Goal: Communication & Community: Answer question/provide support

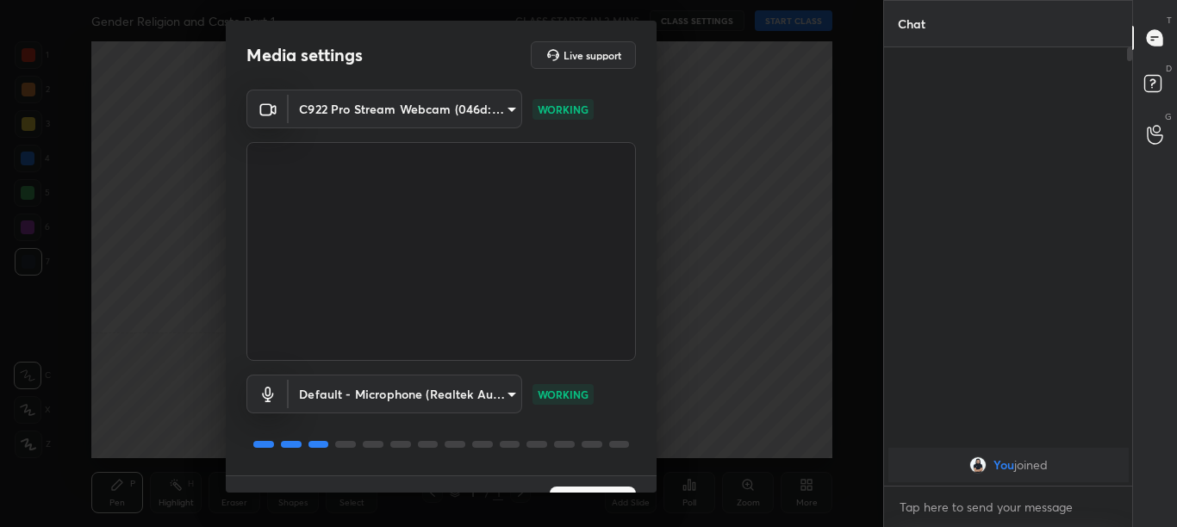
scroll to position [38, 0]
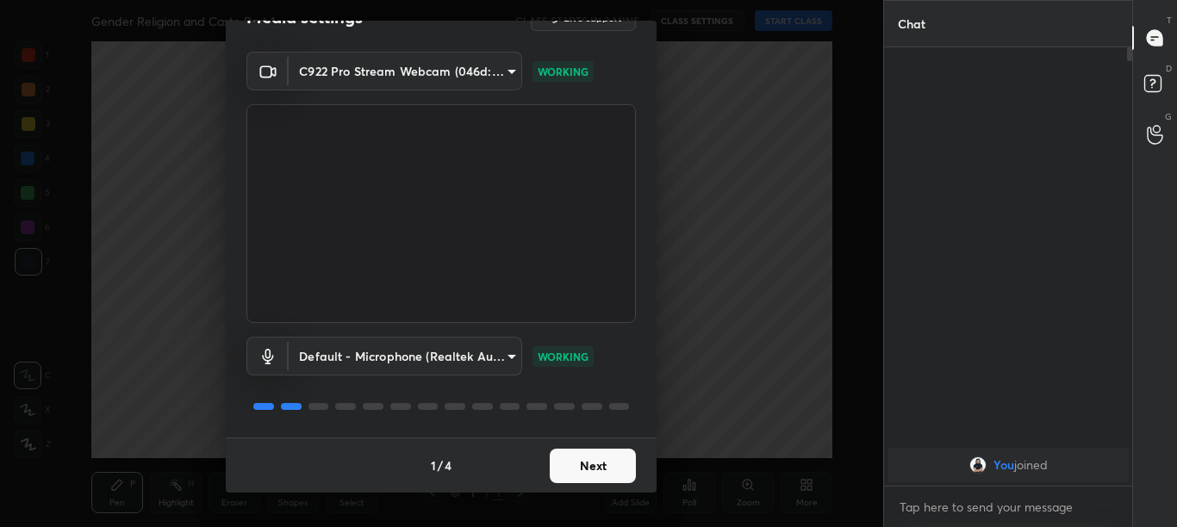
click at [624, 468] on button "Next" at bounding box center [593, 466] width 86 height 34
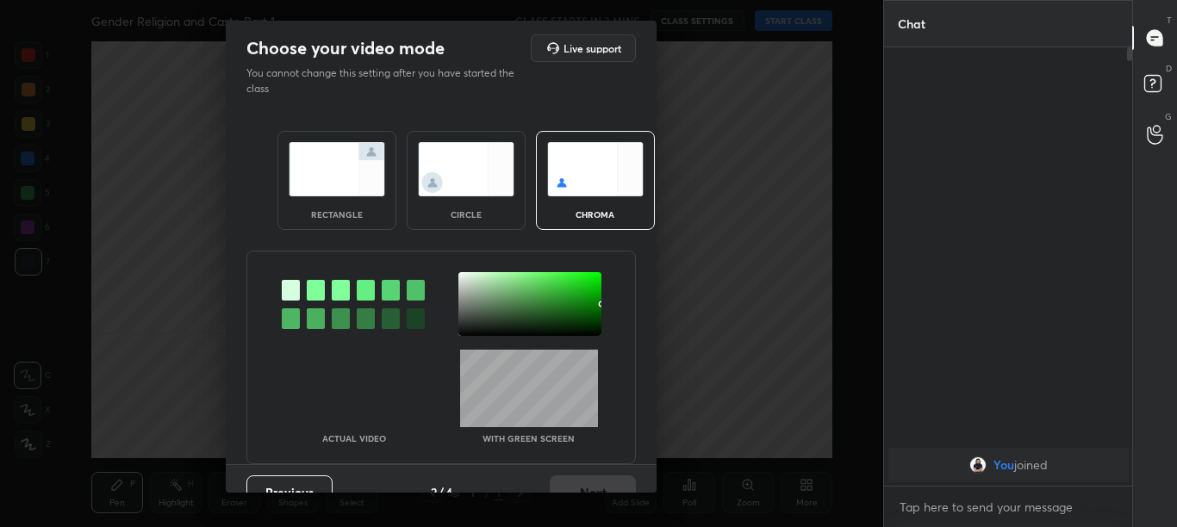
click at [307, 287] on div at bounding box center [316, 290] width 18 height 21
click at [461, 280] on div at bounding box center [529, 304] width 143 height 64
click at [580, 482] on button "Next" at bounding box center [593, 493] width 86 height 34
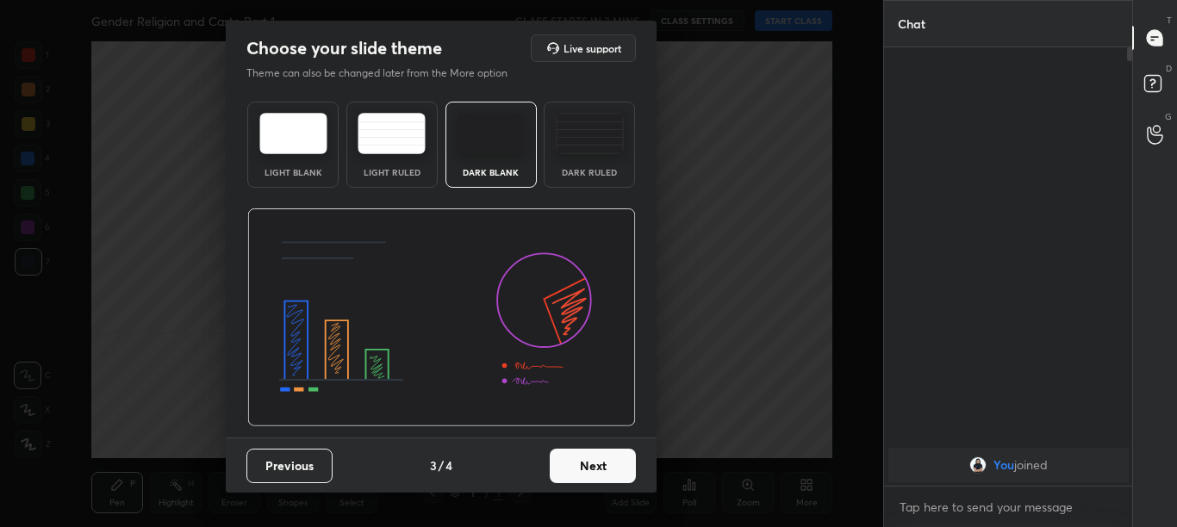
click at [598, 476] on button "Next" at bounding box center [593, 466] width 86 height 34
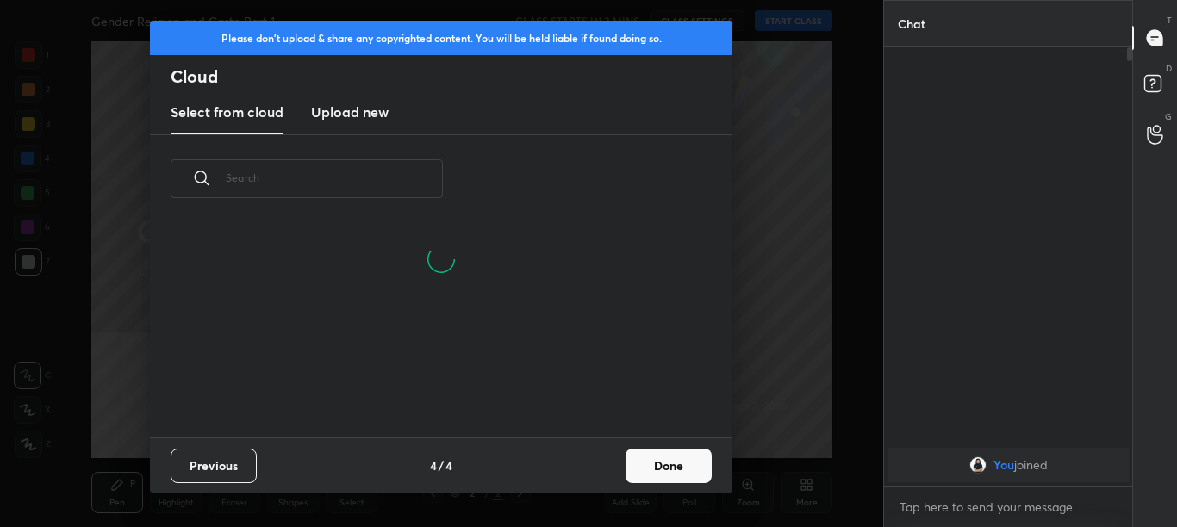
click at [662, 464] on button "Done" at bounding box center [668, 466] width 86 height 34
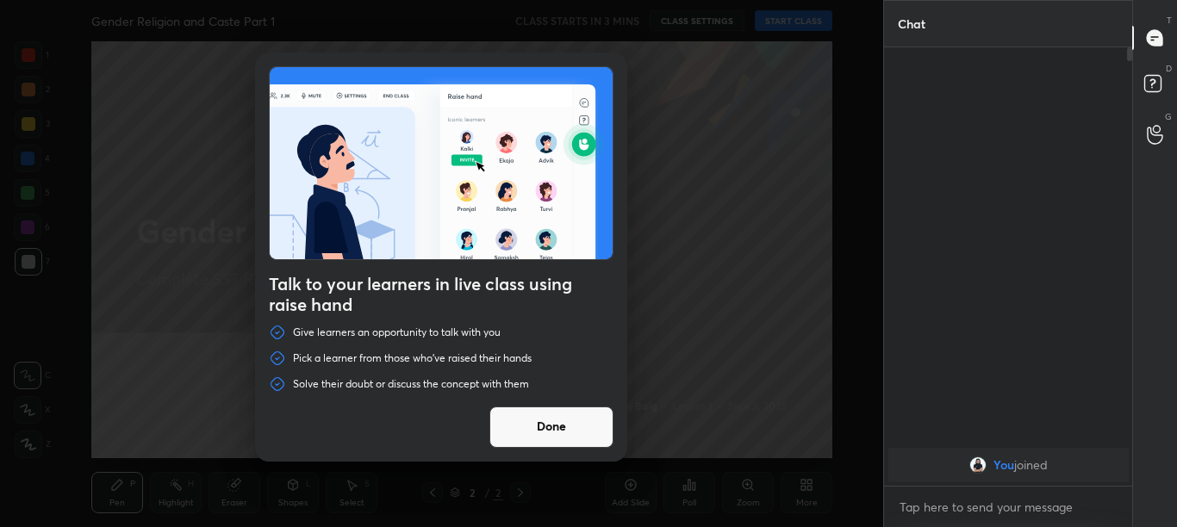
click at [582, 419] on button "Done" at bounding box center [551, 427] width 124 height 41
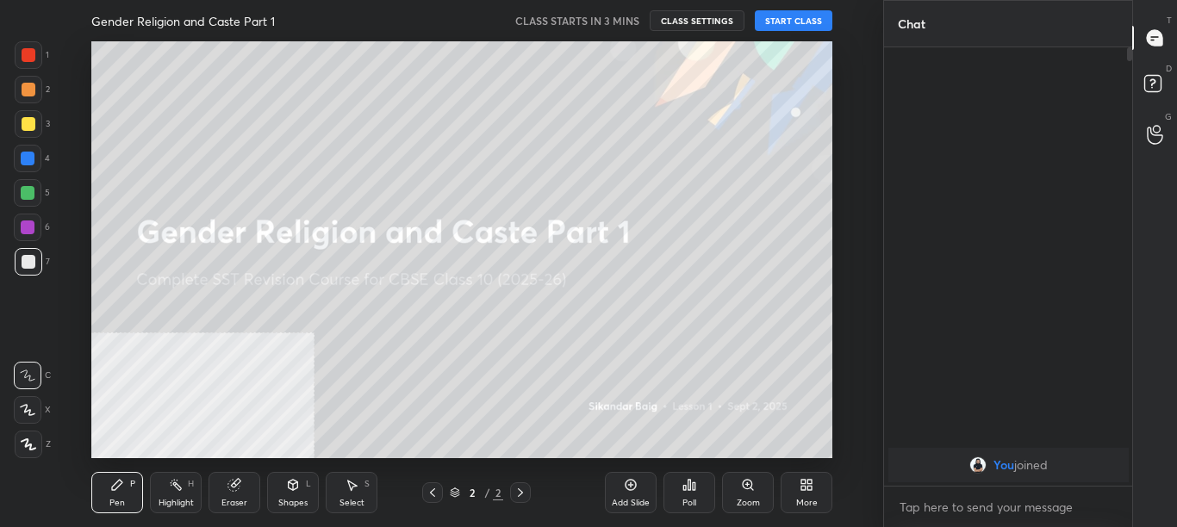
click at [818, 499] on div "More" at bounding box center [806, 492] width 52 height 41
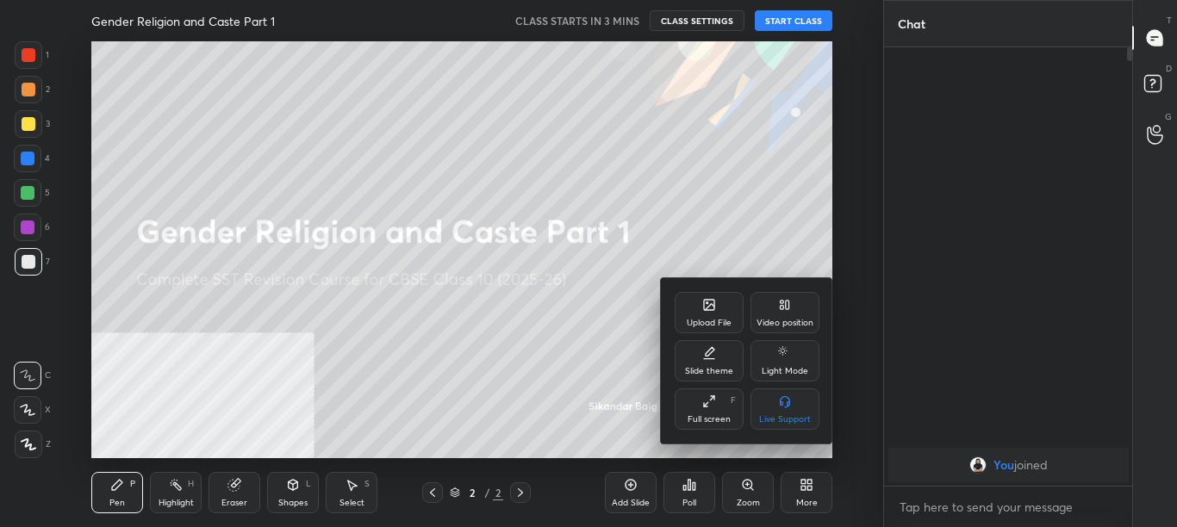
click at [794, 305] on div "Video position" at bounding box center [784, 312] width 69 height 41
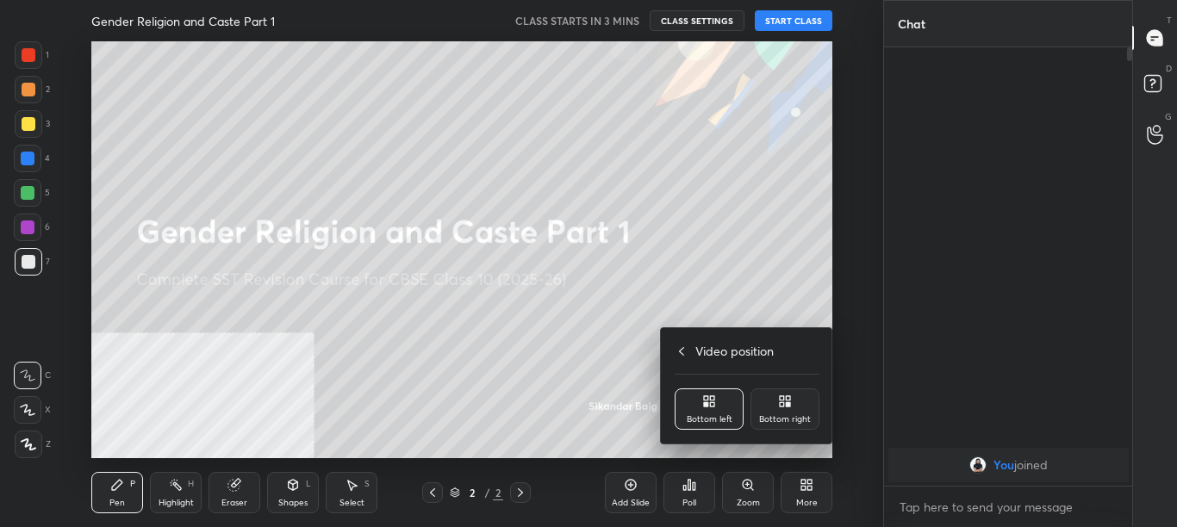
click at [799, 401] on div "Bottom right" at bounding box center [784, 409] width 69 height 41
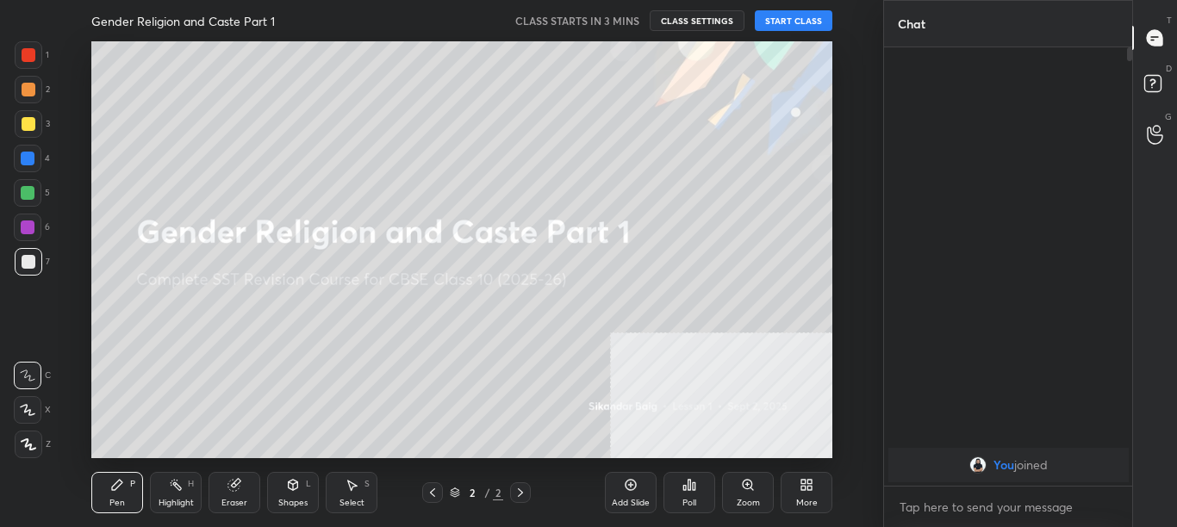
click at [805, 493] on div "More" at bounding box center [806, 492] width 52 height 41
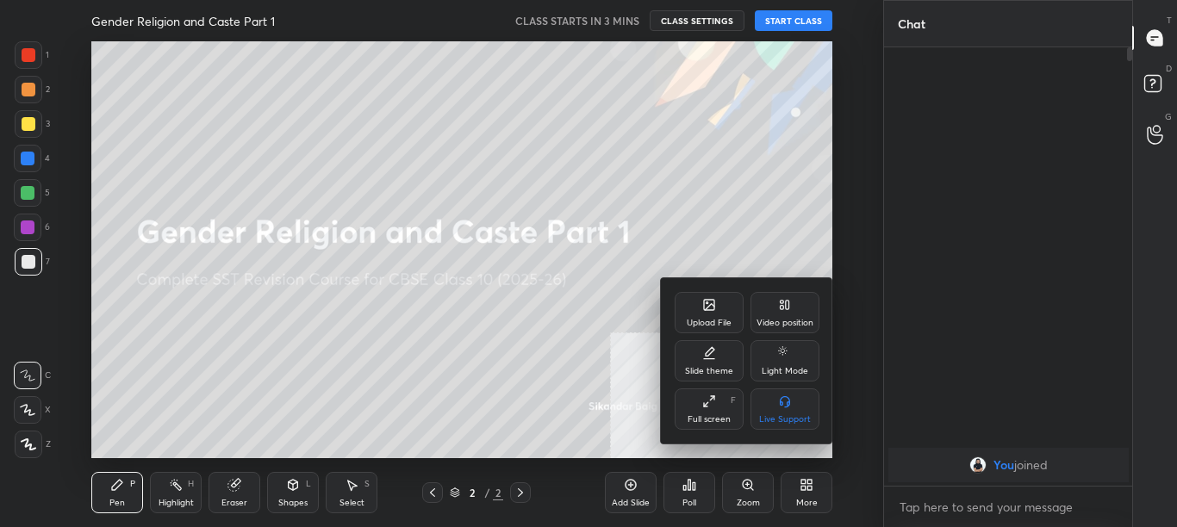
click at [789, 316] on div "Video position" at bounding box center [784, 312] width 69 height 41
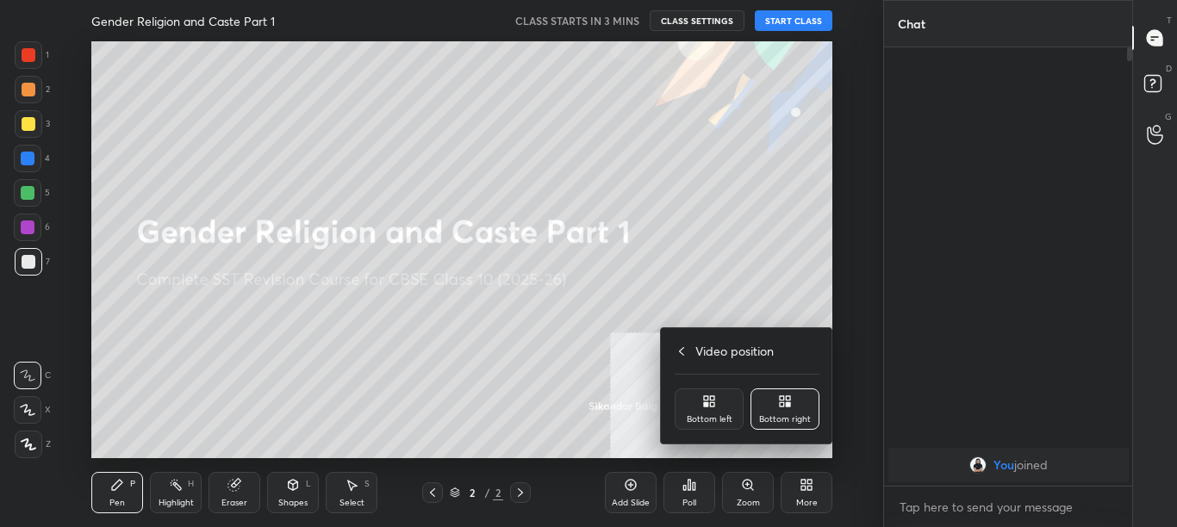
click at [746, 274] on div at bounding box center [588, 263] width 1177 height 527
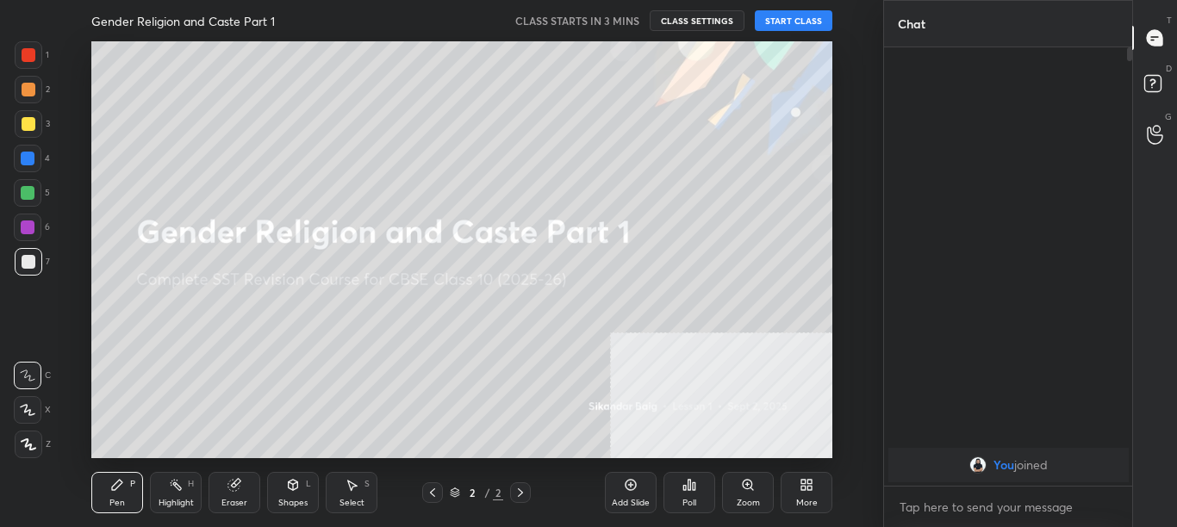
click at [806, 488] on icon at bounding box center [806, 485] width 14 height 14
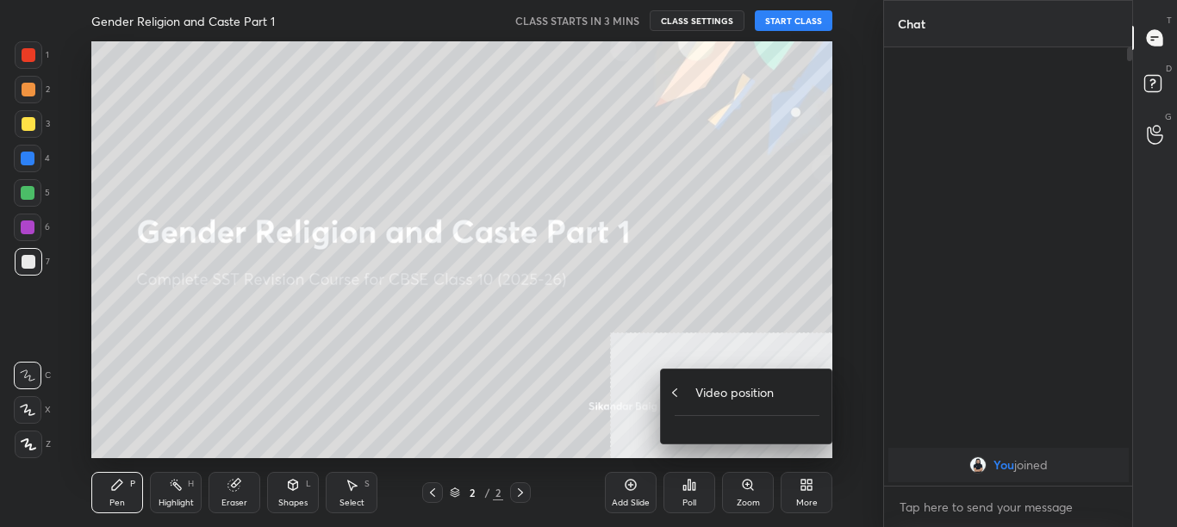
click at [683, 389] on div "Video position" at bounding box center [747, 392] width 145 height 18
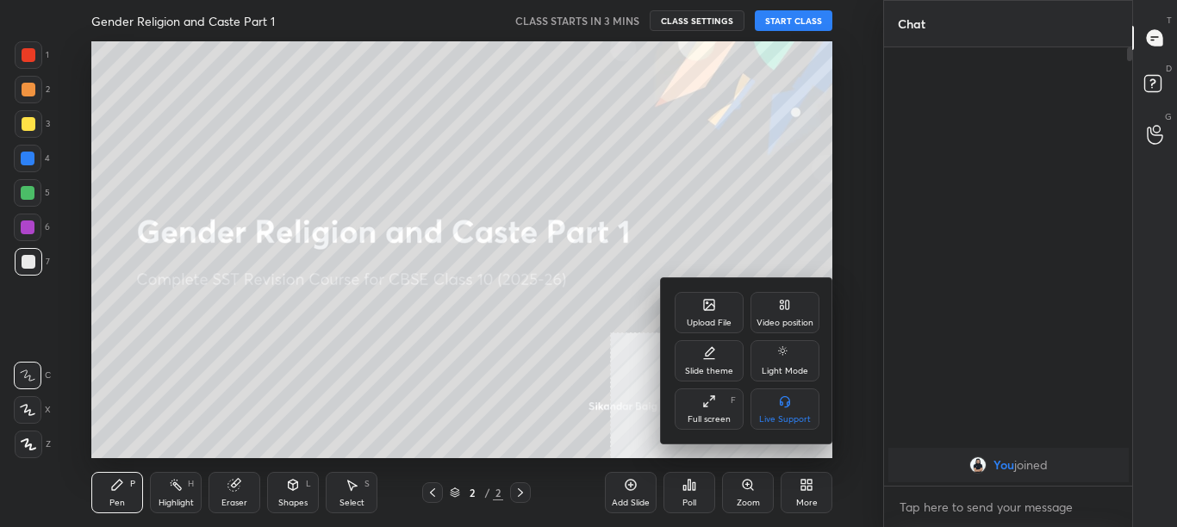
click at [698, 325] on div "Upload File" at bounding box center [709, 323] width 45 height 9
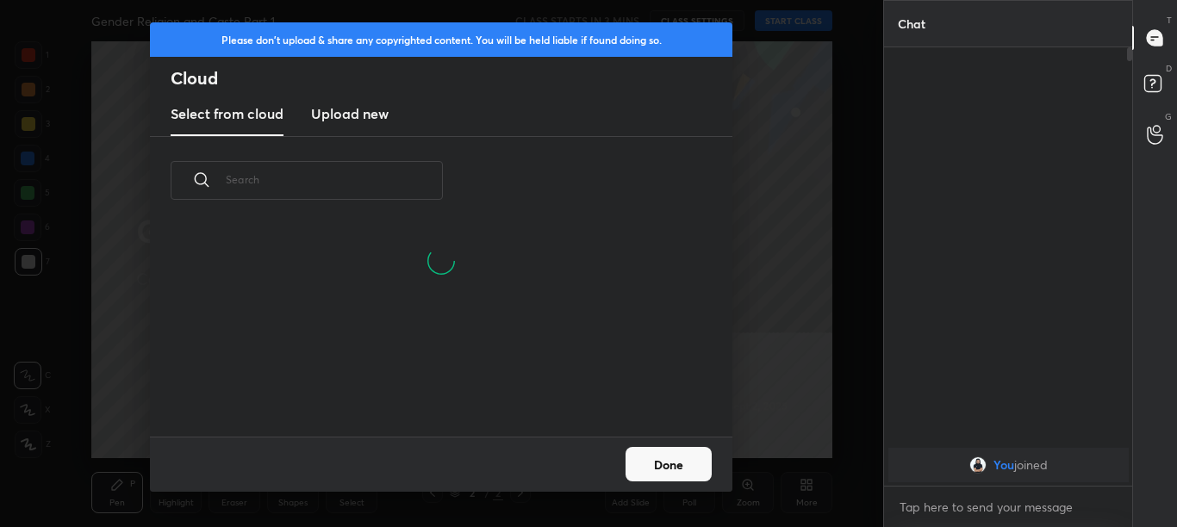
click at [345, 115] on h3 "Upload new" at bounding box center [350, 113] width 78 height 21
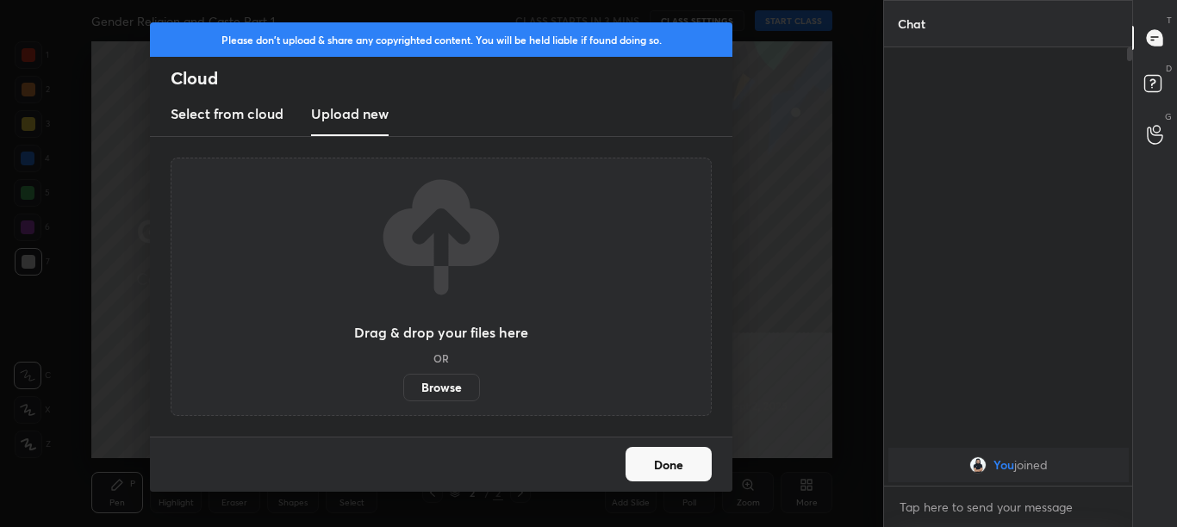
click at [438, 390] on label "Browse" at bounding box center [441, 388] width 77 height 28
click at [403, 390] on input "Browse" at bounding box center [403, 388] width 0 height 28
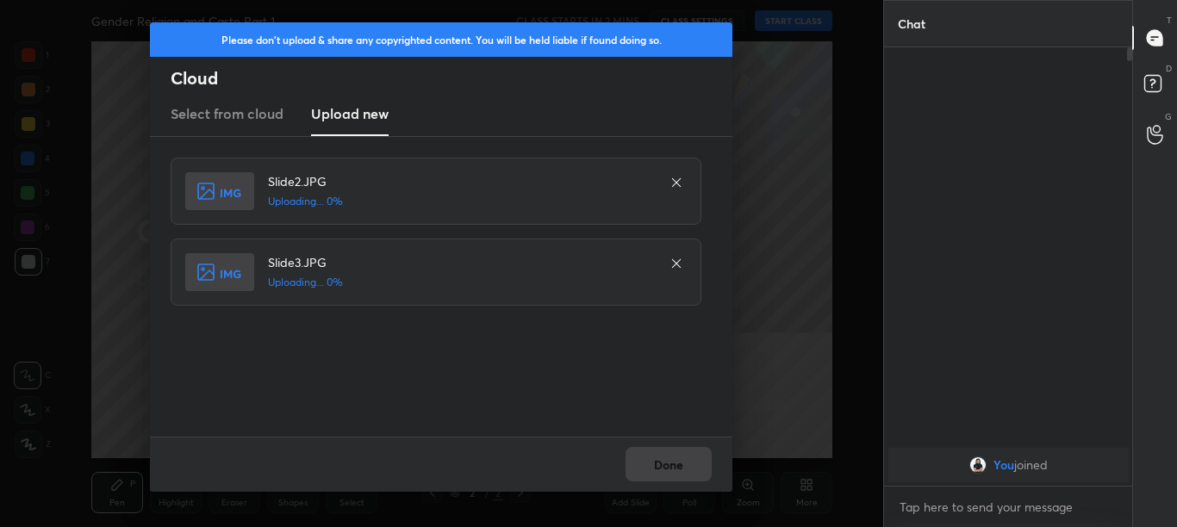
click at [683, 470] on div "Done" at bounding box center [441, 464] width 582 height 55
click at [684, 468] on div "Done" at bounding box center [441, 464] width 582 height 55
click at [683, 469] on div "Done" at bounding box center [441, 464] width 582 height 55
click at [682, 469] on div "Done" at bounding box center [441, 464] width 582 height 55
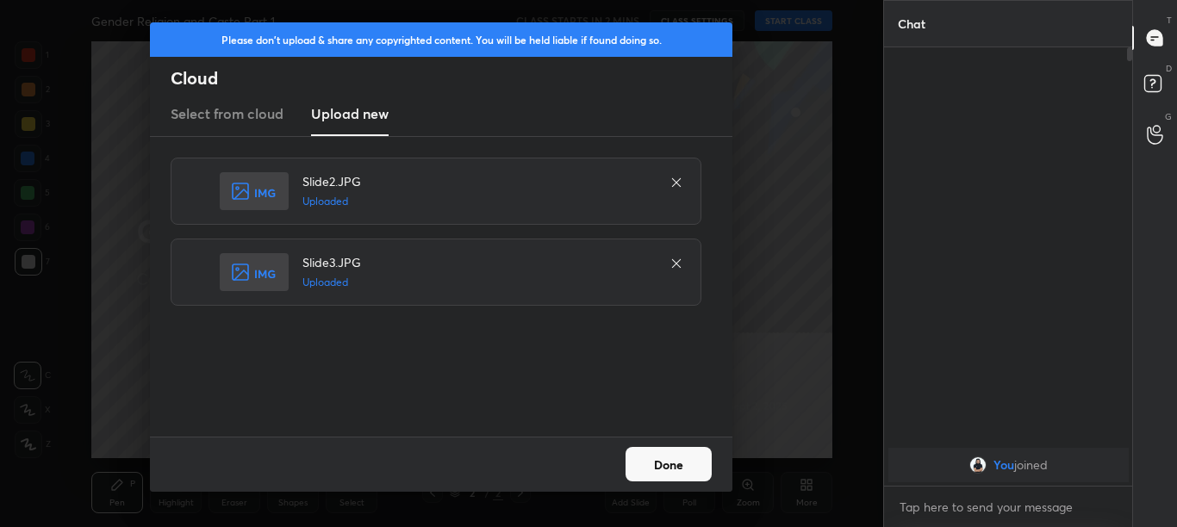
click at [681, 469] on button "Done" at bounding box center [668, 464] width 86 height 34
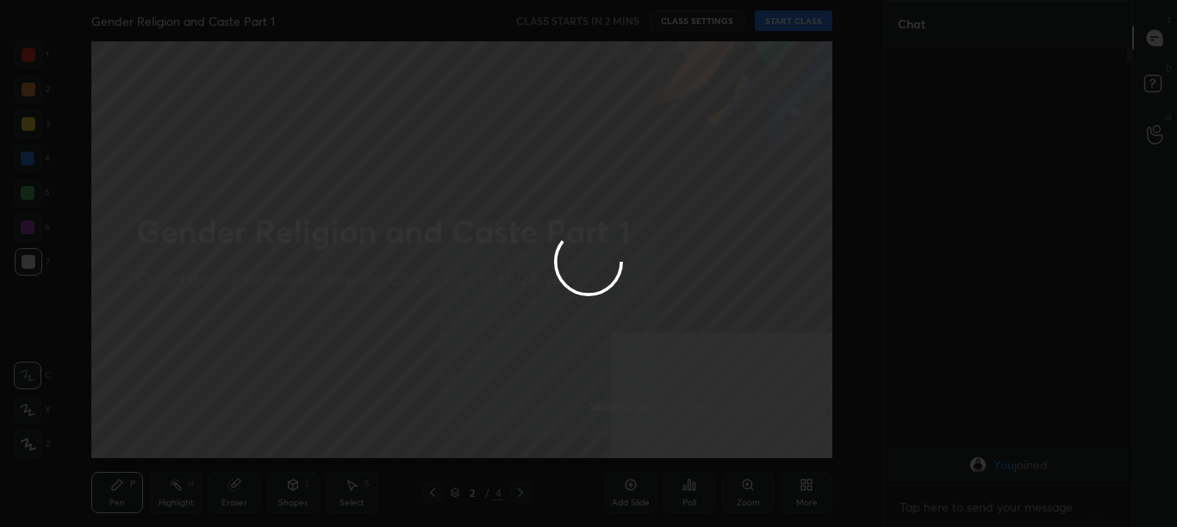
click at [681, 469] on button "Done" at bounding box center [668, 464] width 86 height 34
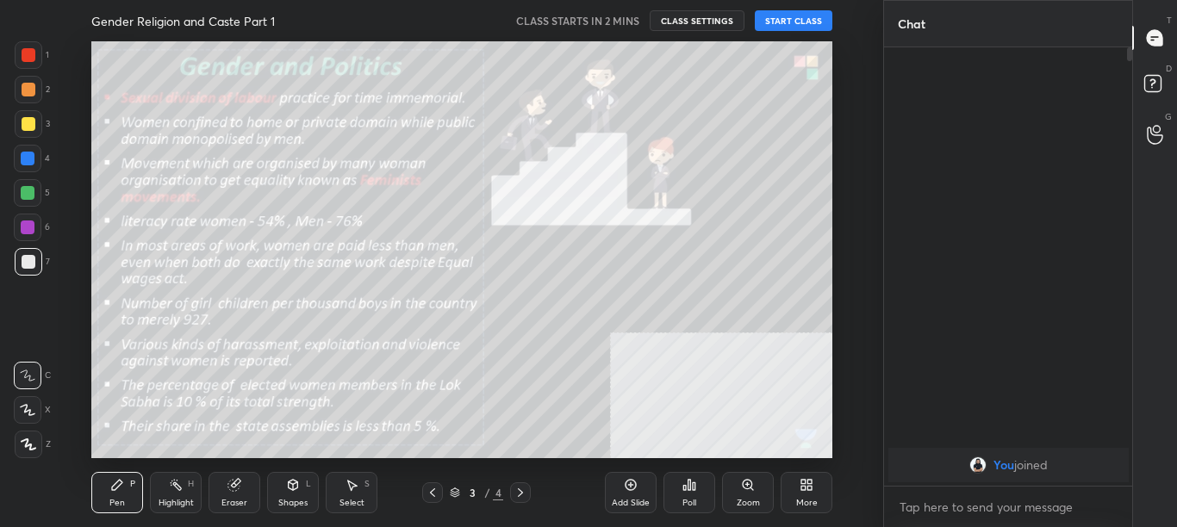
click at [432, 493] on icon at bounding box center [433, 493] width 14 height 14
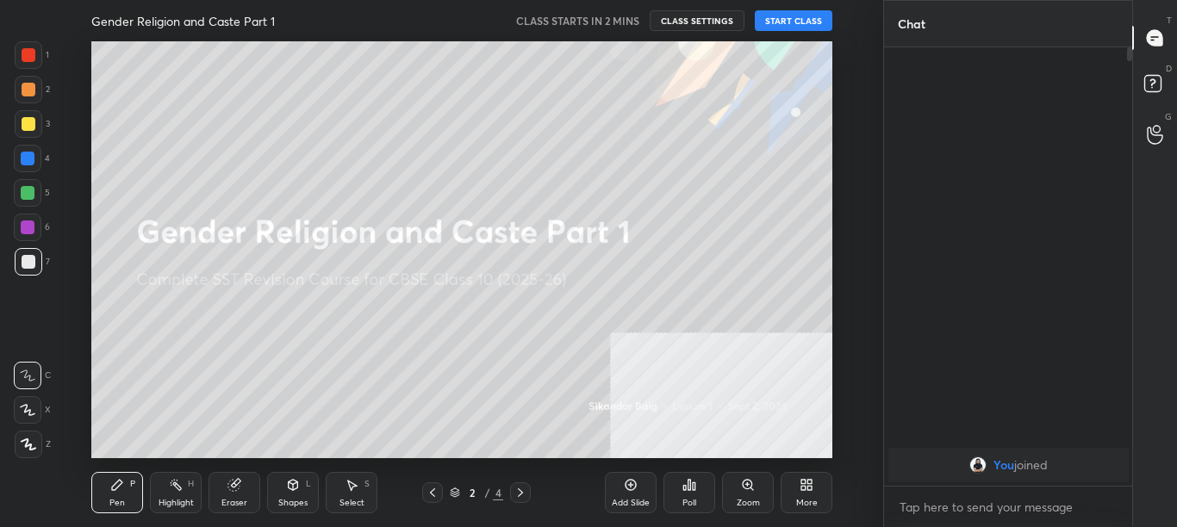
click at [973, 522] on div "x" at bounding box center [1008, 507] width 249 height 40
click at [795, 22] on button "START CLASS" at bounding box center [794, 20] width 78 height 21
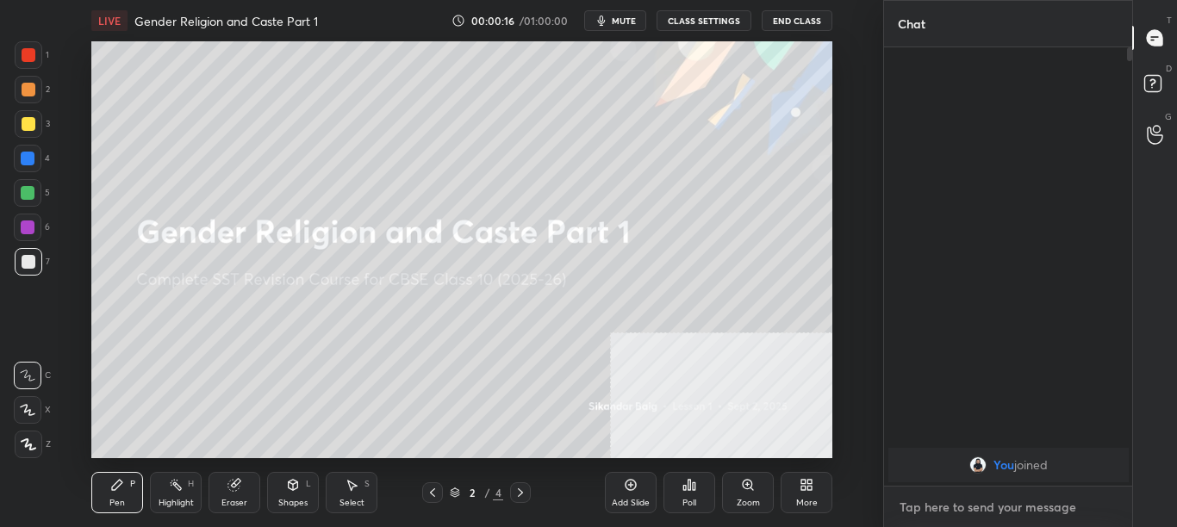
click at [927, 504] on textarea at bounding box center [1008, 508] width 221 height 28
click at [931, 507] on textarea at bounding box center [1008, 508] width 221 height 28
type textarea "[DOMAIN_NAME][URL]"
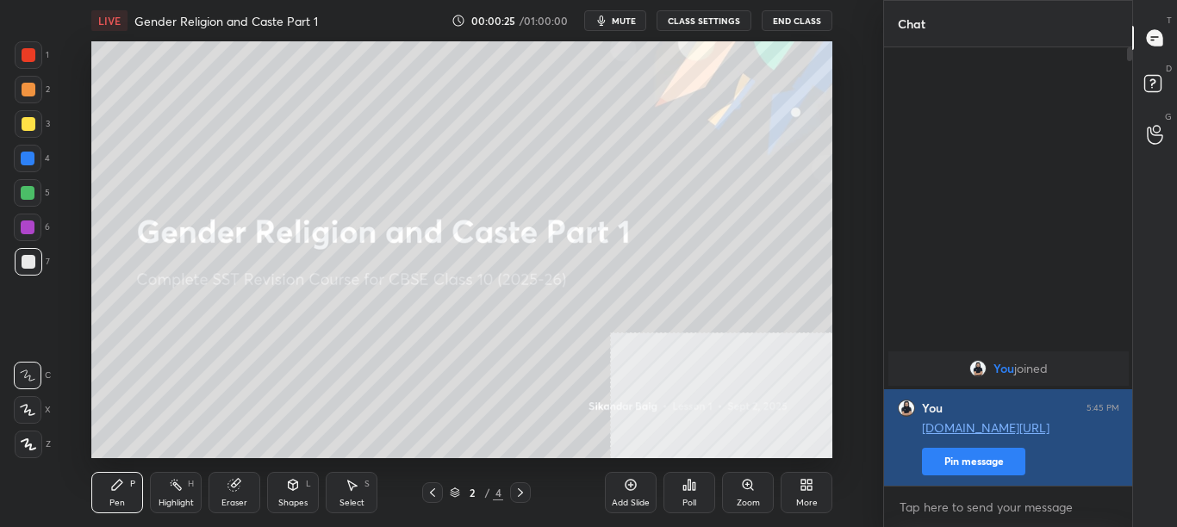
click at [970, 465] on button "Pin message" at bounding box center [973, 462] width 103 height 28
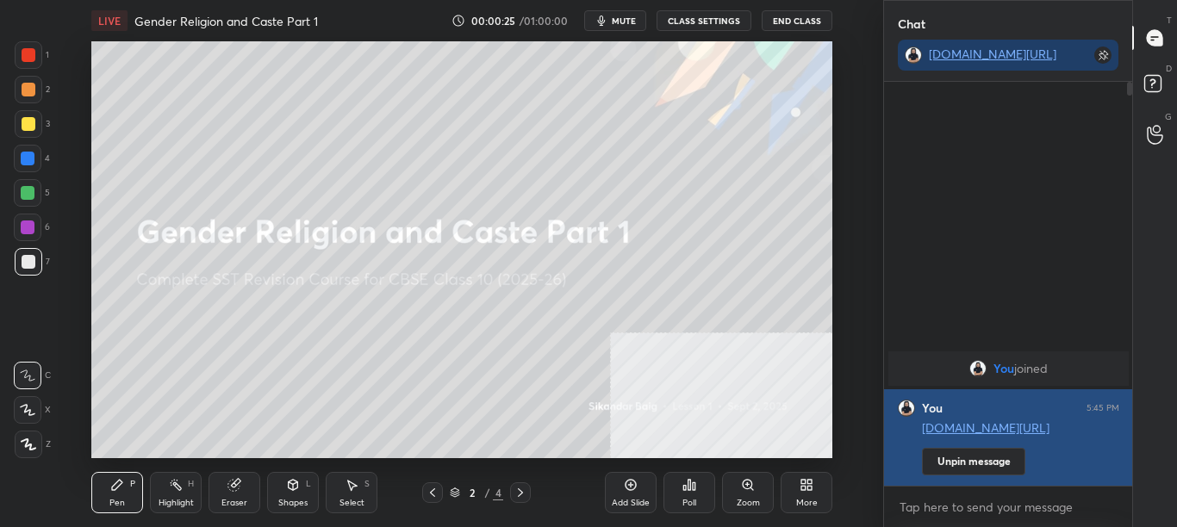
scroll to position [440, 243]
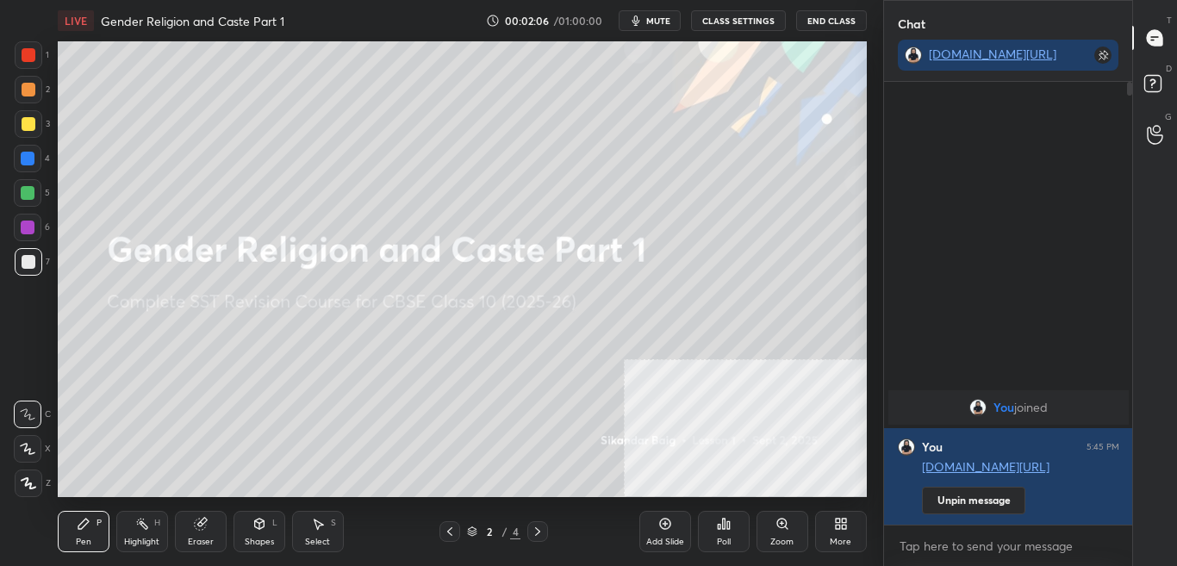
scroll to position [456, 813]
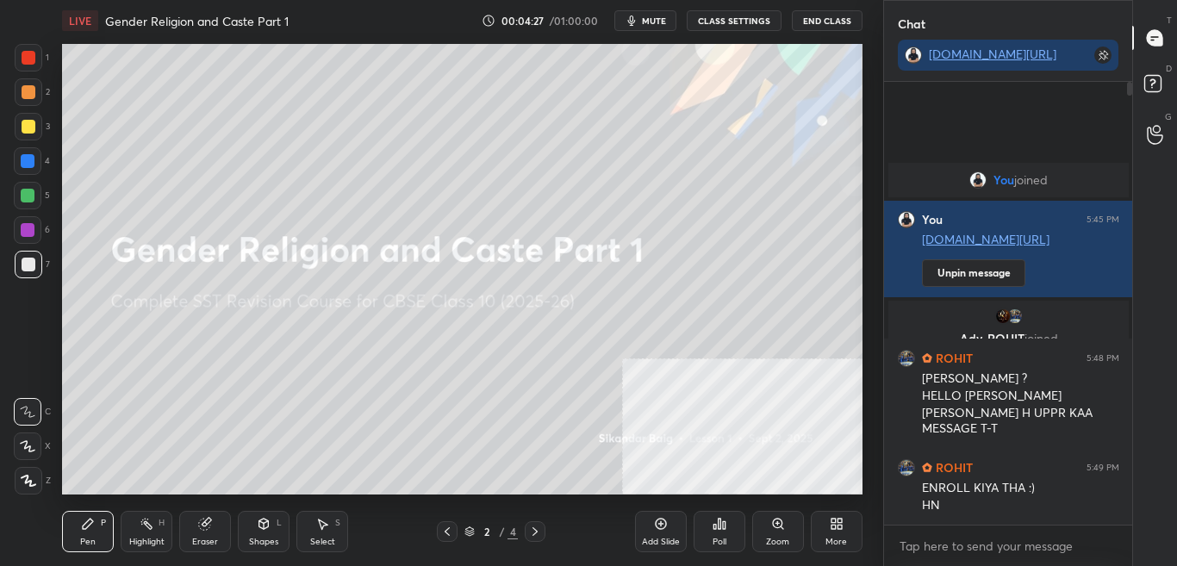
click at [636, 24] on icon "button" at bounding box center [632, 21] width 14 height 14
click at [644, 26] on span "unmute" at bounding box center [651, 21] width 37 height 12
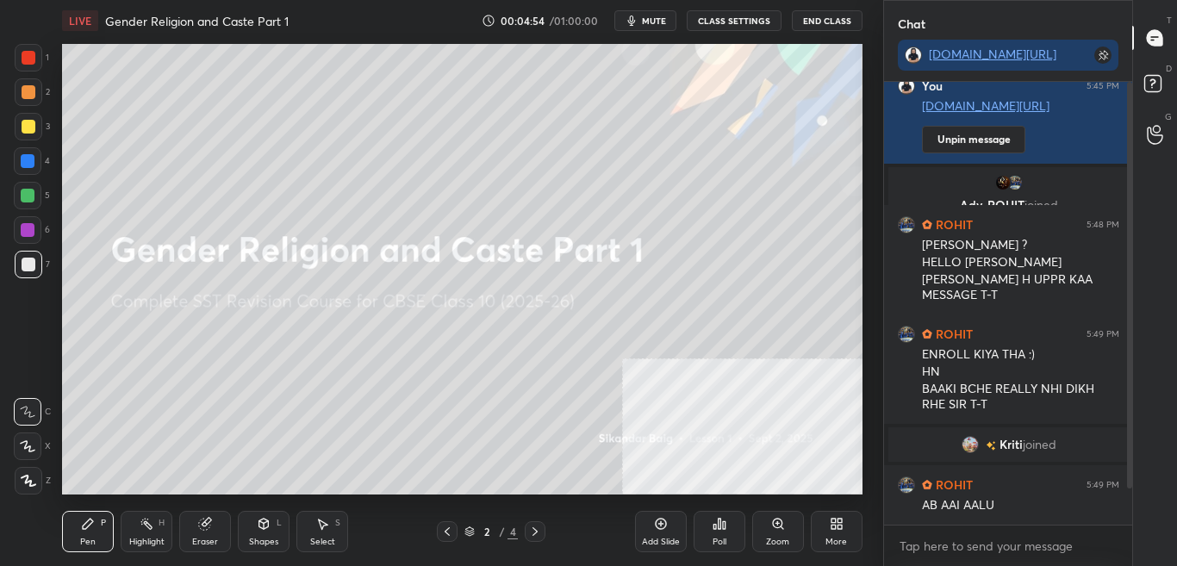
drag, startPoint x: 1127, startPoint y: 468, endPoint x: 1128, endPoint y: 485, distance: 17.3
click at [1128, 483] on div at bounding box center [1129, 285] width 5 height 407
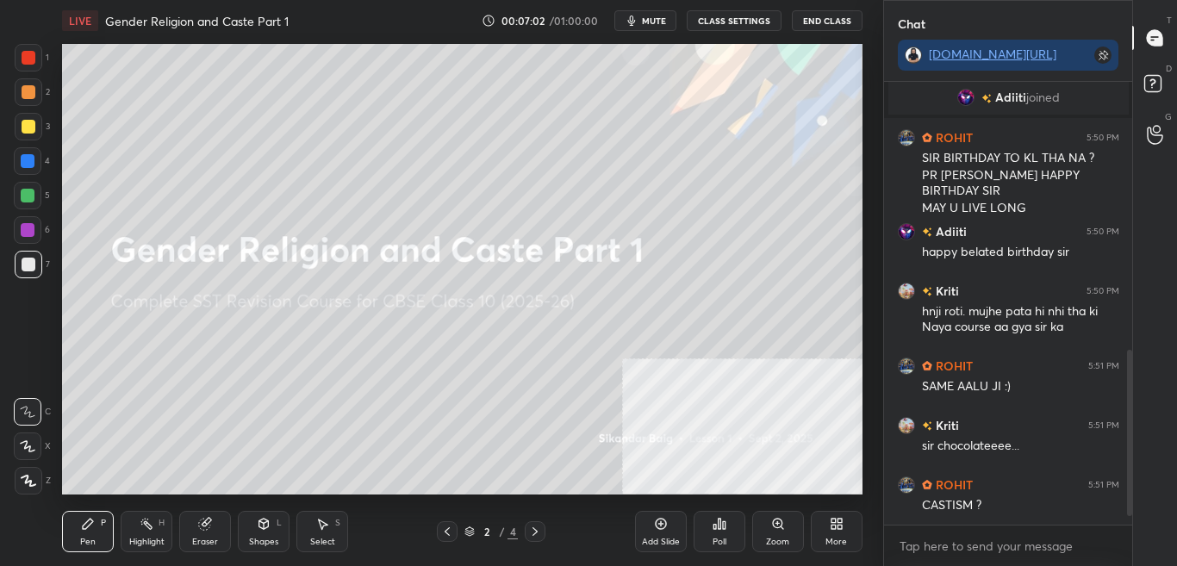
scroll to position [737, 0]
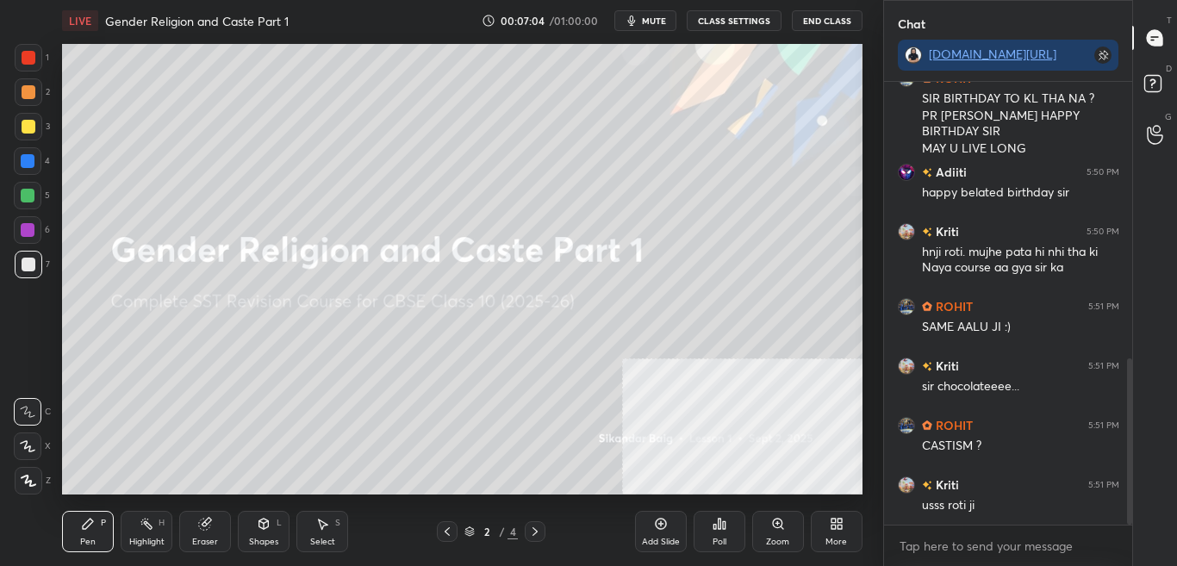
click at [840, 528] on icon at bounding box center [839, 527] width 4 height 4
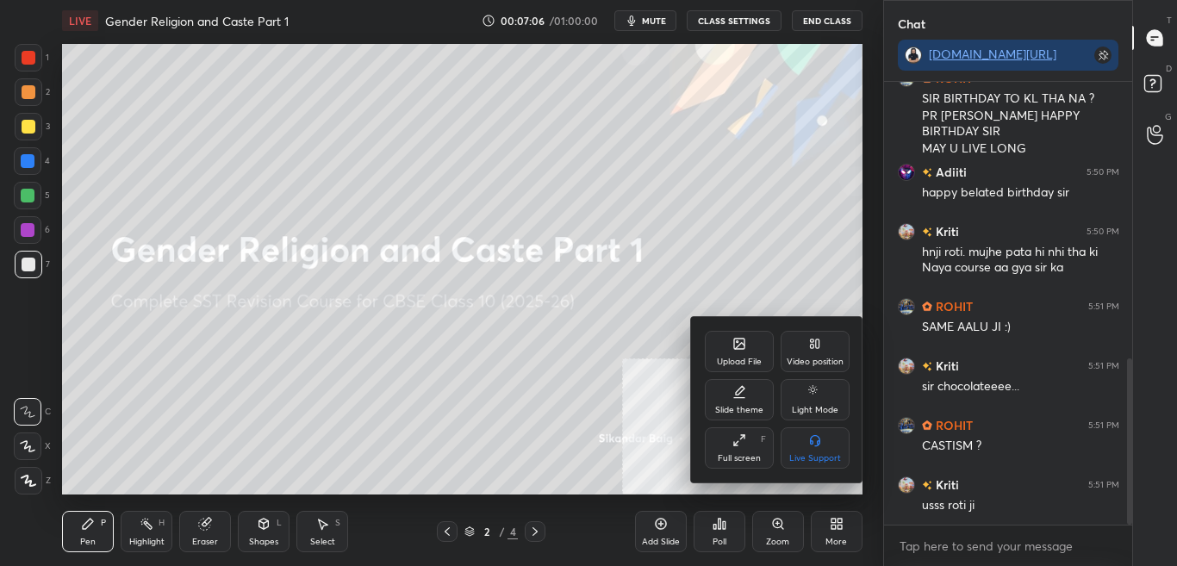
click at [743, 351] on div "Upload File" at bounding box center [739, 351] width 69 height 41
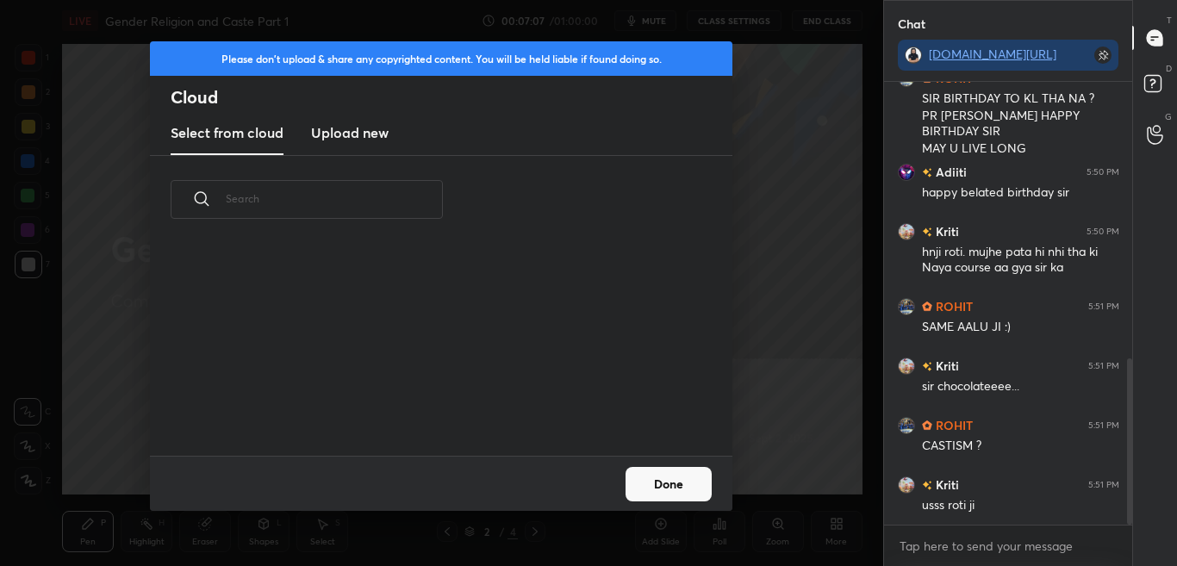
scroll to position [212, 553]
drag, startPoint x: 381, startPoint y: 132, endPoint x: 382, endPoint y: 152, distance: 19.8
click at [382, 133] on h3 "Upload new" at bounding box center [350, 132] width 78 height 21
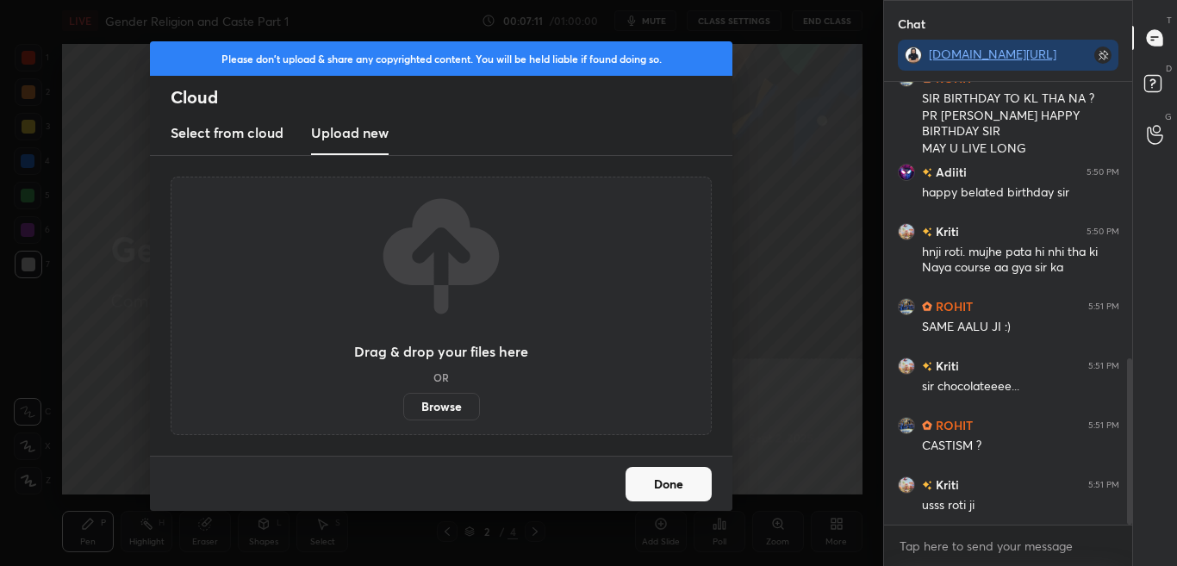
click at [457, 408] on label "Browse" at bounding box center [441, 407] width 77 height 28
click at [403, 408] on input "Browse" at bounding box center [403, 407] width 0 height 28
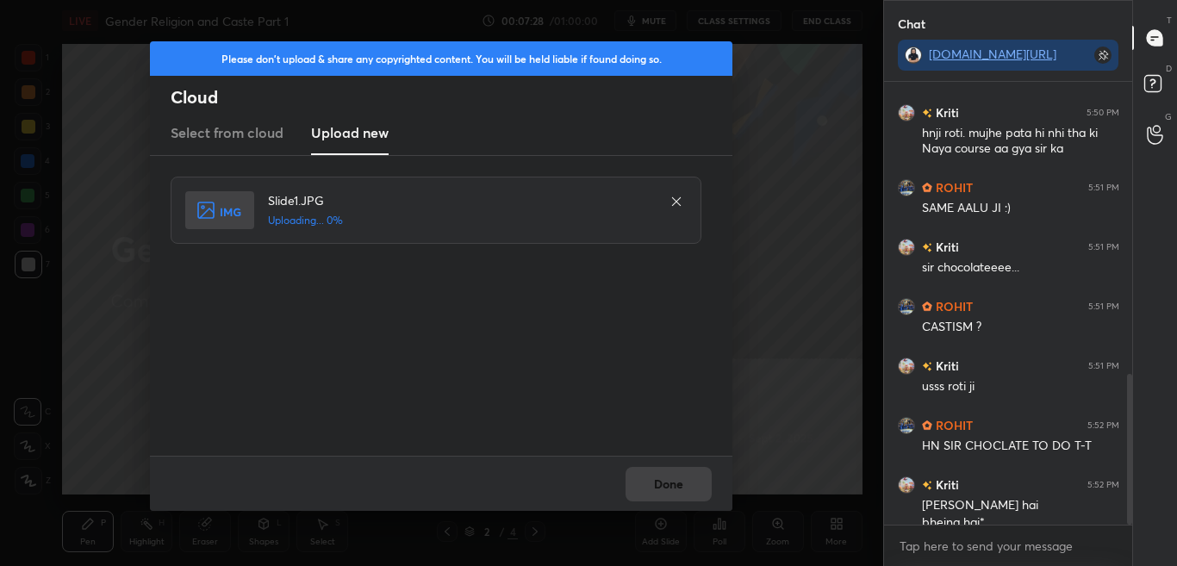
scroll to position [874, 0]
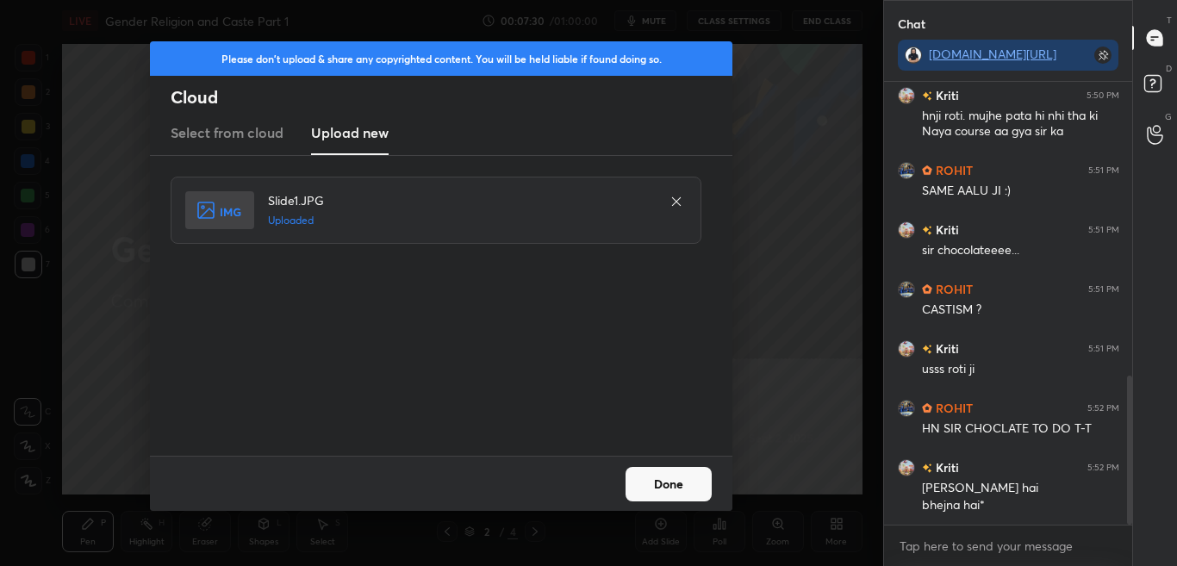
click at [675, 488] on button "Done" at bounding box center [668, 484] width 86 height 34
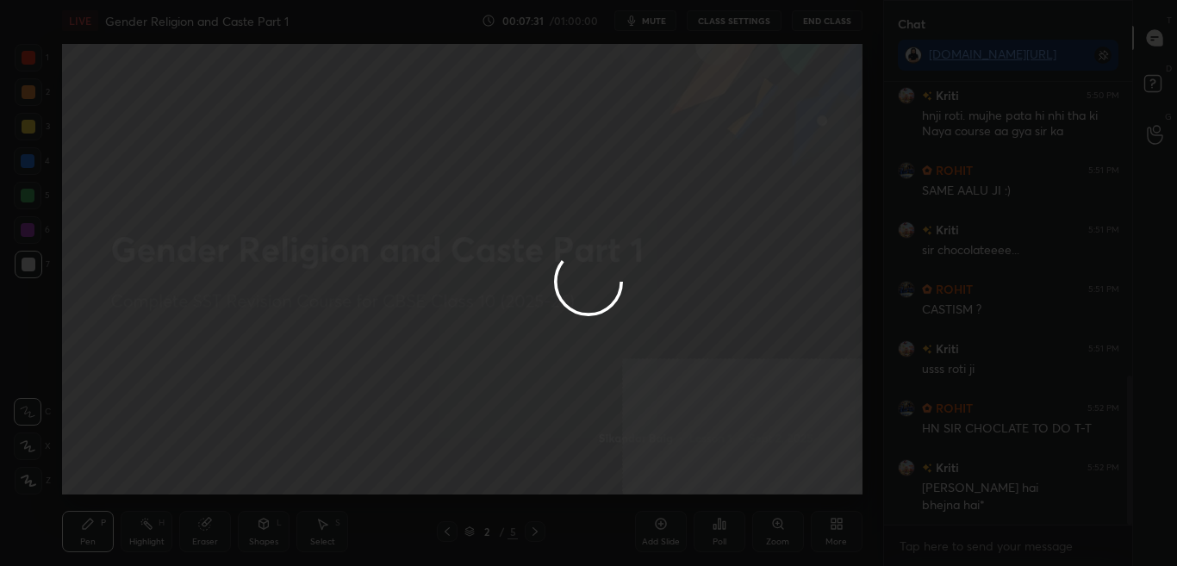
click at [678, 489] on button "Done" at bounding box center [668, 484] width 86 height 34
click at [680, 493] on div at bounding box center [588, 283] width 1177 height 566
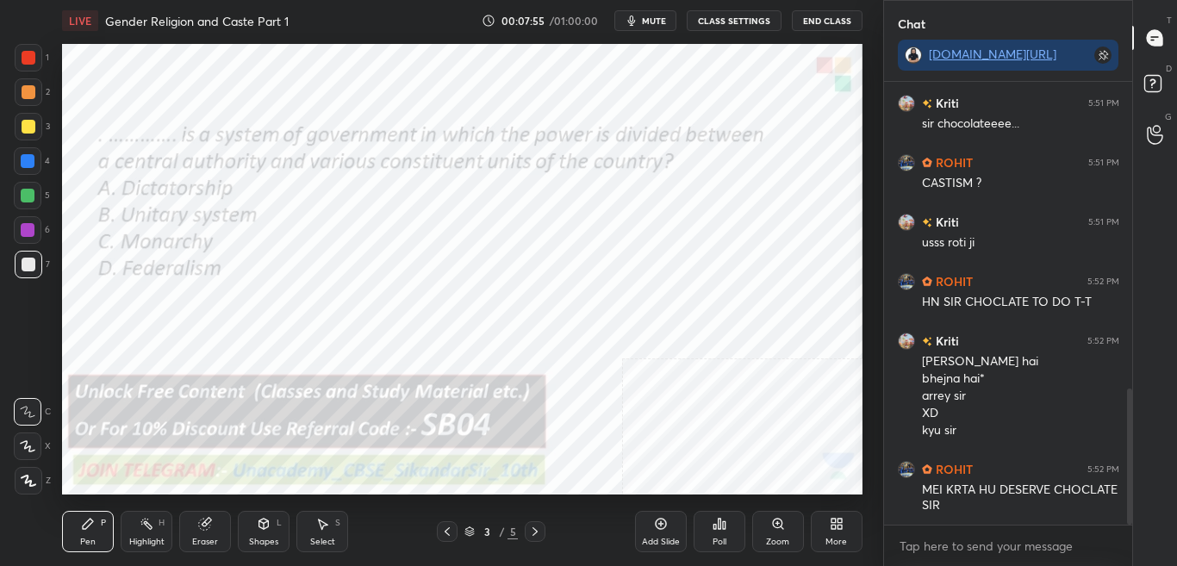
scroll to position [1060, 0]
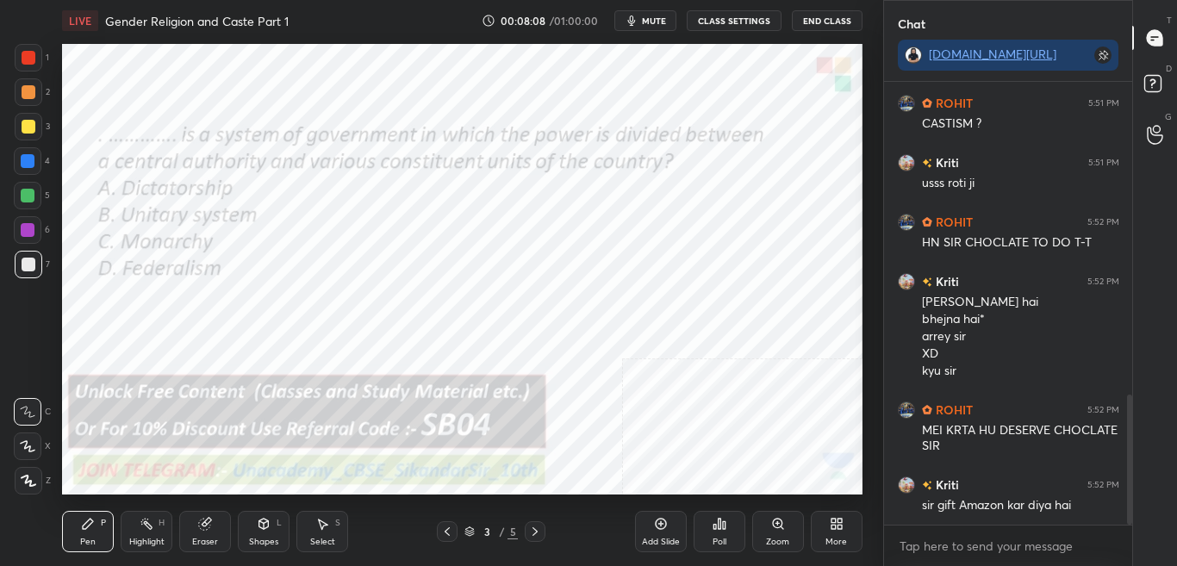
click at [707, 540] on div "Poll" at bounding box center [719, 531] width 52 height 41
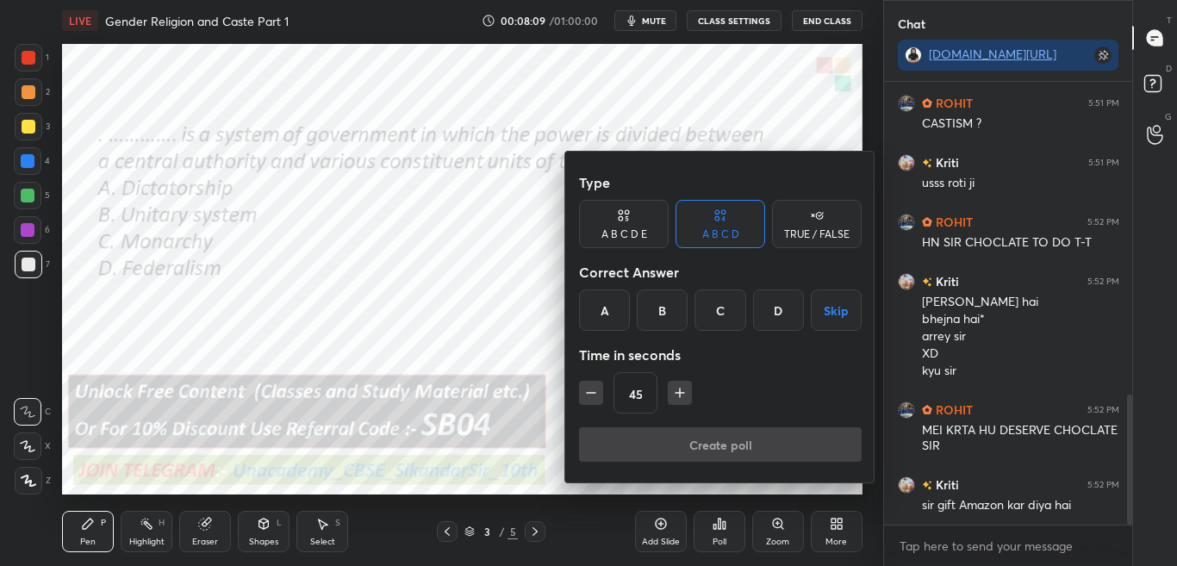
click at [767, 314] on div "D" at bounding box center [778, 309] width 51 height 41
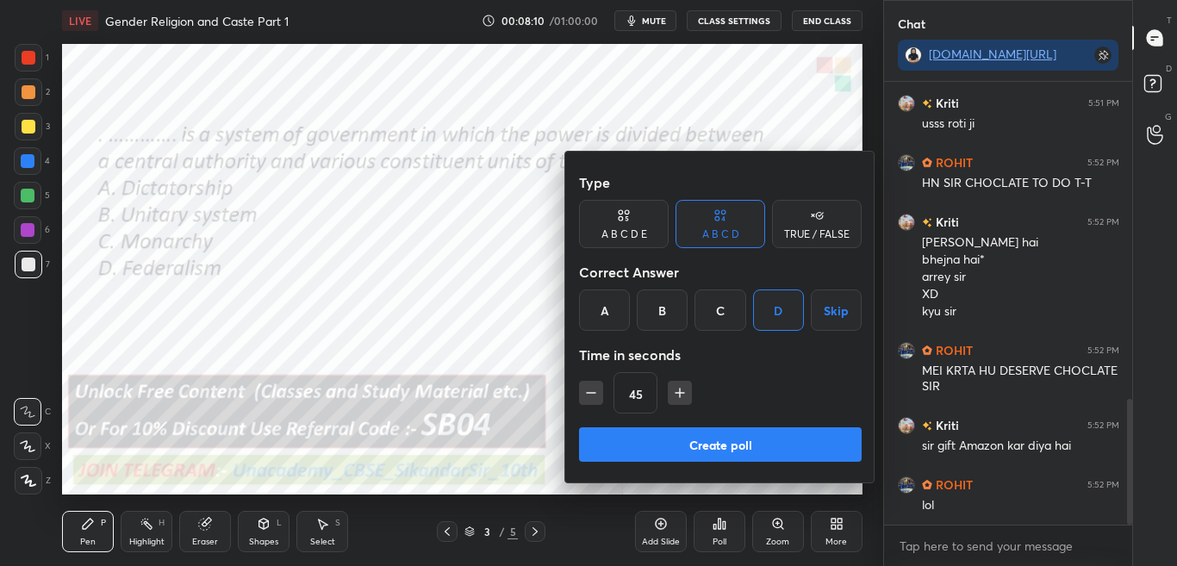
click at [749, 444] on button "Create poll" at bounding box center [720, 444] width 283 height 34
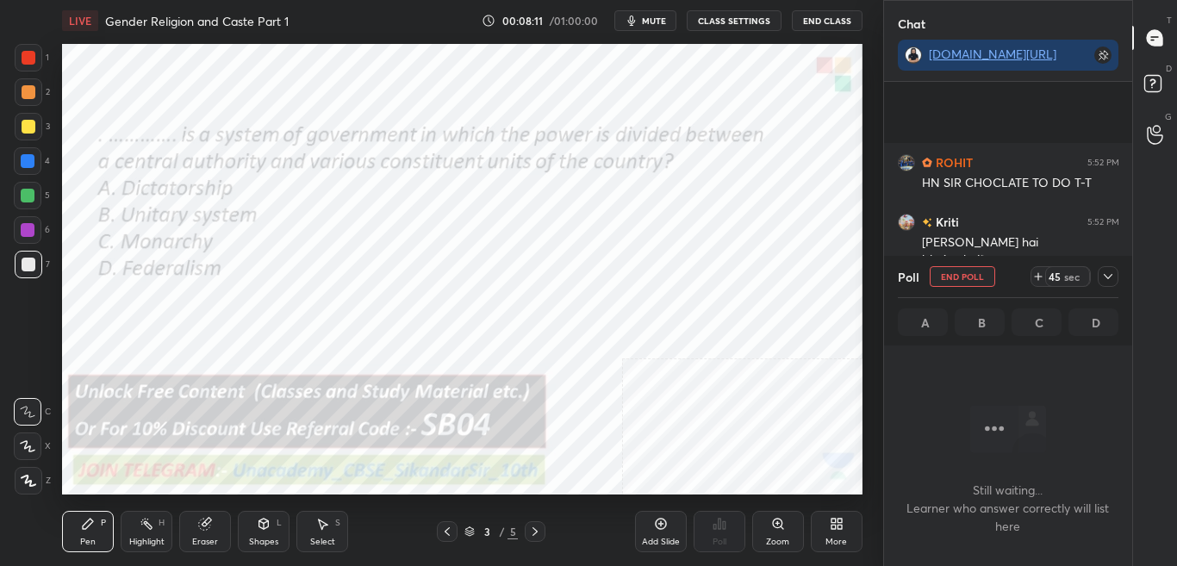
scroll to position [1268, 0]
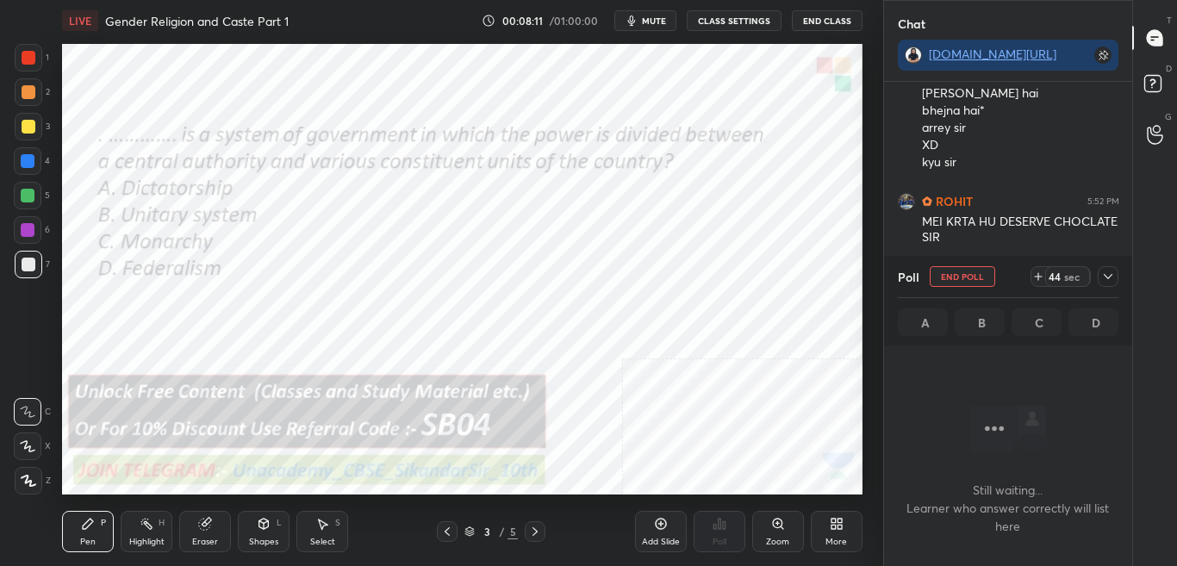
click at [1105, 279] on icon at bounding box center [1108, 277] width 14 height 14
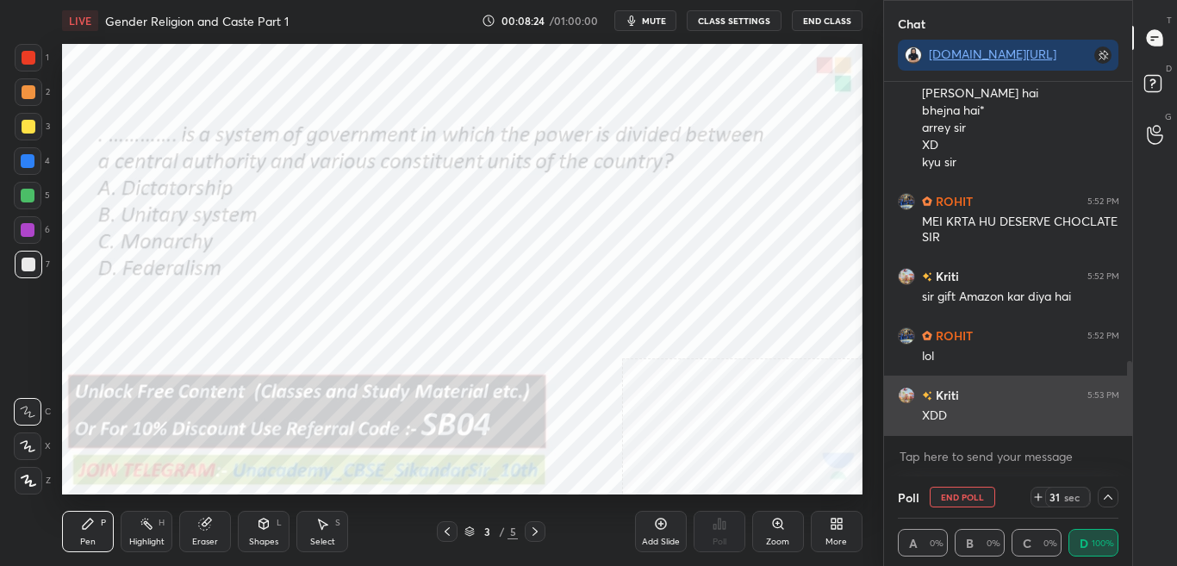
scroll to position [1328, 0]
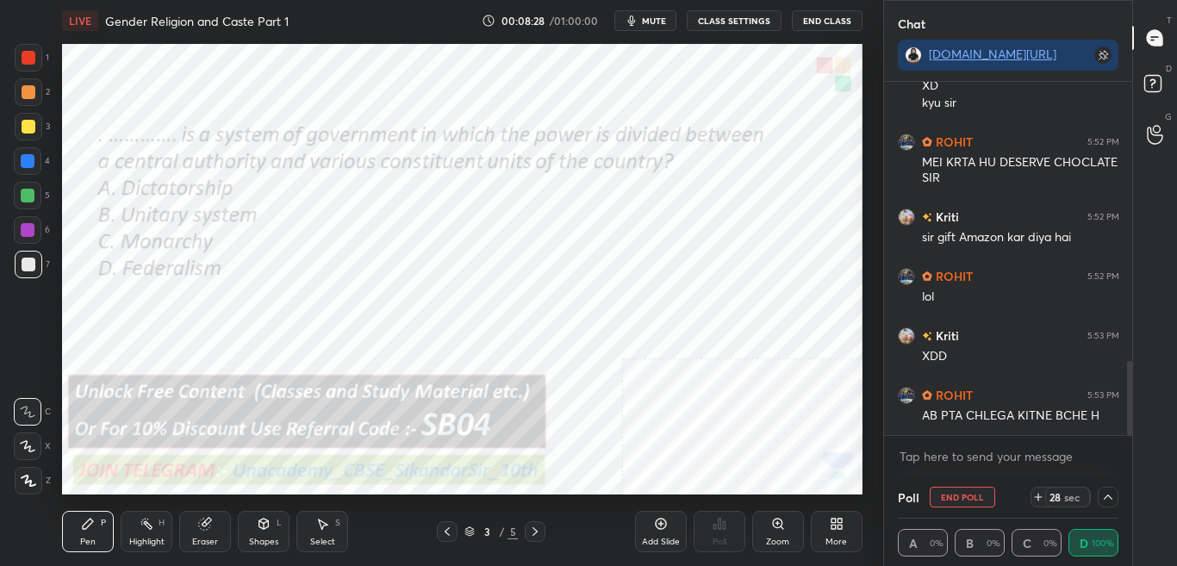
click at [1104, 498] on icon at bounding box center [1108, 497] width 14 height 14
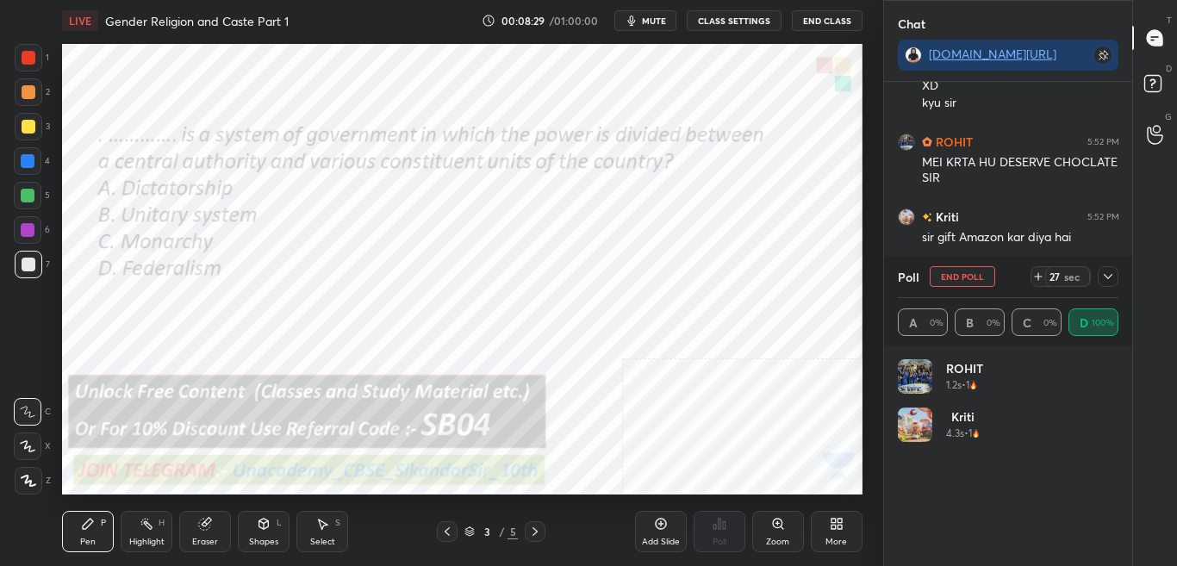
scroll to position [202, 215]
click at [1113, 285] on div at bounding box center [1108, 276] width 21 height 21
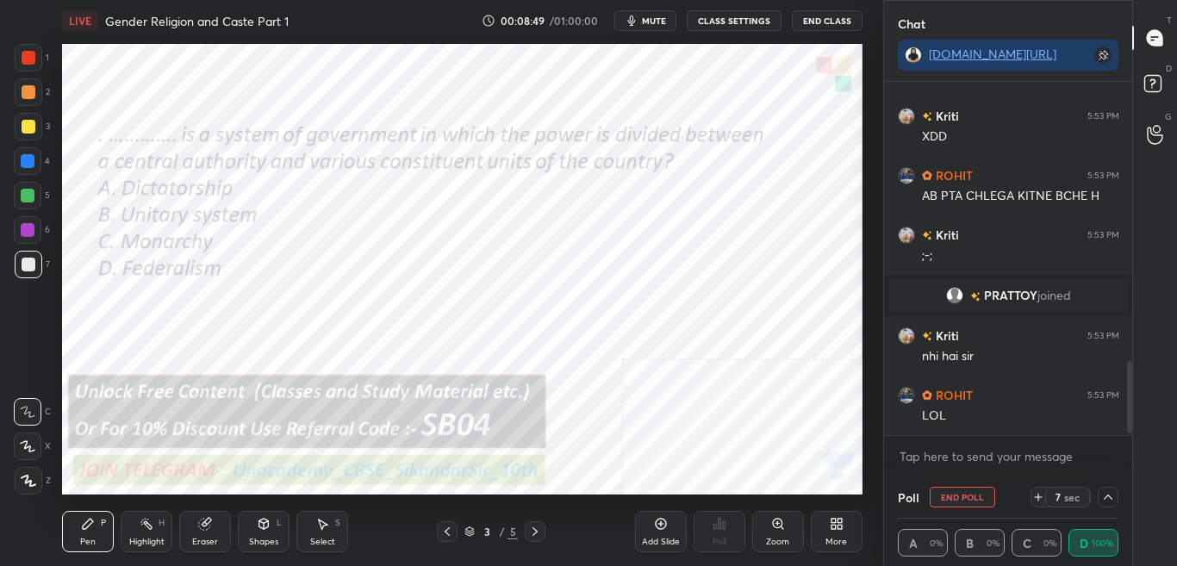
scroll to position [1390, 0]
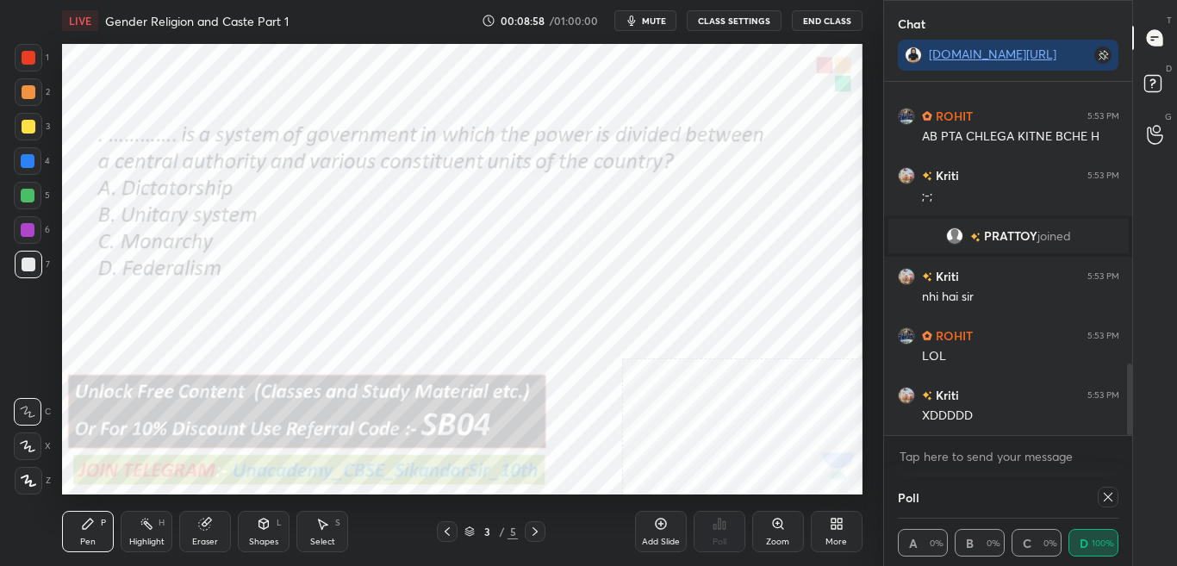
click at [1112, 494] on icon at bounding box center [1108, 497] width 14 height 14
type textarea "x"
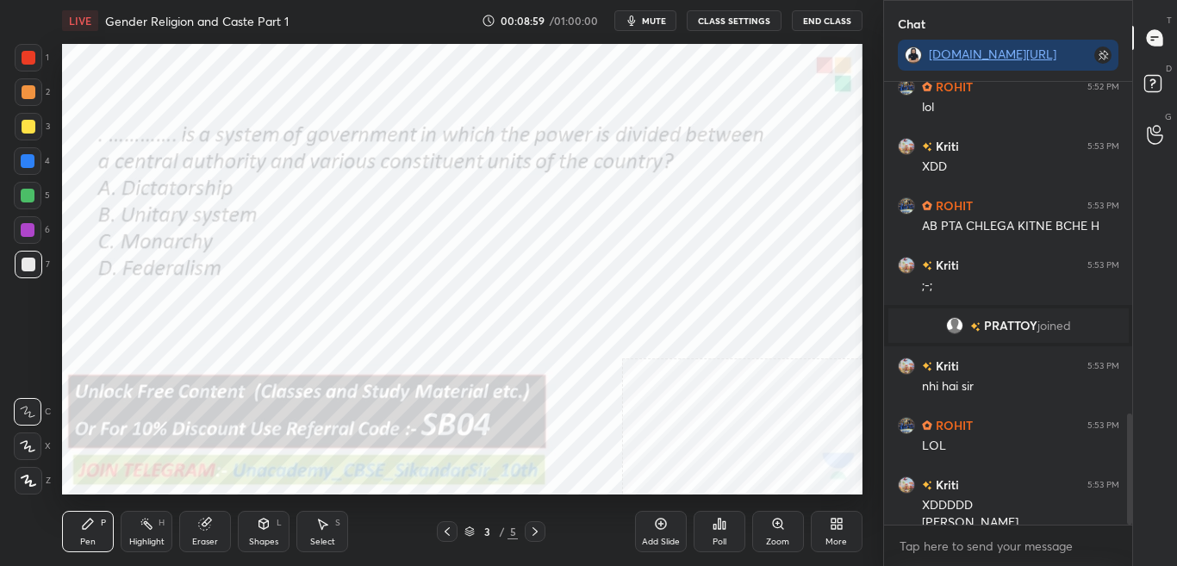
scroll to position [1317, 0]
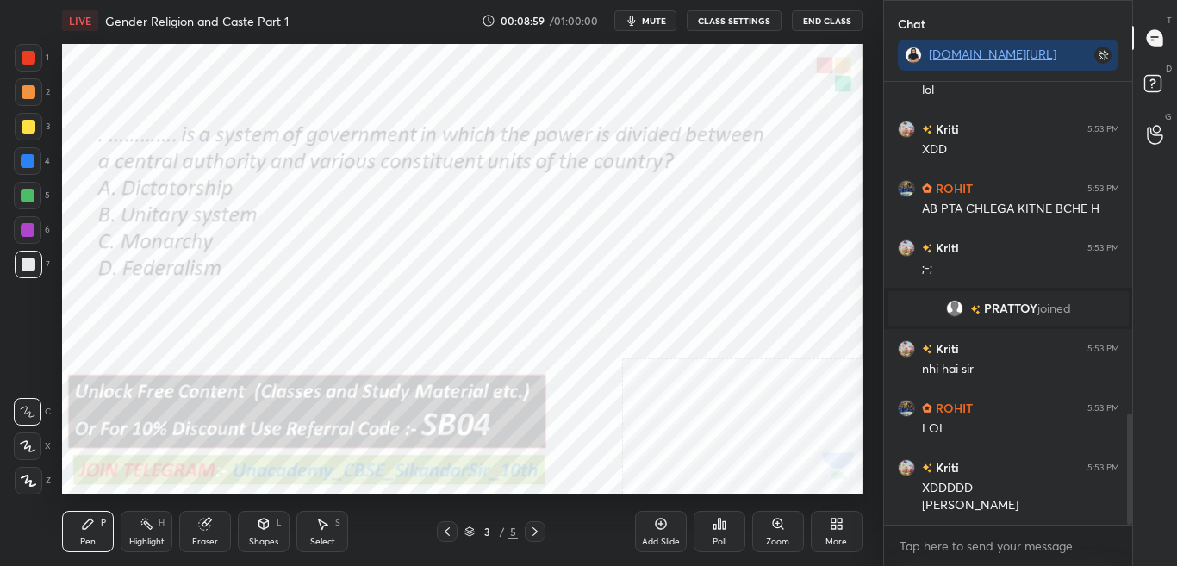
click at [540, 531] on icon at bounding box center [535, 532] width 14 height 14
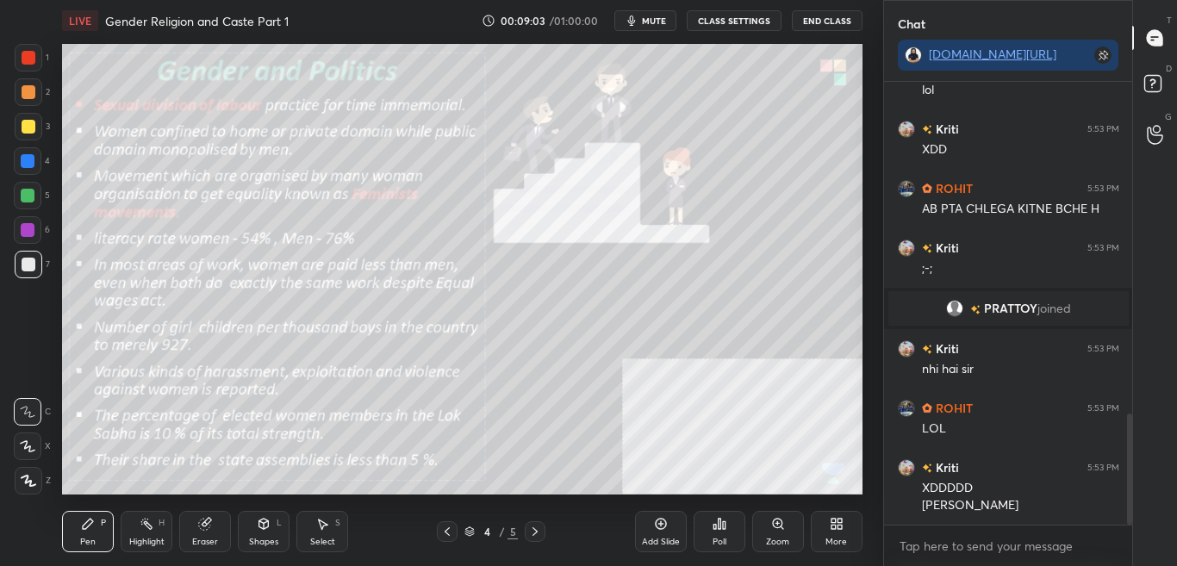
click at [740, 21] on button "CLASS SETTINGS" at bounding box center [734, 20] width 95 height 21
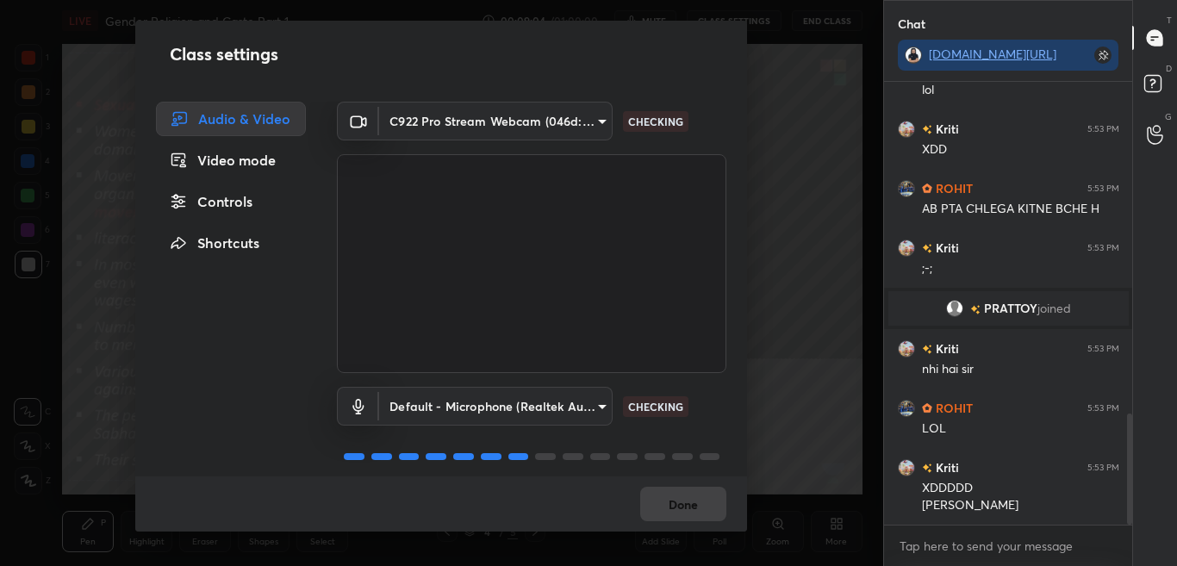
click at [239, 202] on div "Controls" at bounding box center [231, 201] width 150 height 34
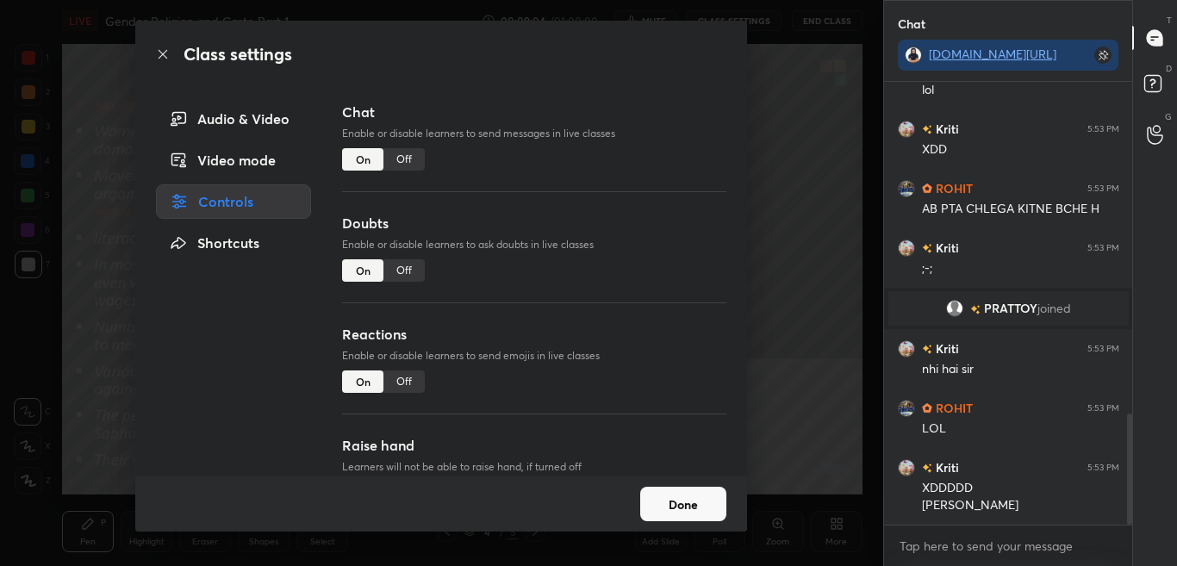
click at [394, 162] on div "Off" at bounding box center [403, 159] width 41 height 22
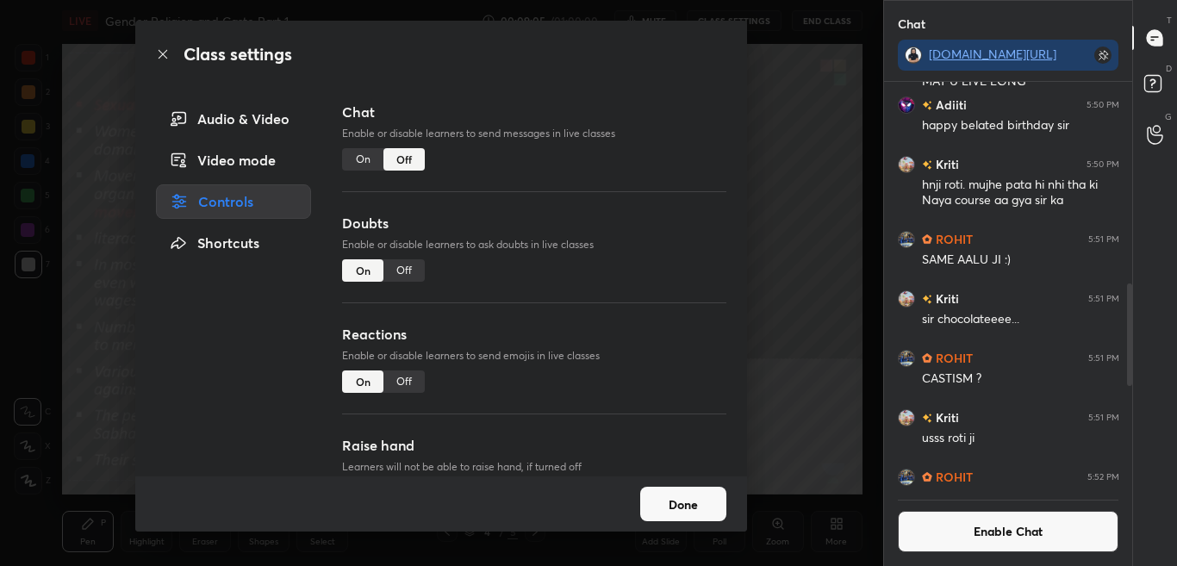
scroll to position [402, 243]
click at [165, 57] on icon at bounding box center [163, 54] width 9 height 9
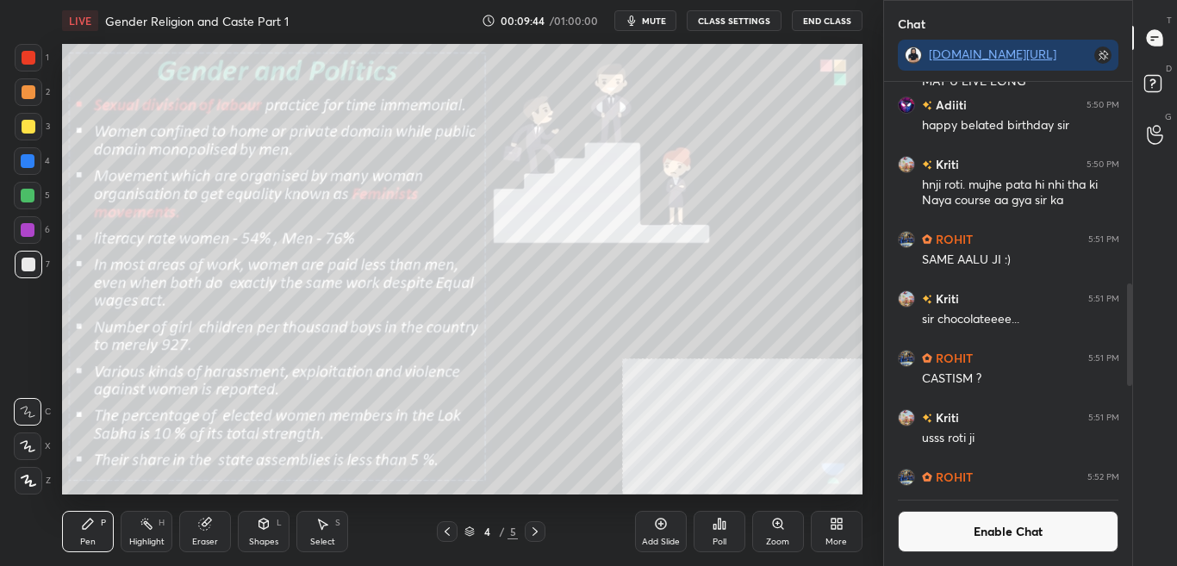
click at [780, 542] on div "Zoom" at bounding box center [777, 542] width 23 height 9
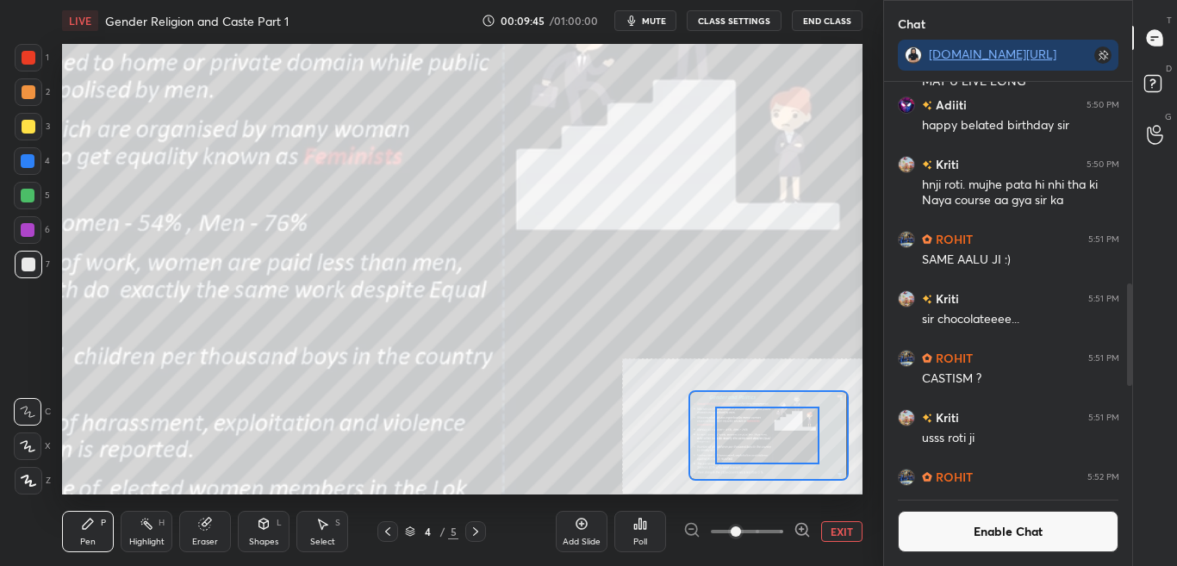
drag, startPoint x: 775, startPoint y: 459, endPoint x: 772, endPoint y: 441, distance: 18.4
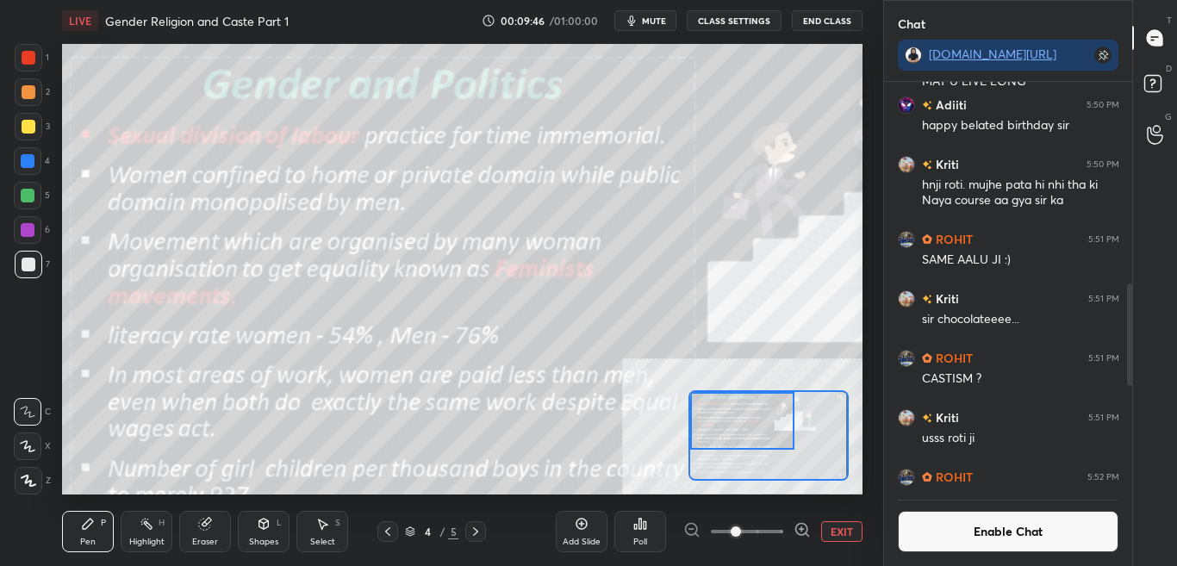
drag, startPoint x: 731, startPoint y: 432, endPoint x: 733, endPoint y: 393, distance: 39.7
click at [720, 410] on div at bounding box center [742, 421] width 104 height 58
click at [1087, 535] on button "Enable Chat" at bounding box center [1008, 531] width 221 height 41
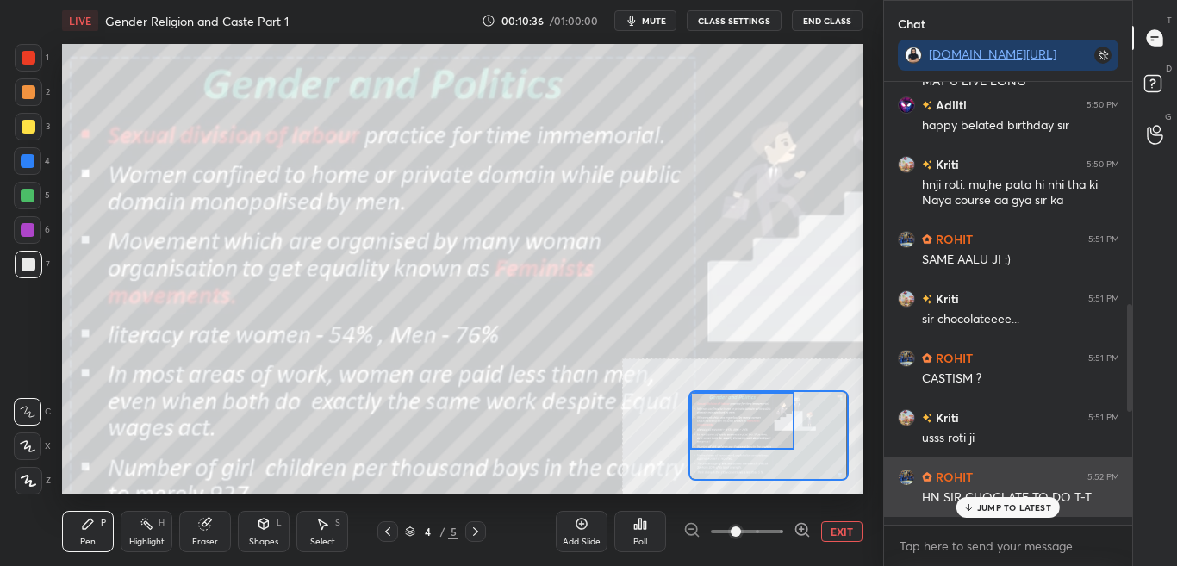
scroll to position [842, 0]
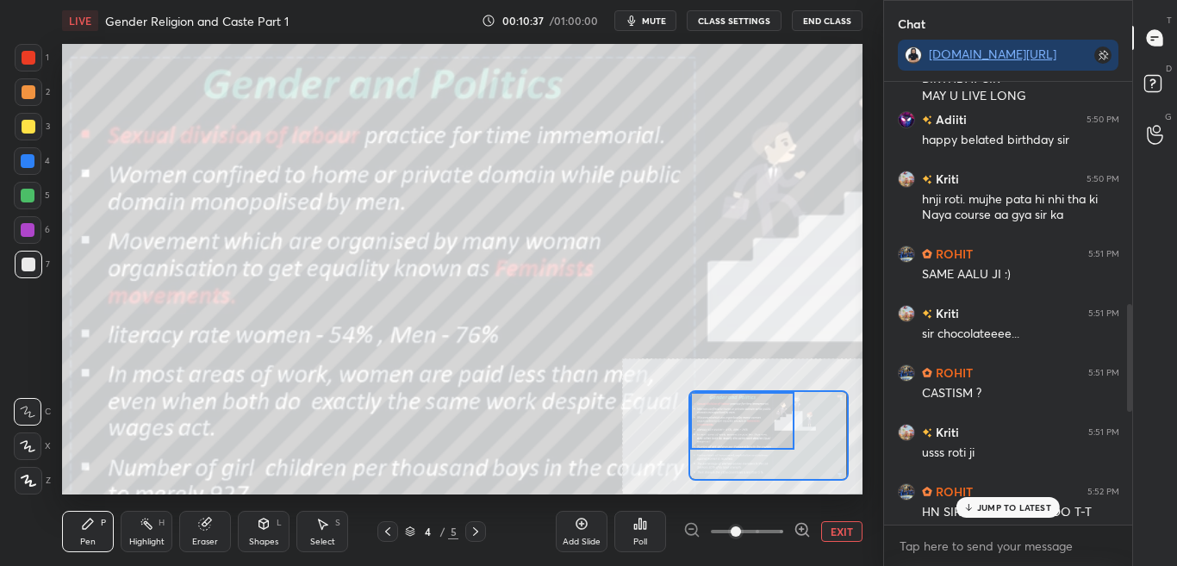
click at [1015, 509] on p "JUMP TO LATEST" at bounding box center [1014, 507] width 74 height 10
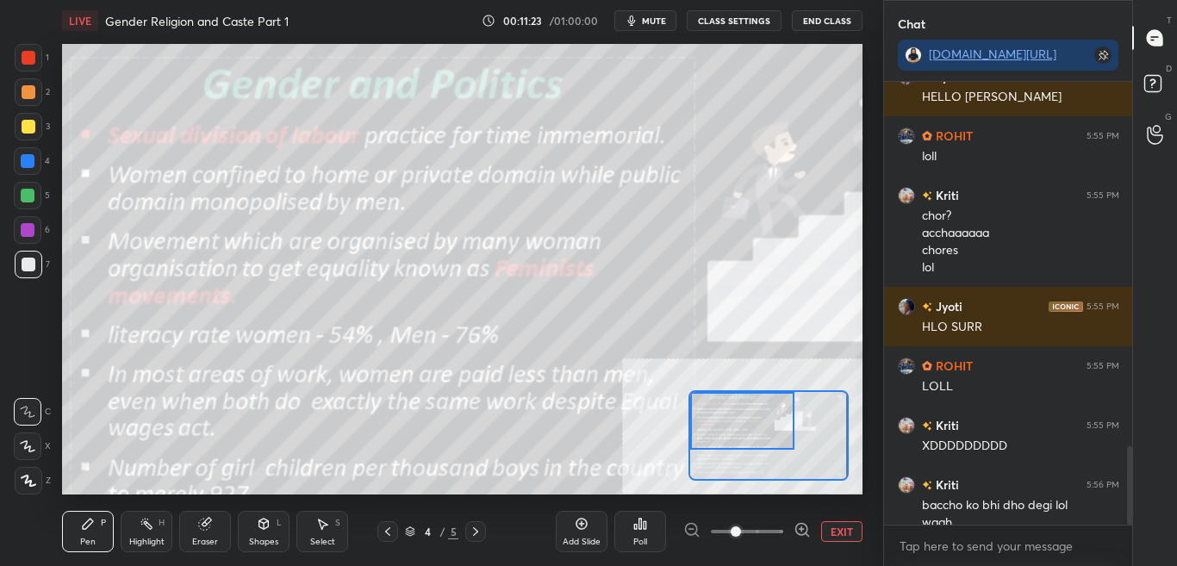
scroll to position [2071, 0]
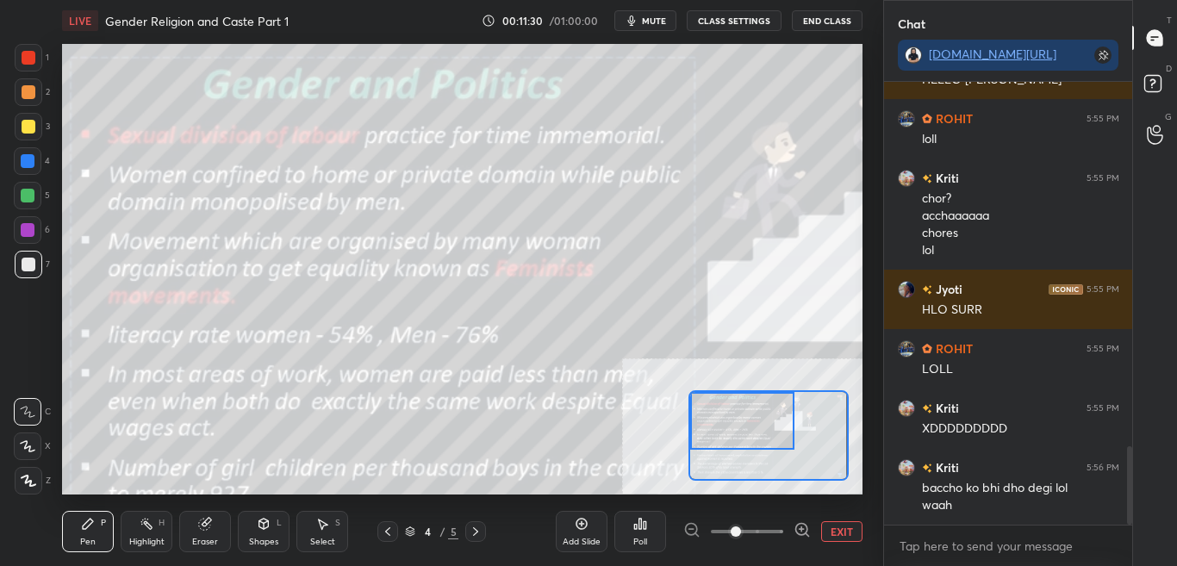
click at [741, 22] on button "CLASS SETTINGS" at bounding box center [734, 20] width 95 height 21
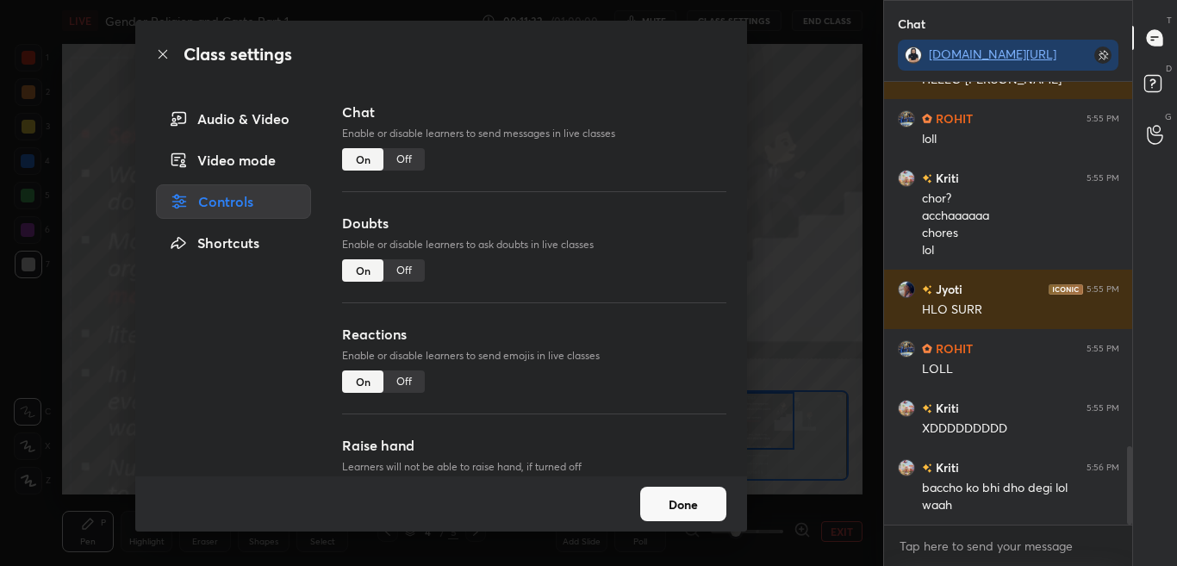
click at [405, 160] on div "Off" at bounding box center [403, 159] width 41 height 22
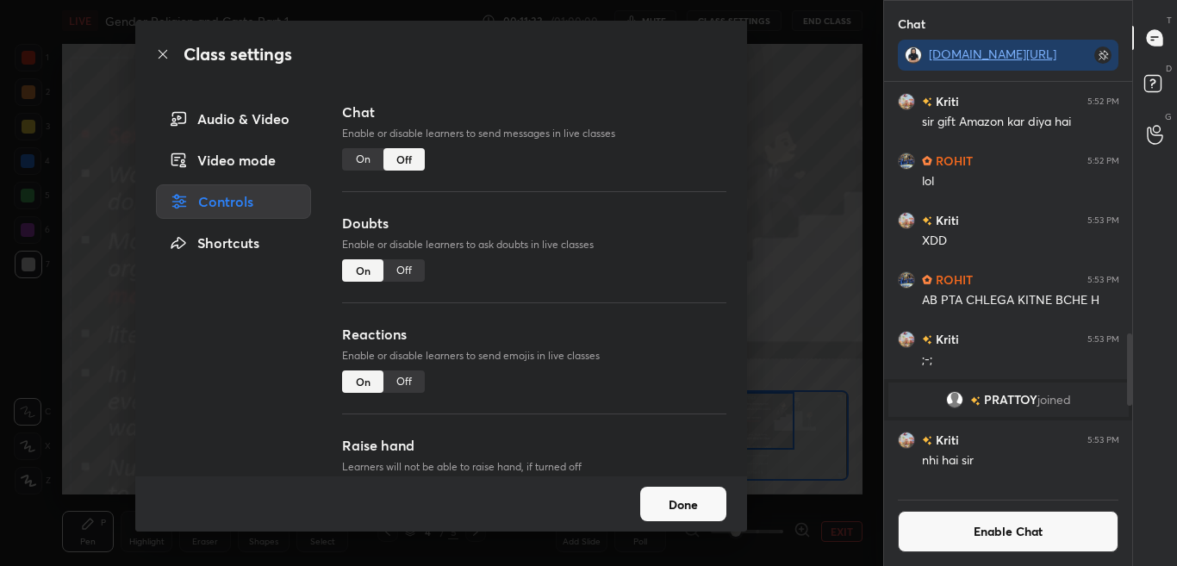
scroll to position [402, 243]
click at [166, 49] on icon at bounding box center [163, 54] width 14 height 14
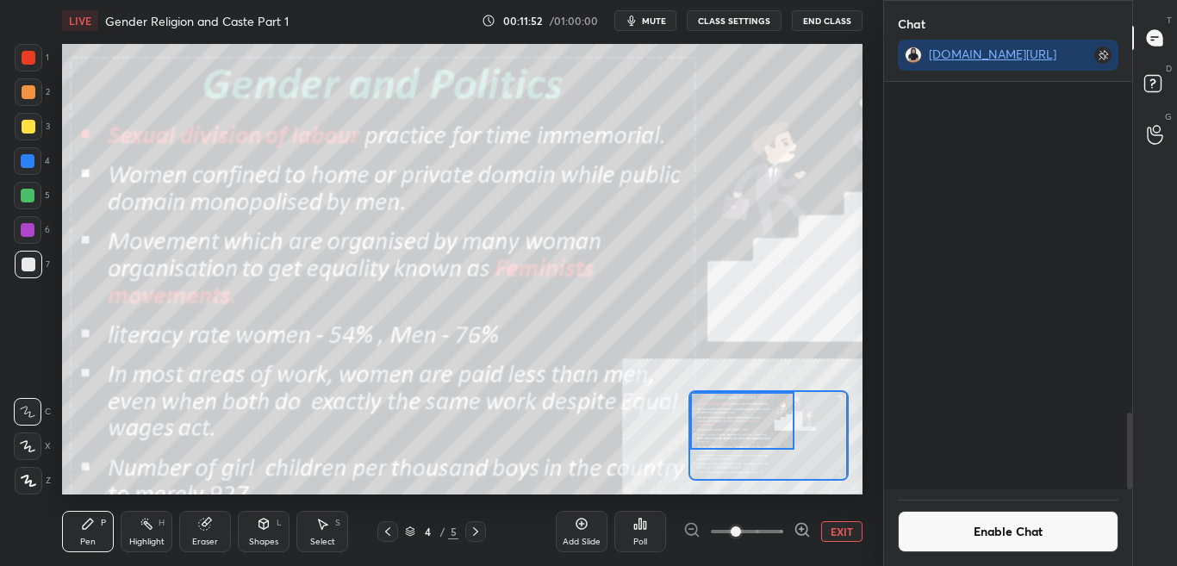
scroll to position [1769, 0]
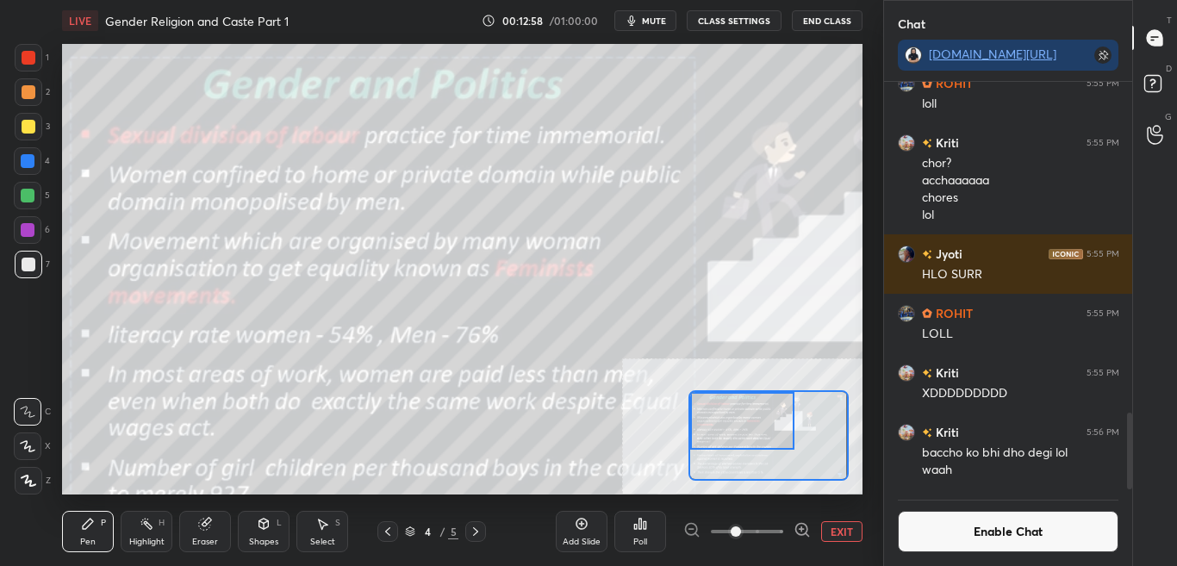
click at [1082, 538] on button "Enable Chat" at bounding box center [1008, 531] width 221 height 41
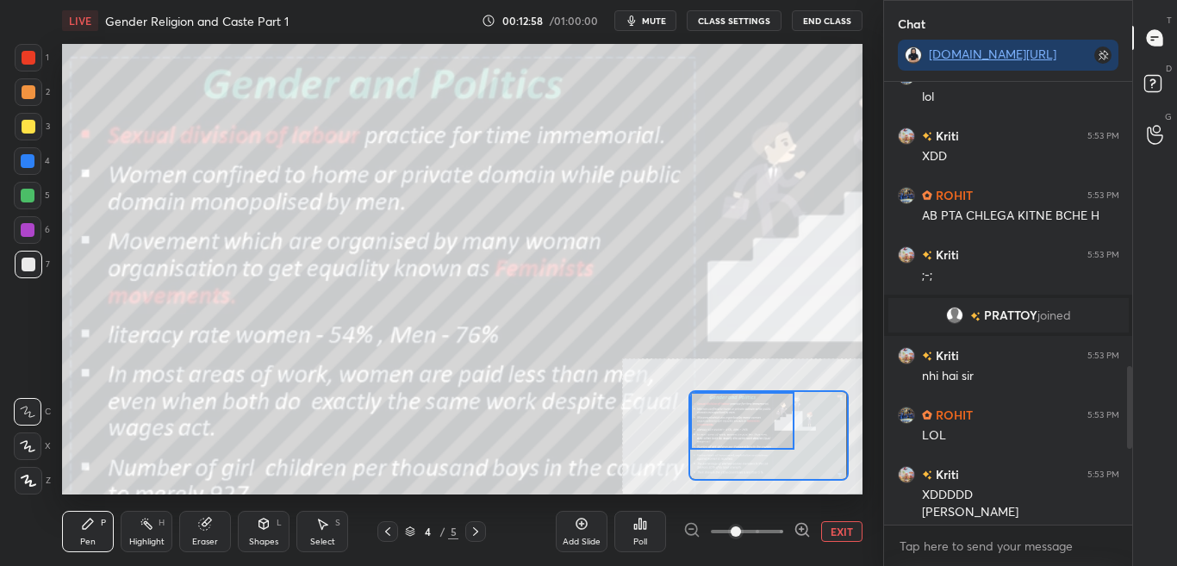
scroll to position [438, 243]
drag, startPoint x: 1135, startPoint y: 434, endPoint x: 1138, endPoint y: 515, distance: 81.1
click at [1139, 507] on div "T Messages (T) D Doubts (D) G Raise Hand (G)" at bounding box center [1154, 283] width 45 height 566
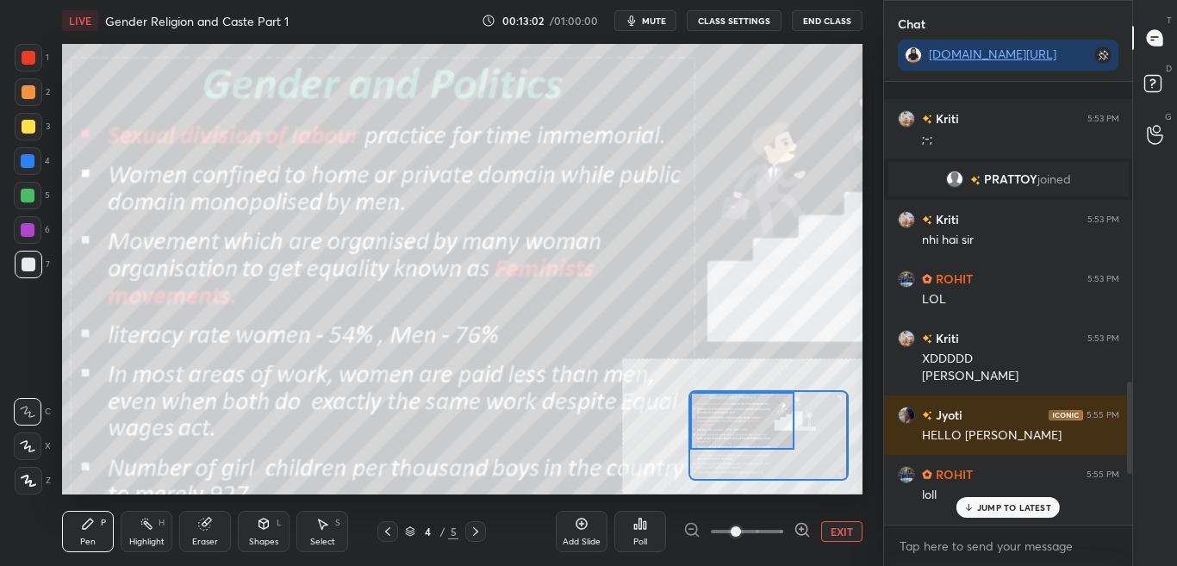
drag, startPoint x: 1129, startPoint y: 438, endPoint x: 1135, endPoint y: 501, distance: 63.2
click at [1135, 497] on div "Chat [DOMAIN_NAME][URL] Kriti 5:53 PM ;-; [PERSON_NAME] joined Kriti 5:53 PM nh…" at bounding box center [1030, 283] width 295 height 566
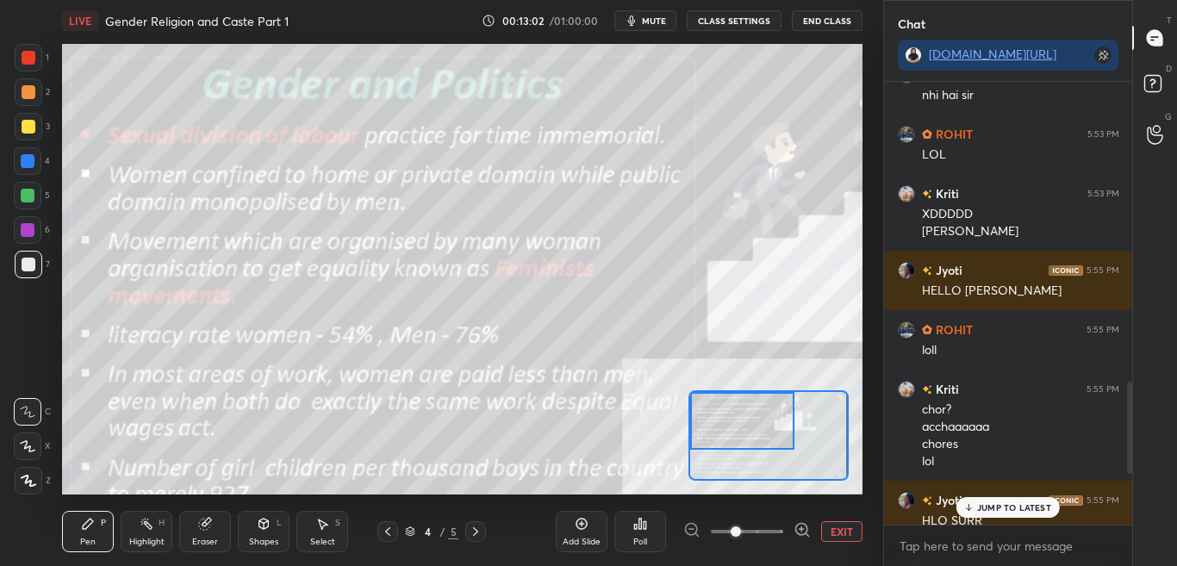
scroll to position [1474, 0]
click at [1042, 509] on p "JUMP TO LATEST" at bounding box center [1014, 507] width 74 height 10
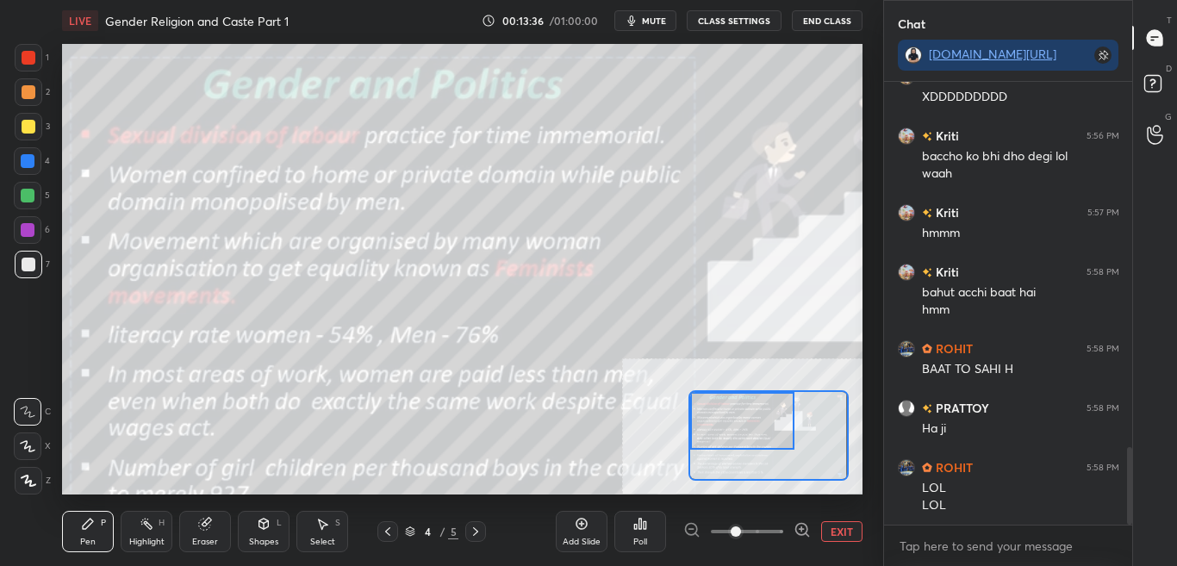
scroll to position [2076, 0]
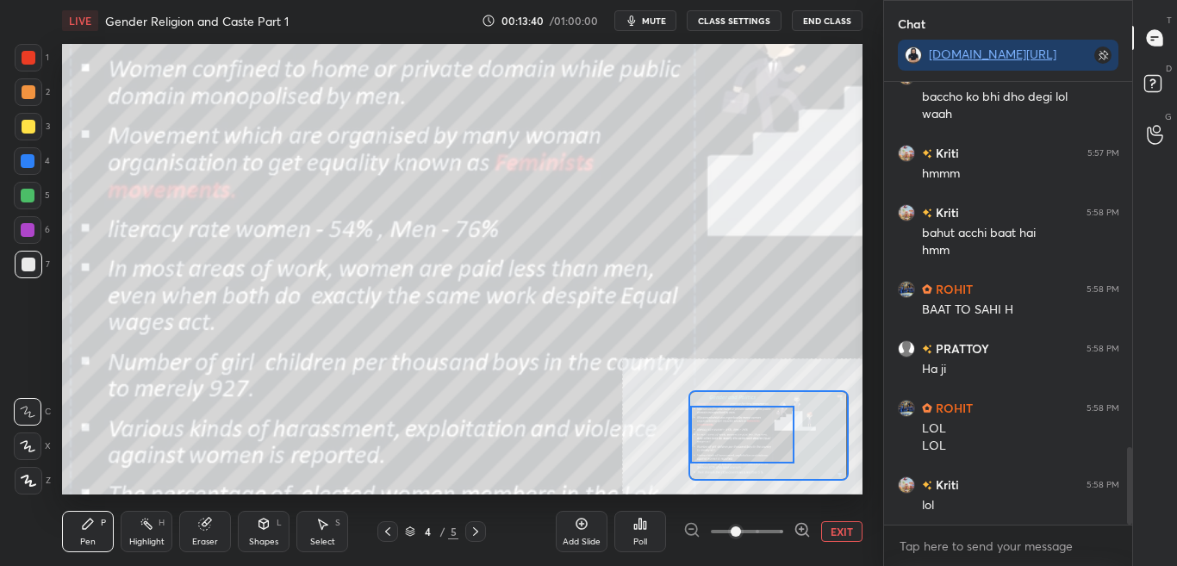
drag, startPoint x: 734, startPoint y: 430, endPoint x: 732, endPoint y: 444, distance: 13.9
click at [732, 444] on div at bounding box center [742, 435] width 104 height 58
click at [642, 18] on button "mute" at bounding box center [645, 20] width 62 height 21
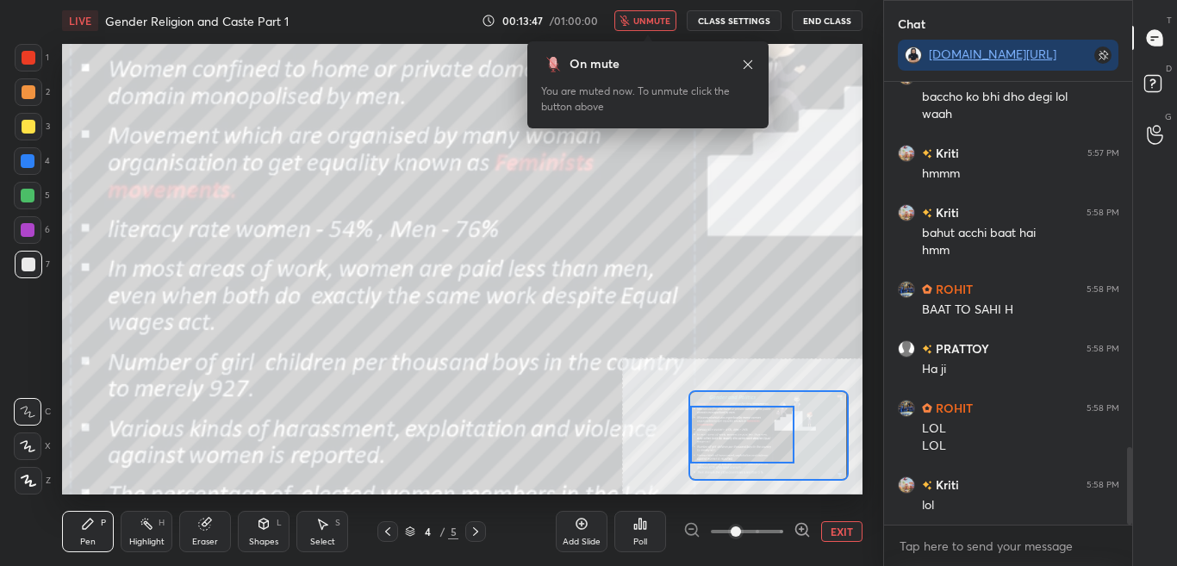
click at [648, 21] on span "unmute" at bounding box center [651, 21] width 37 height 12
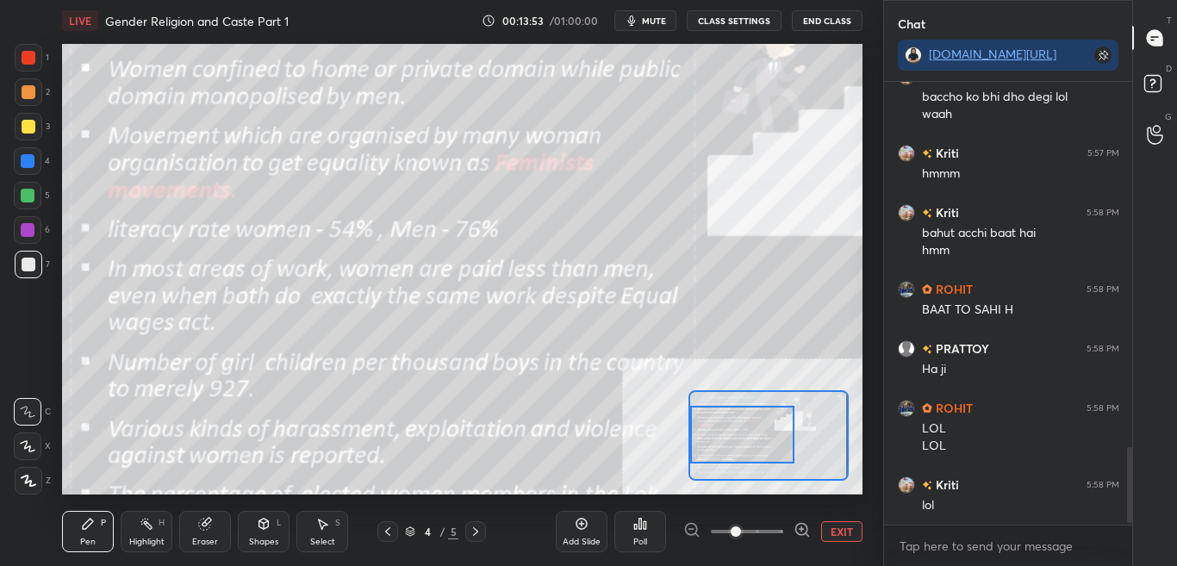
scroll to position [2136, 0]
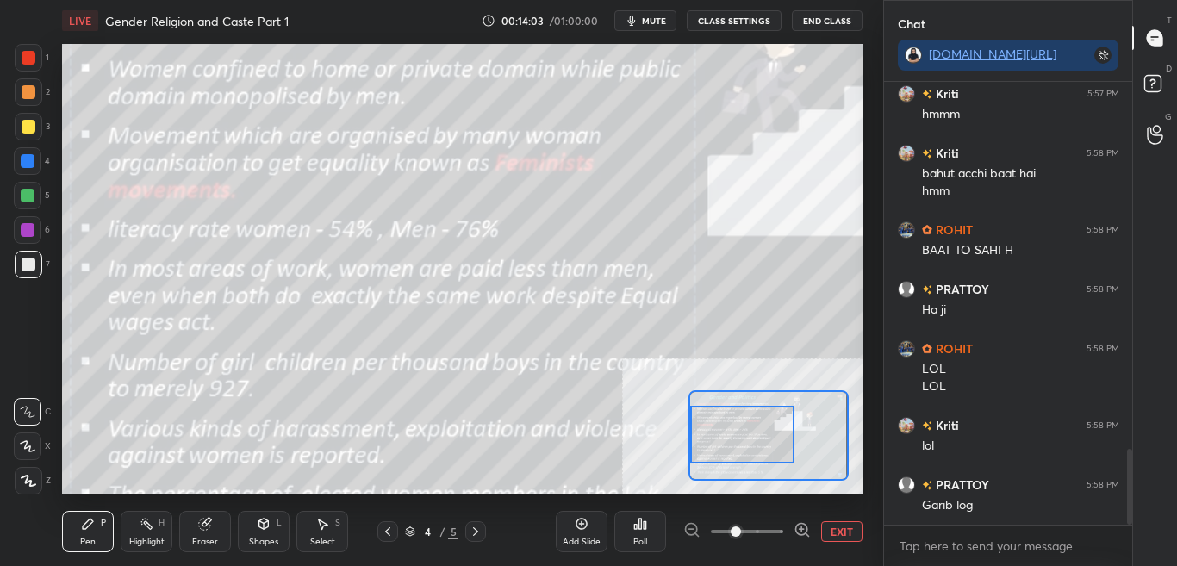
click at [740, 20] on button "CLASS SETTINGS" at bounding box center [734, 20] width 95 height 21
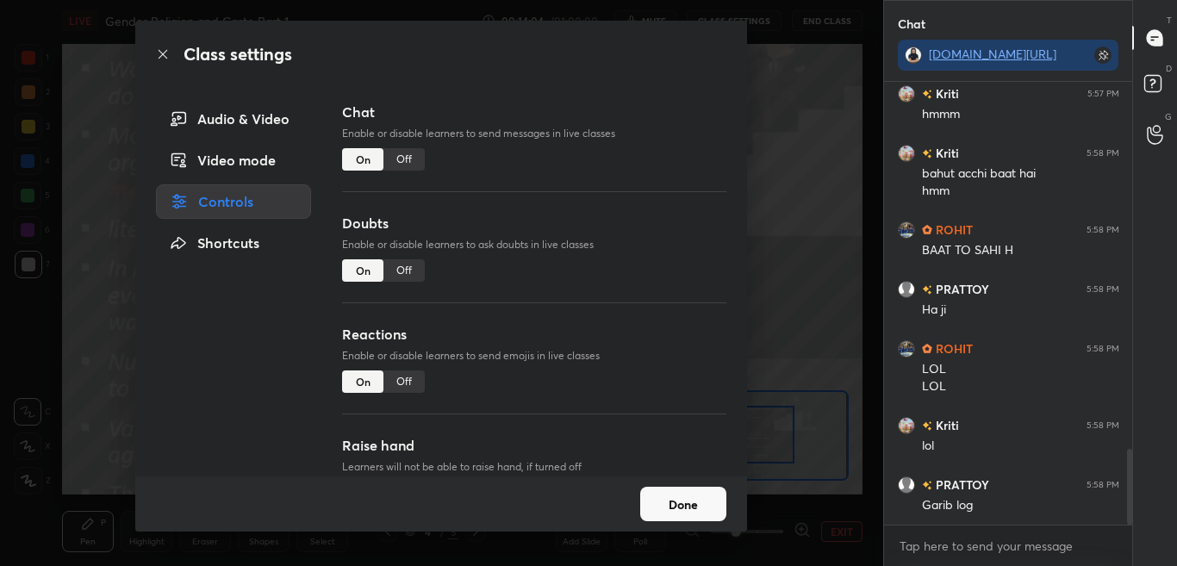
click at [420, 157] on div "Off" at bounding box center [403, 159] width 41 height 22
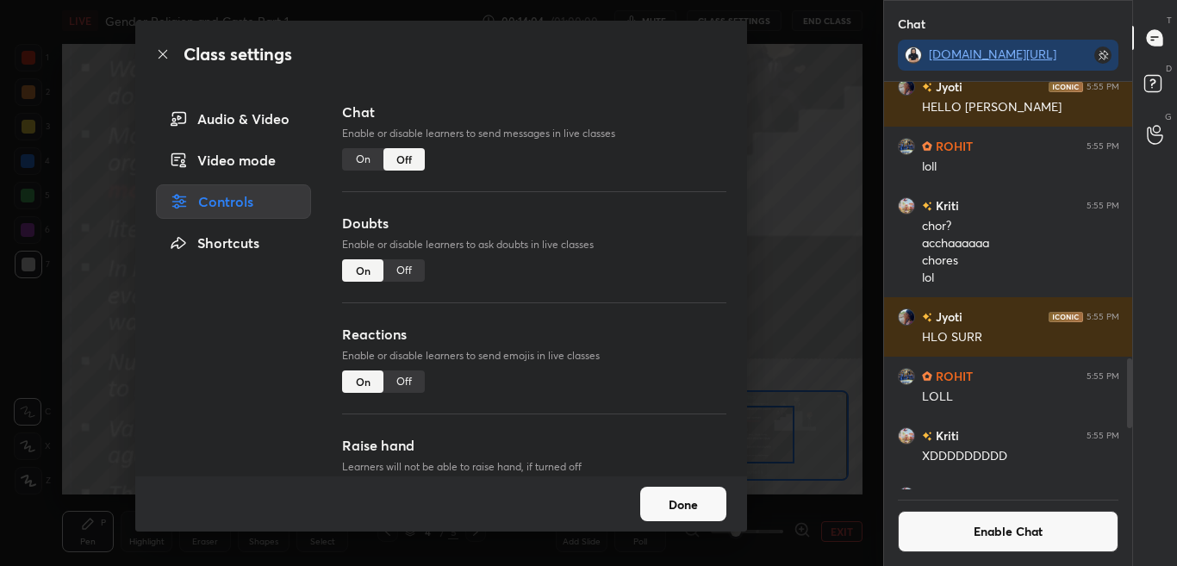
scroll to position [402, 243]
click at [166, 57] on icon at bounding box center [163, 54] width 14 height 14
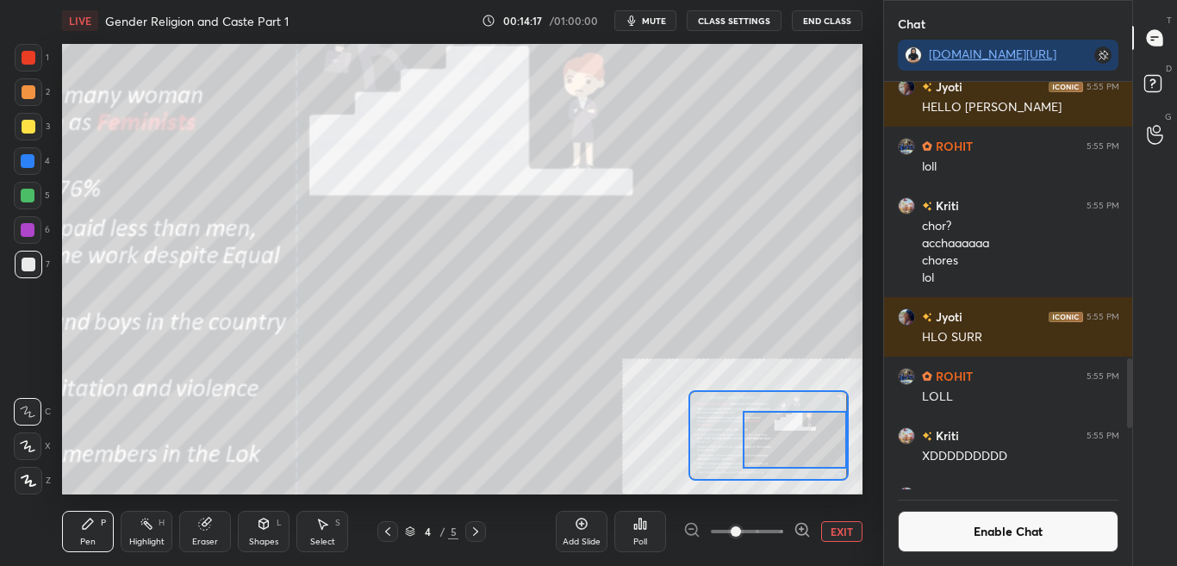
drag, startPoint x: 788, startPoint y: 438, endPoint x: 813, endPoint y: 428, distance: 26.7
click at [818, 438] on div at bounding box center [795, 440] width 104 height 58
click at [985, 544] on button "Enable Chat" at bounding box center [1008, 531] width 221 height 41
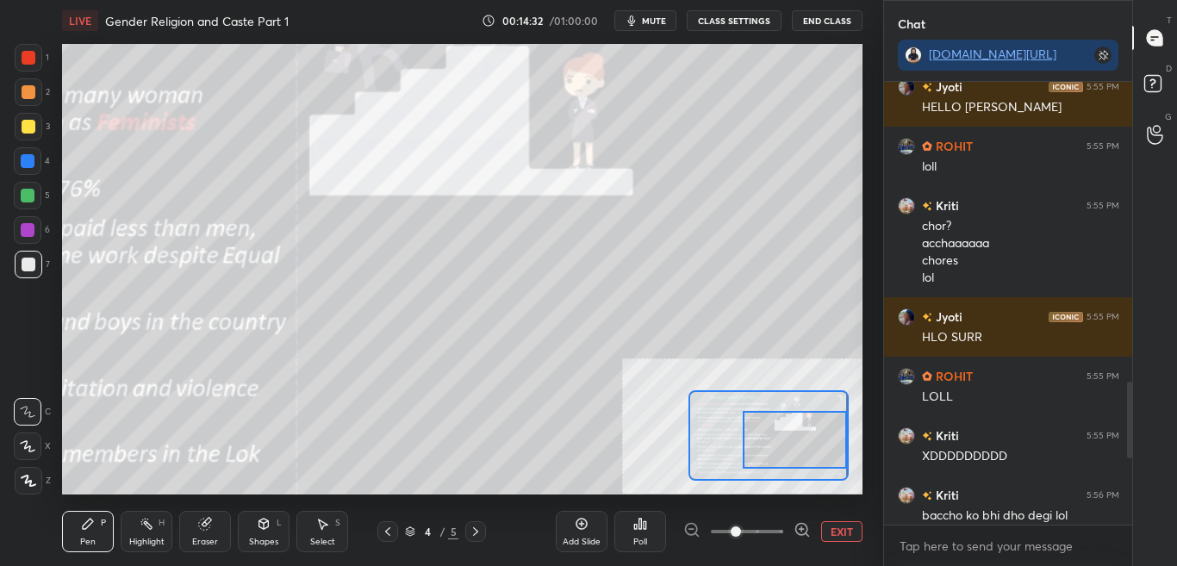
scroll to position [438, 243]
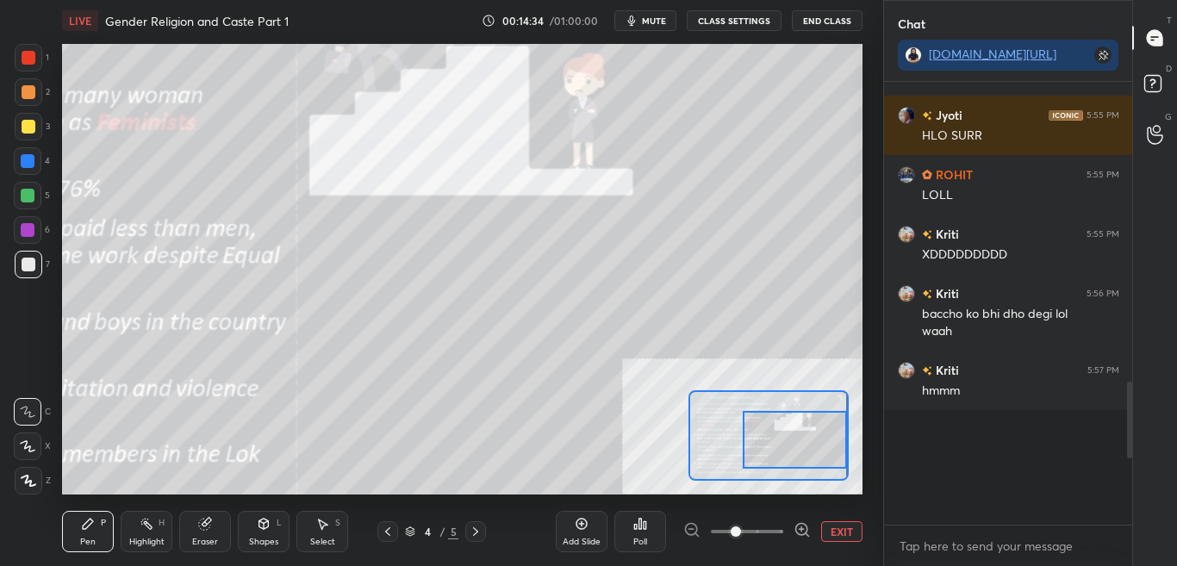
drag, startPoint x: 1127, startPoint y: 448, endPoint x: 1129, endPoint y: 545, distance: 97.4
click at [1129, 543] on div "ROHIT 5:52 PM MEI KRTA HU DESERVE CHOCLATE [PERSON_NAME] 5:52 PM sir gift Amazo…" at bounding box center [1008, 324] width 249 height 484
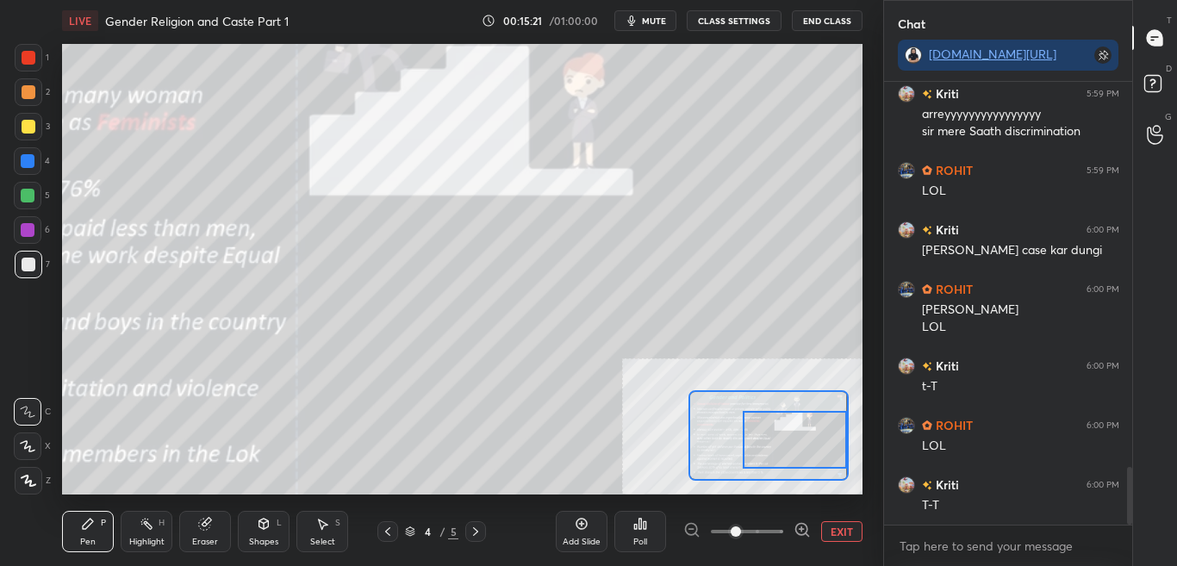
scroll to position [2940, 0]
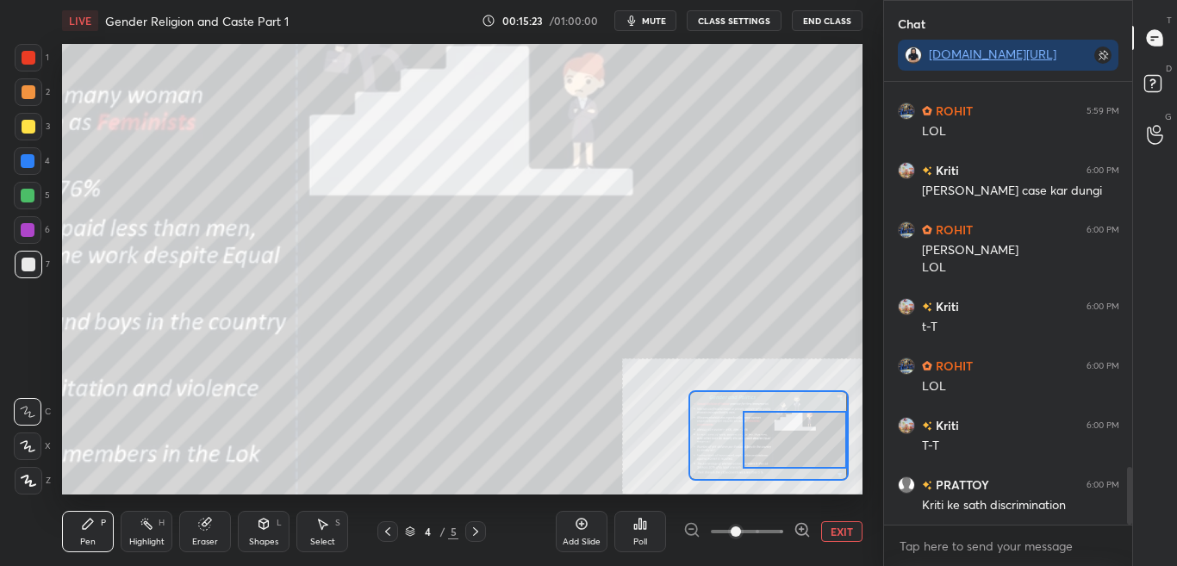
click at [737, 21] on button "CLASS SETTINGS" at bounding box center [734, 20] width 95 height 21
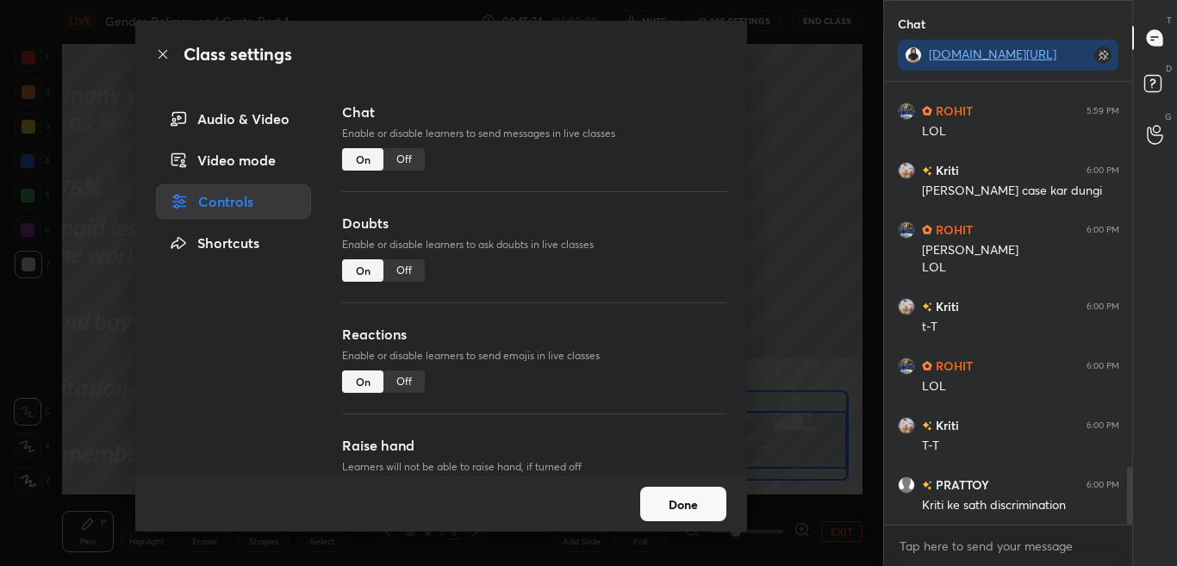
drag, startPoint x: 413, startPoint y: 159, endPoint x: 352, endPoint y: 159, distance: 60.3
click at [414, 159] on div "Off" at bounding box center [403, 159] width 41 height 22
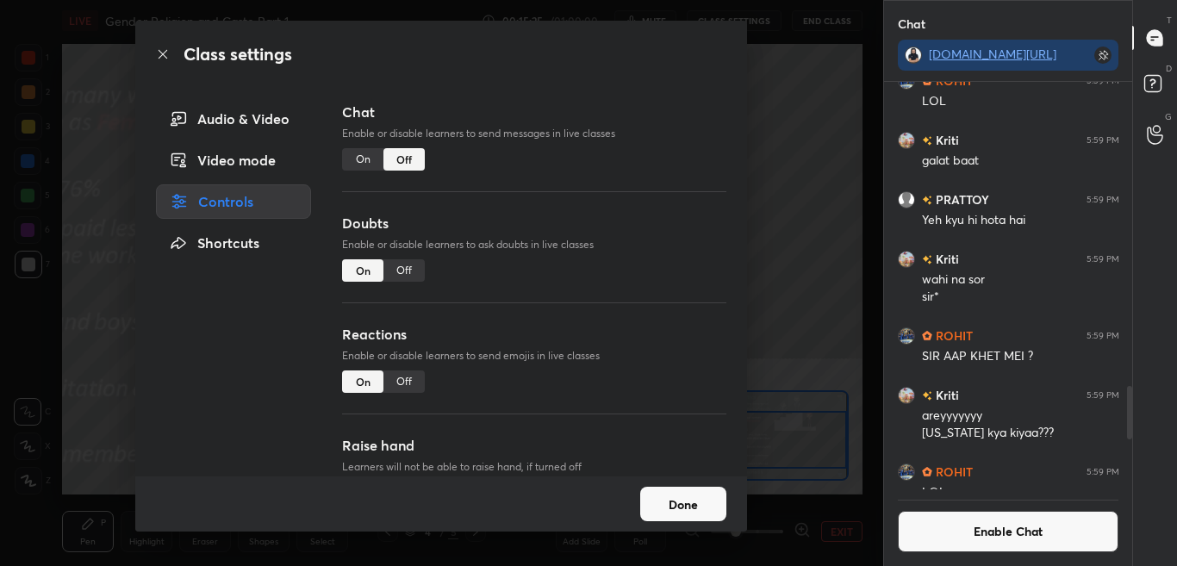
scroll to position [402, 243]
click at [158, 57] on icon at bounding box center [163, 54] width 14 height 14
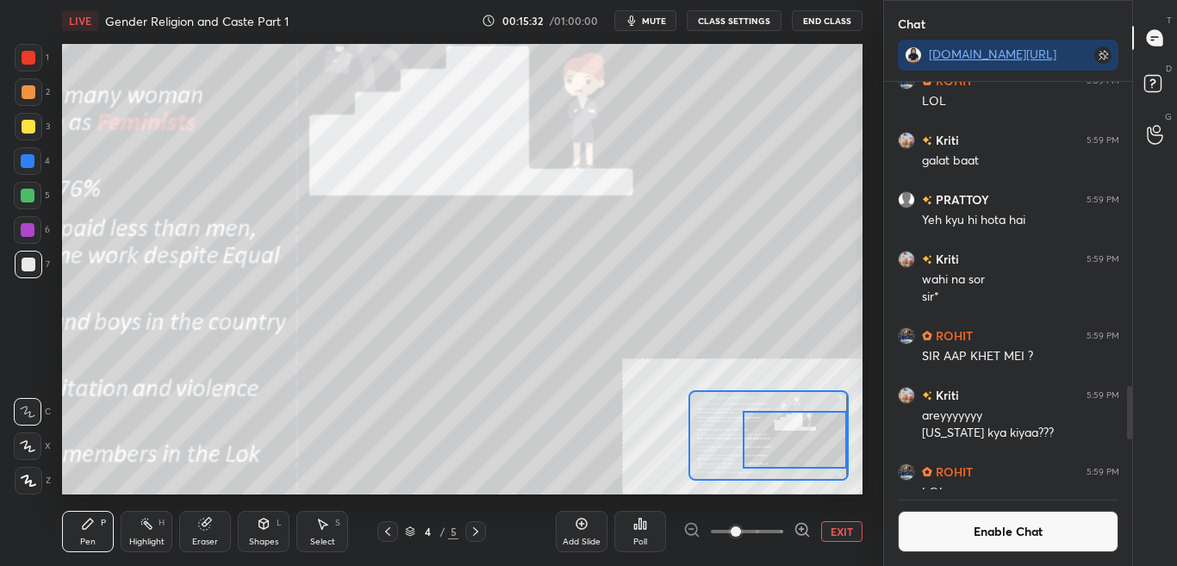
click at [693, 532] on div at bounding box center [746, 531] width 127 height 21
click at [984, 529] on button "Enable Chat" at bounding box center [1008, 531] width 221 height 41
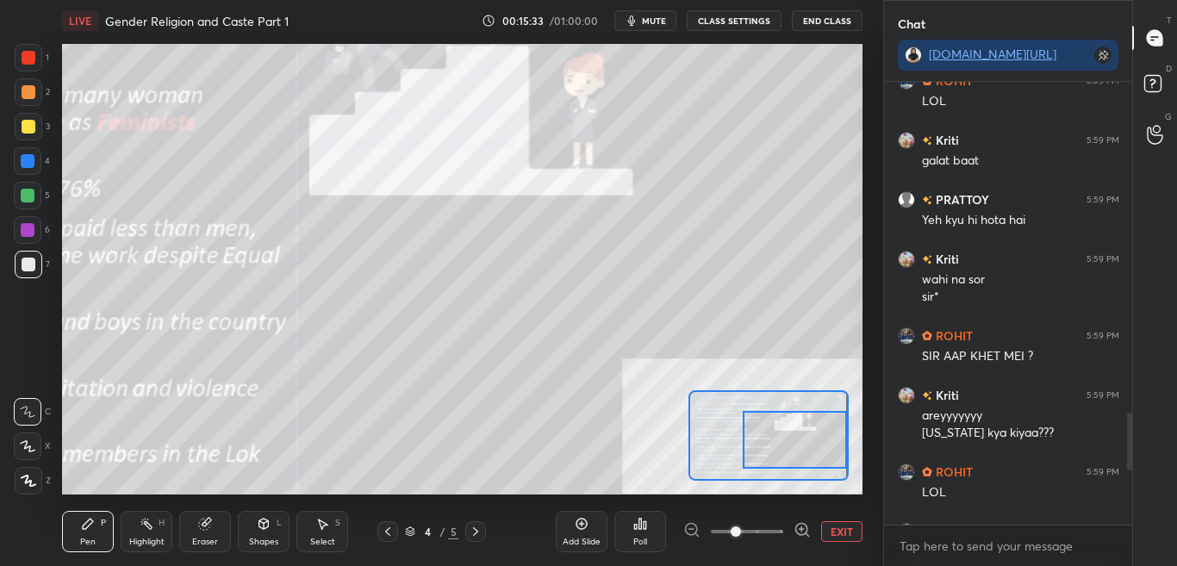
scroll to position [438, 243]
click at [839, 534] on button "EXIT" at bounding box center [841, 531] width 41 height 21
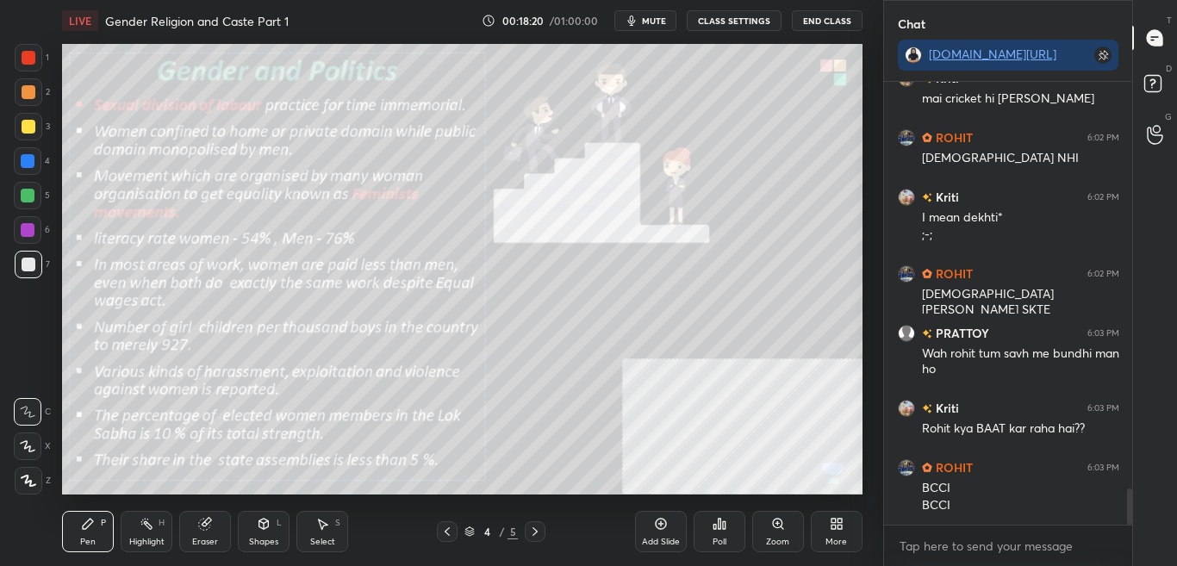
scroll to position [5041, 0]
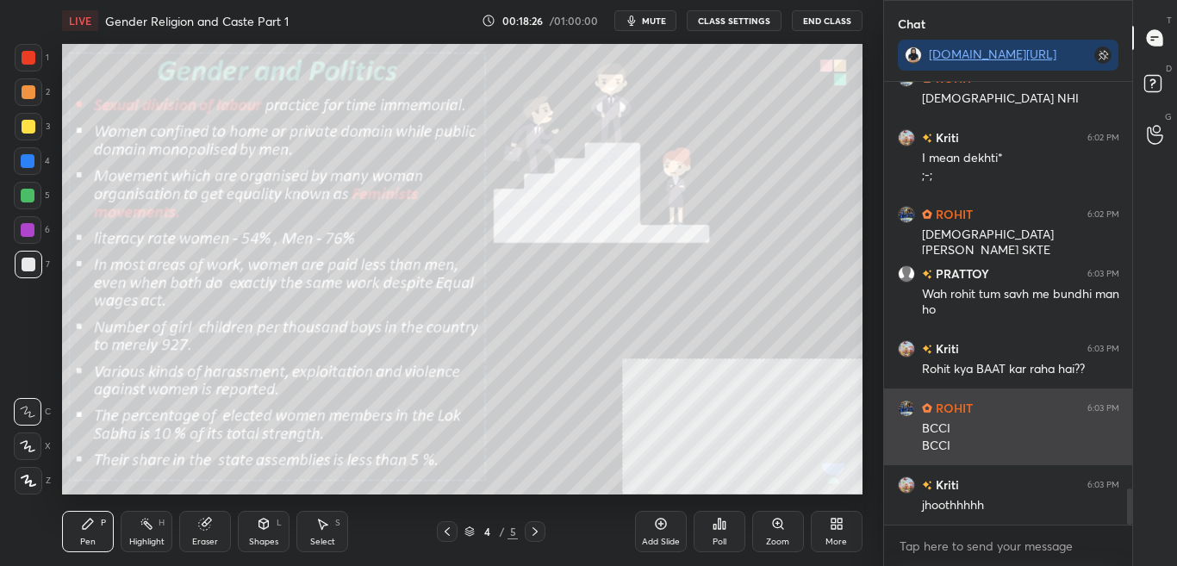
click at [992, 421] on div "BCCI" at bounding box center [1020, 428] width 197 height 17
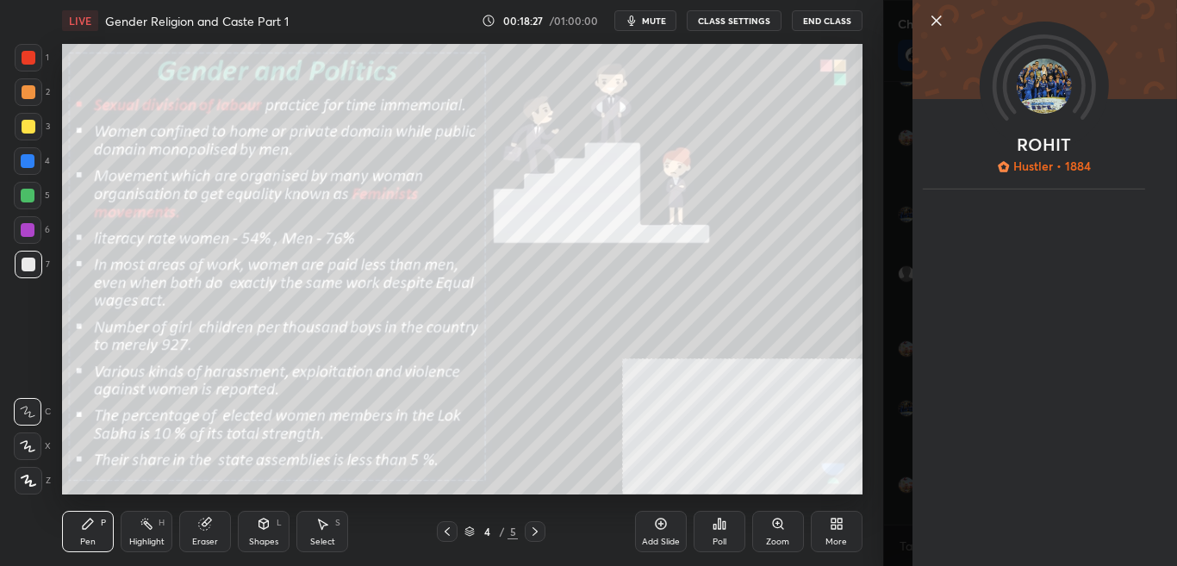
click at [885, 439] on div "ROHIT Hustler • 1884" at bounding box center [1030, 283] width 295 height 566
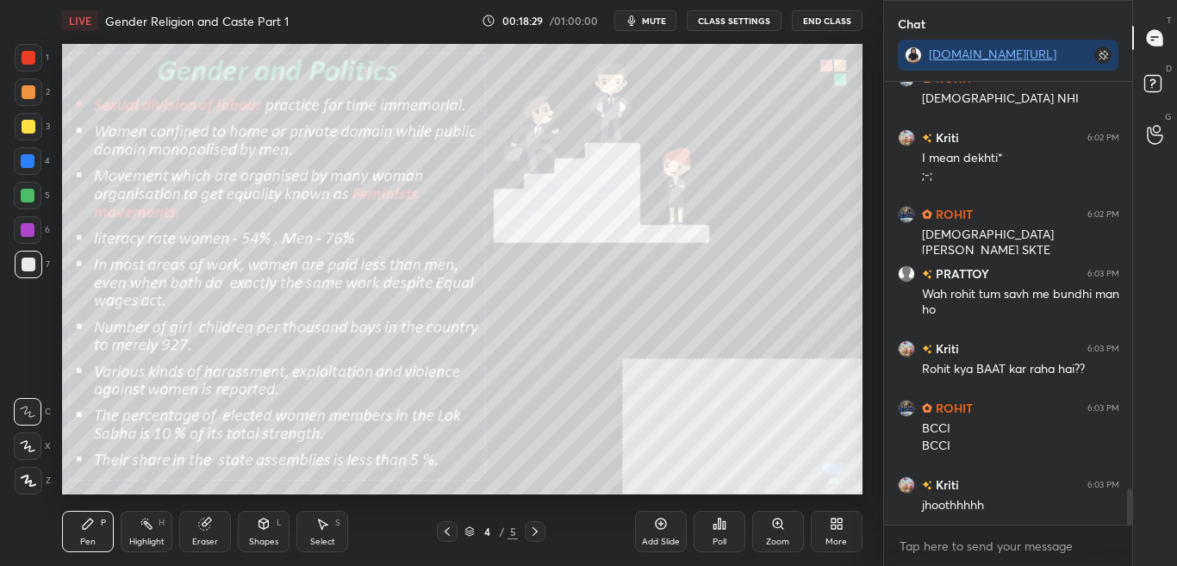
click at [740, 22] on button "CLASS SETTINGS" at bounding box center [734, 20] width 95 height 21
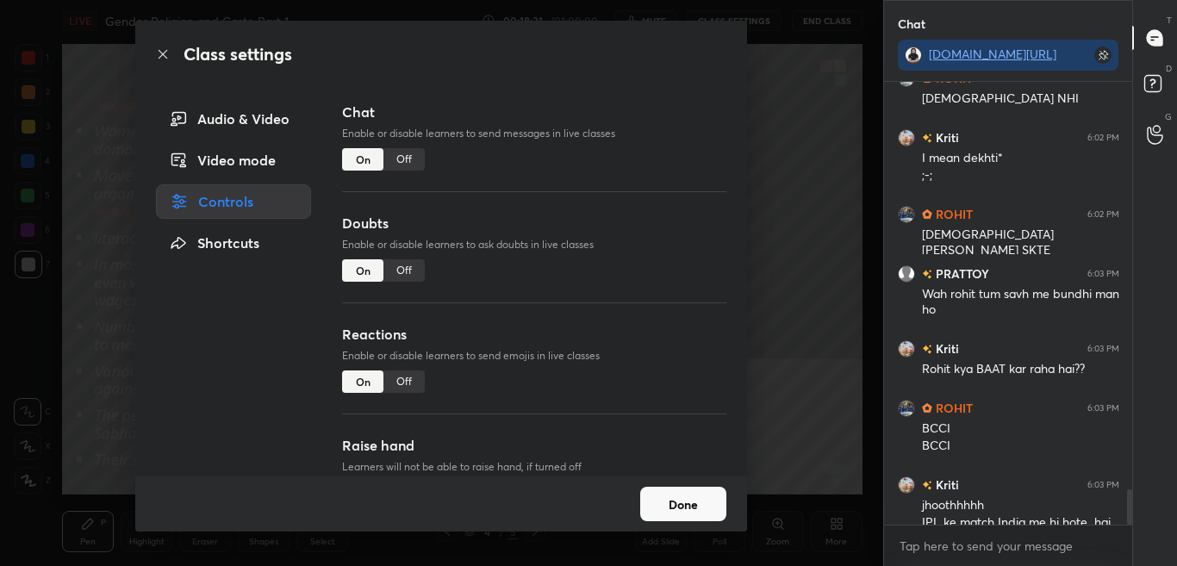
scroll to position [5059, 0]
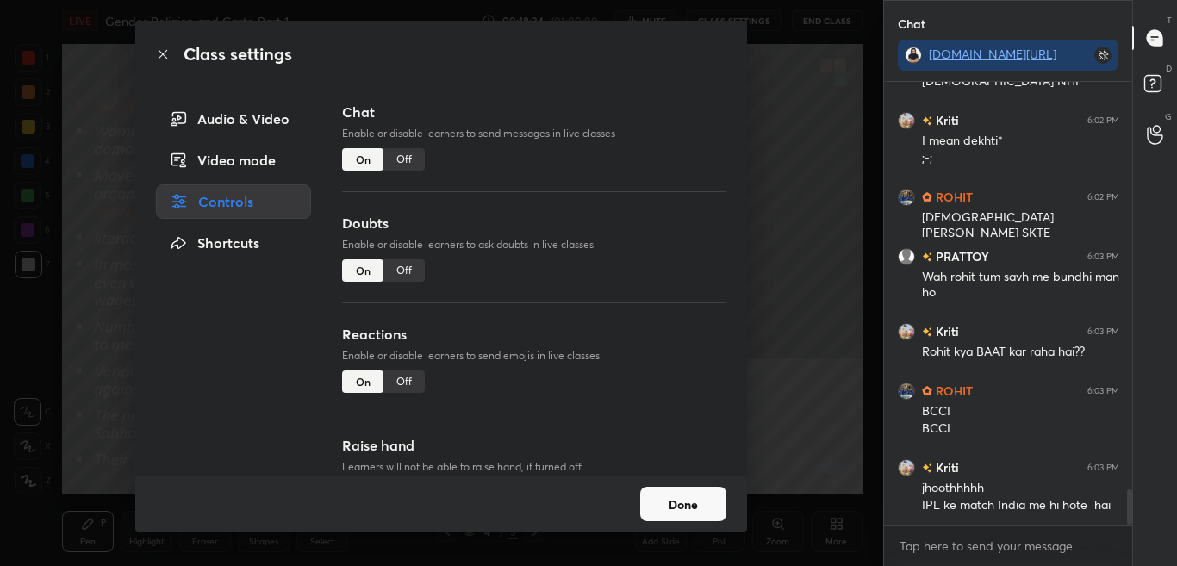
click at [163, 55] on icon at bounding box center [163, 54] width 14 height 14
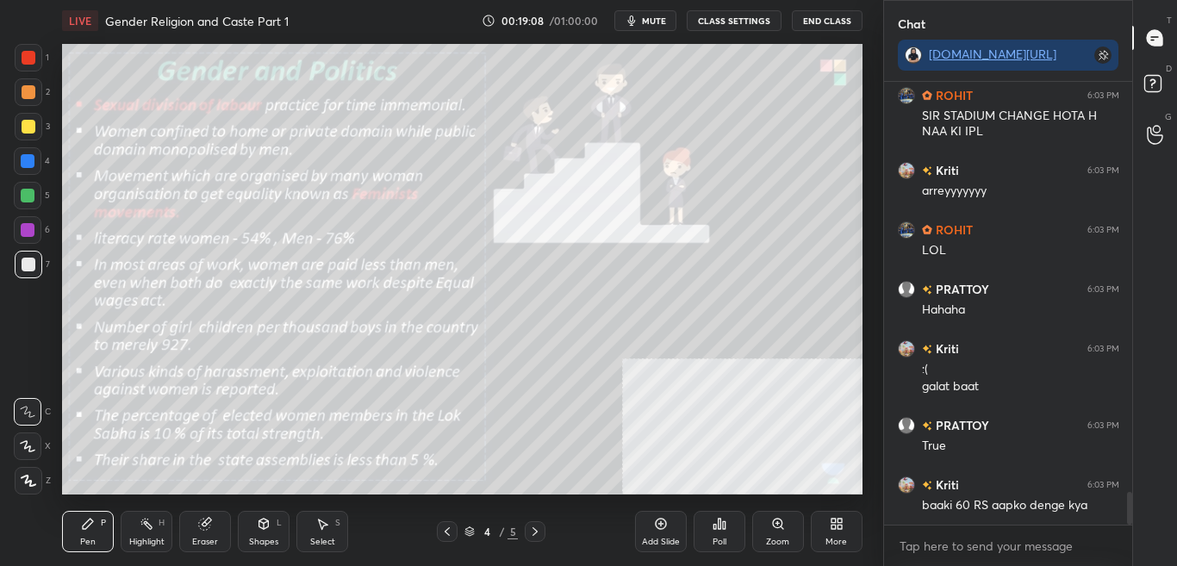
scroll to position [5542, 0]
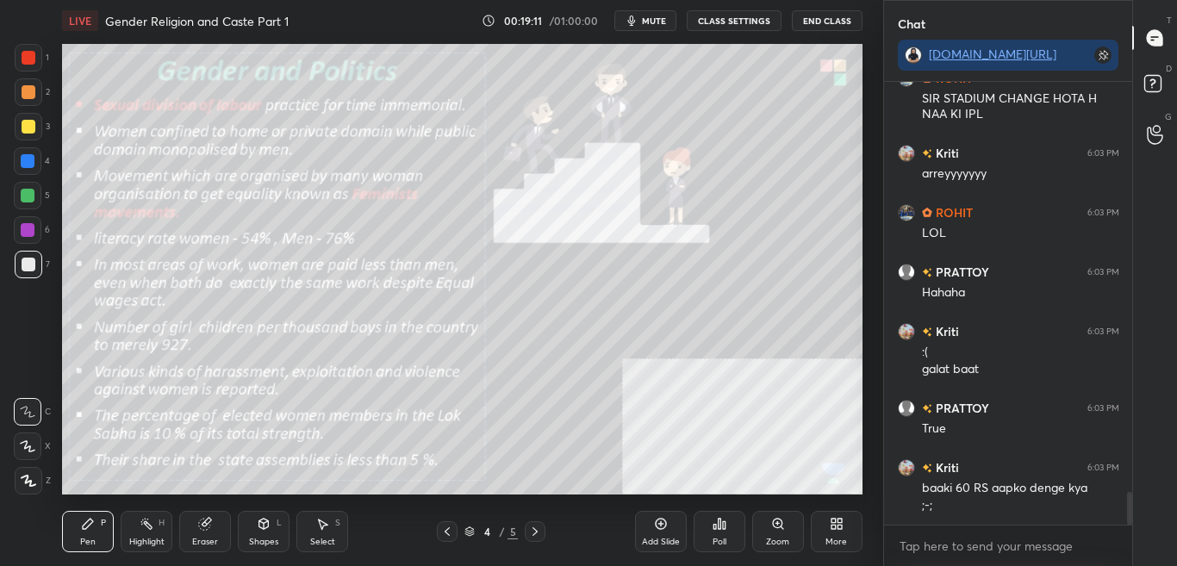
click at [750, 16] on button "CLASS SETTINGS" at bounding box center [734, 20] width 95 height 21
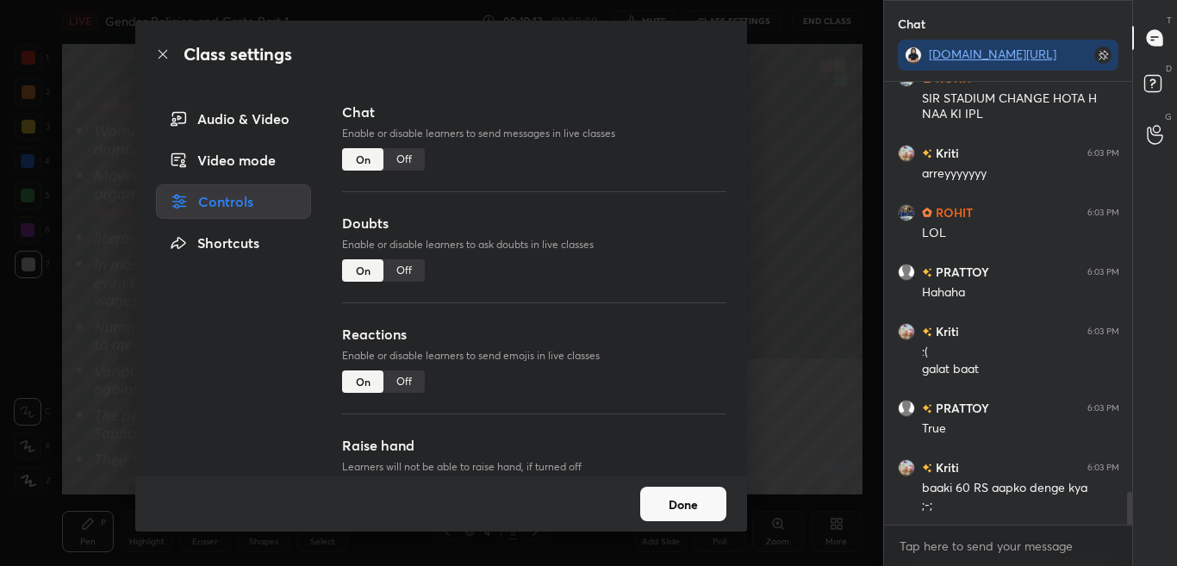
scroll to position [5601, 0]
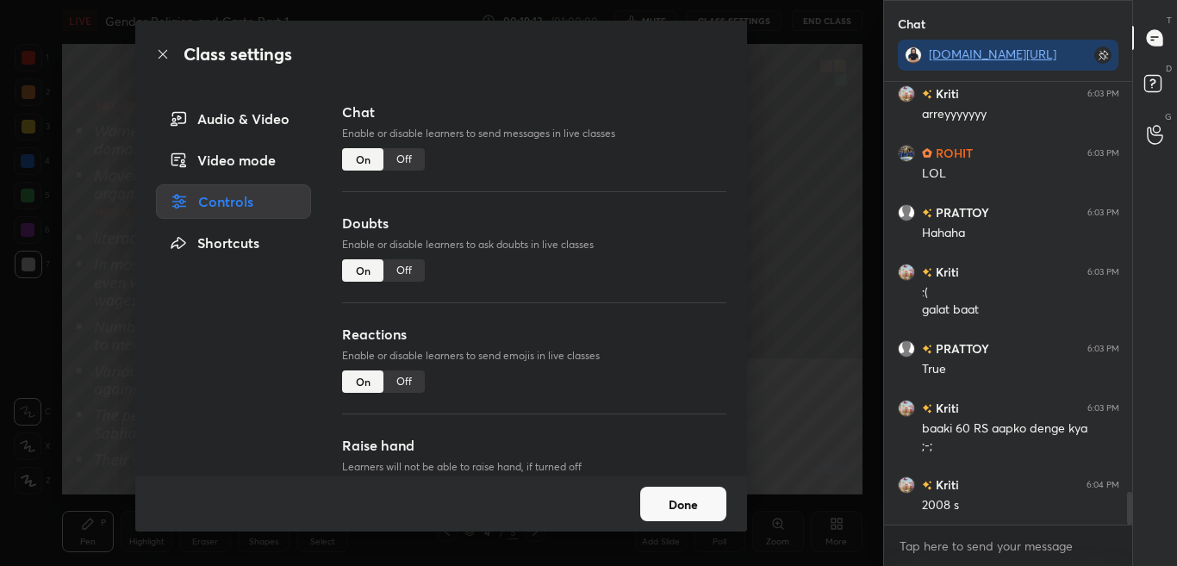
click at [395, 153] on div "Off" at bounding box center [403, 159] width 41 height 22
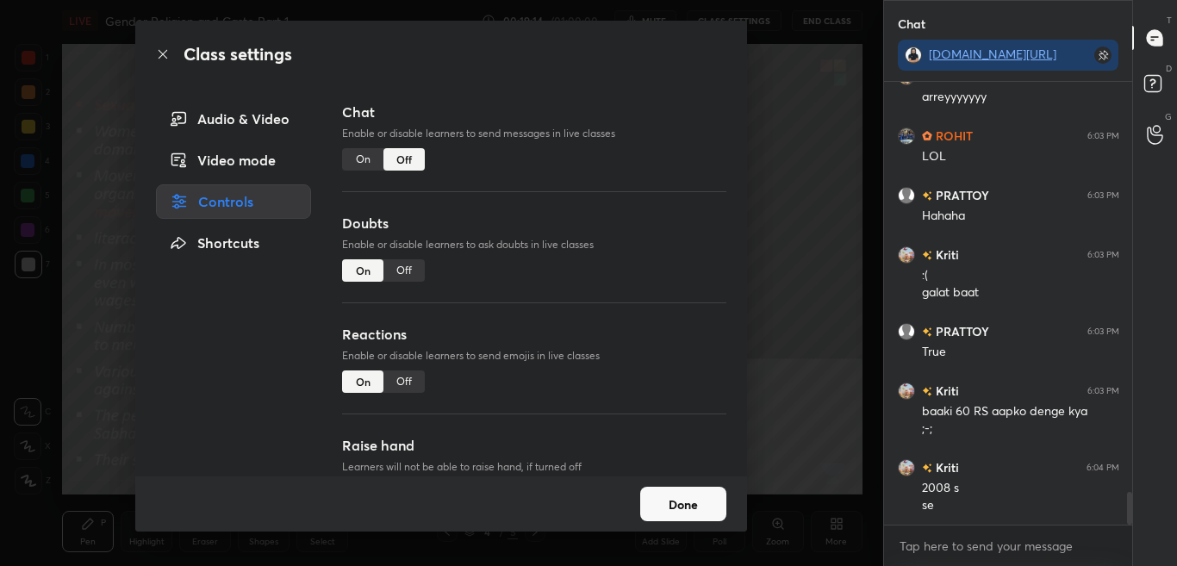
scroll to position [402, 243]
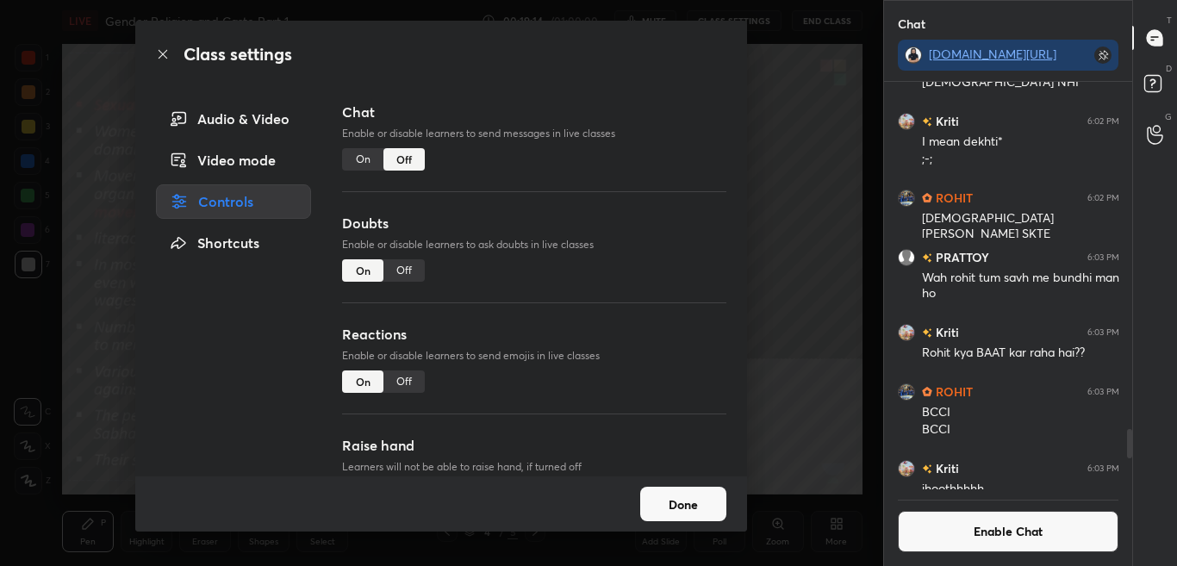
click at [164, 53] on icon at bounding box center [163, 54] width 14 height 14
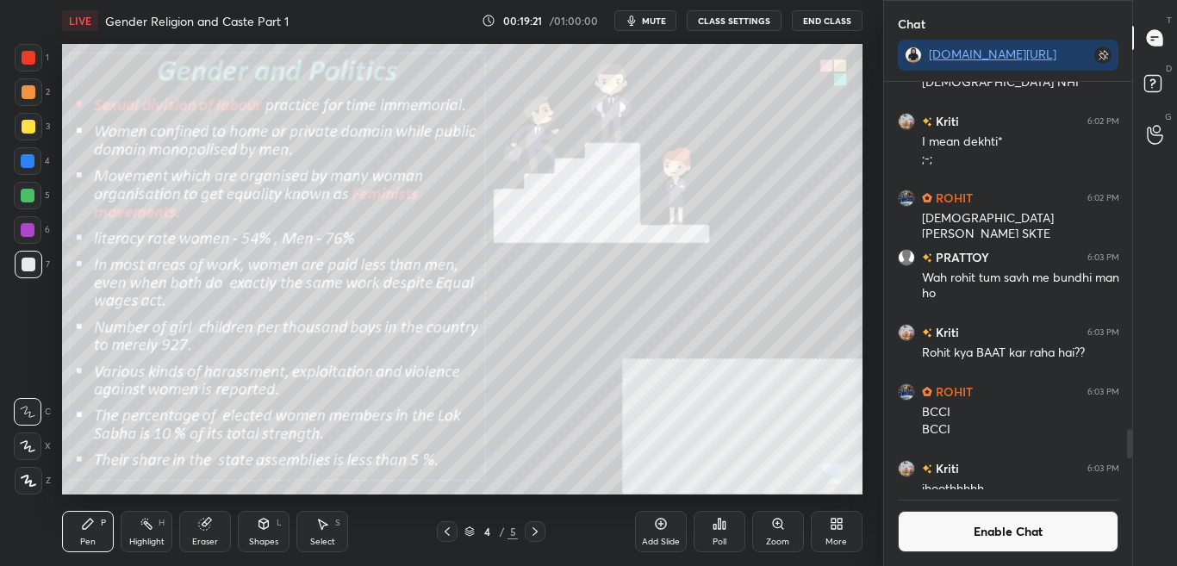
click at [972, 540] on button "Enable Chat" at bounding box center [1008, 531] width 221 height 41
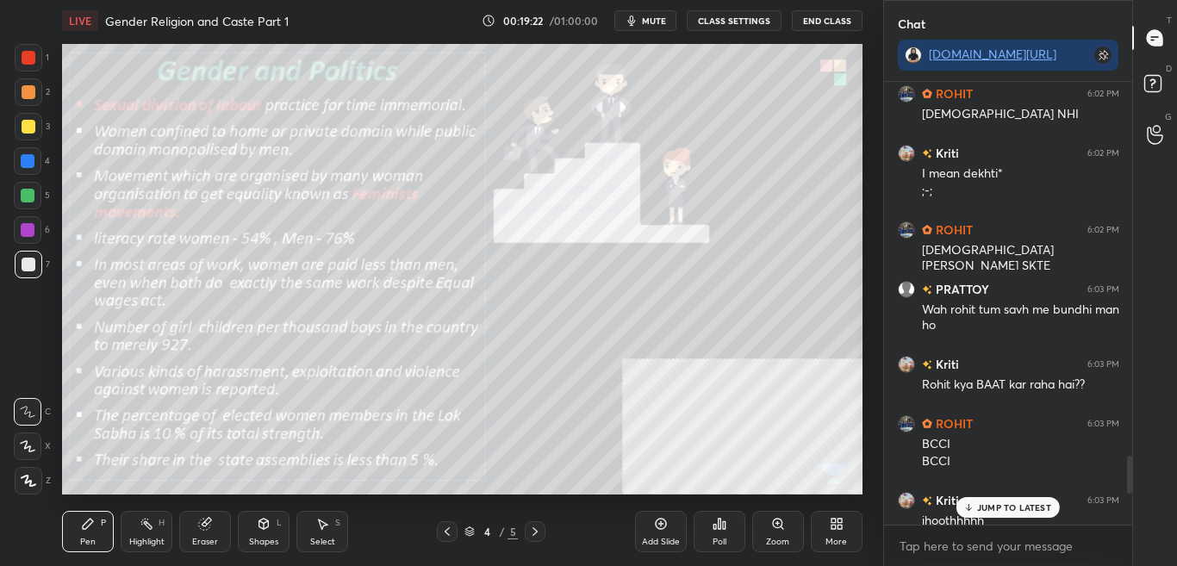
click at [1009, 507] on p "JUMP TO LATEST" at bounding box center [1014, 507] width 74 height 10
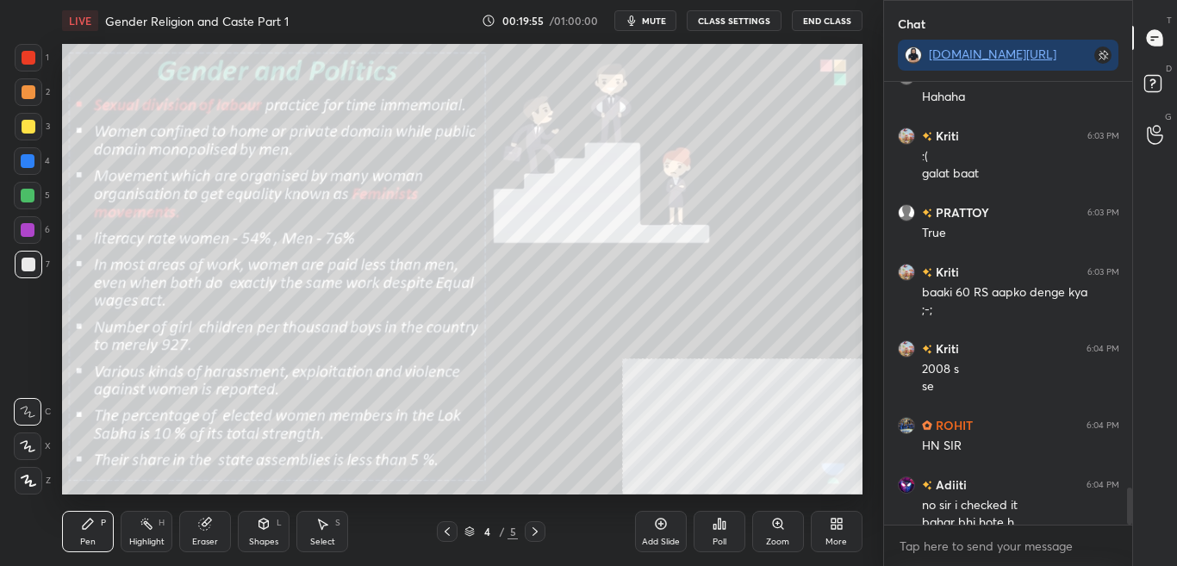
scroll to position [4801, 0]
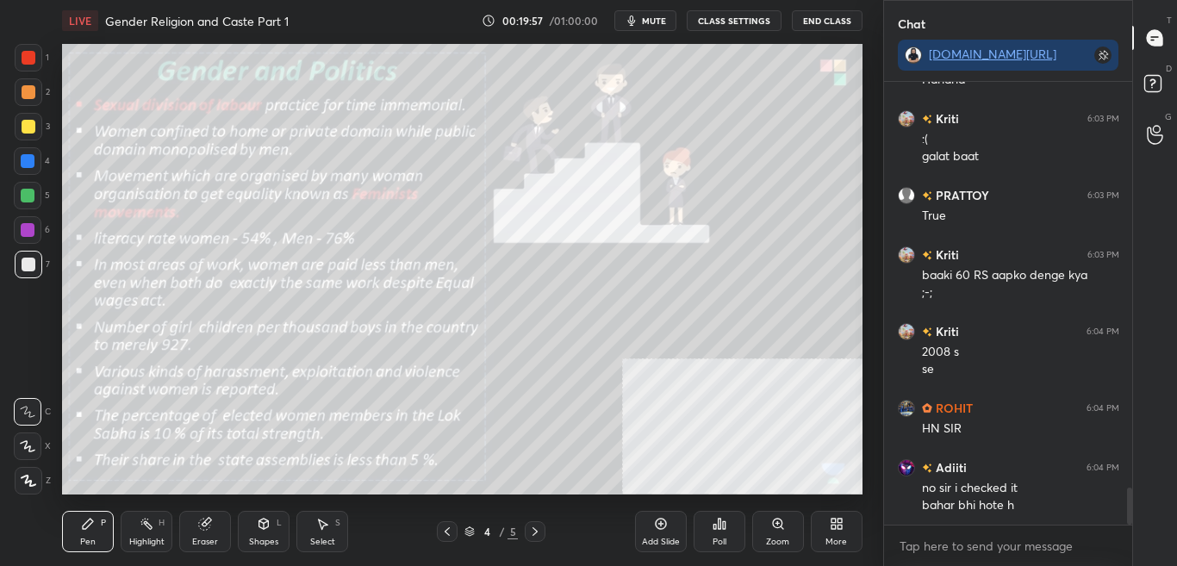
click at [748, 108] on div "LIVE Gender Religion and Caste Part 1 00:19:57 / 01:00:00 mute CLASS SETTINGS E…" at bounding box center [462, 283] width 814 height 566
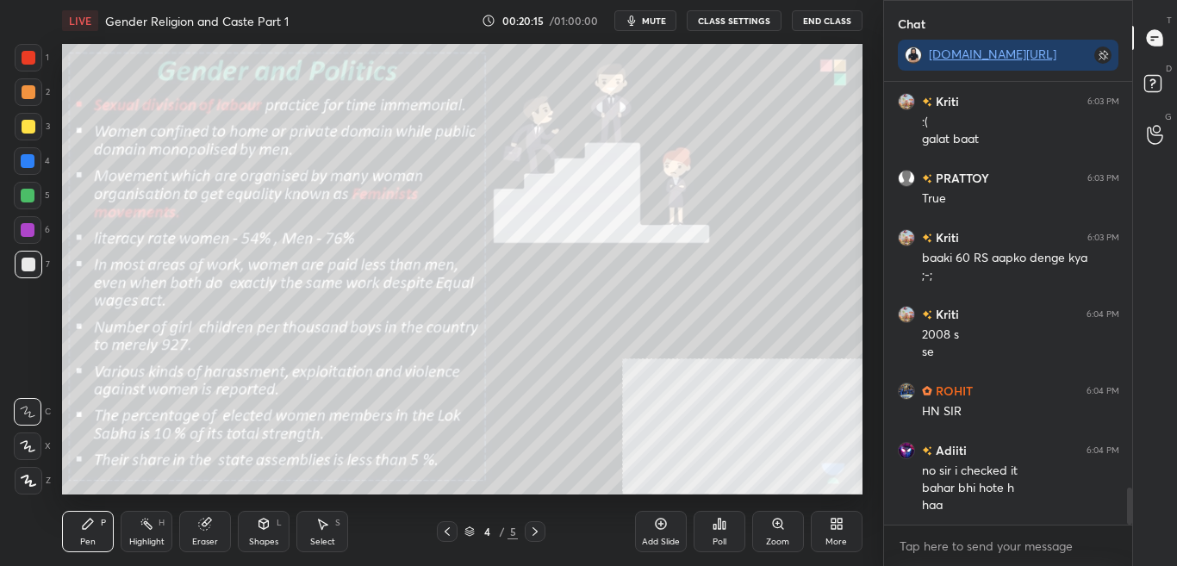
scroll to position [4878, 0]
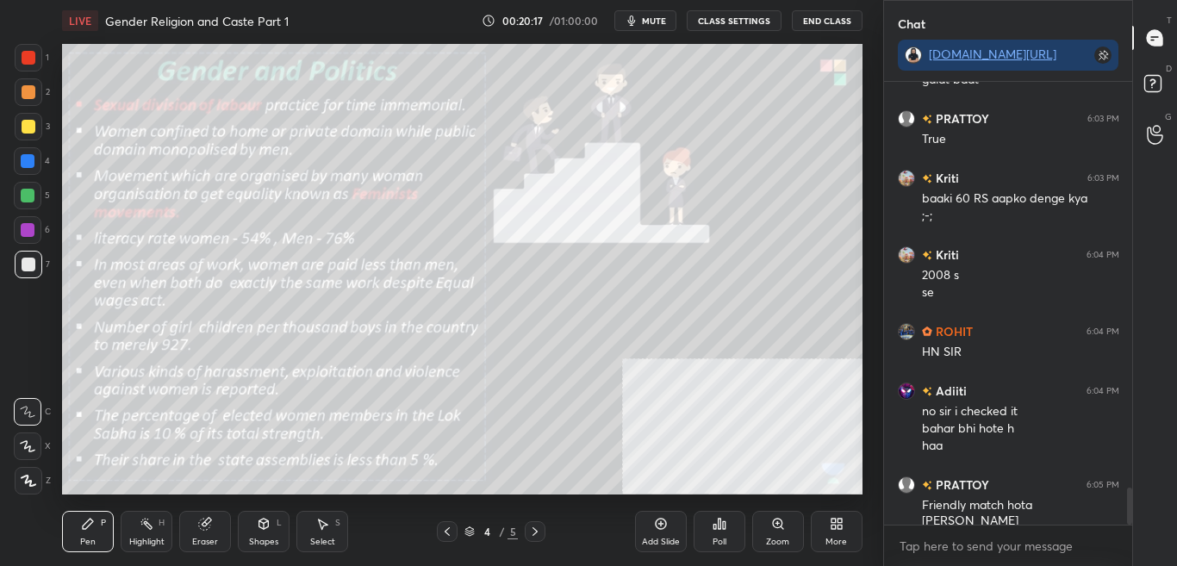
click at [756, 21] on button "CLASS SETTINGS" at bounding box center [734, 20] width 95 height 21
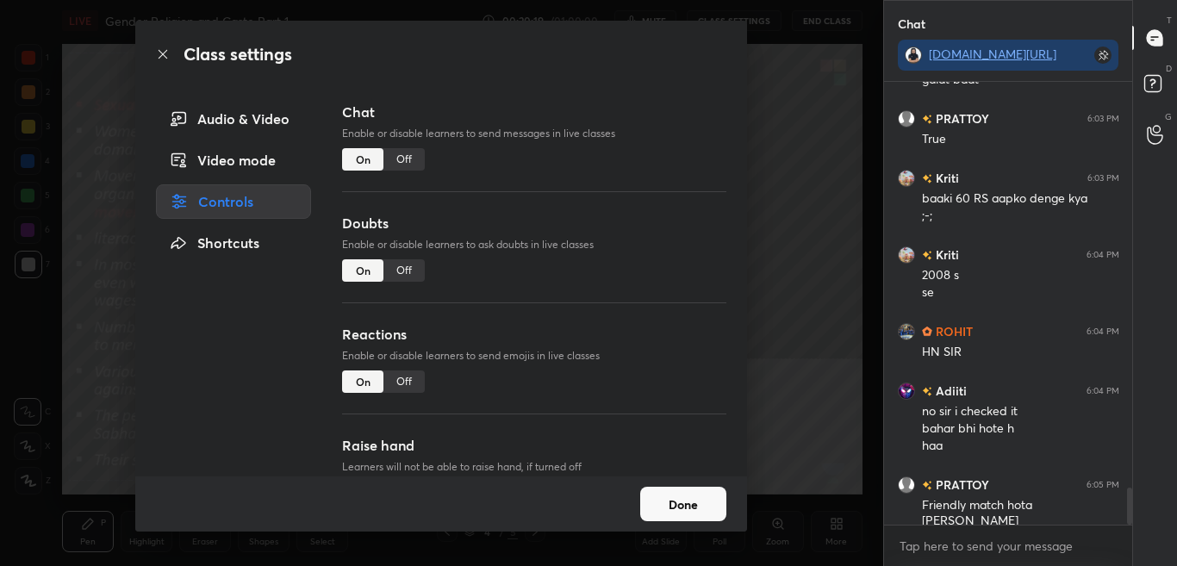
click at [165, 56] on icon at bounding box center [163, 54] width 9 height 9
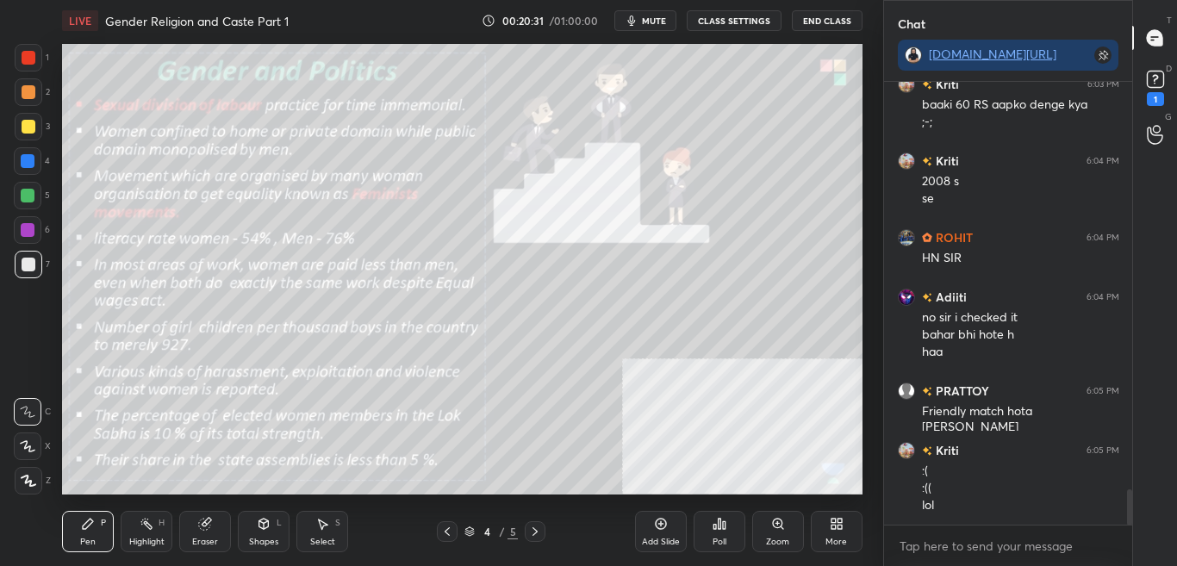
scroll to position [5046, 0]
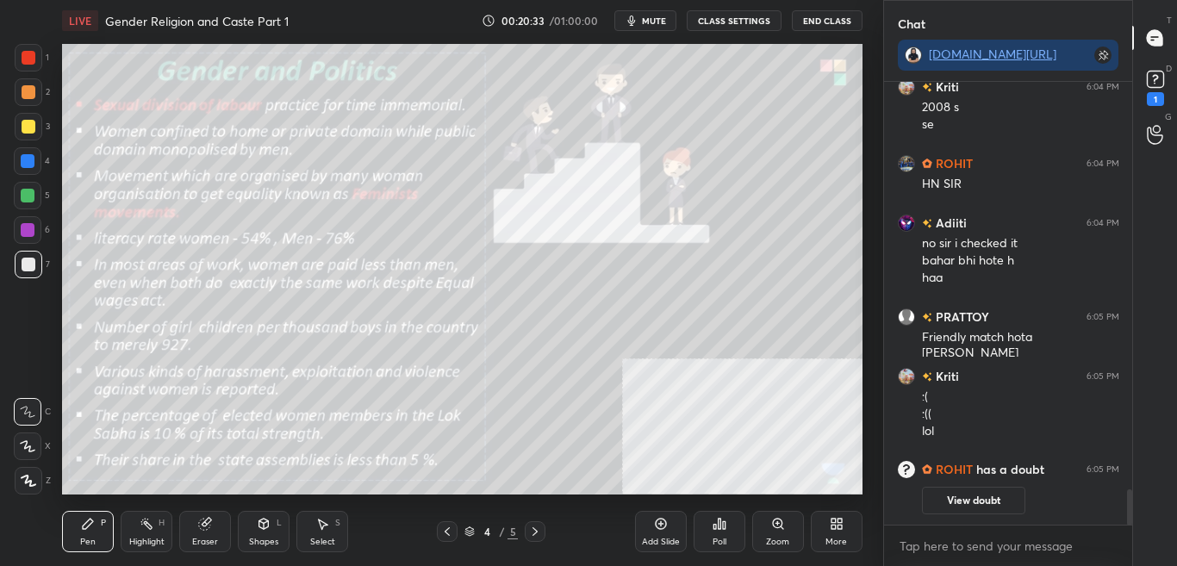
click at [759, 11] on button "CLASS SETTINGS" at bounding box center [734, 20] width 95 height 21
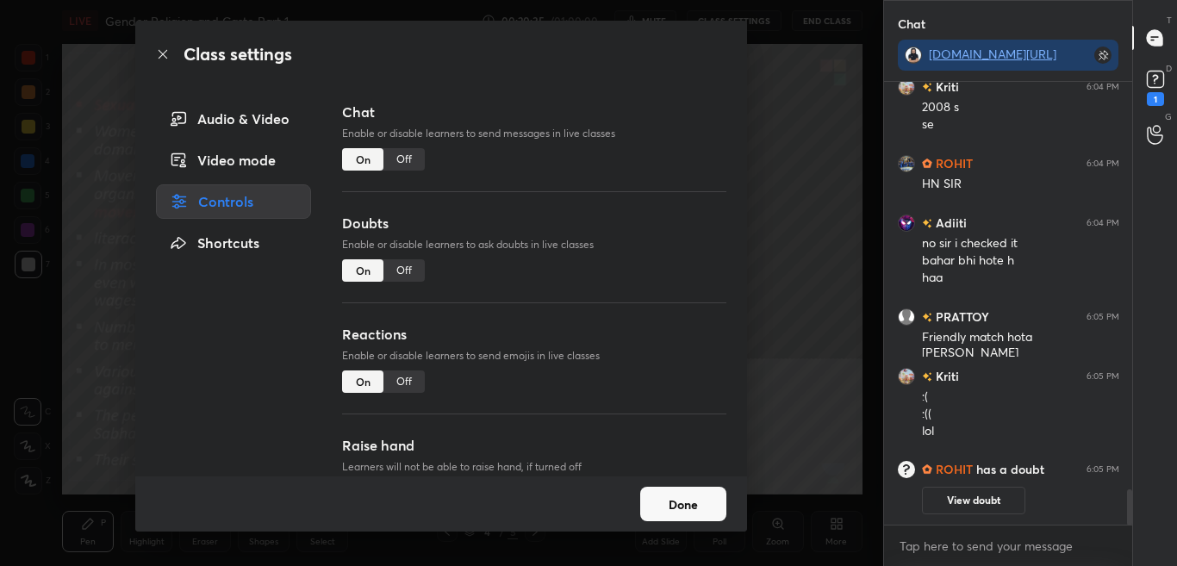
click at [400, 161] on div "Off" at bounding box center [403, 159] width 41 height 22
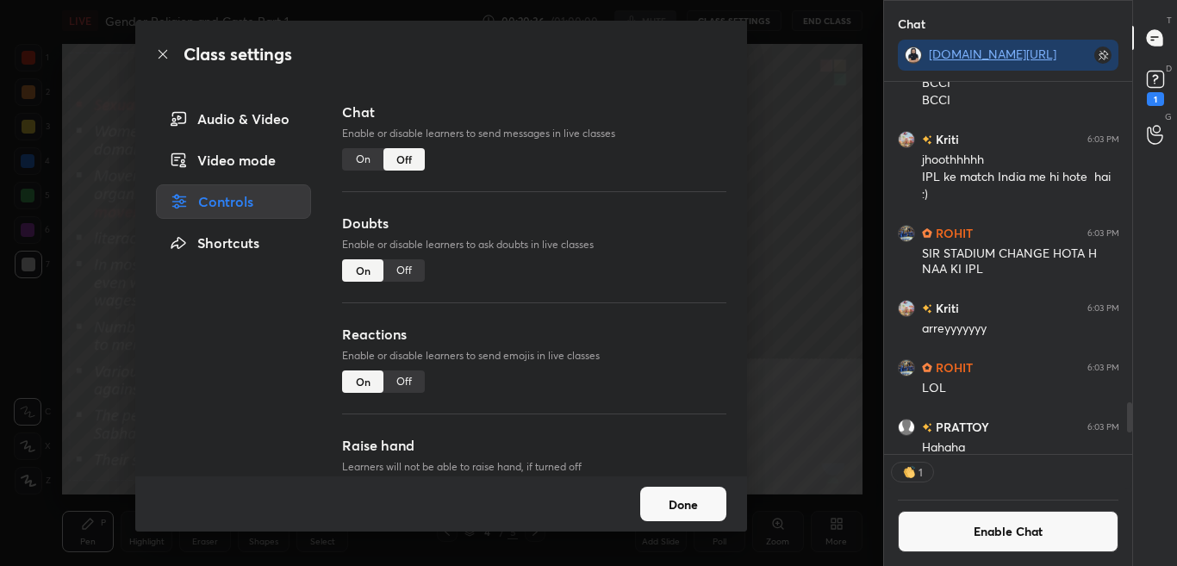
scroll to position [367, 243]
click at [160, 52] on icon at bounding box center [163, 54] width 9 height 9
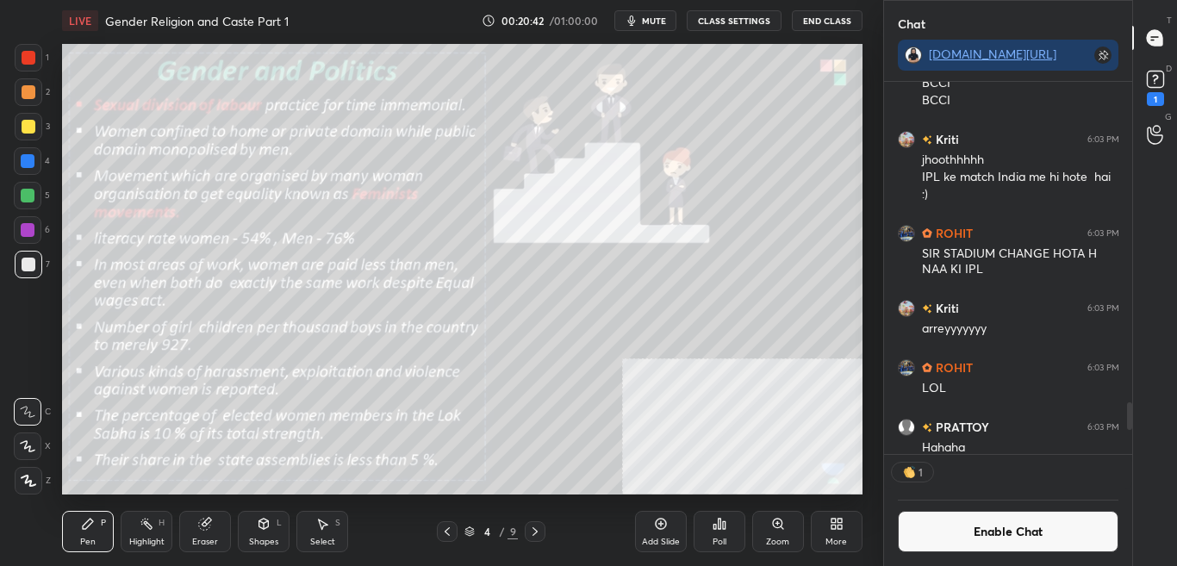
click at [976, 542] on button "Enable Chat" at bounding box center [1008, 531] width 221 height 41
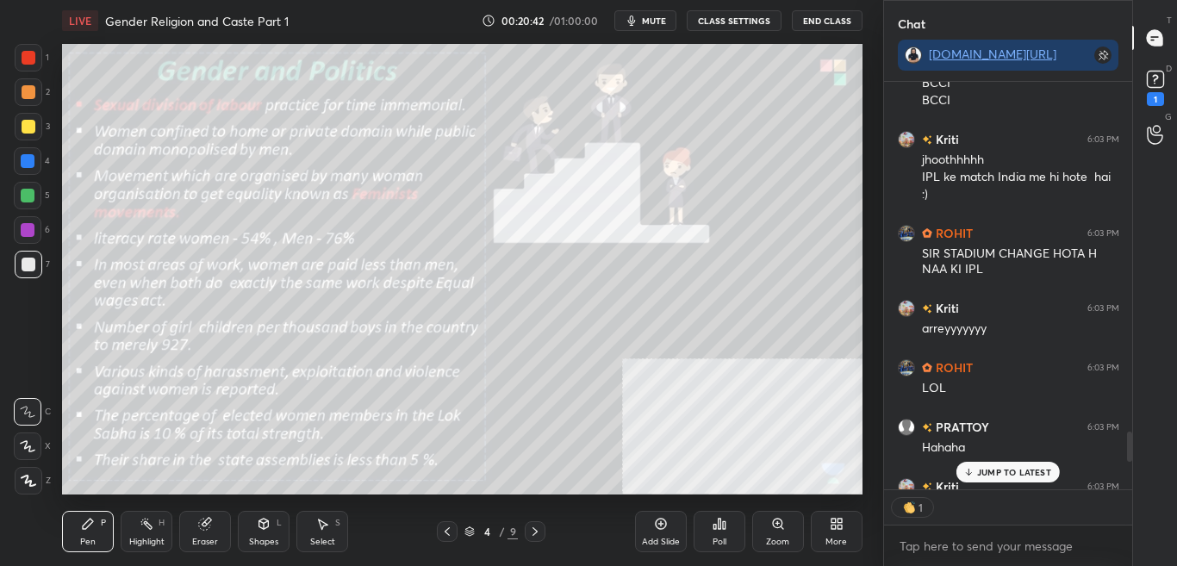
scroll to position [4323, 0]
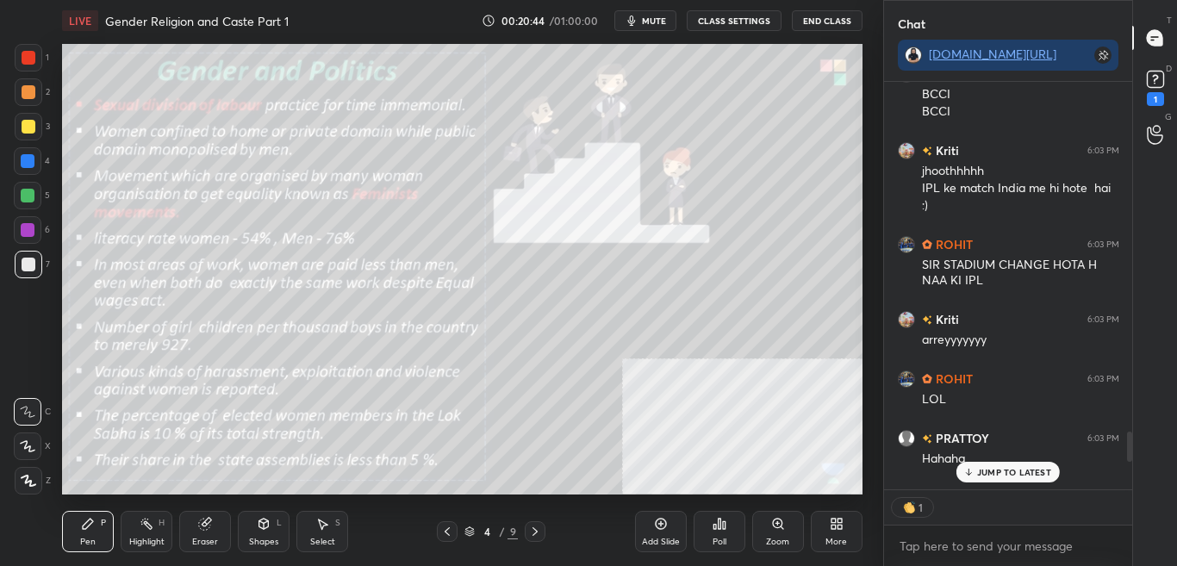
click at [1010, 471] on p "JUMP TO LATEST" at bounding box center [1014, 472] width 74 height 10
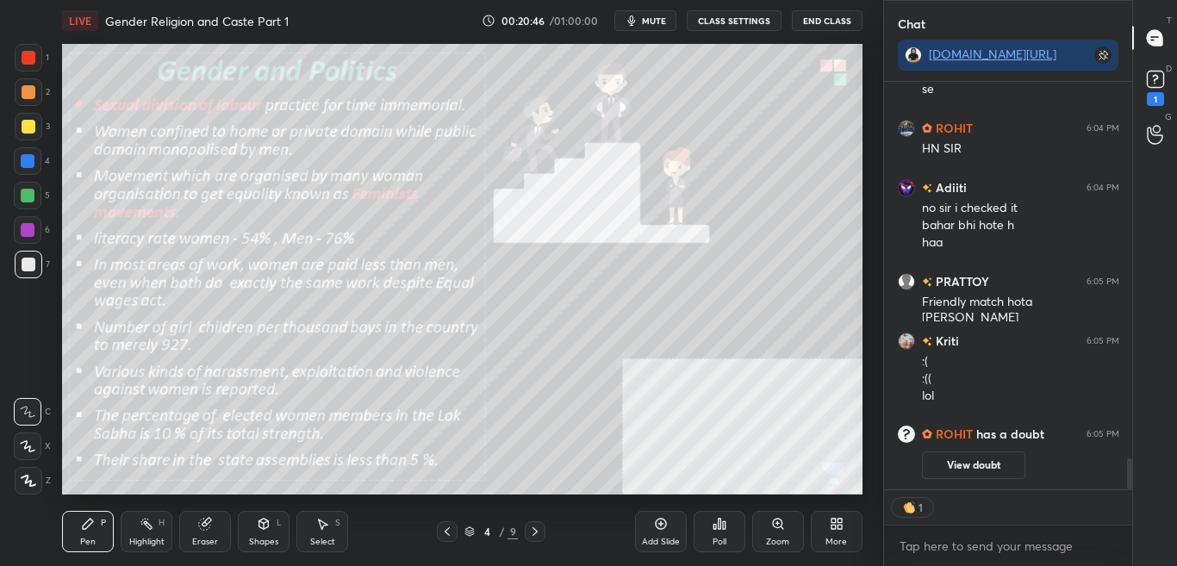
type textarea "x"
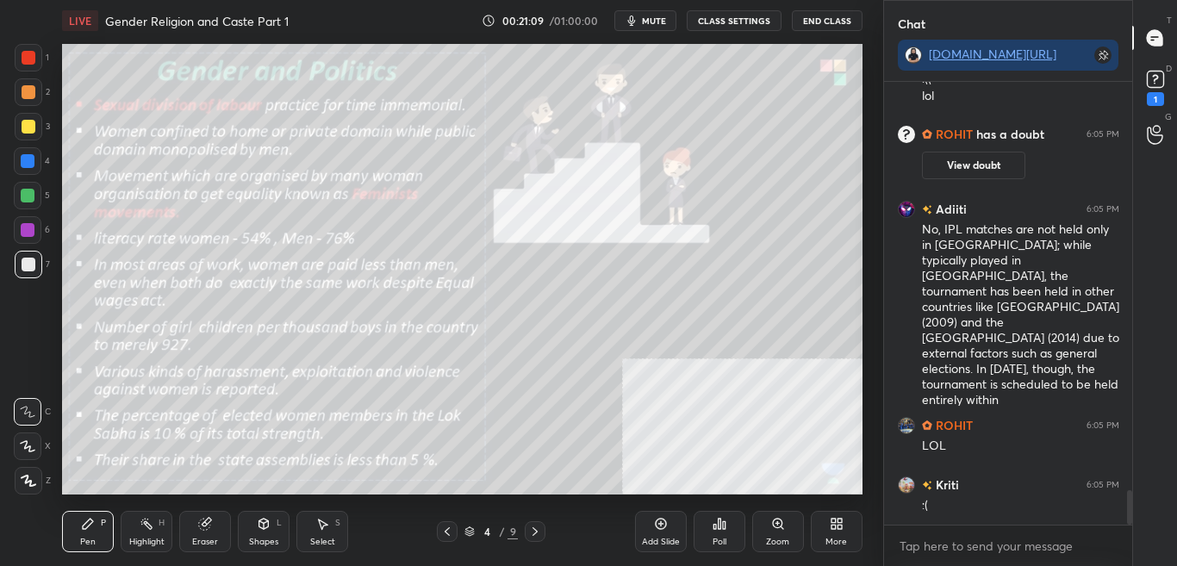
scroll to position [5299, 0]
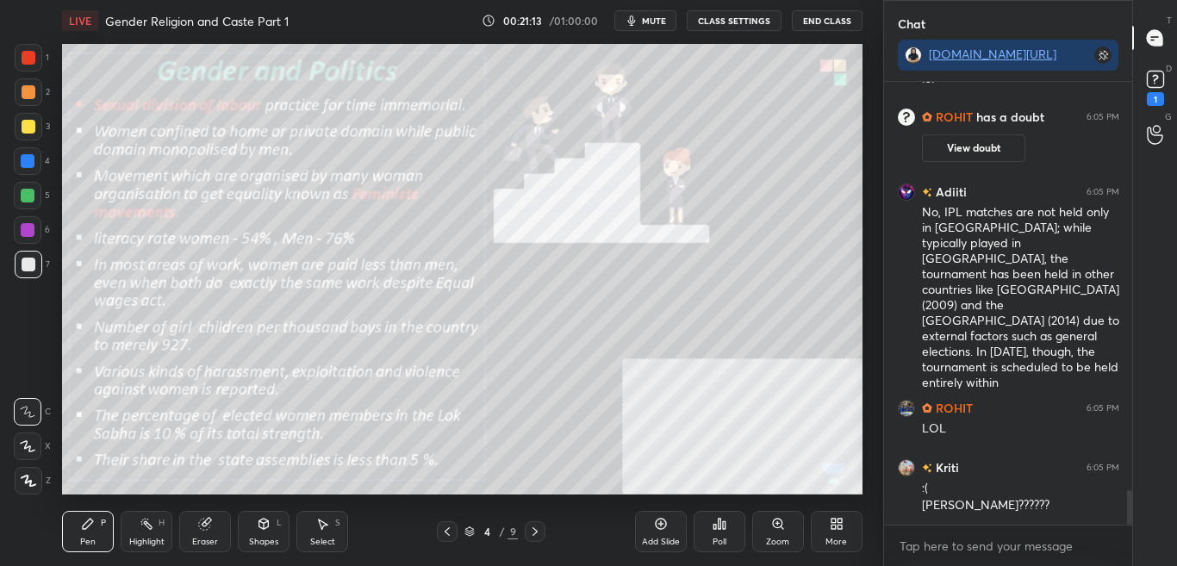
click at [744, 17] on button "CLASS SETTINGS" at bounding box center [734, 20] width 95 height 21
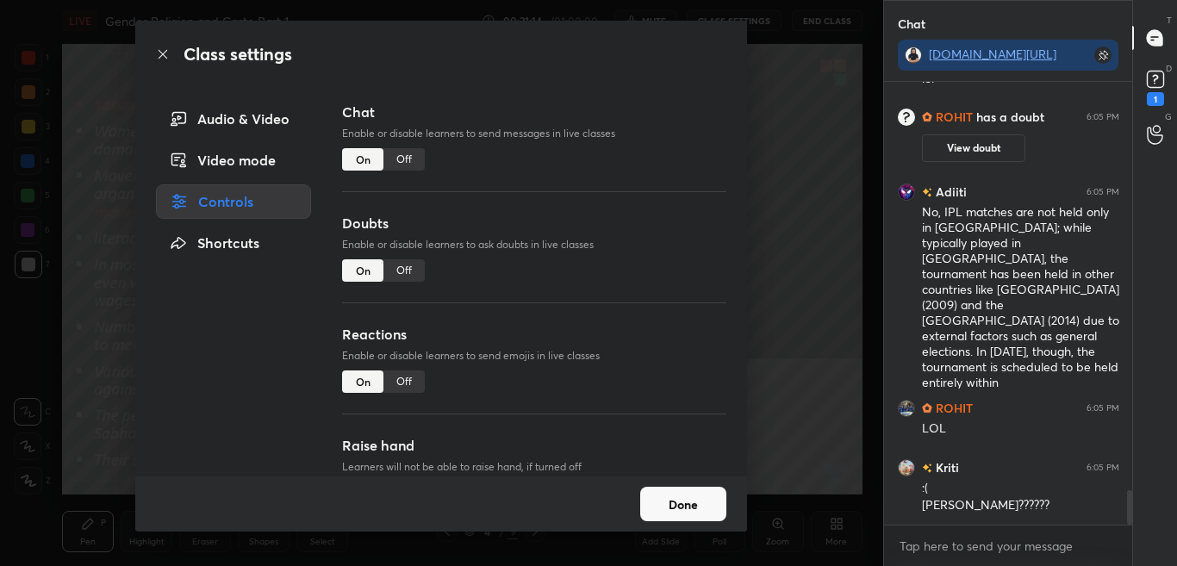
click at [400, 160] on div "Off" at bounding box center [403, 159] width 41 height 22
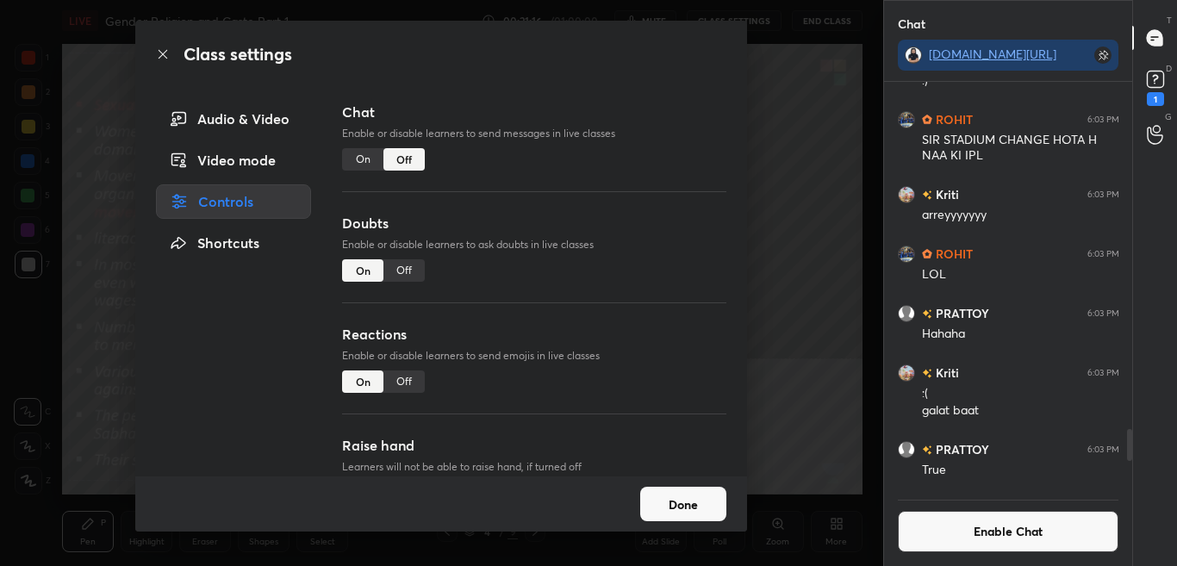
click at [158, 51] on icon at bounding box center [163, 54] width 14 height 14
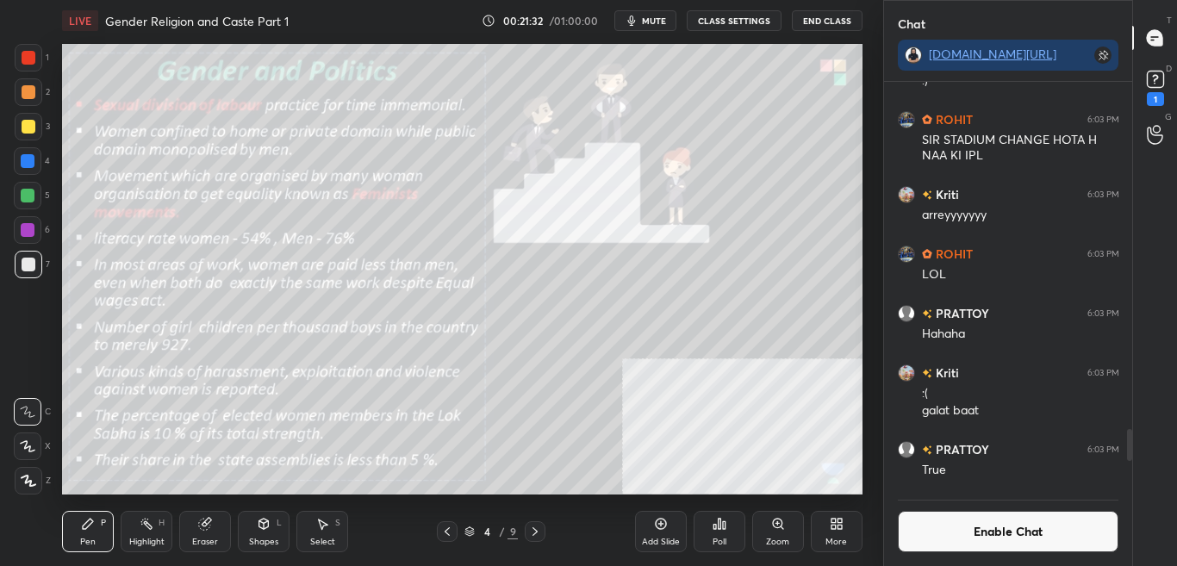
click at [1027, 526] on button "Enable Chat" at bounding box center [1008, 531] width 221 height 41
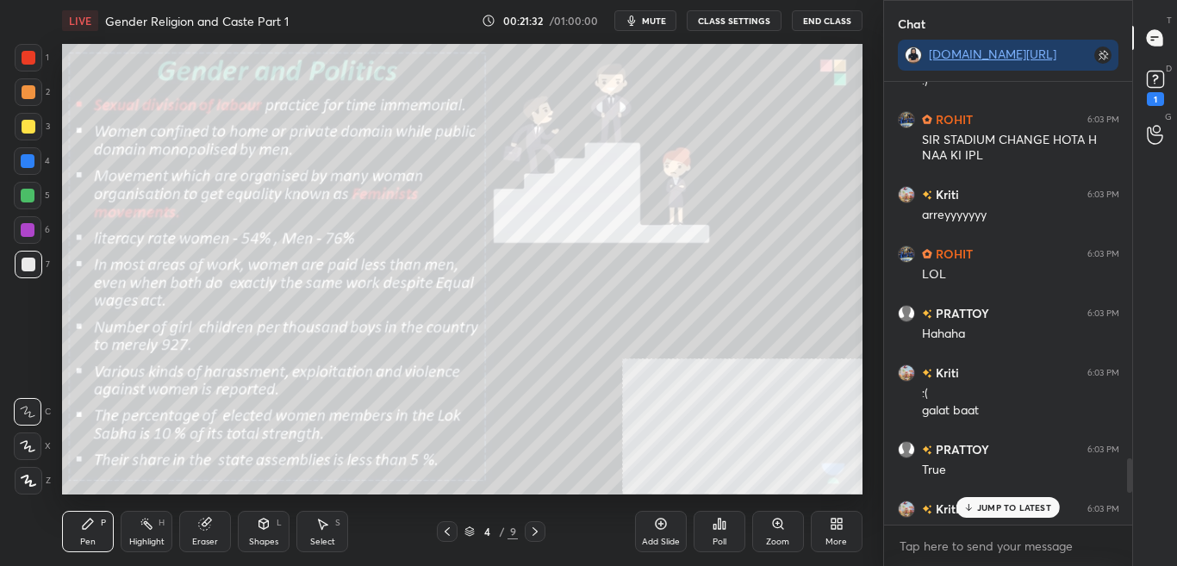
scroll to position [4417, 0]
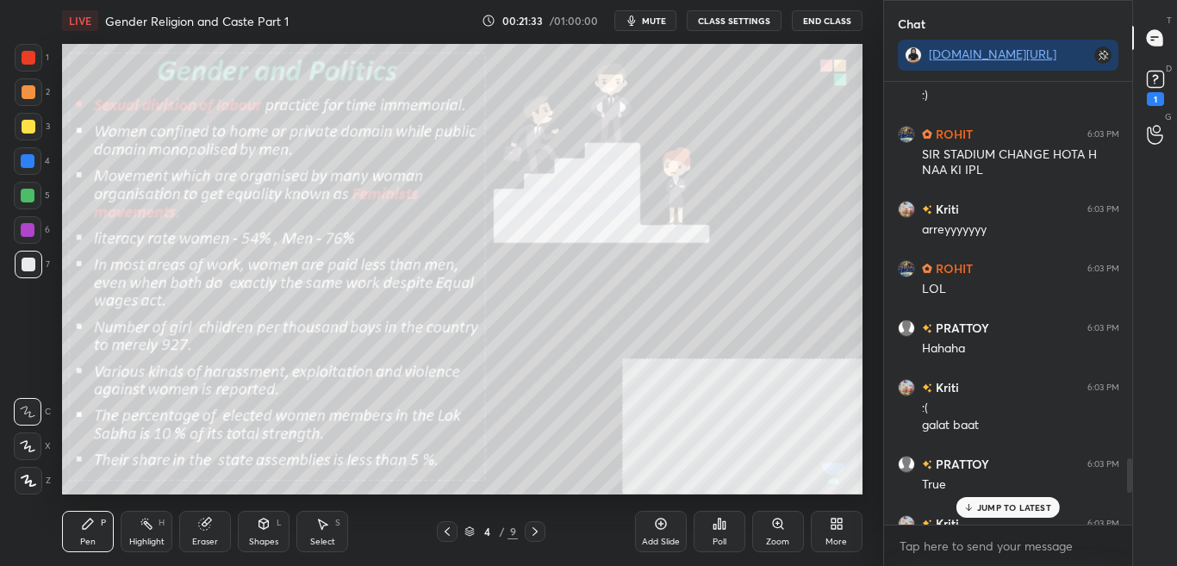
click at [1031, 511] on p "JUMP TO LATEST" at bounding box center [1014, 507] width 74 height 10
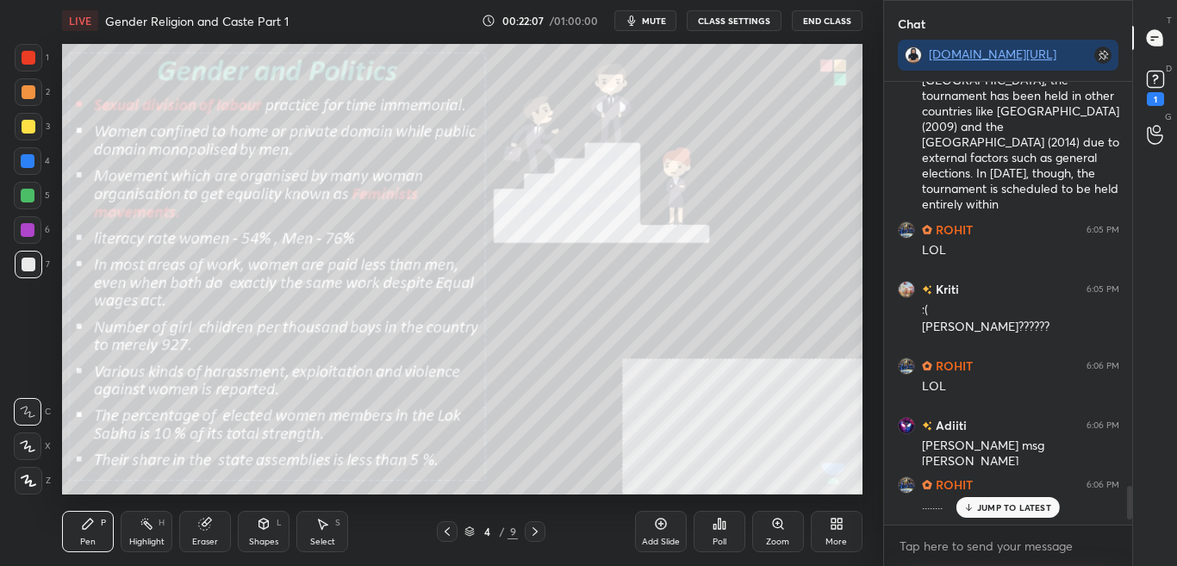
scroll to position [5345, 0]
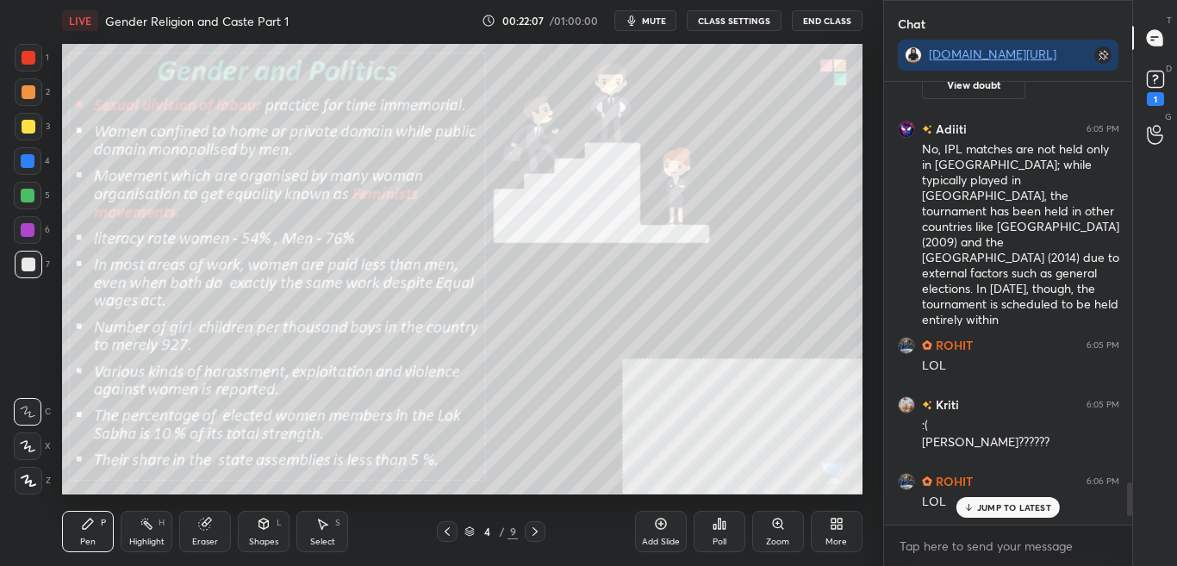
drag, startPoint x: 1128, startPoint y: 510, endPoint x: 1127, endPoint y: 501, distance: 8.7
click at [1127, 501] on div at bounding box center [1129, 499] width 5 height 34
click at [1015, 501] on div "1 NEW MESSAGE" at bounding box center [1007, 507] width 103 height 21
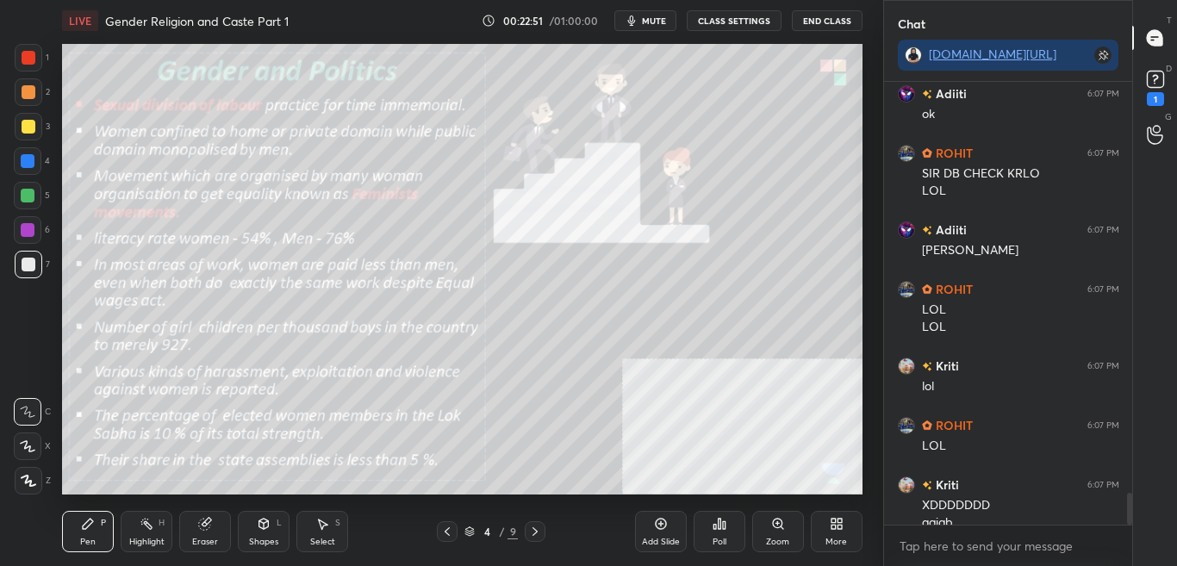
scroll to position [5641, 0]
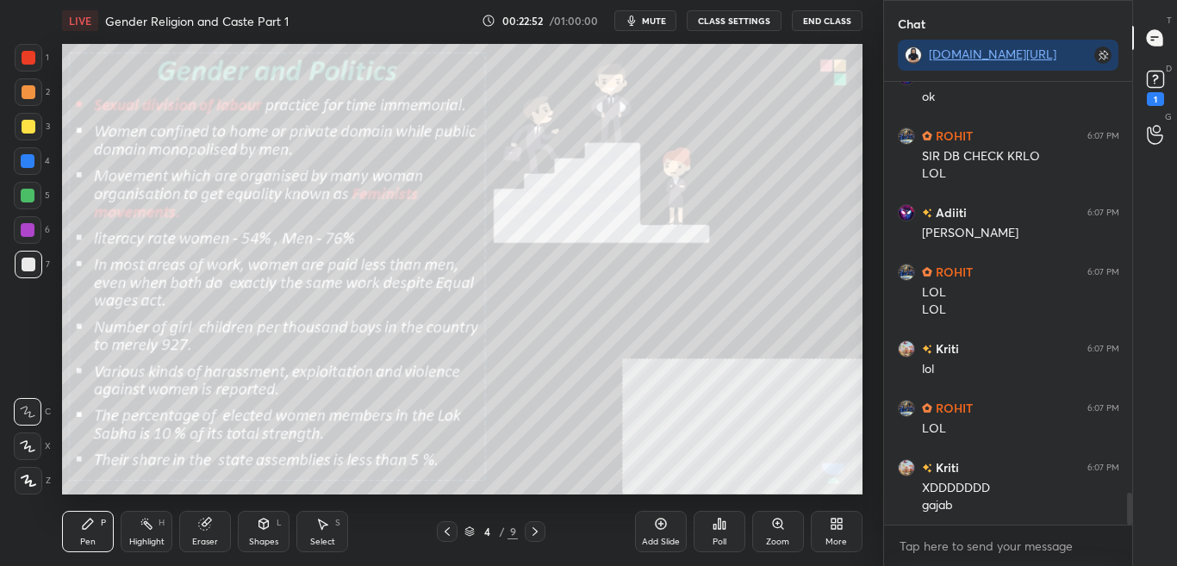
click at [750, 27] on button "CLASS SETTINGS" at bounding box center [734, 20] width 95 height 21
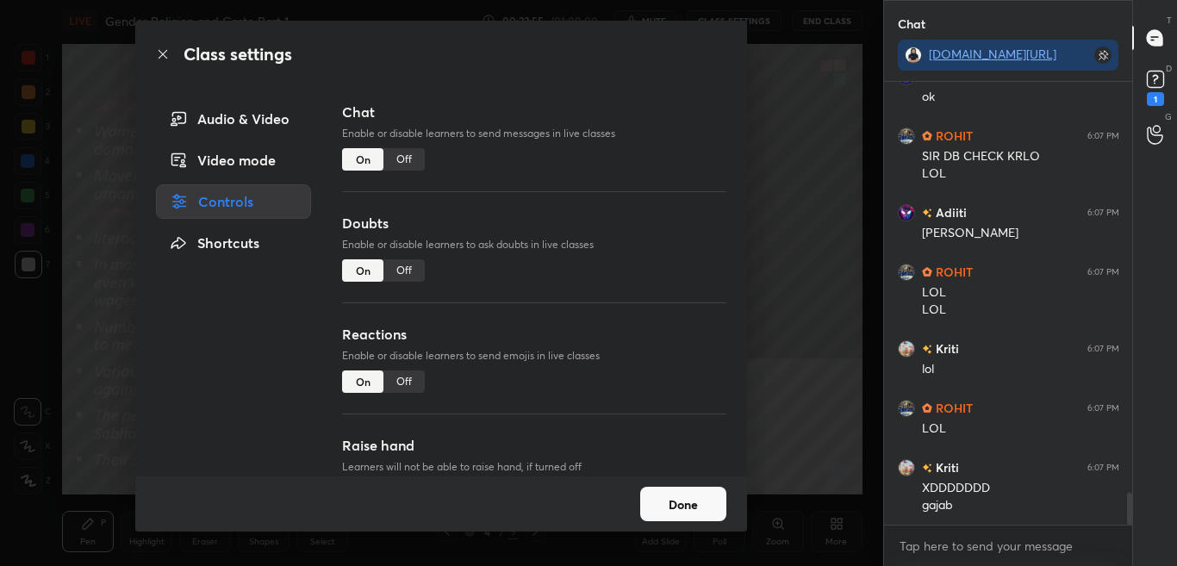
click at [408, 159] on div "Off" at bounding box center [403, 159] width 41 height 22
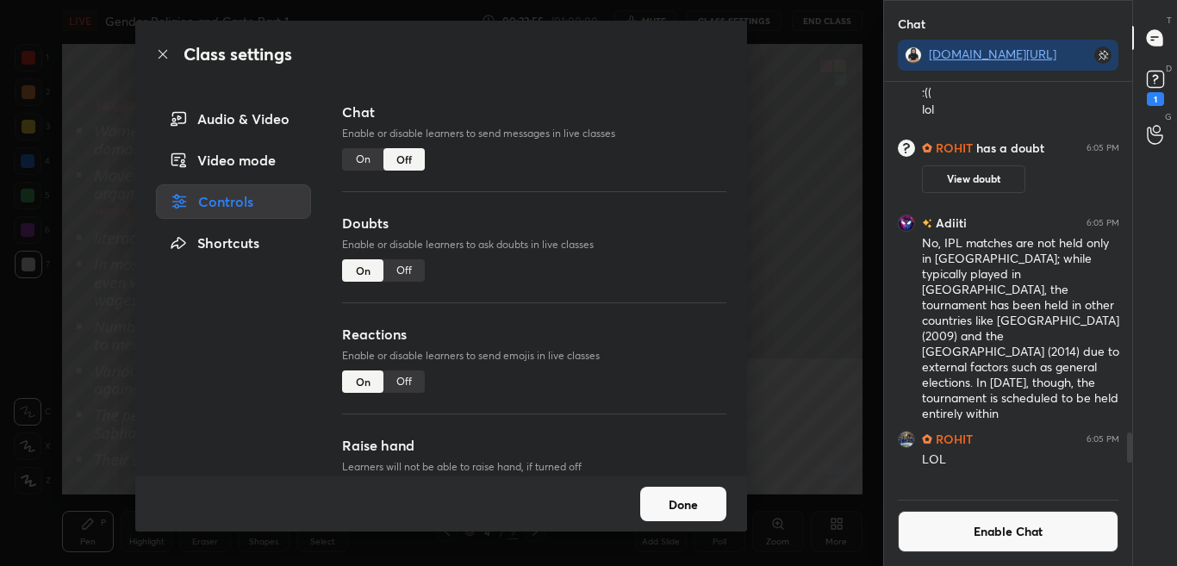
scroll to position [402, 243]
click at [165, 56] on icon at bounding box center [163, 54] width 14 height 14
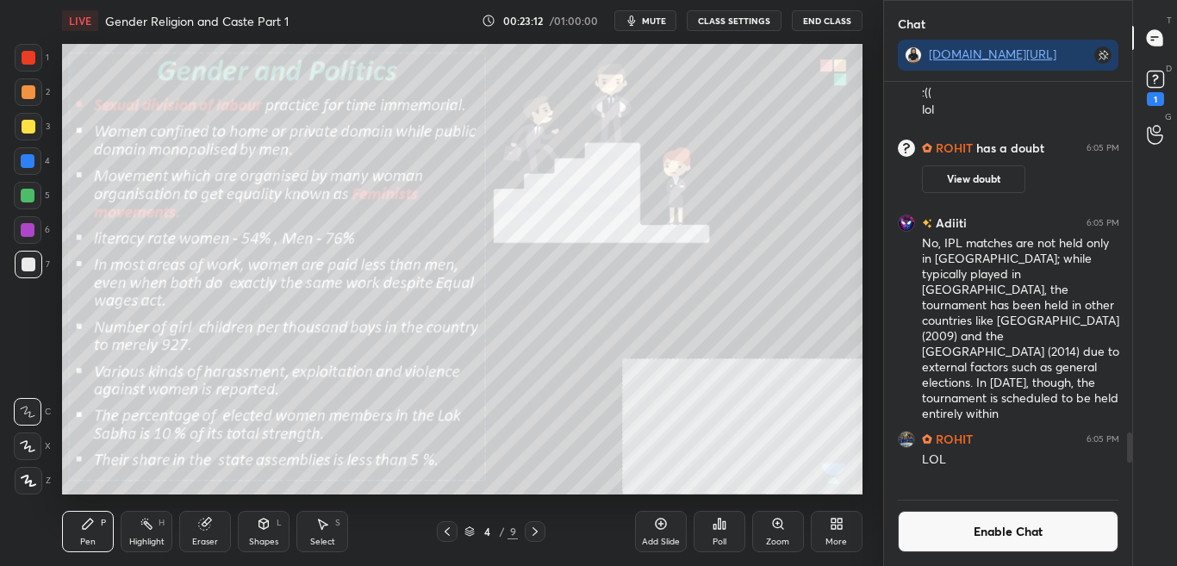
click at [1053, 539] on button "Enable Chat" at bounding box center [1008, 531] width 221 height 41
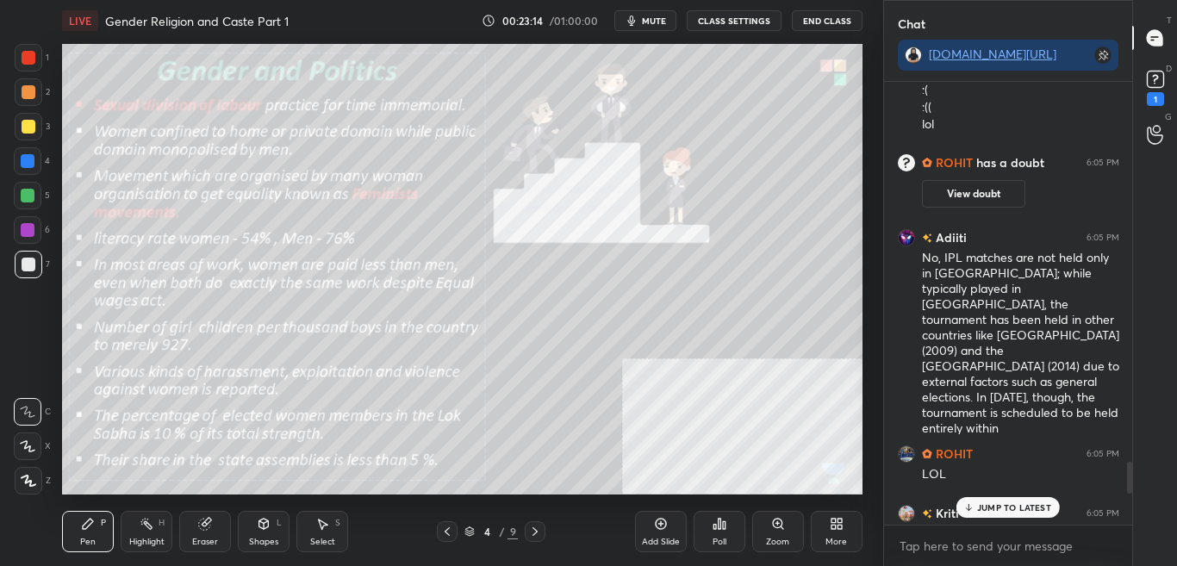
click at [1017, 507] on p "JUMP TO LATEST" at bounding box center [1014, 507] width 74 height 10
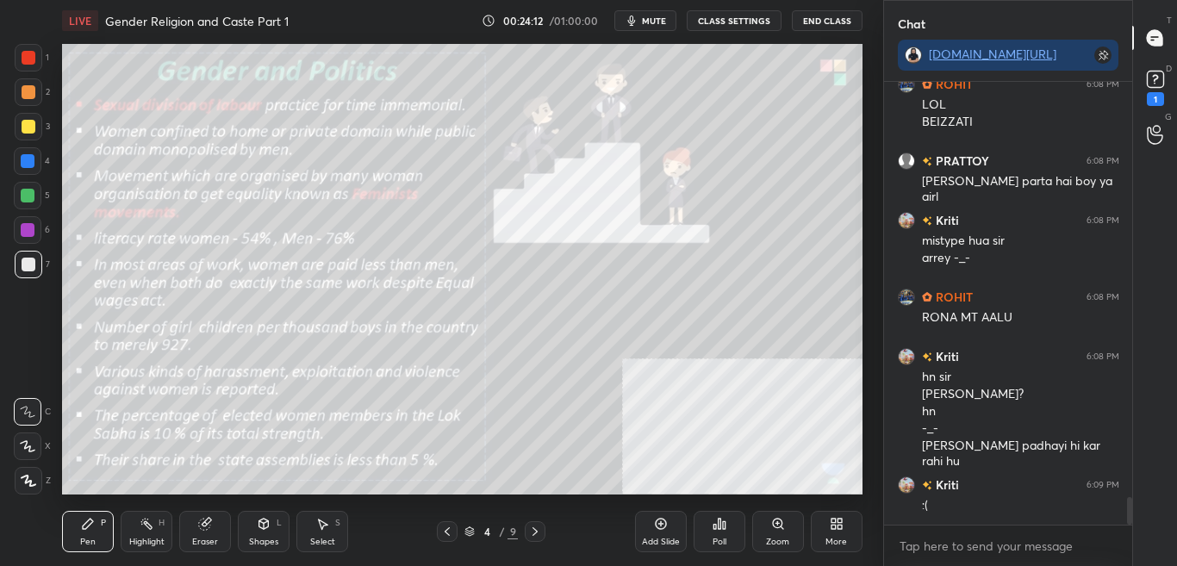
scroll to position [6611, 0]
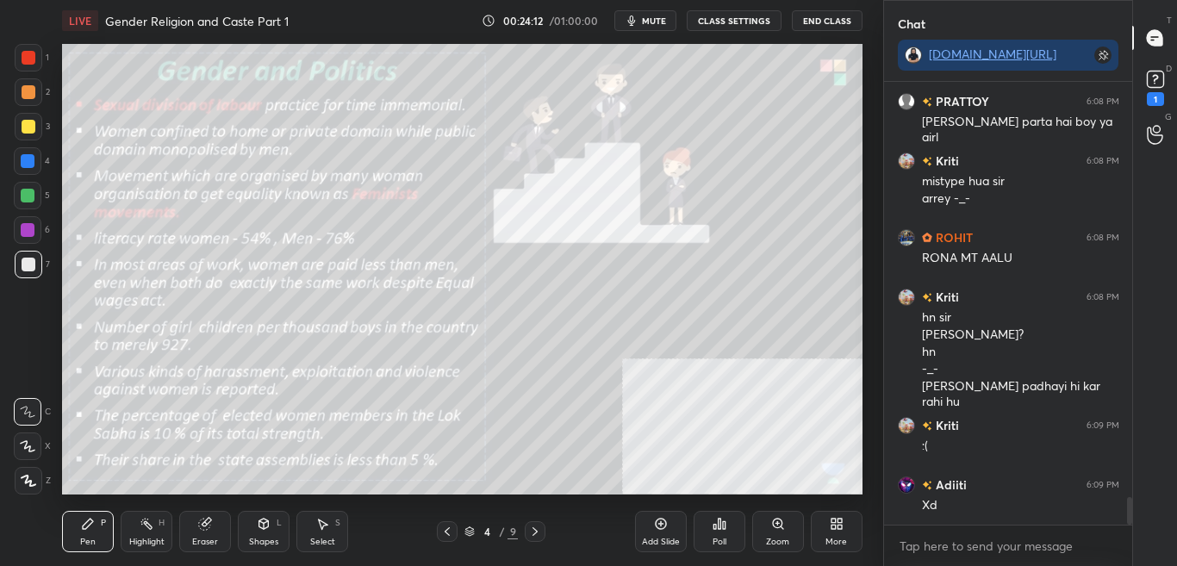
click at [743, 23] on button "CLASS SETTINGS" at bounding box center [734, 20] width 95 height 21
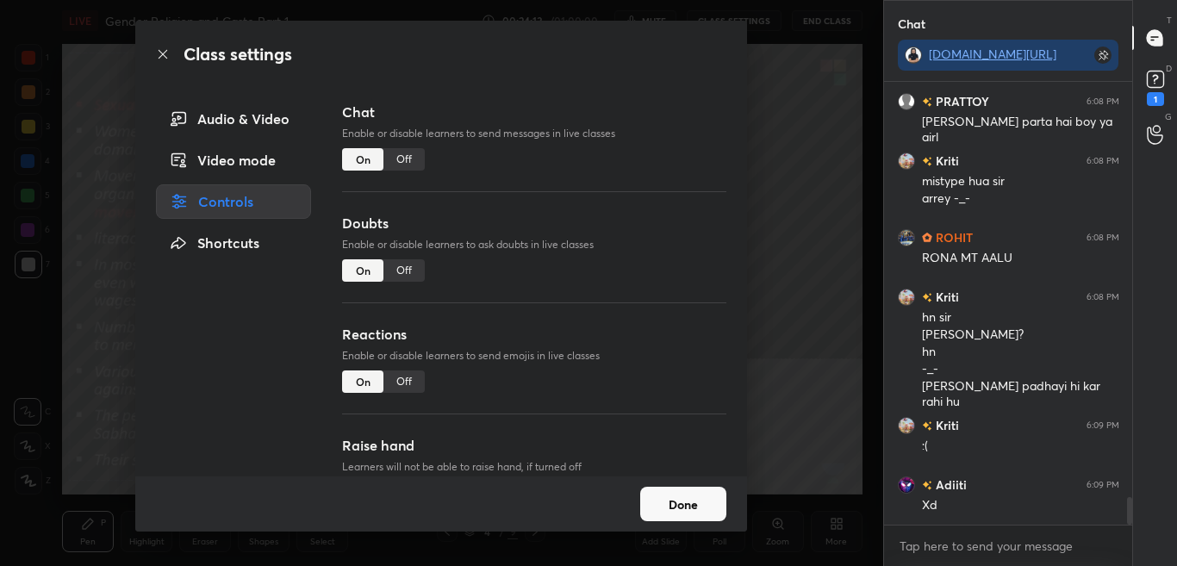
click at [407, 167] on div "Off" at bounding box center [403, 159] width 41 height 22
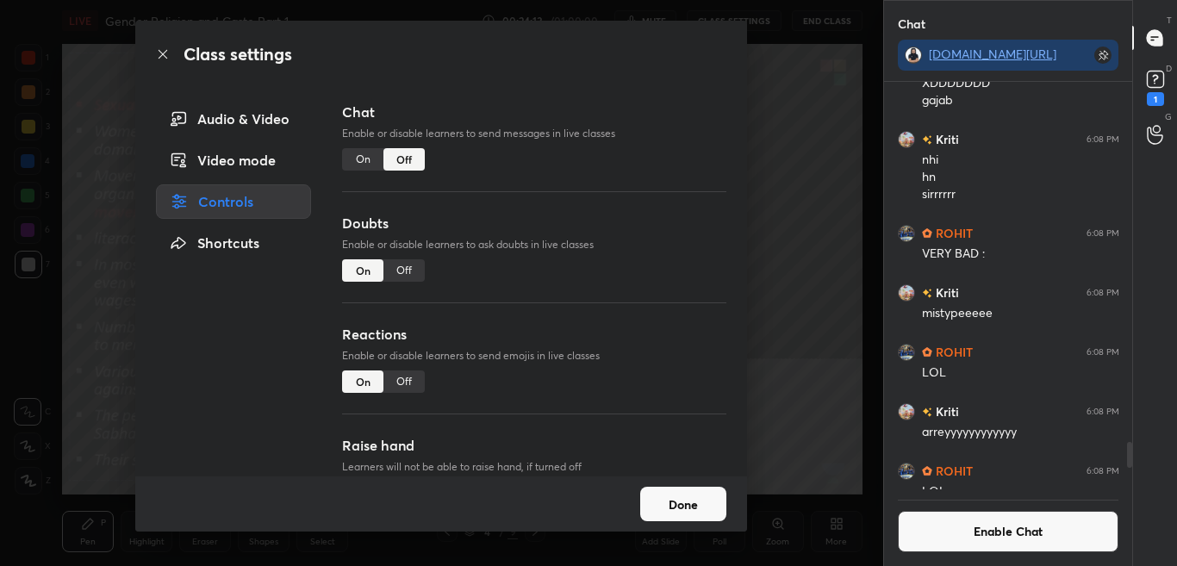
scroll to position [402, 243]
click at [160, 56] on icon at bounding box center [163, 54] width 14 height 14
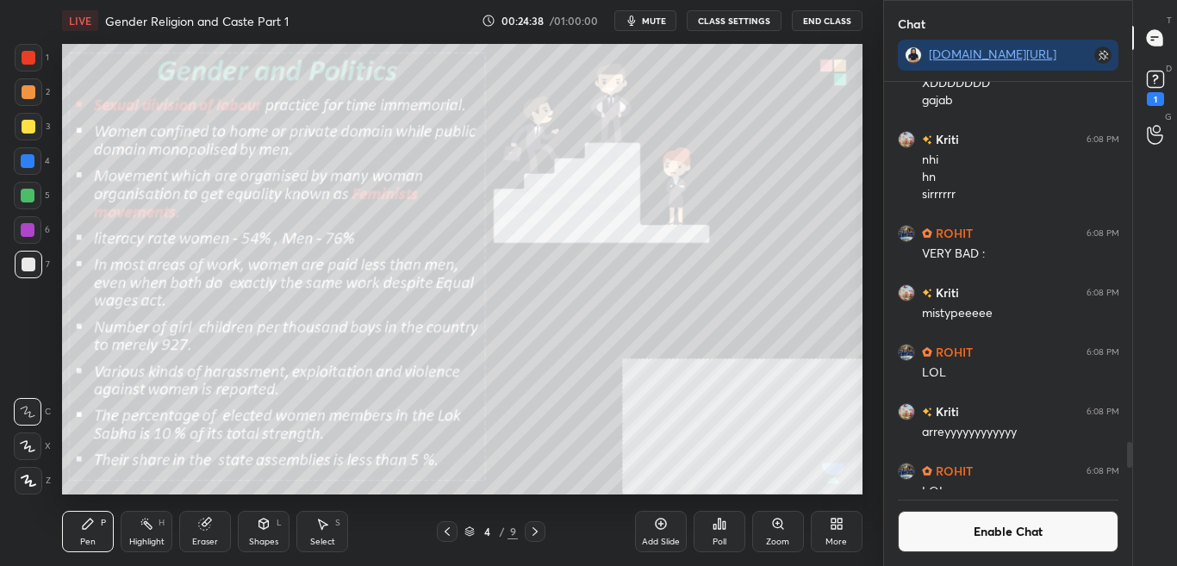
click at [988, 544] on button "Enable Chat" at bounding box center [1008, 531] width 221 height 41
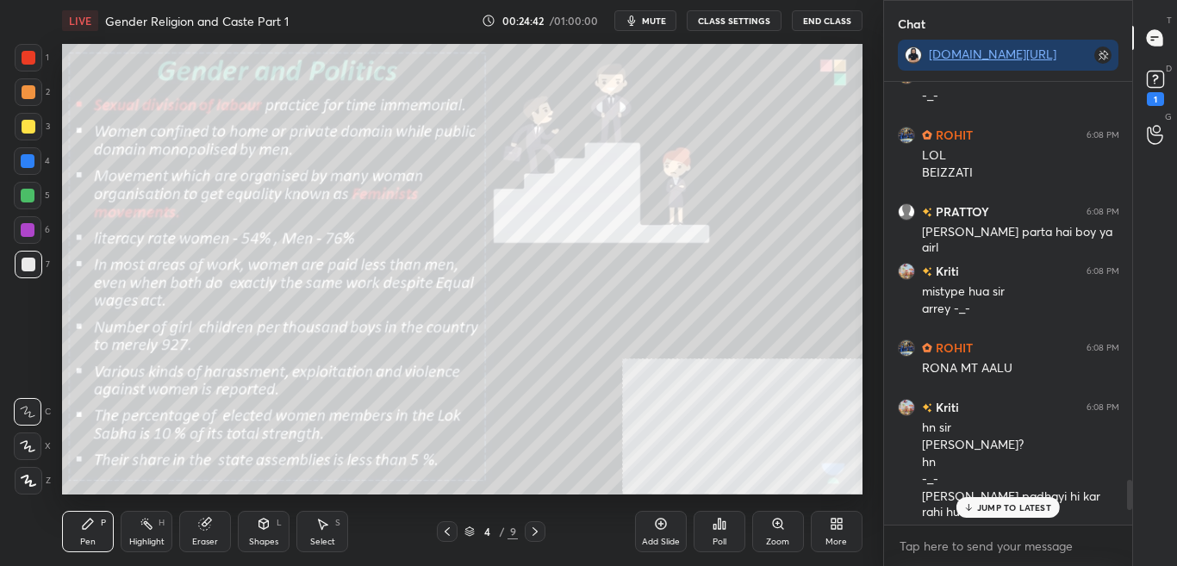
scroll to position [6056, 0]
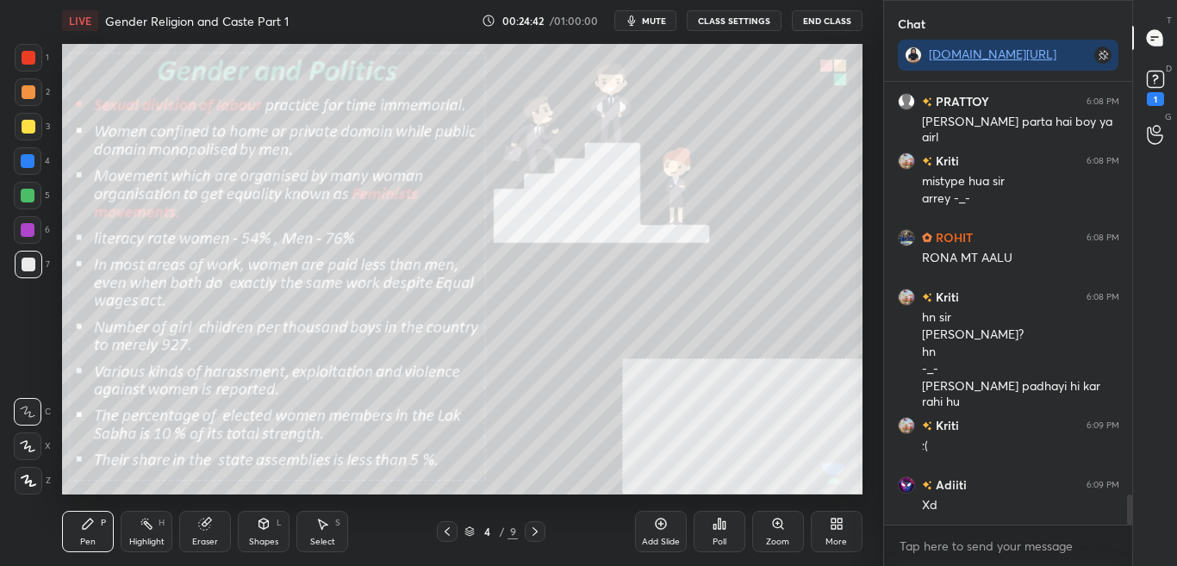
drag, startPoint x: 1129, startPoint y: 488, endPoint x: 1131, endPoint y: 538, distance: 50.0
click at [1130, 537] on div "ROHIT 6:08 PM LOL BEIZZATI PRATTOY 6:08 PM [PERSON_NAME] parta hai boy ya girl …" at bounding box center [1008, 324] width 249 height 484
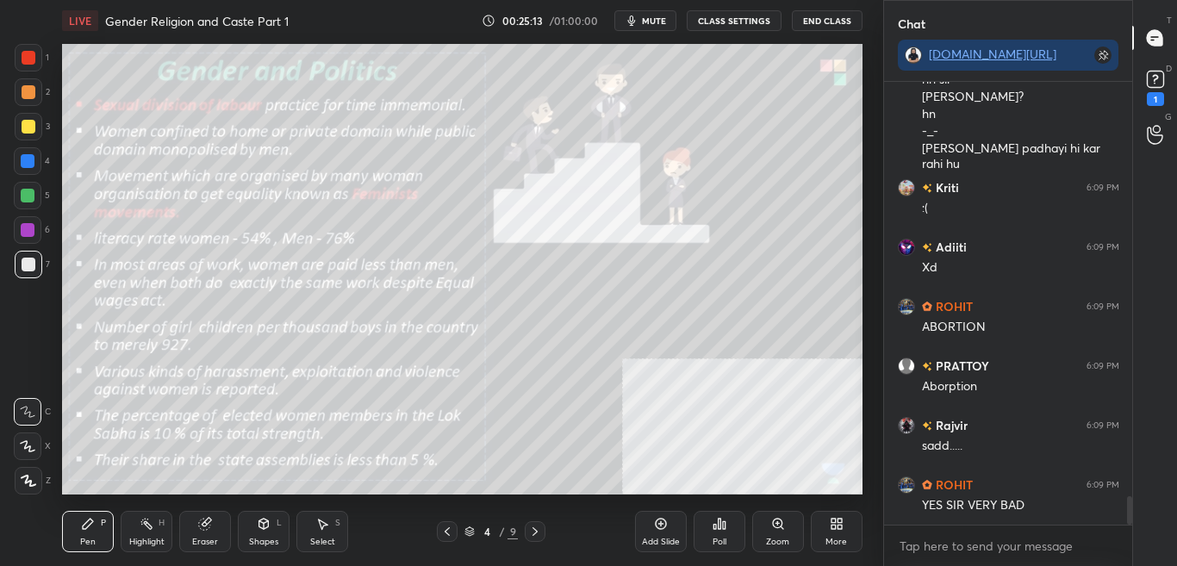
scroll to position [6353, 0]
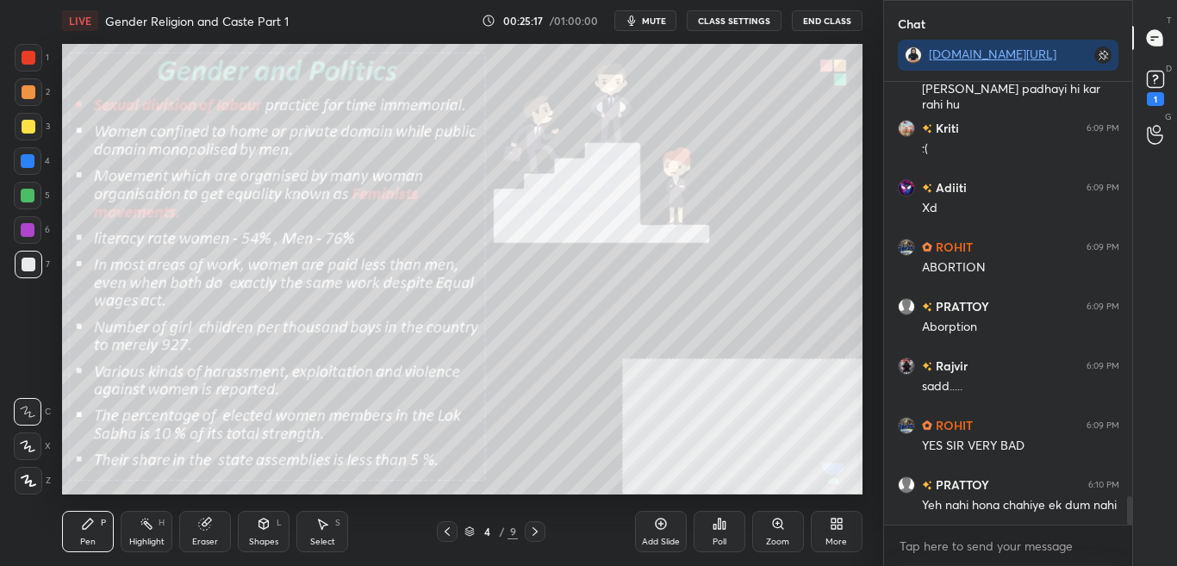
click at [729, 22] on button "CLASS SETTINGS" at bounding box center [734, 20] width 95 height 21
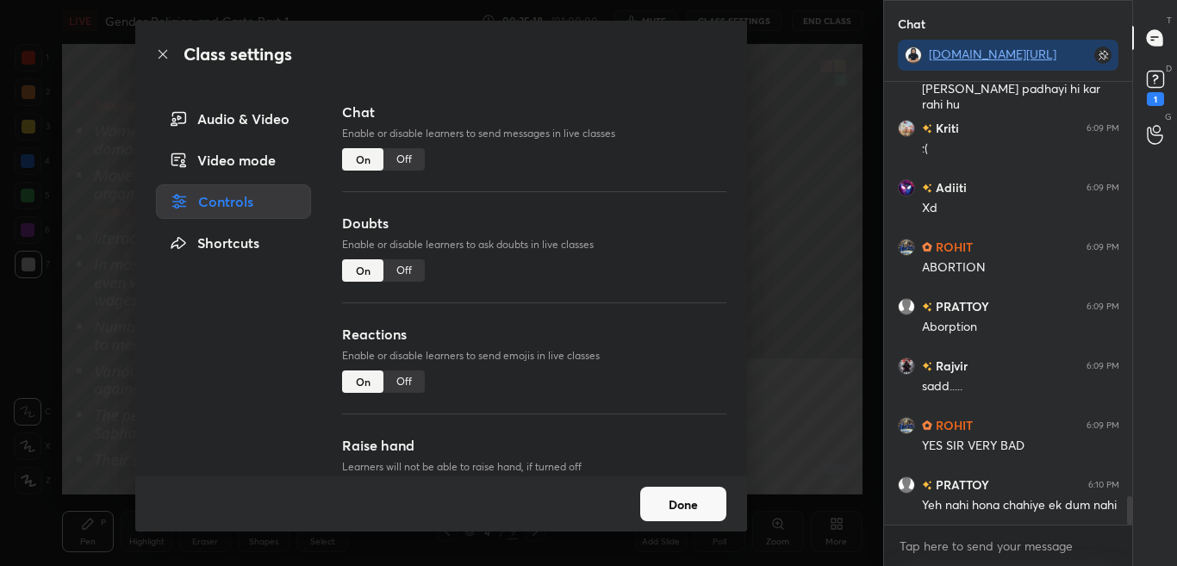
click at [408, 155] on div "Off" at bounding box center [403, 159] width 41 height 22
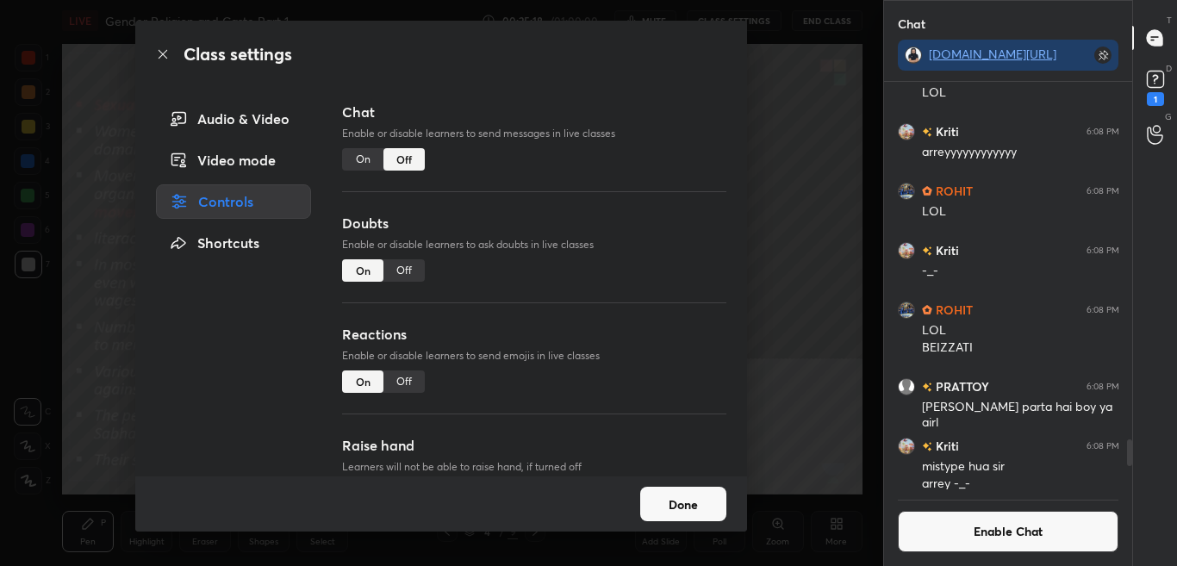
scroll to position [402, 243]
click at [157, 49] on icon at bounding box center [163, 54] width 14 height 14
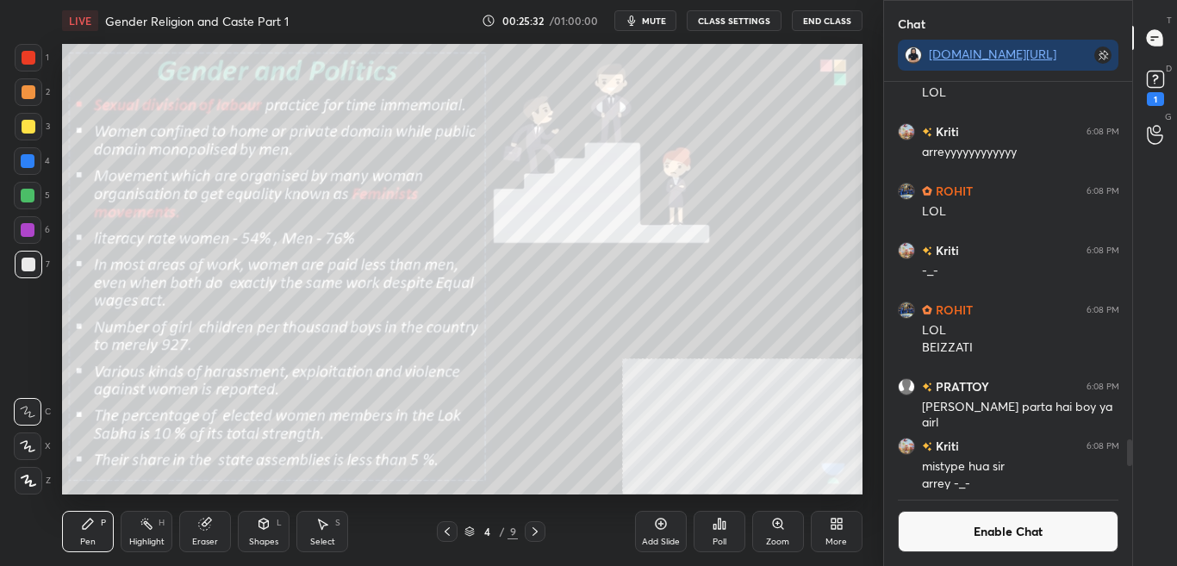
click at [989, 537] on button "Enable Chat" at bounding box center [1008, 531] width 221 height 41
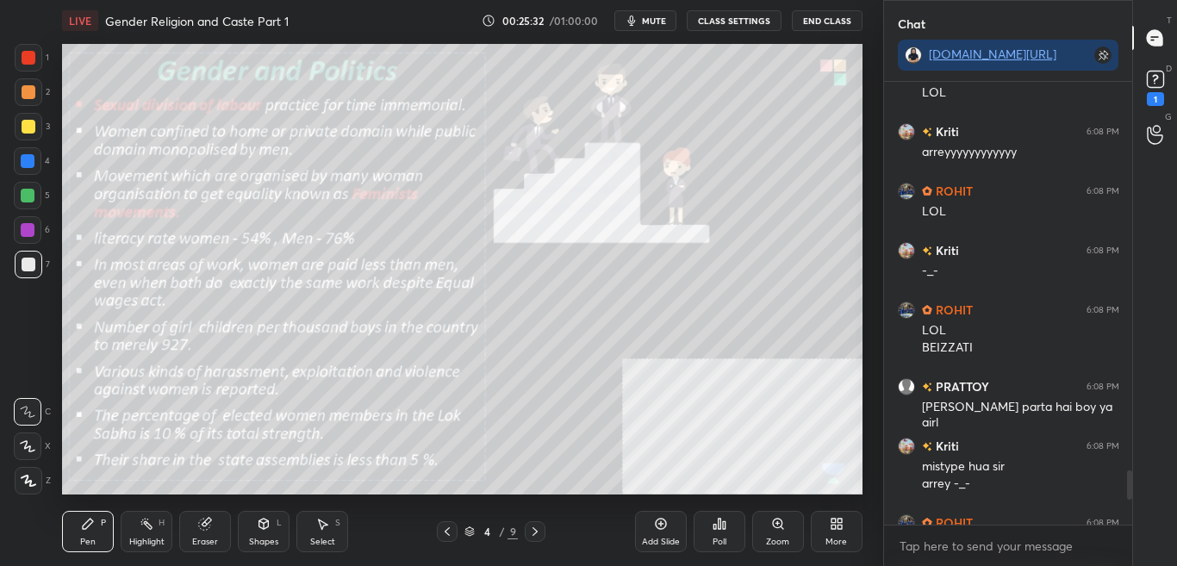
scroll to position [438, 243]
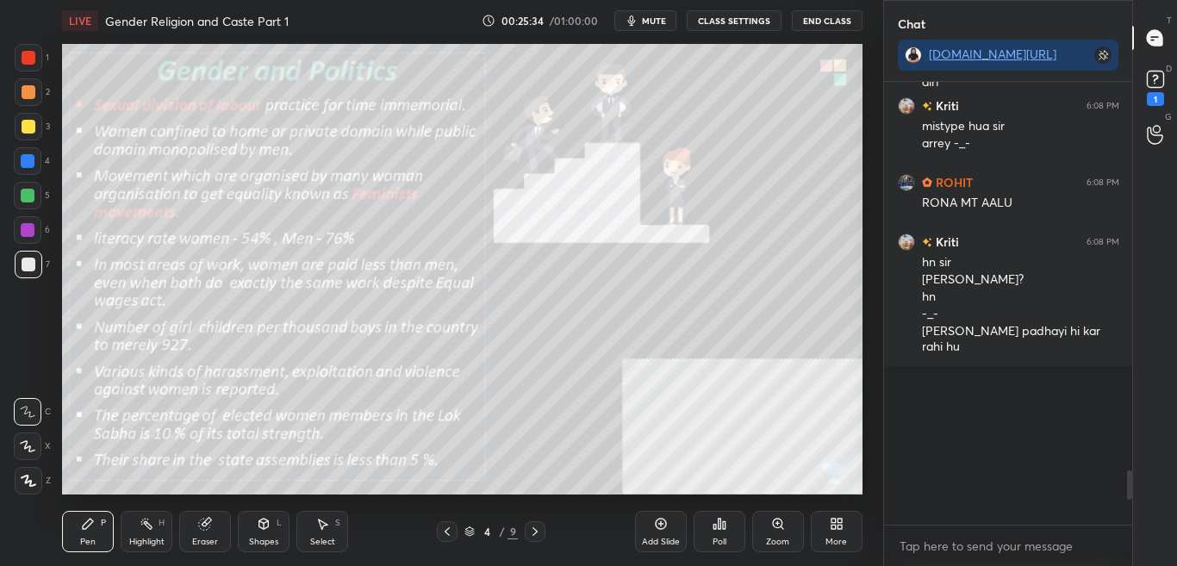
drag, startPoint x: 1130, startPoint y: 483, endPoint x: 1130, endPoint y: 530, distance: 46.5
click at [1130, 530] on div "Adiiti 6:07 PM ok ROHIT 6:07 PM SIR DB CHECK KRLO LOL Adiiti 6:07 PM [PERSON_NA…" at bounding box center [1008, 324] width 249 height 484
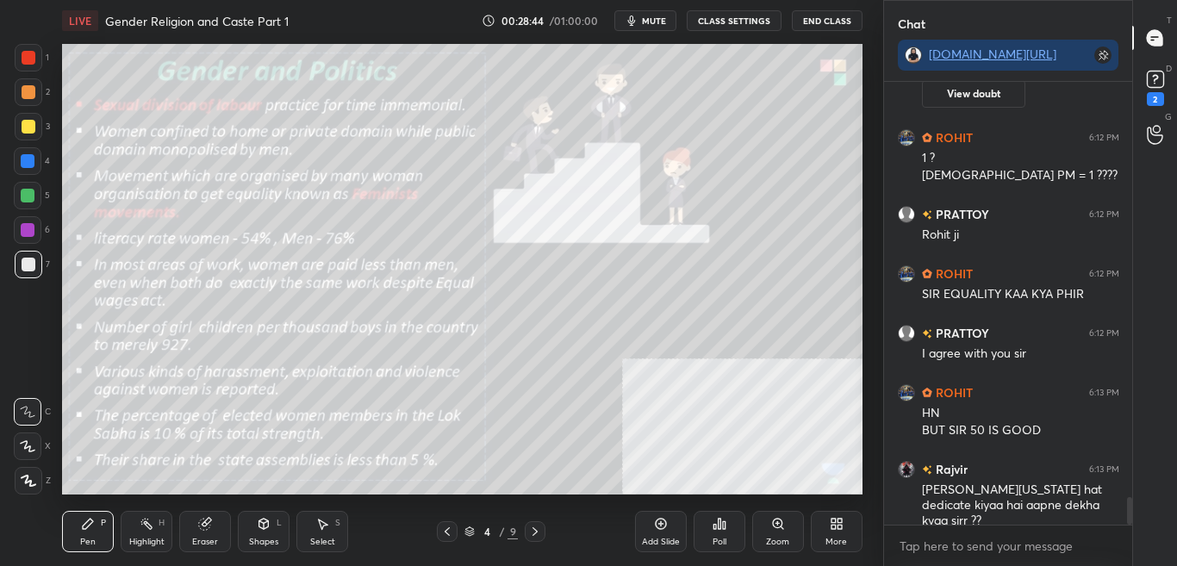
scroll to position [6731, 0]
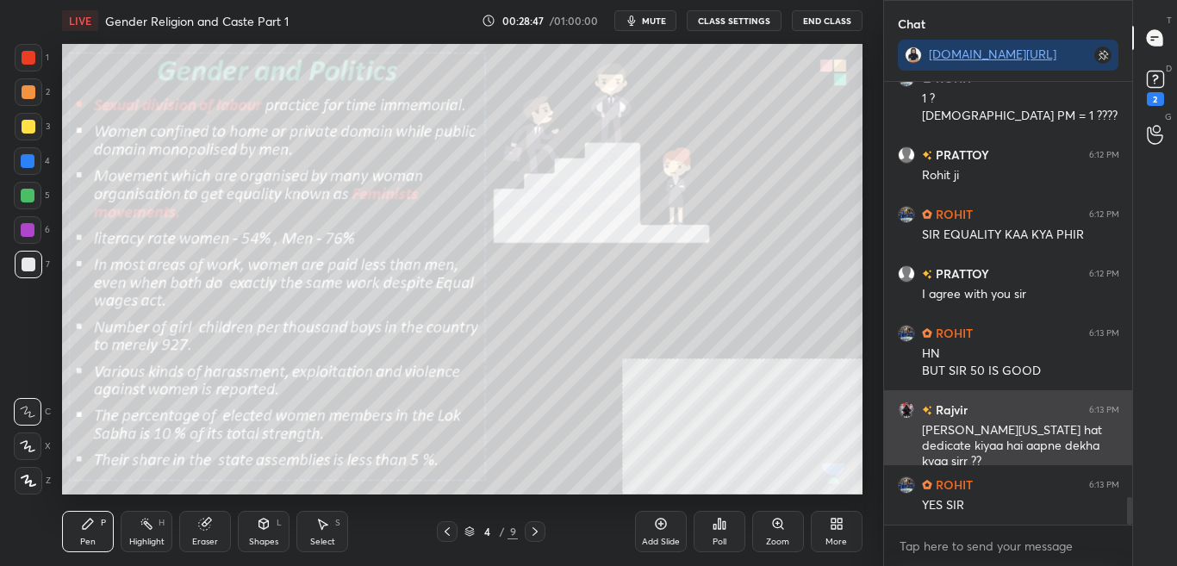
click at [958, 422] on div "[PERSON_NAME][US_STATE] hat dedicate kiyaa hai aapne dekha kyaa sirr ??" at bounding box center [1020, 446] width 197 height 48
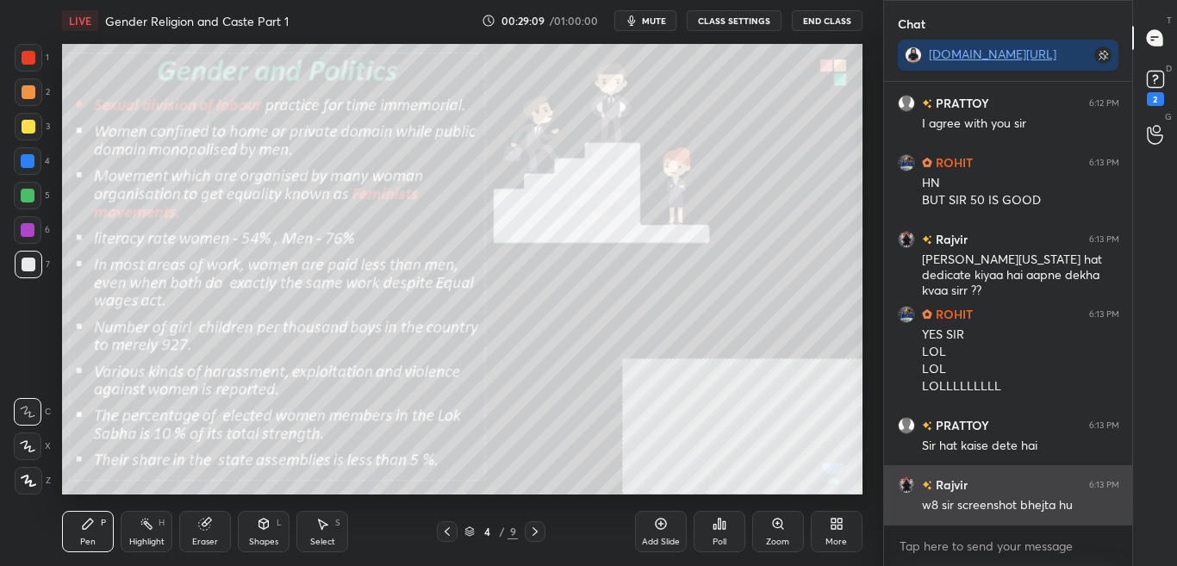
scroll to position [6918, 0]
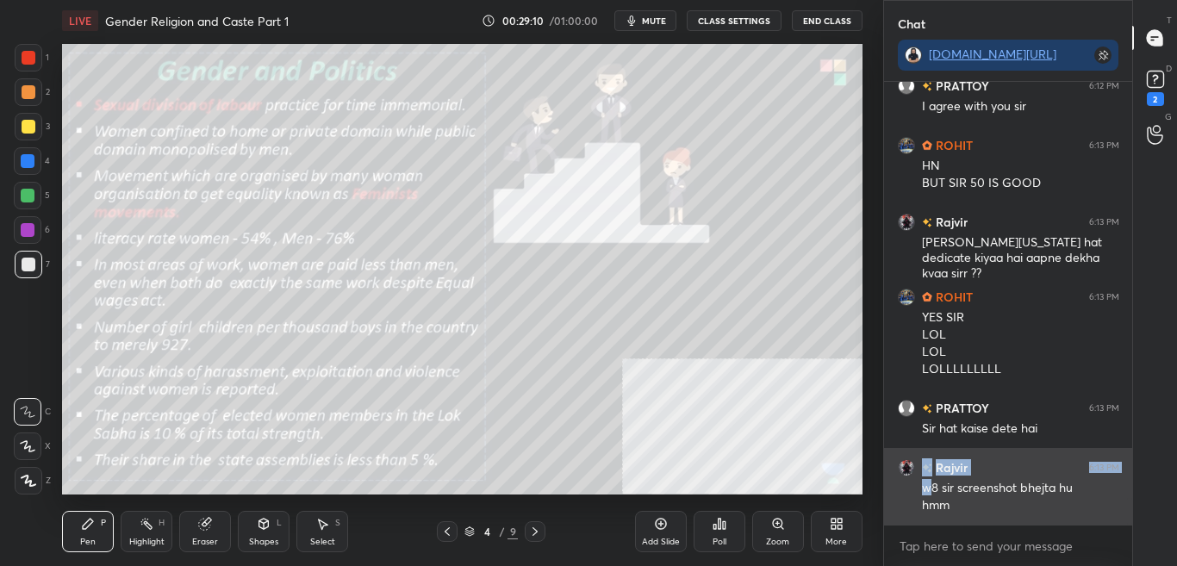
click at [930, 476] on div "[PERSON_NAME] 6:13 PM w8 sir screenshot bhejta hu hmm" at bounding box center [1008, 486] width 249 height 77
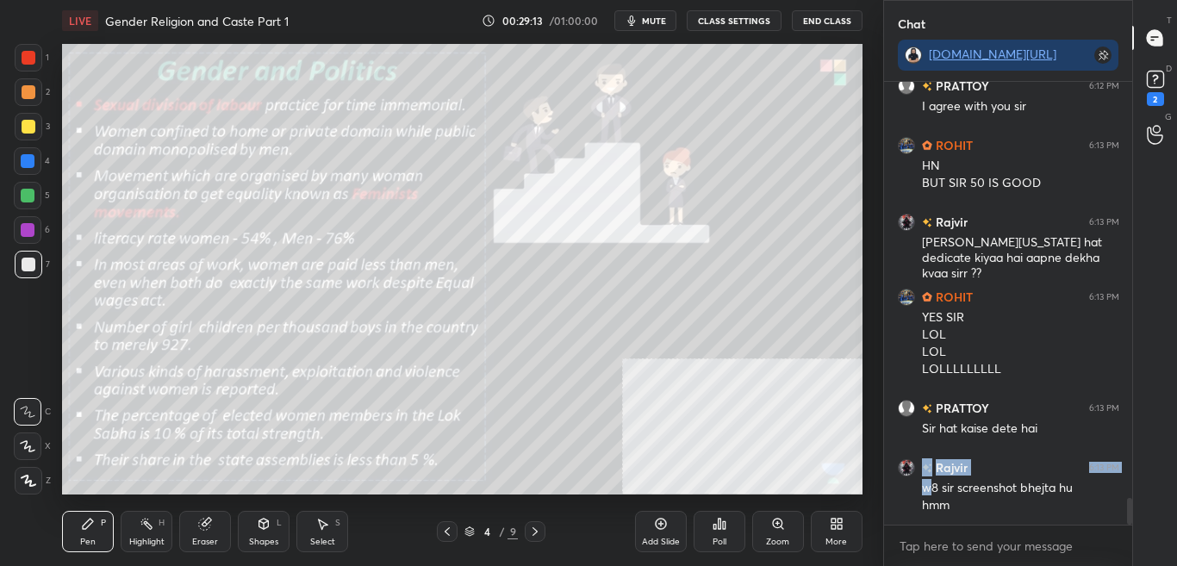
click at [833, 532] on div "More" at bounding box center [837, 531] width 52 height 41
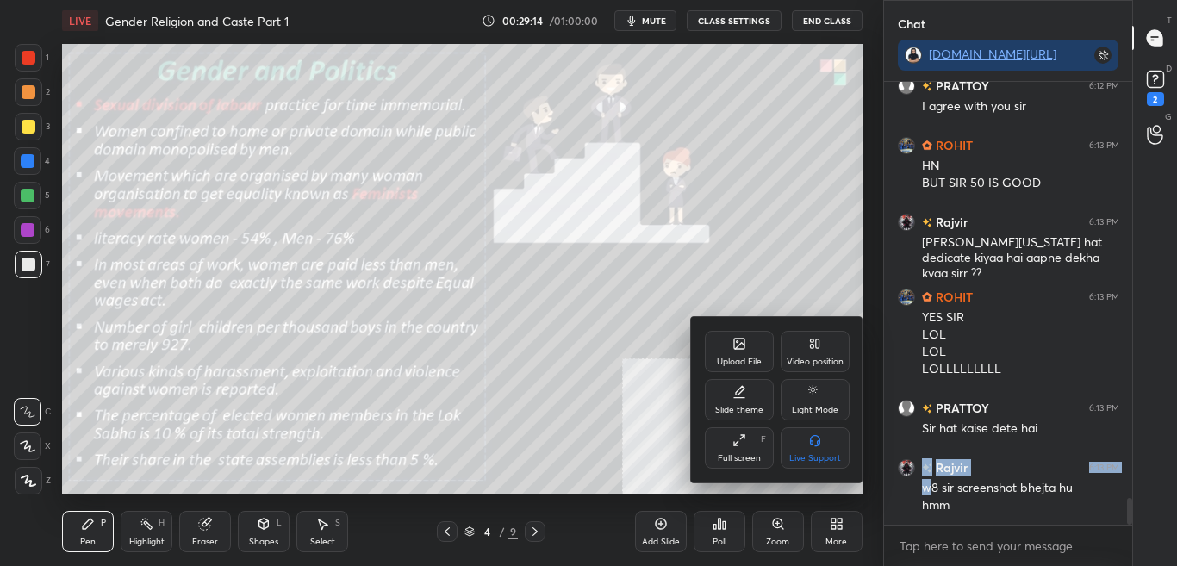
click at [731, 341] on div "Upload File" at bounding box center [739, 351] width 69 height 41
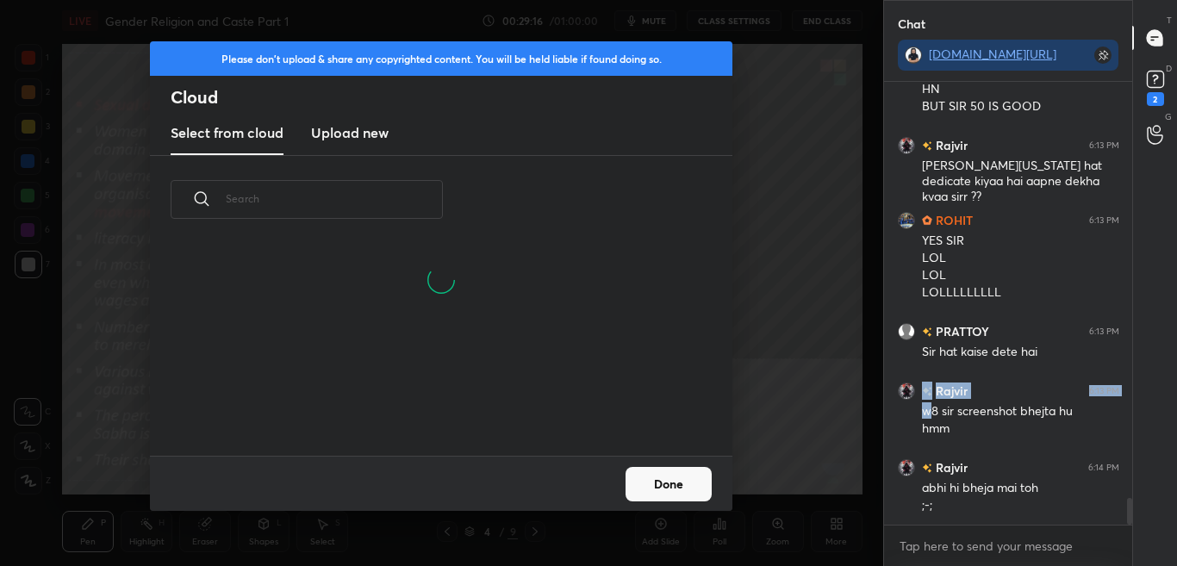
scroll to position [212, 553]
click at [681, 492] on button "Done" at bounding box center [668, 484] width 86 height 34
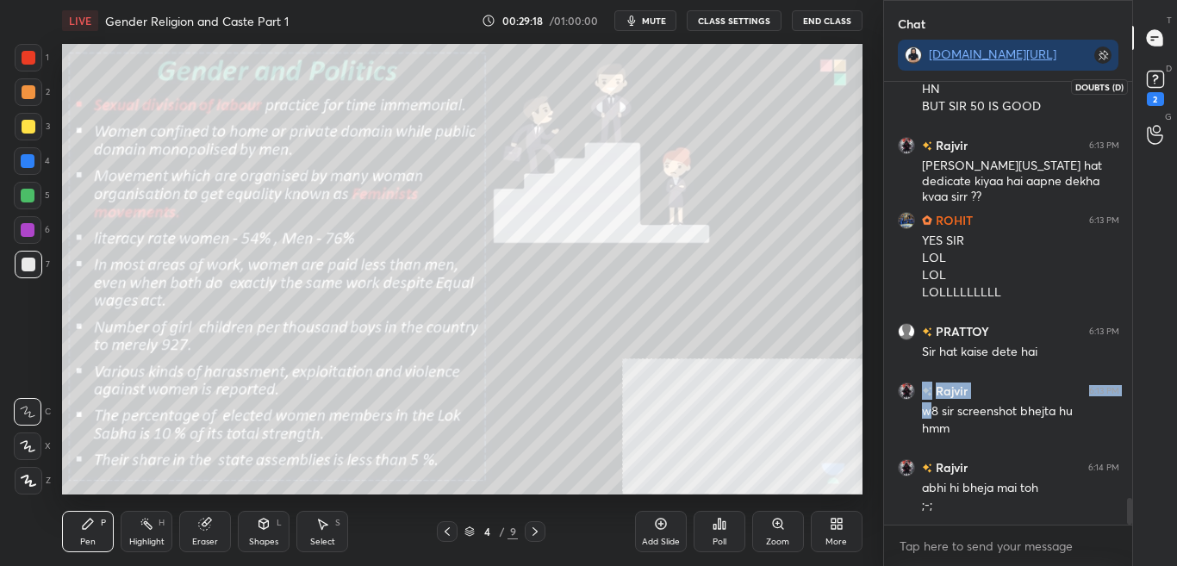
click at [1168, 72] on div "2" at bounding box center [1155, 86] width 34 height 31
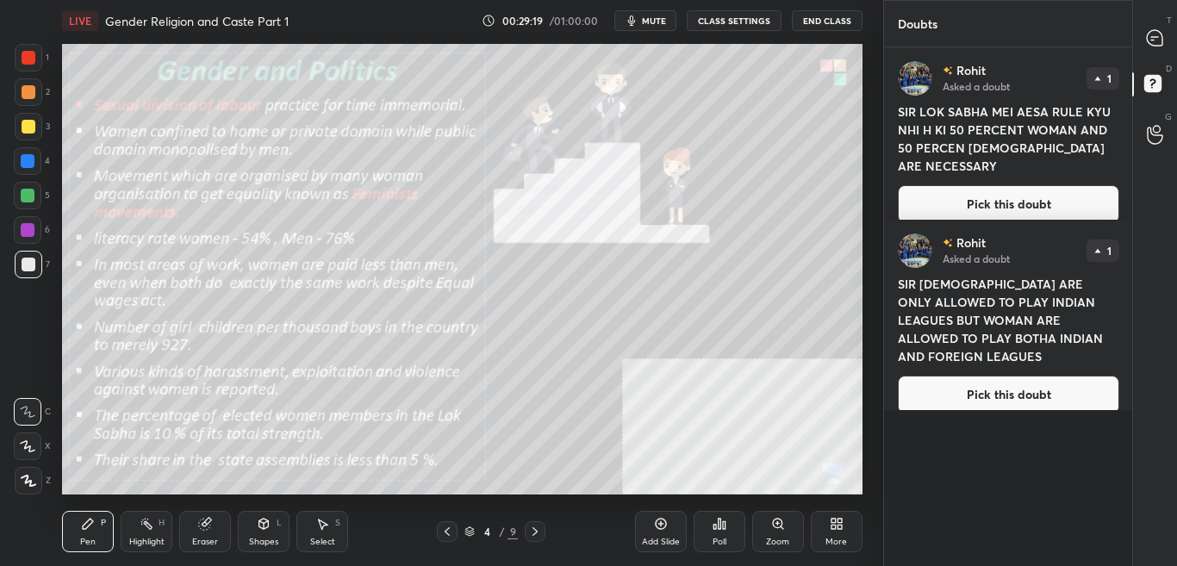
click at [1175, 24] on div "T Messages (T)" at bounding box center [1155, 38] width 44 height 48
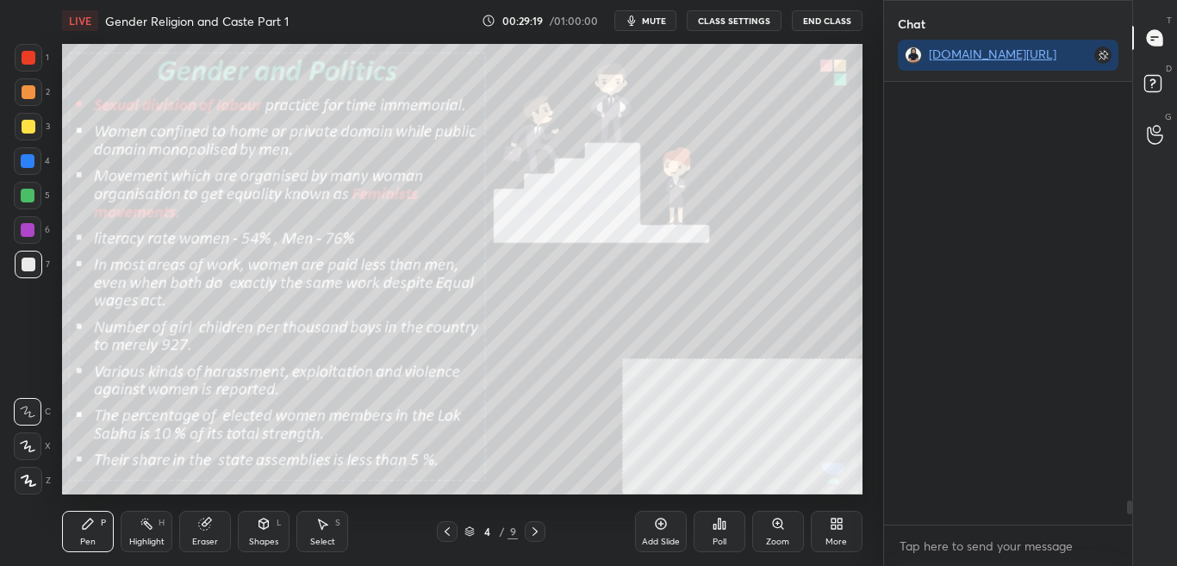
scroll to position [438, 243]
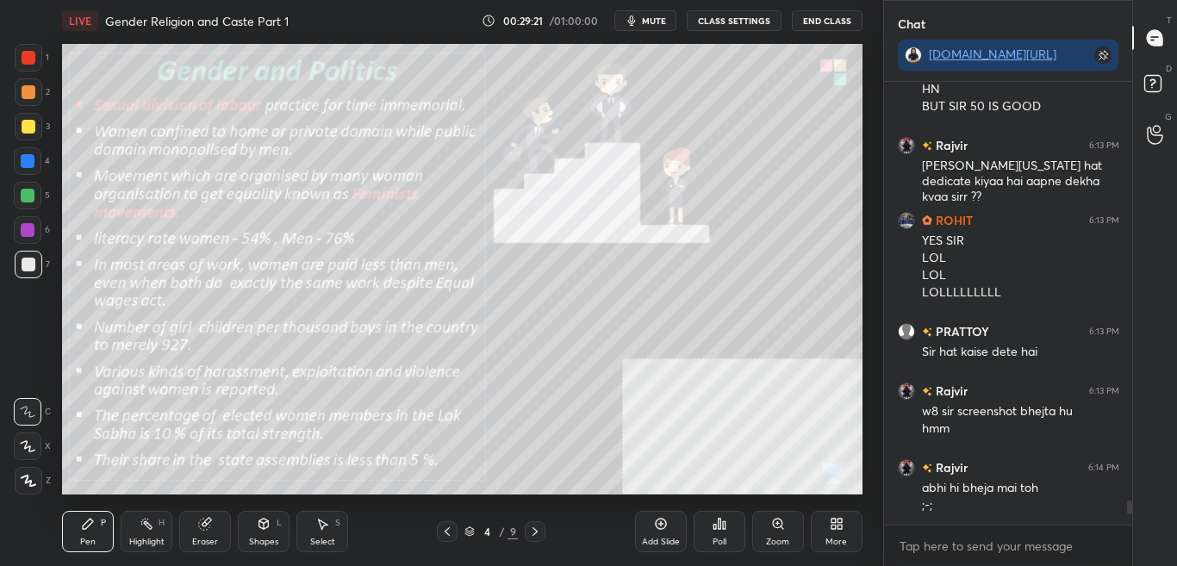
click at [834, 535] on div "More" at bounding box center [837, 531] width 52 height 41
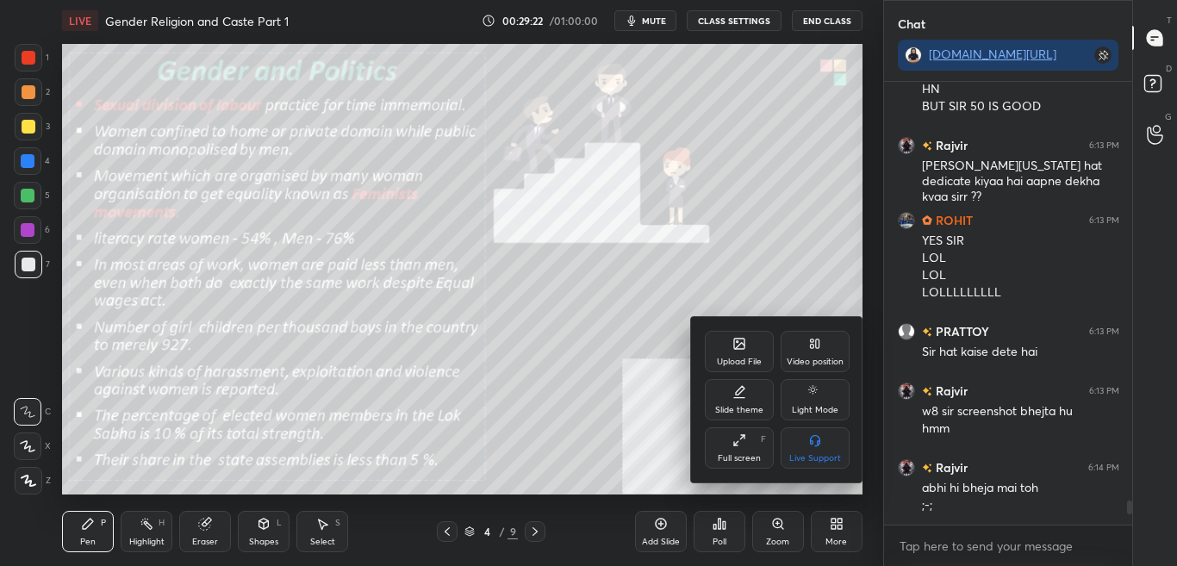
click at [735, 331] on div "Upload File Video position Slide theme Light Mode Full screen F Live Support" at bounding box center [777, 399] width 172 height 165
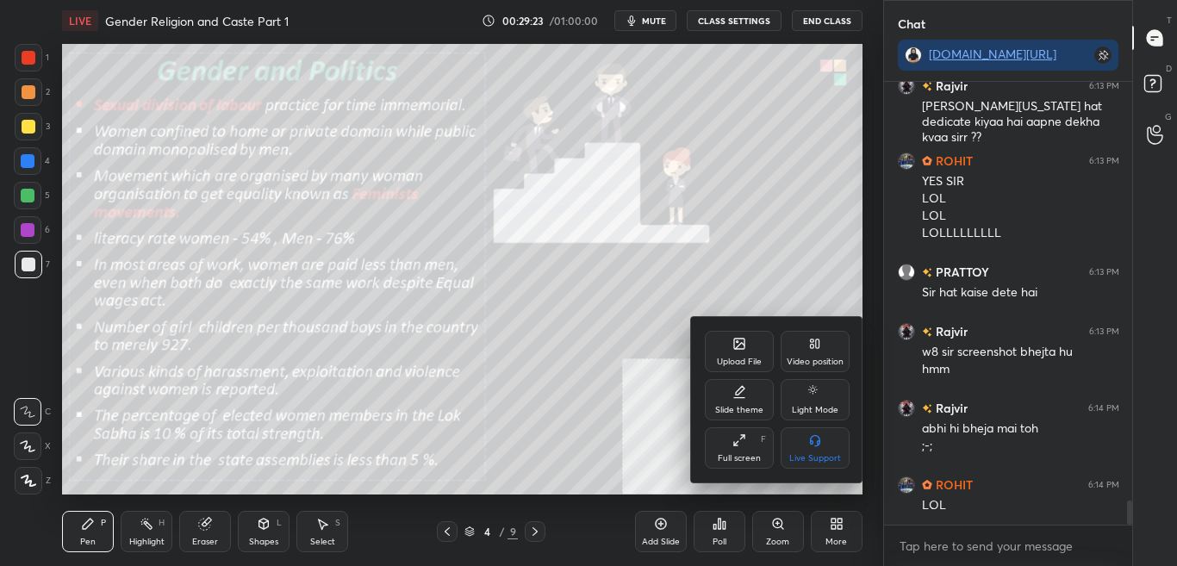
click at [742, 370] on div "Upload File" at bounding box center [739, 351] width 69 height 41
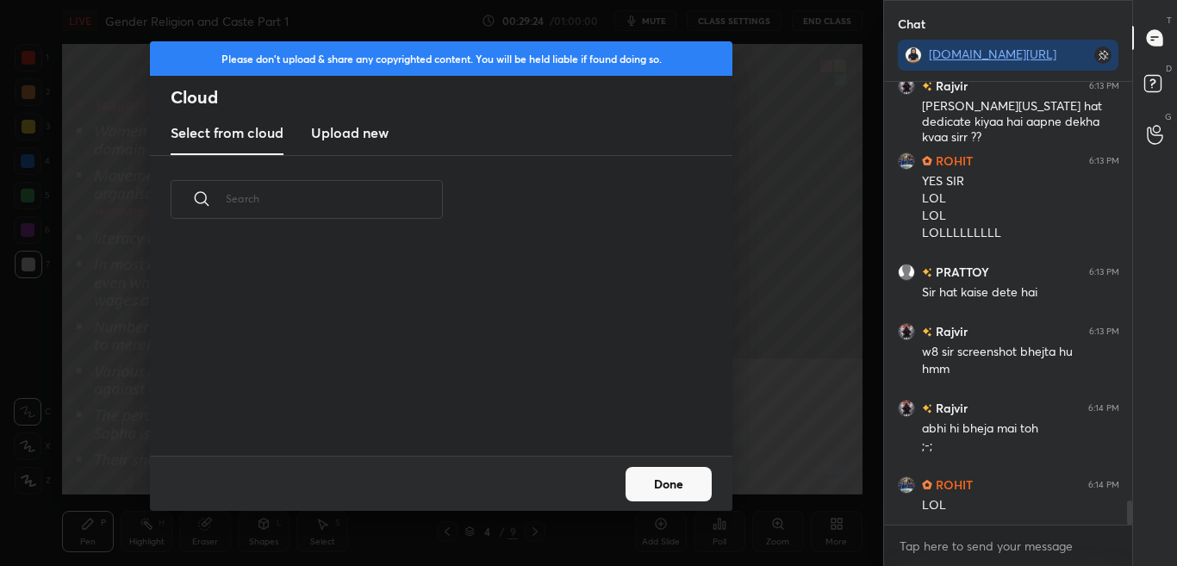
scroll to position [212, 553]
click at [344, 132] on h3 "Upload new" at bounding box center [350, 132] width 78 height 21
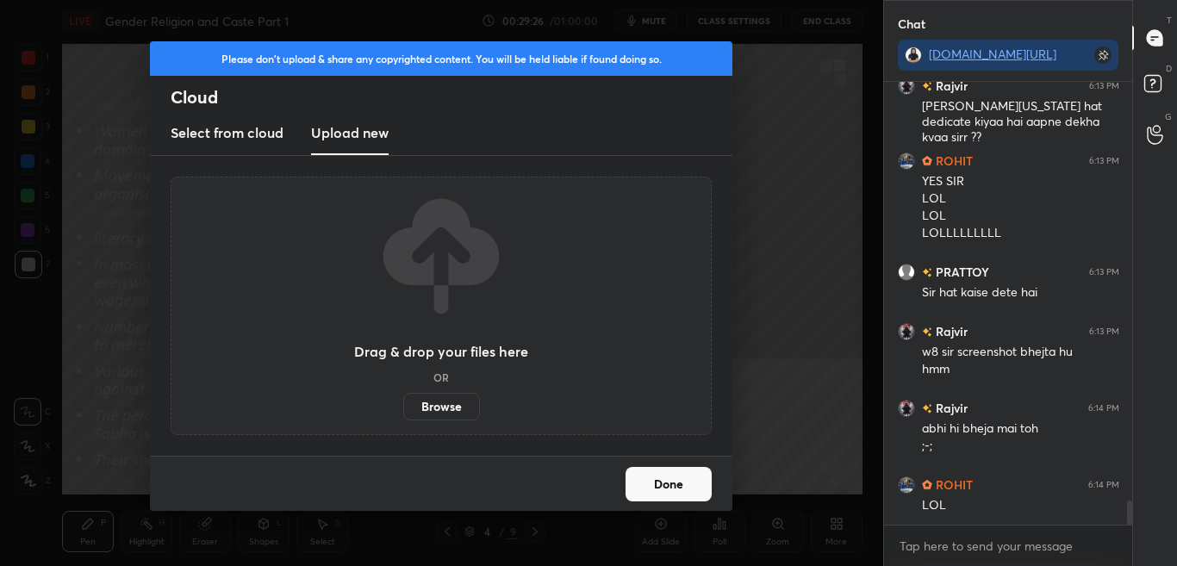
click at [440, 411] on label "Browse" at bounding box center [441, 407] width 77 height 28
click at [403, 411] on input "Browse" at bounding box center [403, 407] width 0 height 28
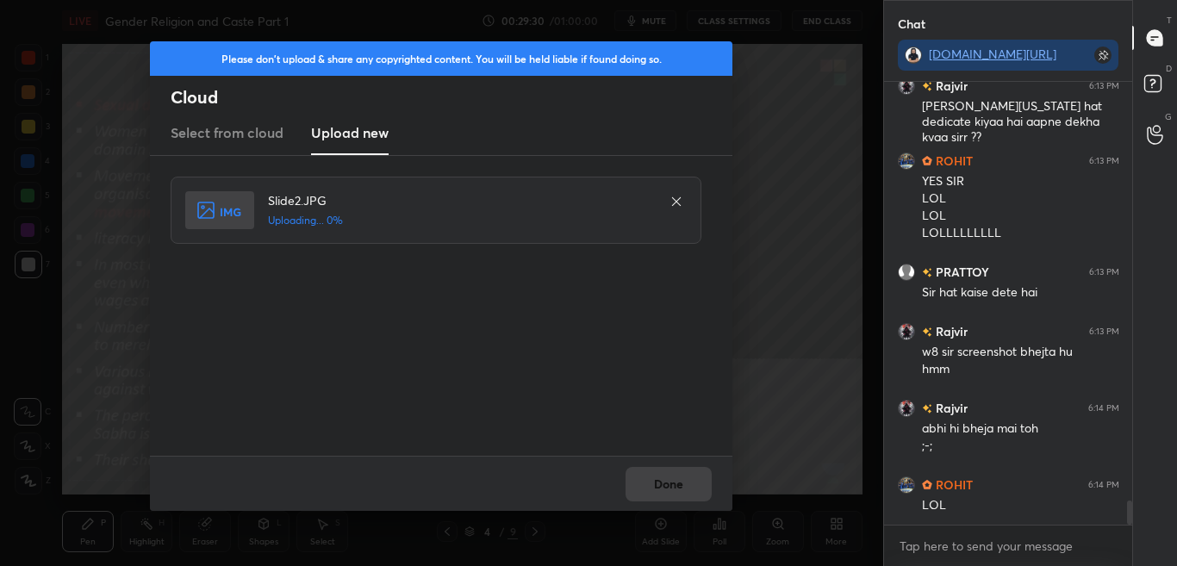
click at [672, 481] on div "Done" at bounding box center [441, 483] width 582 height 55
click at [673, 481] on div "Done" at bounding box center [441, 483] width 582 height 55
click at [672, 478] on div "Done" at bounding box center [441, 483] width 582 height 55
click at [673, 478] on button "Done" at bounding box center [668, 484] width 86 height 34
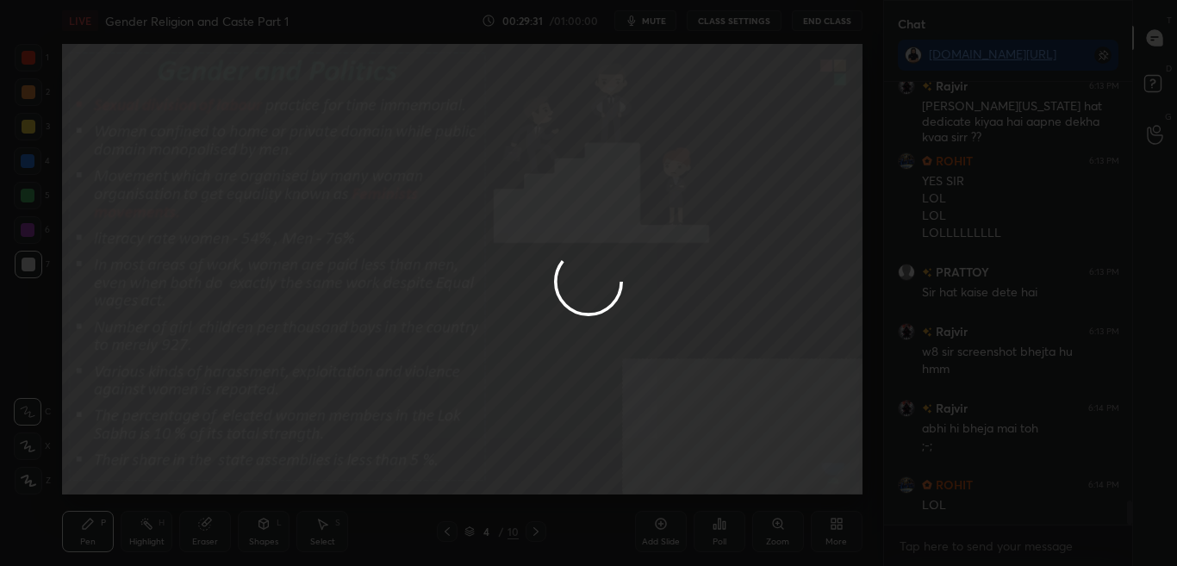
click at [673, 479] on button "Done" at bounding box center [668, 484] width 86 height 34
click at [673, 481] on div at bounding box center [588, 283] width 1177 height 566
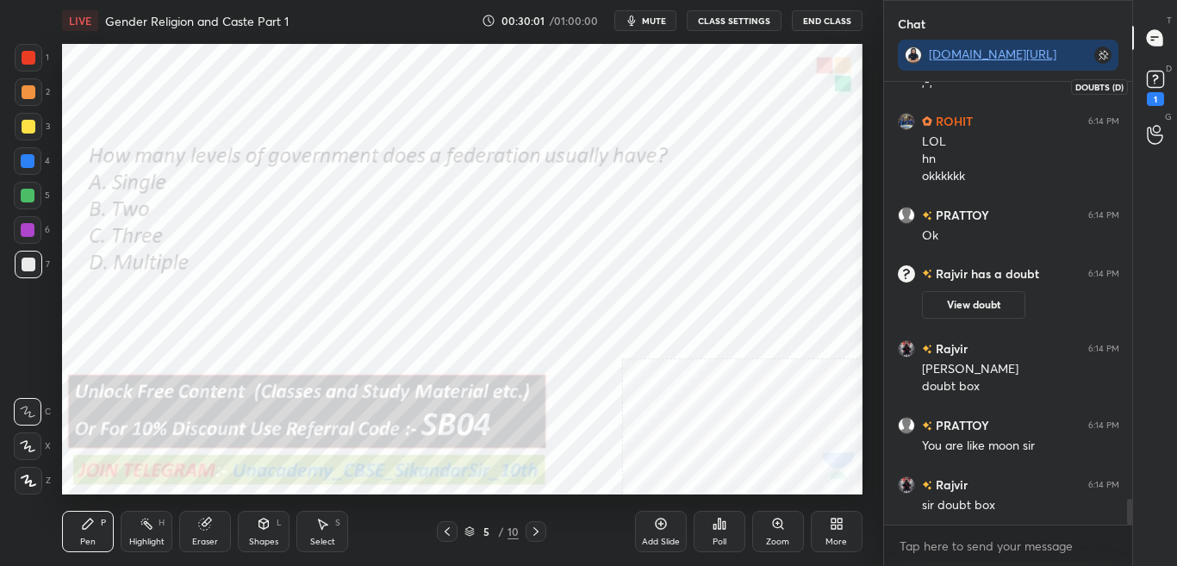
scroll to position [7112, 0]
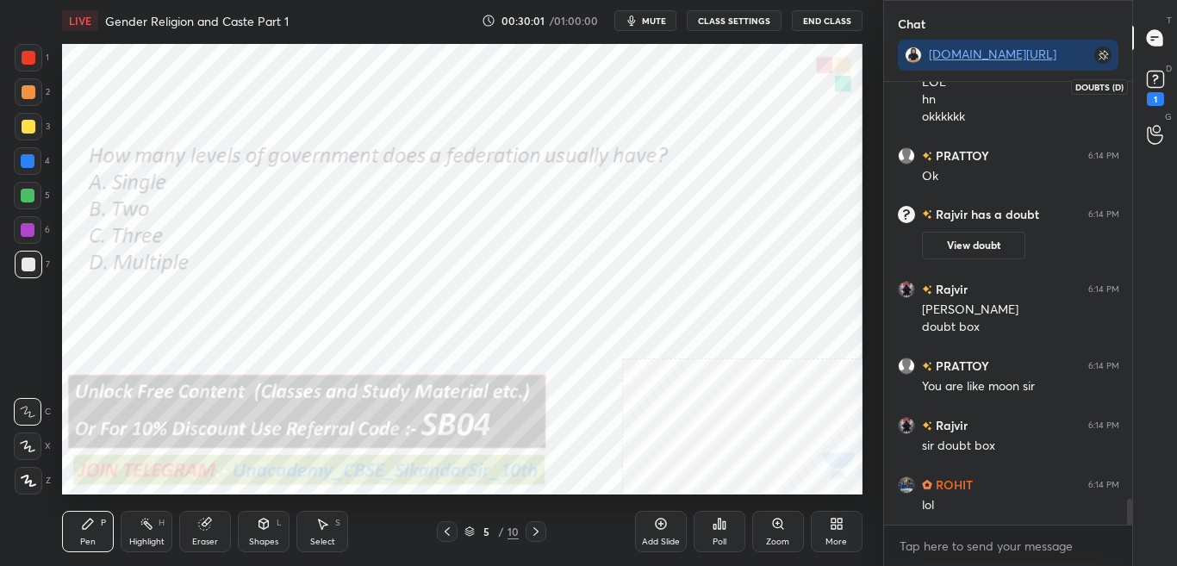
click at [1166, 84] on icon at bounding box center [1155, 79] width 26 height 26
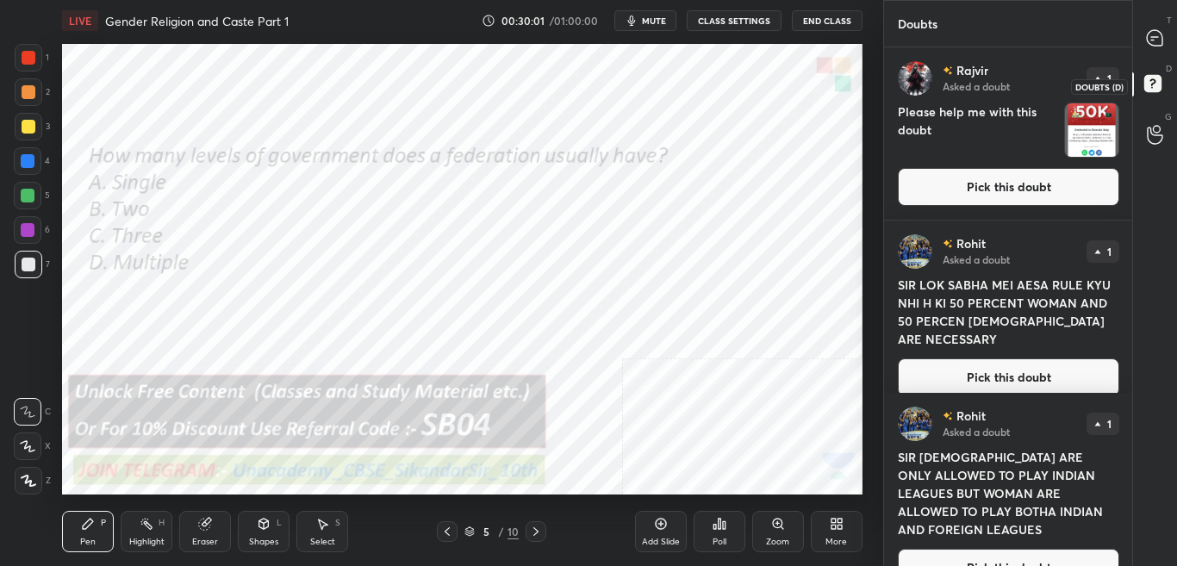
scroll to position [6, 6]
click at [1161, 31] on icon at bounding box center [1155, 38] width 18 height 18
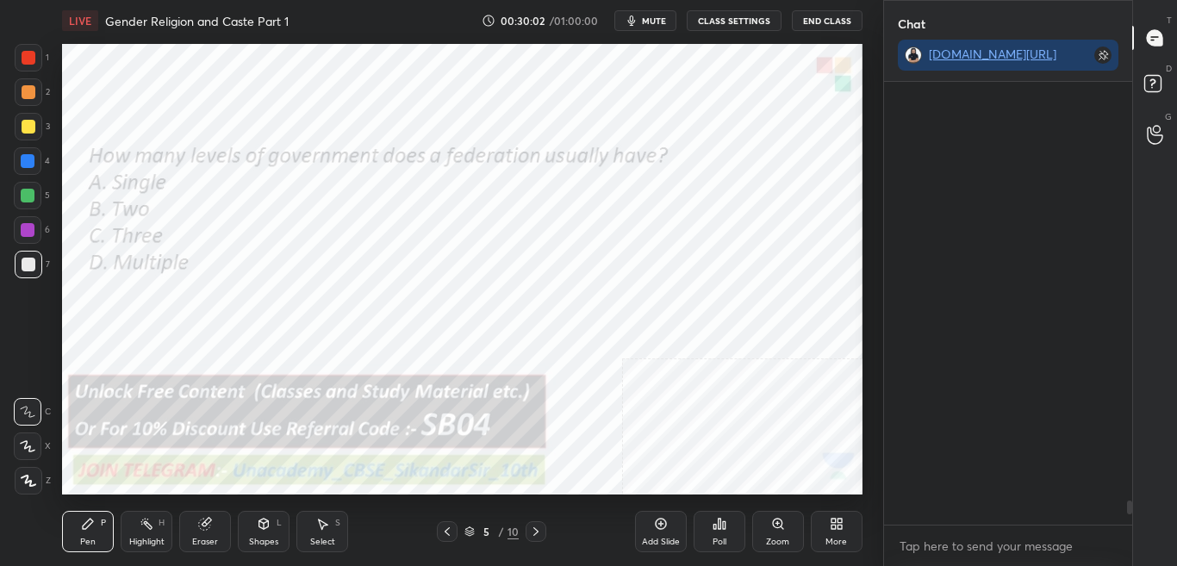
scroll to position [438, 243]
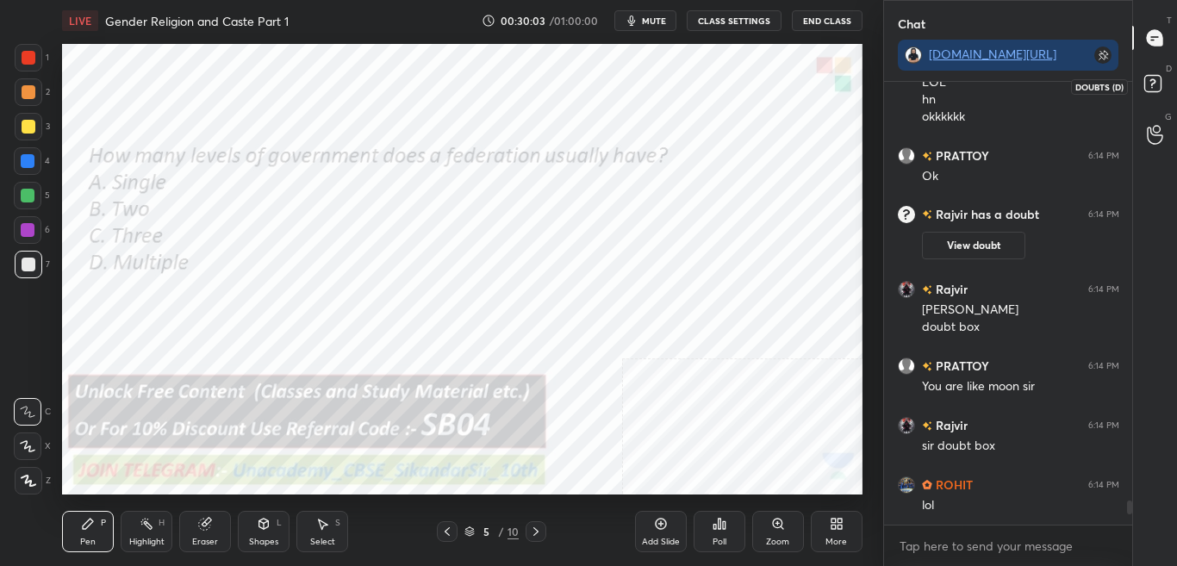
click at [1167, 81] on icon at bounding box center [1155, 86] width 31 height 31
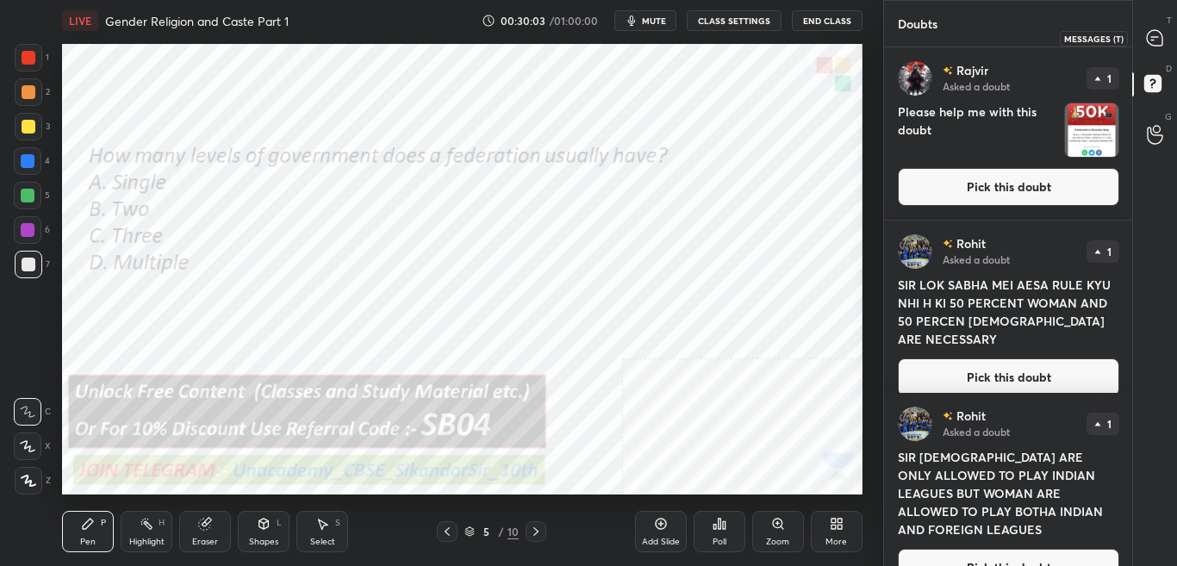
click at [1164, 32] on div at bounding box center [1155, 37] width 34 height 31
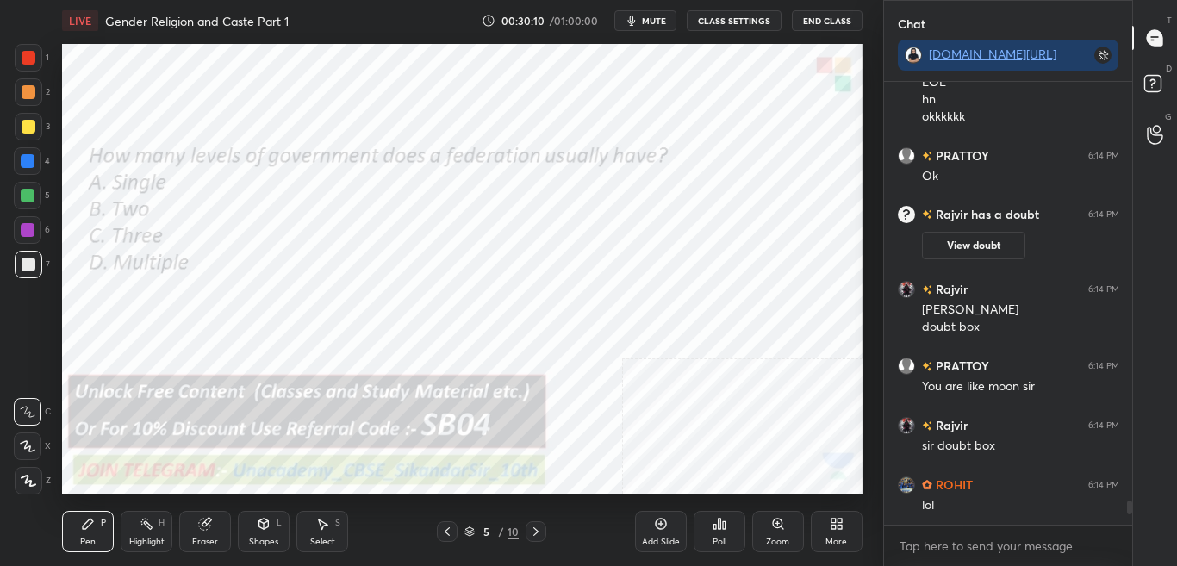
click at [723, 531] on div "Poll" at bounding box center [719, 531] width 52 height 41
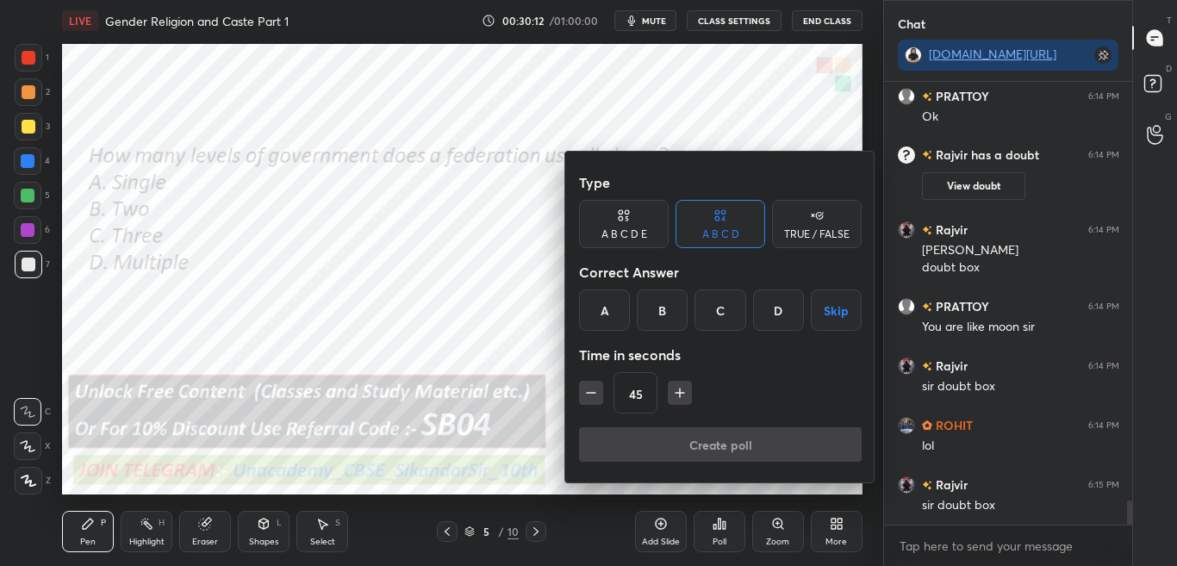
click at [669, 312] on div "B" at bounding box center [662, 309] width 51 height 41
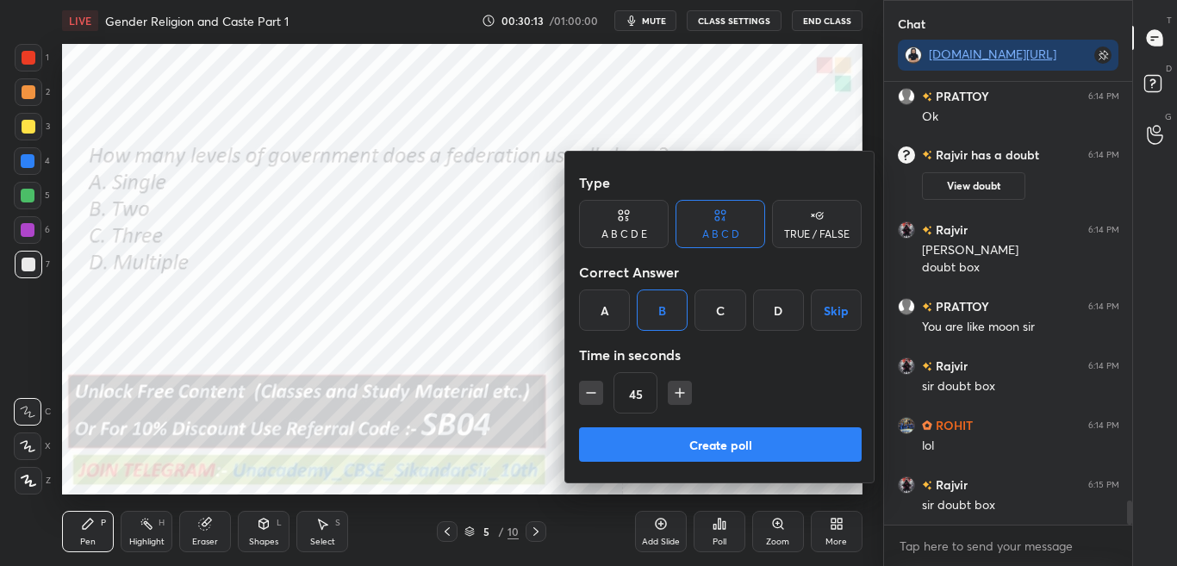
click at [680, 453] on button "Create poll" at bounding box center [720, 444] width 283 height 34
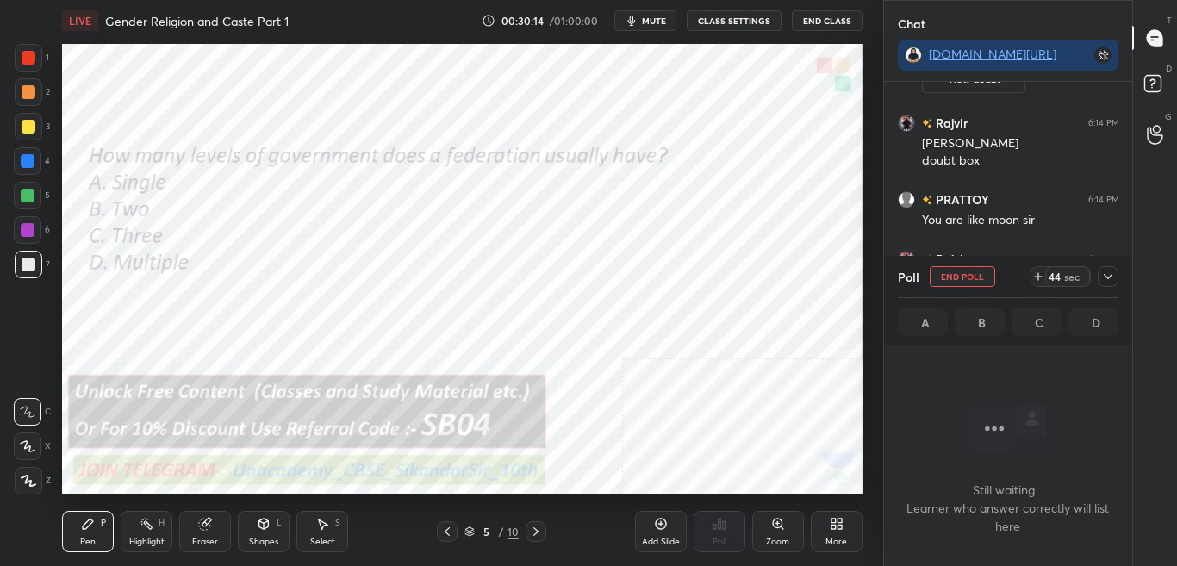
click at [1112, 278] on icon at bounding box center [1108, 277] width 14 height 14
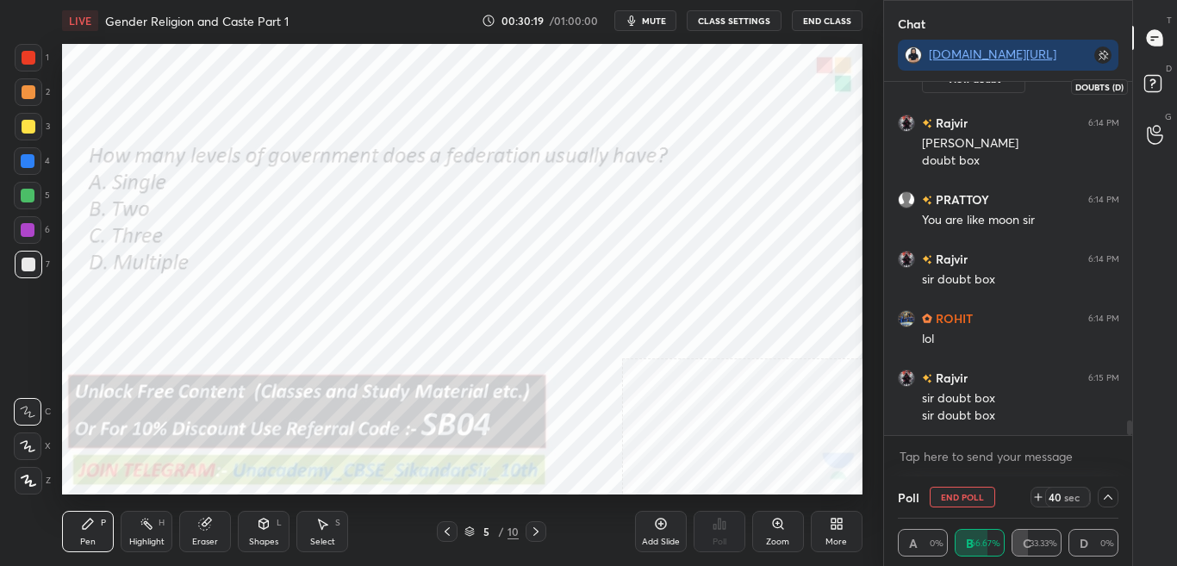
click at [1170, 94] on div at bounding box center [1155, 86] width 34 height 31
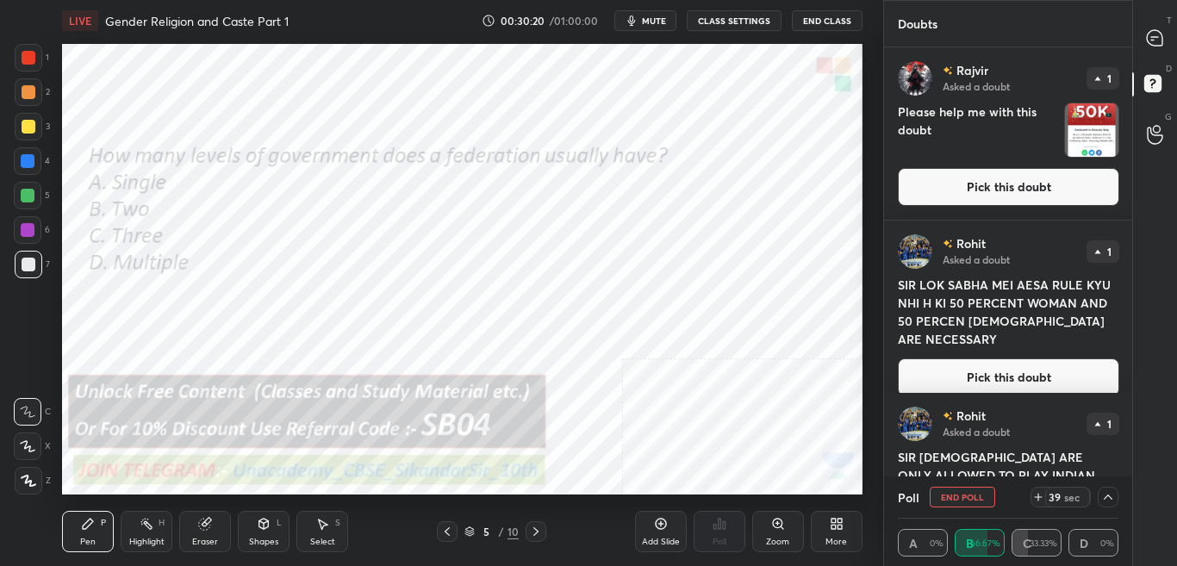
click at [1080, 172] on button "Pick this doubt" at bounding box center [1008, 187] width 221 height 38
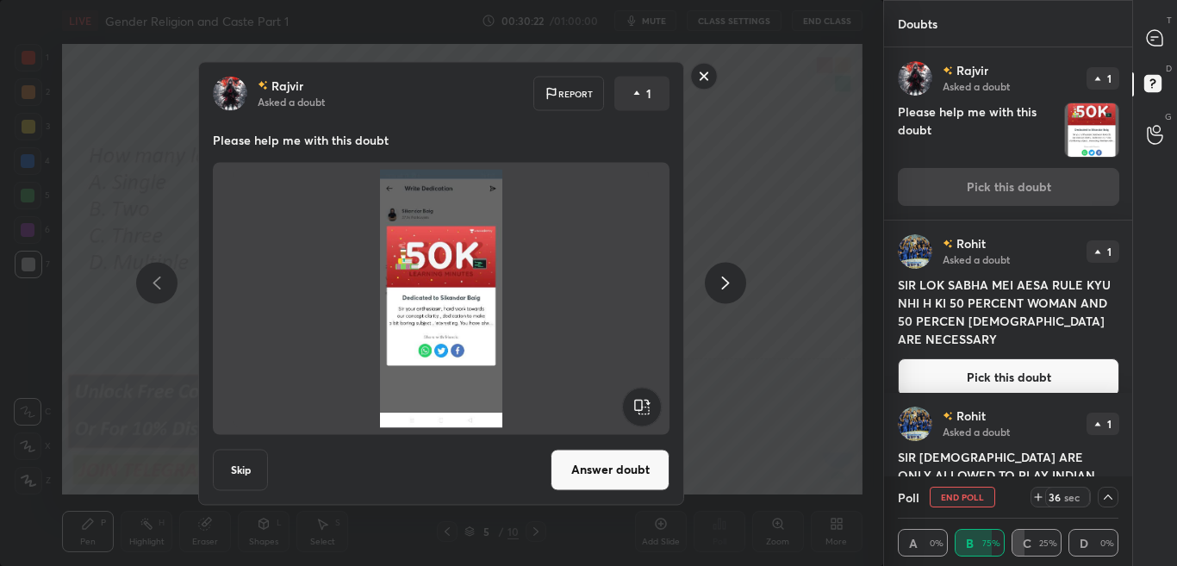
drag, startPoint x: 706, startPoint y: 81, endPoint x: 719, endPoint y: 90, distance: 16.3
click at [706, 82] on rect at bounding box center [704, 76] width 27 height 27
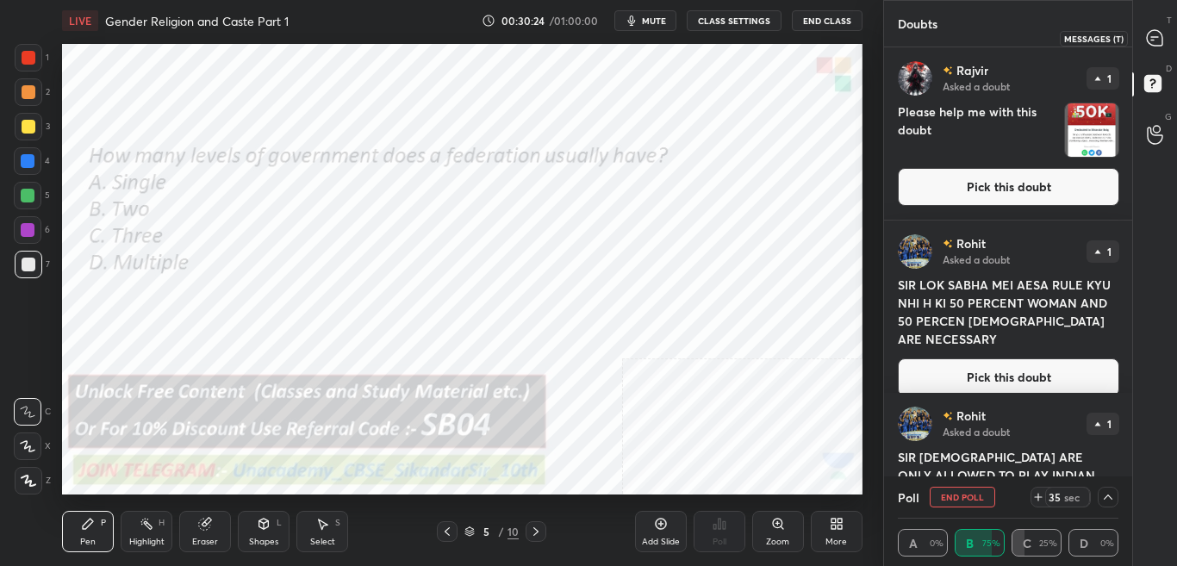
drag, startPoint x: 1160, startPoint y: 40, endPoint x: 1176, endPoint y: 73, distance: 37.4
click at [1160, 40] on icon at bounding box center [1155, 38] width 16 height 16
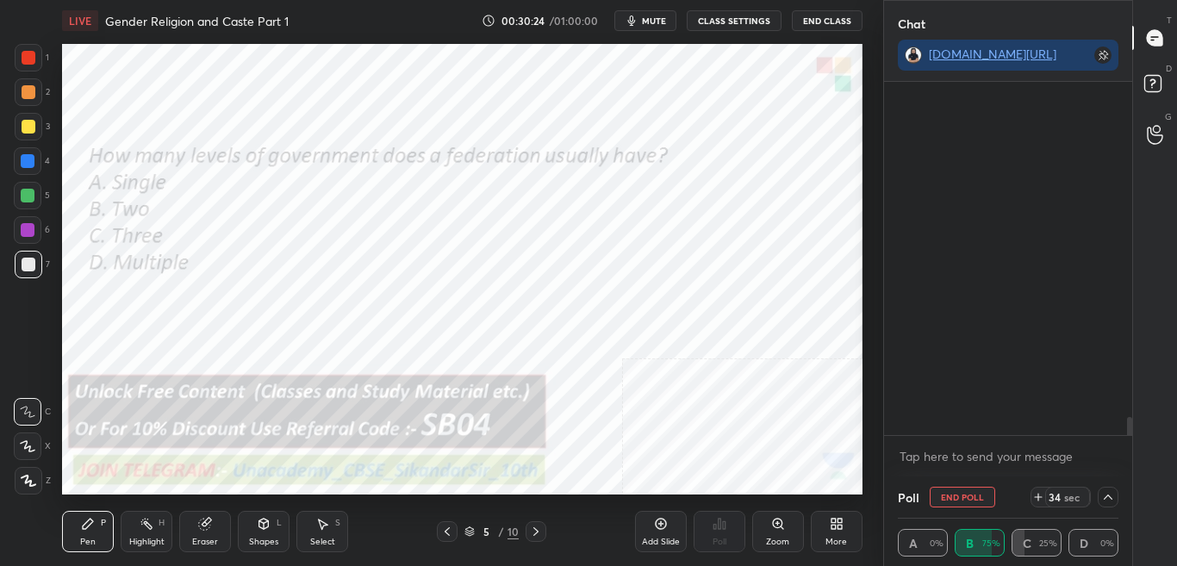
scroll to position [7938, 0]
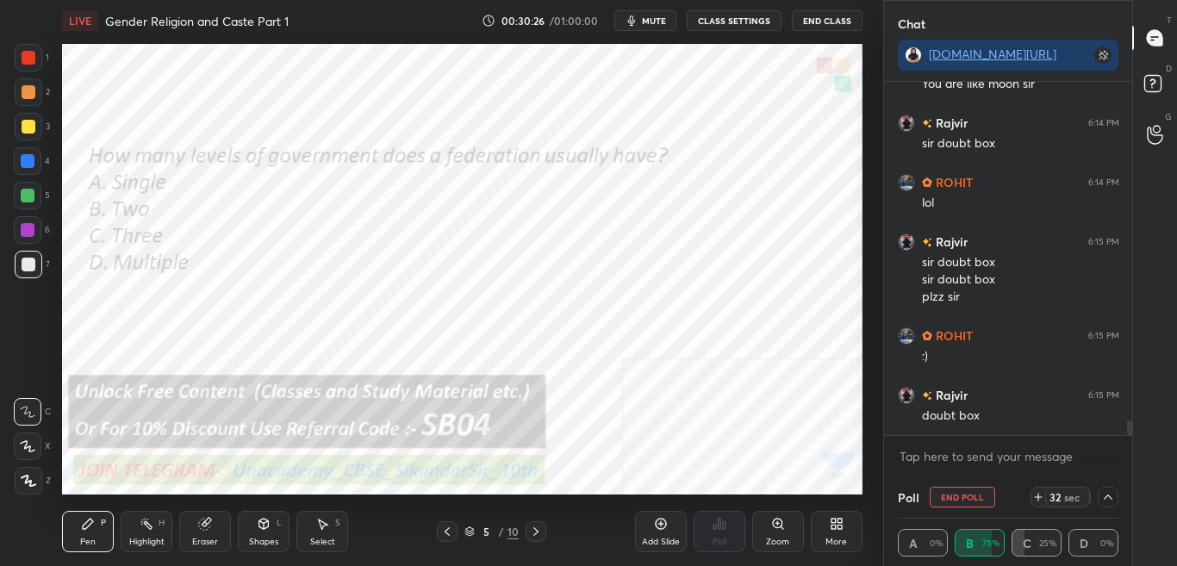
drag, startPoint x: 1128, startPoint y: 425, endPoint x: 1129, endPoint y: 448, distance: 23.3
click at [1129, 447] on div "[PERSON_NAME] 6:14 PM [PERSON_NAME] doubt box PRATTOY 6:14 PM You are like moon…" at bounding box center [1008, 279] width 249 height 395
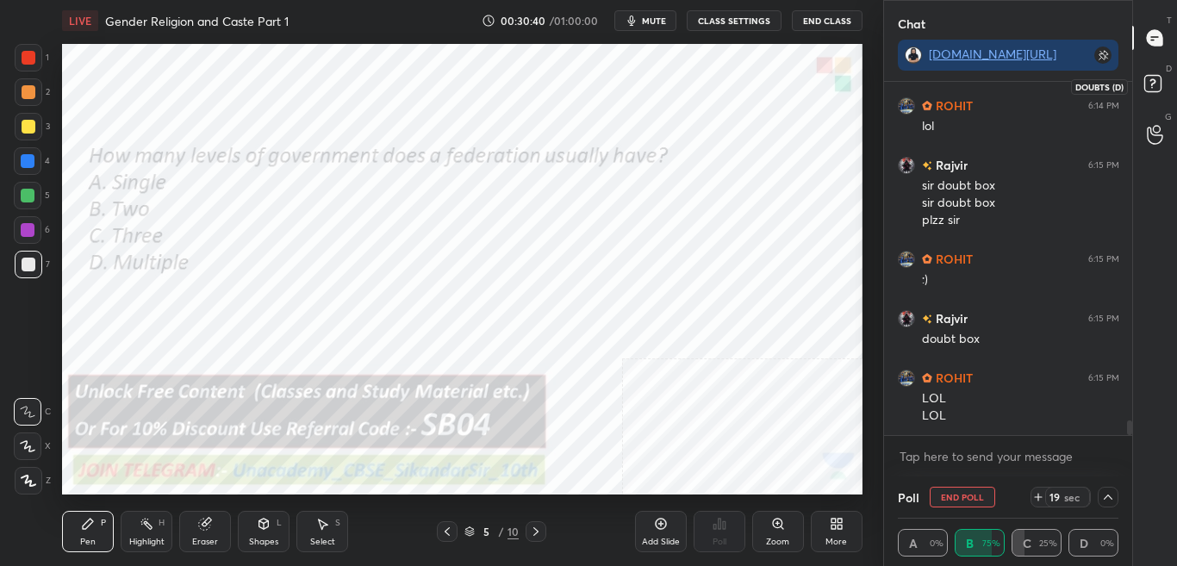
click at [1166, 88] on icon at bounding box center [1155, 86] width 31 height 31
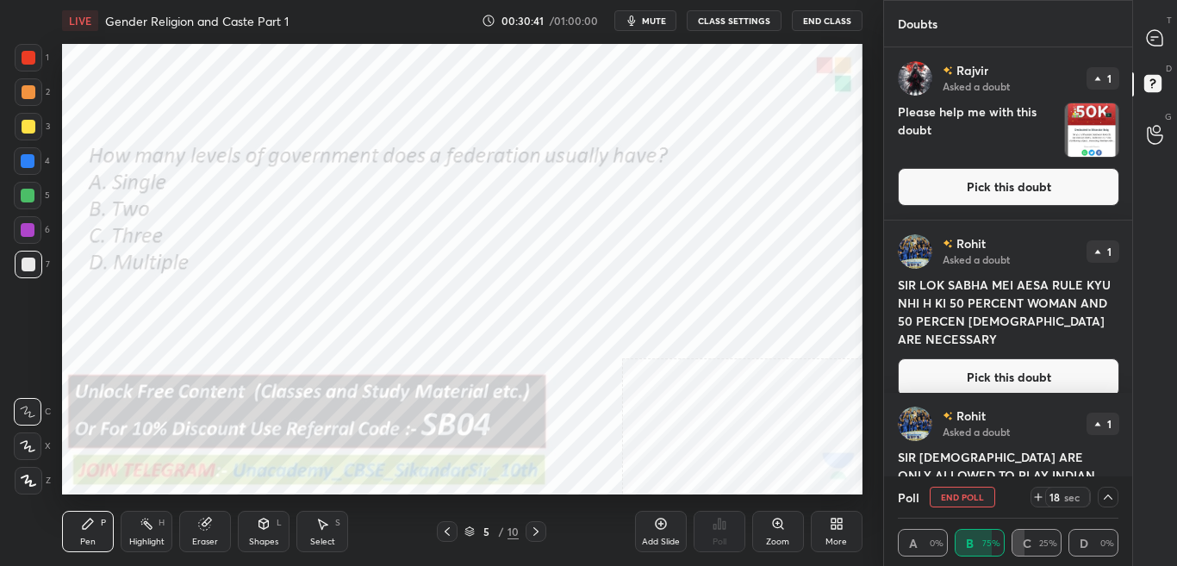
click at [1088, 185] on button "Pick this doubt" at bounding box center [1008, 187] width 221 height 38
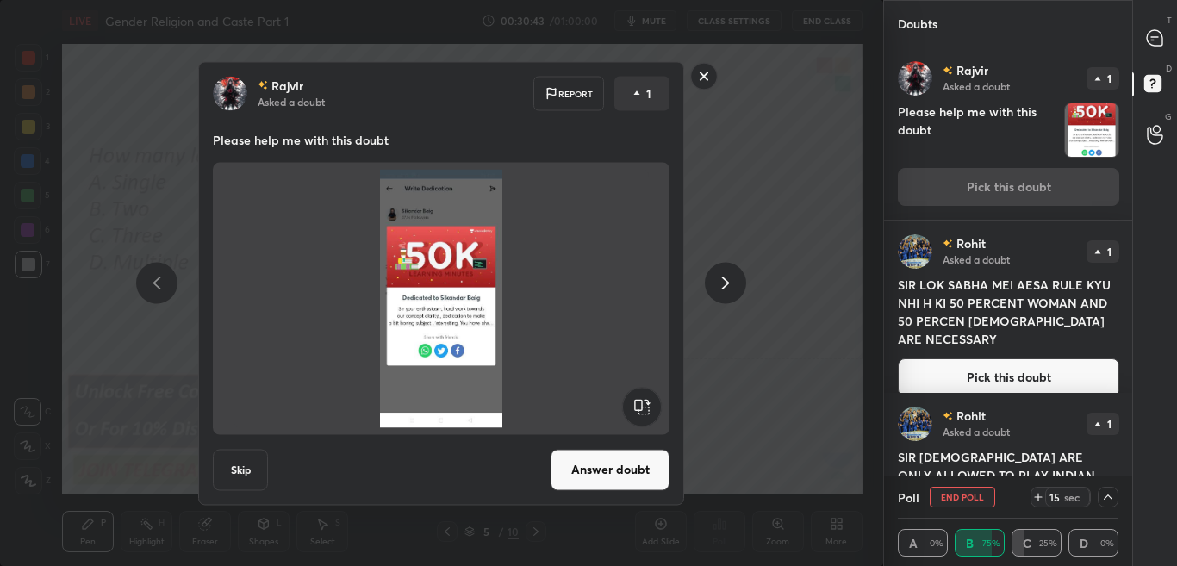
click at [619, 475] on button "Answer doubt" at bounding box center [609, 469] width 119 height 41
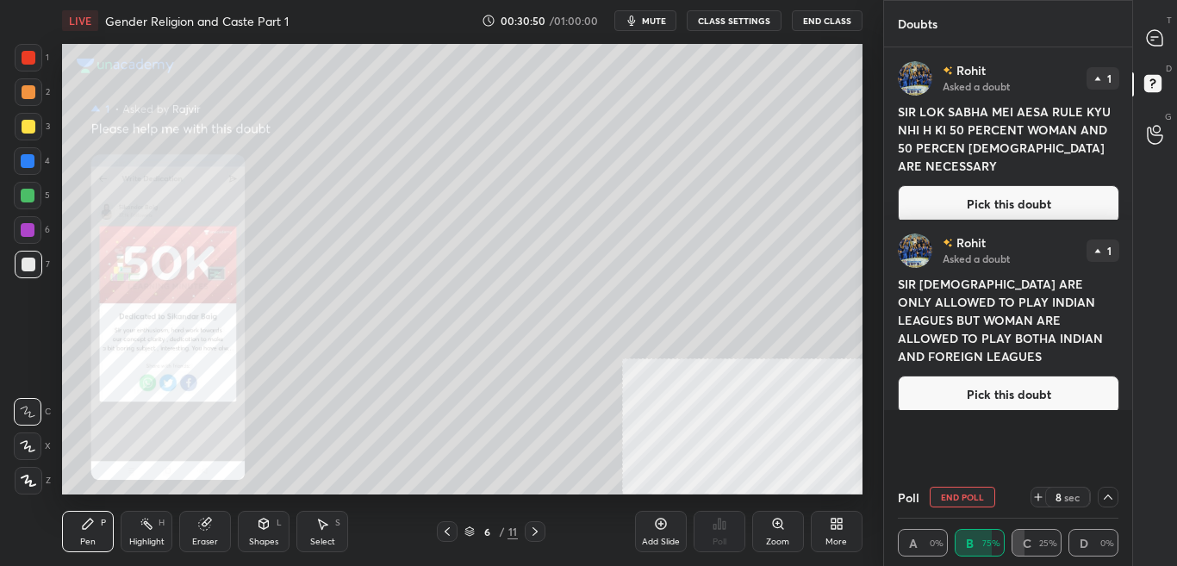
click at [446, 532] on icon at bounding box center [447, 532] width 14 height 14
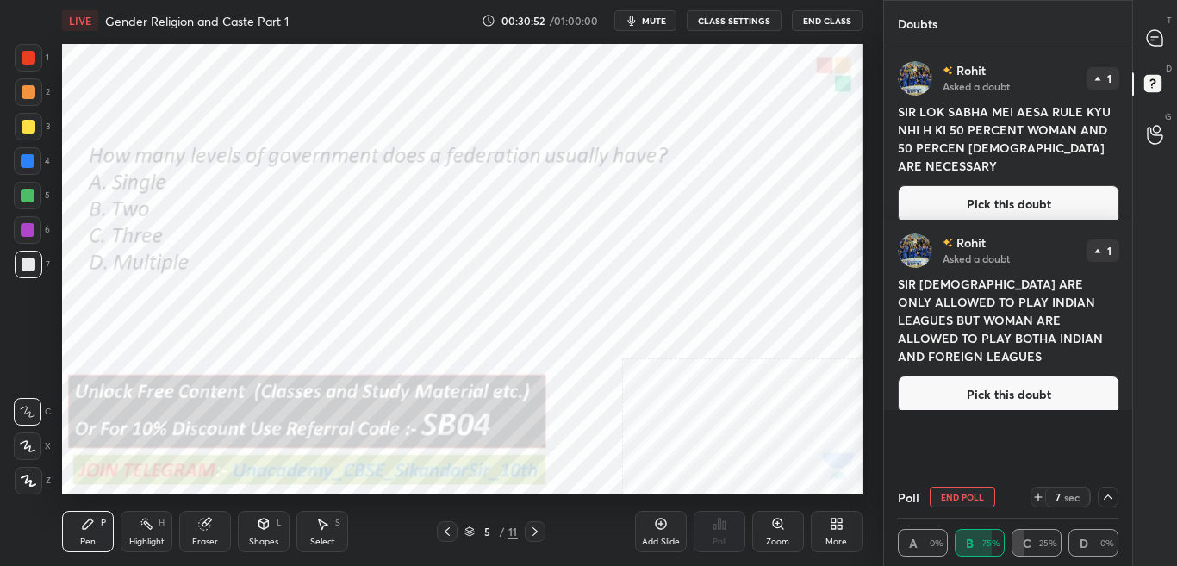
click at [1176, 37] on div "T Messages (T)" at bounding box center [1155, 38] width 44 height 48
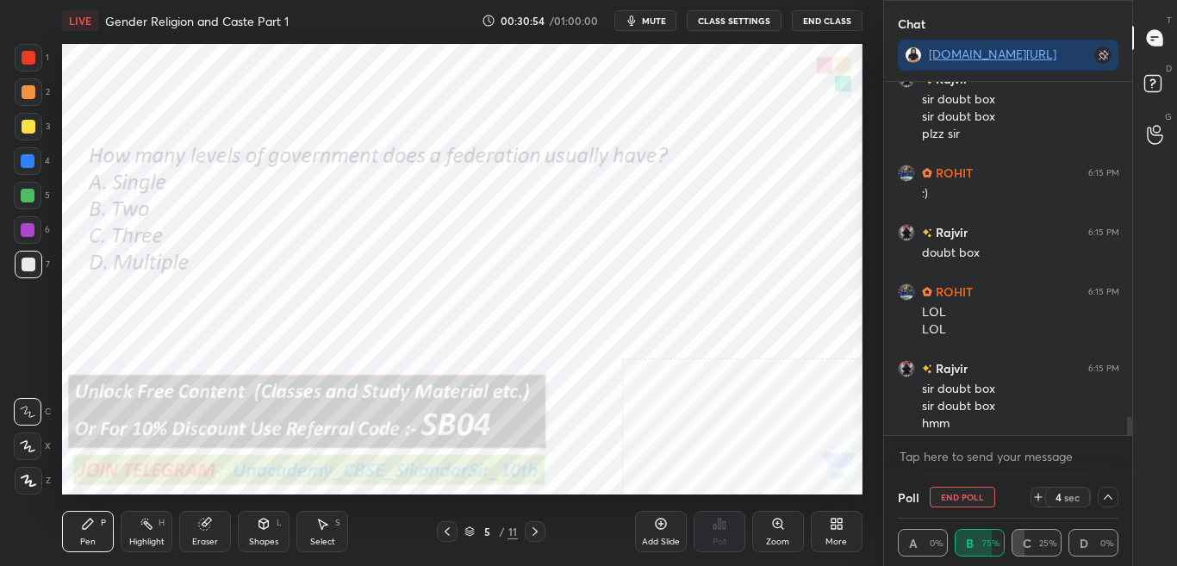
click at [1116, 496] on div at bounding box center [1108, 497] width 21 height 21
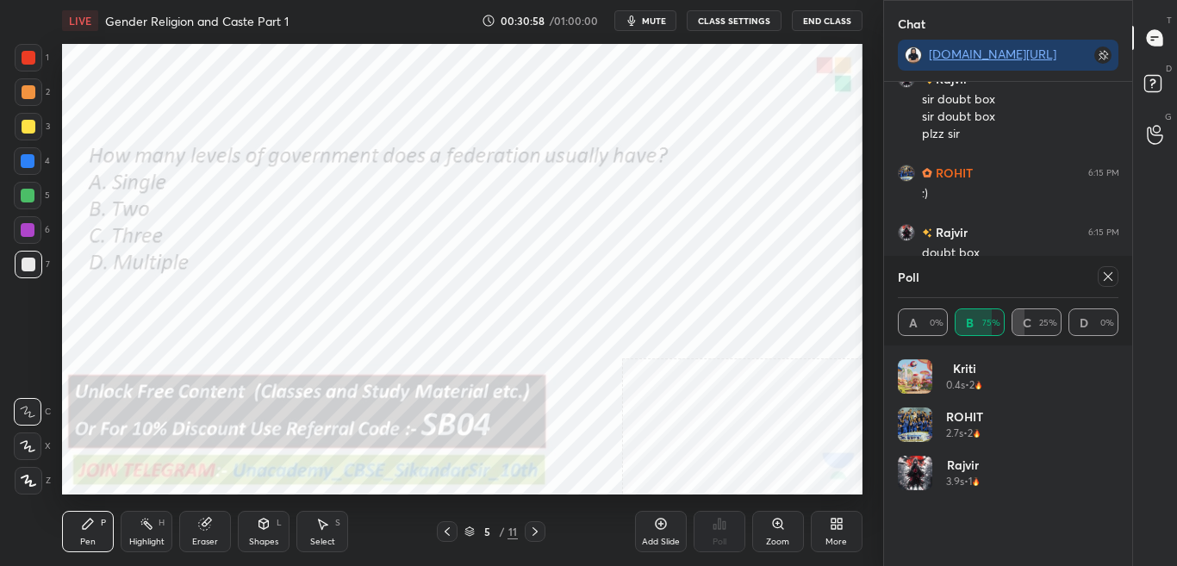
click at [1116, 272] on div at bounding box center [1108, 276] width 21 height 21
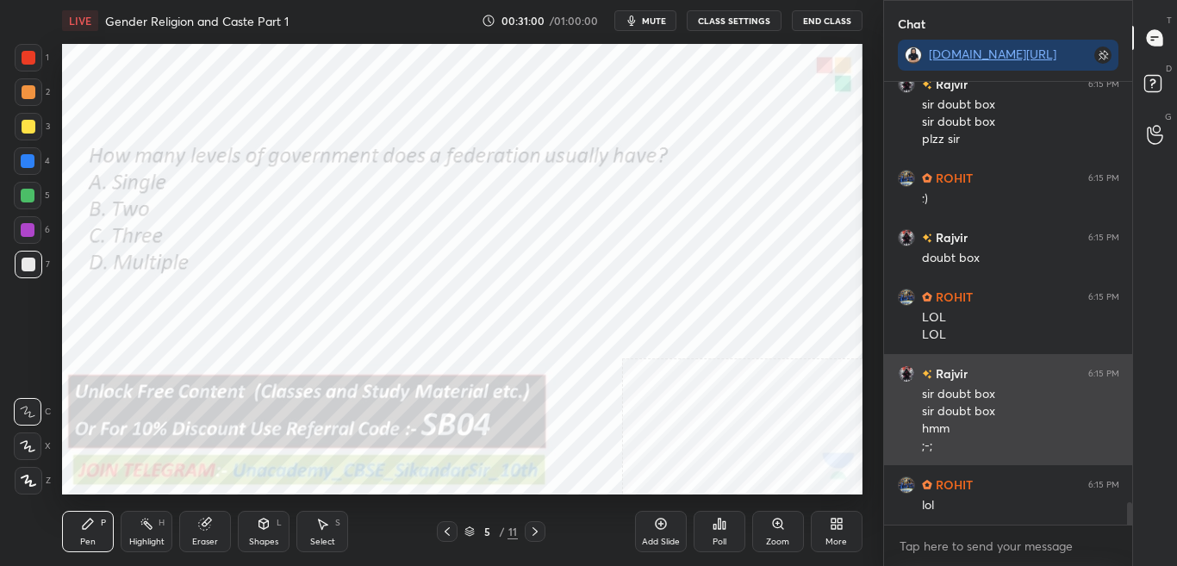
click at [961, 406] on div "sir doubt box" at bounding box center [1020, 411] width 197 height 17
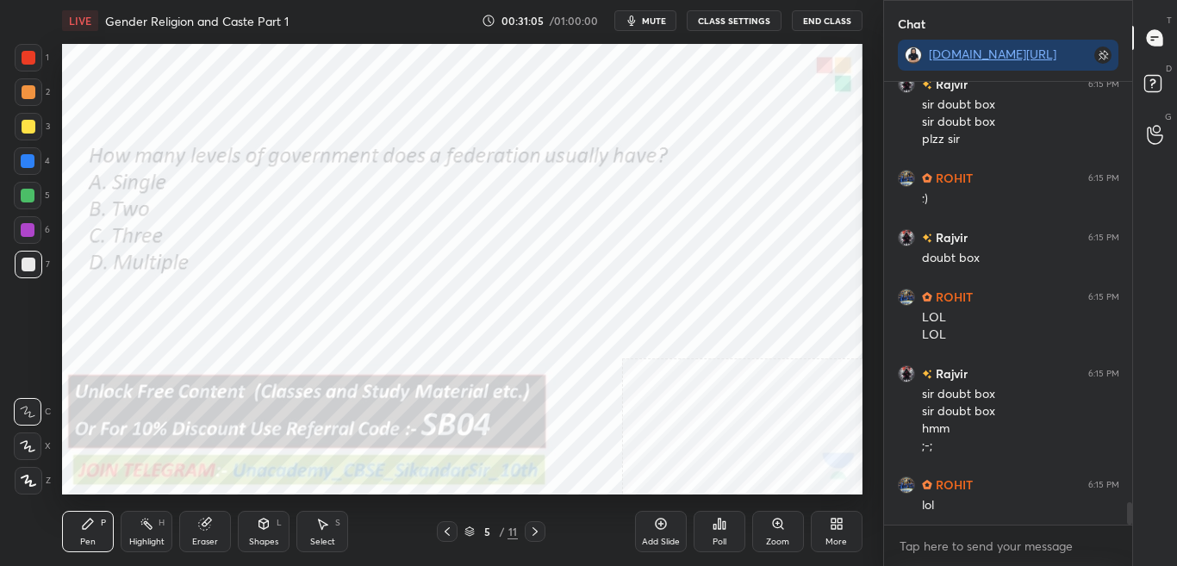
click at [538, 533] on icon at bounding box center [535, 532] width 14 height 14
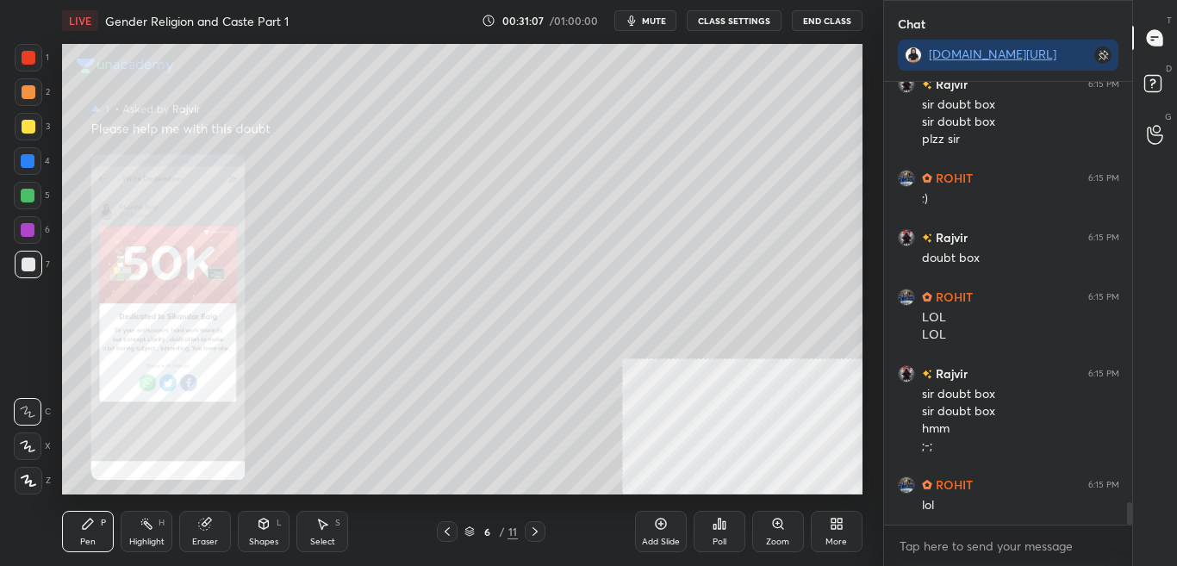
click at [779, 525] on icon at bounding box center [777, 523] width 9 height 9
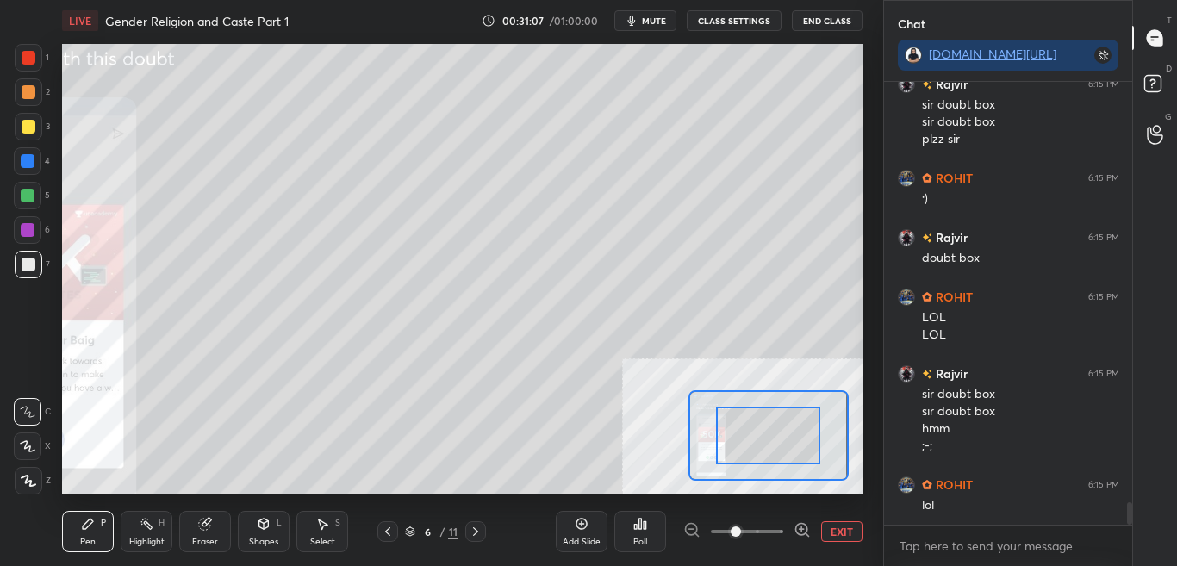
click at [776, 533] on span at bounding box center [747, 532] width 72 height 26
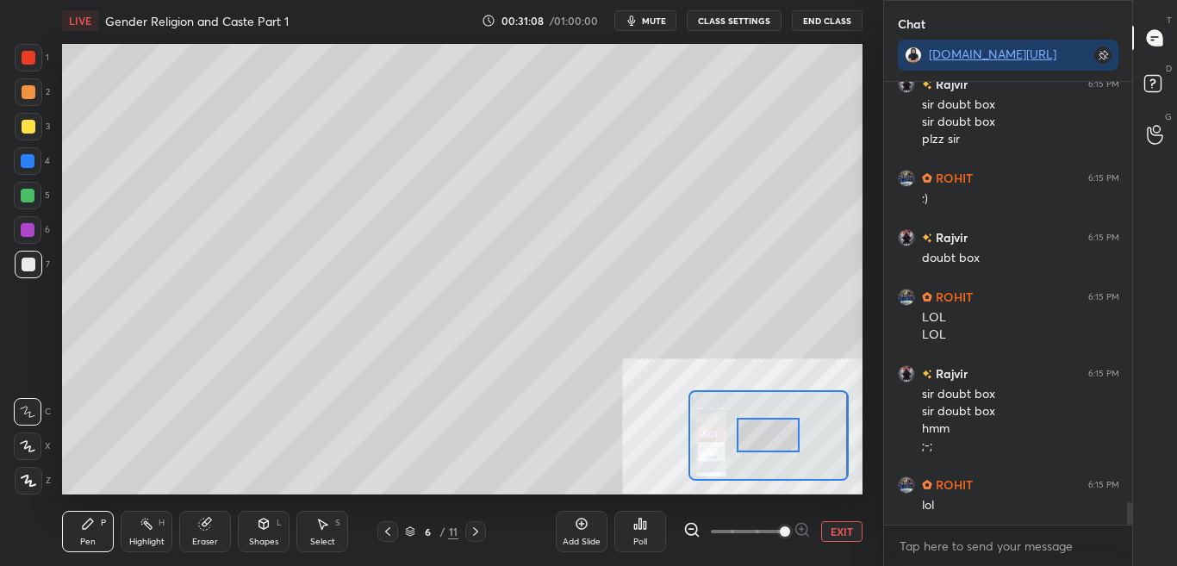
click at [756, 441] on div at bounding box center [768, 435] width 63 height 34
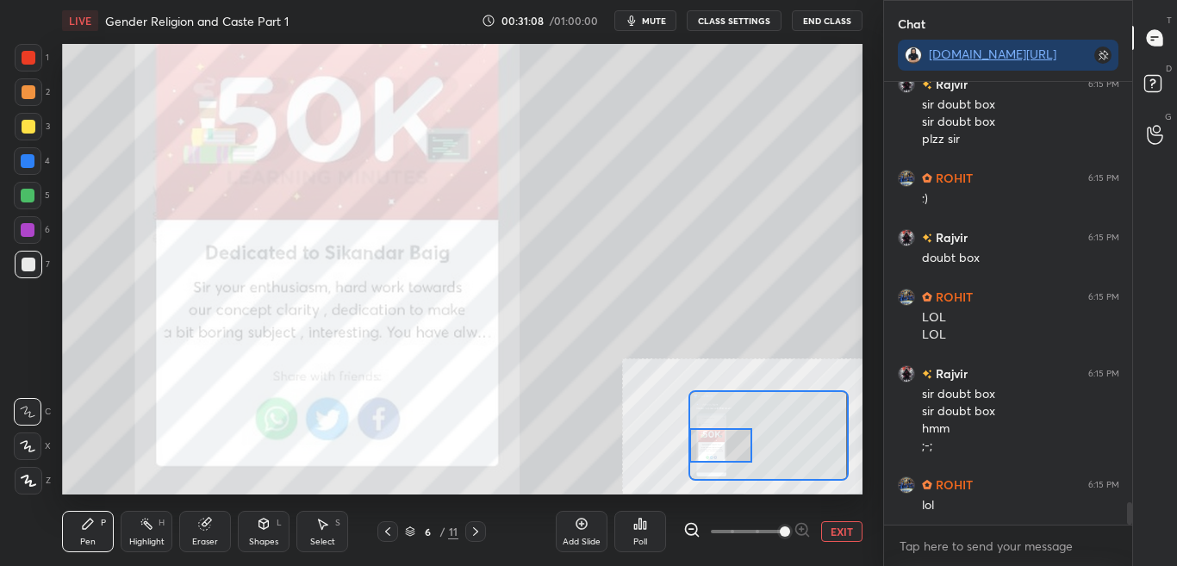
drag, startPoint x: 712, startPoint y: 451, endPoint x: 718, endPoint y: 435, distance: 16.6
click at [709, 451] on div at bounding box center [720, 445] width 63 height 34
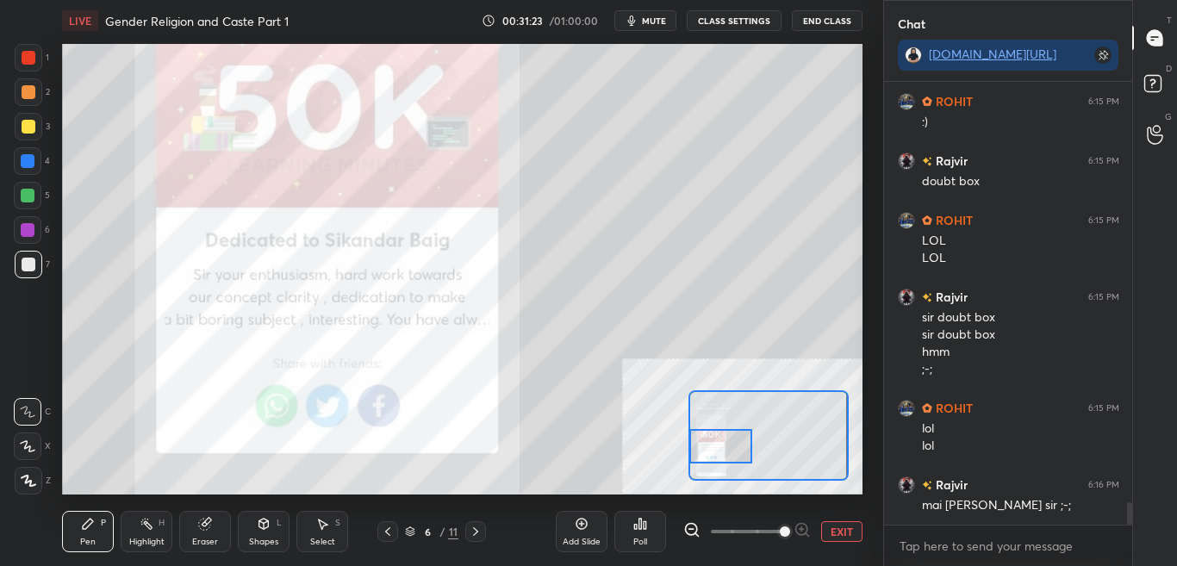
click at [847, 530] on button "EXIT" at bounding box center [841, 531] width 41 height 21
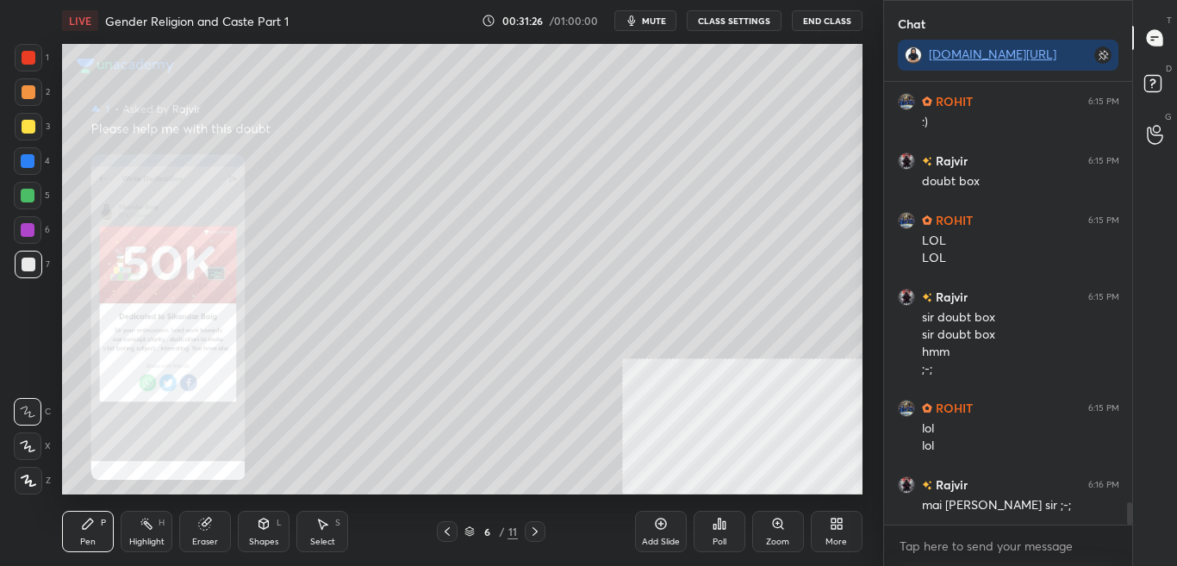
click at [23, 56] on div at bounding box center [29, 58] width 14 height 14
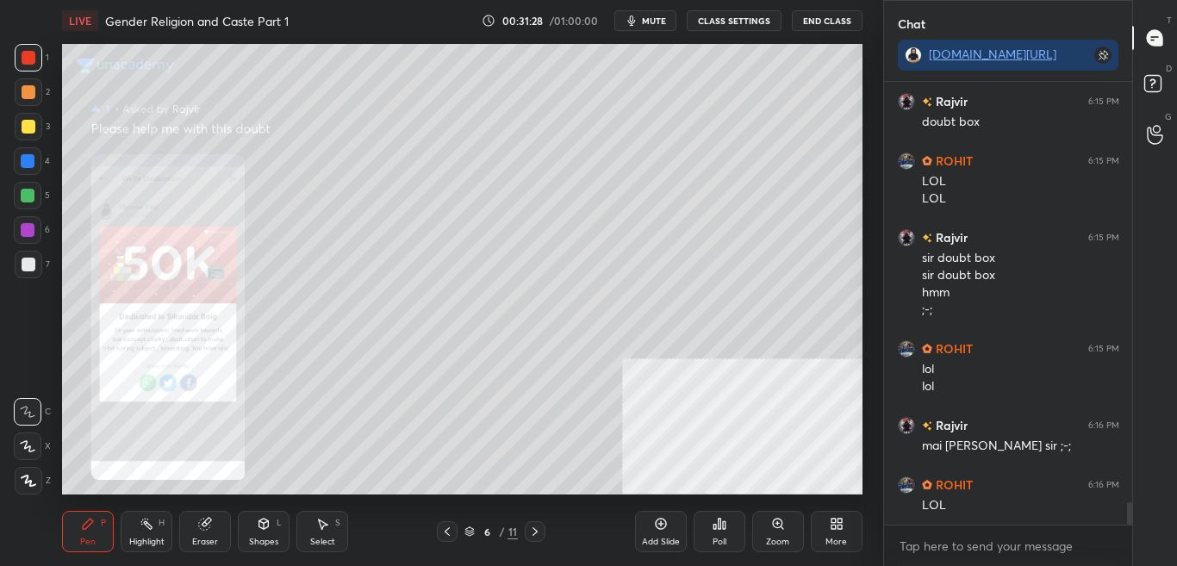
click at [27, 482] on icon at bounding box center [29, 481] width 14 height 10
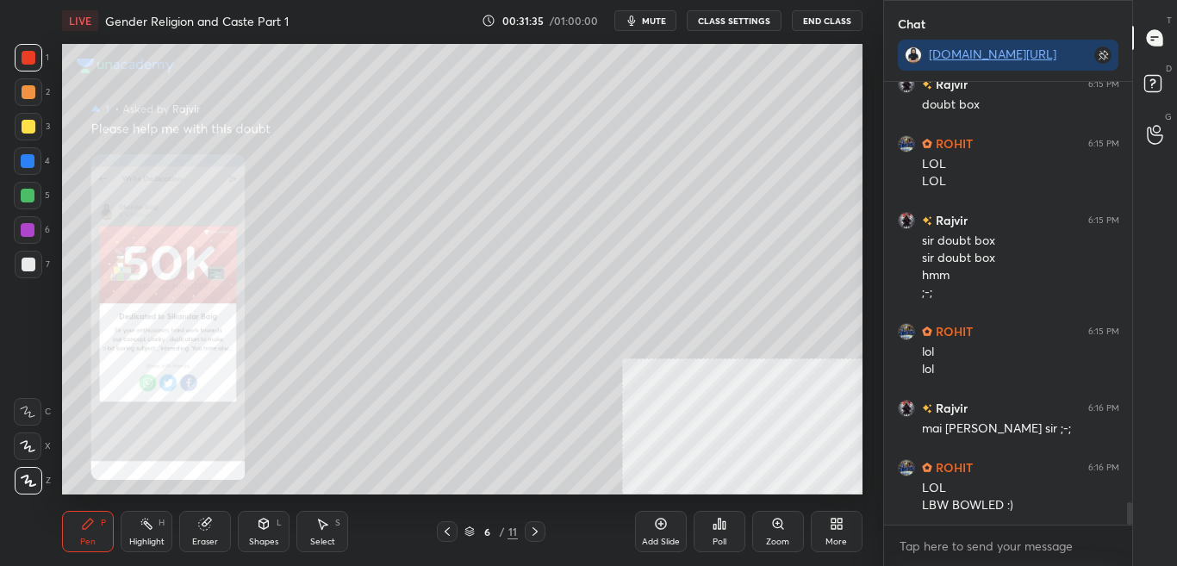
scroll to position [8361, 0]
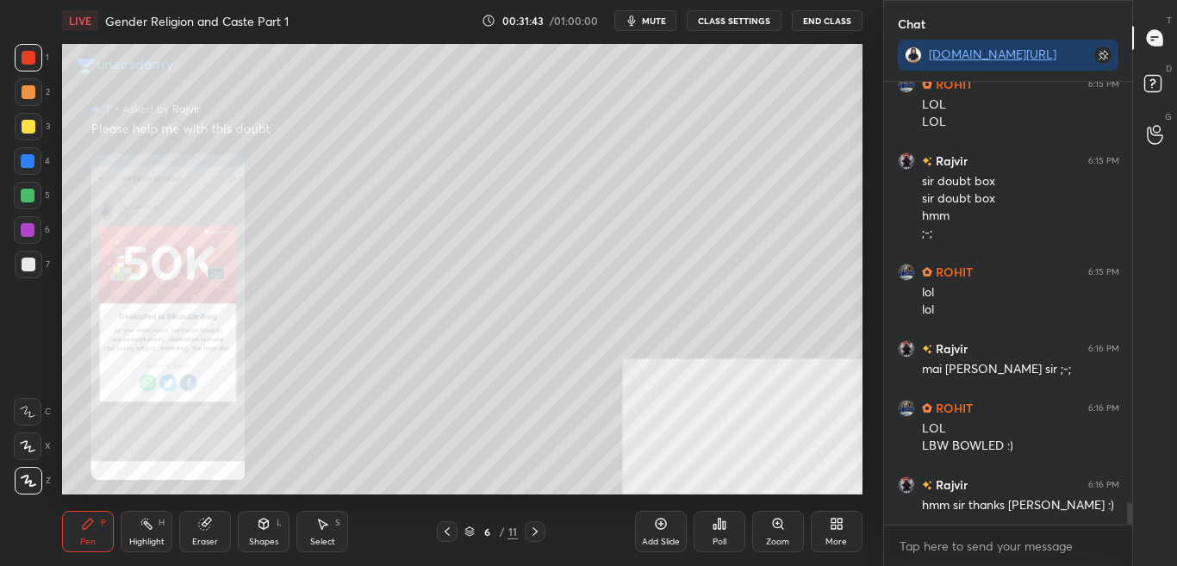
click at [835, 538] on div "More" at bounding box center [836, 542] width 22 height 9
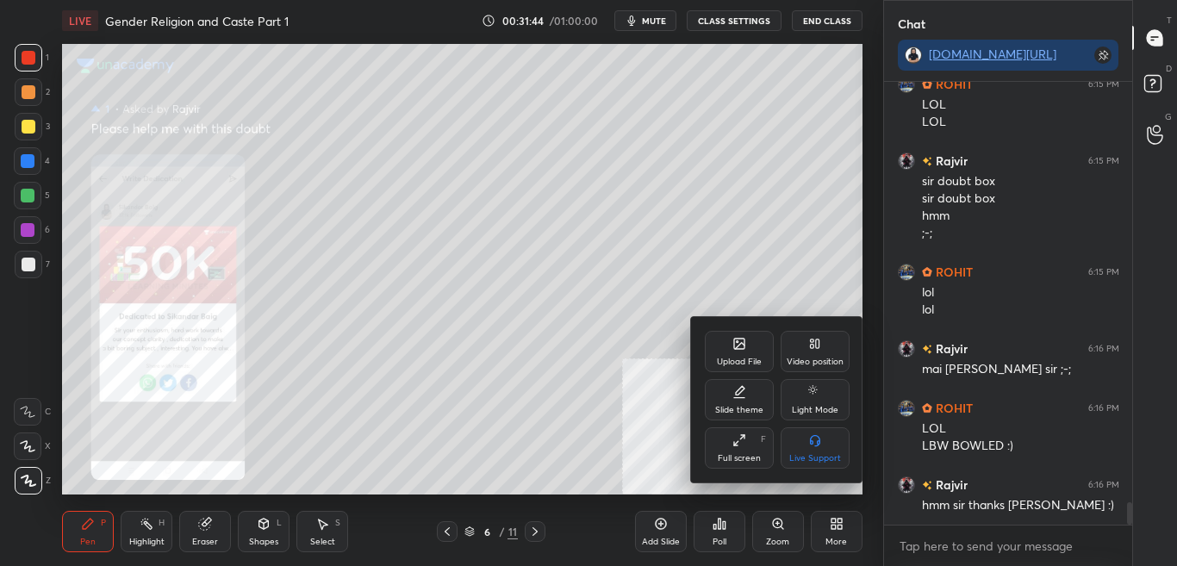
click at [748, 349] on div "Upload File" at bounding box center [739, 351] width 69 height 41
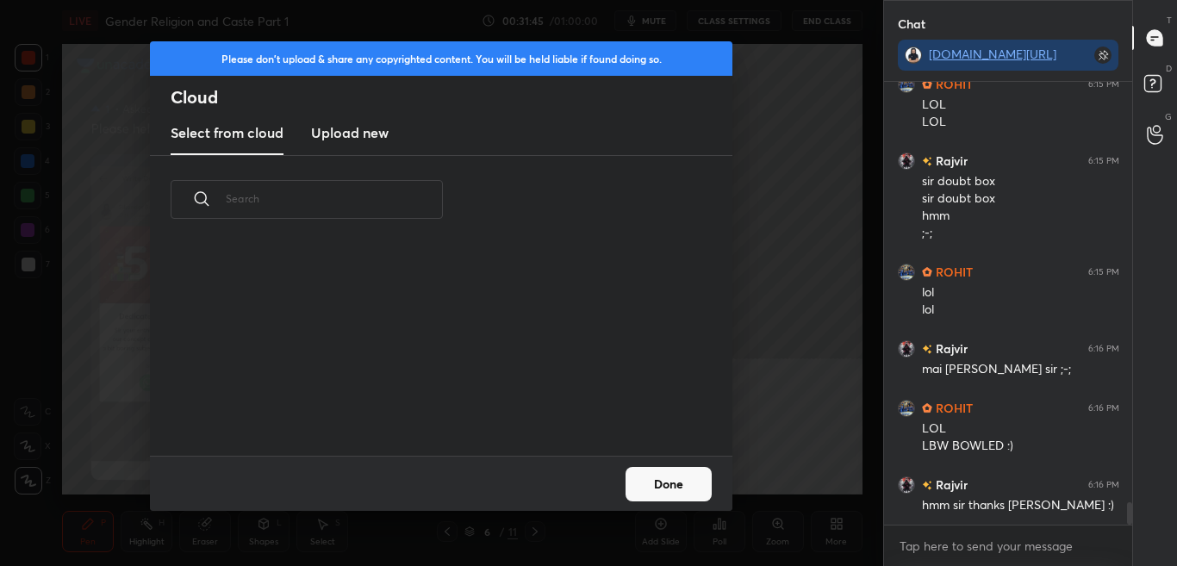
scroll to position [212, 553]
click at [348, 126] on h3 "Upload new" at bounding box center [350, 132] width 78 height 21
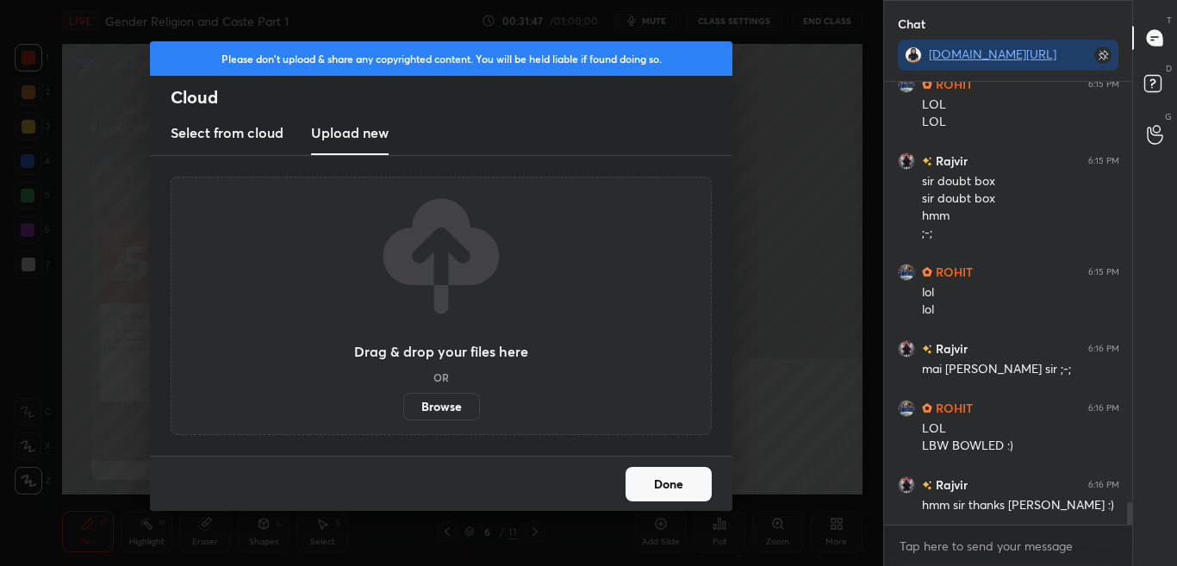
click at [444, 406] on label "Browse" at bounding box center [441, 407] width 77 height 28
click at [403, 406] on input "Browse" at bounding box center [403, 407] width 0 height 28
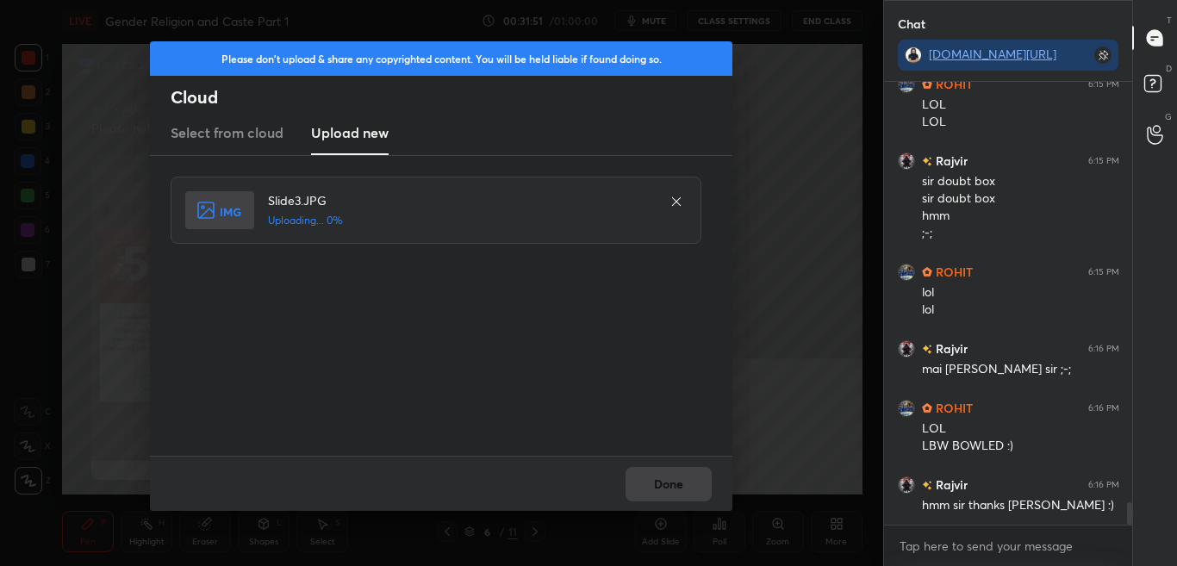
click at [688, 481] on div "Done" at bounding box center [441, 483] width 582 height 55
click at [688, 483] on div "Done" at bounding box center [441, 483] width 582 height 55
click at [688, 481] on div "Done" at bounding box center [441, 483] width 582 height 55
click at [689, 478] on div "Done" at bounding box center [441, 483] width 582 height 55
click at [691, 476] on div "Done" at bounding box center [441, 483] width 582 height 55
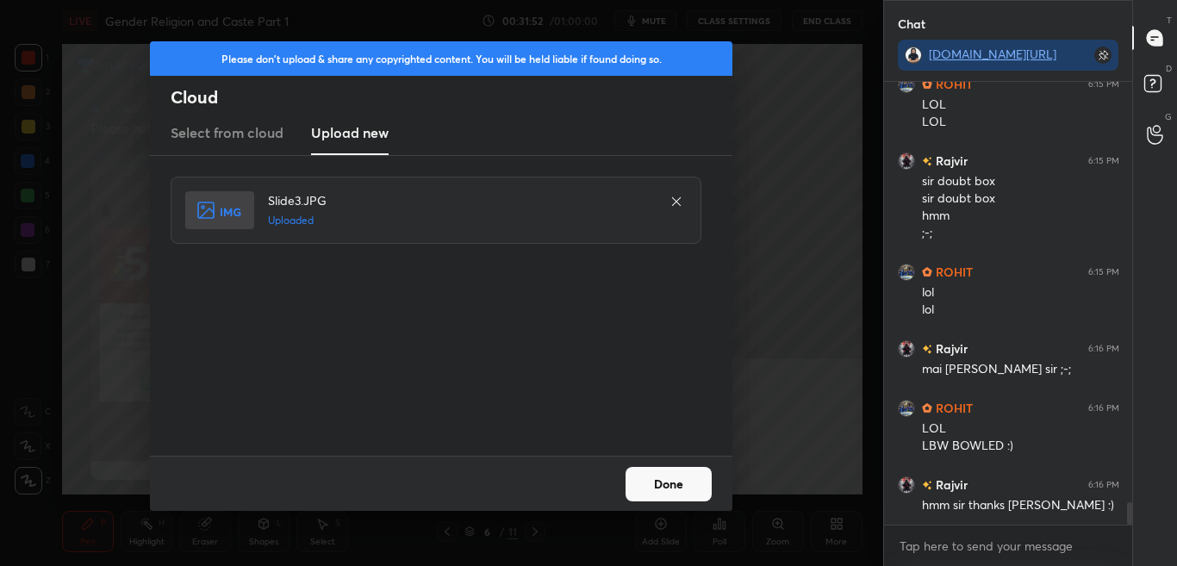
click at [693, 477] on button "Done" at bounding box center [668, 484] width 86 height 34
click at [692, 477] on button "Done" at bounding box center [668, 484] width 86 height 34
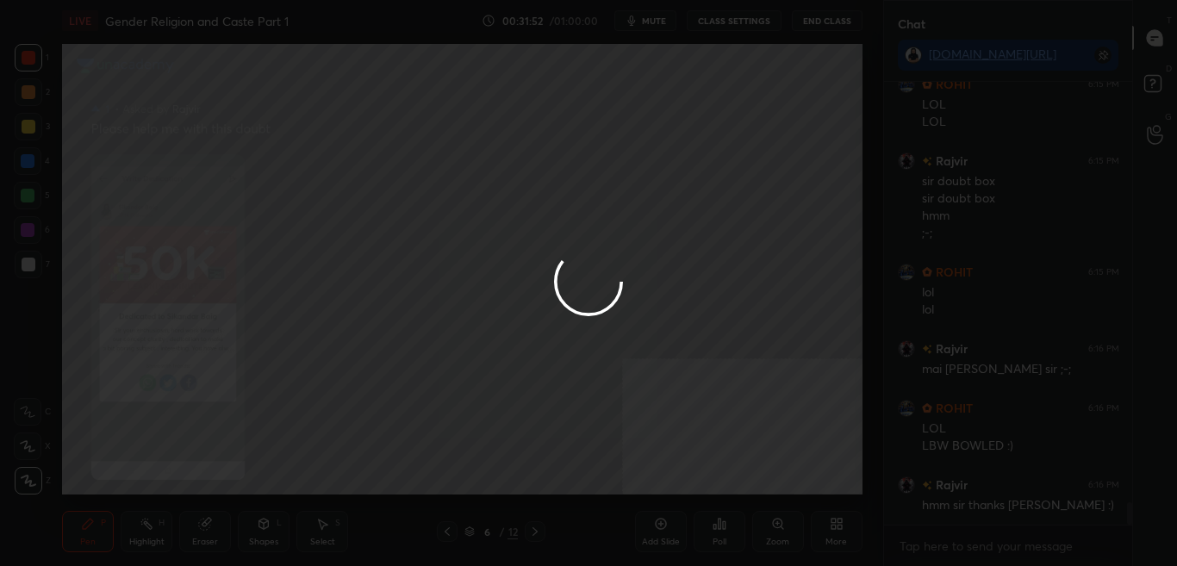
click at [690, 477] on div at bounding box center [588, 283] width 1177 height 566
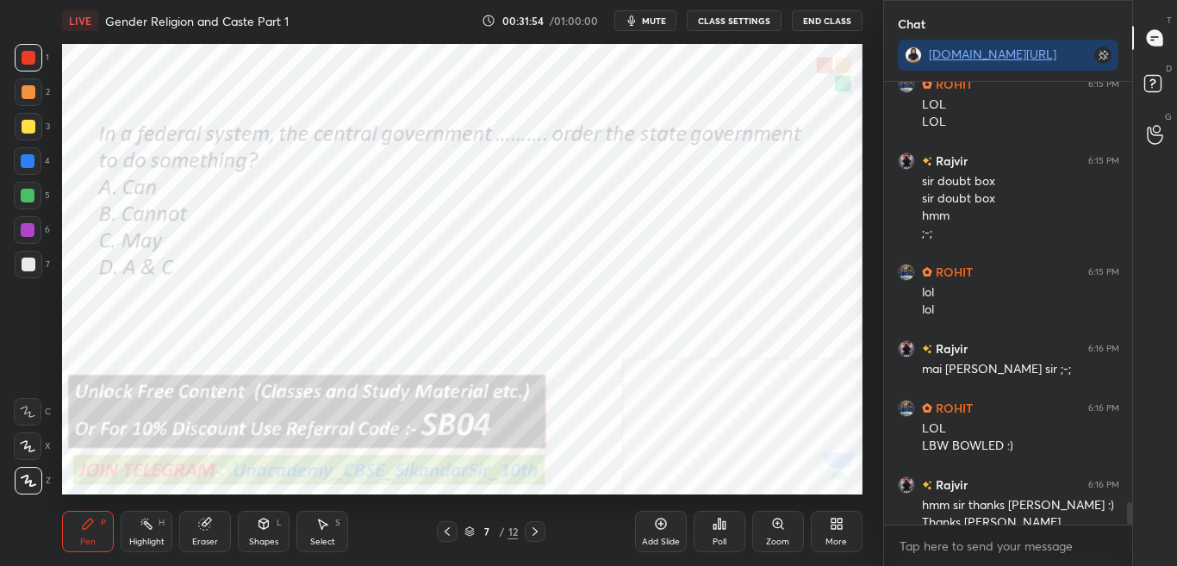
scroll to position [8393, 0]
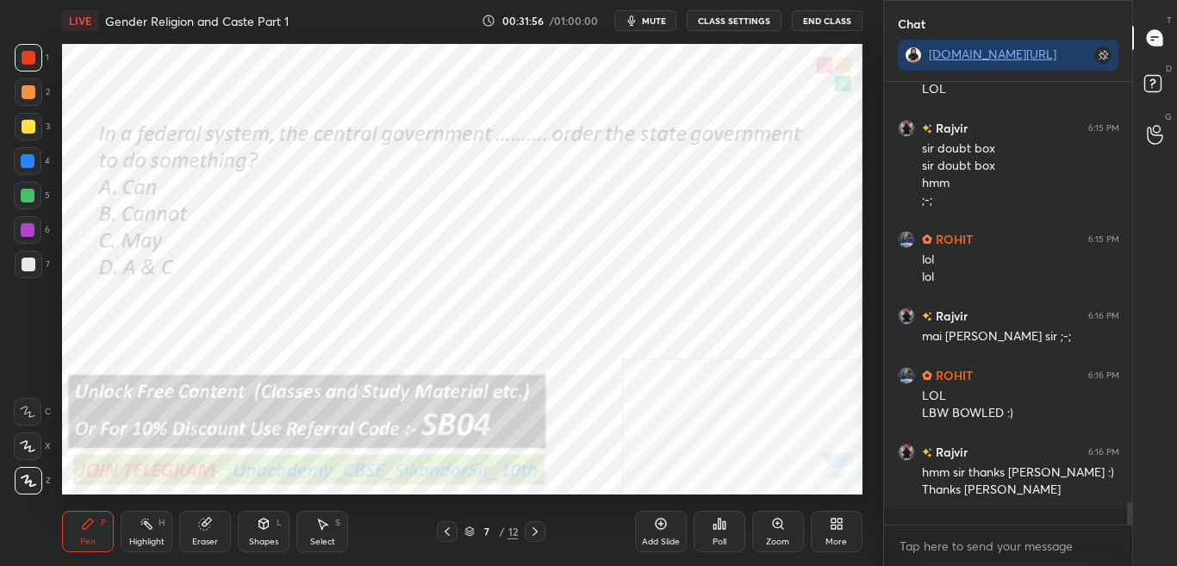
click at [718, 523] on icon at bounding box center [719, 524] width 3 height 10
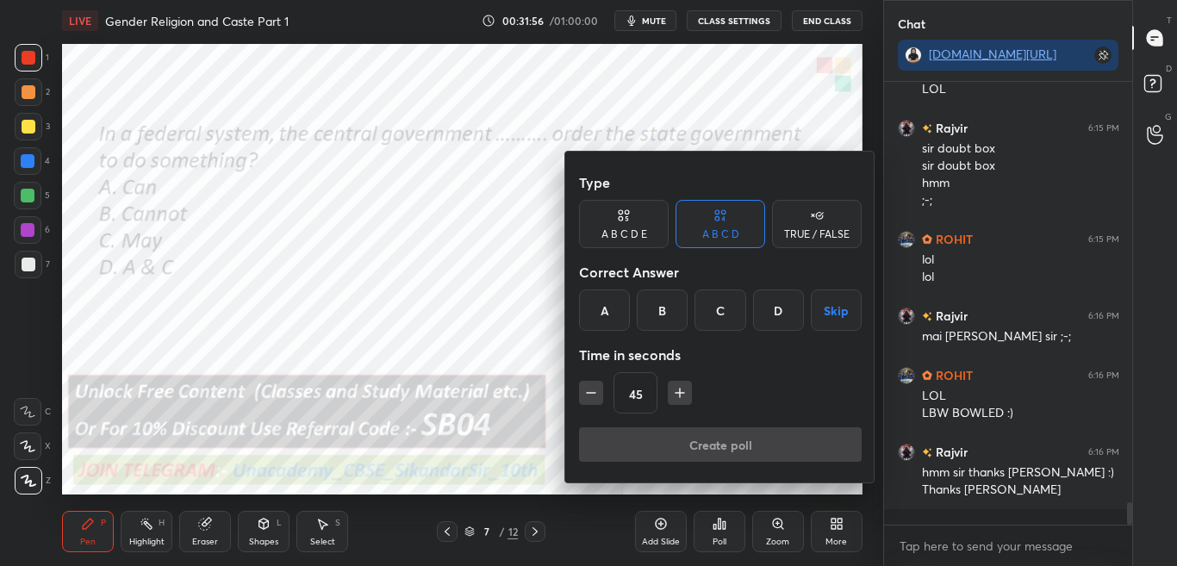
click at [665, 306] on div "B" at bounding box center [662, 309] width 51 height 41
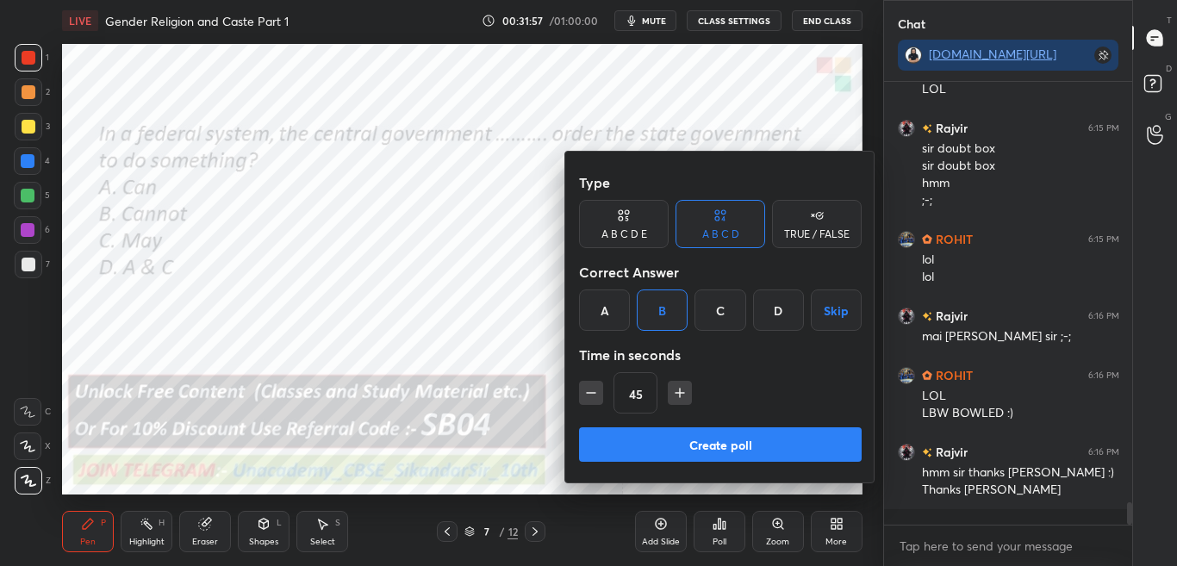
click at [675, 438] on button "Create poll" at bounding box center [720, 444] width 283 height 34
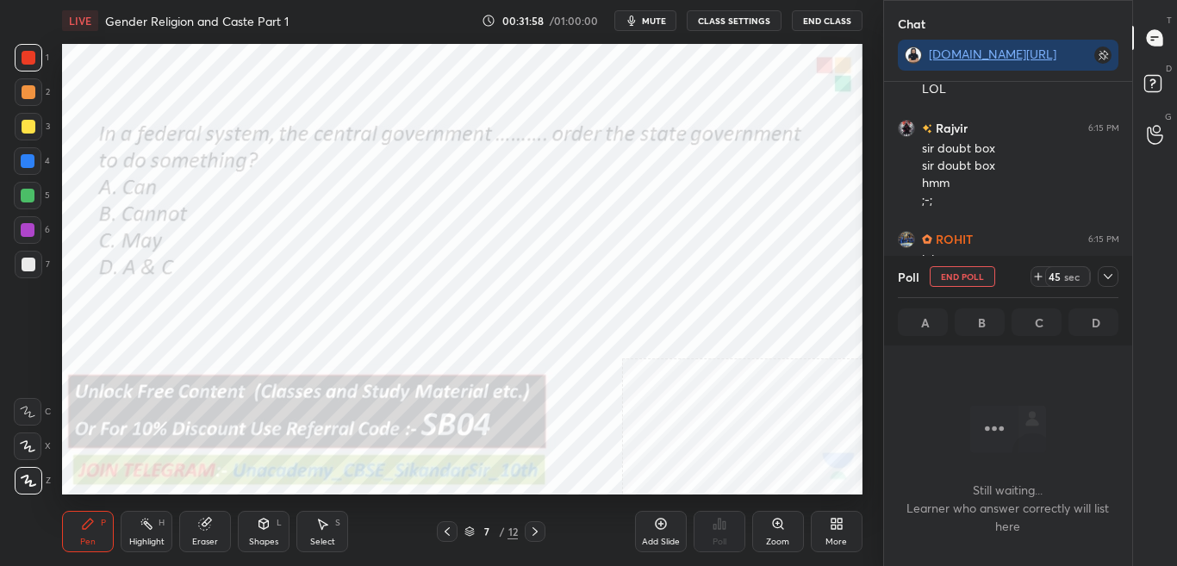
scroll to position [389, 243]
click at [1101, 273] on icon at bounding box center [1108, 277] width 14 height 14
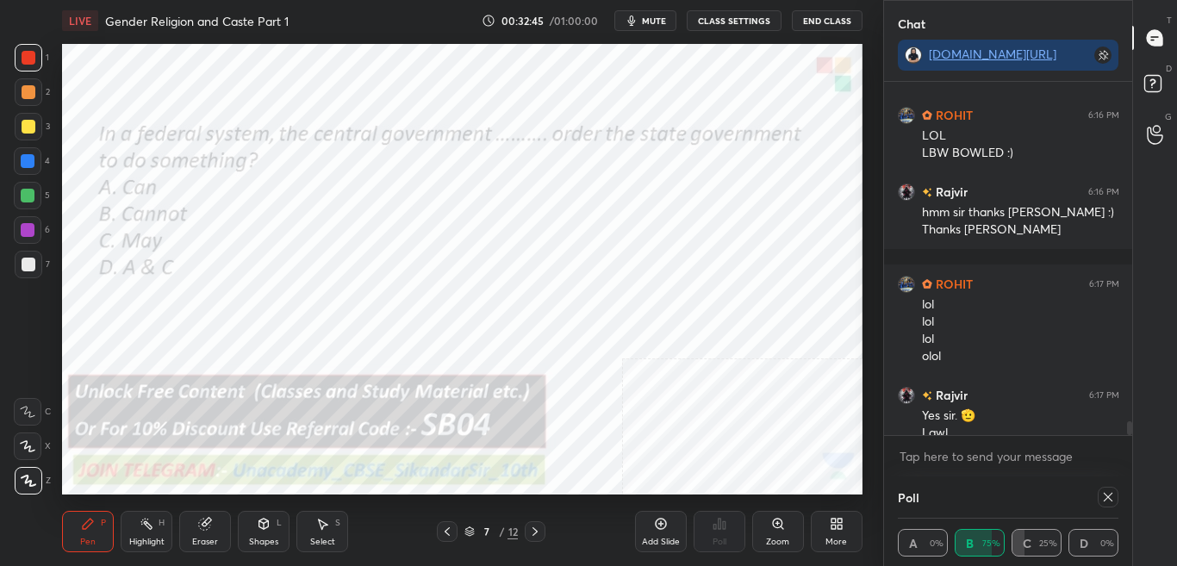
scroll to position [8671, 0]
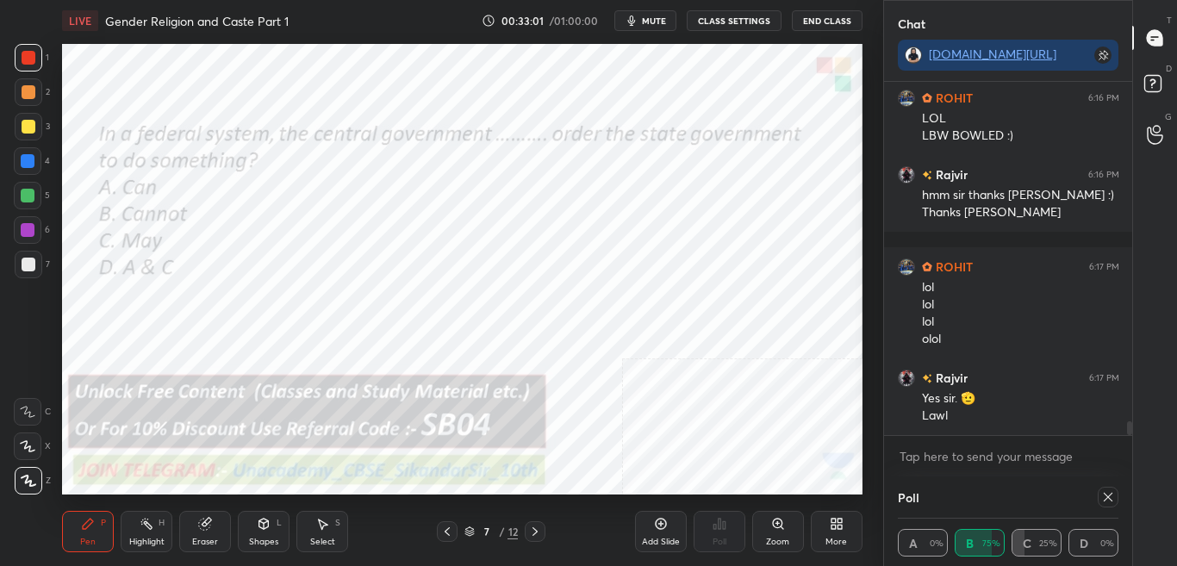
click at [1119, 498] on div "Poll A 0% B 75% C 25% D 0%" at bounding box center [1008, 521] width 249 height 90
click at [1116, 495] on div at bounding box center [1108, 497] width 21 height 21
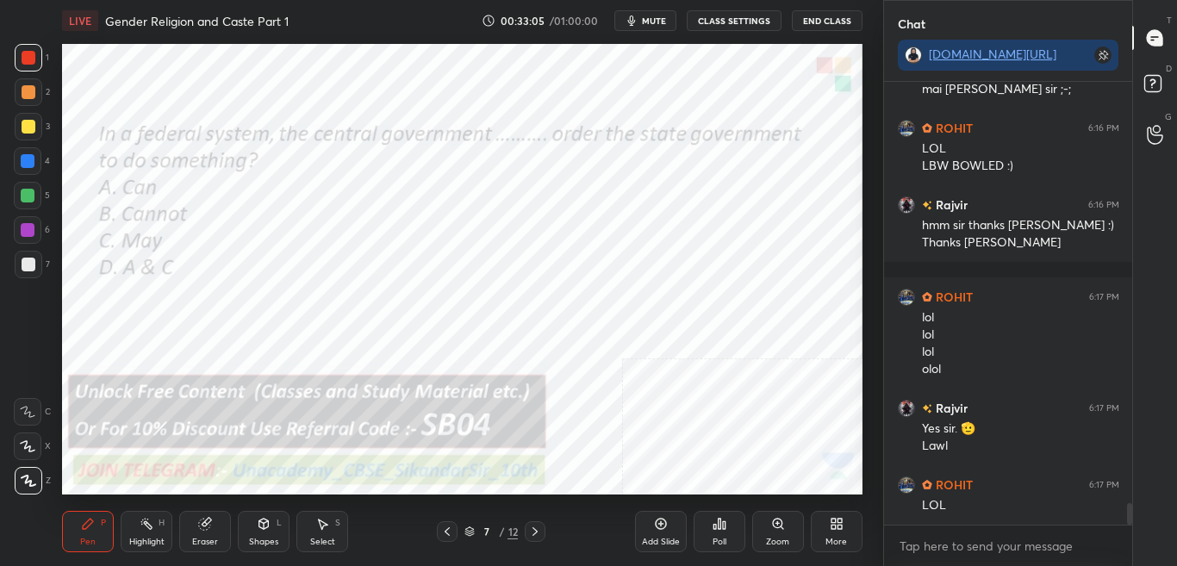
scroll to position [8700, 0]
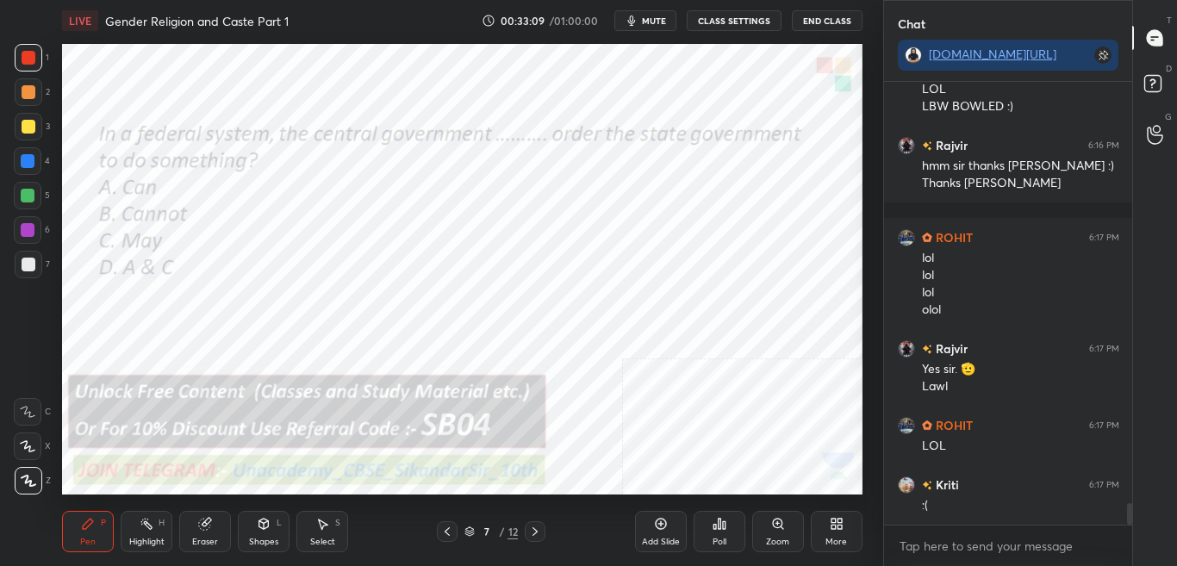
click at [830, 530] on icon at bounding box center [837, 524] width 14 height 14
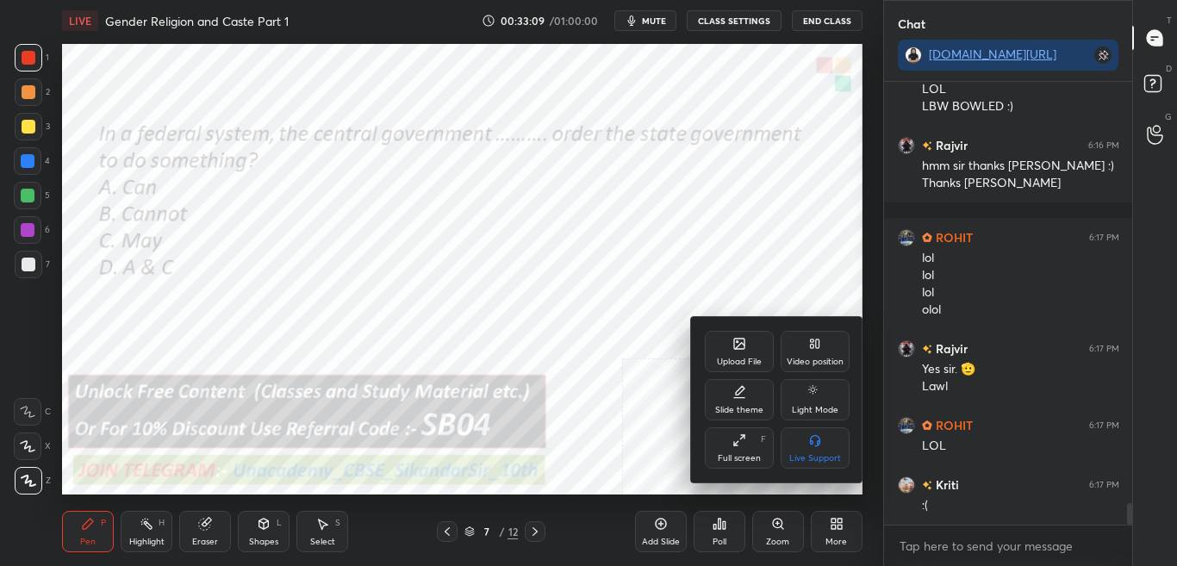
scroll to position [8759, 0]
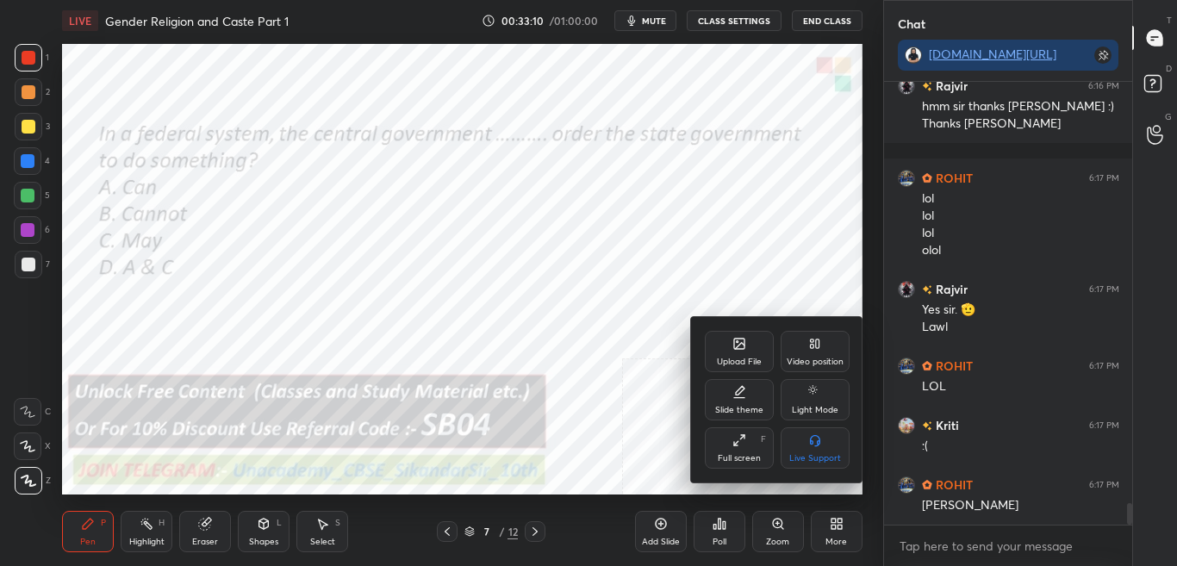
click at [727, 351] on div "Upload File" at bounding box center [739, 351] width 69 height 41
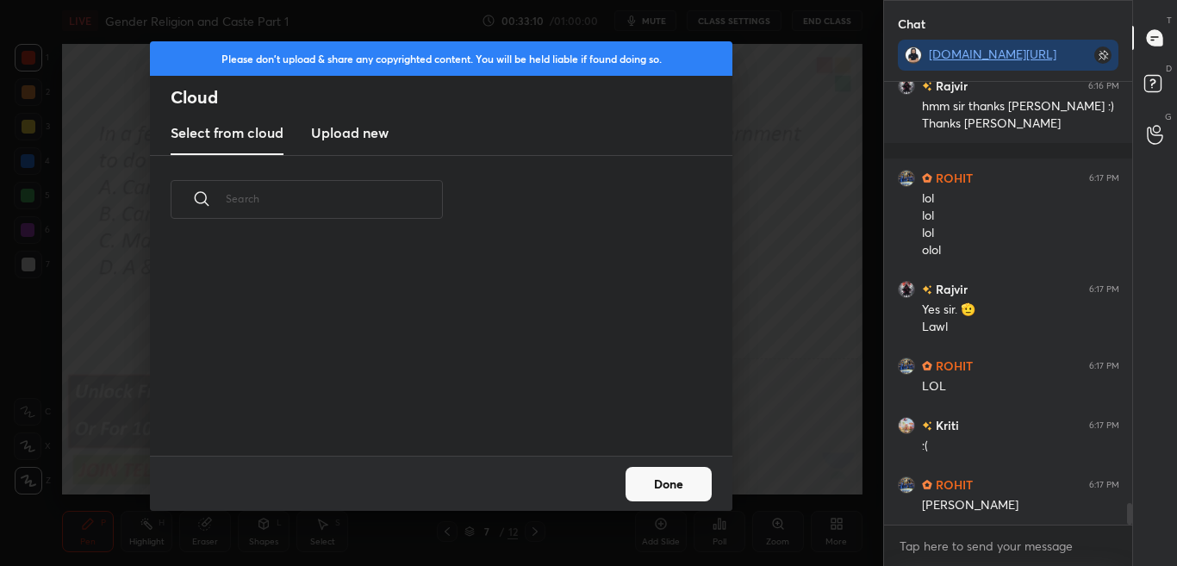
scroll to position [212, 553]
click at [356, 135] on h3 "Upload new" at bounding box center [350, 132] width 78 height 21
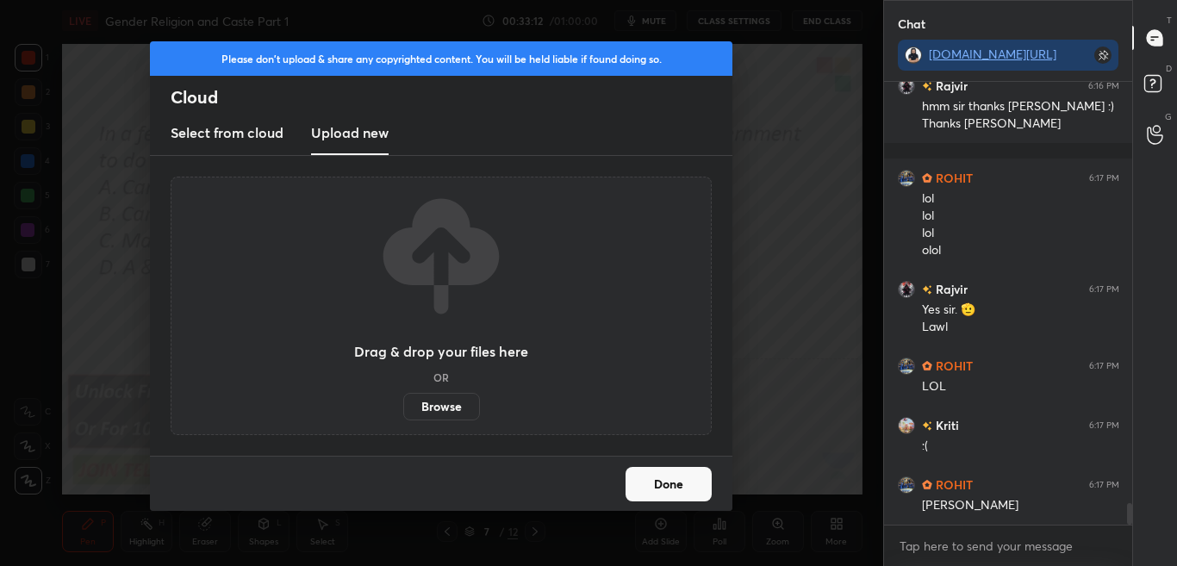
click at [461, 417] on label "Browse" at bounding box center [441, 407] width 77 height 28
click at [403, 417] on input "Browse" at bounding box center [403, 407] width 0 height 28
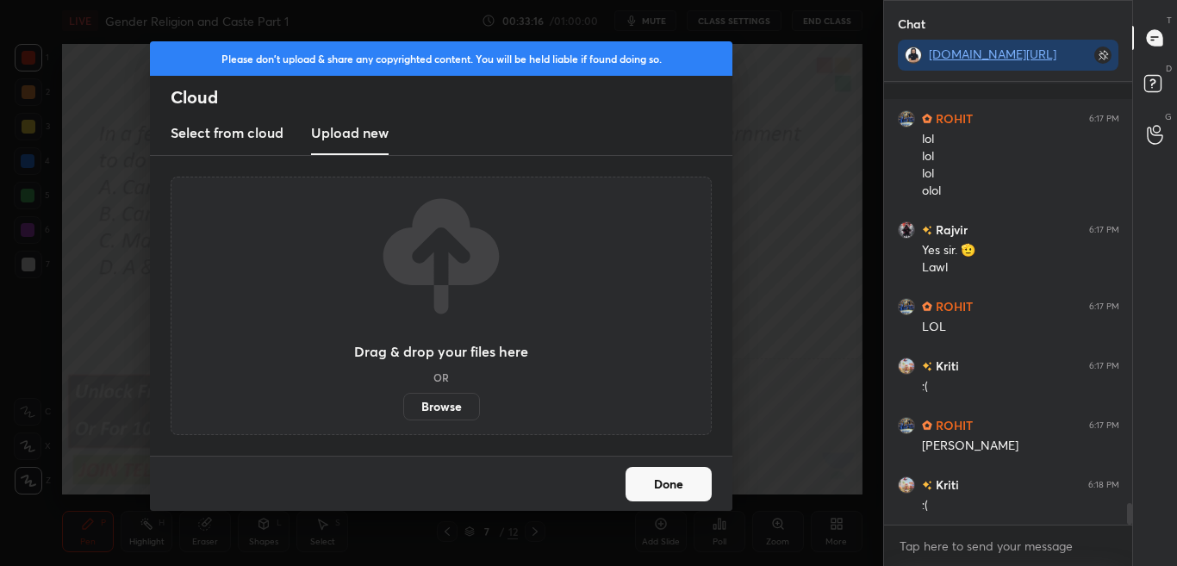
scroll to position [8878, 0]
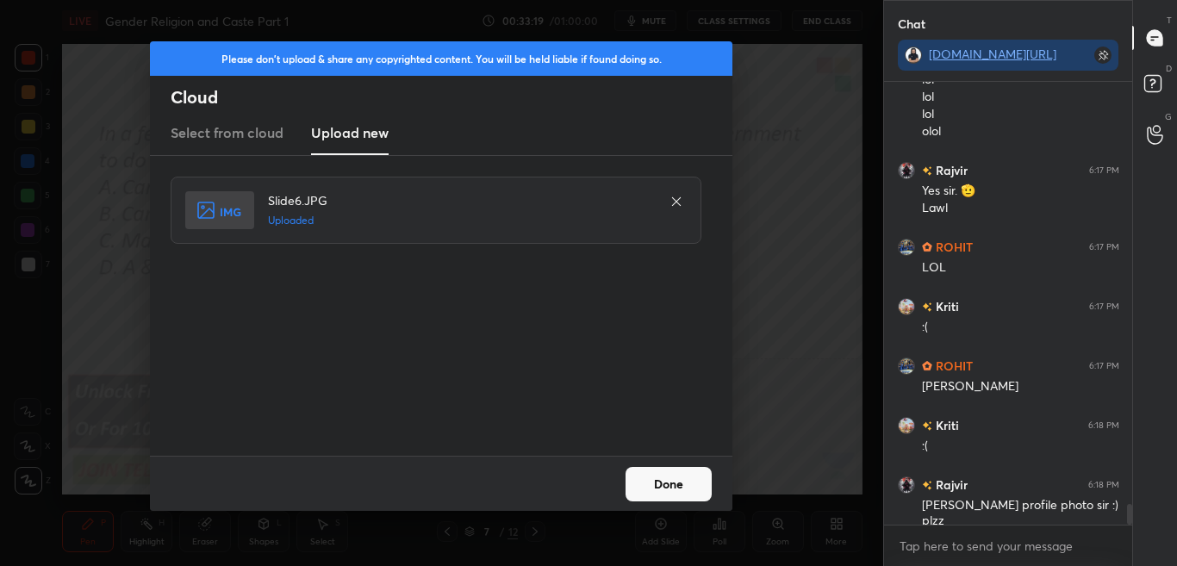
click at [678, 488] on button "Done" at bounding box center [668, 484] width 86 height 34
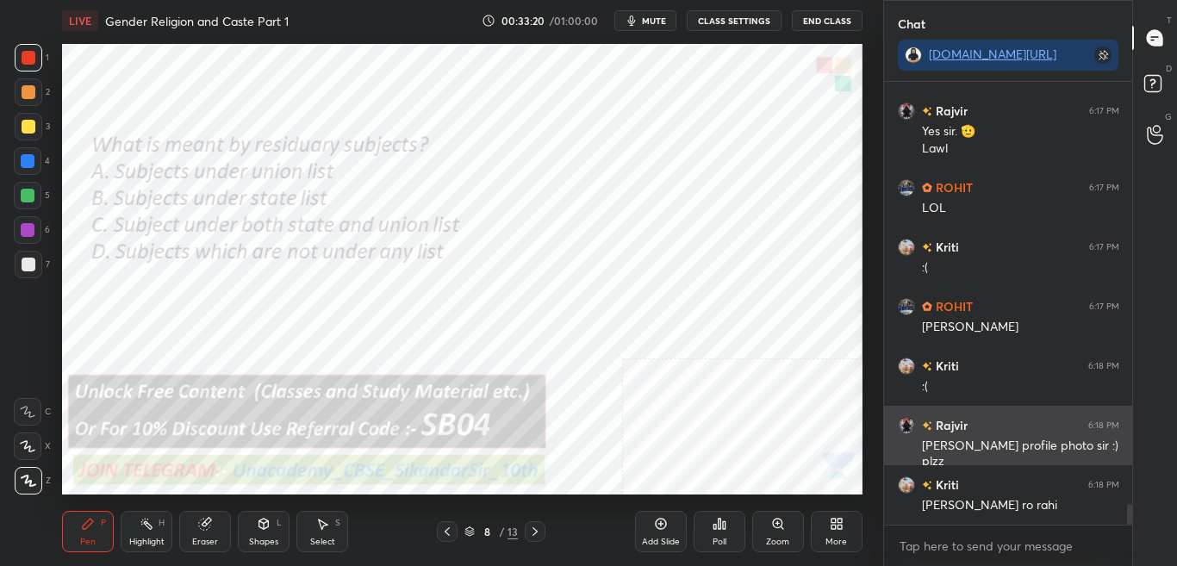
click at [943, 426] on h6 "Rajvir" at bounding box center [949, 425] width 35 height 18
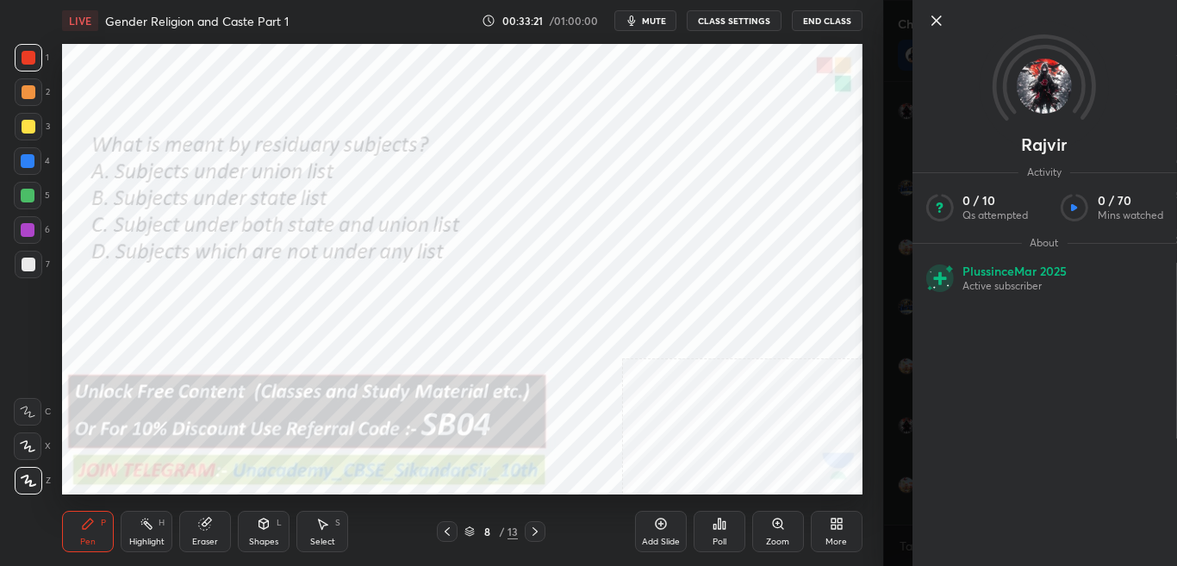
scroll to position [8955, 0]
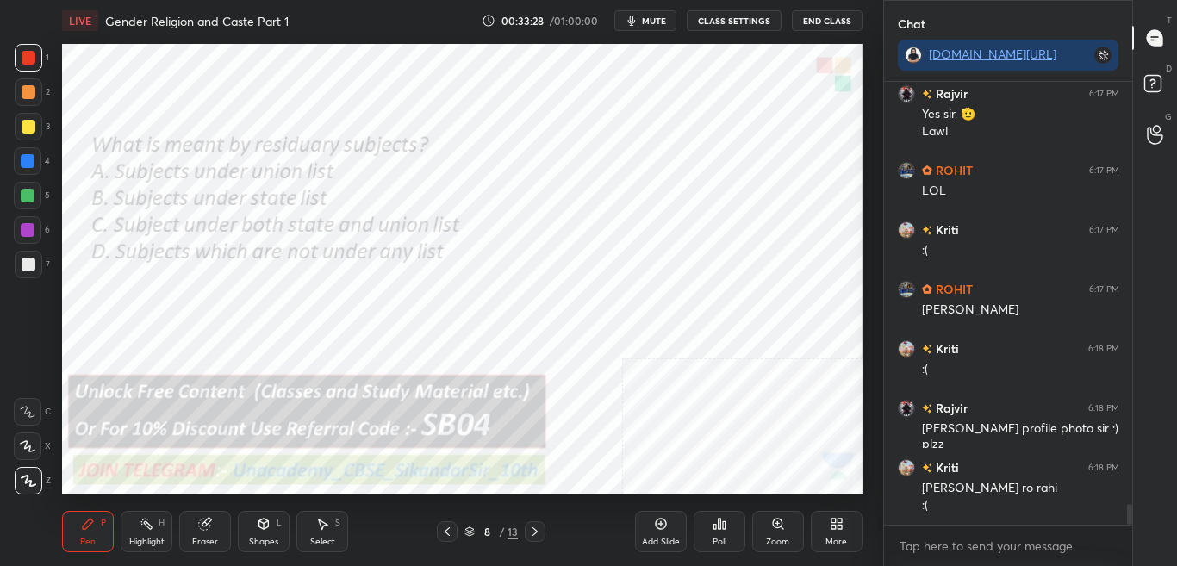
click at [724, 534] on div "Poll" at bounding box center [719, 531] width 52 height 41
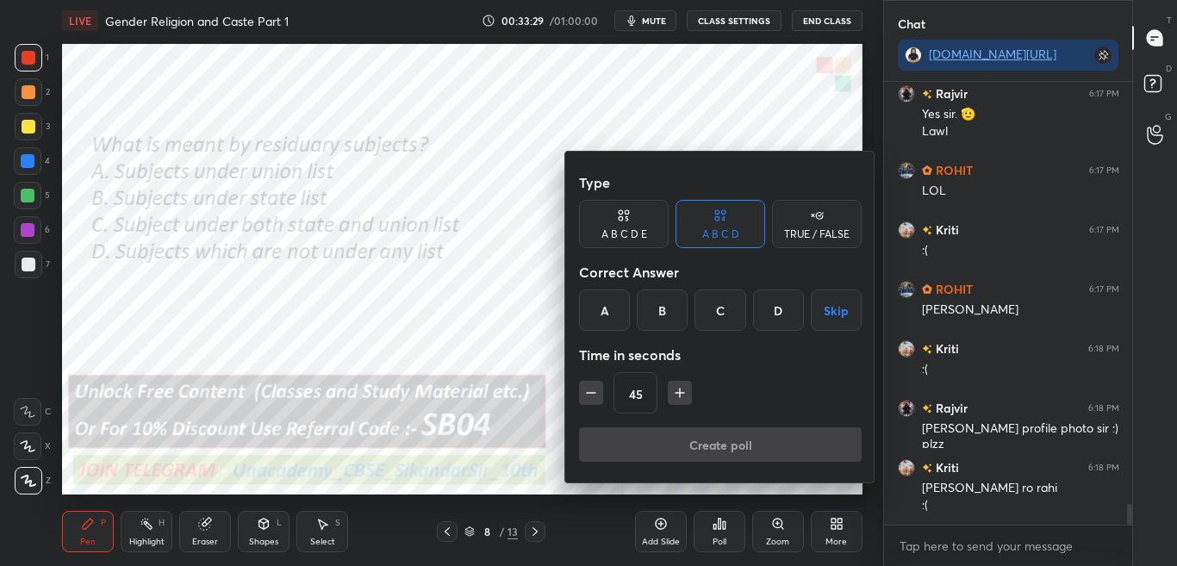
click at [504, 295] on div at bounding box center [588, 283] width 1177 height 566
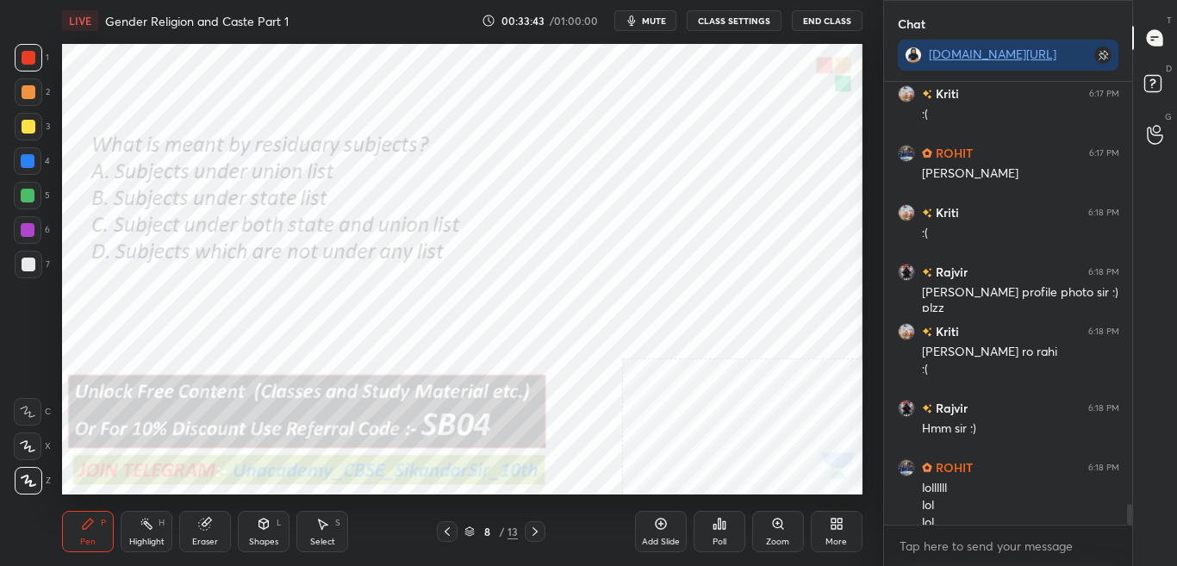
scroll to position [9108, 0]
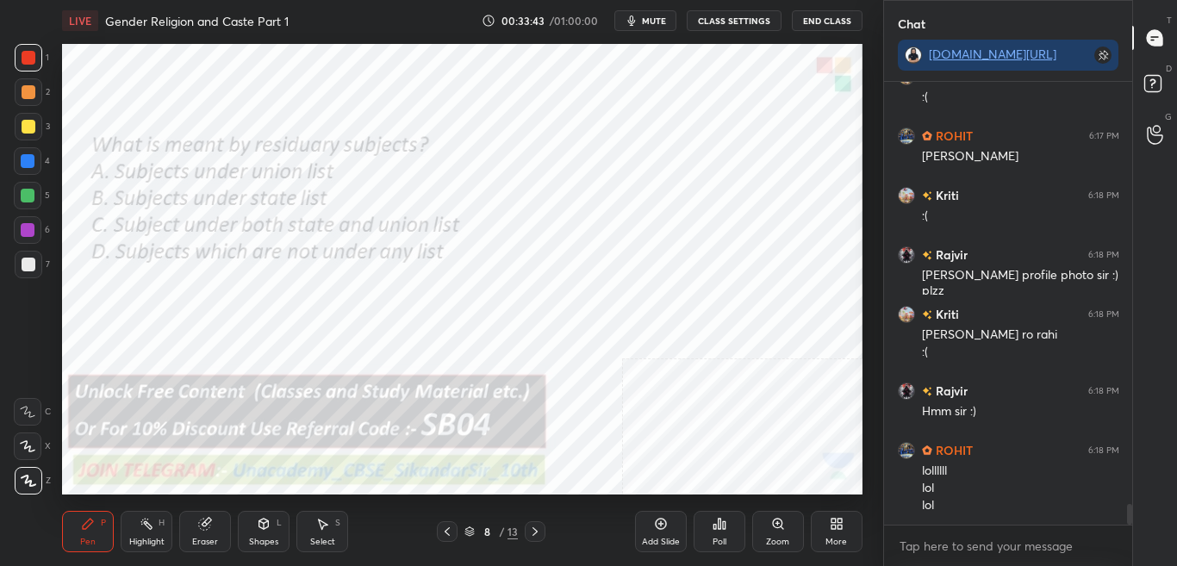
click at [722, 530] on icon at bounding box center [719, 524] width 14 height 14
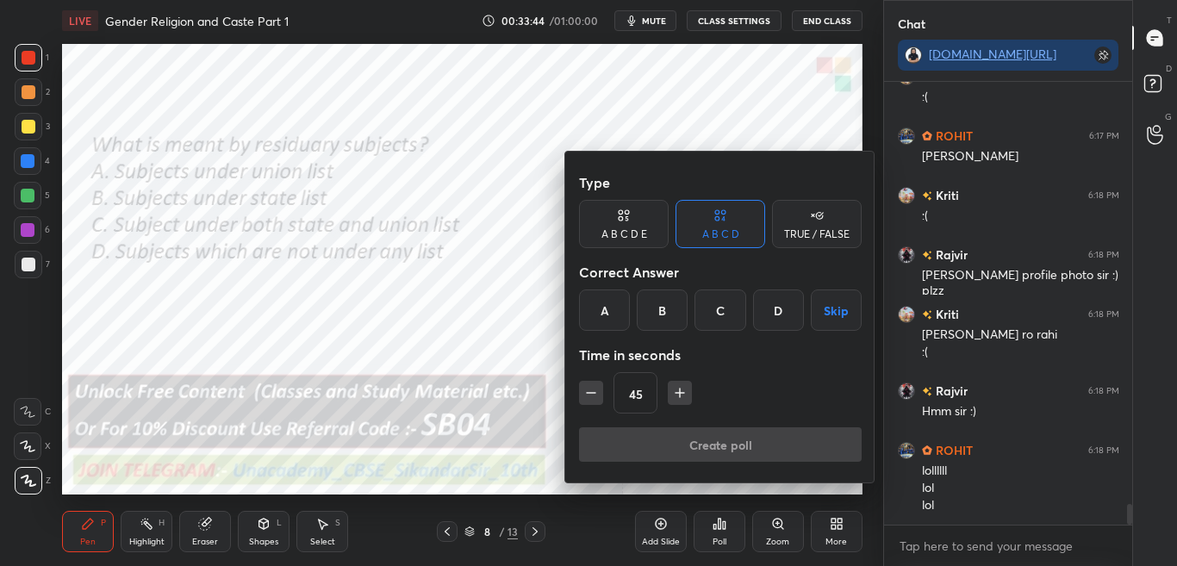
scroll to position [9168, 0]
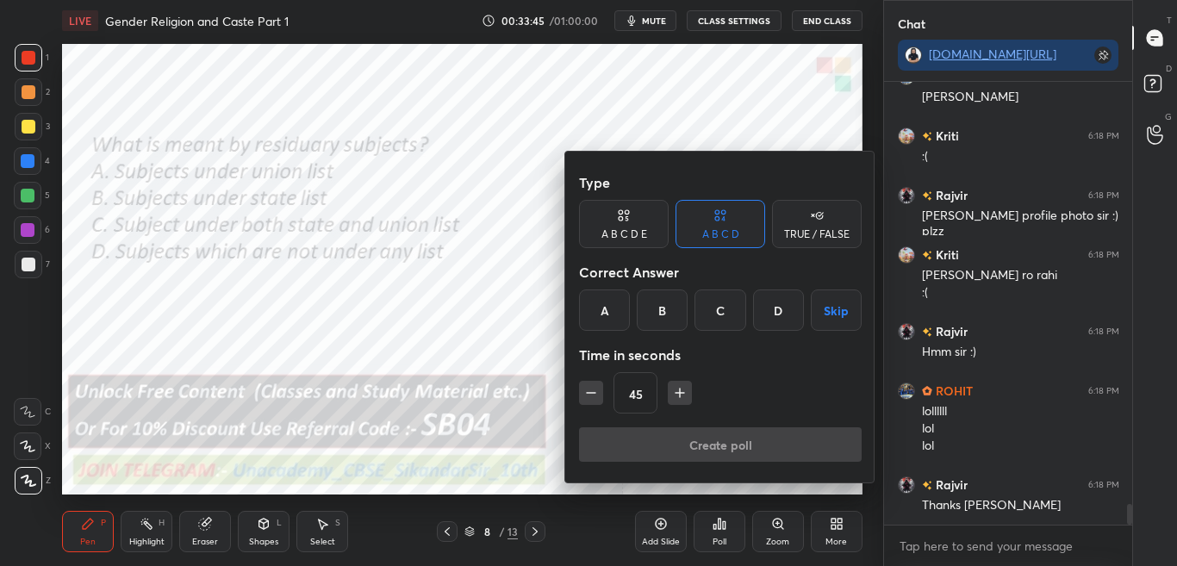
click at [787, 313] on div "D" at bounding box center [778, 309] width 51 height 41
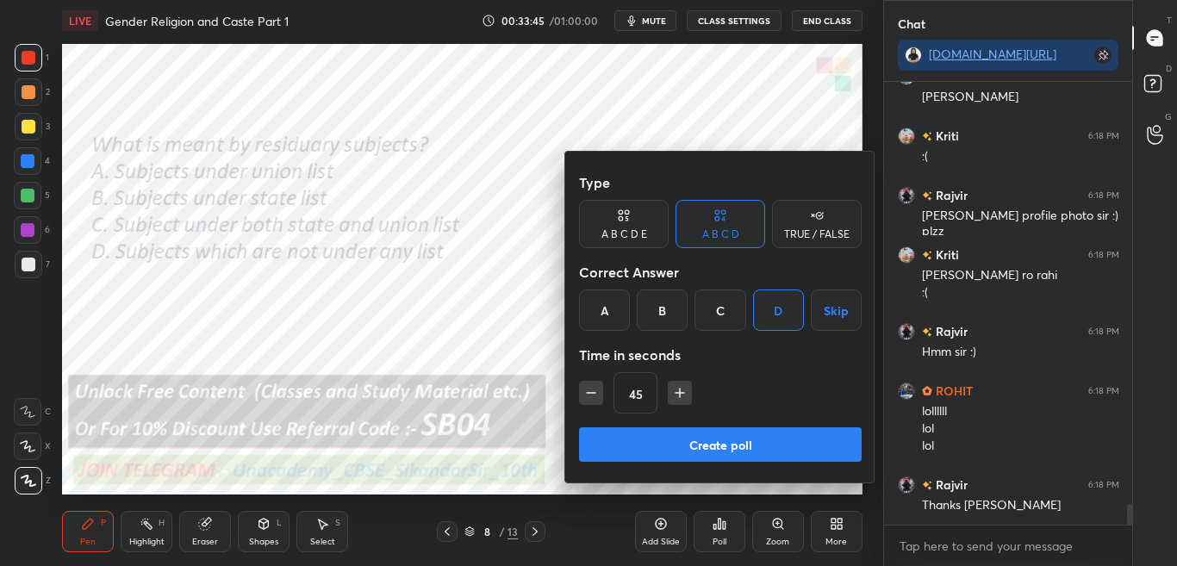
click at [766, 450] on button "Create poll" at bounding box center [720, 444] width 283 height 34
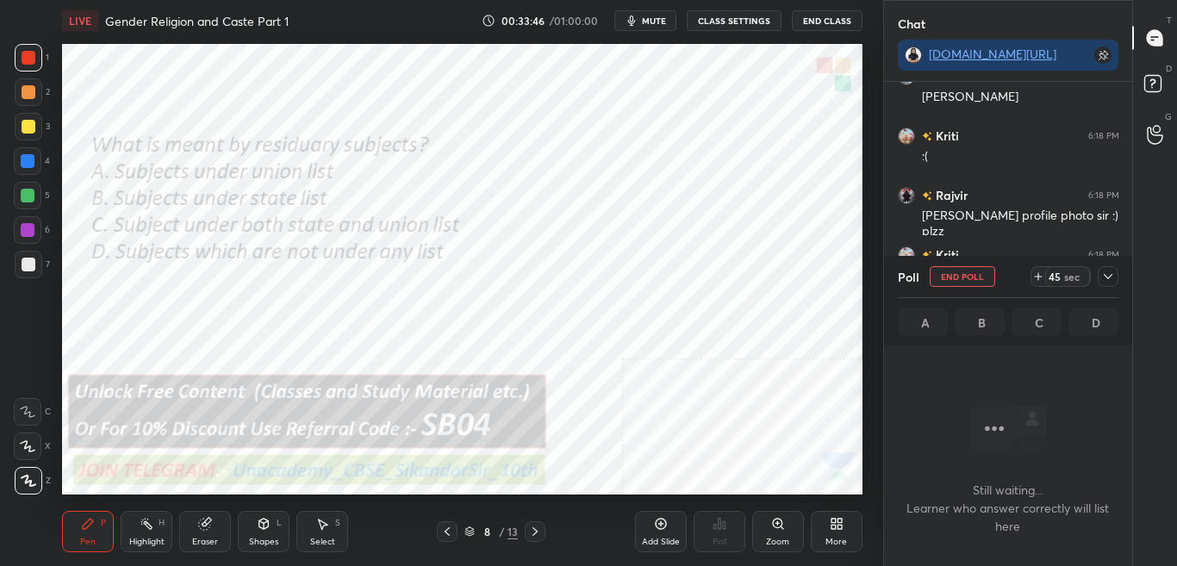
scroll to position [434, 243]
click at [1101, 283] on div at bounding box center [1108, 276] width 21 height 21
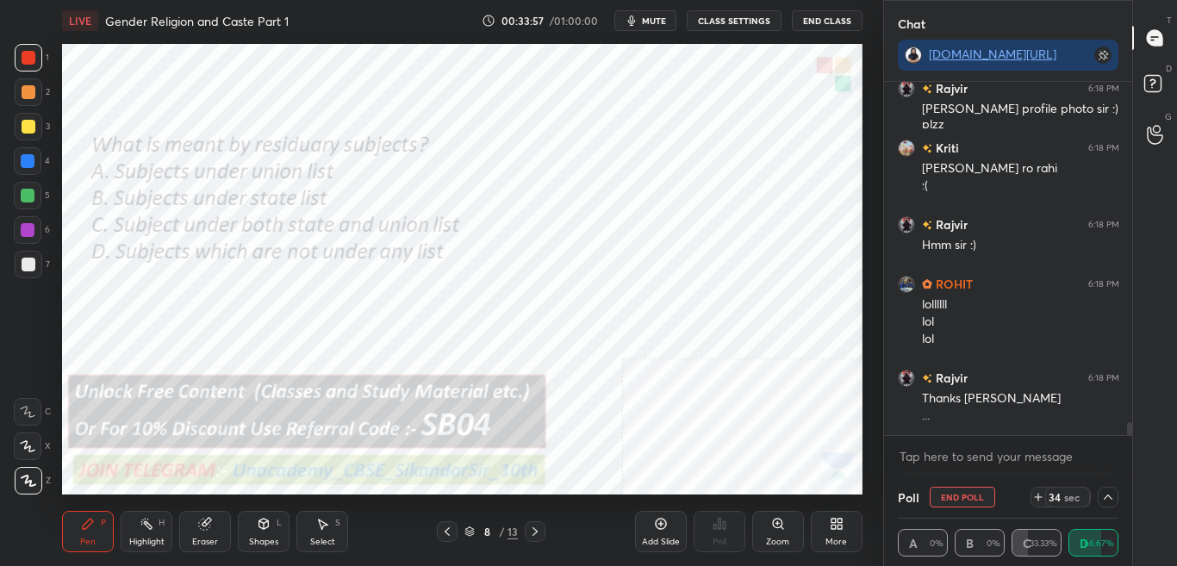
click at [1110, 494] on icon at bounding box center [1108, 497] width 14 height 14
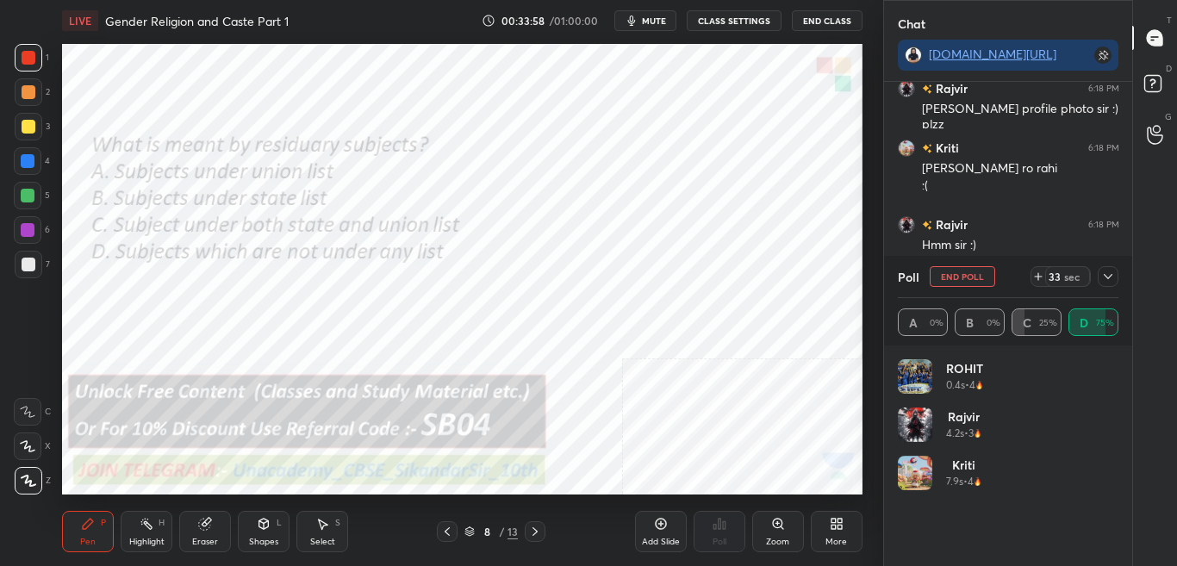
click at [1110, 274] on icon at bounding box center [1108, 277] width 14 height 14
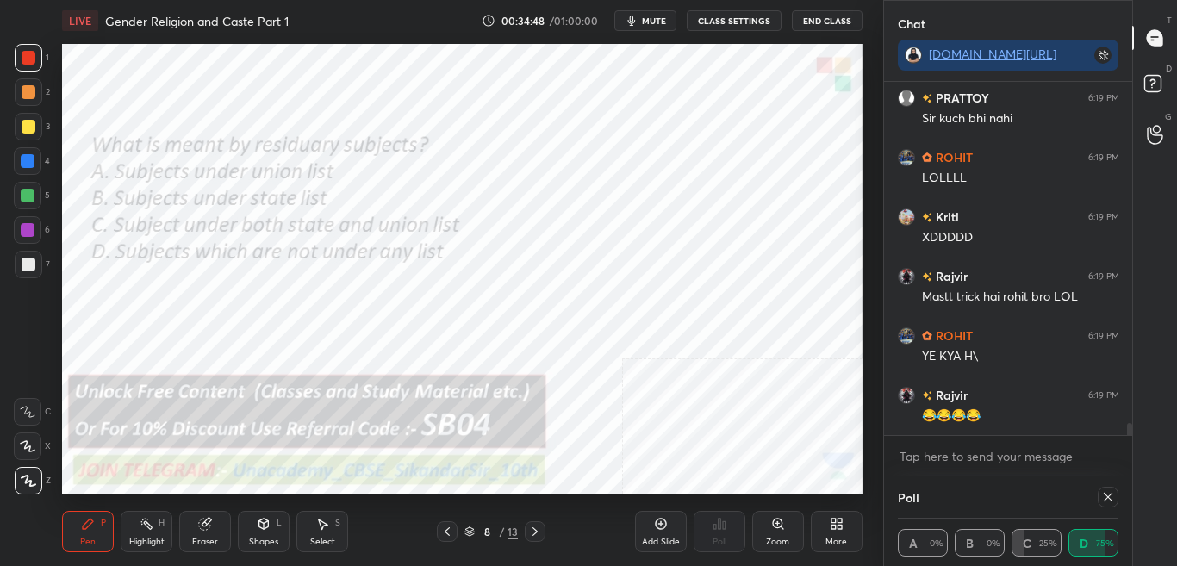
scroll to position [9885, 0]
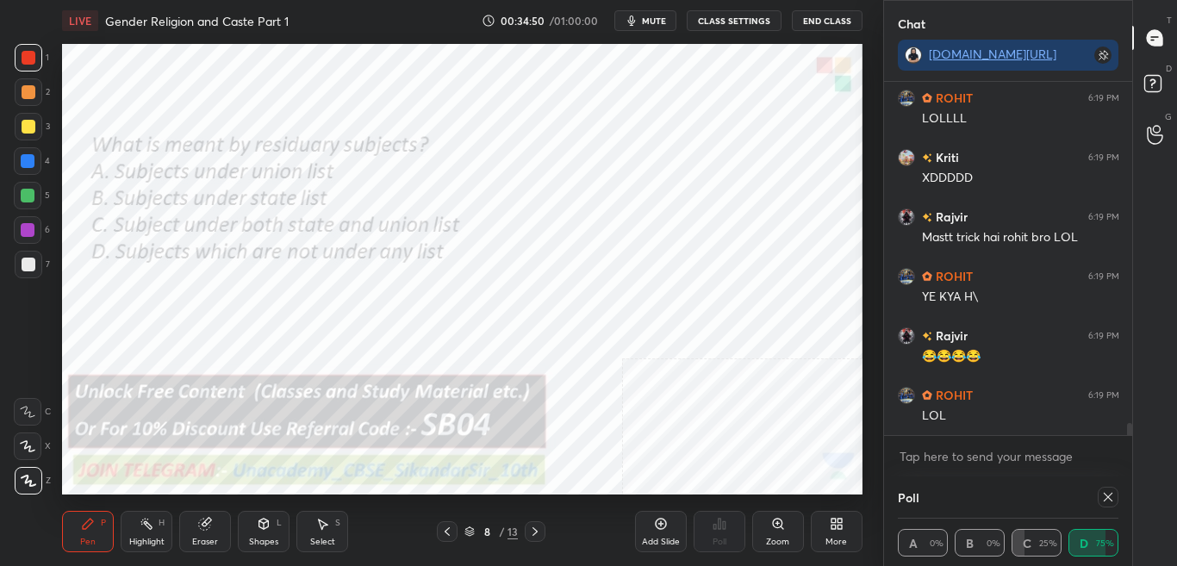
click at [1107, 496] on icon at bounding box center [1108, 497] width 14 height 14
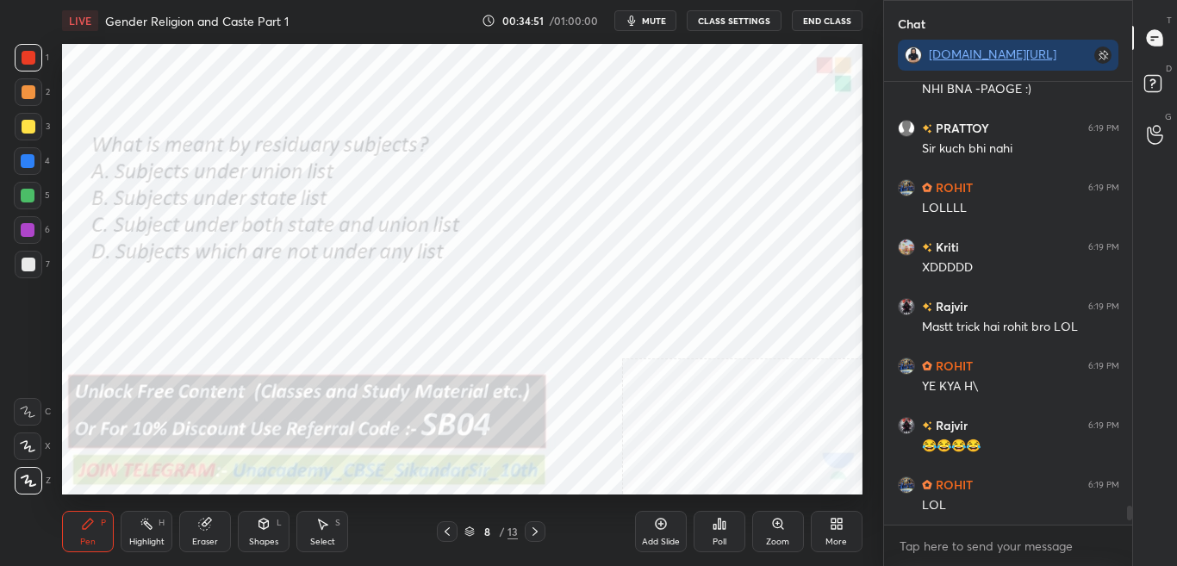
scroll to position [9854, 0]
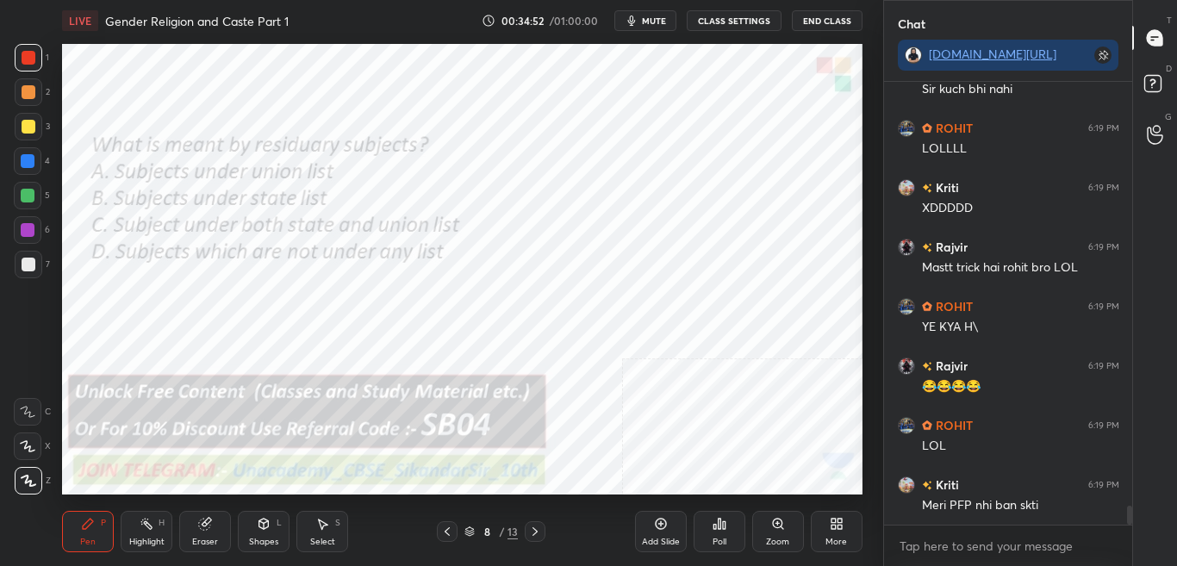
click at [840, 526] on icon at bounding box center [839, 527] width 4 height 4
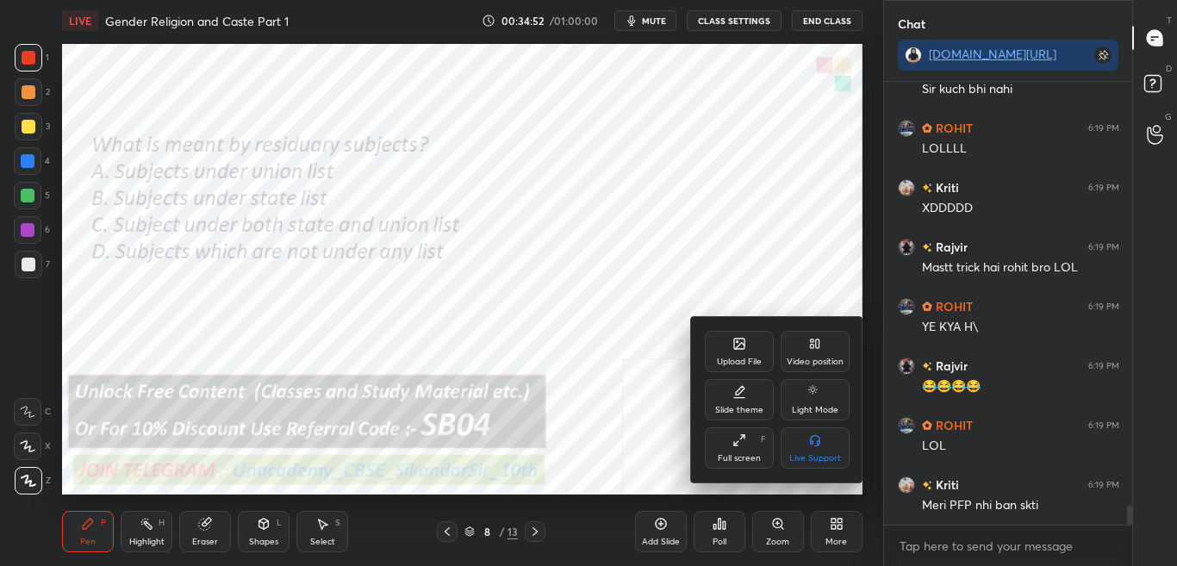
scroll to position [9914, 0]
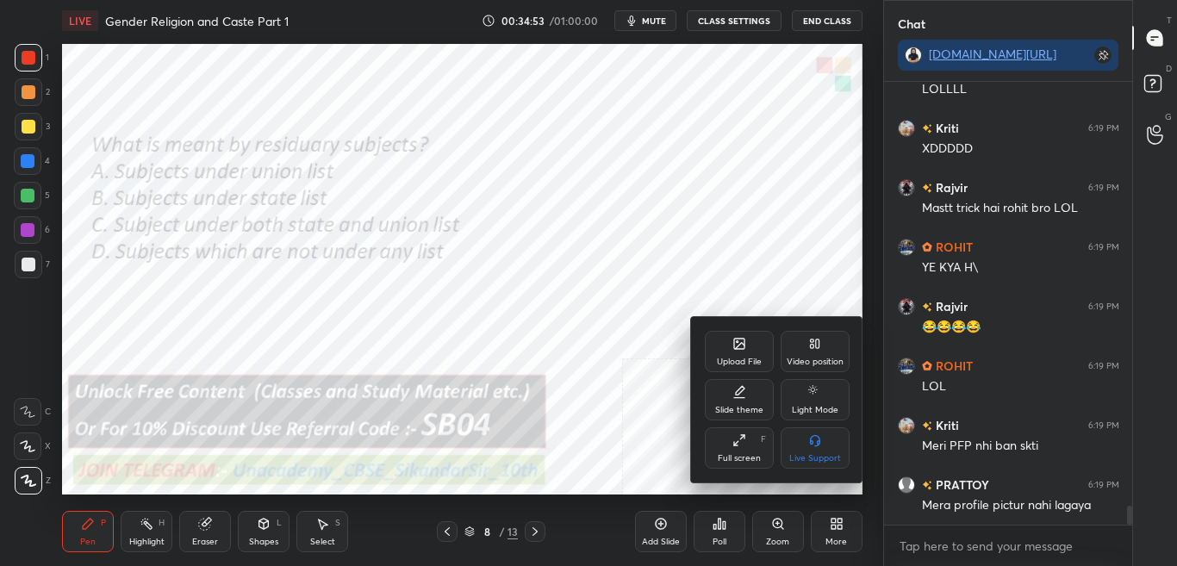
click at [743, 358] on div "Upload File" at bounding box center [739, 362] width 45 height 9
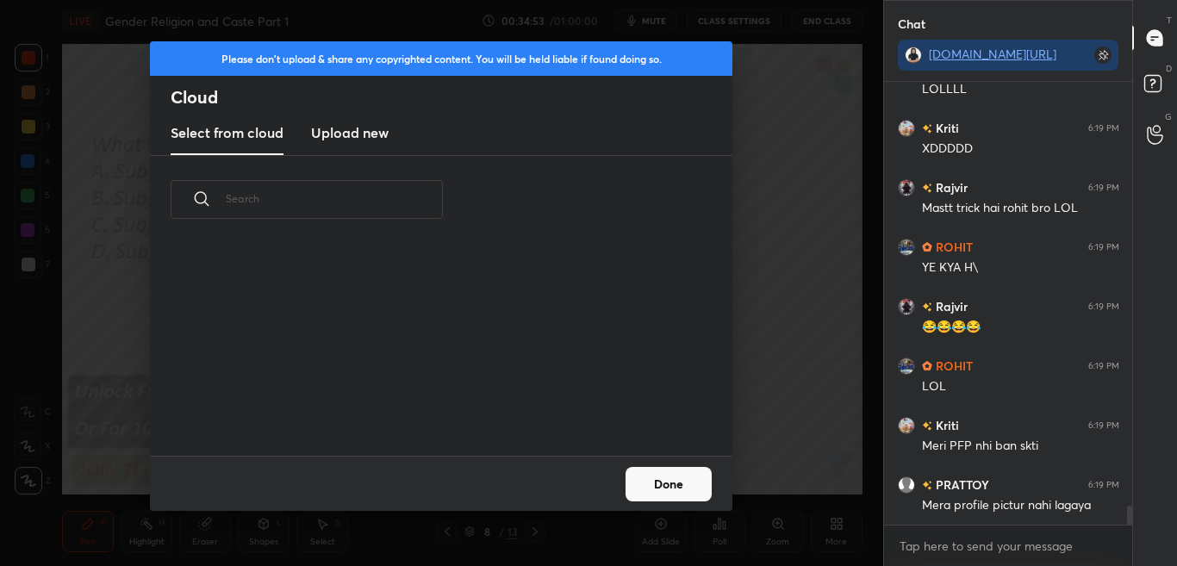
scroll to position [9973, 0]
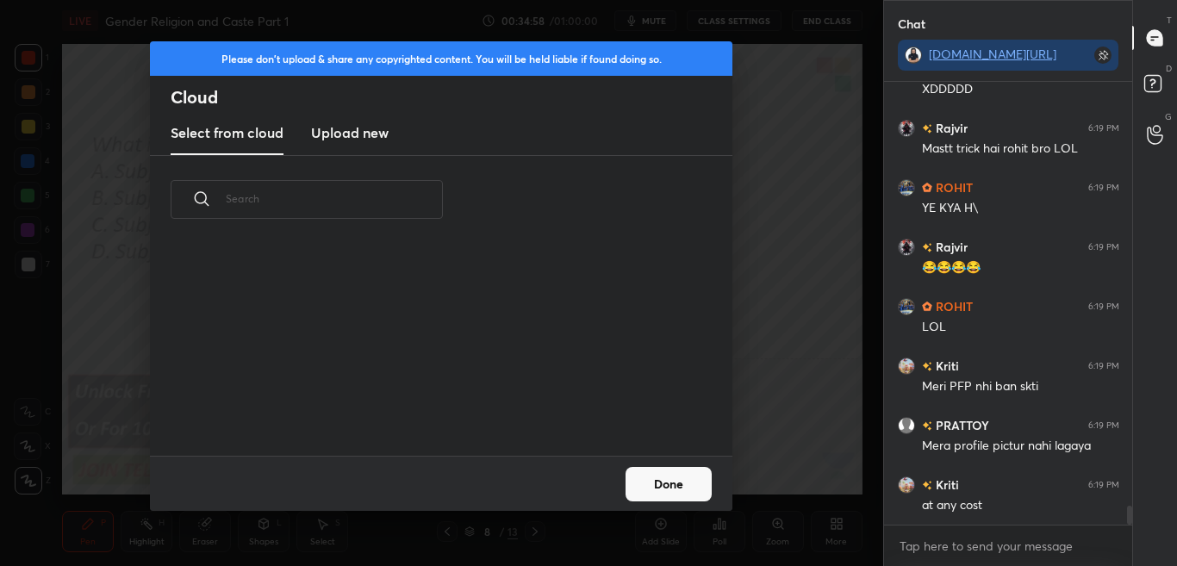
click at [355, 130] on h3 "Upload new" at bounding box center [350, 132] width 78 height 21
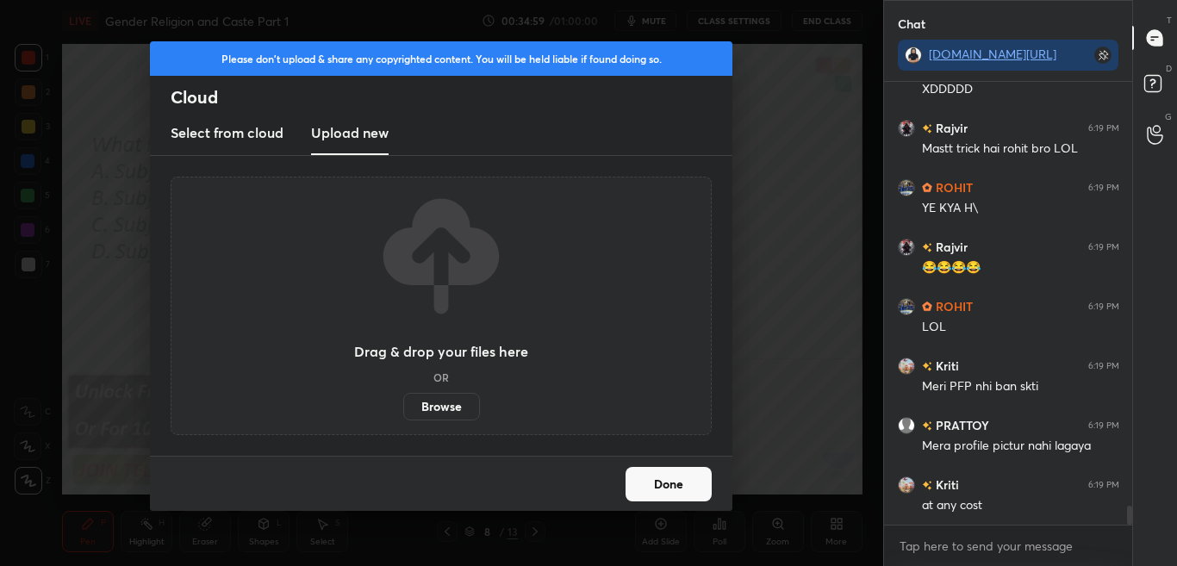
click at [443, 413] on label "Browse" at bounding box center [441, 407] width 77 height 28
click at [403, 413] on input "Browse" at bounding box center [403, 407] width 0 height 28
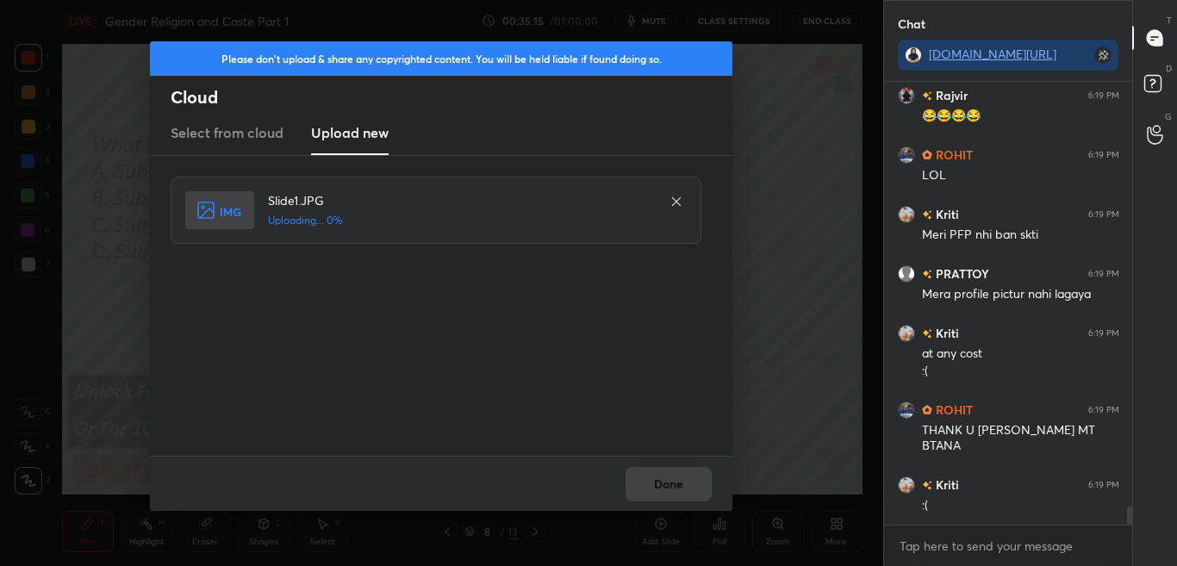
scroll to position [10184, 0]
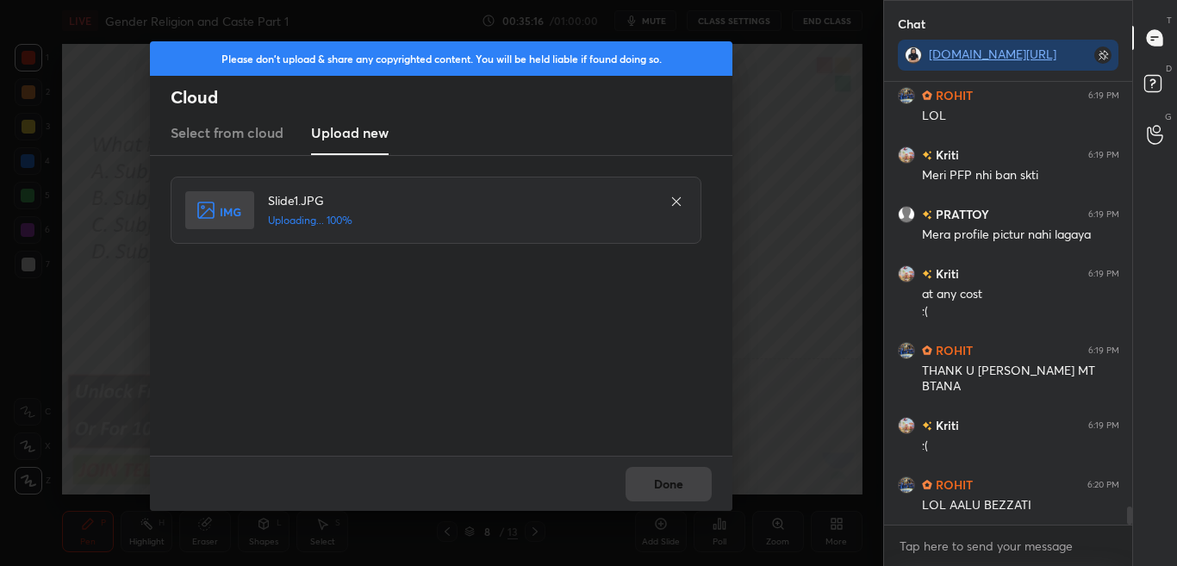
click at [687, 489] on div "Done" at bounding box center [441, 483] width 582 height 55
click at [687, 488] on div "Done" at bounding box center [441, 483] width 582 height 55
click at [684, 487] on button "Done" at bounding box center [668, 484] width 86 height 34
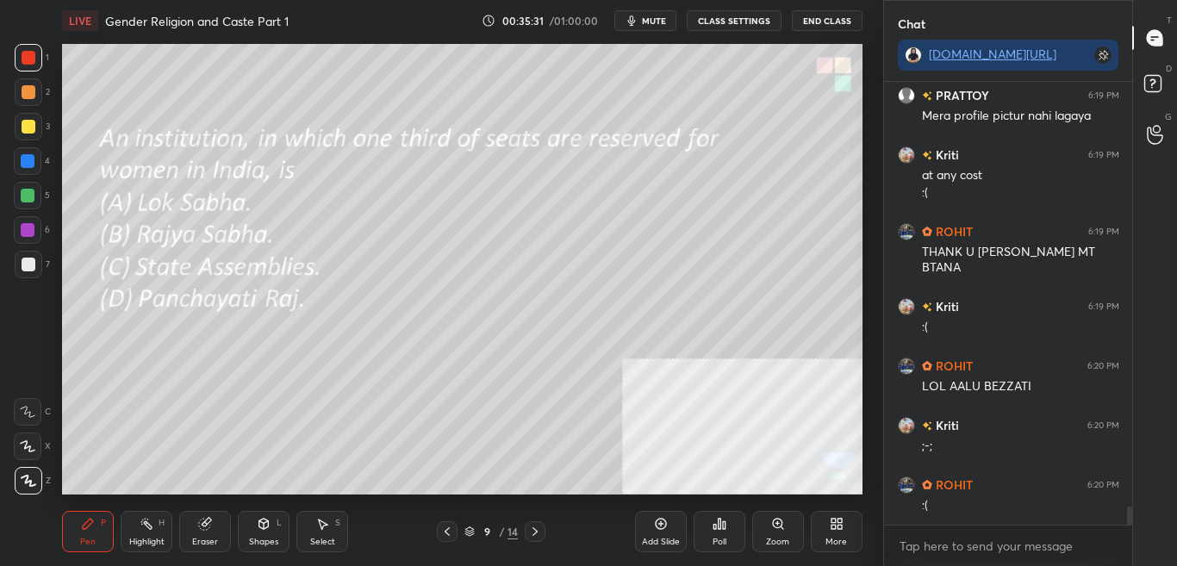
scroll to position [10363, 0]
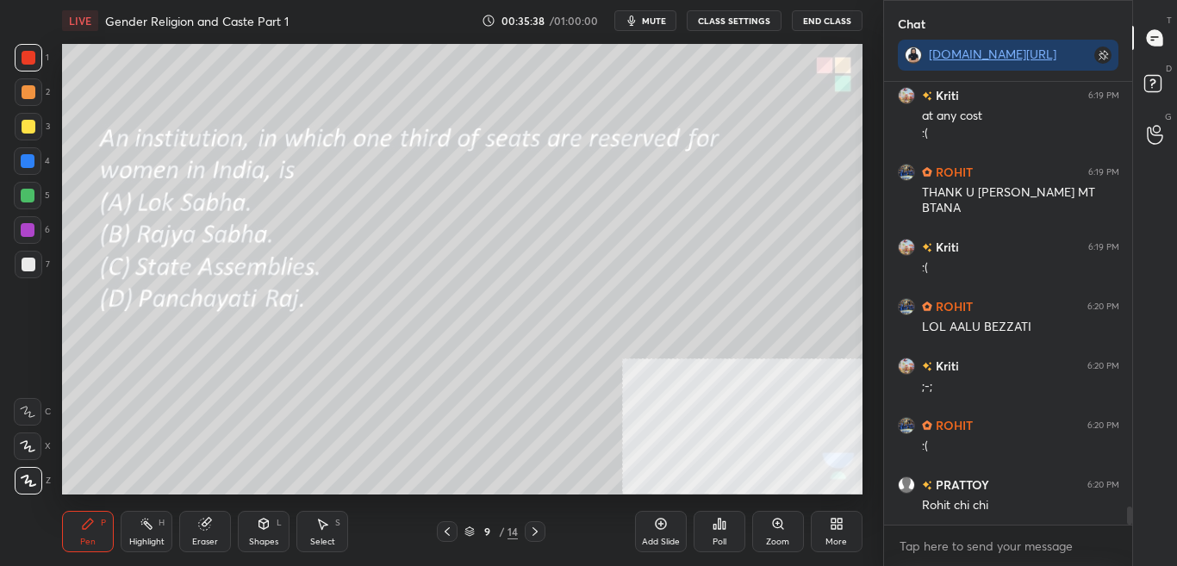
click at [734, 532] on div "Poll" at bounding box center [719, 531] width 52 height 41
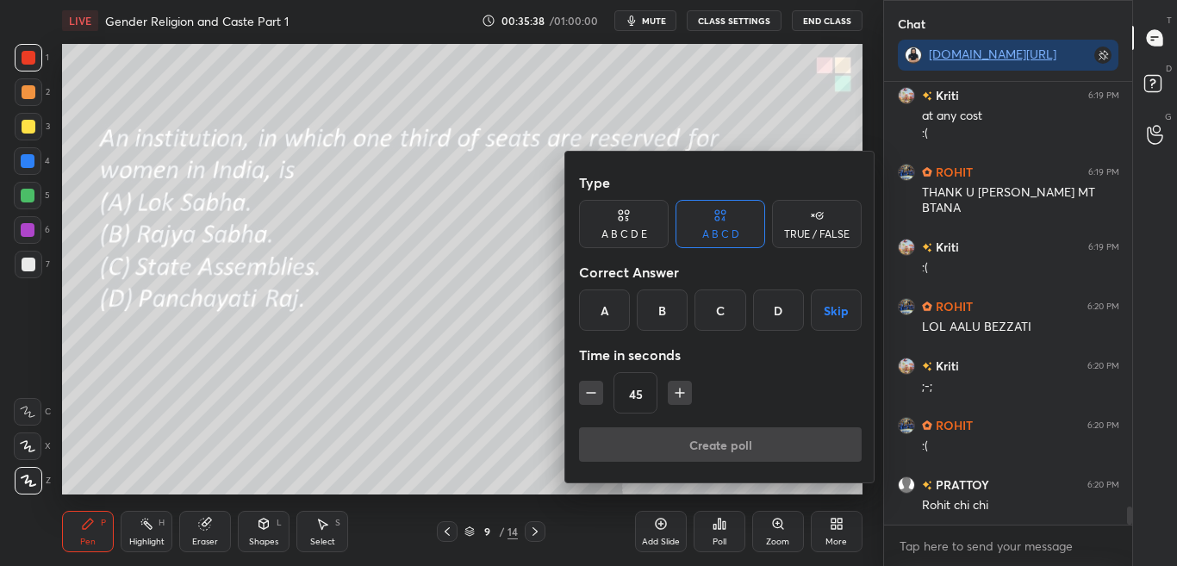
scroll to position [10422, 0]
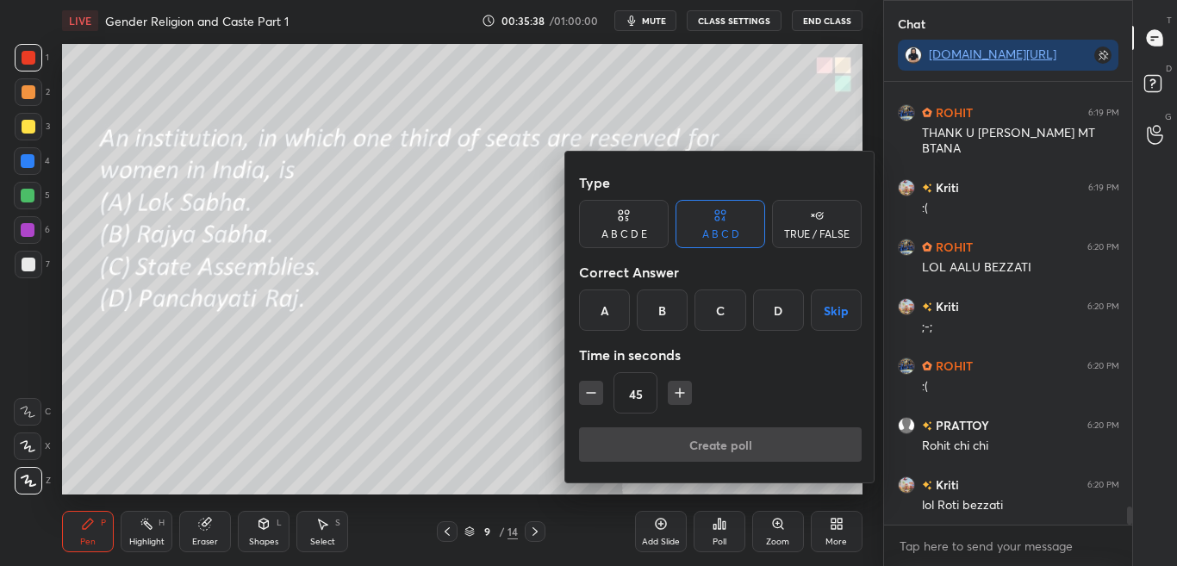
click at [736, 531] on div at bounding box center [588, 283] width 1177 height 566
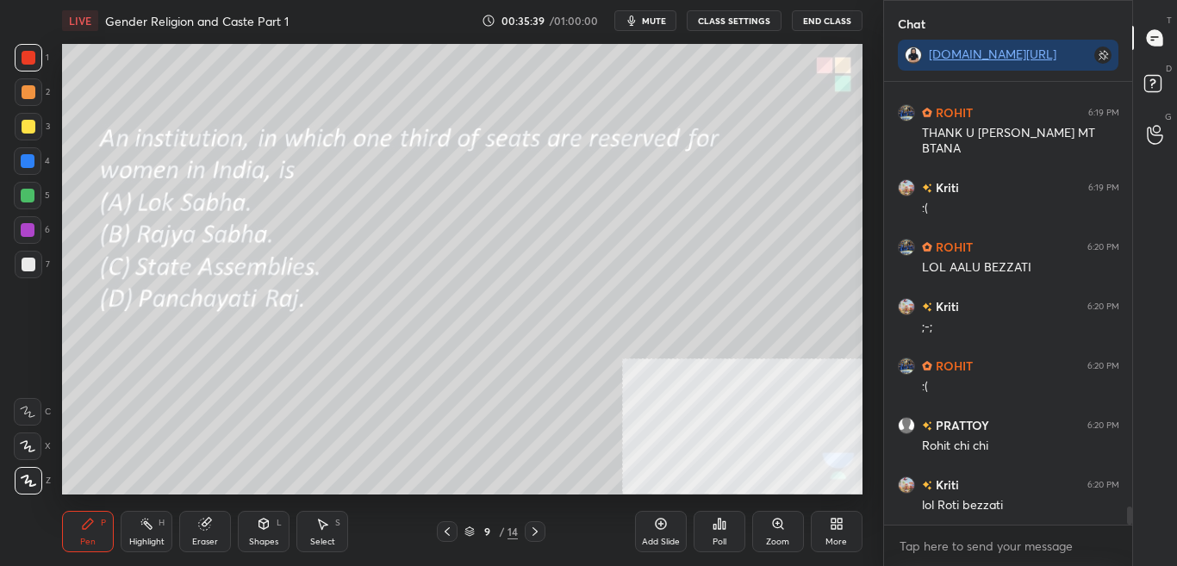
click at [737, 527] on div "Poll" at bounding box center [719, 531] width 52 height 41
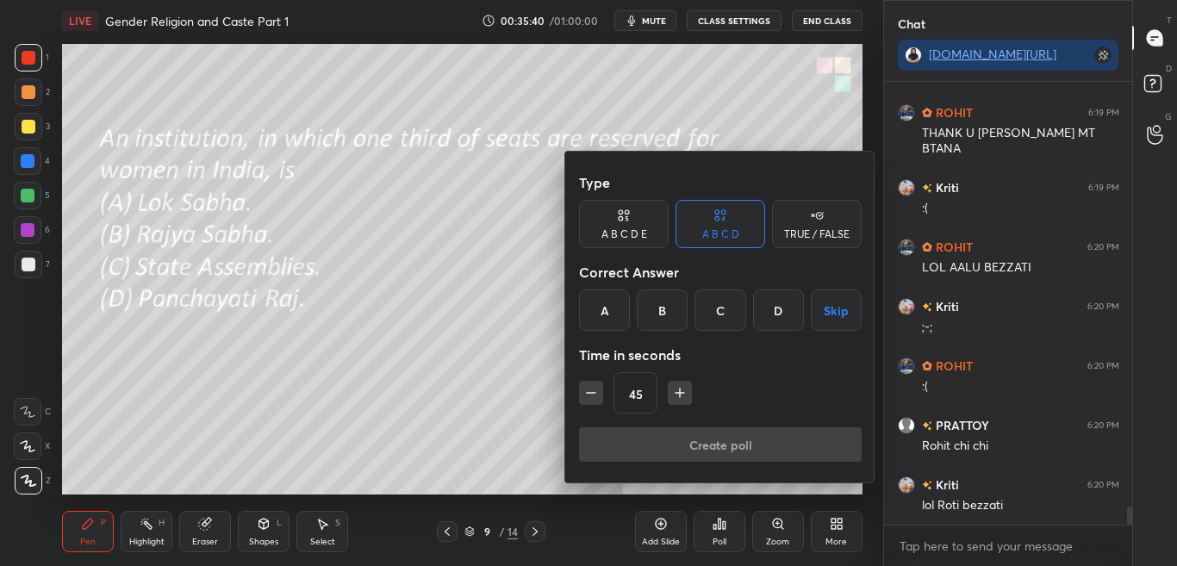
scroll to position [10482, 0]
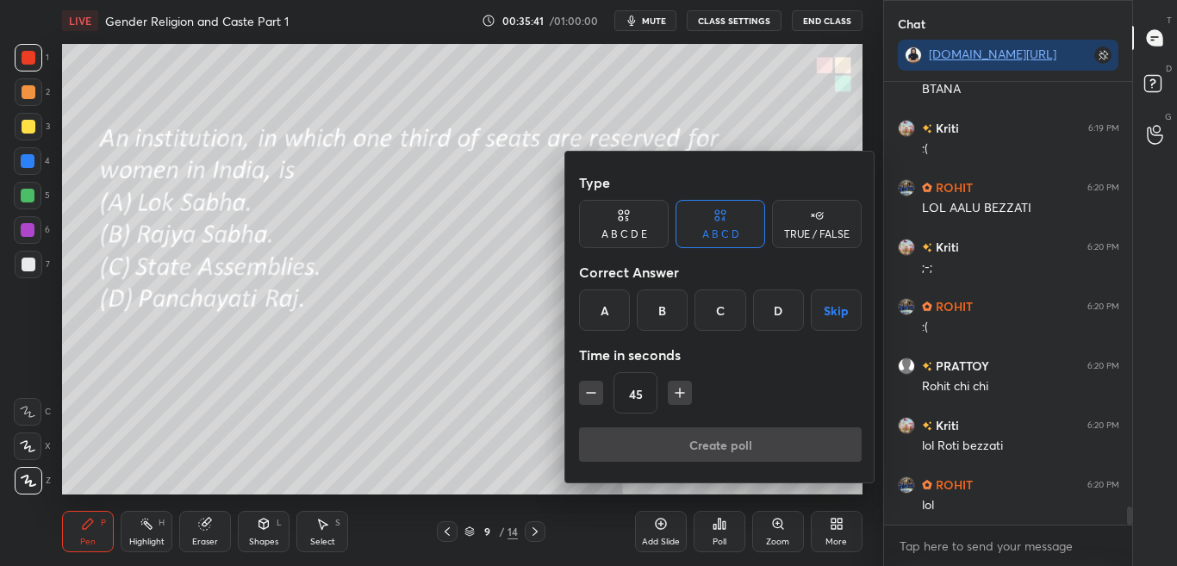
click at [549, 383] on div at bounding box center [588, 283] width 1177 height 566
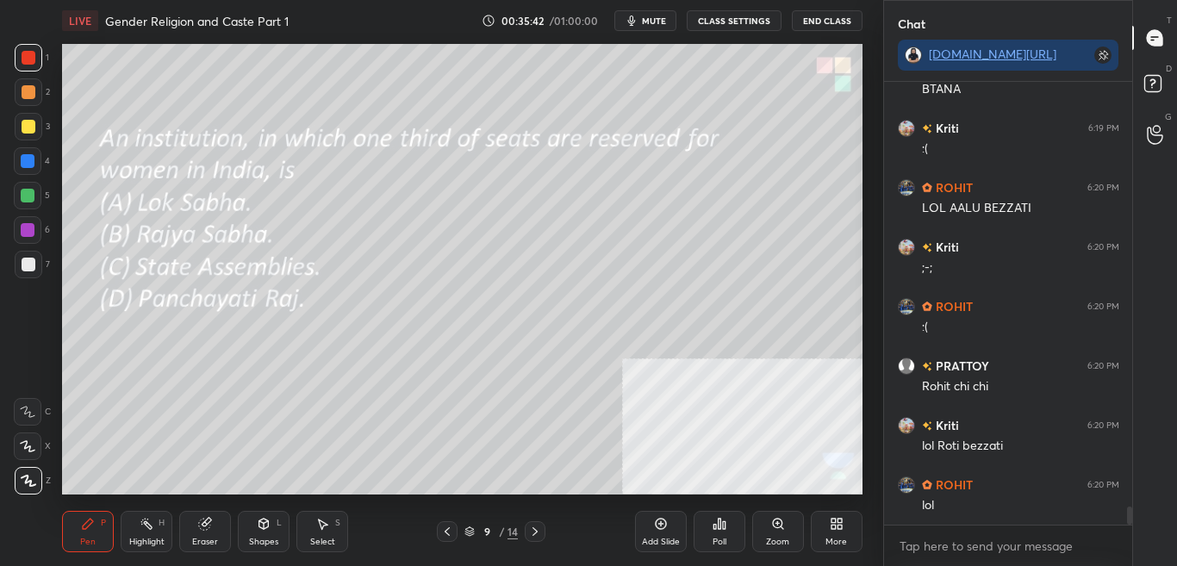
click at [726, 536] on div "Poll" at bounding box center [719, 531] width 52 height 41
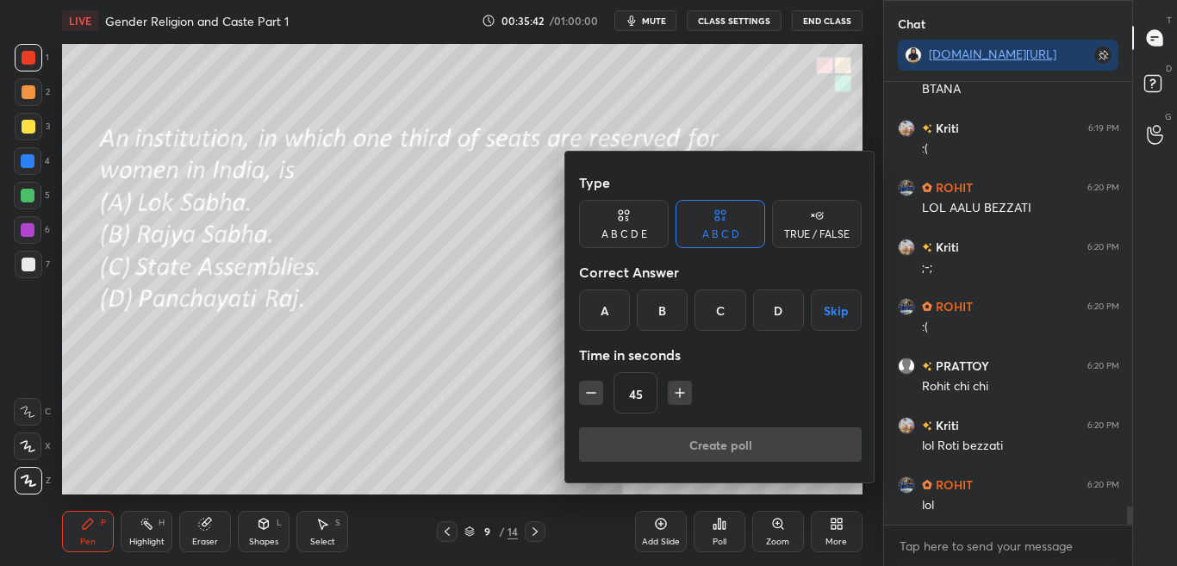
click at [724, 530] on div at bounding box center [588, 283] width 1177 height 566
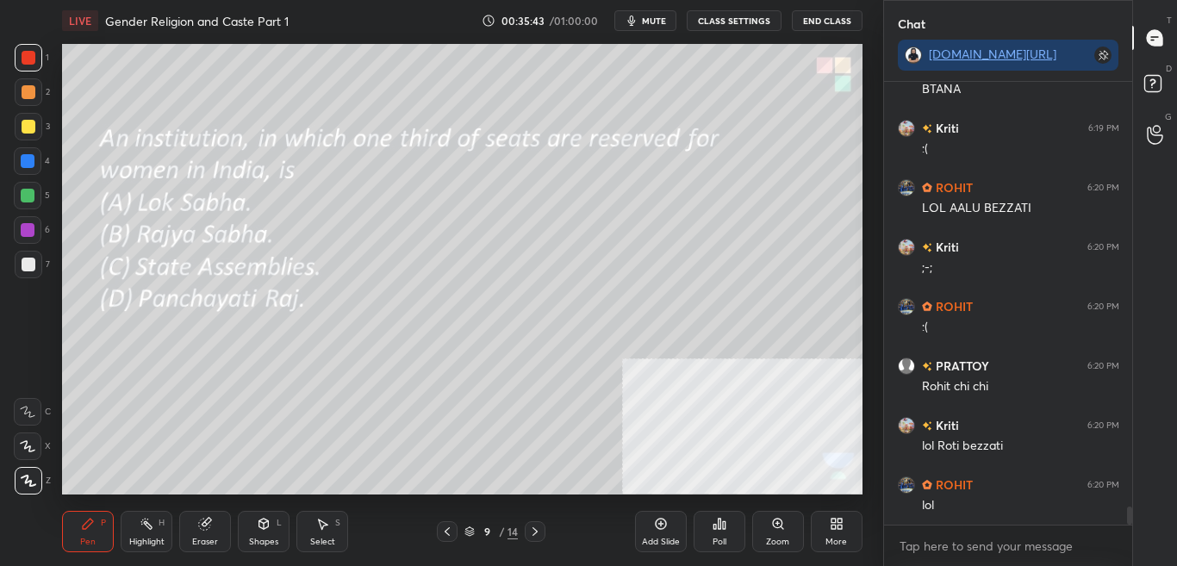
click at [720, 527] on icon at bounding box center [719, 524] width 3 height 10
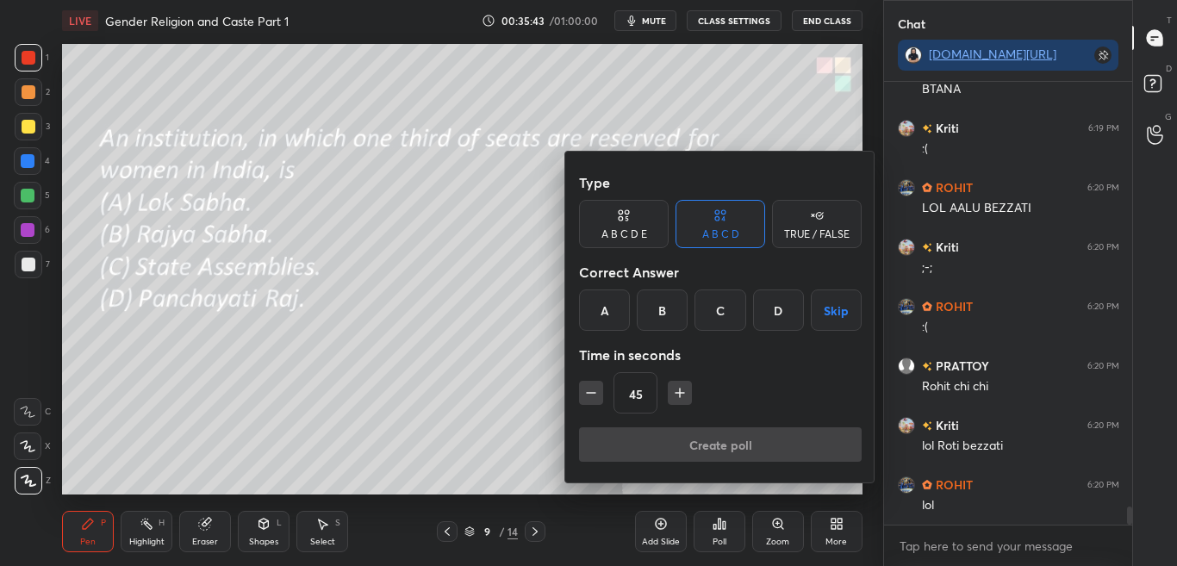
click at [721, 526] on div at bounding box center [588, 283] width 1177 height 566
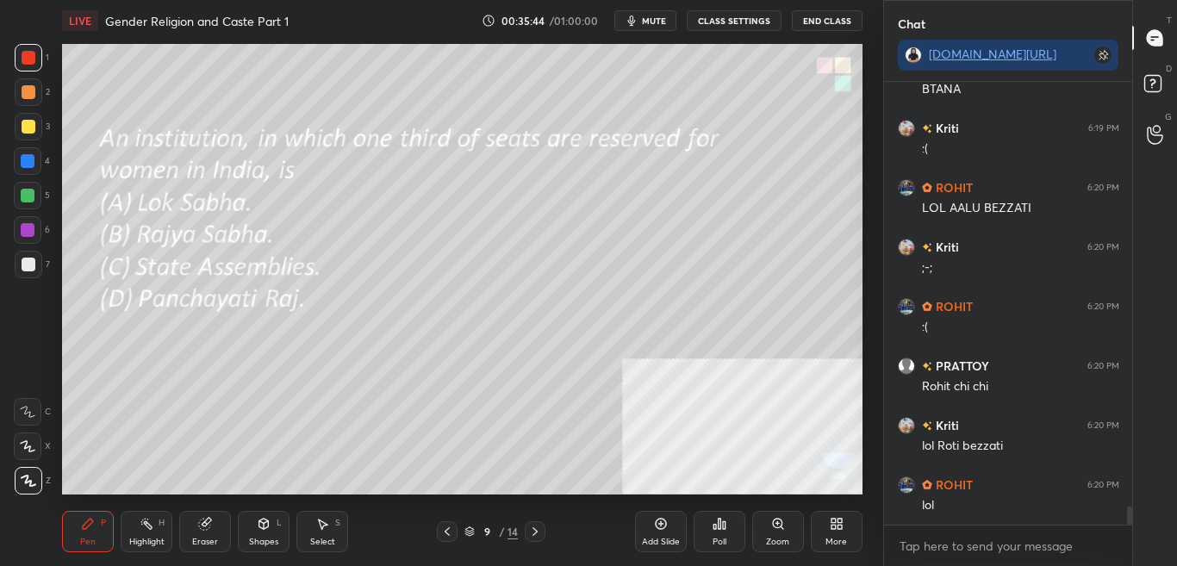
click at [718, 524] on icon at bounding box center [719, 524] width 3 height 10
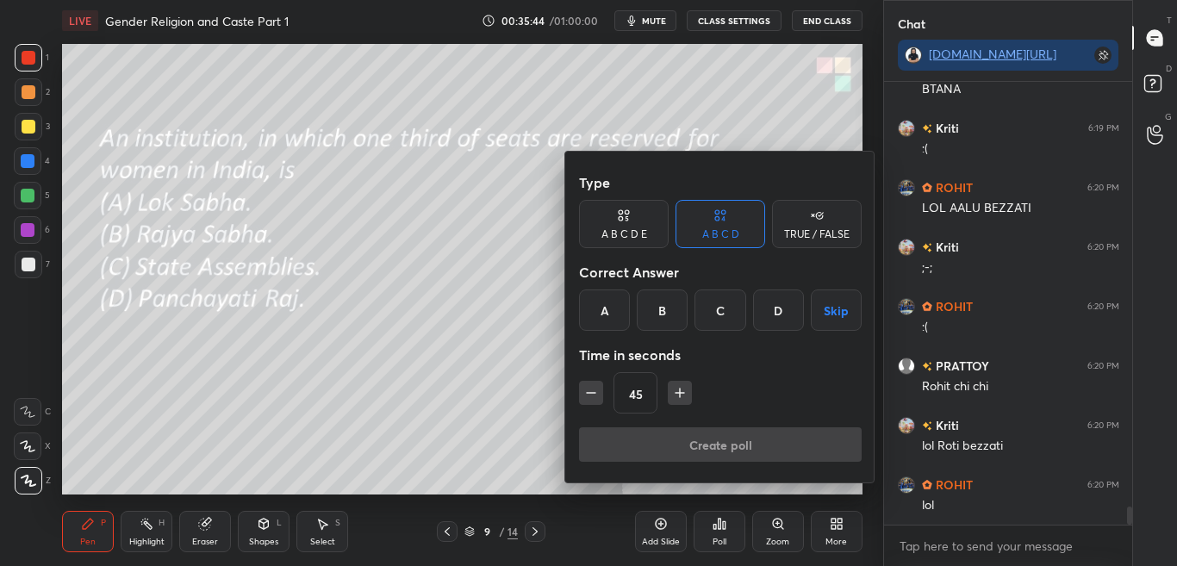
click at [716, 521] on div at bounding box center [588, 283] width 1177 height 566
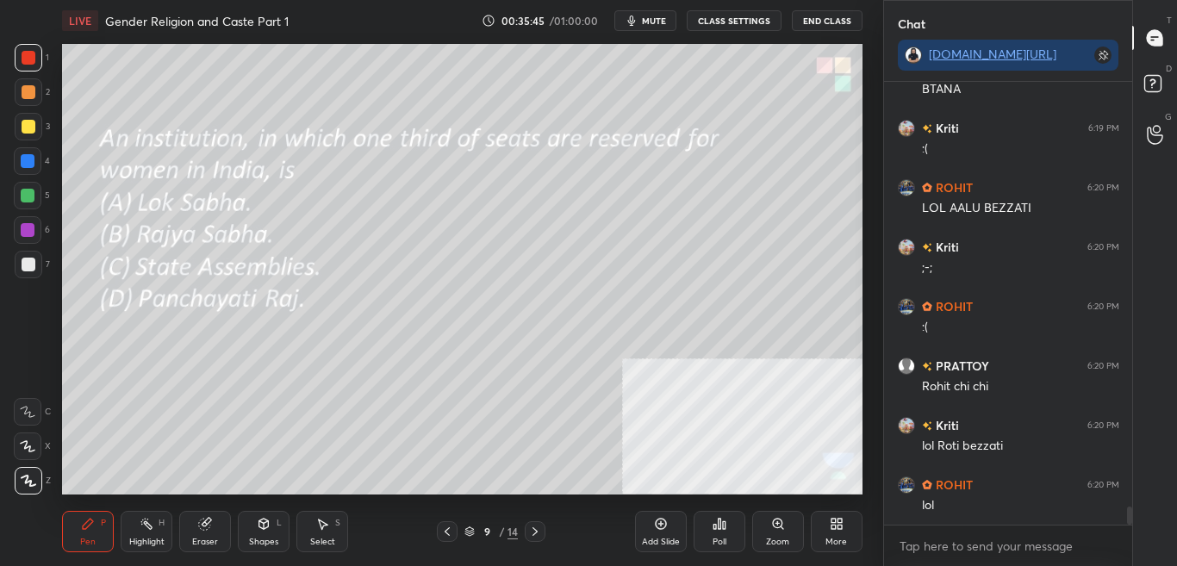
click at [718, 523] on icon at bounding box center [719, 524] width 3 height 10
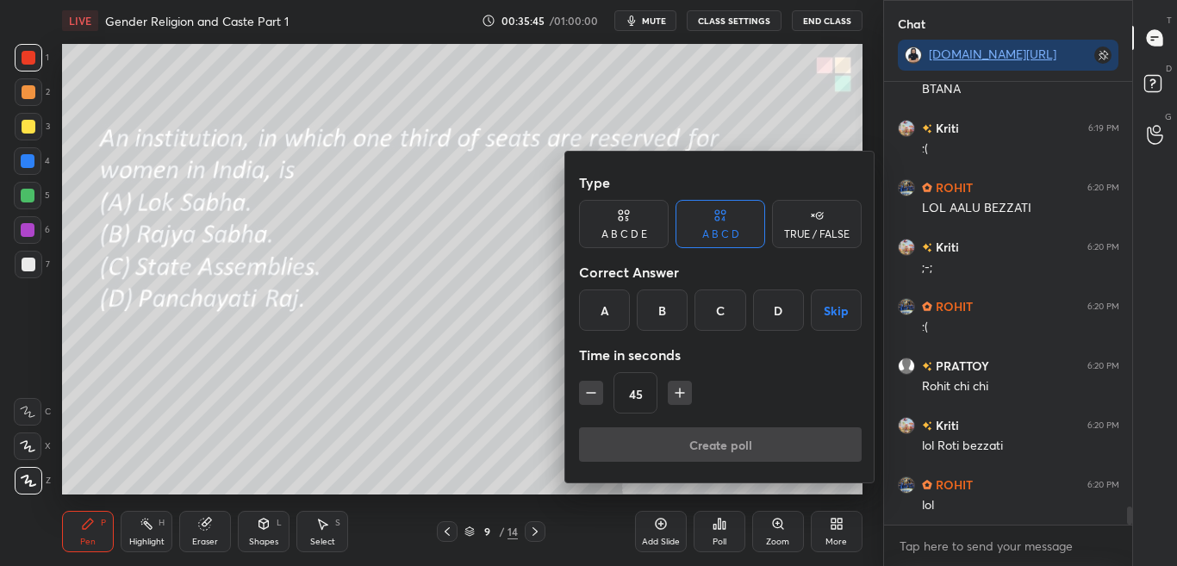
click at [721, 522] on div at bounding box center [588, 283] width 1177 height 566
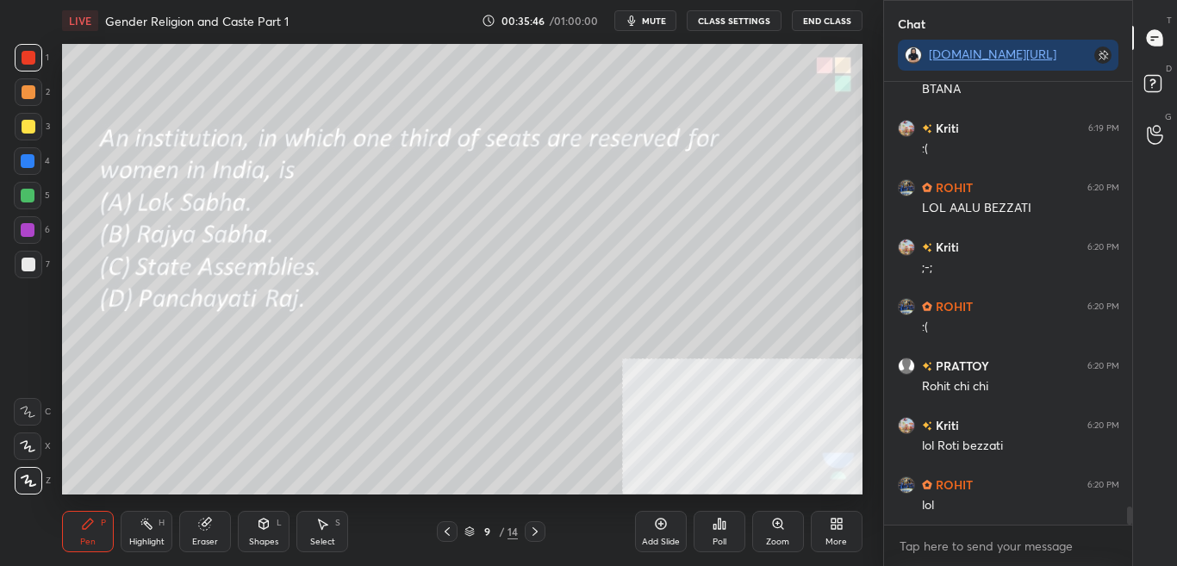
scroll to position [10541, 0]
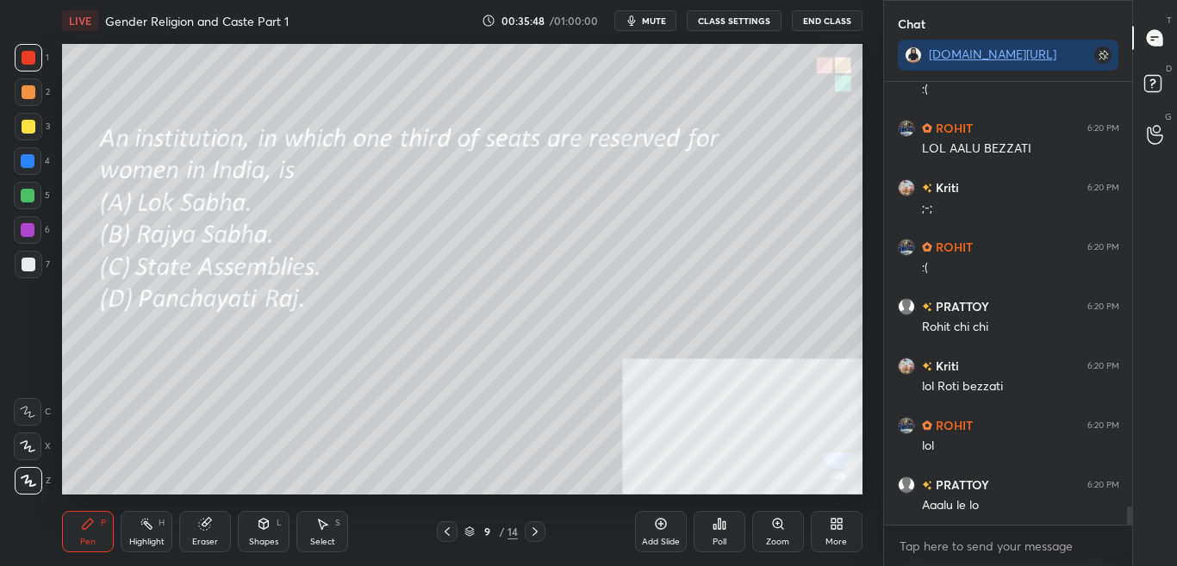
click at [720, 522] on icon at bounding box center [719, 524] width 3 height 10
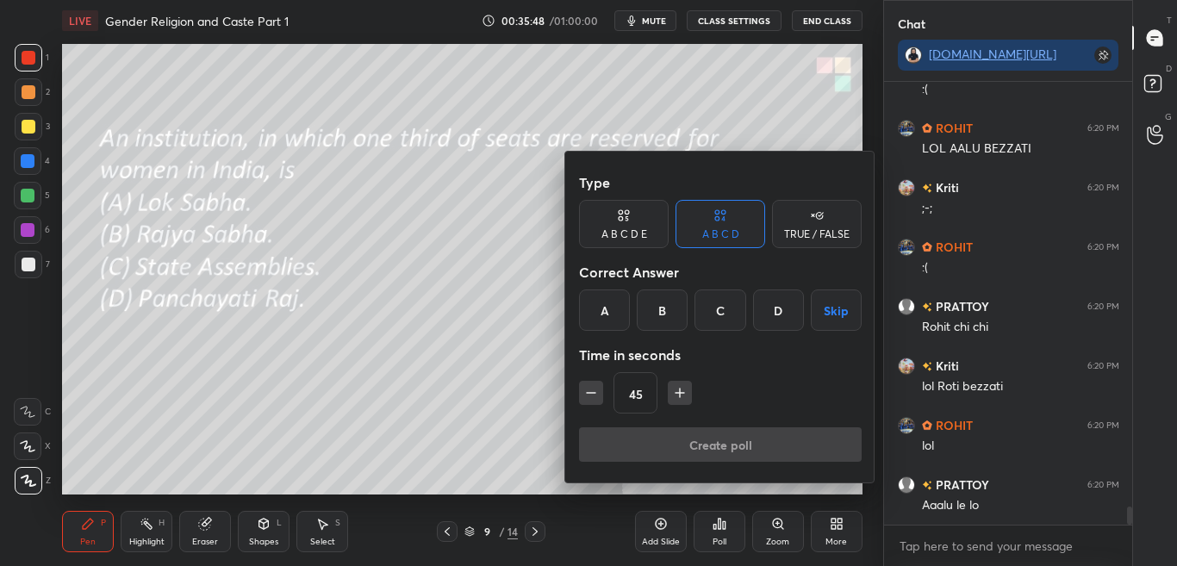
scroll to position [10600, 0]
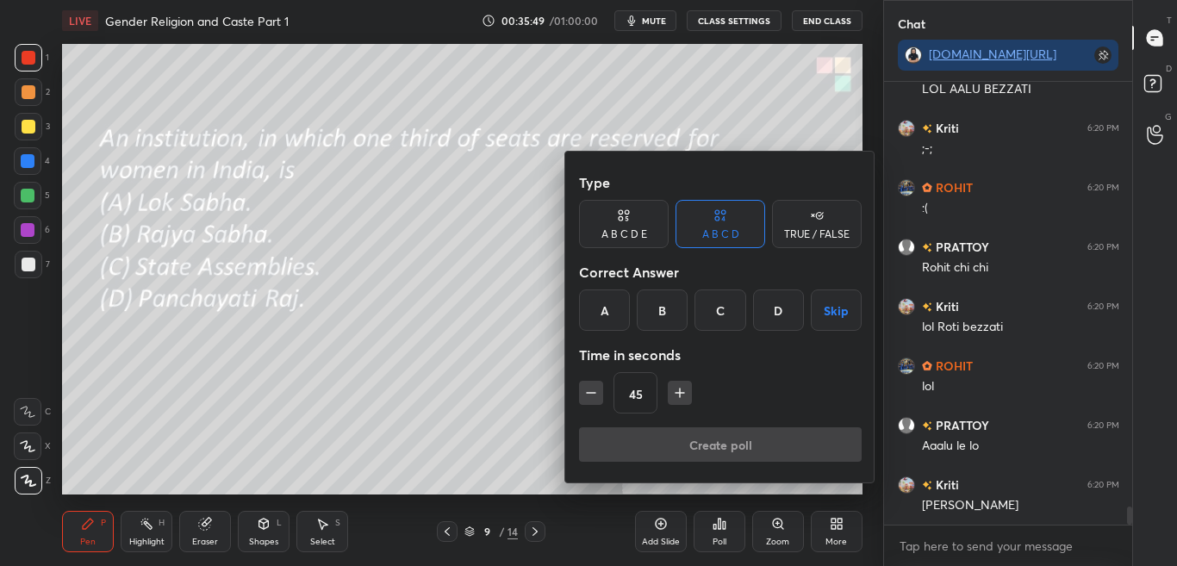
click at [778, 313] on div "D" at bounding box center [778, 309] width 51 height 41
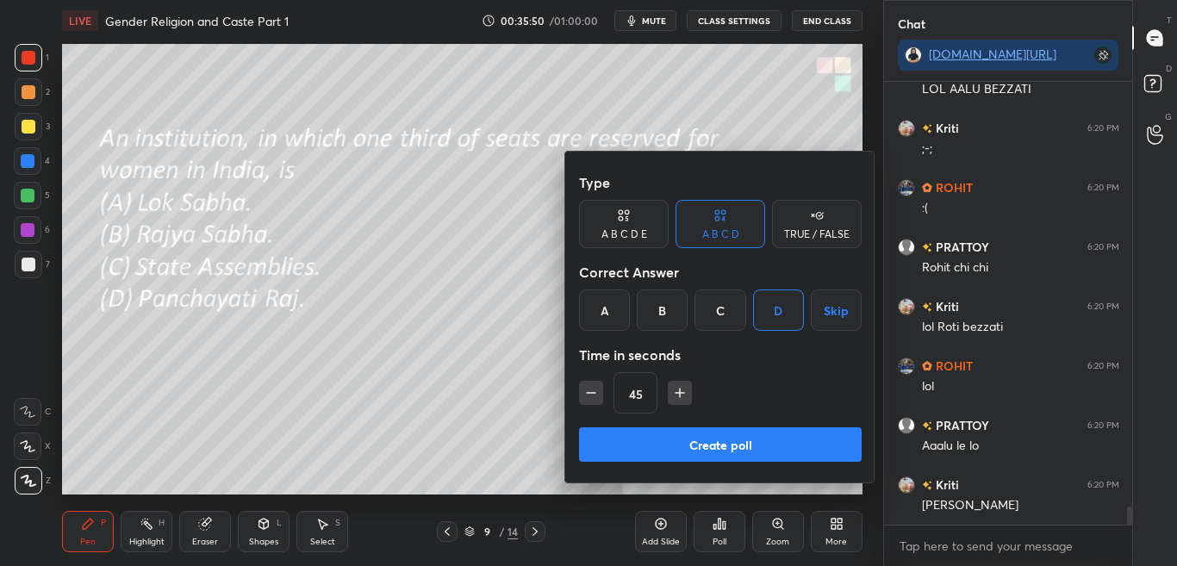
click at [740, 441] on button "Create poll" at bounding box center [720, 444] width 283 height 34
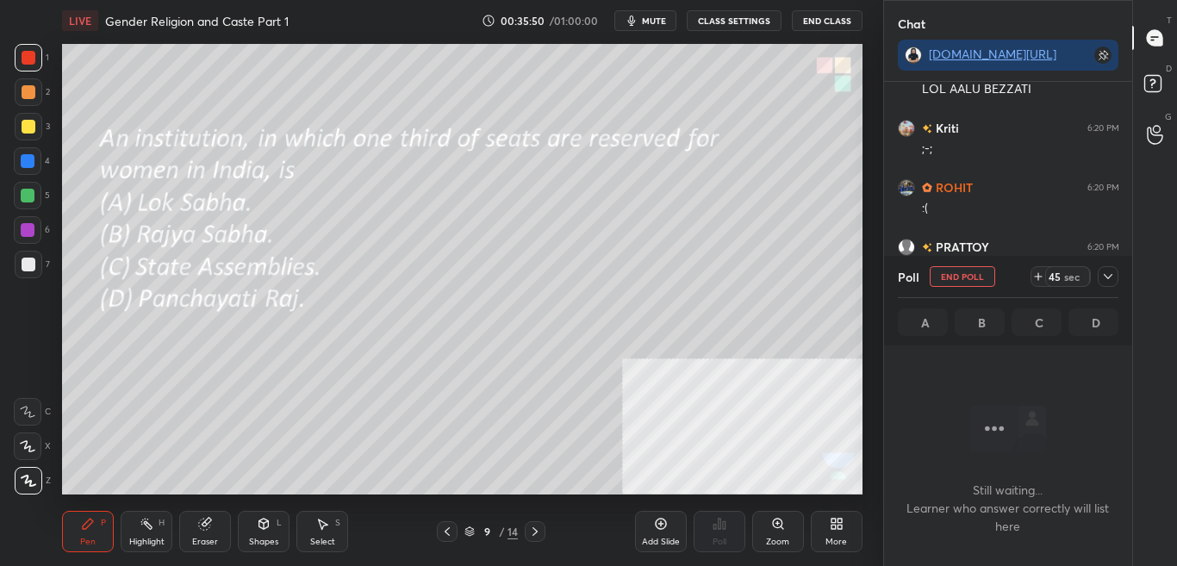
scroll to position [389, 243]
click at [1111, 273] on icon at bounding box center [1108, 277] width 14 height 14
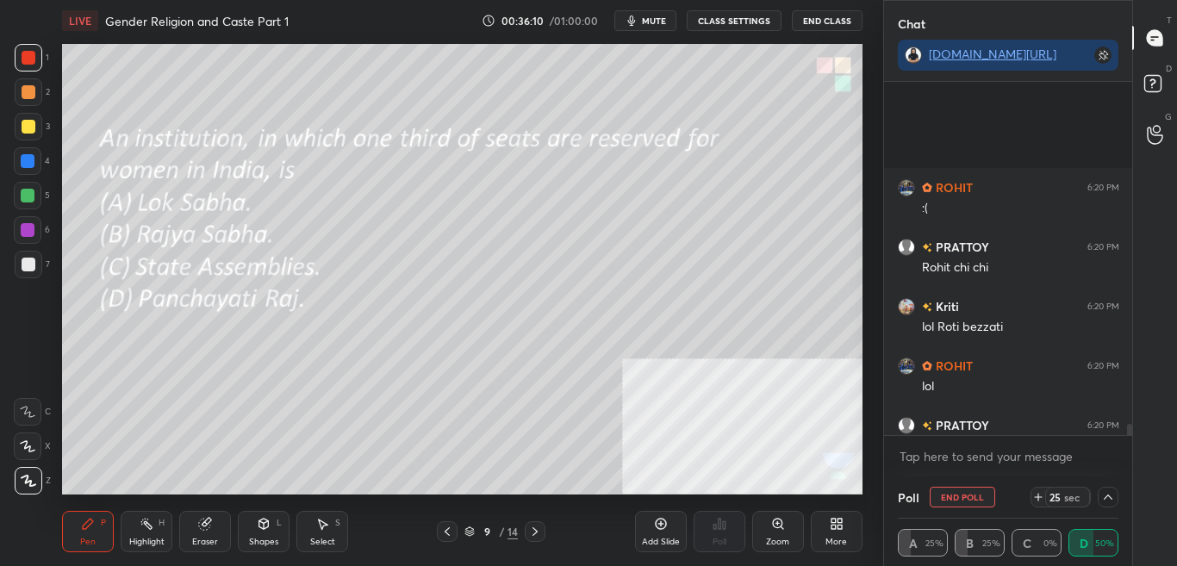
scroll to position [10765, 0]
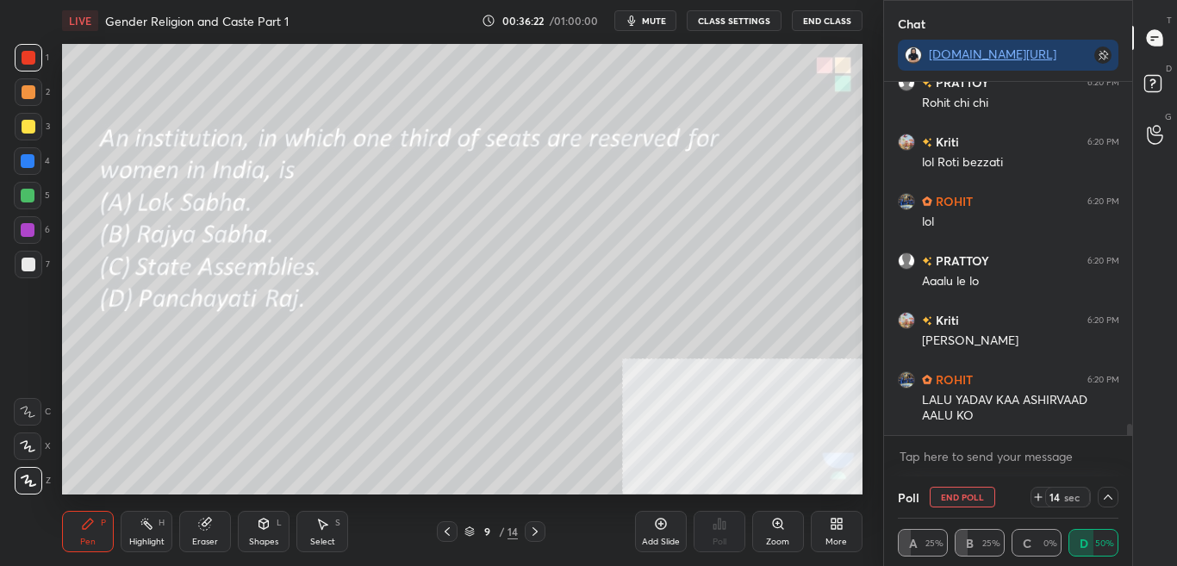
click at [1102, 494] on icon at bounding box center [1108, 497] width 14 height 14
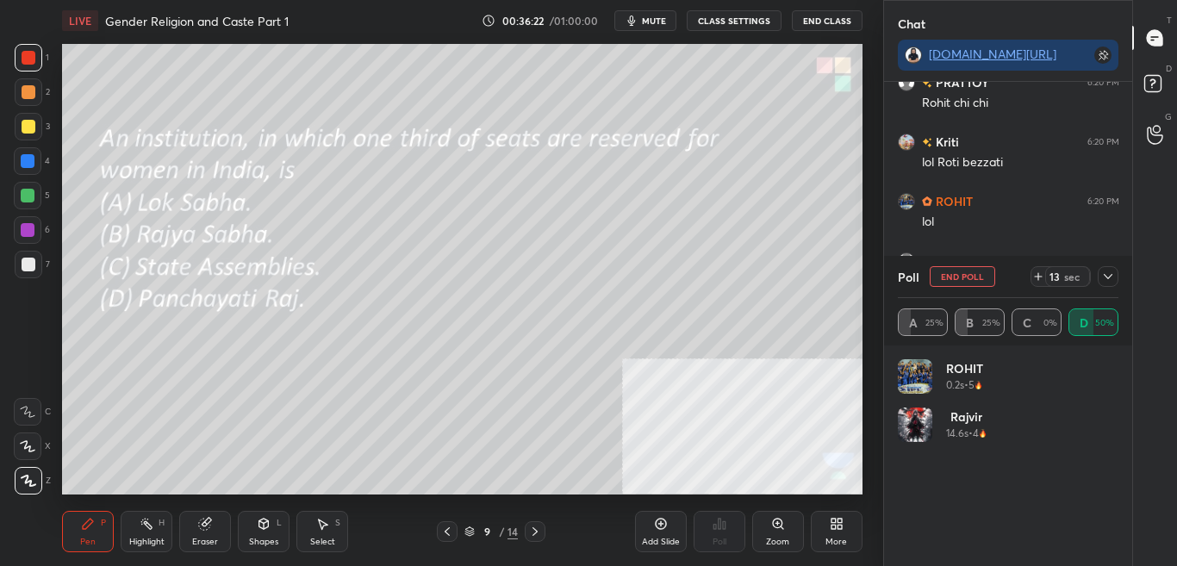
scroll to position [6, 6]
click at [1112, 275] on icon at bounding box center [1108, 277] width 14 height 14
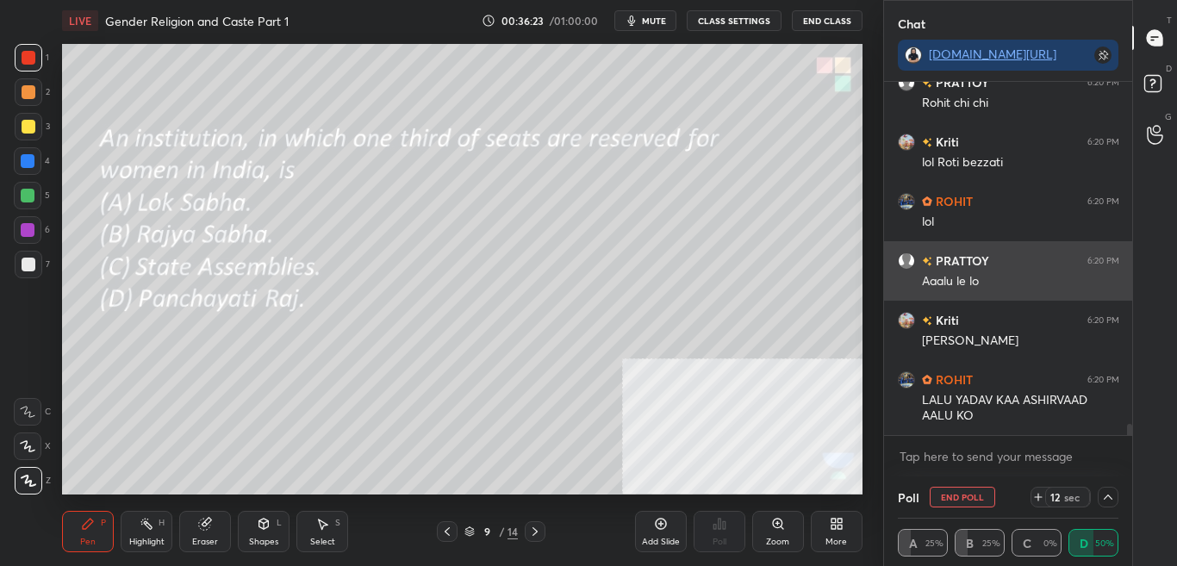
scroll to position [1, 6]
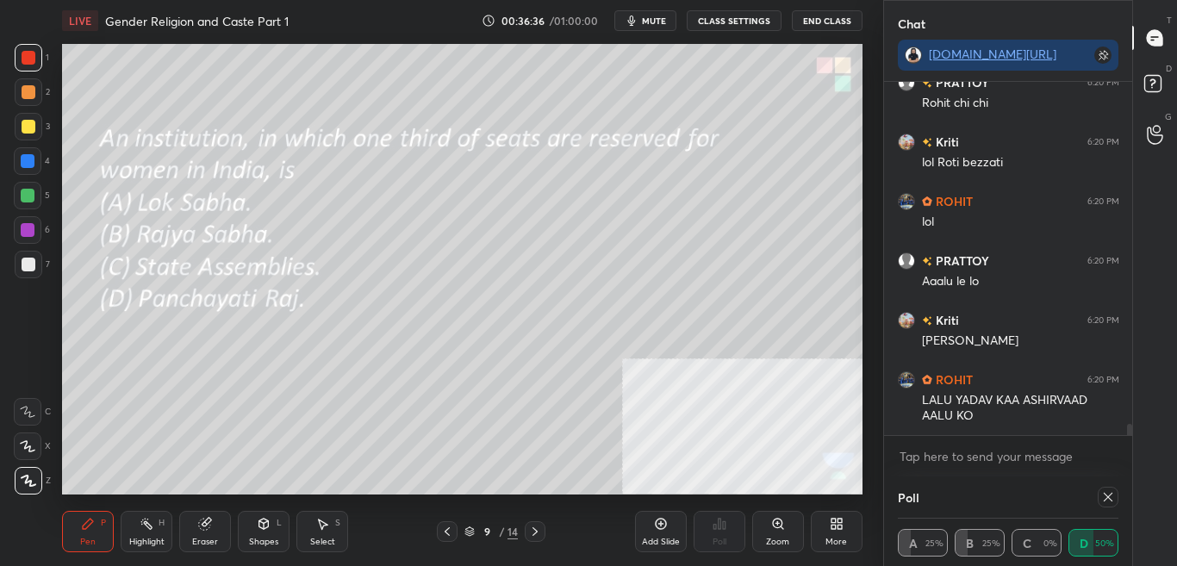
click at [665, 17] on span "mute" at bounding box center [654, 21] width 24 height 12
click at [835, 539] on div "More" at bounding box center [836, 542] width 22 height 9
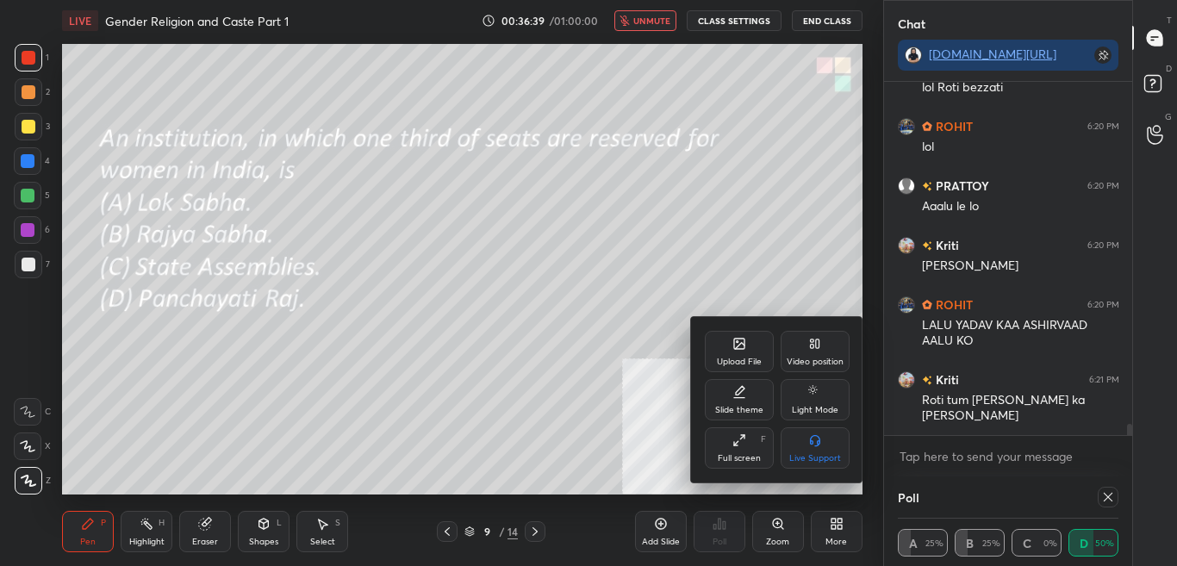
click at [749, 350] on div "Upload File" at bounding box center [739, 351] width 69 height 41
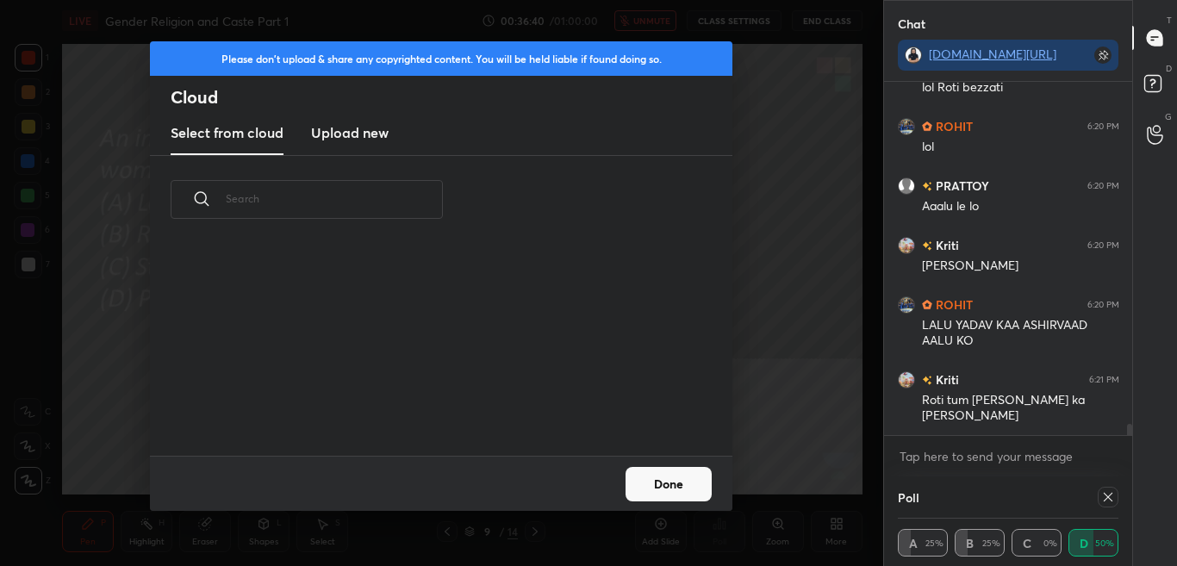
scroll to position [10857, 0]
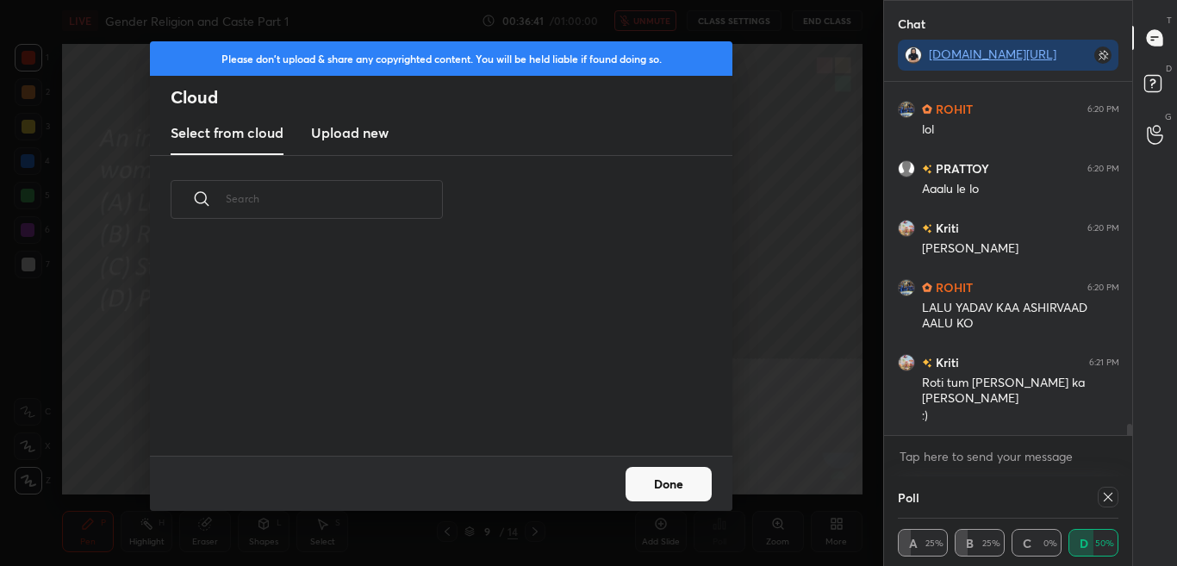
click at [360, 136] on h3 "Upload new" at bounding box center [350, 132] width 78 height 21
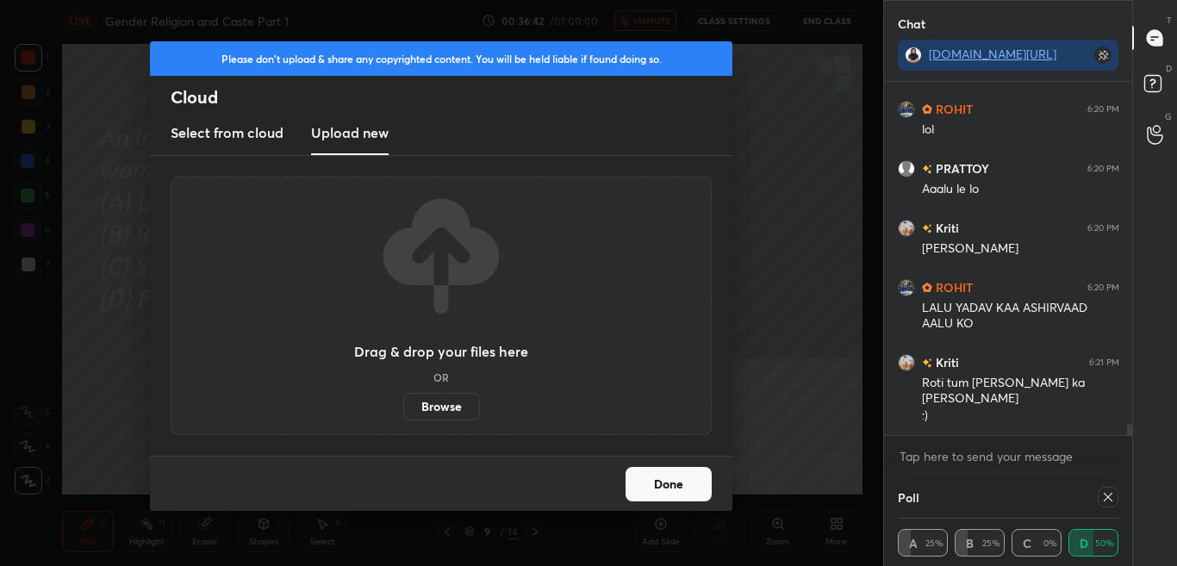
click at [429, 422] on div "Drag & drop your files here OR Browse" at bounding box center [441, 306] width 541 height 258
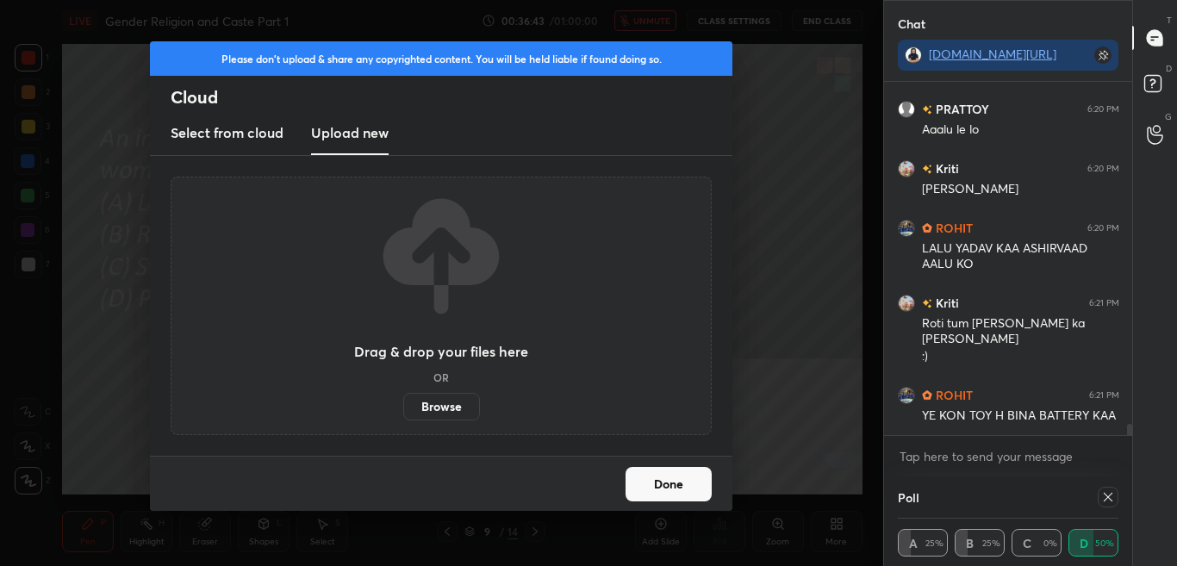
click at [439, 421] on div "Drag & drop your files here OR Browse" at bounding box center [441, 306] width 541 height 258
click at [442, 412] on label "Browse" at bounding box center [441, 407] width 77 height 28
click at [403, 412] on input "Browse" at bounding box center [403, 407] width 0 height 28
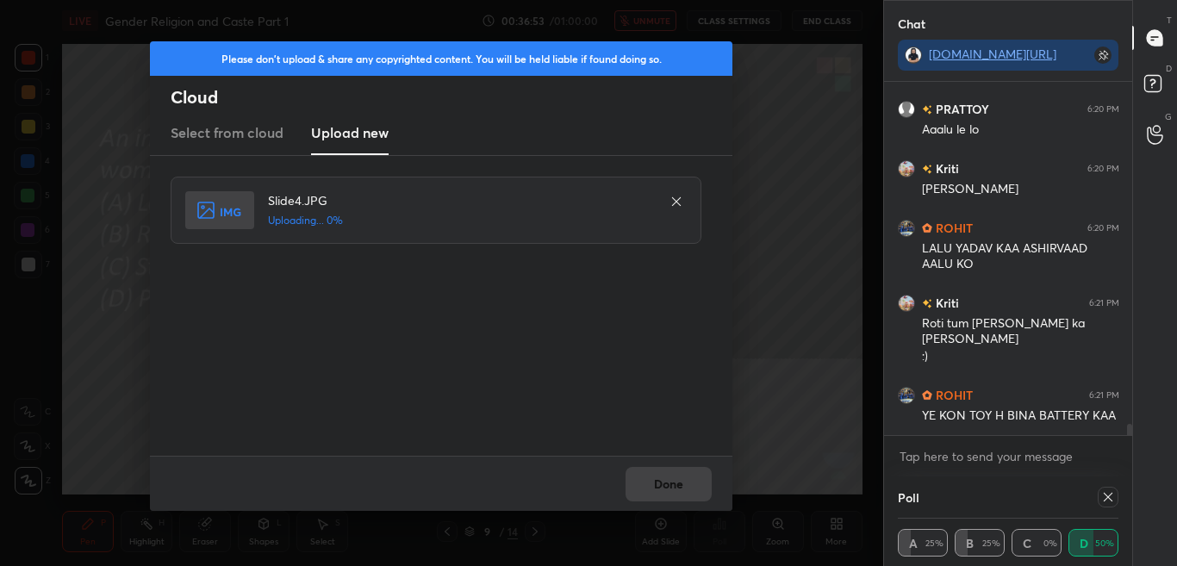
click at [648, 463] on div "Done" at bounding box center [441, 483] width 582 height 55
click at [651, 472] on div "Done" at bounding box center [441, 483] width 582 height 55
click at [652, 475] on button "Done" at bounding box center [668, 484] width 86 height 34
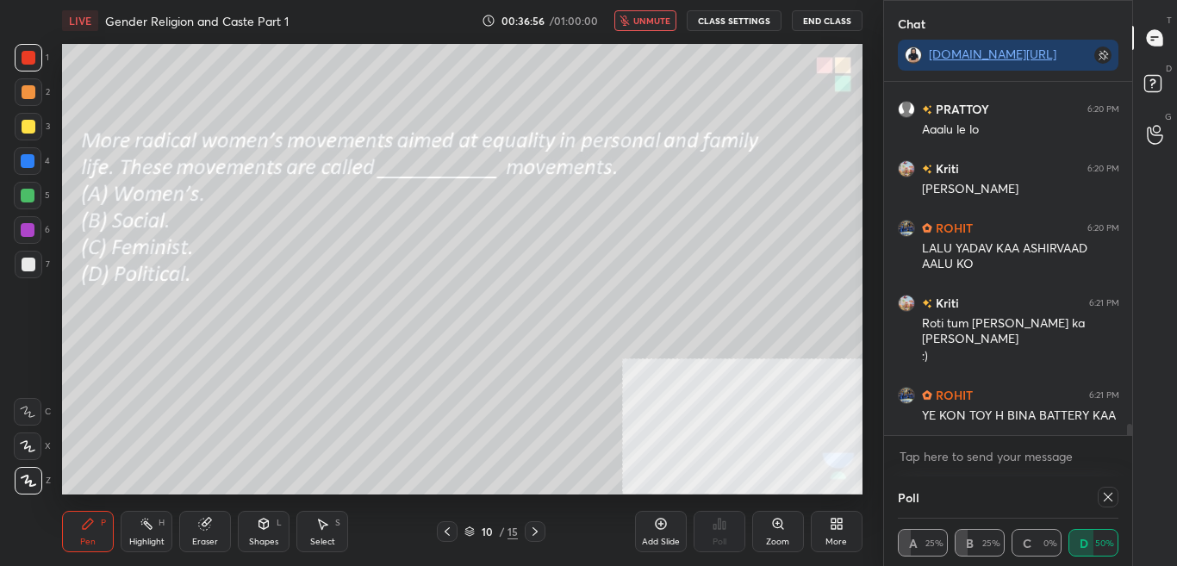
scroll to position [10976, 0]
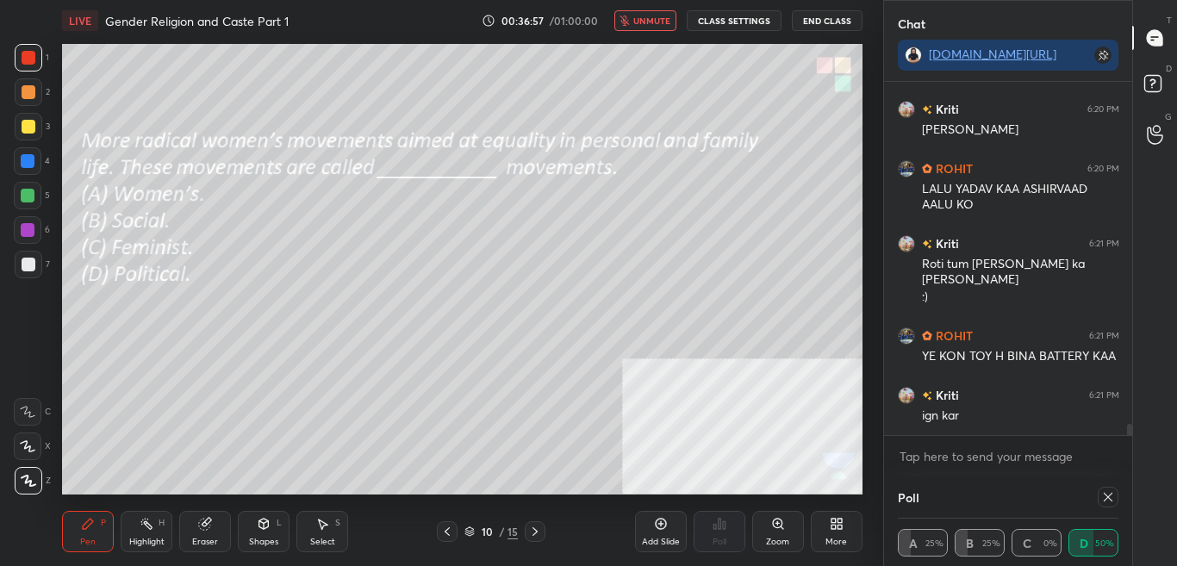
click at [646, 27] on button "unmute" at bounding box center [645, 20] width 62 height 21
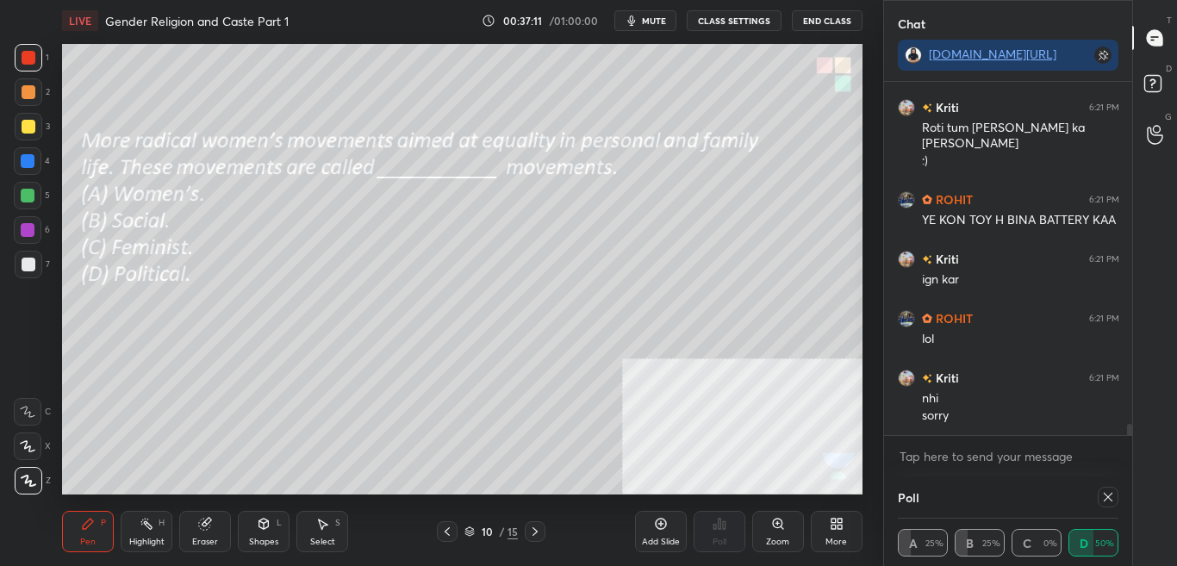
scroll to position [11172, 0]
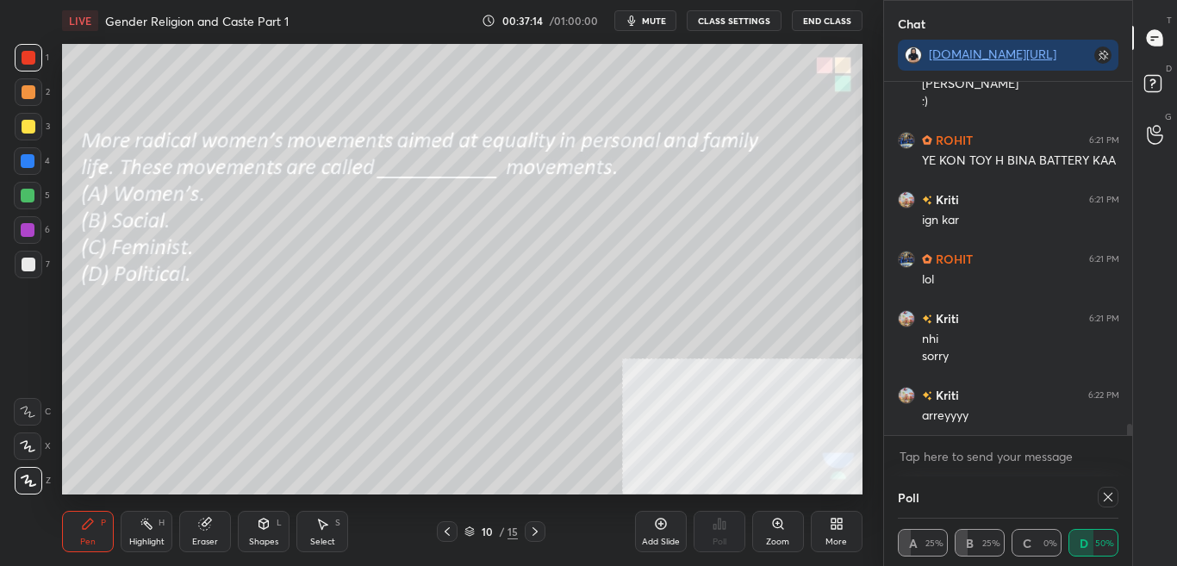
click at [1114, 497] on icon at bounding box center [1108, 497] width 14 height 14
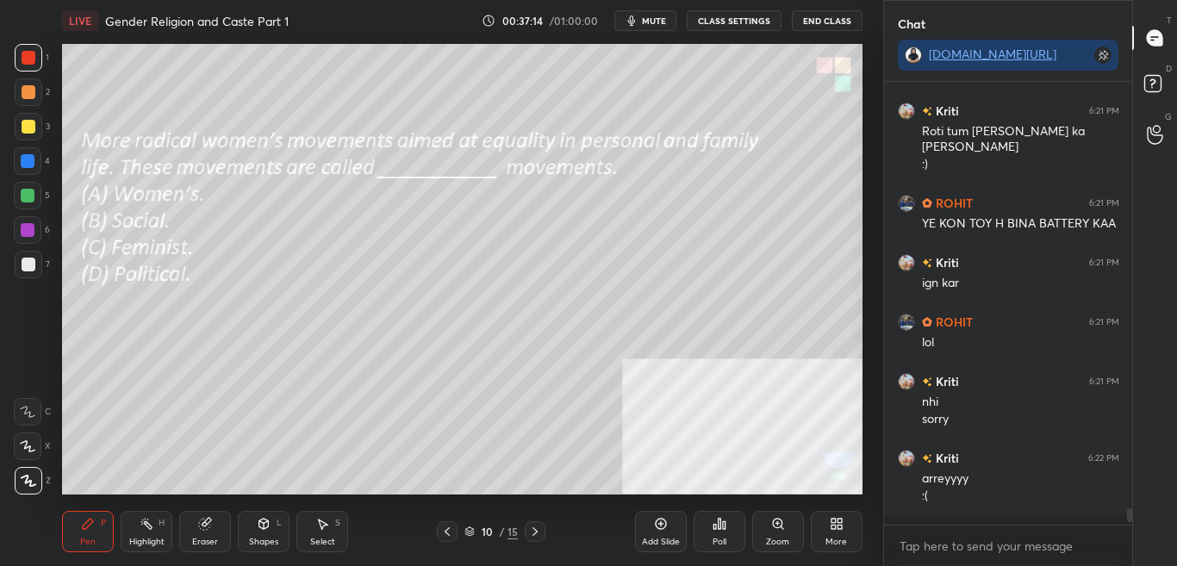
scroll to position [479, 243]
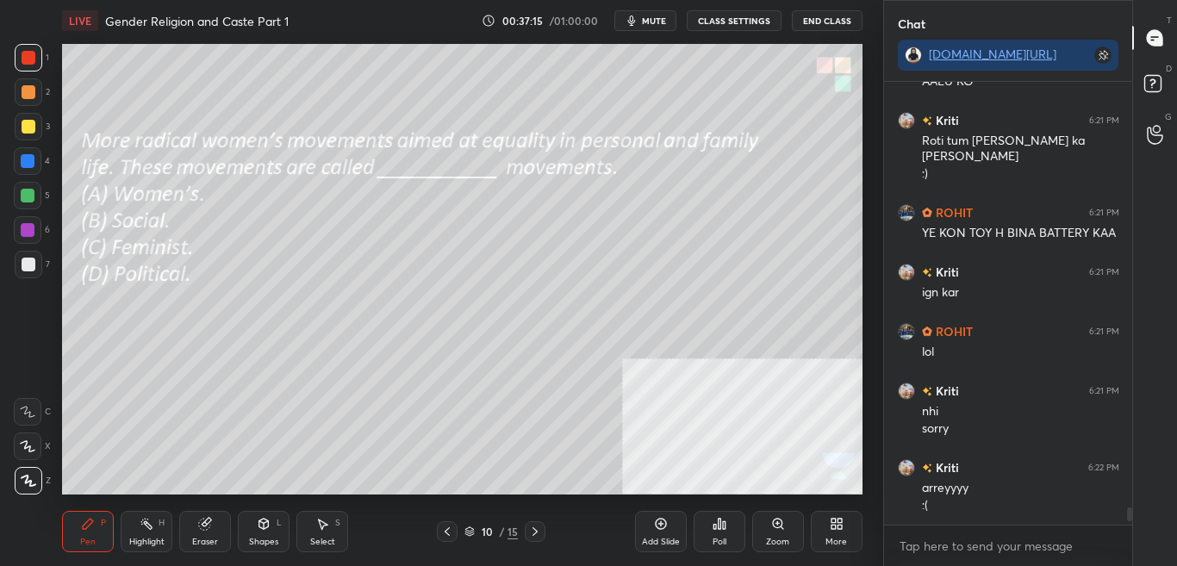
click at [720, 529] on icon at bounding box center [719, 524] width 14 height 14
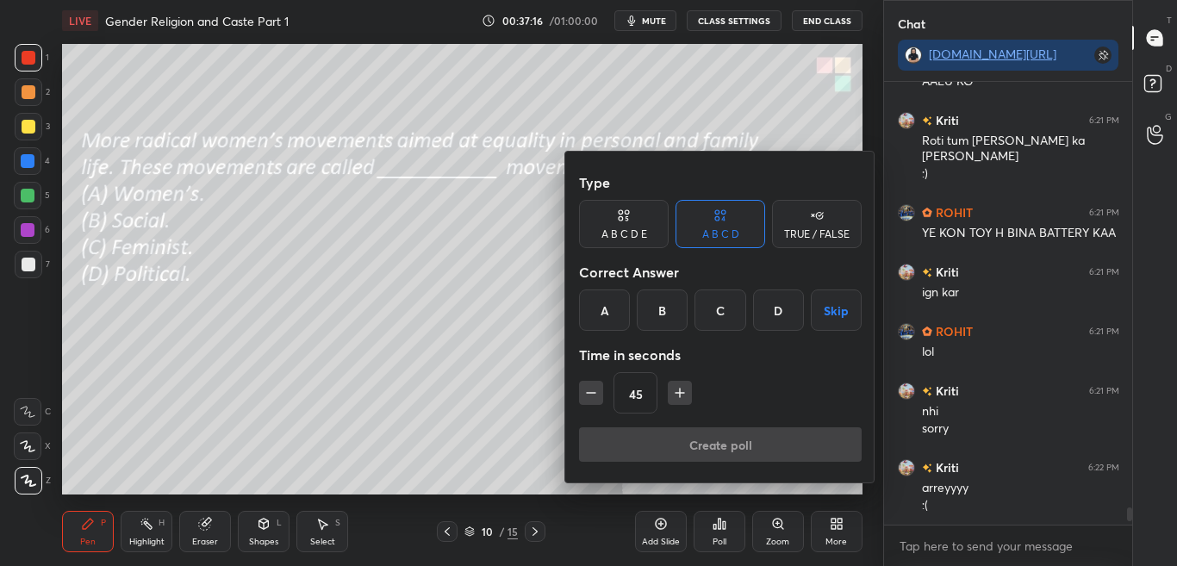
click at [727, 320] on div "C" at bounding box center [719, 309] width 51 height 41
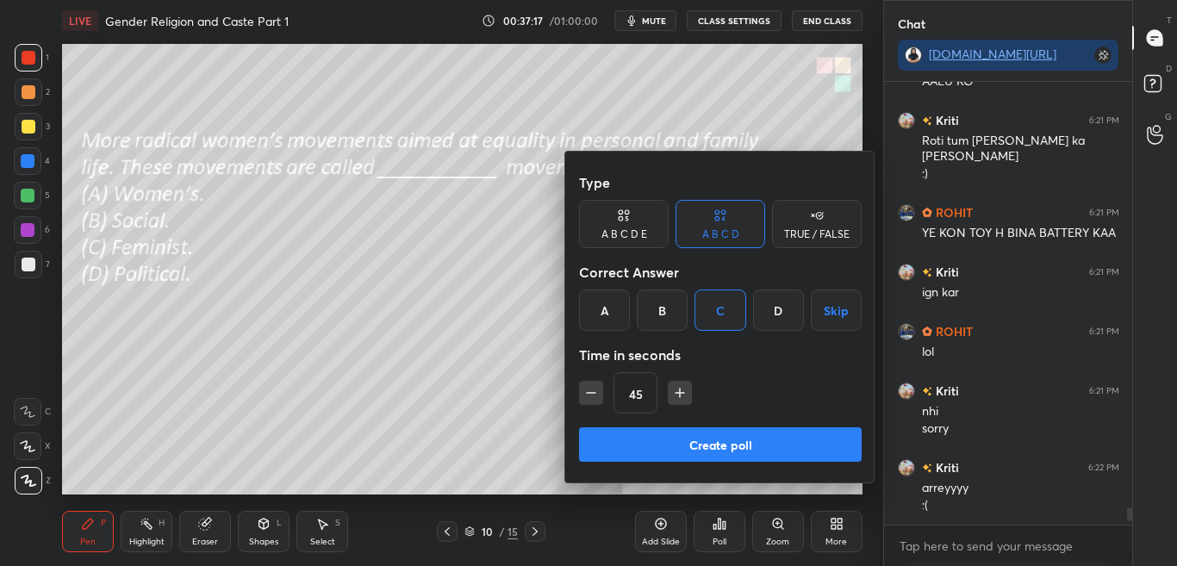
click at [706, 441] on button "Create poll" at bounding box center [720, 444] width 283 height 34
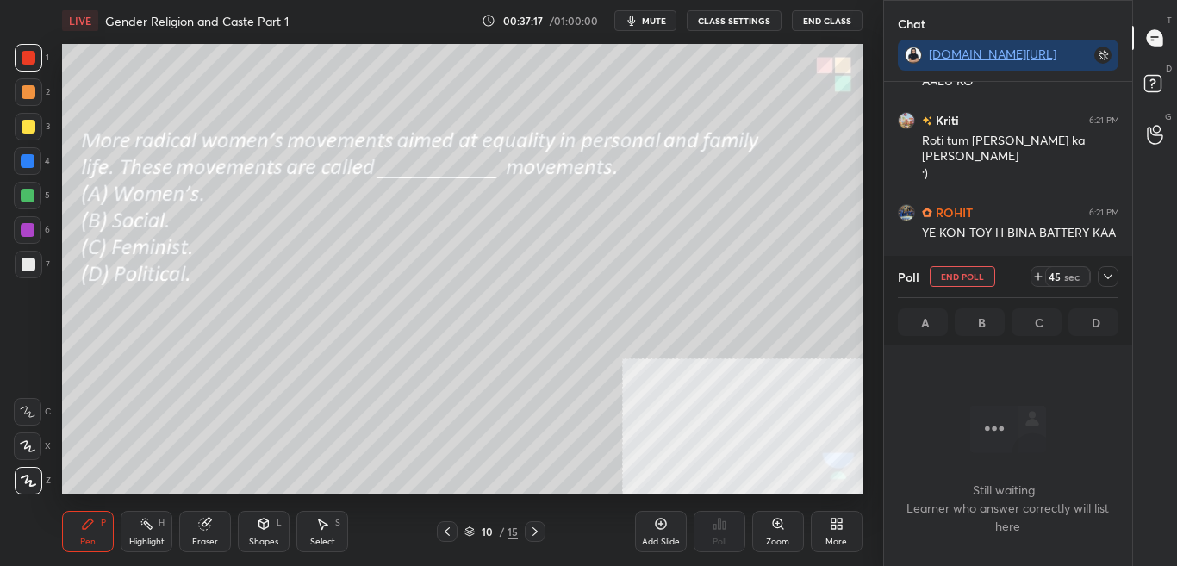
scroll to position [434, 243]
drag, startPoint x: 1110, startPoint y: 277, endPoint x: 1103, endPoint y: 291, distance: 15.4
click at [1109, 277] on icon at bounding box center [1108, 276] width 9 height 5
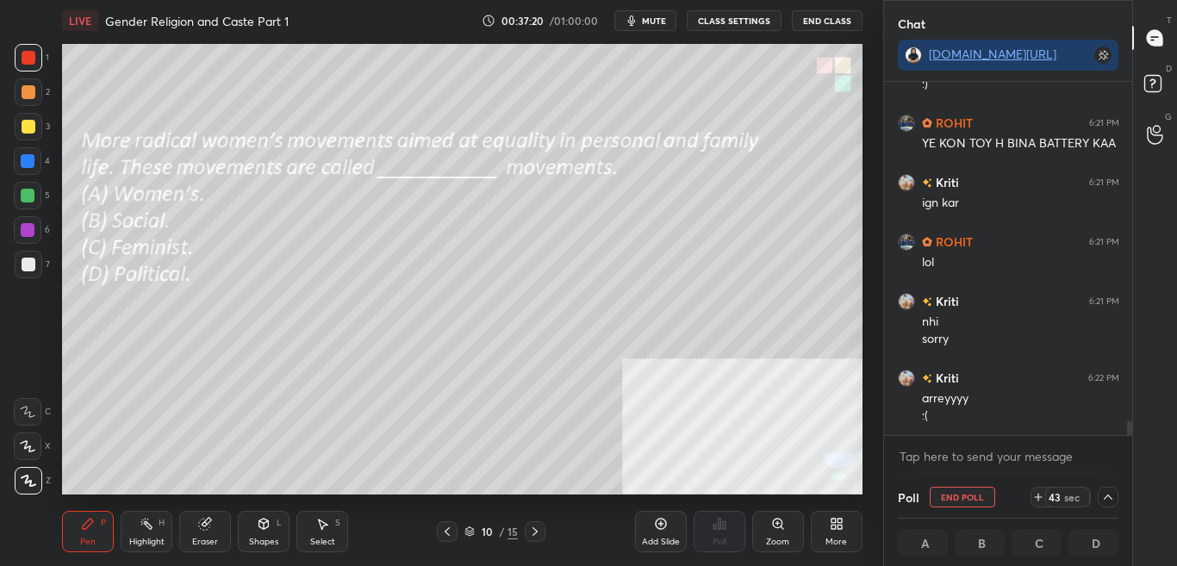
drag, startPoint x: 1129, startPoint y: 432, endPoint x: 1130, endPoint y: 446, distance: 14.7
click at [1130, 446] on div "ROHIT 6:19 PM THANK U [PERSON_NAME] MT BTANA Kriti 6:19 PM :( ROHIT 6:20 PM LOL…" at bounding box center [1008, 279] width 249 height 395
click at [1107, 494] on icon at bounding box center [1108, 497] width 14 height 14
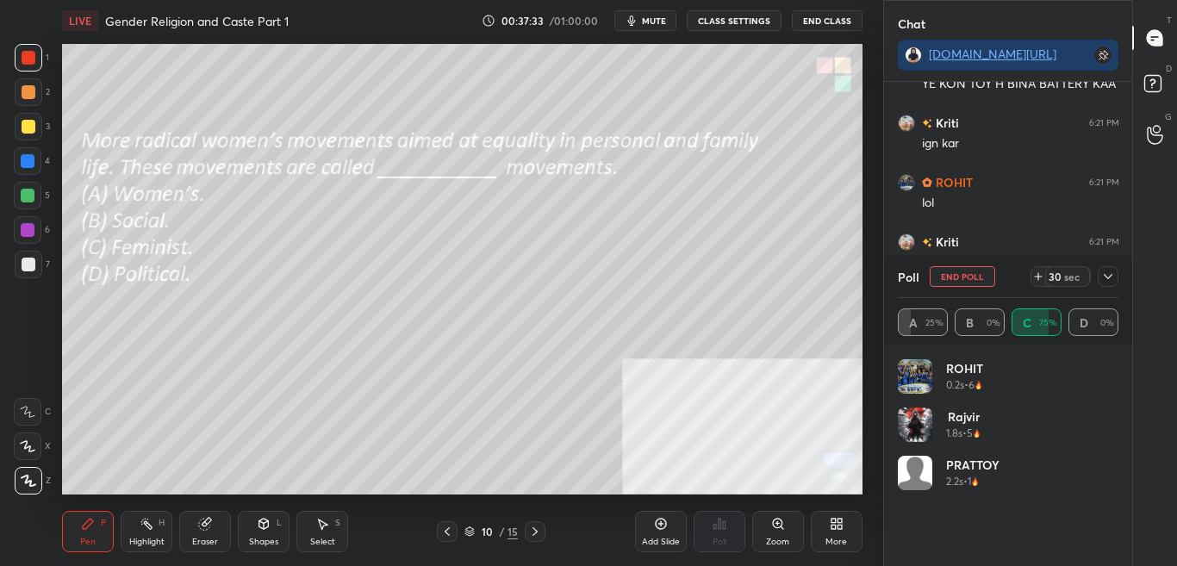
click at [1112, 273] on icon at bounding box center [1108, 277] width 14 height 14
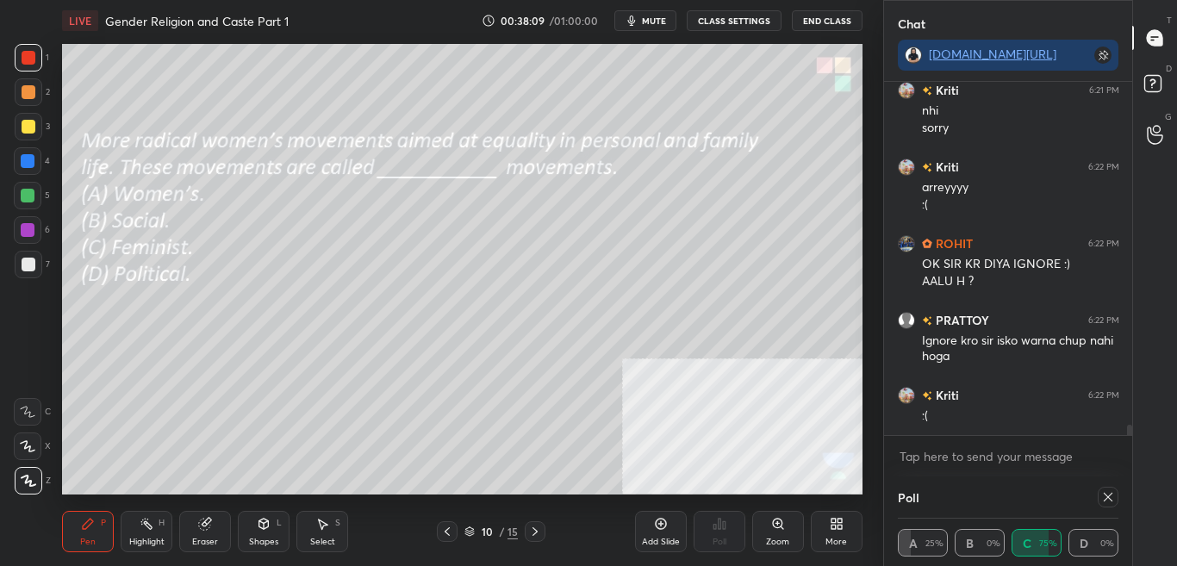
click at [1105, 501] on icon at bounding box center [1108, 497] width 14 height 14
type textarea "x"
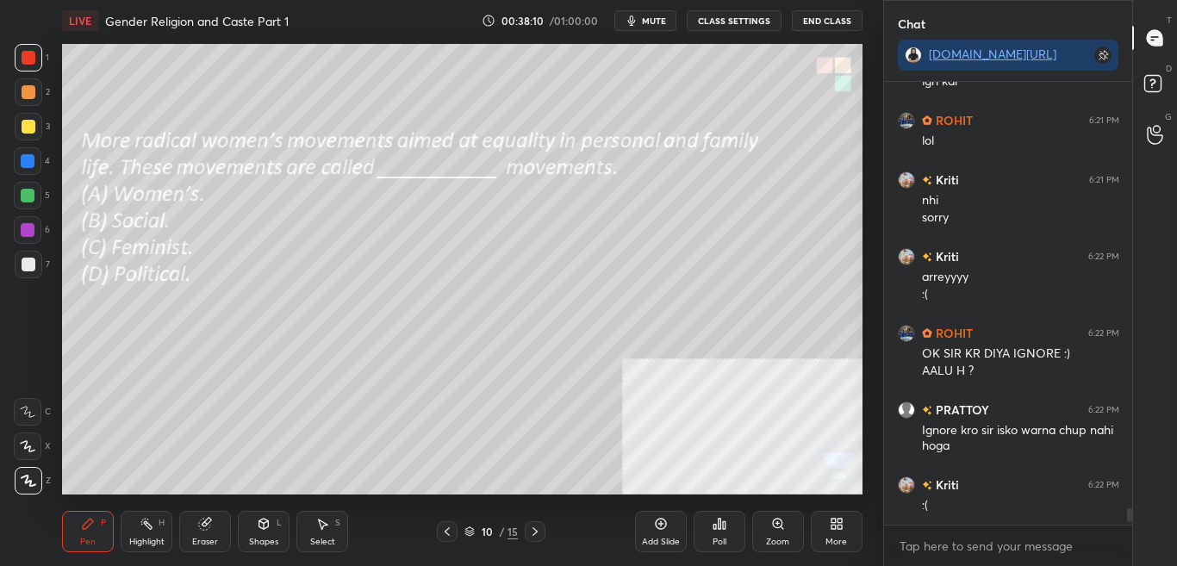
click at [830, 538] on div "More" at bounding box center [836, 542] width 22 height 9
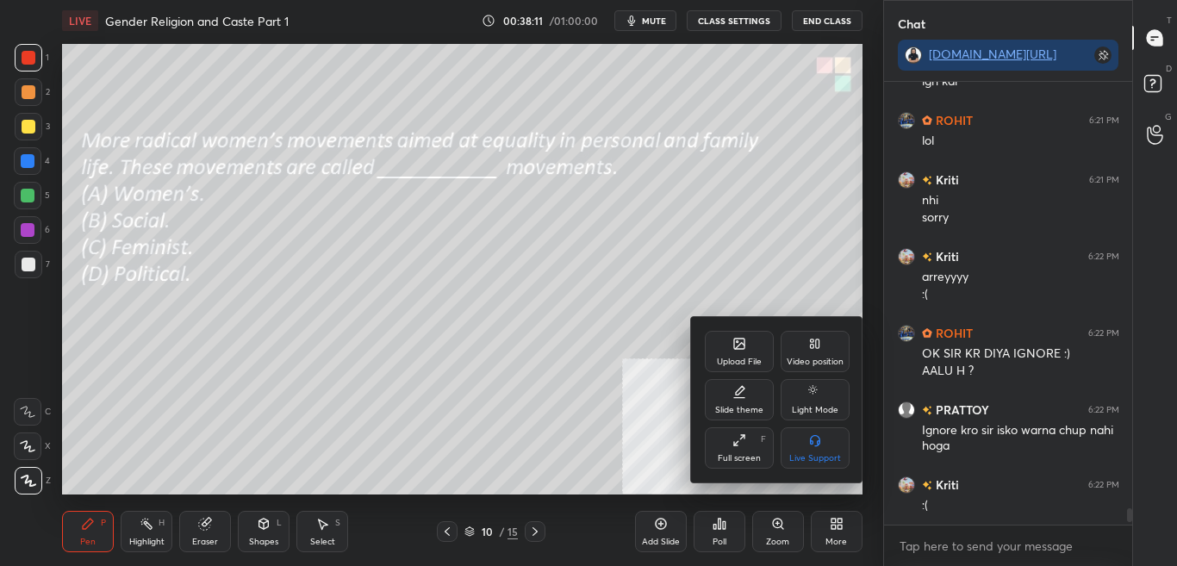
click at [737, 351] on div "Upload File" at bounding box center [739, 351] width 69 height 41
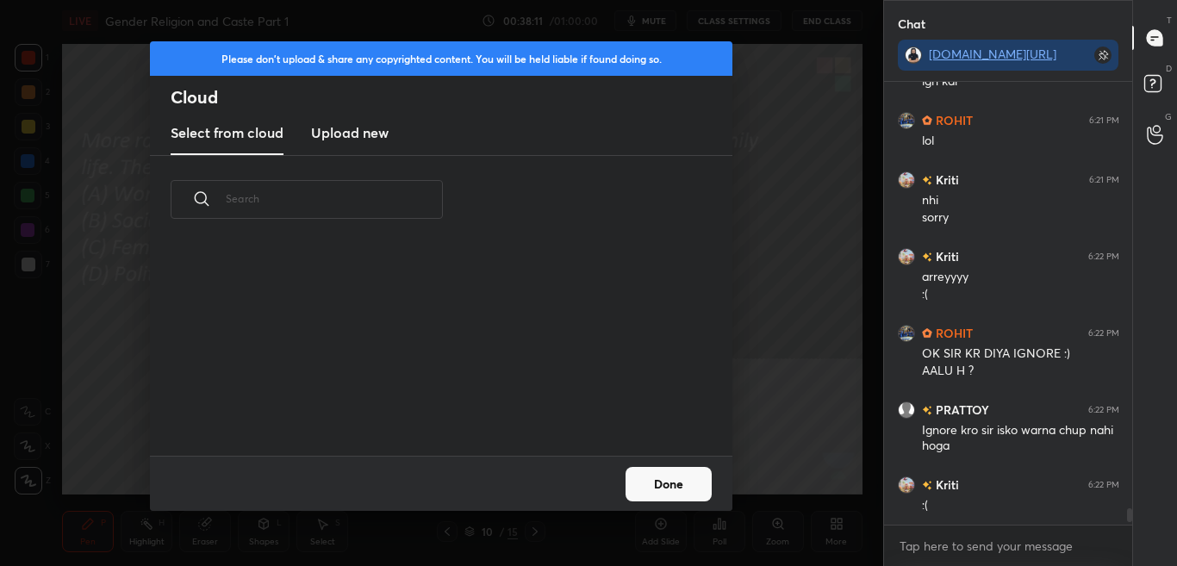
click at [567, 438] on div "grid" at bounding box center [431, 347] width 562 height 217
click at [672, 470] on button "Done" at bounding box center [668, 484] width 86 height 34
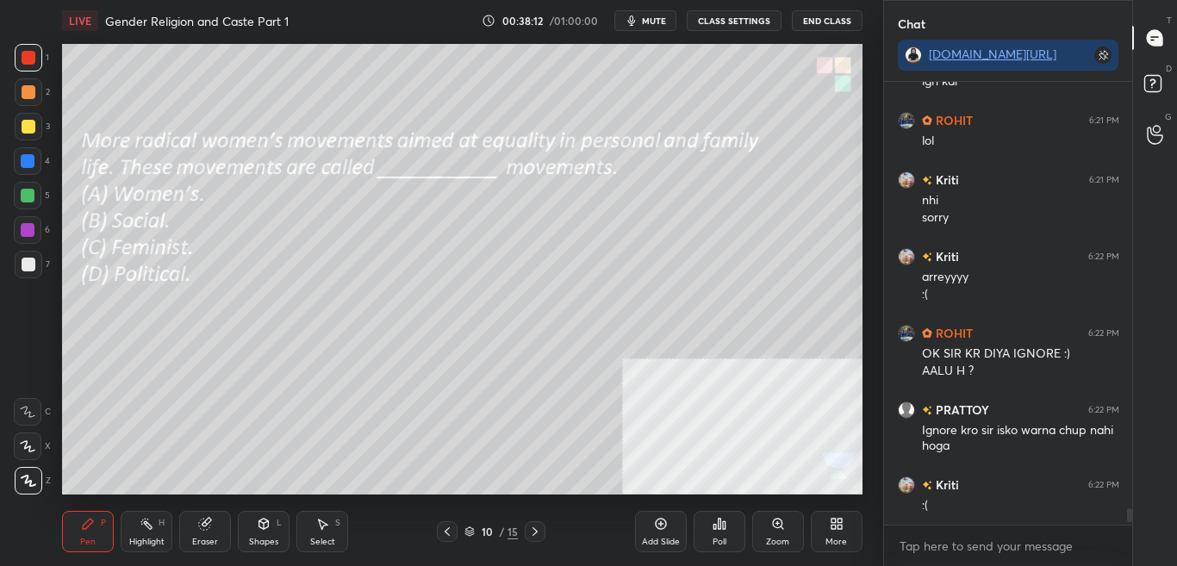
click at [536, 534] on icon at bounding box center [535, 532] width 14 height 14
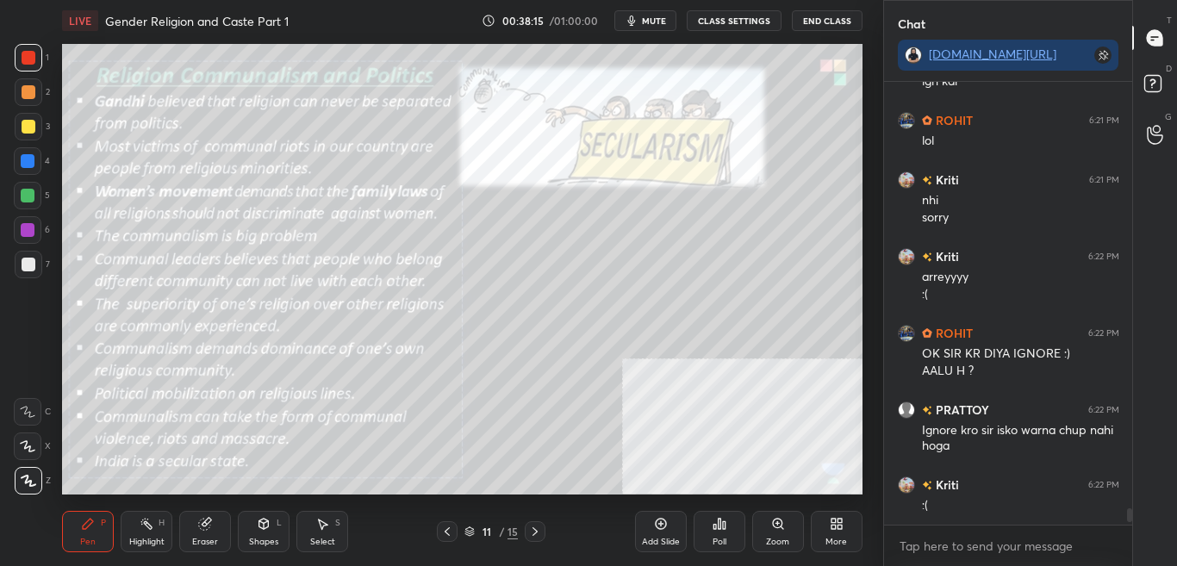
click at [734, 20] on button "CLASS SETTINGS" at bounding box center [734, 20] width 95 height 21
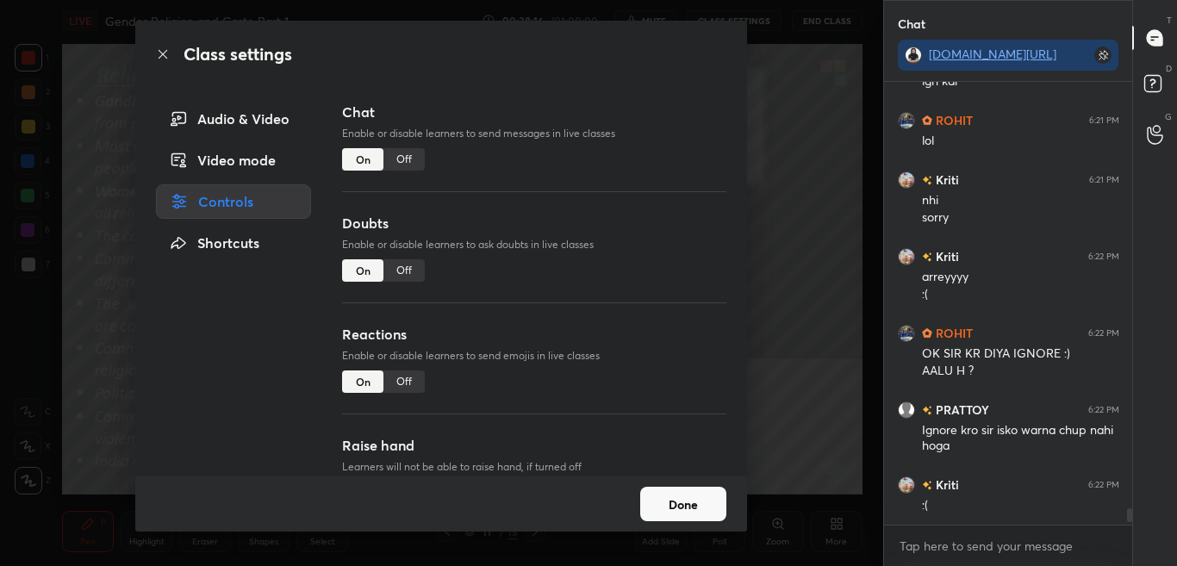
click at [409, 152] on div "Off" at bounding box center [403, 159] width 41 height 22
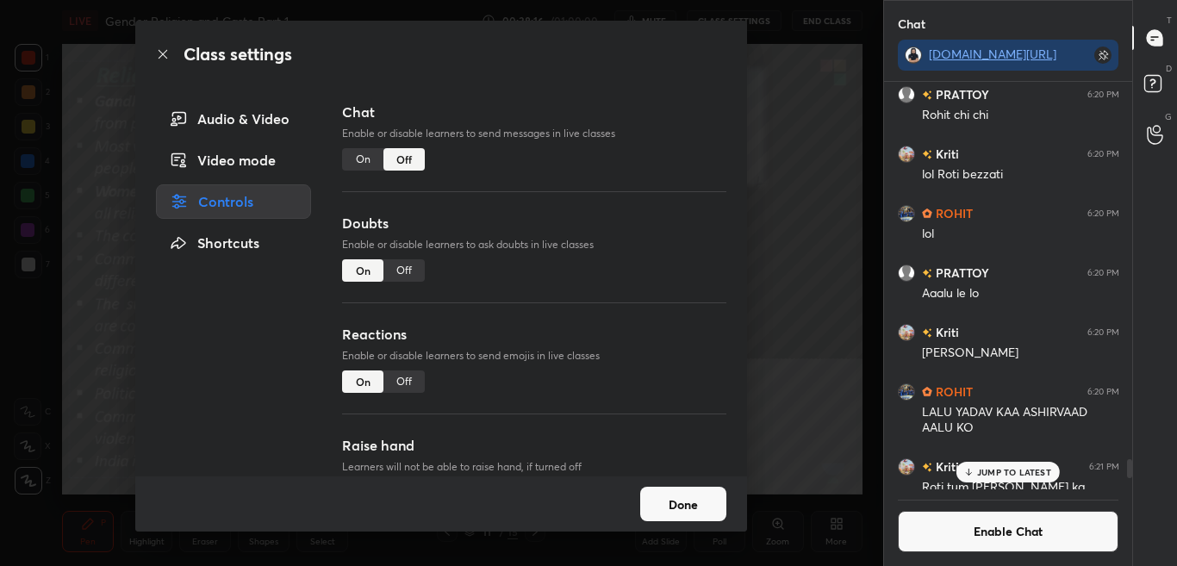
scroll to position [402, 243]
click at [156, 47] on div "Class settings" at bounding box center [441, 54] width 612 height 67
click at [164, 55] on icon at bounding box center [163, 54] width 9 height 9
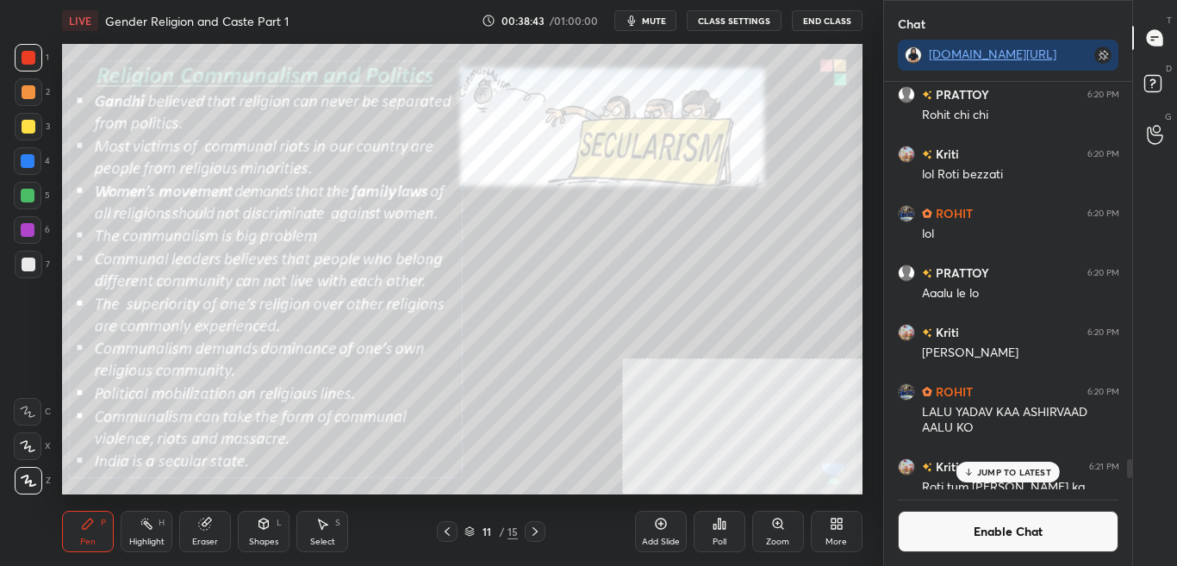
click at [976, 530] on button "Enable Chat" at bounding box center [1008, 531] width 221 height 41
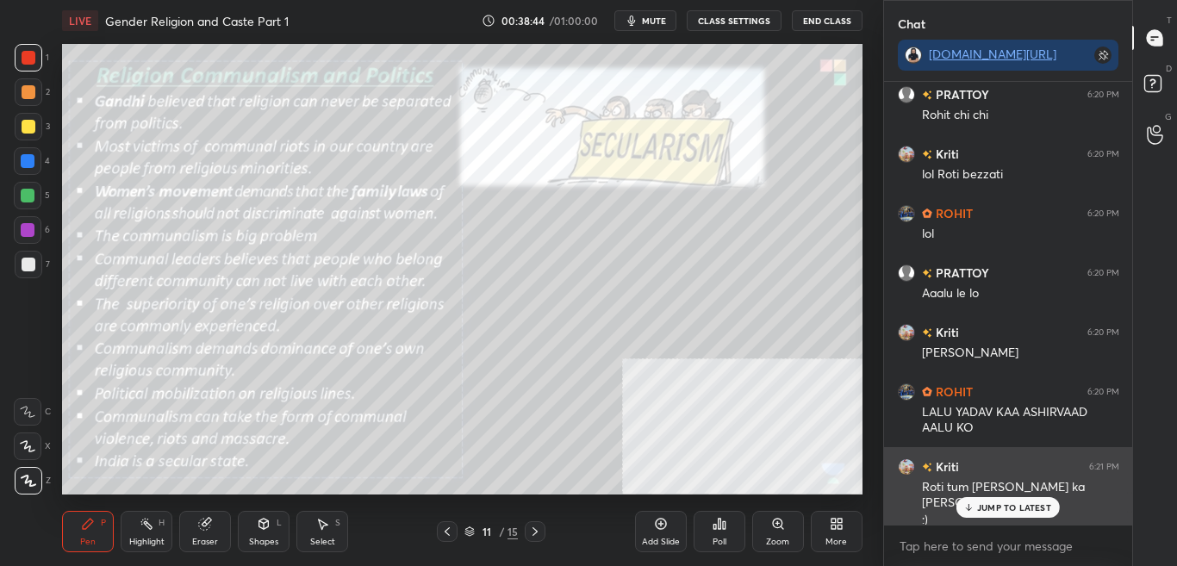
scroll to position [438, 243]
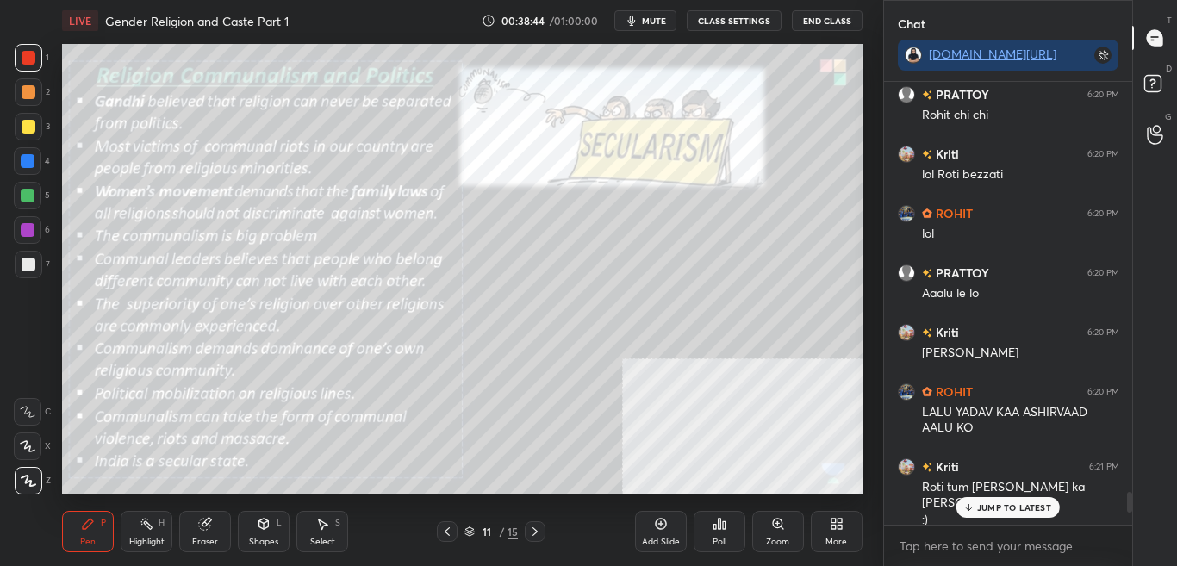
click at [988, 509] on p "JUMP TO LATEST" at bounding box center [1014, 507] width 74 height 10
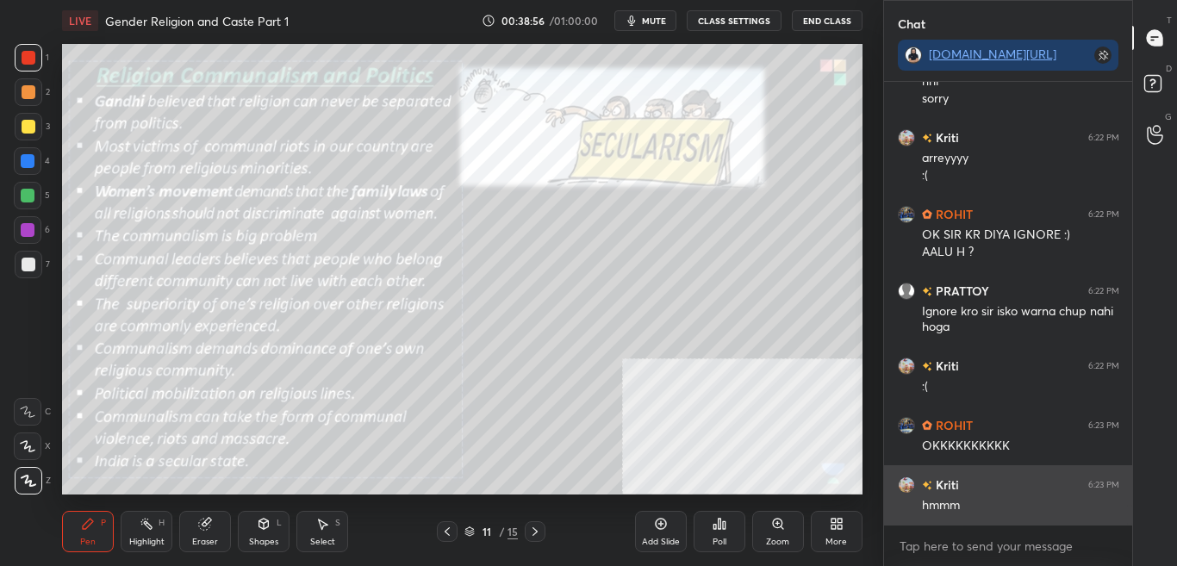
scroll to position [9511, 0]
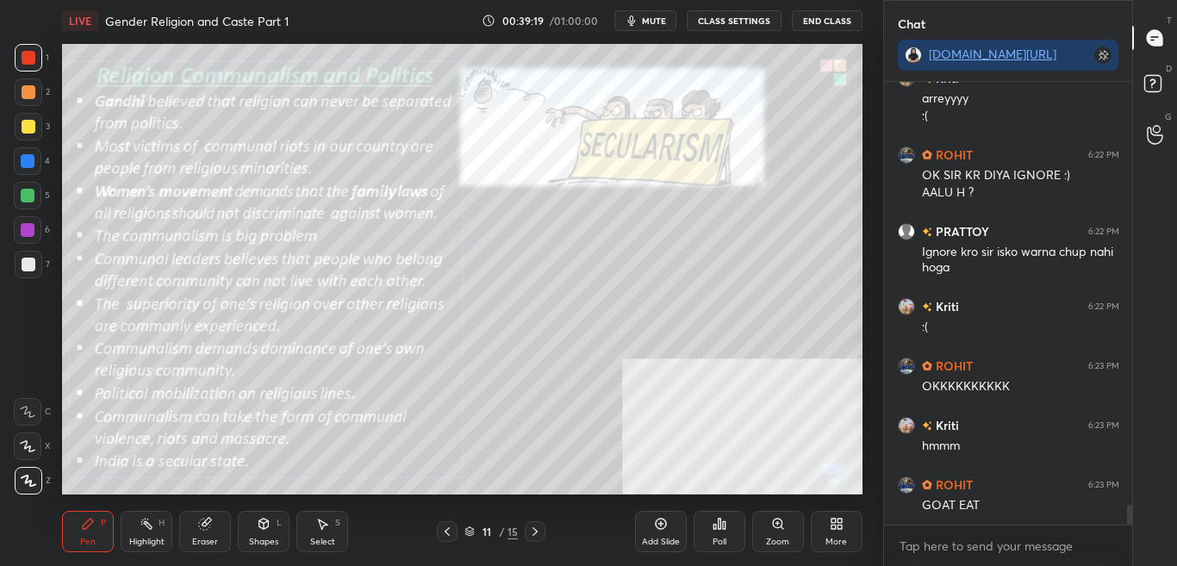
click at [731, 23] on button "CLASS SETTINGS" at bounding box center [734, 20] width 95 height 21
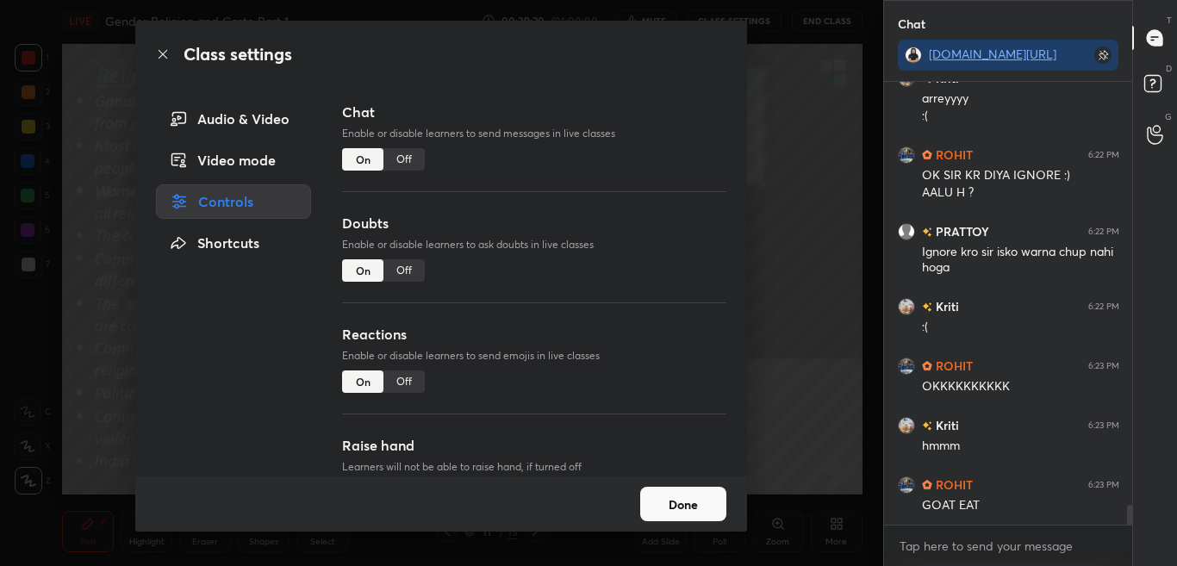
click at [403, 158] on div "Off" at bounding box center [403, 159] width 41 height 22
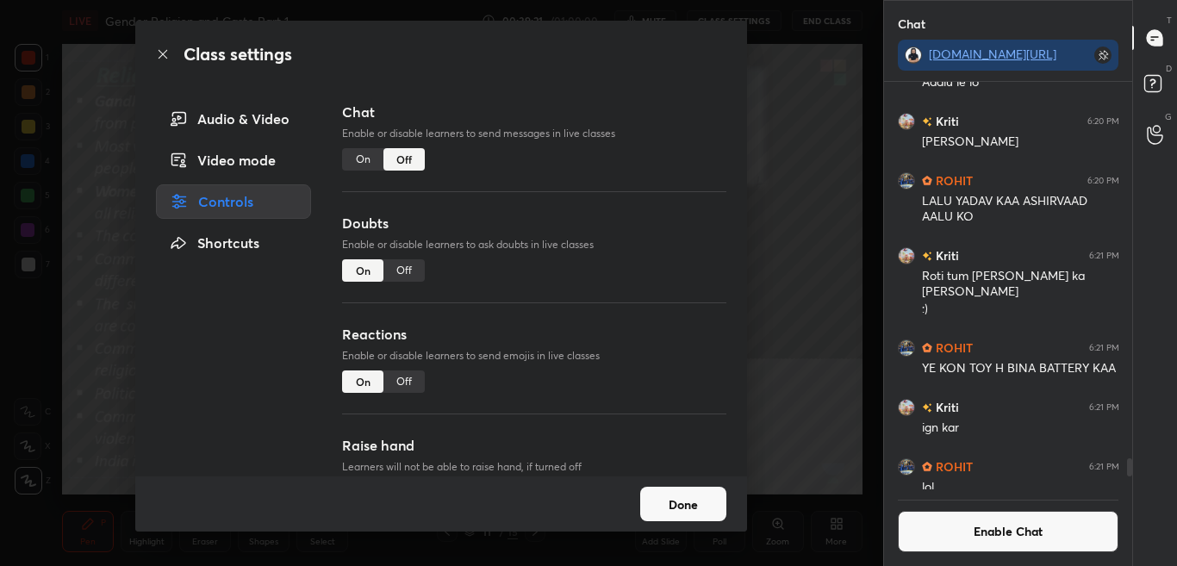
click at [161, 53] on icon at bounding box center [163, 54] width 14 height 14
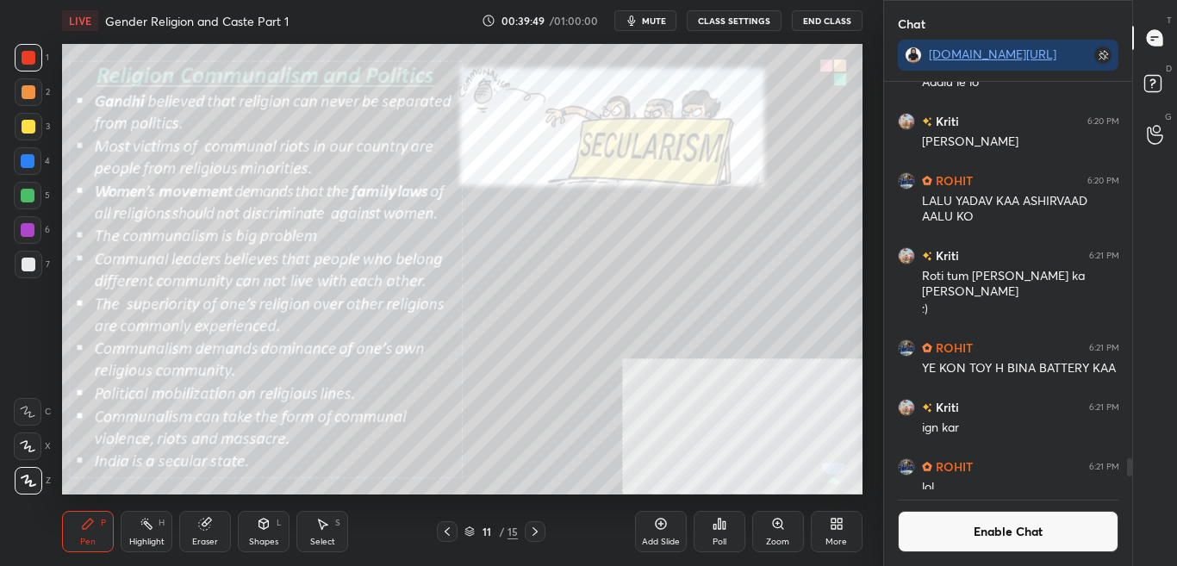
click at [1000, 519] on button "Enable Chat" at bounding box center [1008, 531] width 221 height 41
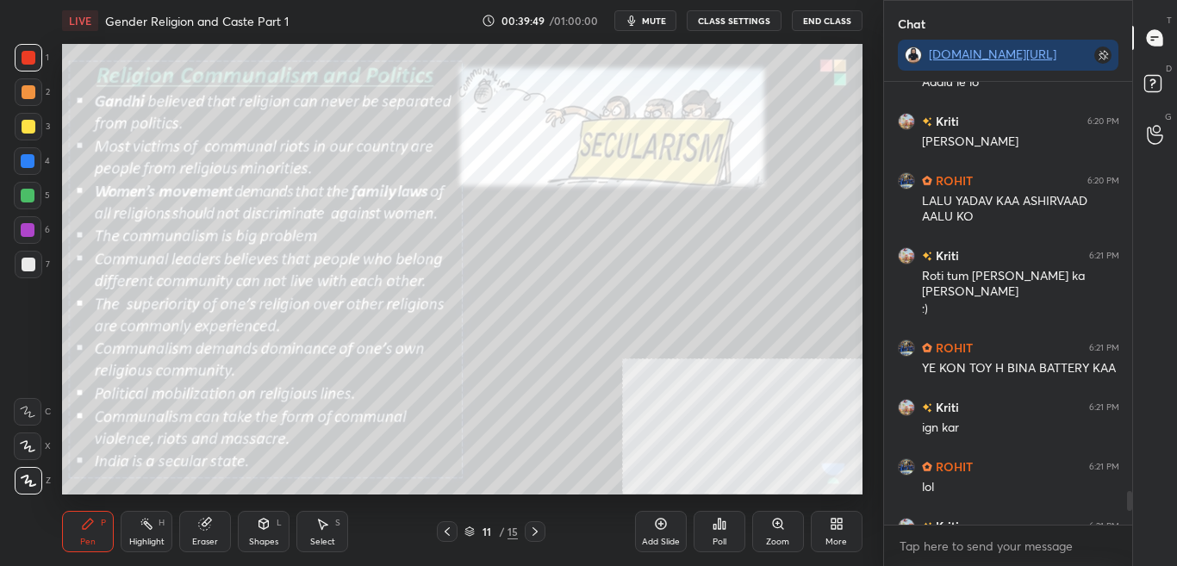
scroll to position [438, 243]
drag, startPoint x: 1133, startPoint y: 501, endPoint x: 1133, endPoint y: 532, distance: 31.9
click at [1133, 532] on div "T Messages (T) D Doubts (D) G Raise Hand (G)" at bounding box center [1154, 283] width 45 height 566
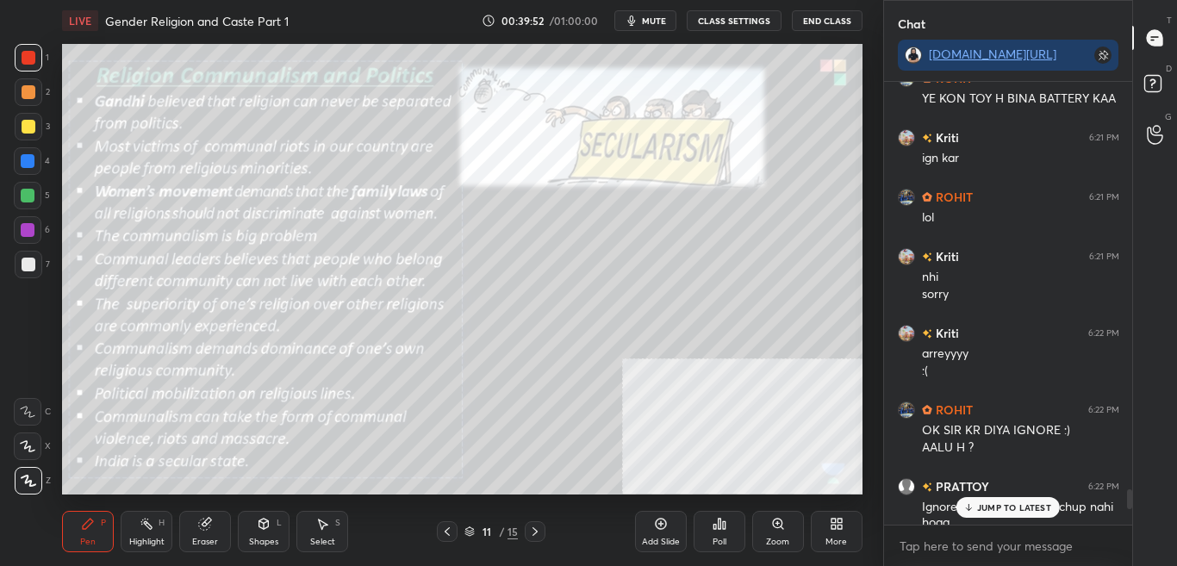
scroll to position [9462, 0]
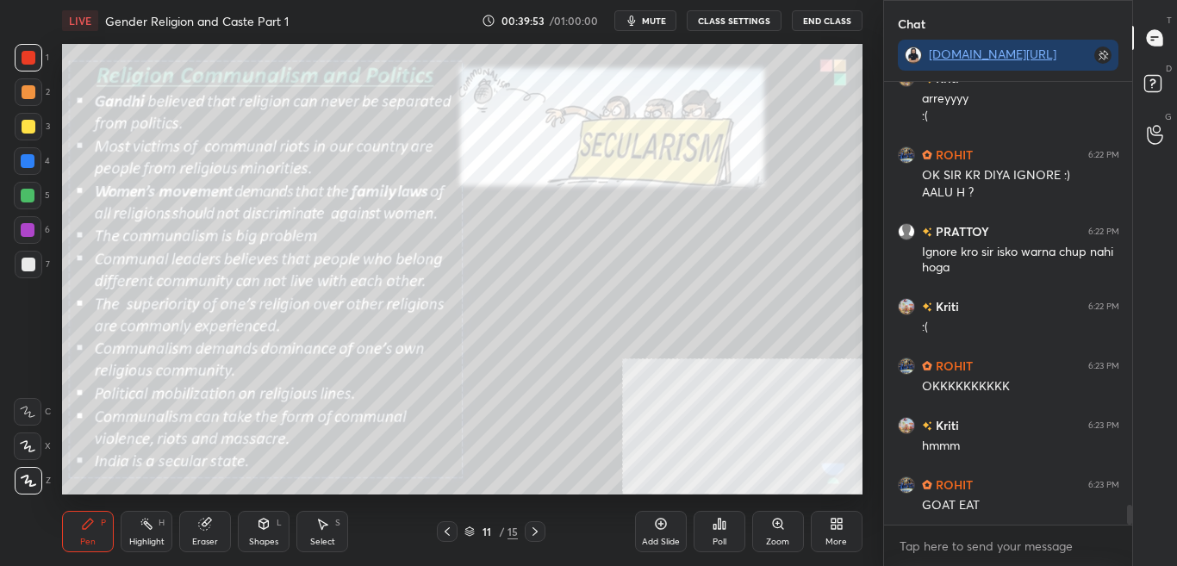
drag, startPoint x: 1130, startPoint y: 500, endPoint x: 1128, endPoint y: 541, distance: 41.4
click at [1129, 539] on div "Kriti 6:21 PM nhi sorry Kriti 6:22 PM arreyyyy :( ROHIT 6:22 PM OK SIR KR DIYA …" at bounding box center [1008, 324] width 249 height 484
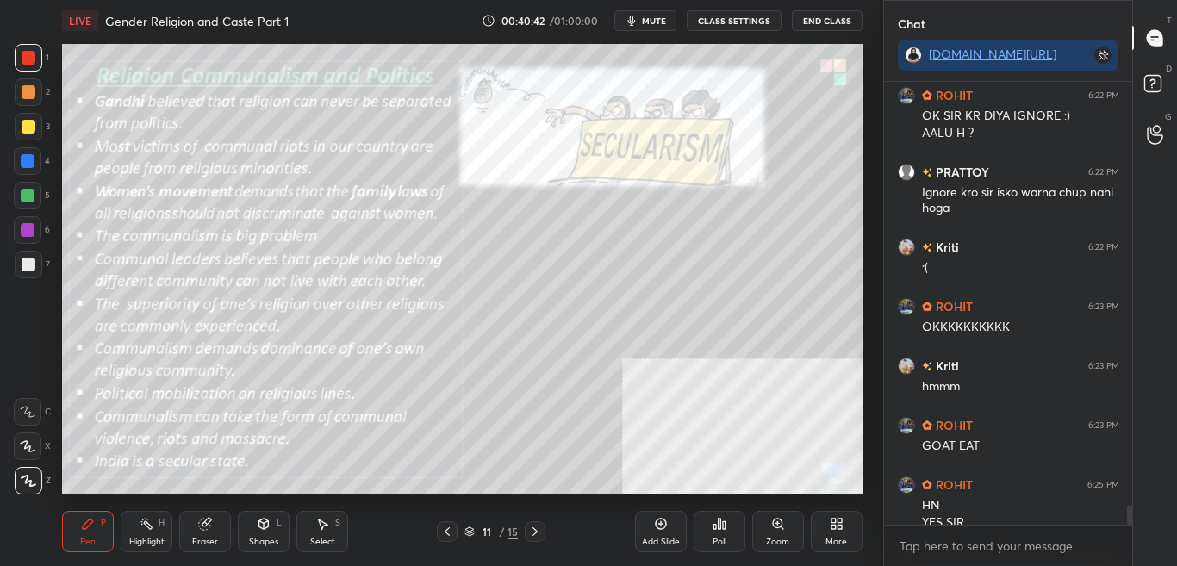
scroll to position [9538, 0]
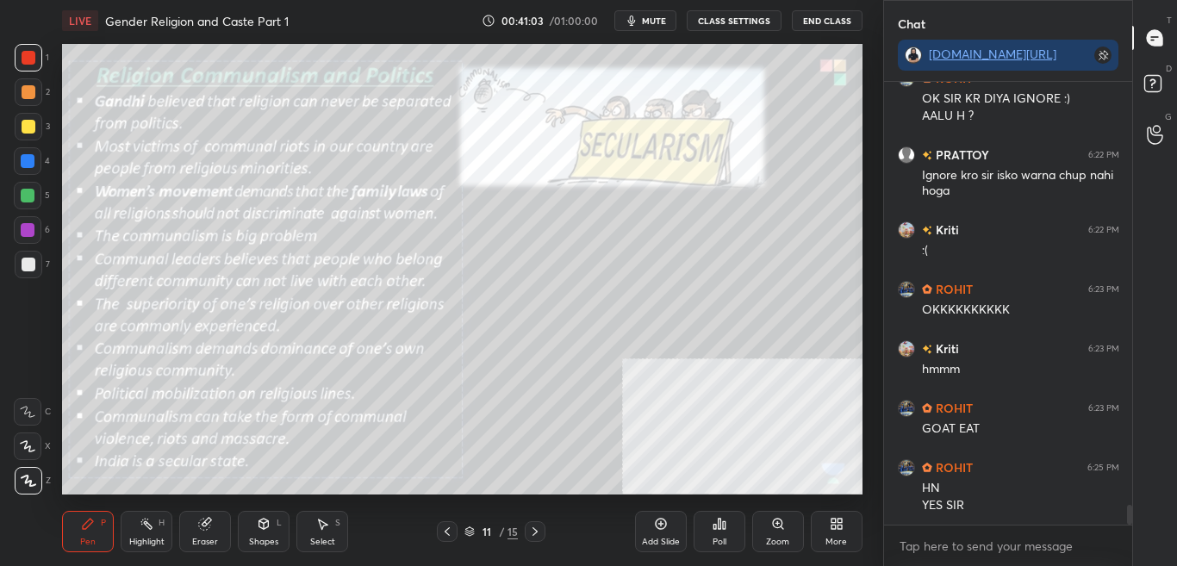
click at [743, 16] on button "CLASS SETTINGS" at bounding box center [734, 20] width 95 height 21
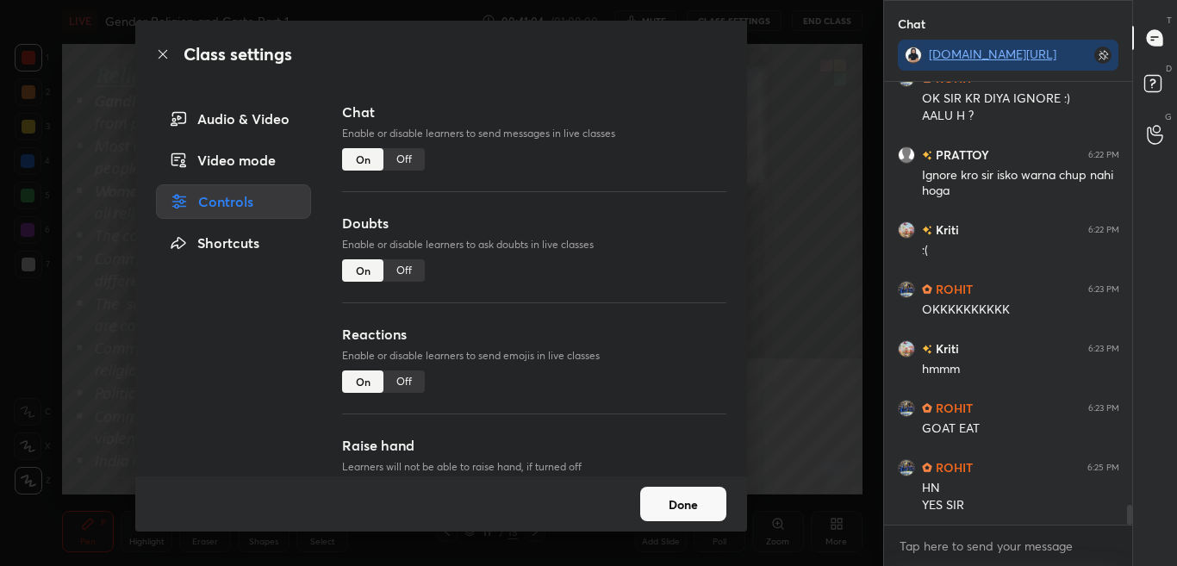
click at [401, 155] on div "Off" at bounding box center [403, 159] width 41 height 22
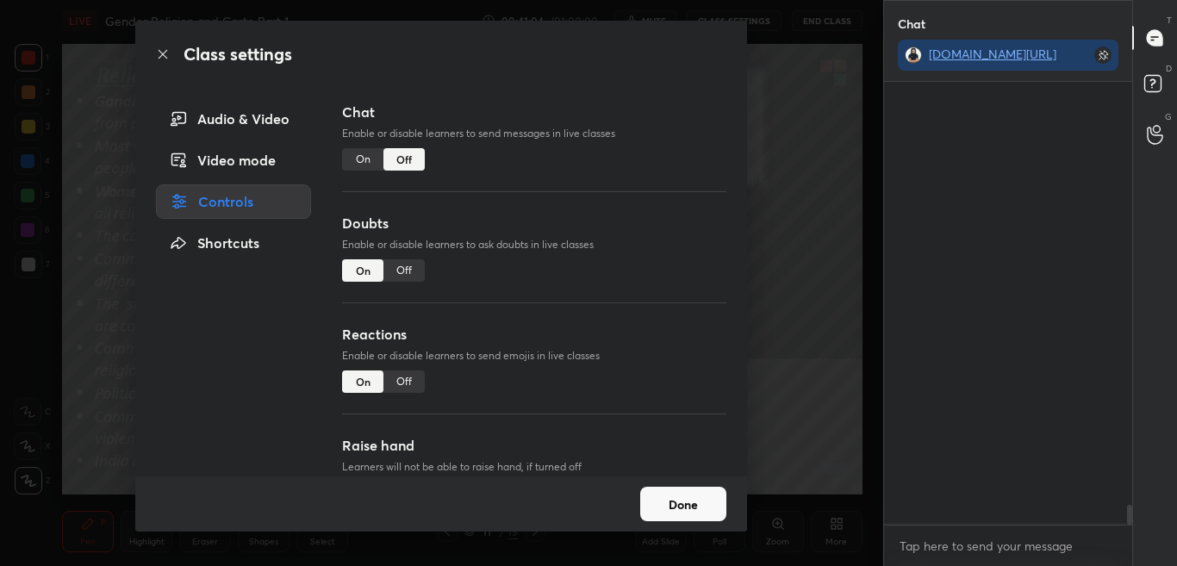
scroll to position [402, 243]
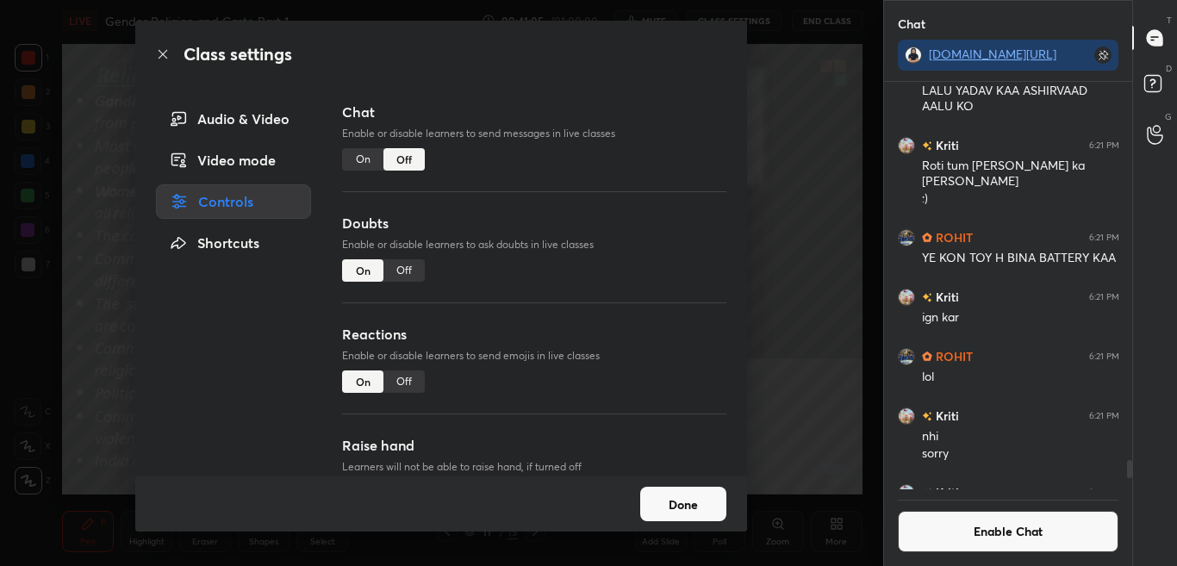
click at [161, 52] on icon at bounding box center [163, 54] width 14 height 14
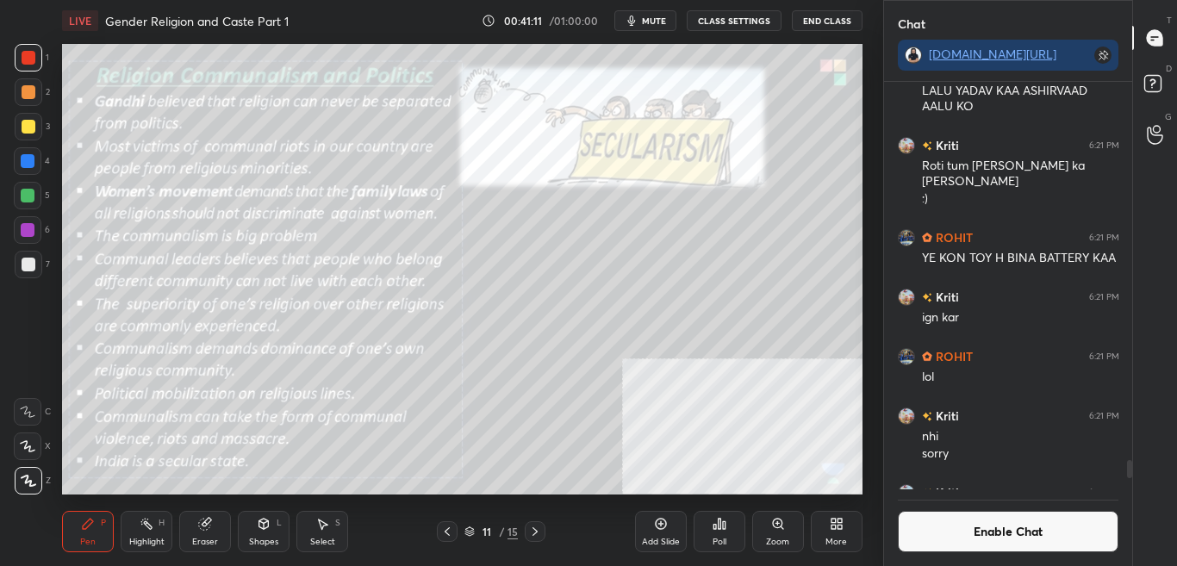
click at [801, 542] on div "Zoom" at bounding box center [778, 531] width 52 height 41
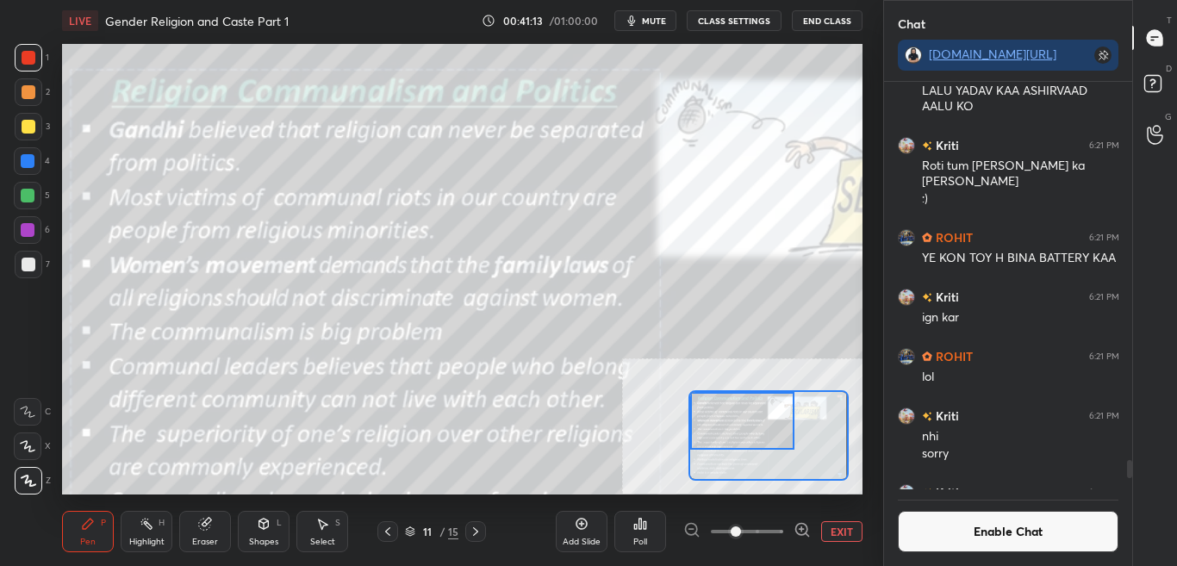
drag, startPoint x: 748, startPoint y: 442, endPoint x: 731, endPoint y: 414, distance: 32.1
click at [731, 414] on div at bounding box center [742, 421] width 104 height 58
click at [1031, 542] on button "Enable Chat" at bounding box center [1008, 531] width 221 height 41
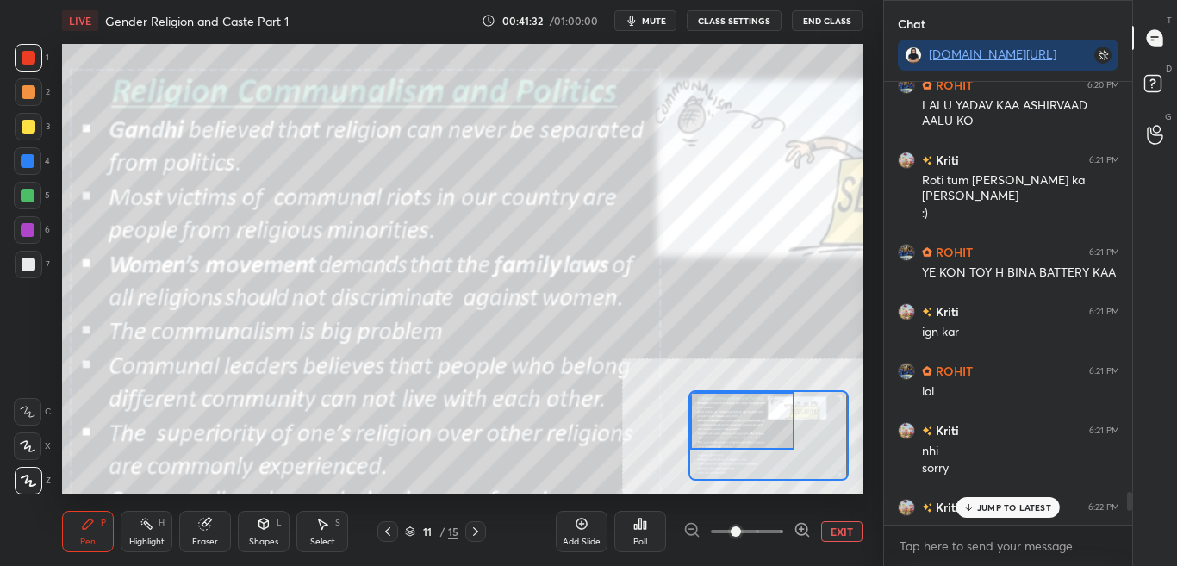
click at [1013, 505] on p "JUMP TO LATEST" at bounding box center [1014, 507] width 74 height 10
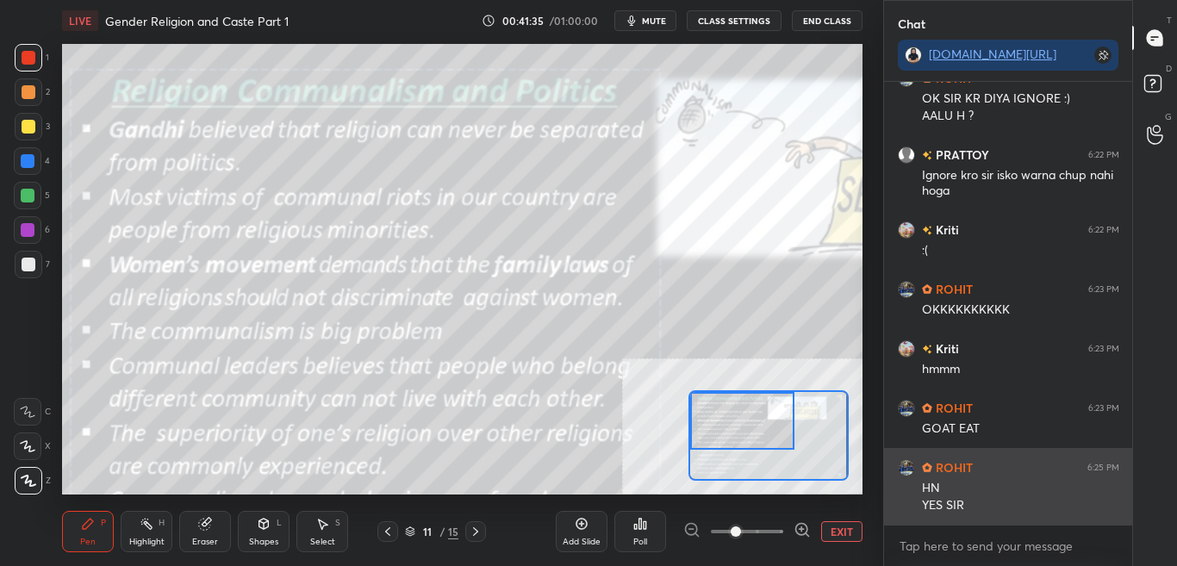
scroll to position [9548, 0]
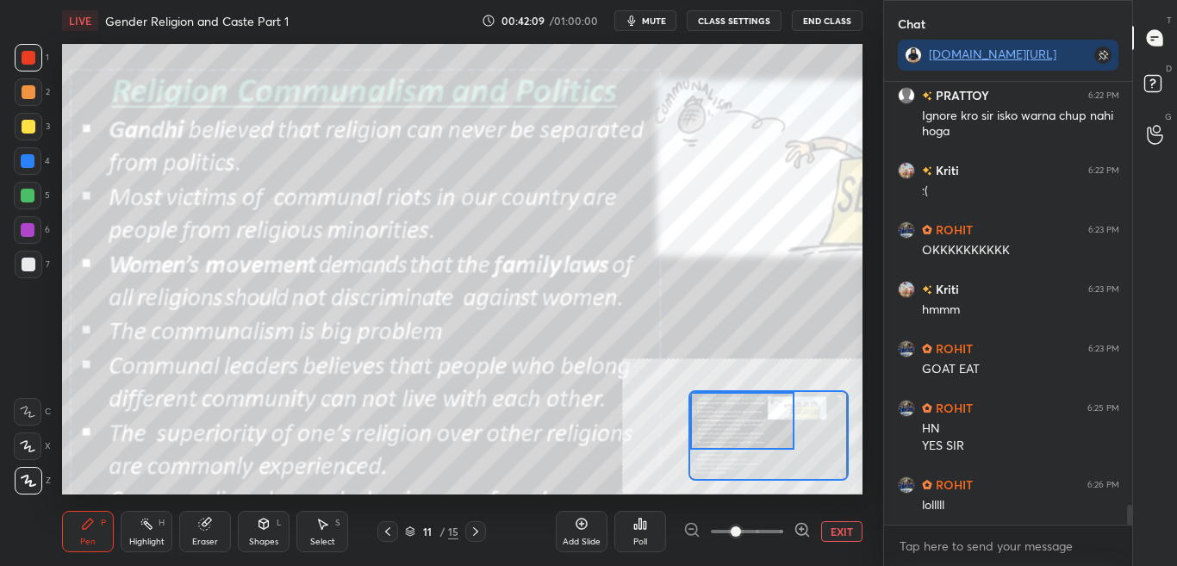
click at [745, 15] on button "CLASS SETTINGS" at bounding box center [734, 20] width 95 height 21
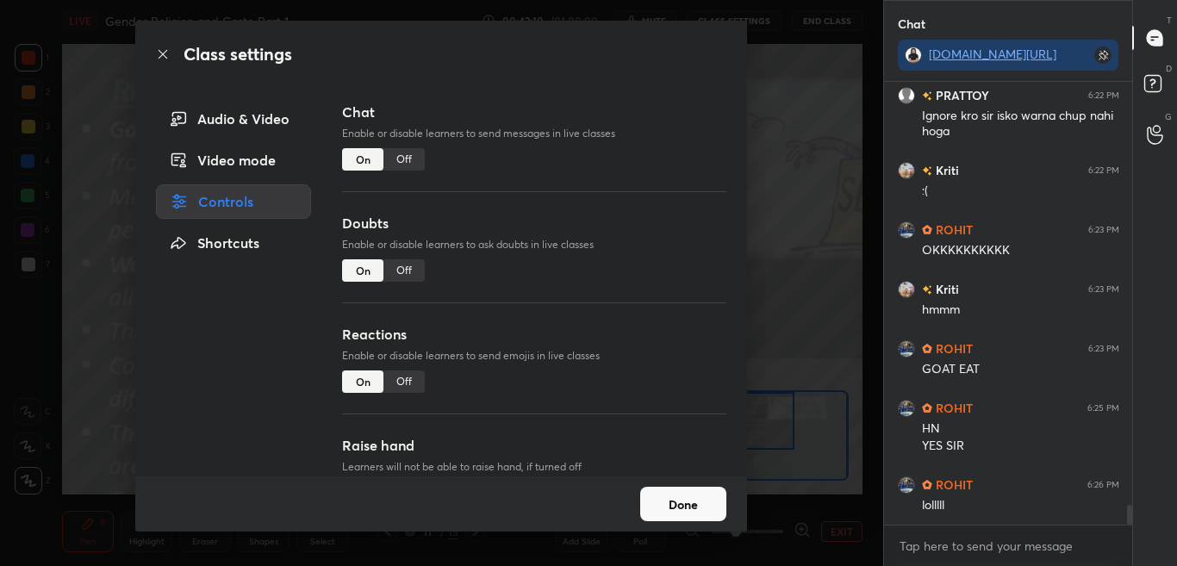
click at [407, 161] on div "Off" at bounding box center [403, 159] width 41 height 22
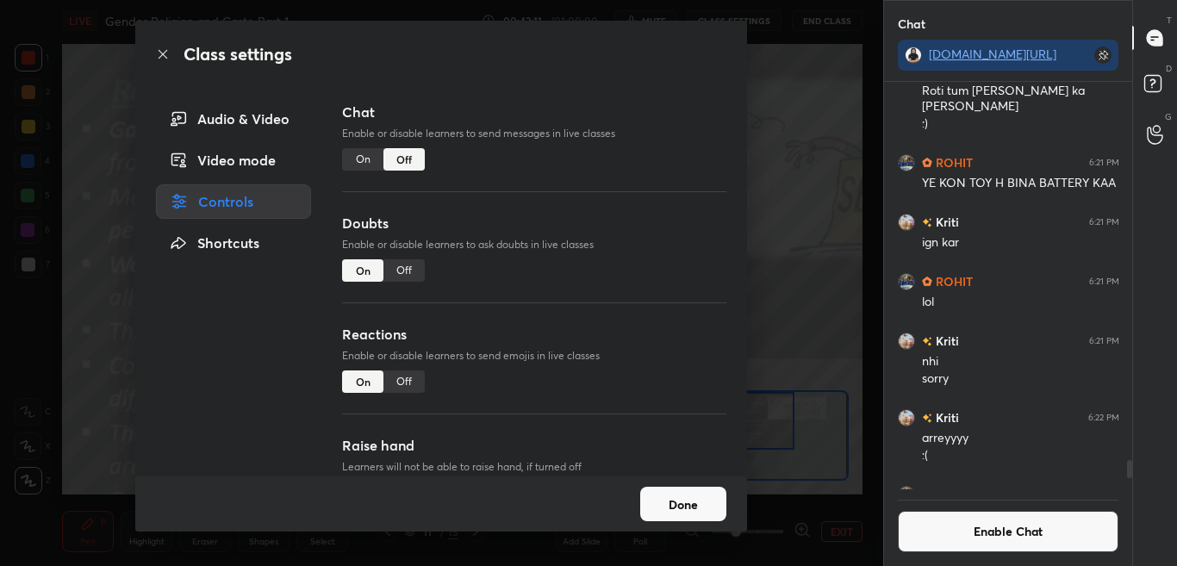
scroll to position [402, 243]
click at [160, 53] on icon at bounding box center [163, 54] width 14 height 14
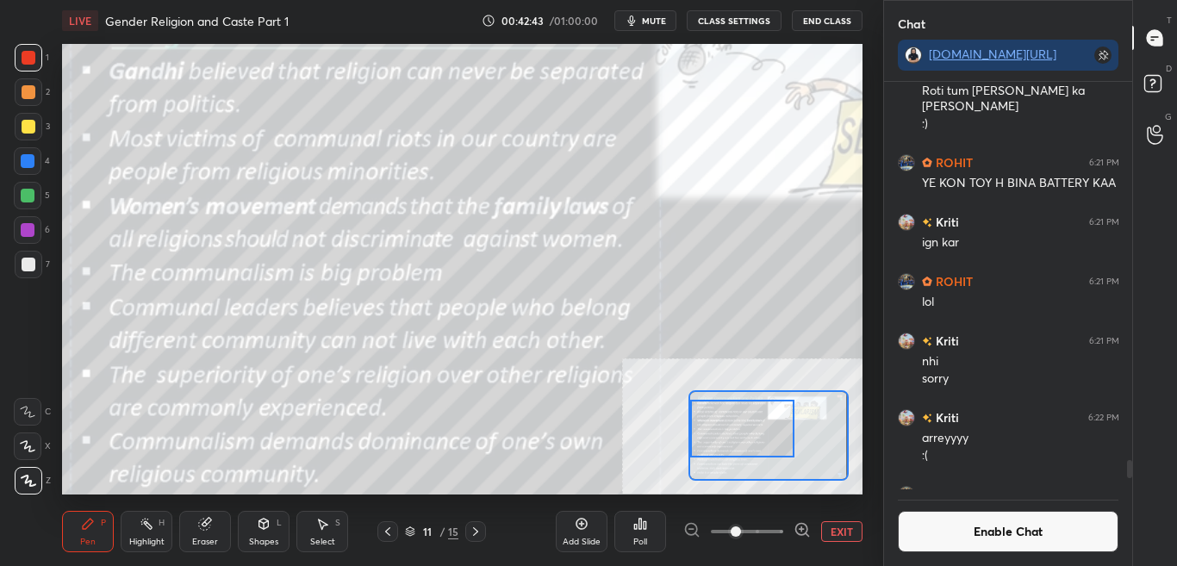
click at [743, 441] on div at bounding box center [742, 429] width 104 height 58
click at [1051, 524] on button "Enable Chat" at bounding box center [1008, 531] width 221 height 41
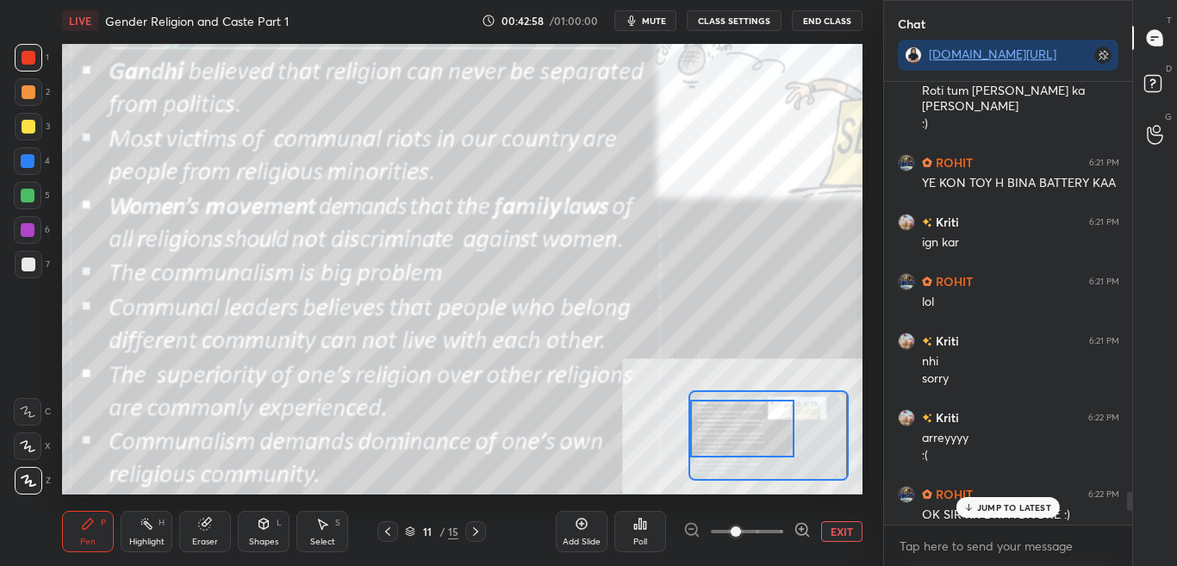
scroll to position [9026, 0]
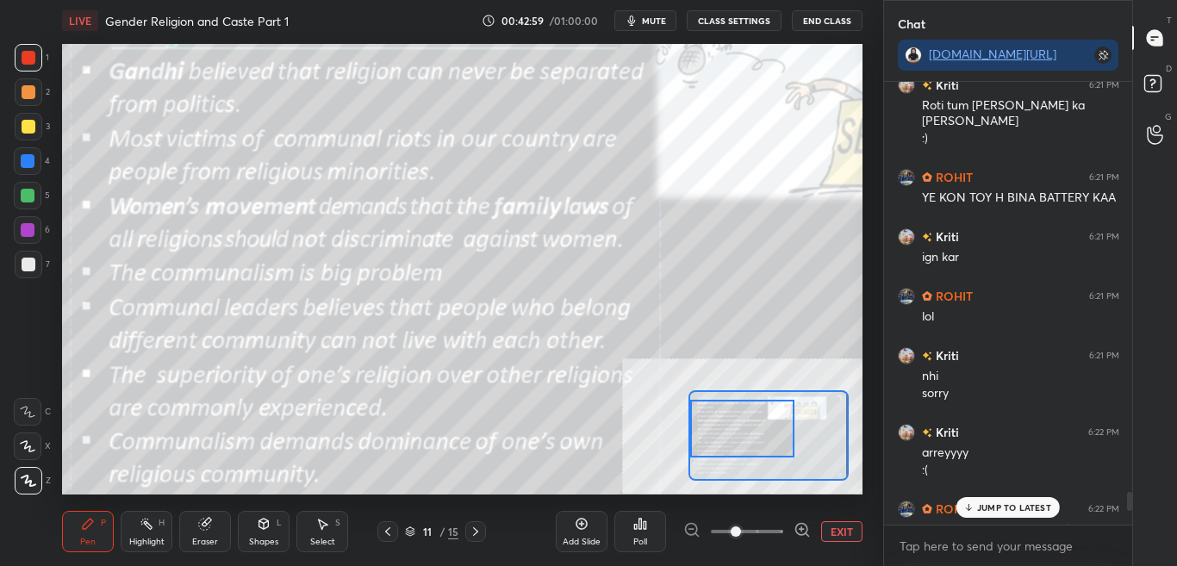
click at [1058, 503] on div "JUMP TO LATEST" at bounding box center [1007, 507] width 103 height 21
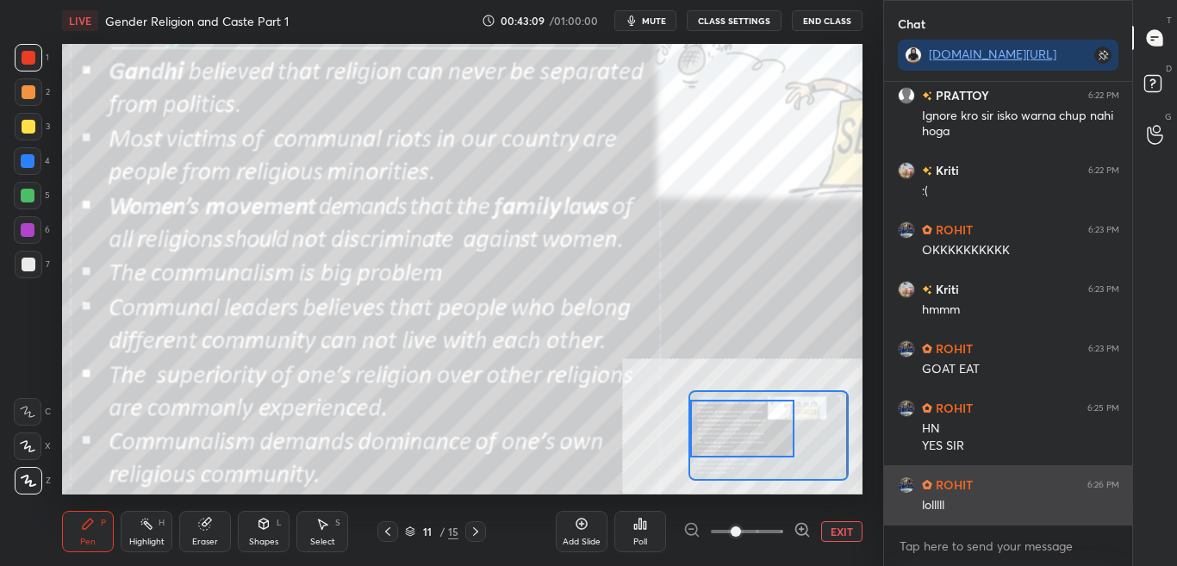
scroll to position [9575, 0]
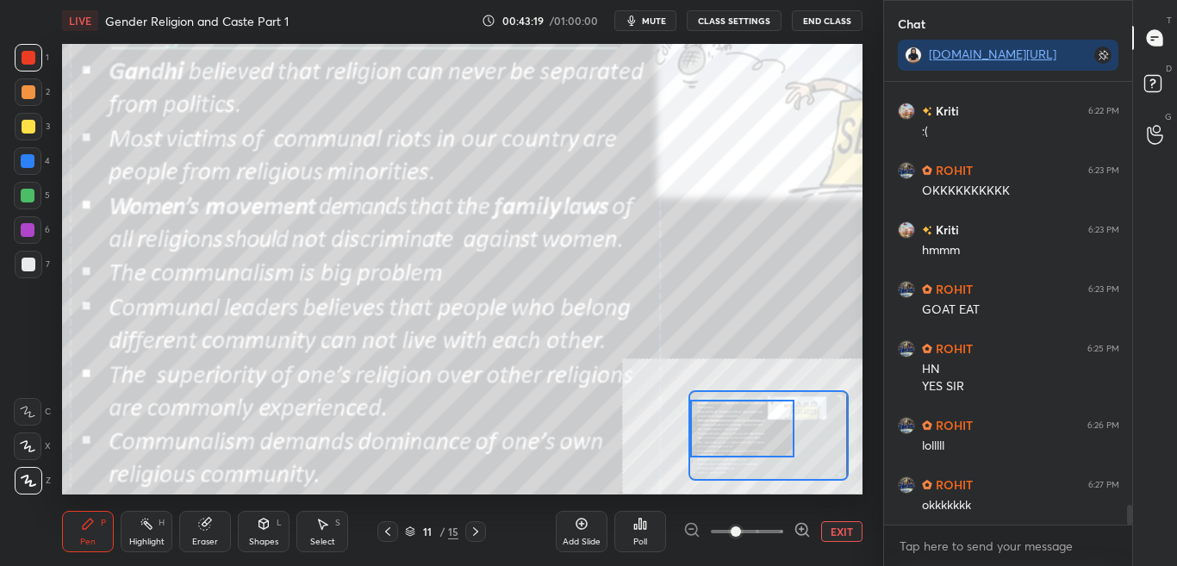
click at [760, 21] on button "CLASS SETTINGS" at bounding box center [734, 20] width 95 height 21
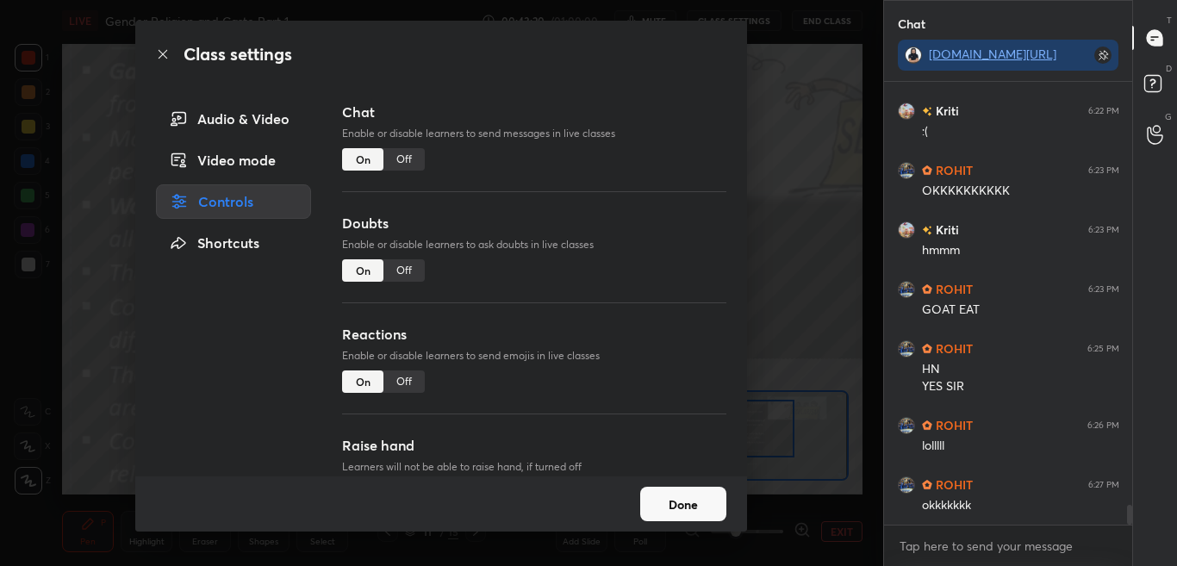
click at [408, 156] on div "Off" at bounding box center [403, 159] width 41 height 22
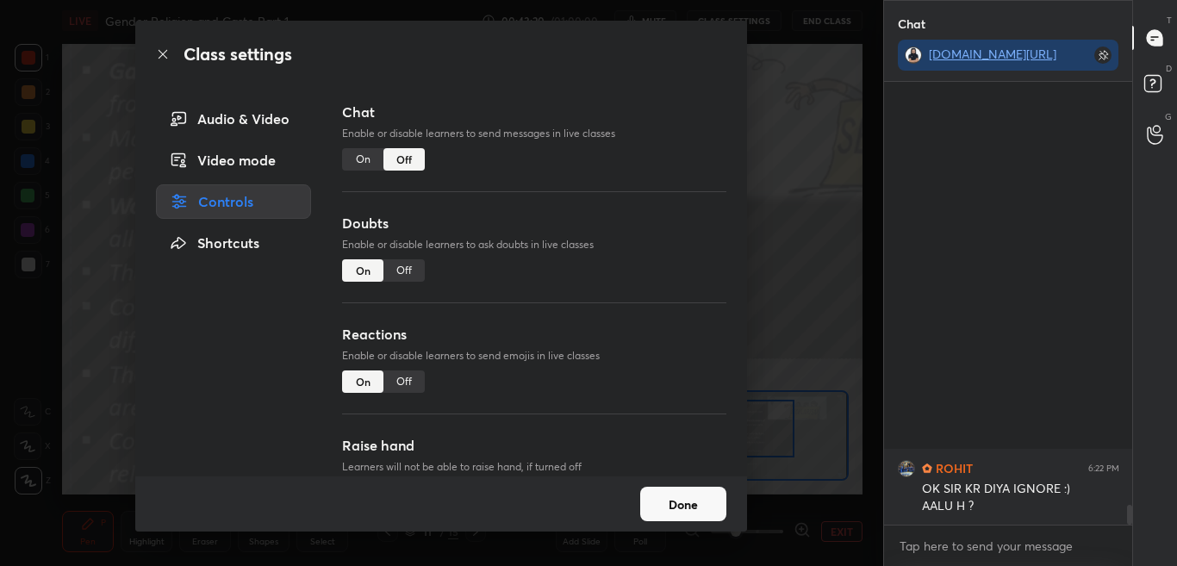
scroll to position [402, 243]
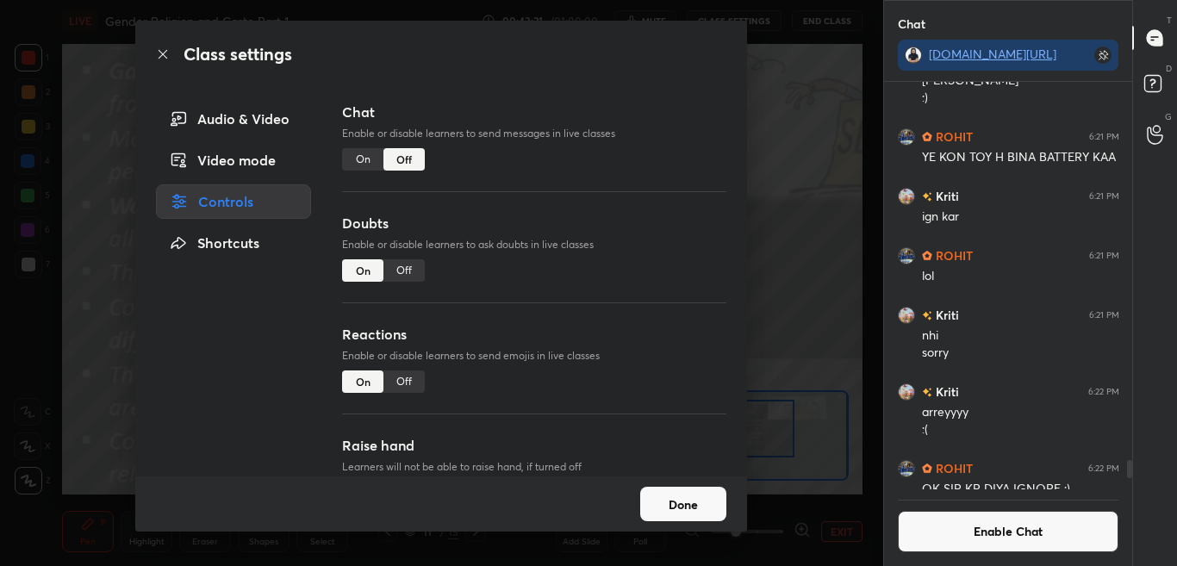
click at [166, 53] on icon at bounding box center [163, 54] width 14 height 14
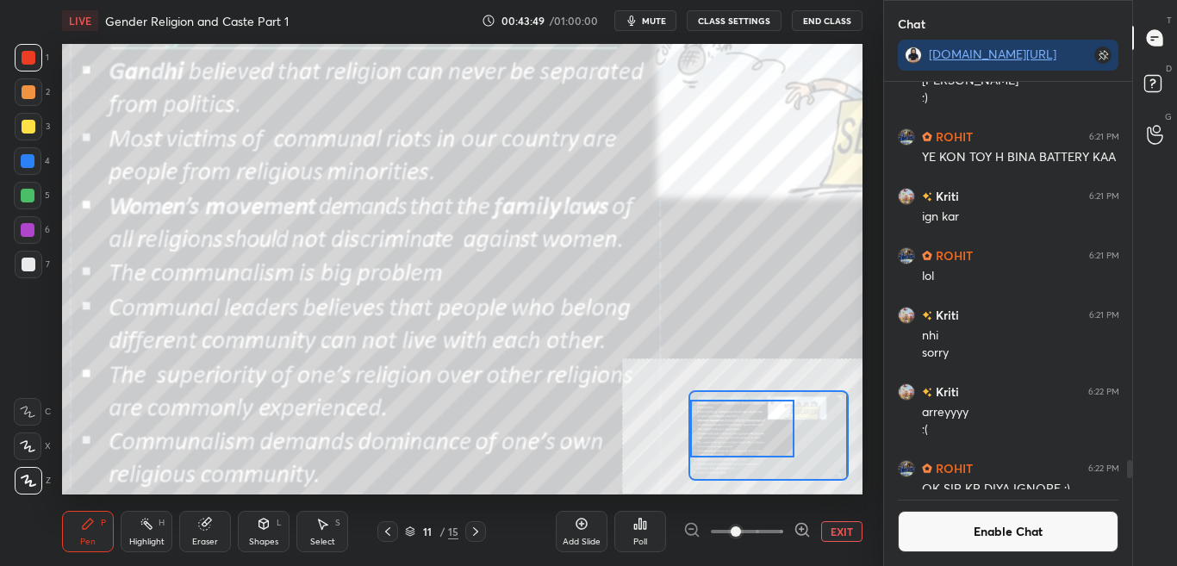
click at [1007, 531] on button "Enable Chat" at bounding box center [1008, 531] width 221 height 41
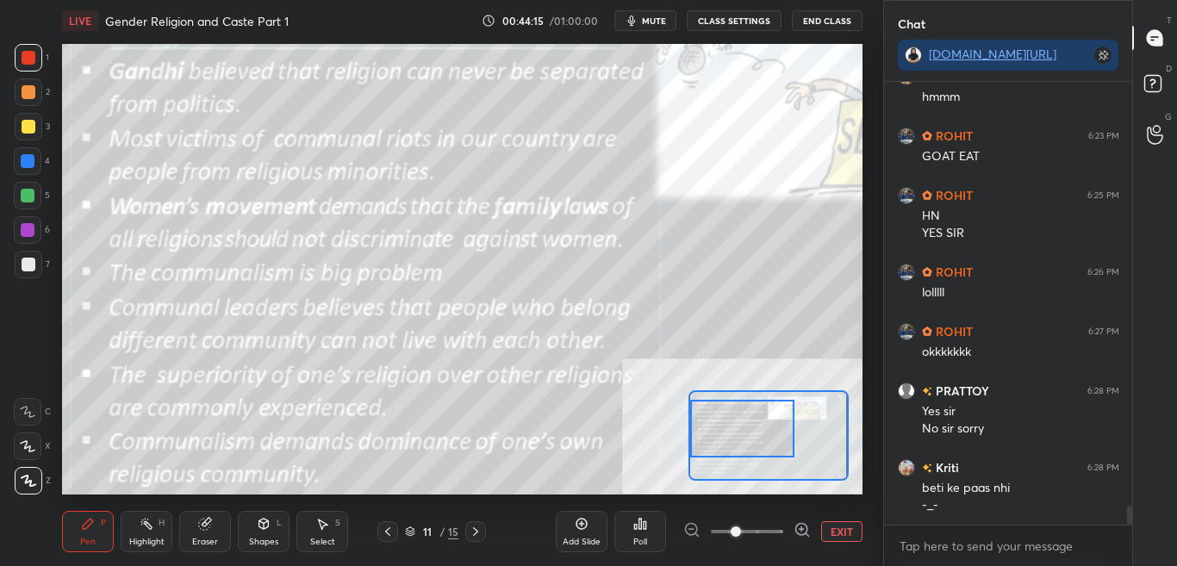
scroll to position [9788, 0]
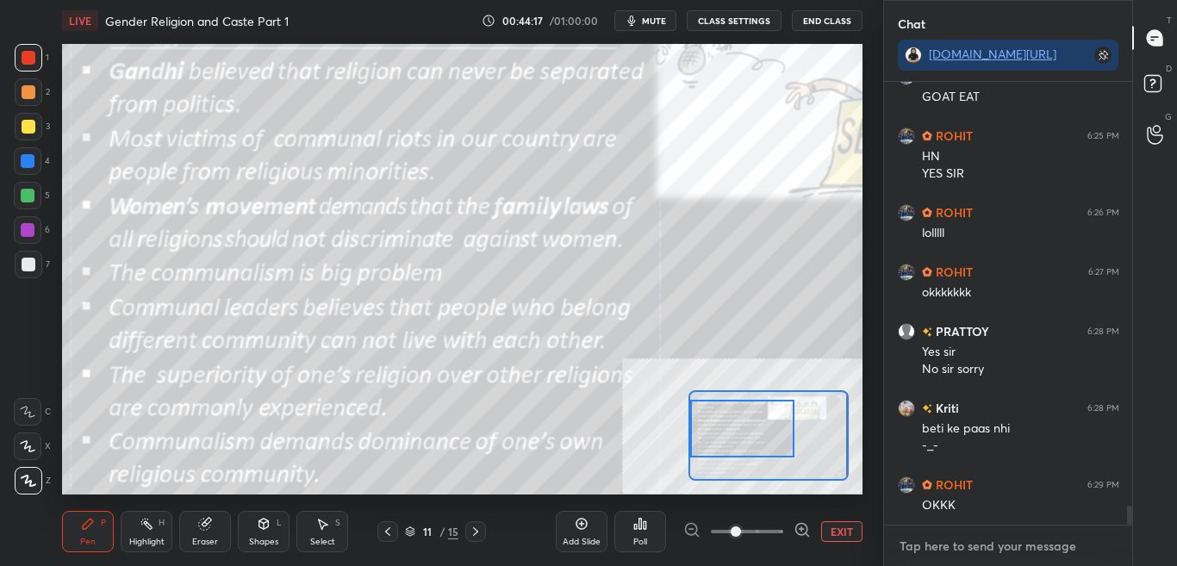
click at [956, 559] on textarea at bounding box center [1008, 546] width 221 height 28
type textarea "x"
click at [758, 22] on button "CLASS SETTINGS" at bounding box center [734, 20] width 95 height 21
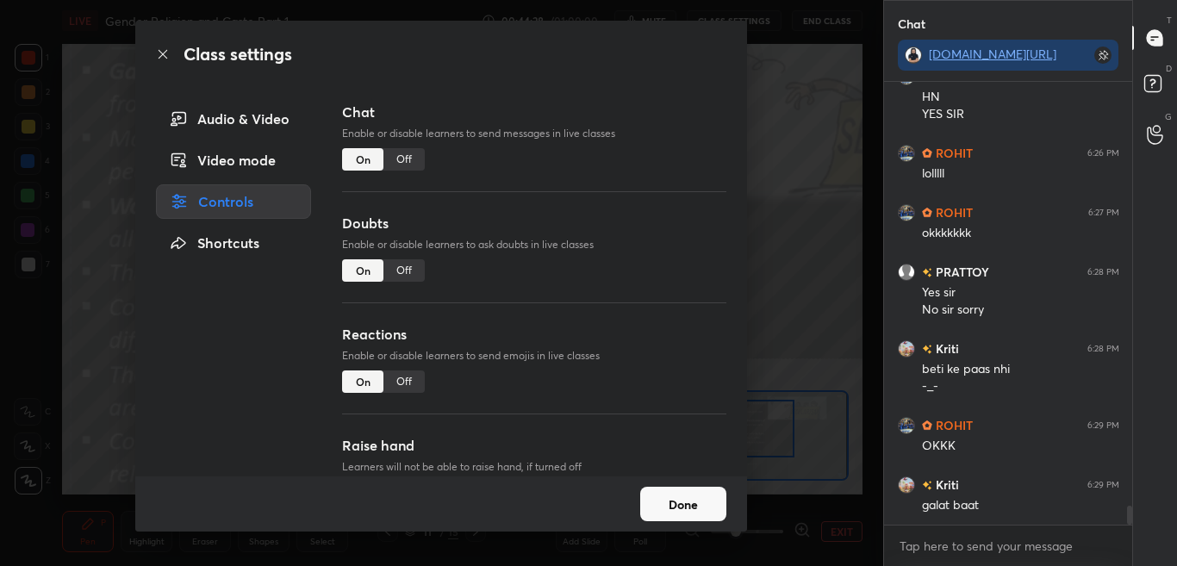
click at [410, 154] on div "Off" at bounding box center [403, 159] width 41 height 22
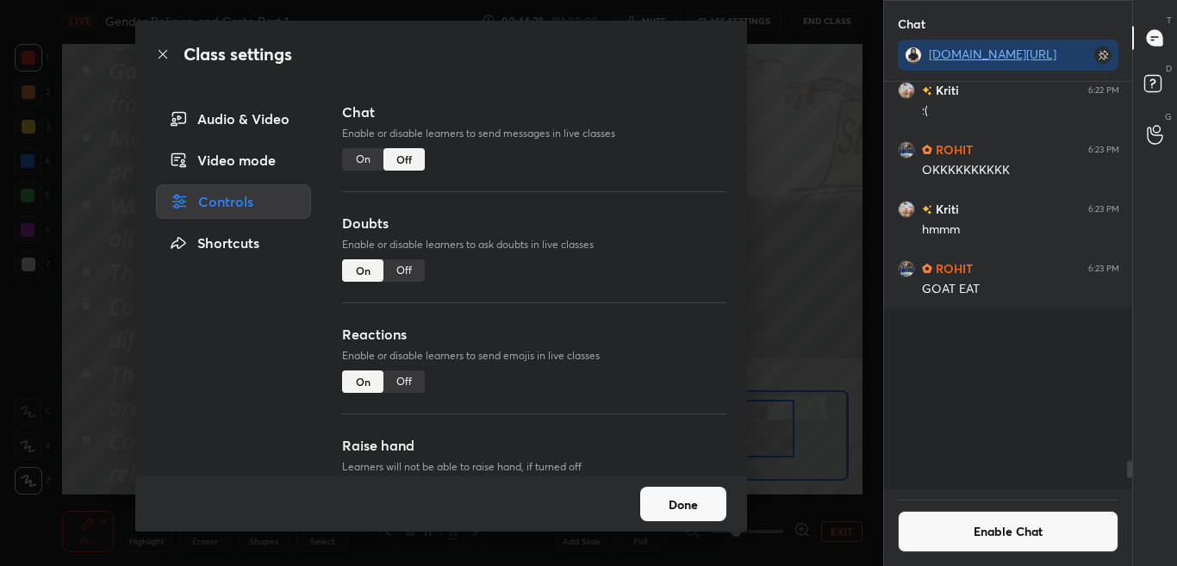
scroll to position [402, 243]
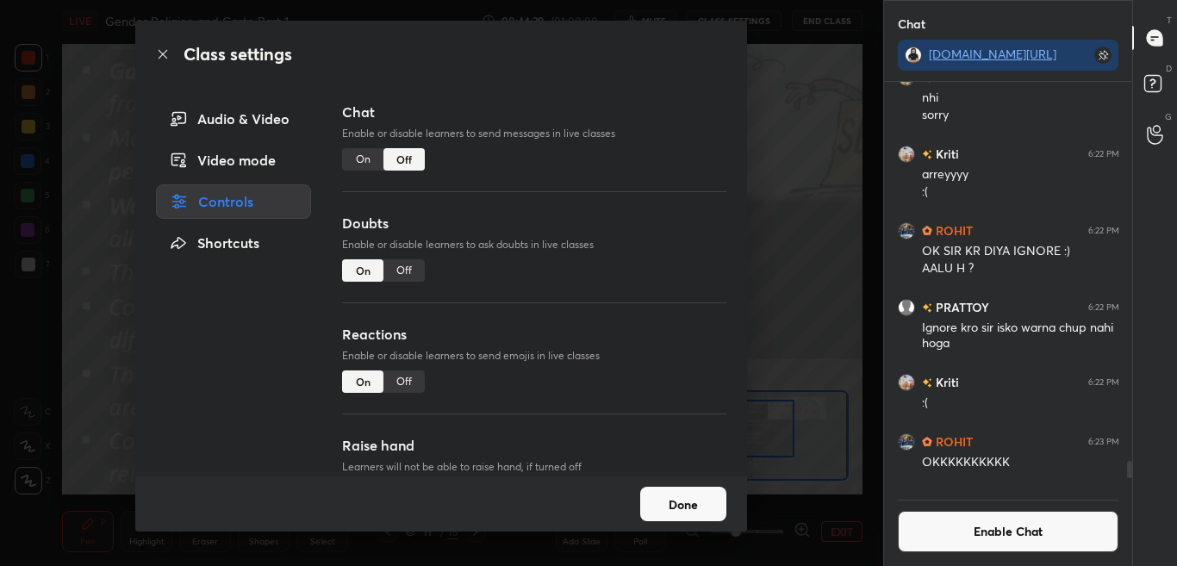
click at [156, 55] on icon at bounding box center [163, 54] width 14 height 14
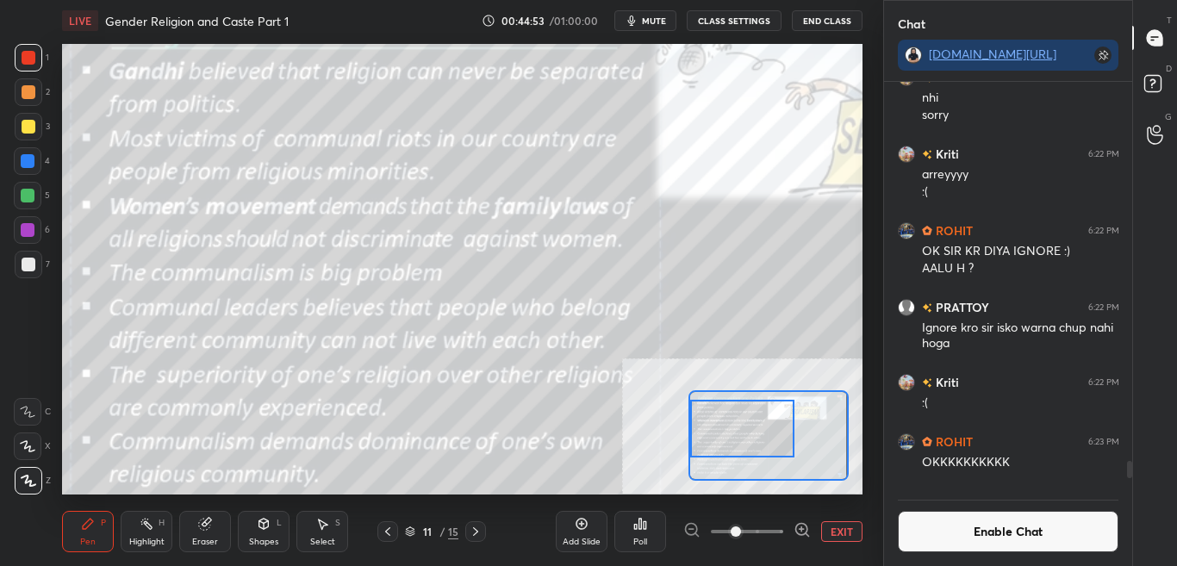
click at [981, 538] on button "Enable Chat" at bounding box center [1008, 531] width 221 height 41
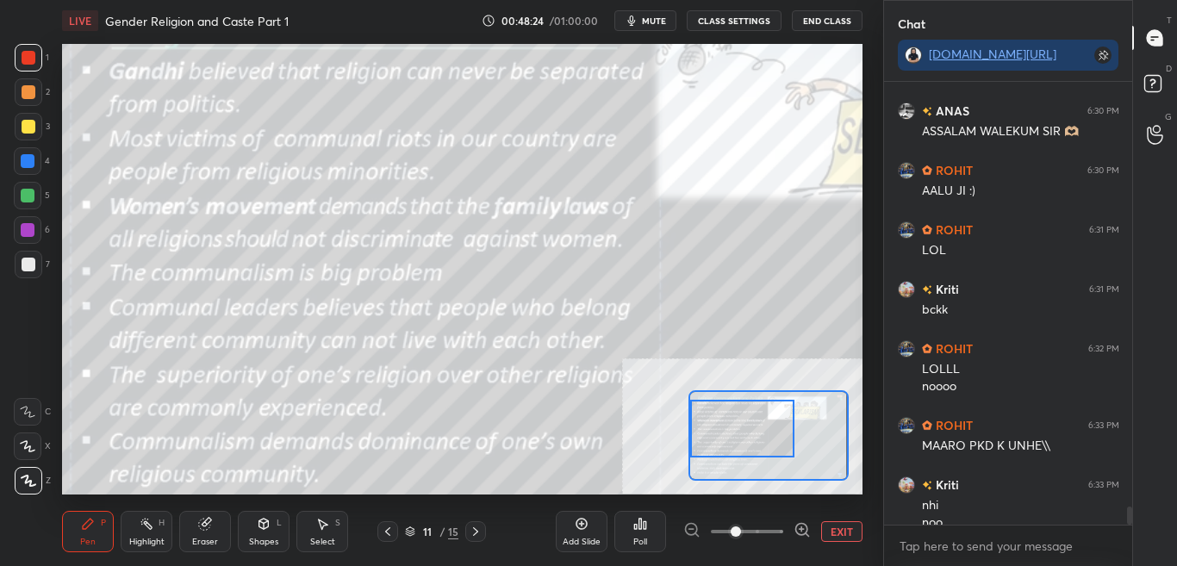
scroll to position [10587, 0]
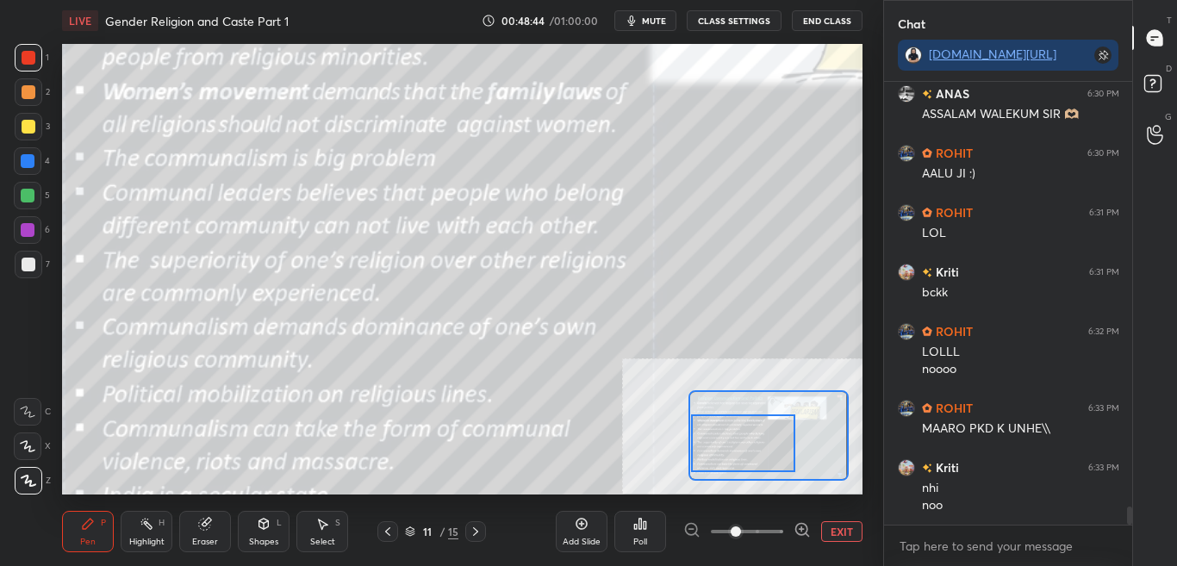
drag, startPoint x: 743, startPoint y: 434, endPoint x: 734, endPoint y: 459, distance: 26.7
click at [743, 446] on div at bounding box center [743, 443] width 104 height 58
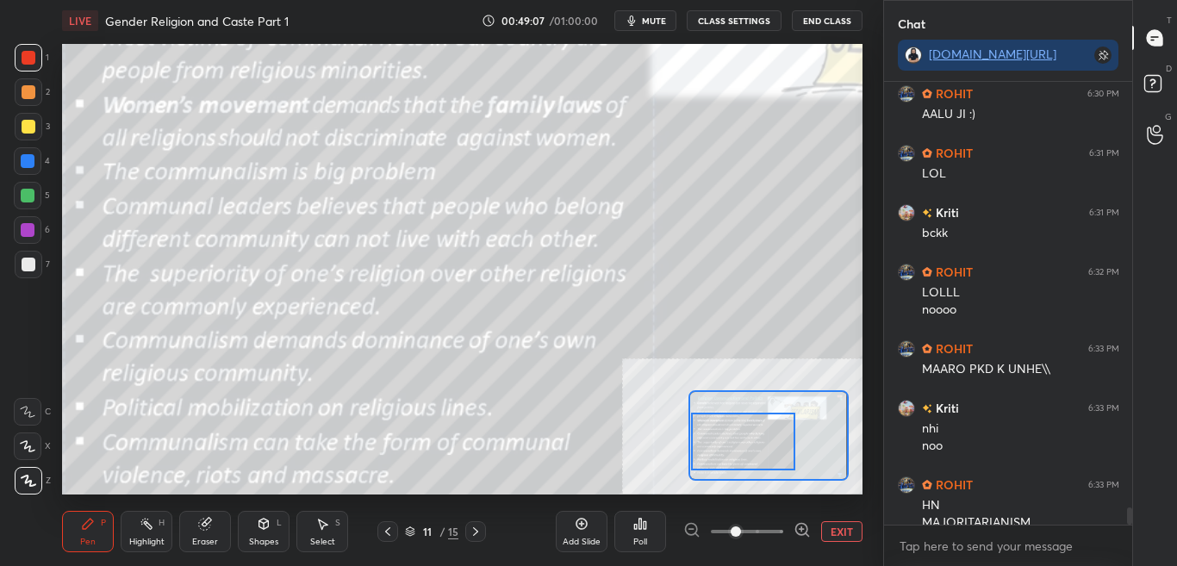
scroll to position [10663, 0]
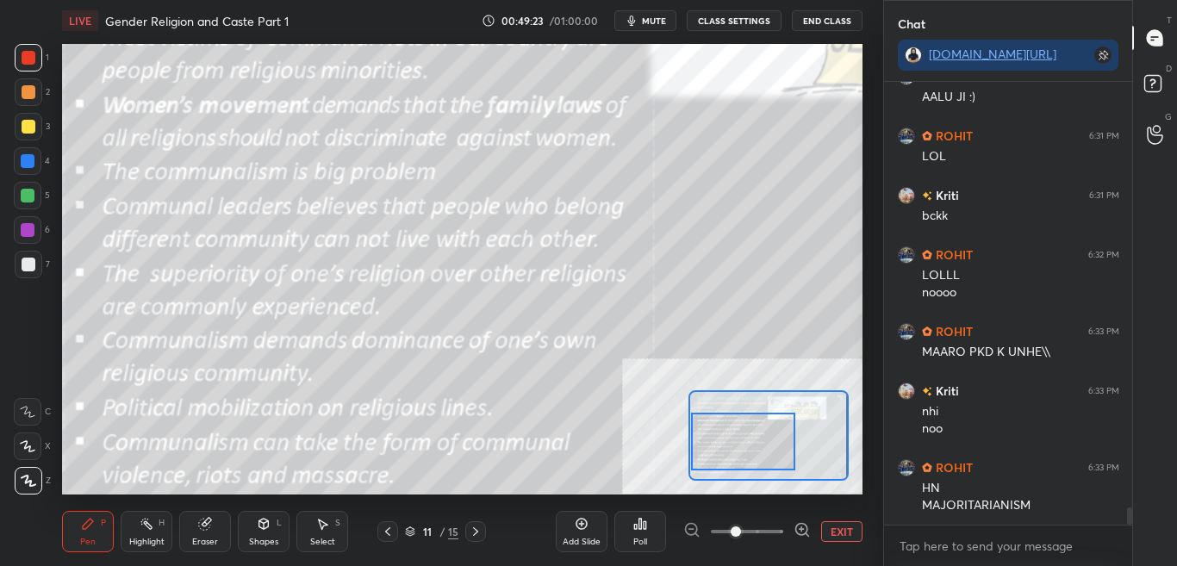
click at [666, 20] on span "mute" at bounding box center [654, 21] width 24 height 12
click at [656, 22] on span "unmute" at bounding box center [651, 21] width 37 height 12
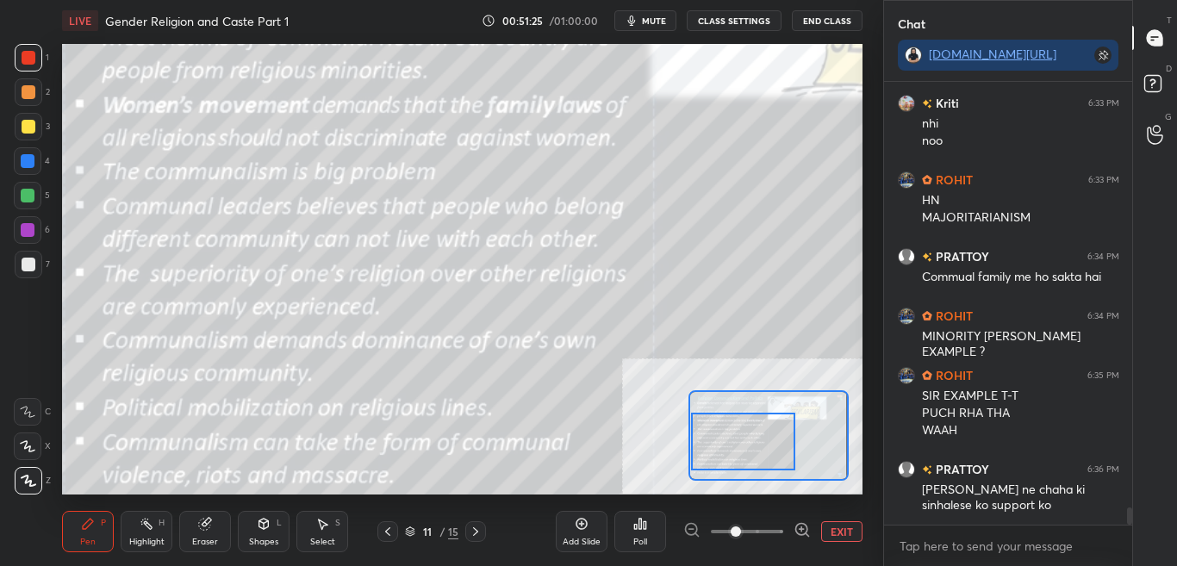
scroll to position [11010, 0]
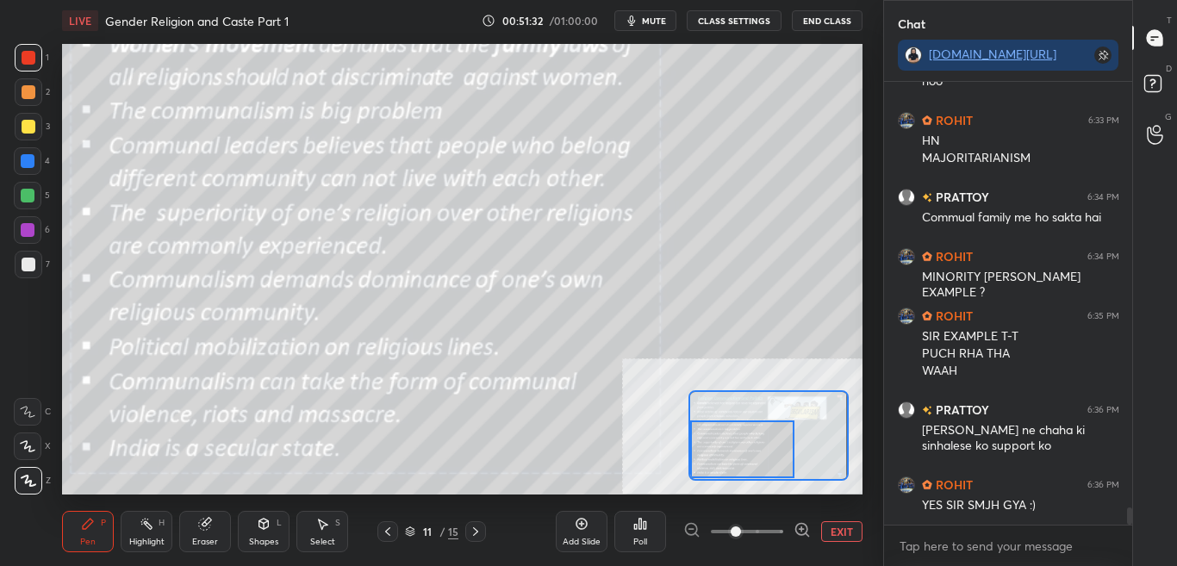
drag, startPoint x: 741, startPoint y: 440, endPoint x: 740, endPoint y: 452, distance: 12.1
click at [740, 452] on div at bounding box center [742, 449] width 104 height 58
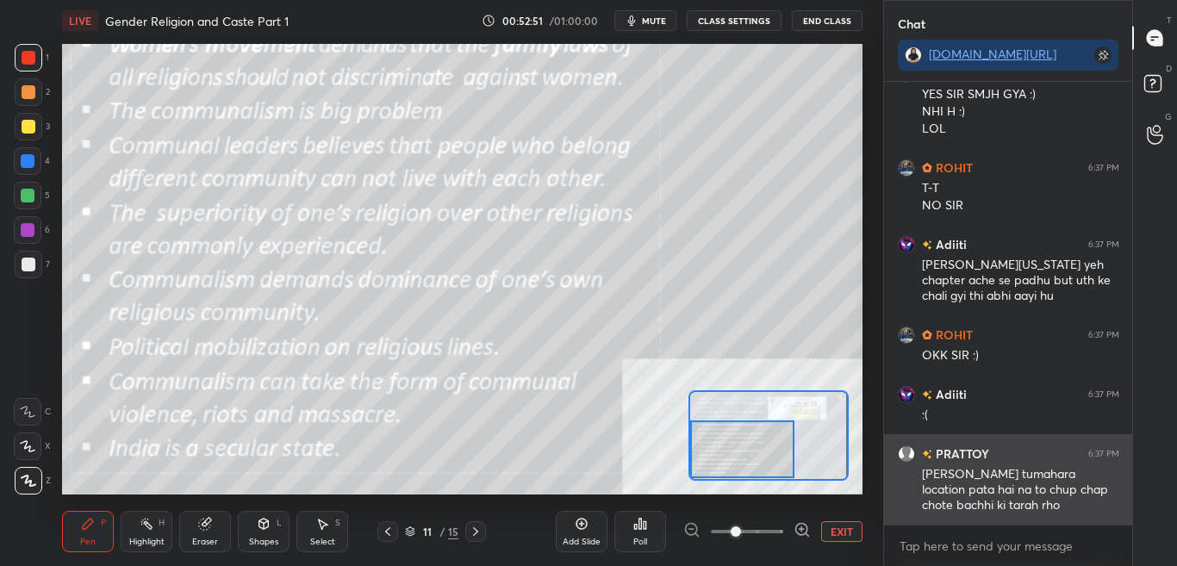
scroll to position [11481, 0]
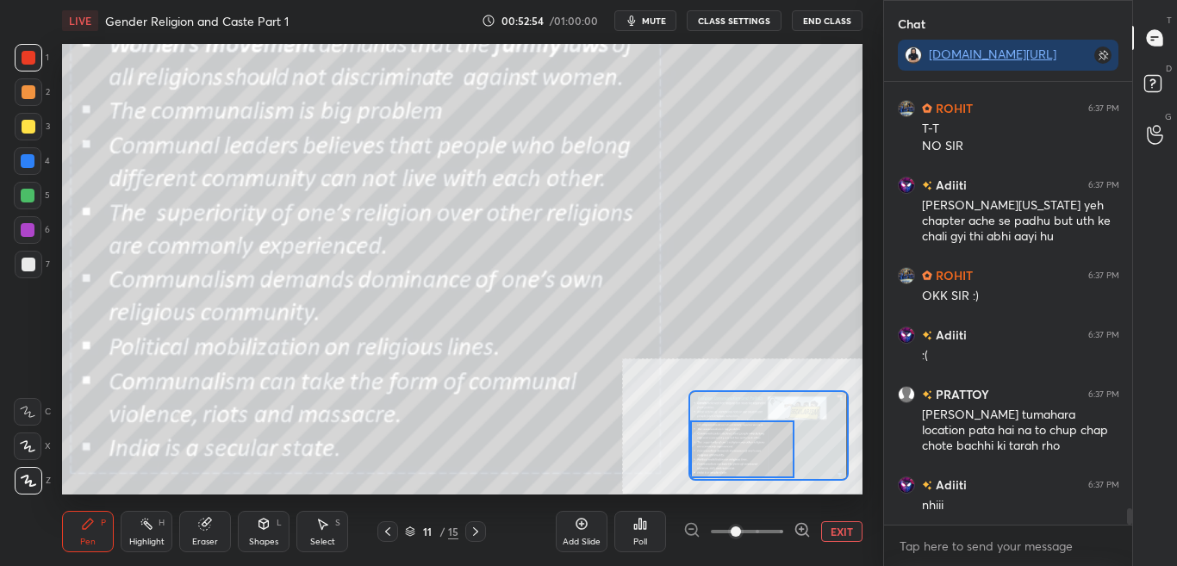
drag, startPoint x: 1130, startPoint y: 512, endPoint x: 1132, endPoint y: 520, distance: 8.8
click at [1132, 519] on div "Chat [DOMAIN_NAME][URL] PRATTOY 6:36 PM [PERSON_NAME] ne chaha ki sinhalese ko …" at bounding box center [1030, 283] width 295 height 566
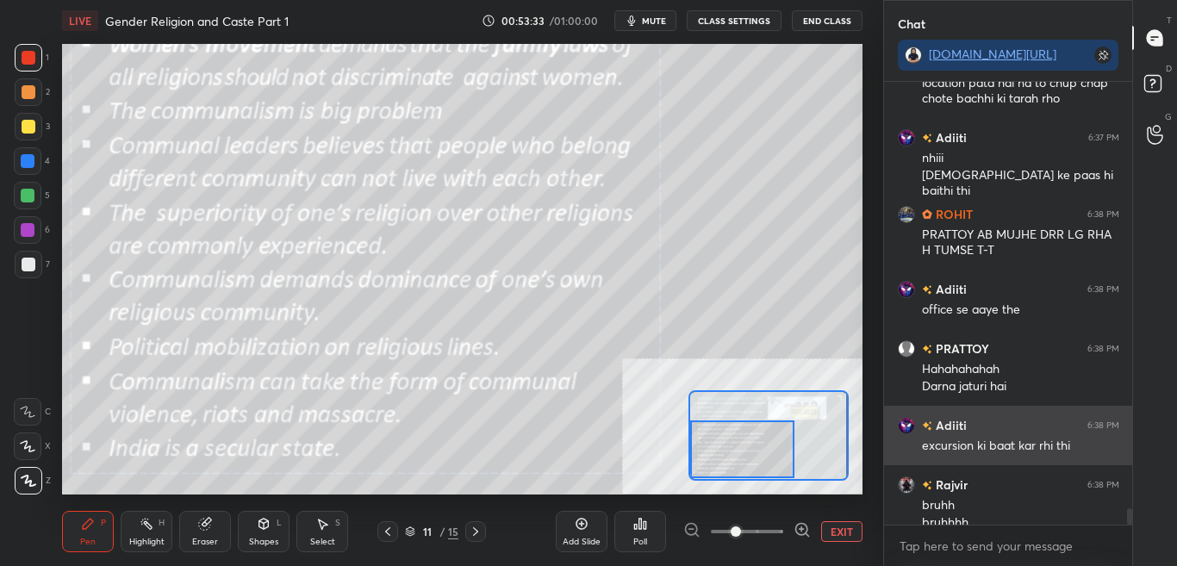
scroll to position [11845, 0]
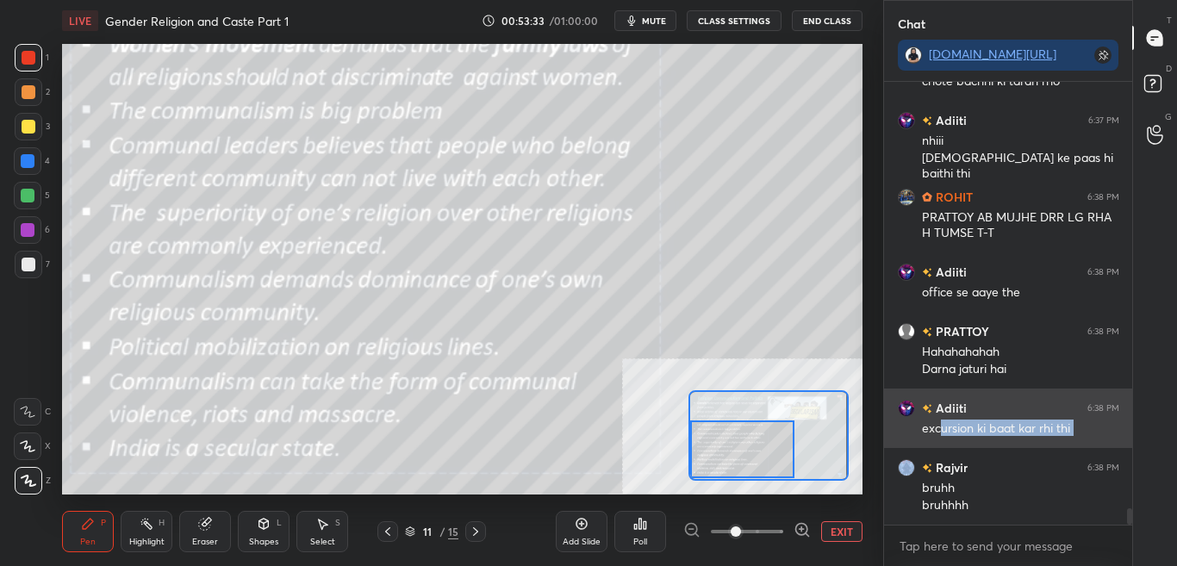
drag, startPoint x: 917, startPoint y: 451, endPoint x: 939, endPoint y: 444, distance: 22.6
click at [939, 444] on div "Adiiti 6:38 PM excursion ki baat kar rhi thi" at bounding box center [1008, 418] width 249 height 59
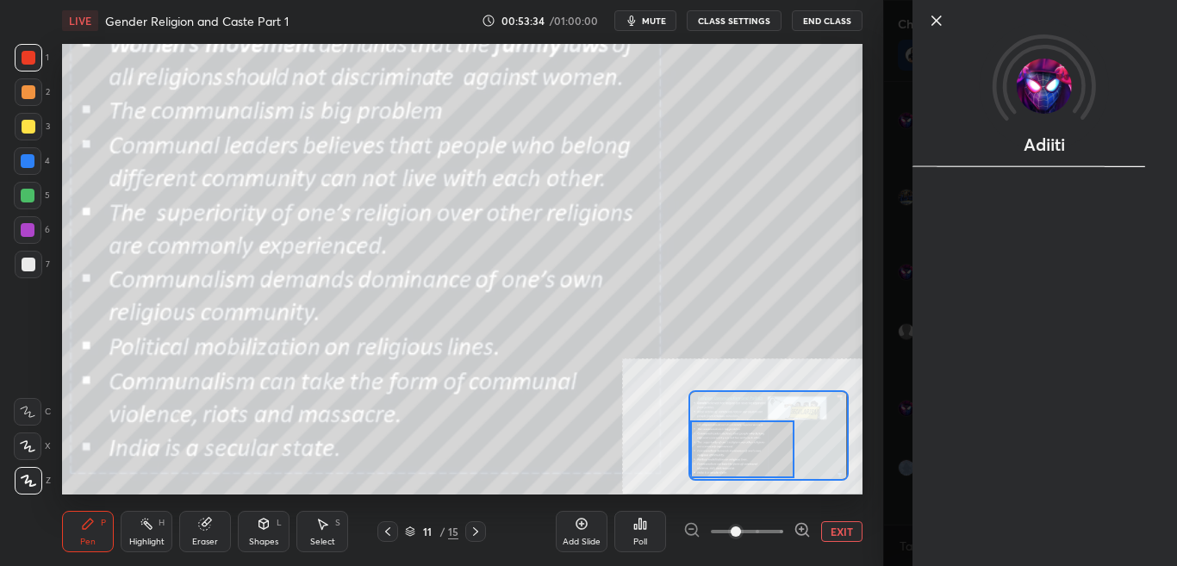
click at [933, 548] on div "Adiiti" at bounding box center [1043, 283] width 264 height 566
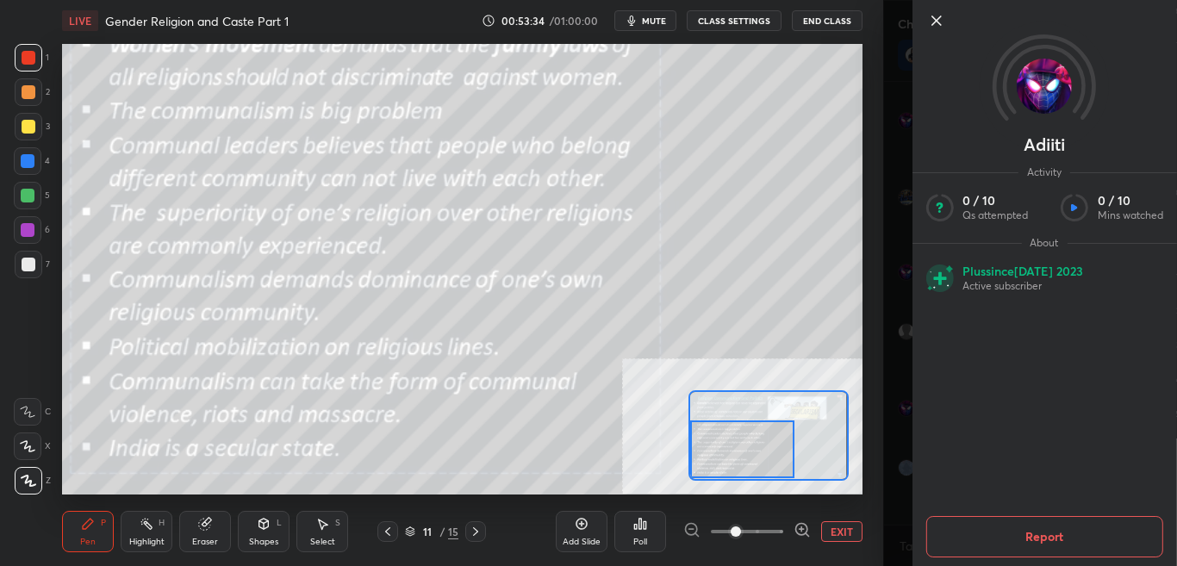
click at [900, 551] on div "Adiiti Activity 0 / 10 Qs attempted 0 / 10 Mins watched About Plus since [DATE]…" at bounding box center [1030, 283] width 295 height 566
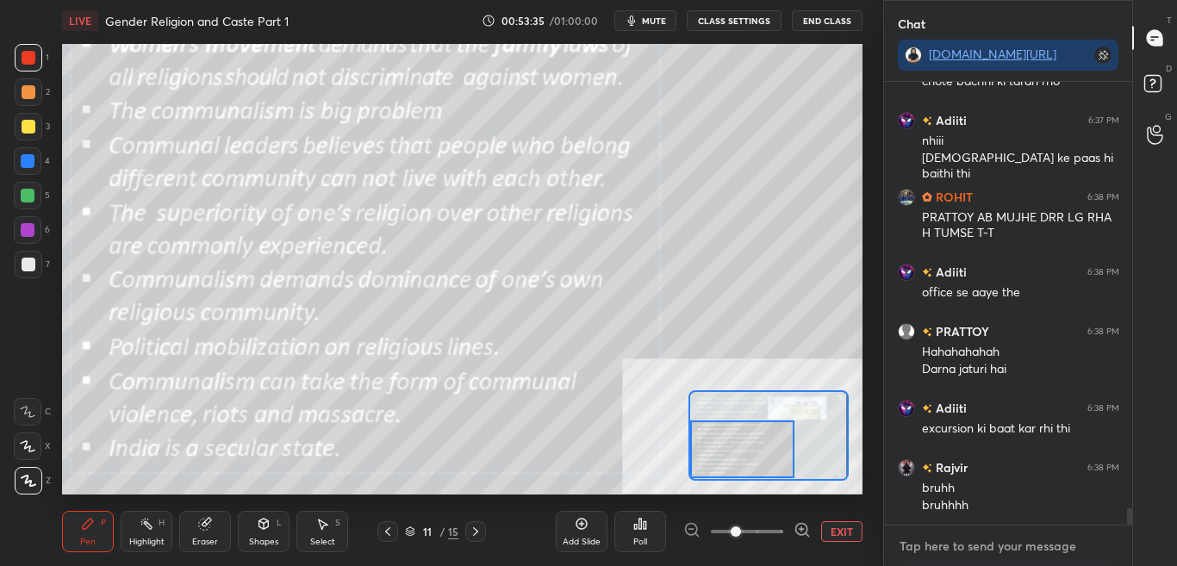
click at [905, 544] on textarea at bounding box center [1008, 546] width 221 height 28
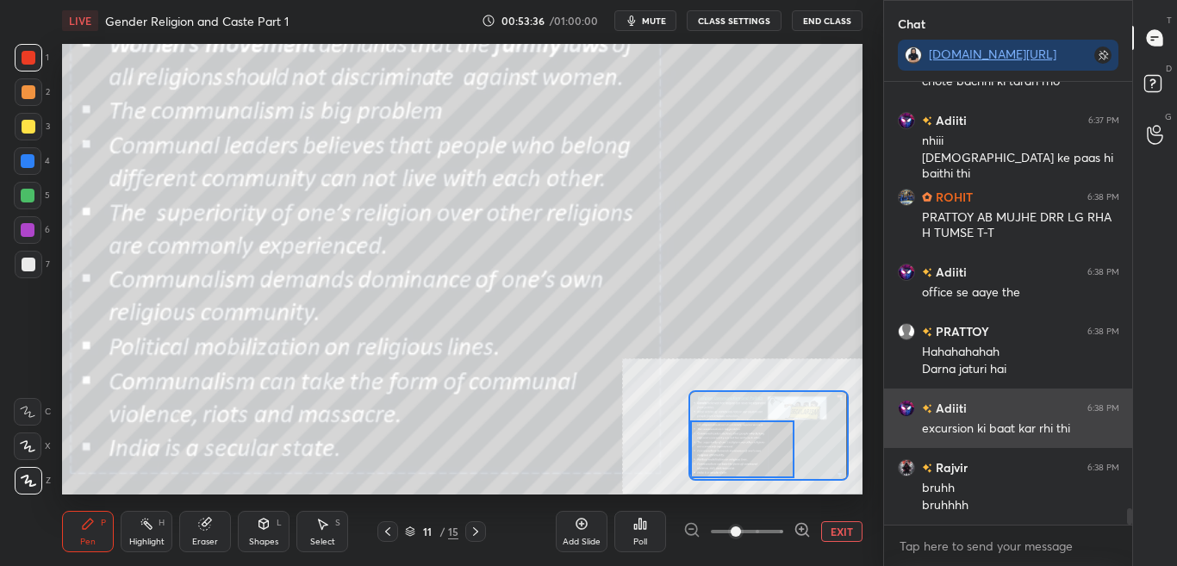
type textarea "x"
drag, startPoint x: 920, startPoint y: 429, endPoint x: 973, endPoint y: 428, distance: 53.4
click at [973, 428] on div "Adiiti 6:38 PM excursion ki baat kar rhi thi" at bounding box center [1008, 418] width 249 height 59
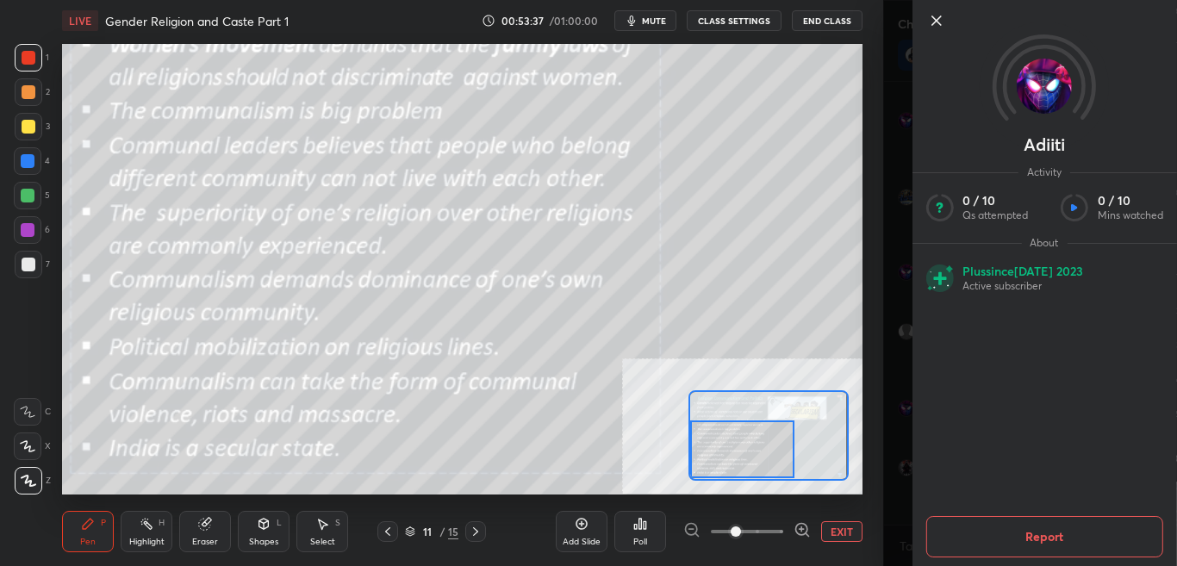
drag, startPoint x: 846, startPoint y: 500, endPoint x: 855, endPoint y: 501, distance: 9.5
click at [846, 501] on div "Add Slide Poll EXIT" at bounding box center [709, 531] width 307 height 96
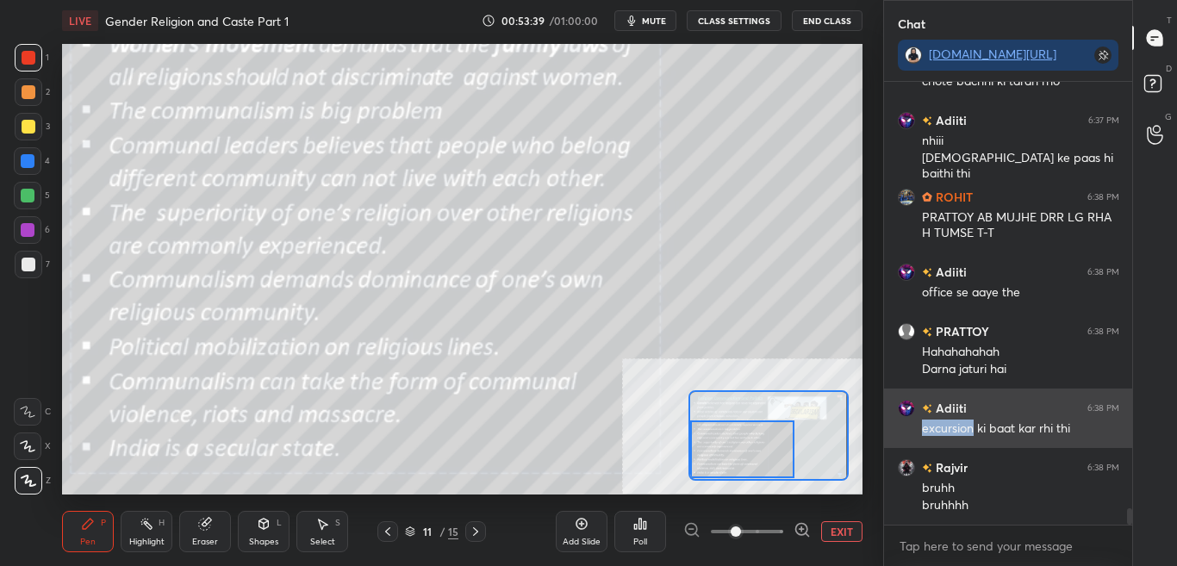
copy div "excursion"
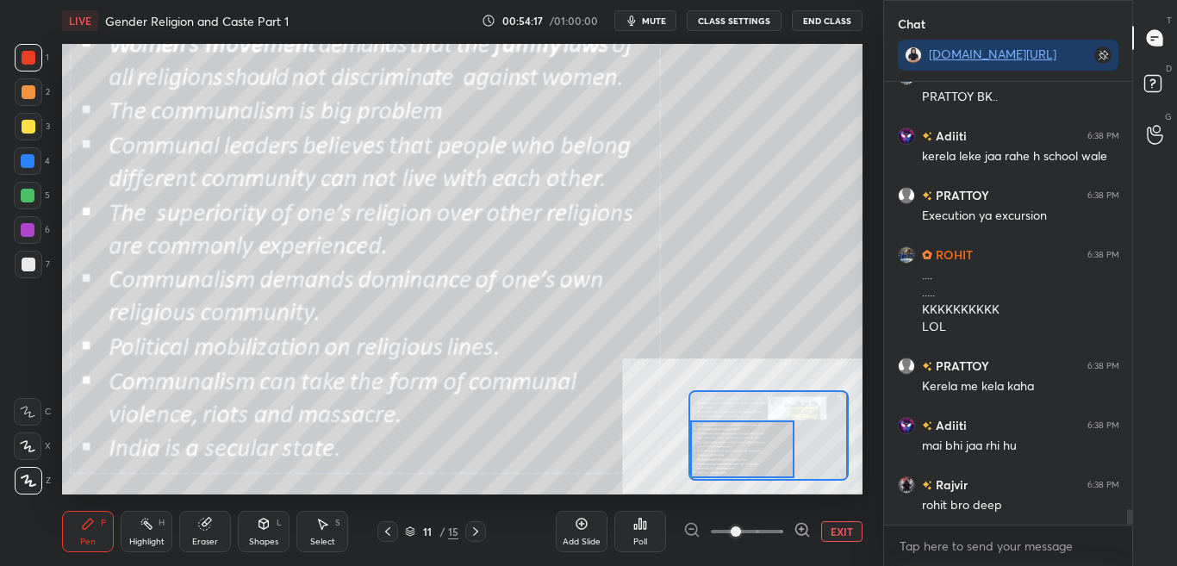
scroll to position [12372, 0]
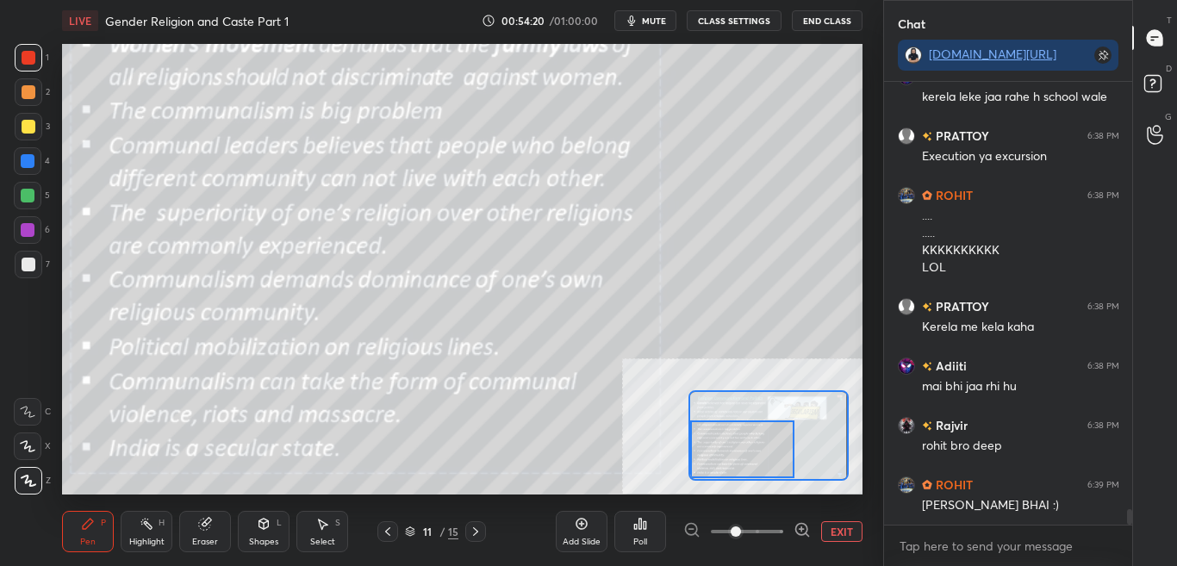
click at [737, 23] on button "CLASS SETTINGS" at bounding box center [734, 20] width 95 height 21
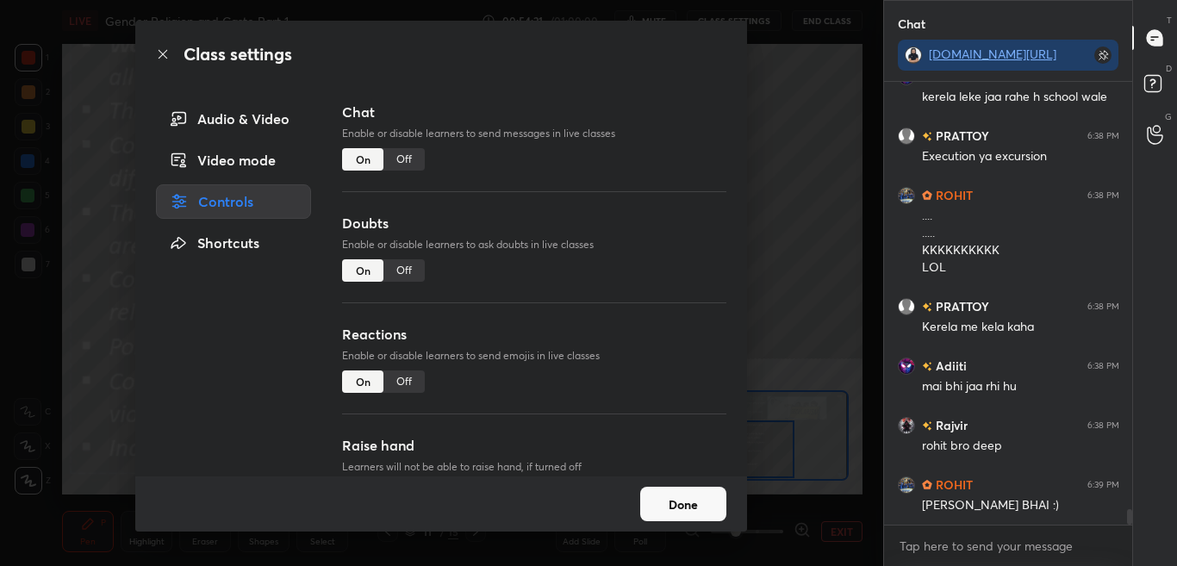
drag, startPoint x: 396, startPoint y: 158, endPoint x: 417, endPoint y: 154, distance: 21.0
click at [396, 157] on div "Off" at bounding box center [403, 159] width 41 height 22
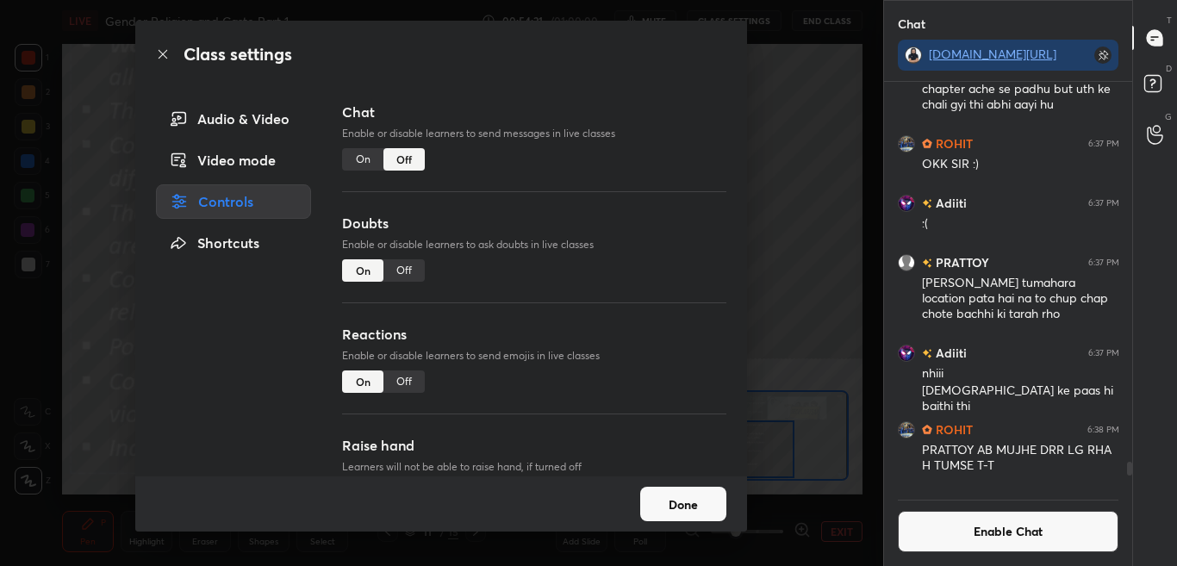
scroll to position [402, 243]
click at [163, 48] on icon at bounding box center [163, 54] width 14 height 14
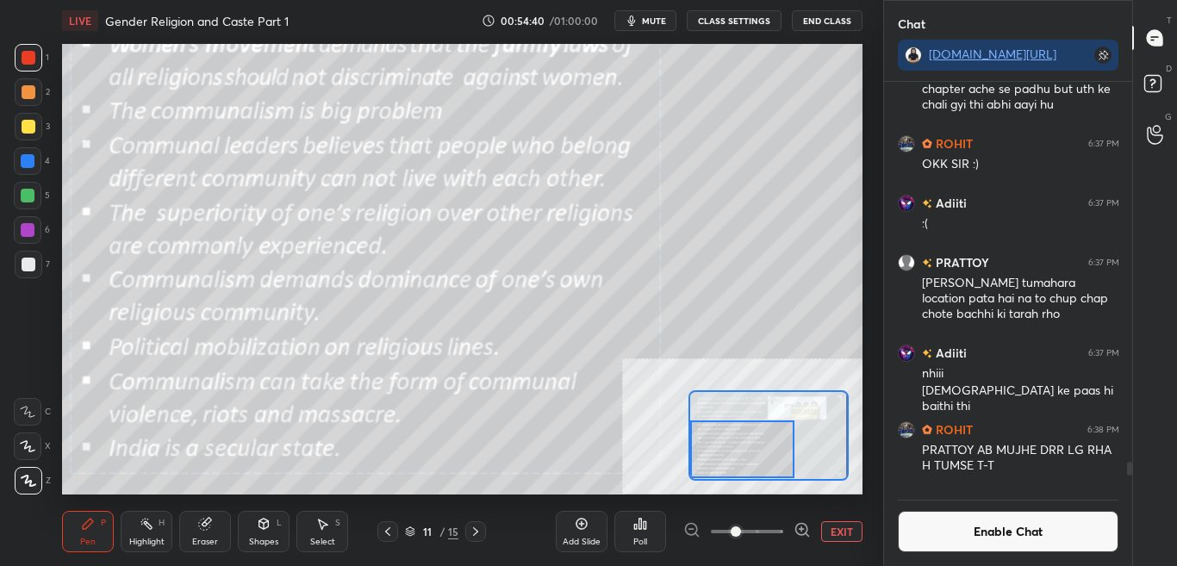
click at [1005, 542] on button "Enable Chat" at bounding box center [1008, 531] width 221 height 41
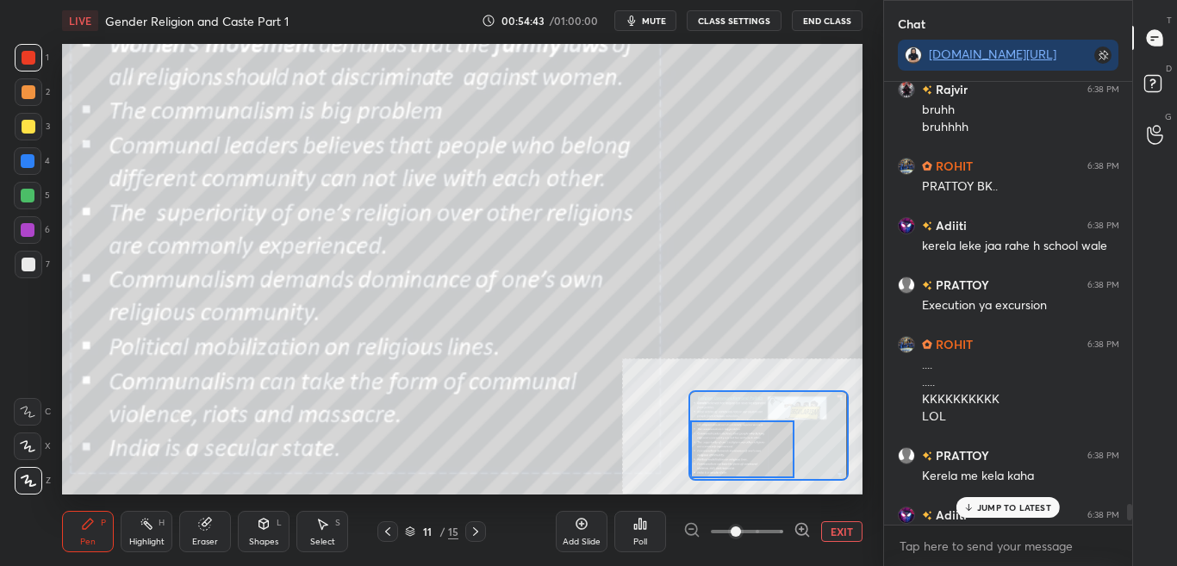
scroll to position [11635, 0]
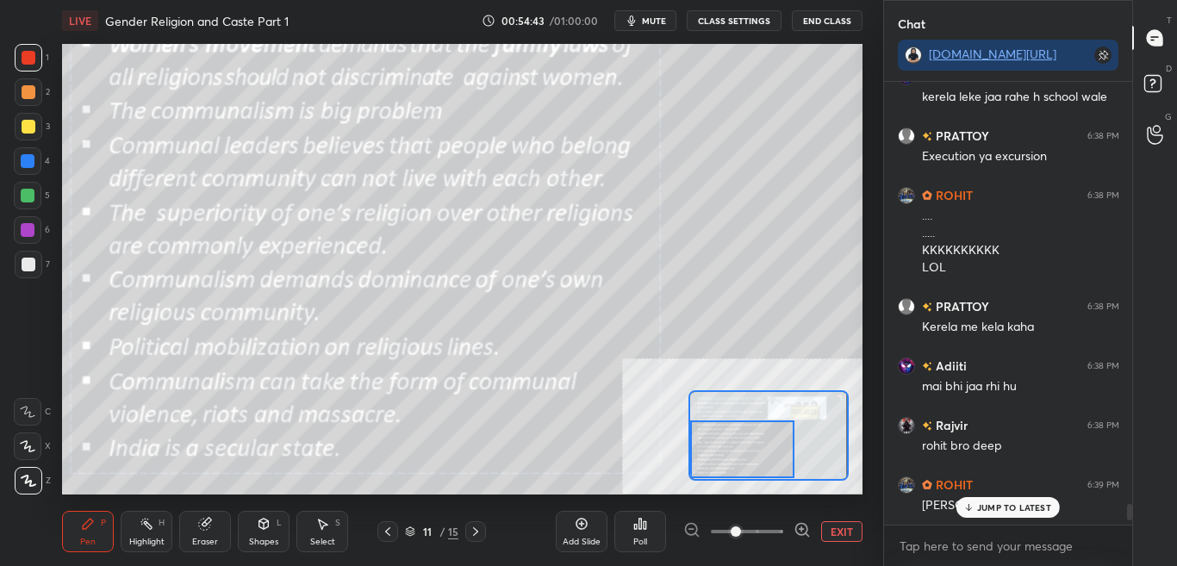
drag, startPoint x: 1129, startPoint y: 501, endPoint x: 1137, endPoint y: 544, distance: 43.8
click at [1137, 544] on div "Chat [DOMAIN_NAME][URL] Adiiti 6:38 PM excursion ki baat kar rhi [PERSON_NAME] …" at bounding box center [1030, 283] width 295 height 566
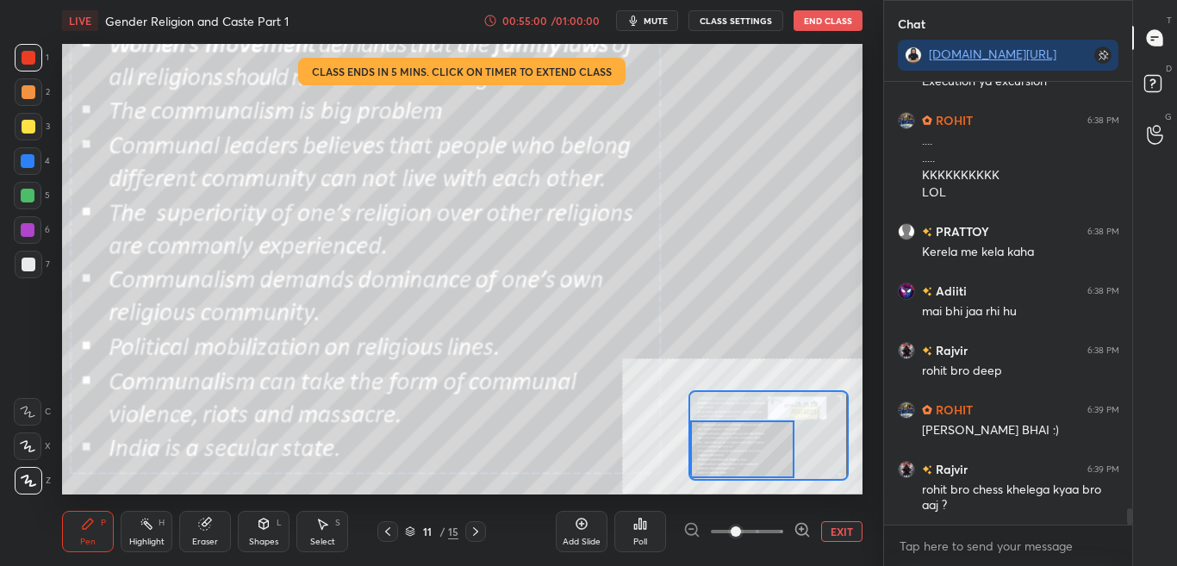
scroll to position [11769, 0]
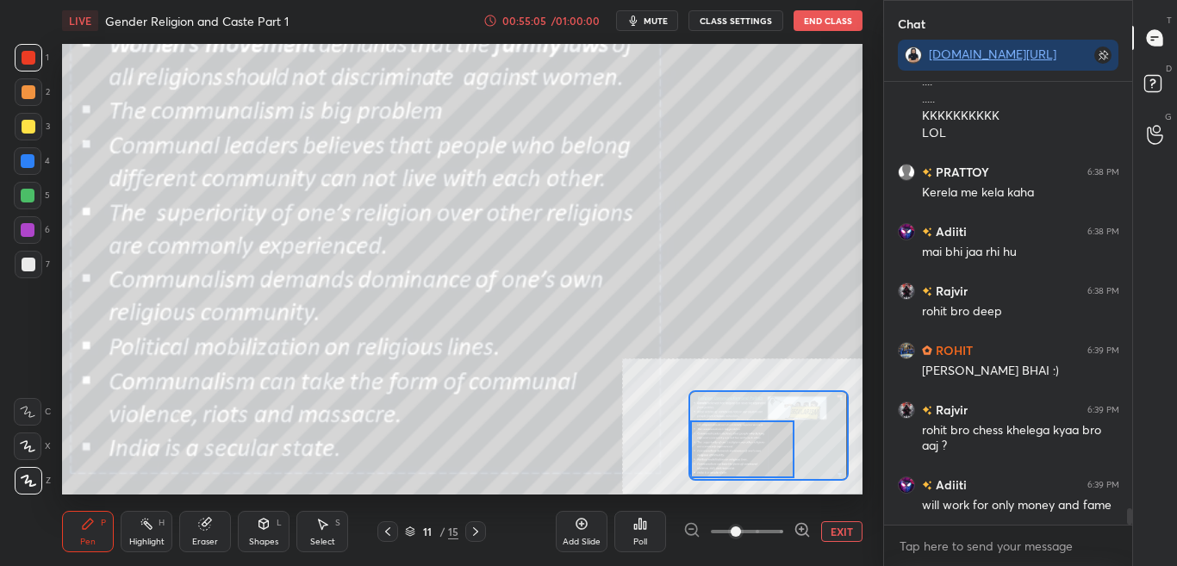
click at [737, 19] on button "CLASS SETTINGS" at bounding box center [735, 20] width 95 height 21
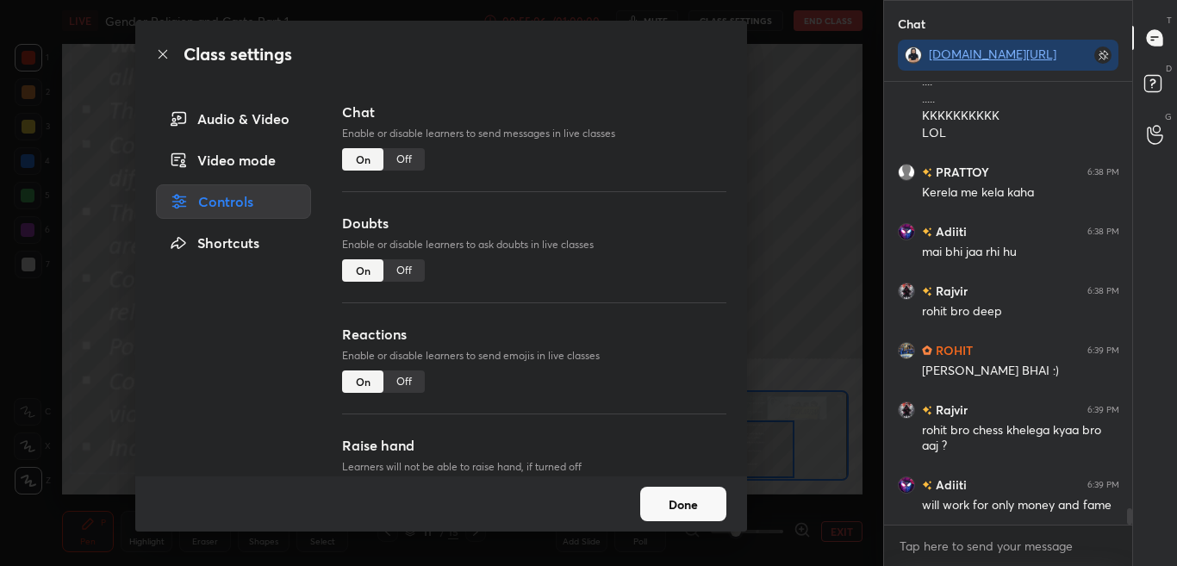
click at [405, 156] on div "Off" at bounding box center [403, 159] width 41 height 22
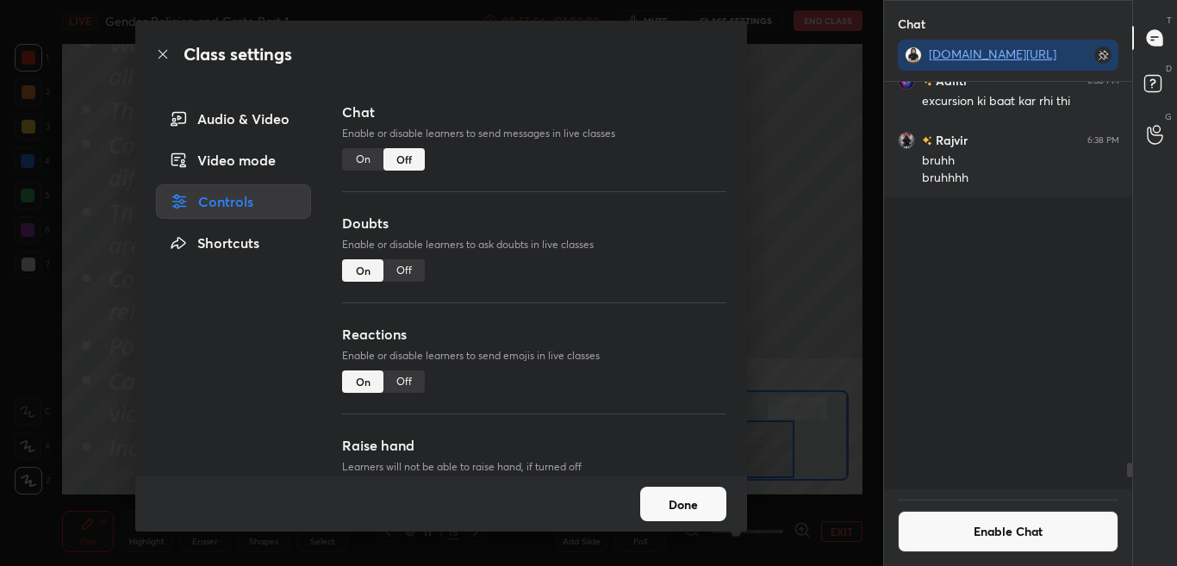
scroll to position [402, 243]
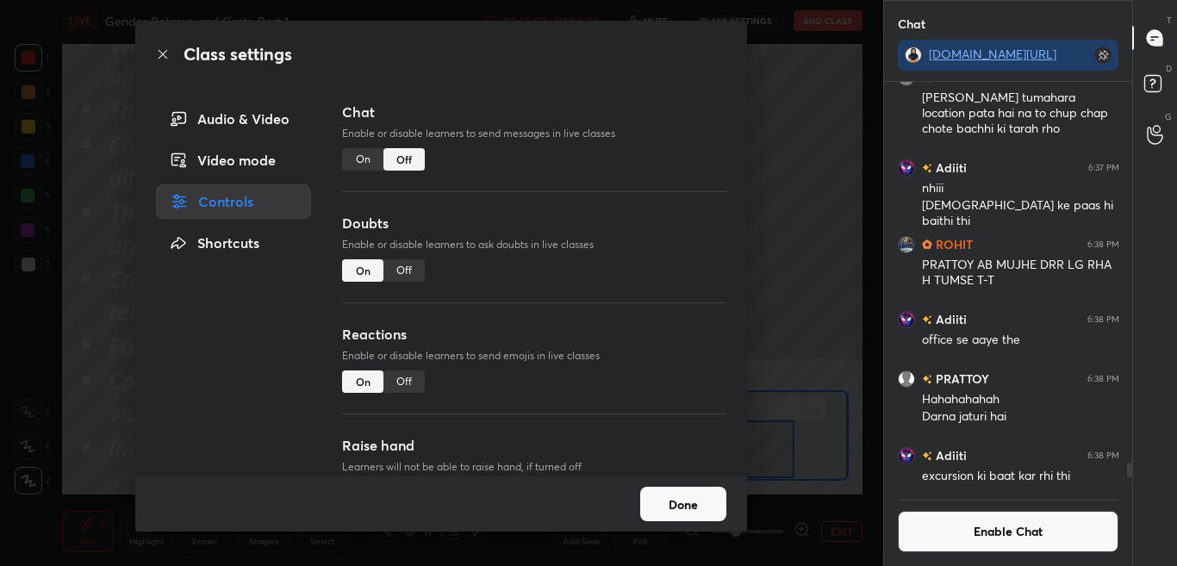
click at [163, 53] on icon at bounding box center [163, 54] width 14 height 14
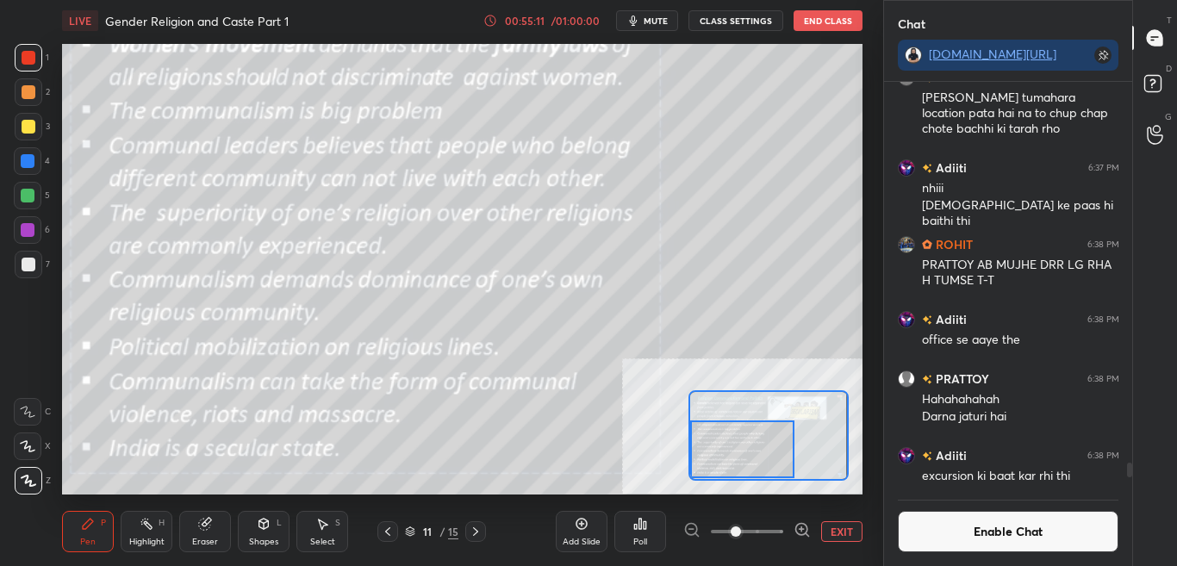
click at [1023, 529] on button "Enable Chat" at bounding box center [1008, 531] width 221 height 41
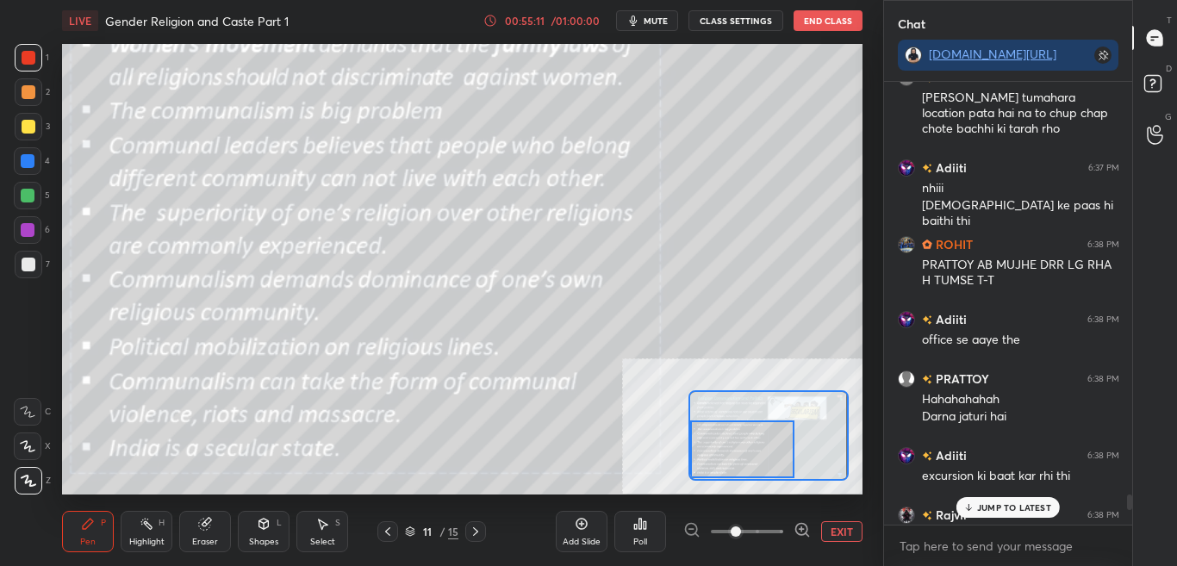
scroll to position [10964, 0]
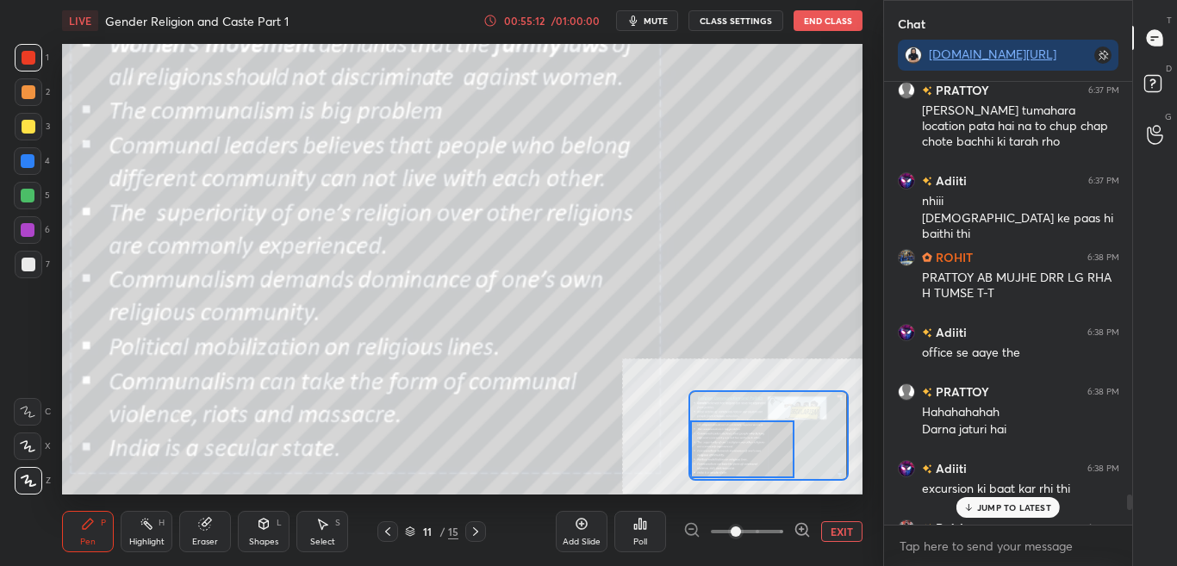
click at [1031, 507] on p "JUMP TO LATEST" at bounding box center [1014, 507] width 74 height 10
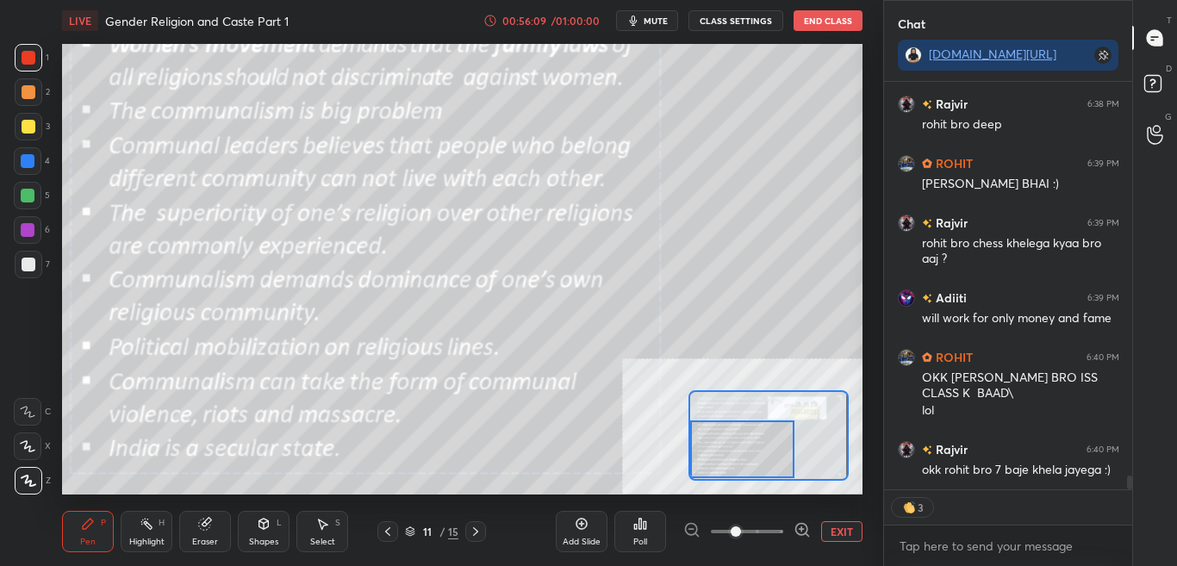
scroll to position [11932, 0]
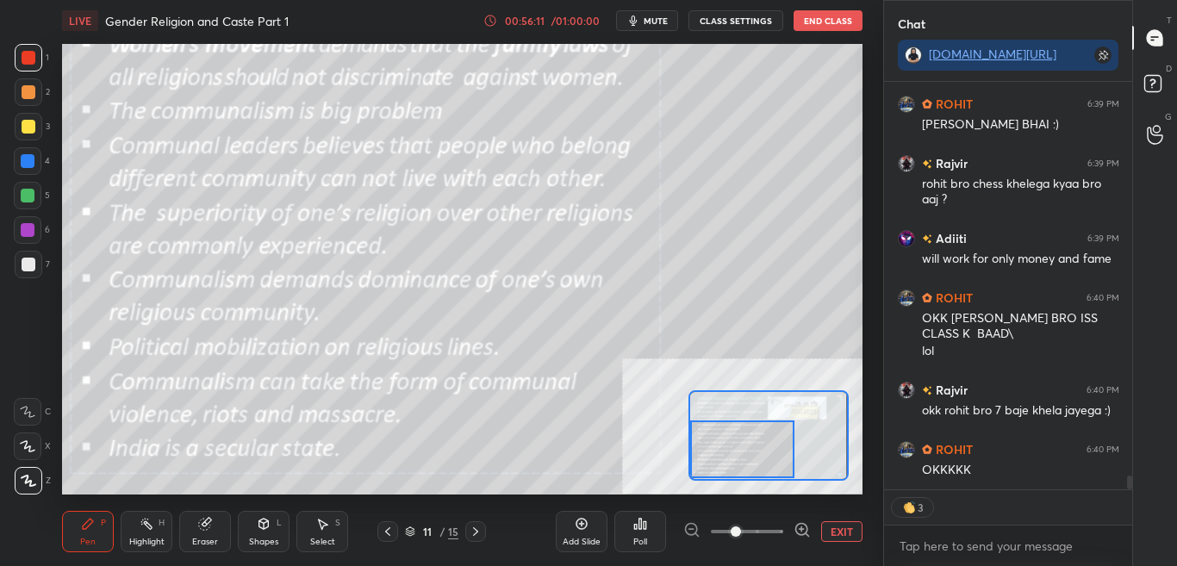
type textarea "x"
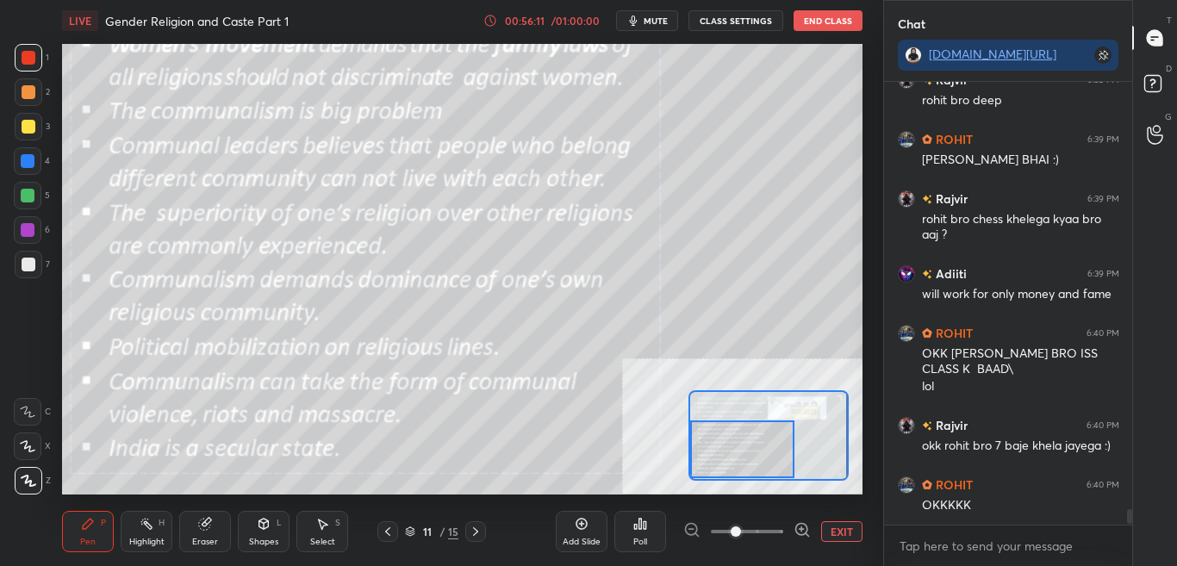
scroll to position [11897, 0]
click at [716, 20] on button "CLASS SETTINGS" at bounding box center [735, 20] width 95 height 21
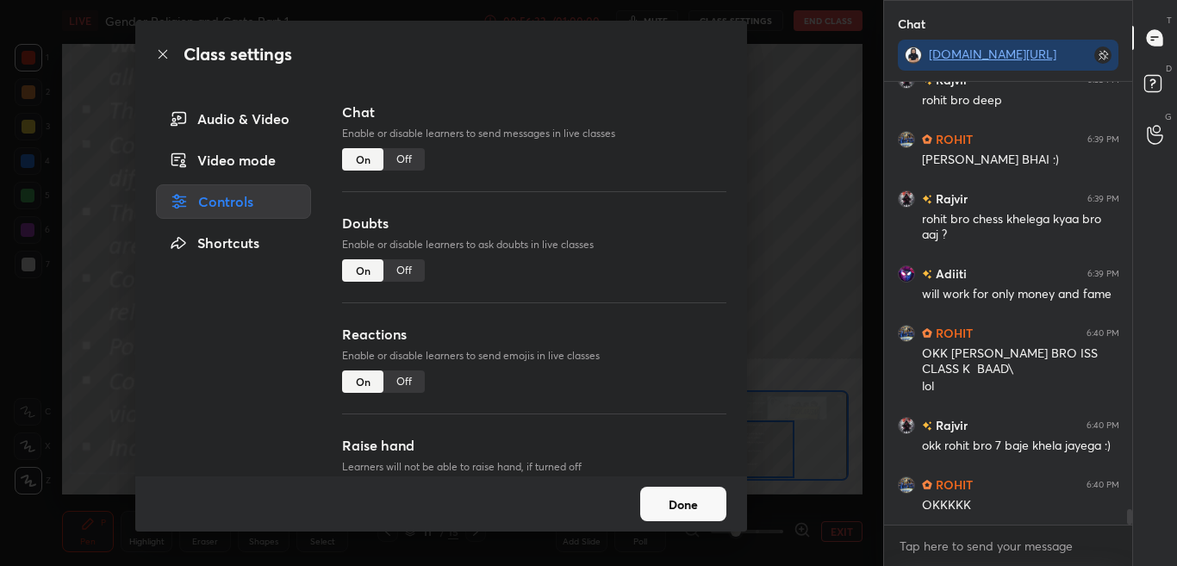
drag, startPoint x: 401, startPoint y: 158, endPoint x: 406, endPoint y: 189, distance: 31.3
click at [401, 157] on div "Off" at bounding box center [403, 159] width 41 height 22
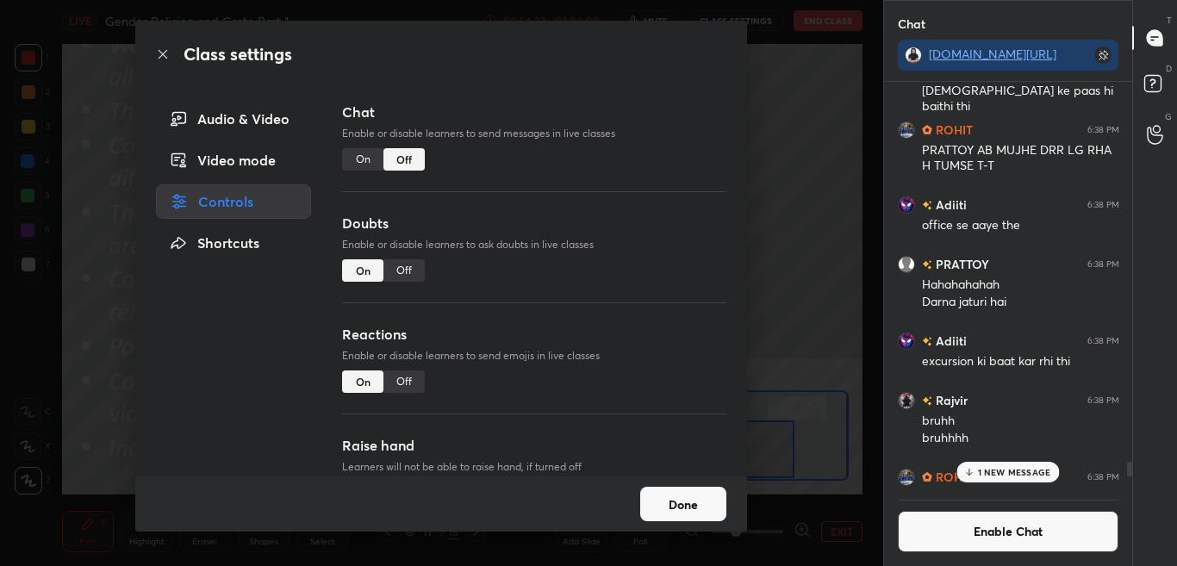
scroll to position [402, 243]
click at [156, 53] on icon at bounding box center [163, 54] width 14 height 14
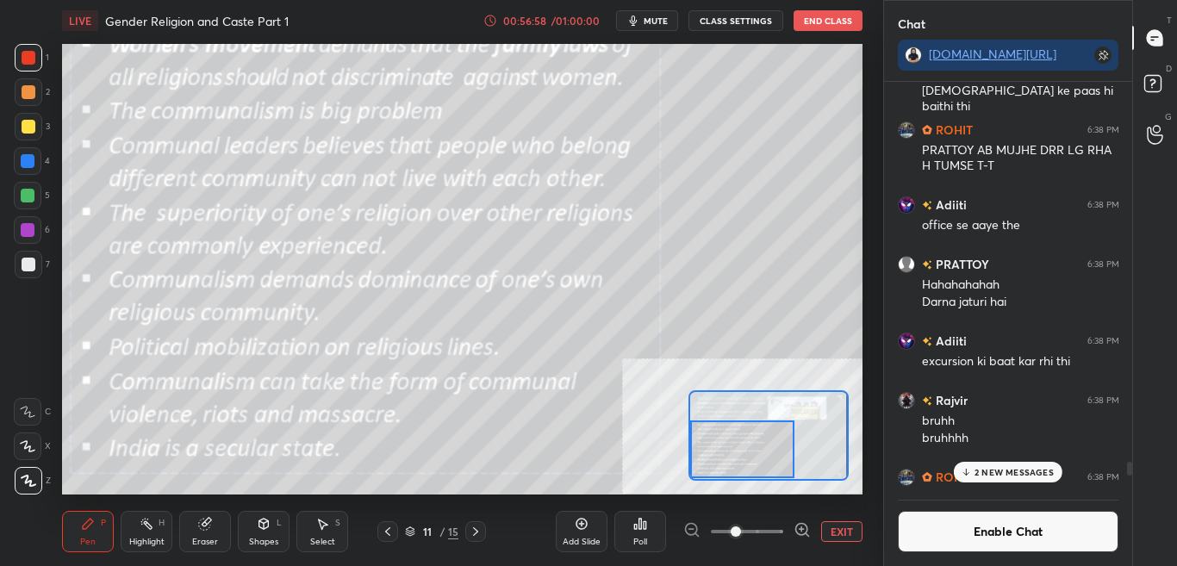
click at [1020, 553] on div "Enable Chat" at bounding box center [1008, 527] width 249 height 77
click at [1011, 471] on p "2 NEW MESSAGES" at bounding box center [1013, 472] width 79 height 10
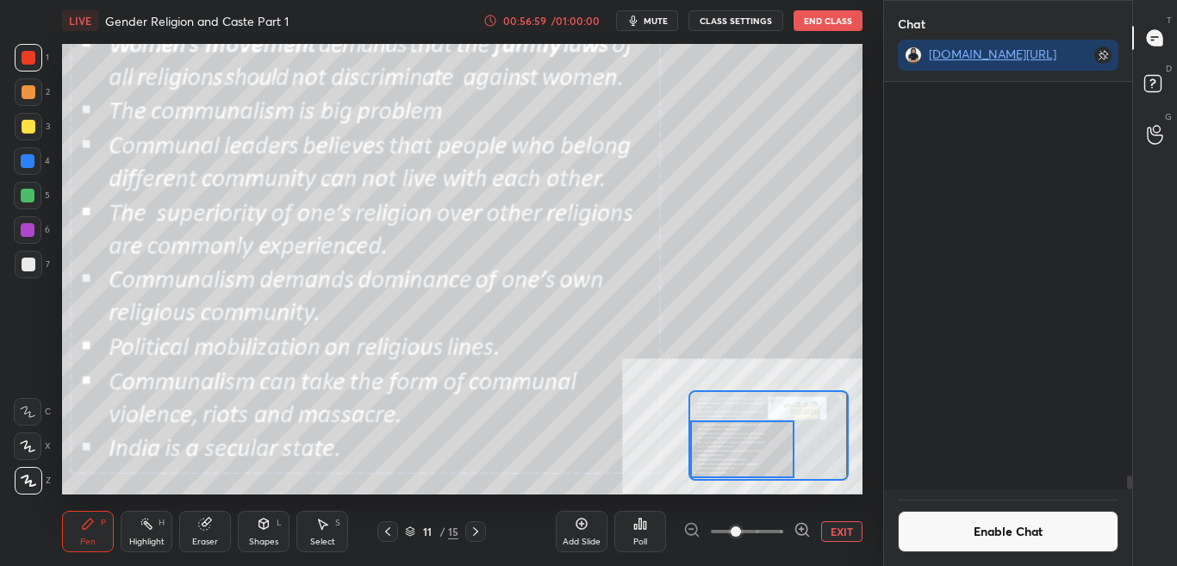
scroll to position [11899, 0]
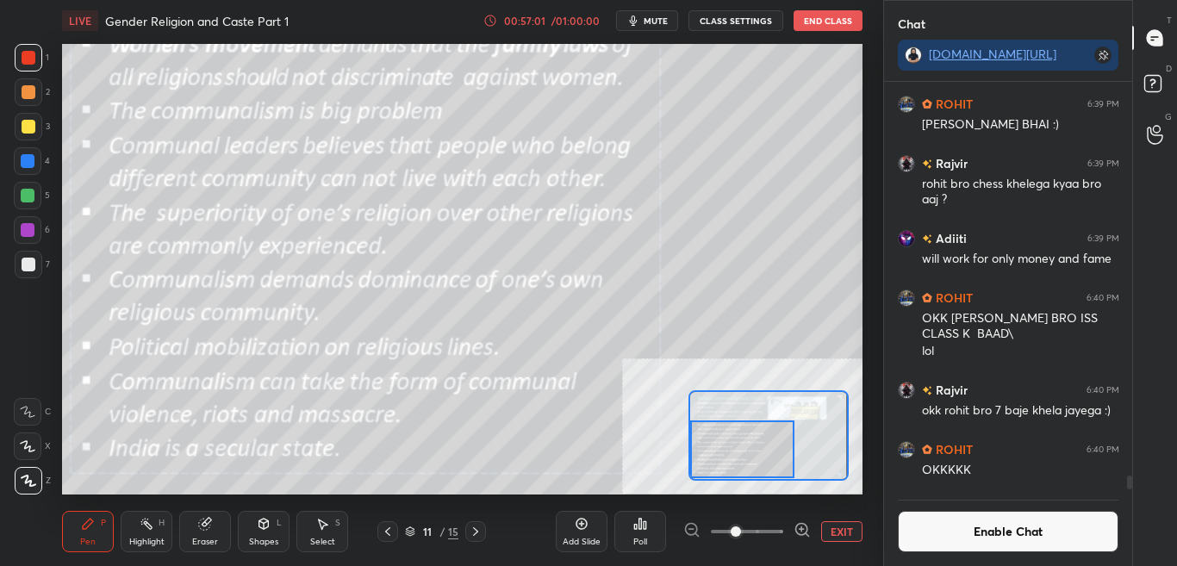
click at [1025, 542] on button "Enable Chat" at bounding box center [1008, 531] width 221 height 41
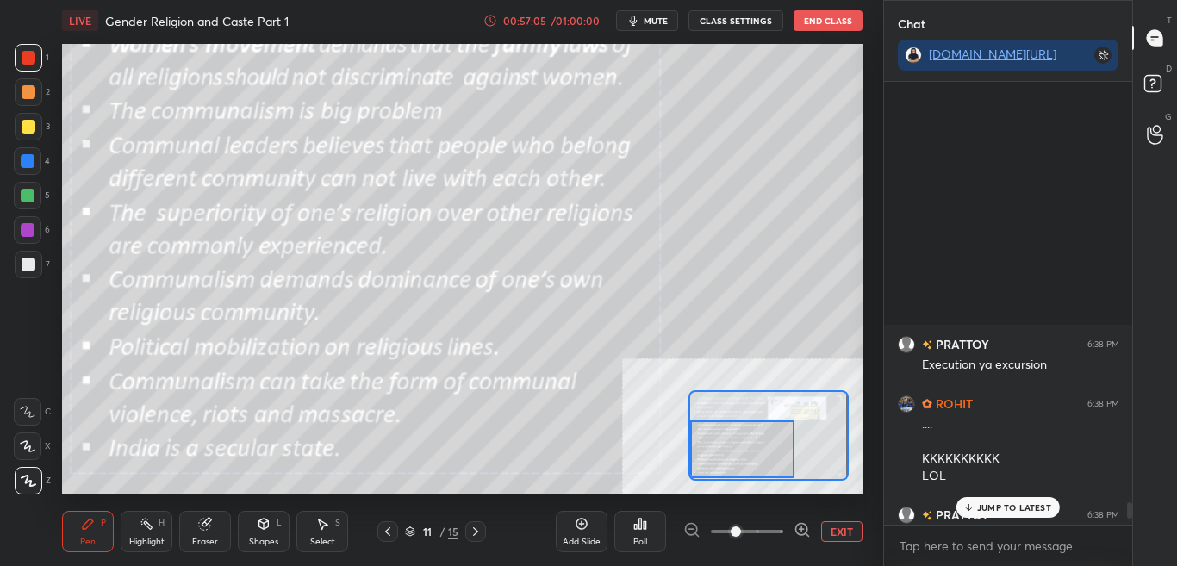
scroll to position [11847, 0]
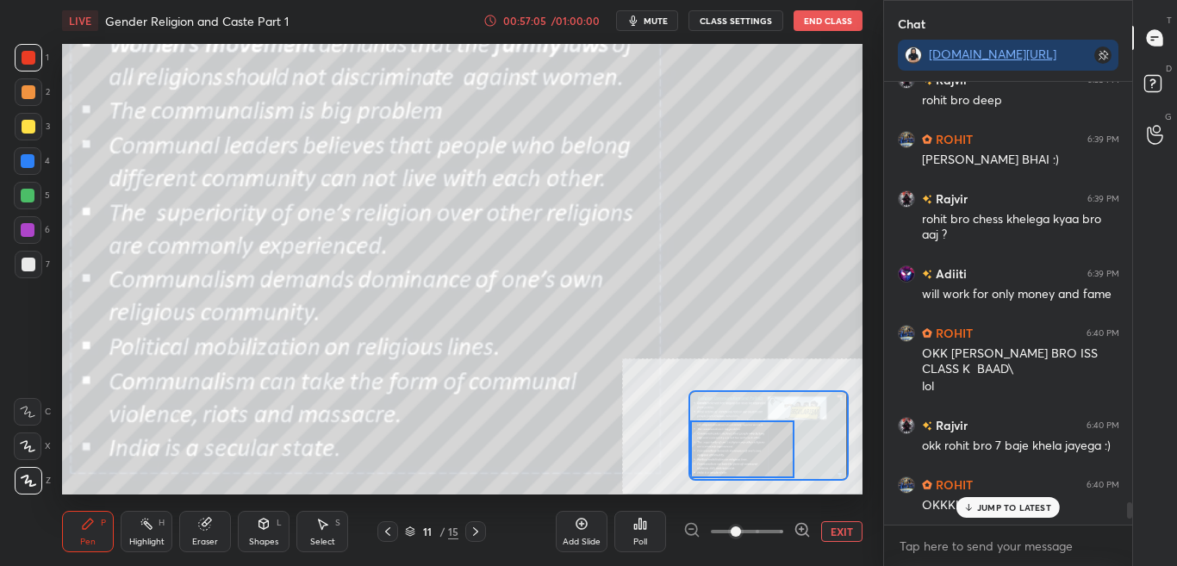
drag, startPoint x: 1129, startPoint y: 503, endPoint x: 1136, endPoint y: 550, distance: 47.9
click at [1136, 550] on div "Chat [DOMAIN_NAME][URL] PRATTOY 6:38 PM Execution ya excursion ROHIT 6:38 PM ..…" at bounding box center [1030, 283] width 295 height 566
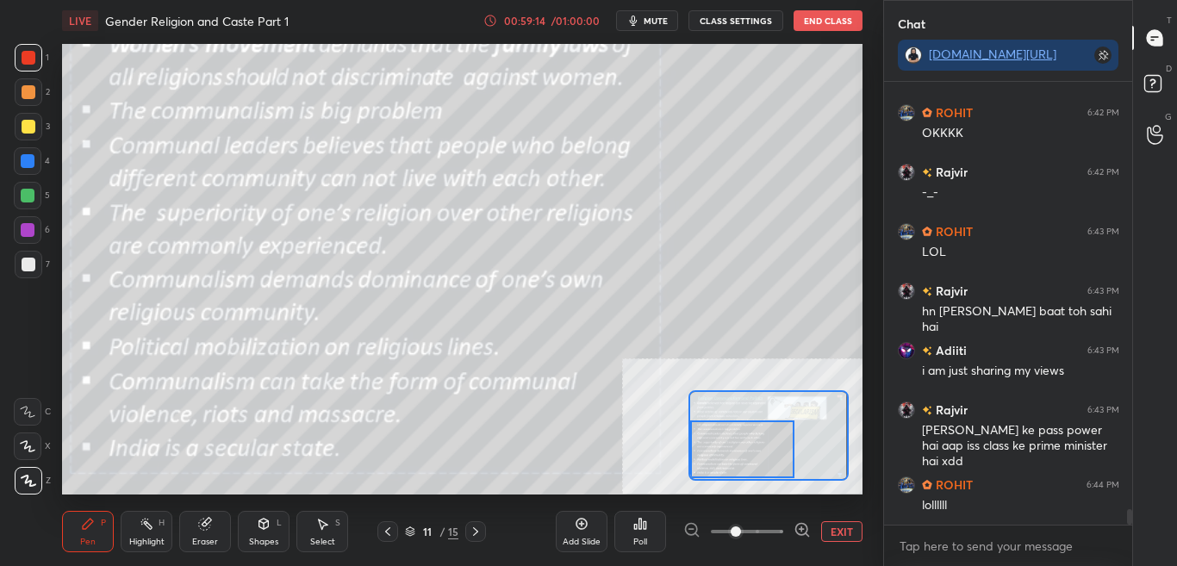
scroll to position [12447, 0]
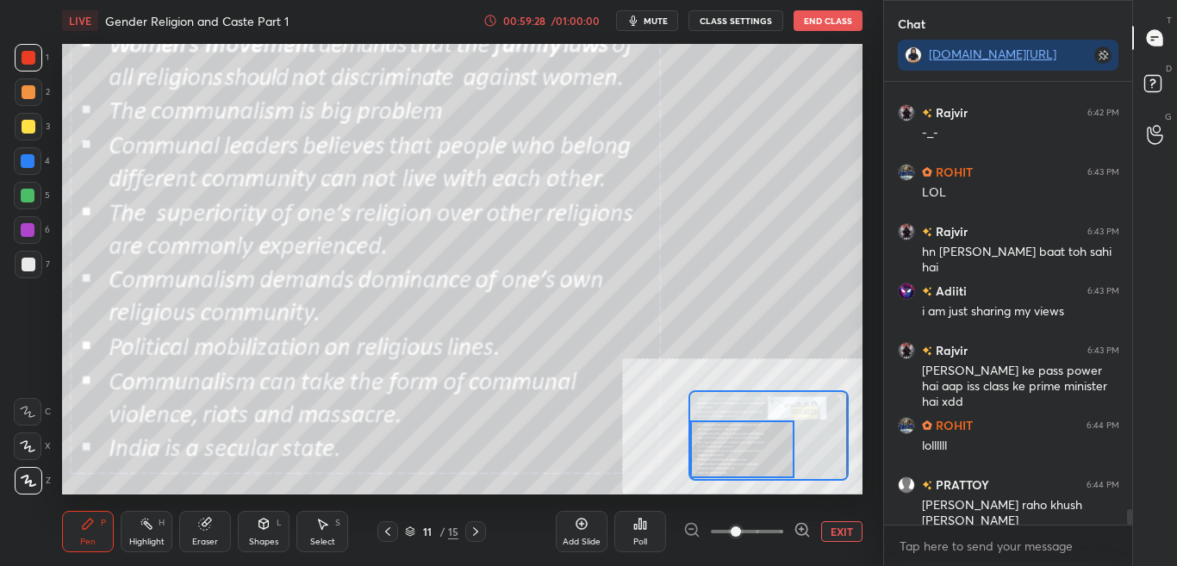
click at [844, 538] on button "EXIT" at bounding box center [841, 531] width 41 height 21
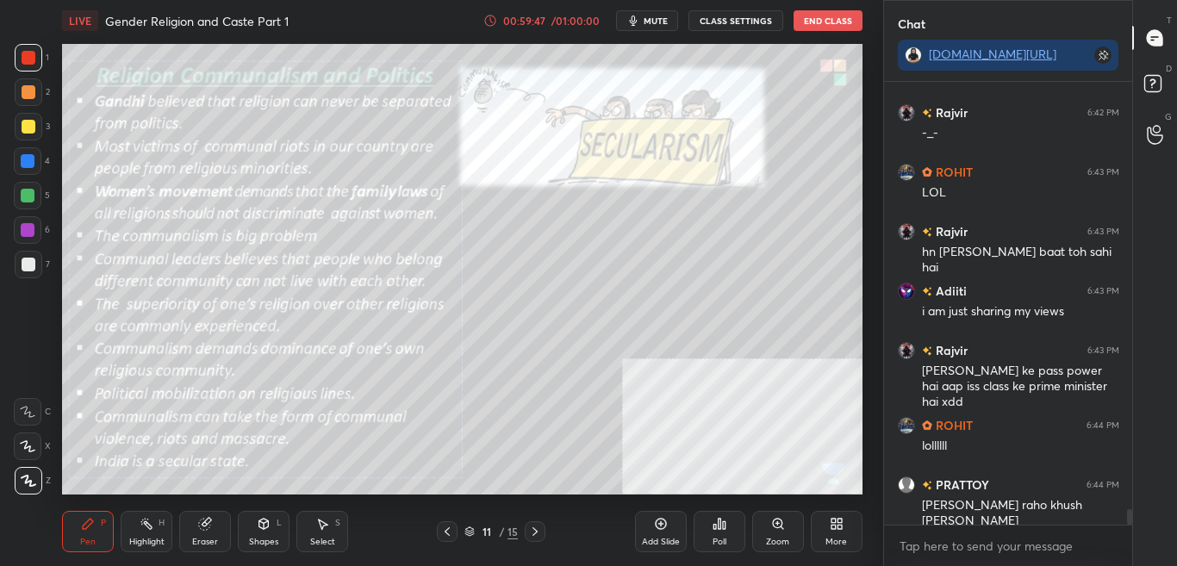
click at [843, 538] on div "More" at bounding box center [836, 542] width 22 height 9
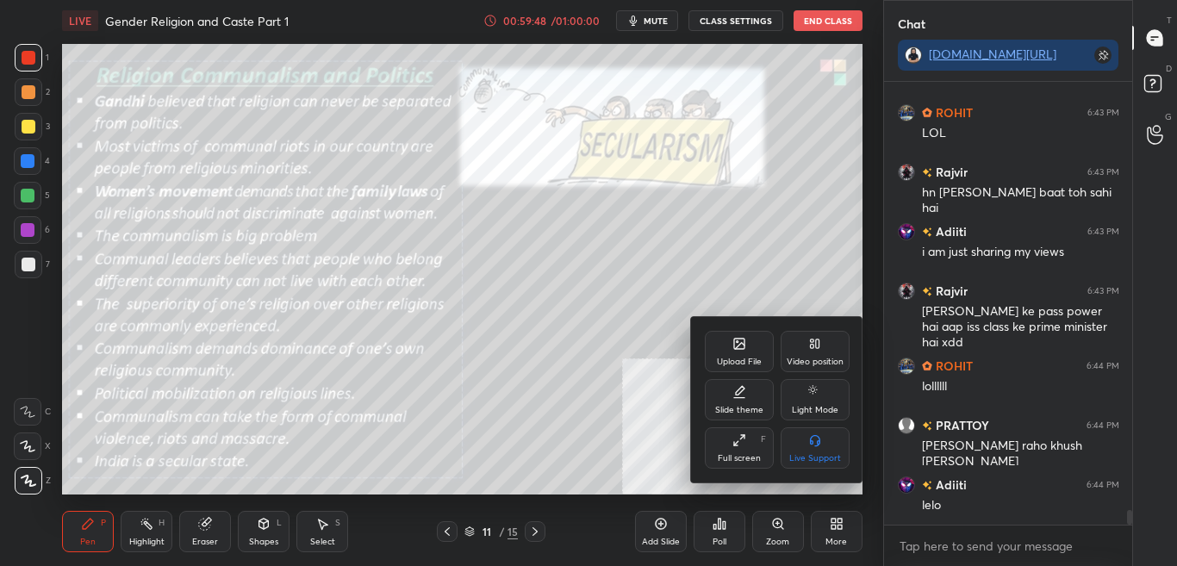
scroll to position [12566, 0]
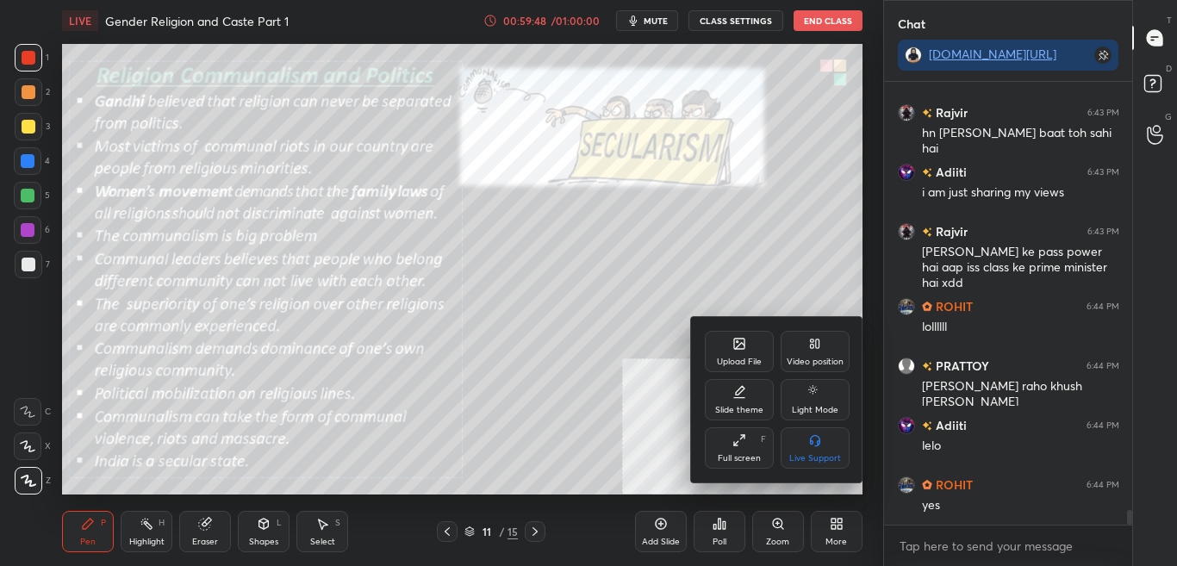
click at [733, 352] on div "Upload File" at bounding box center [739, 351] width 69 height 41
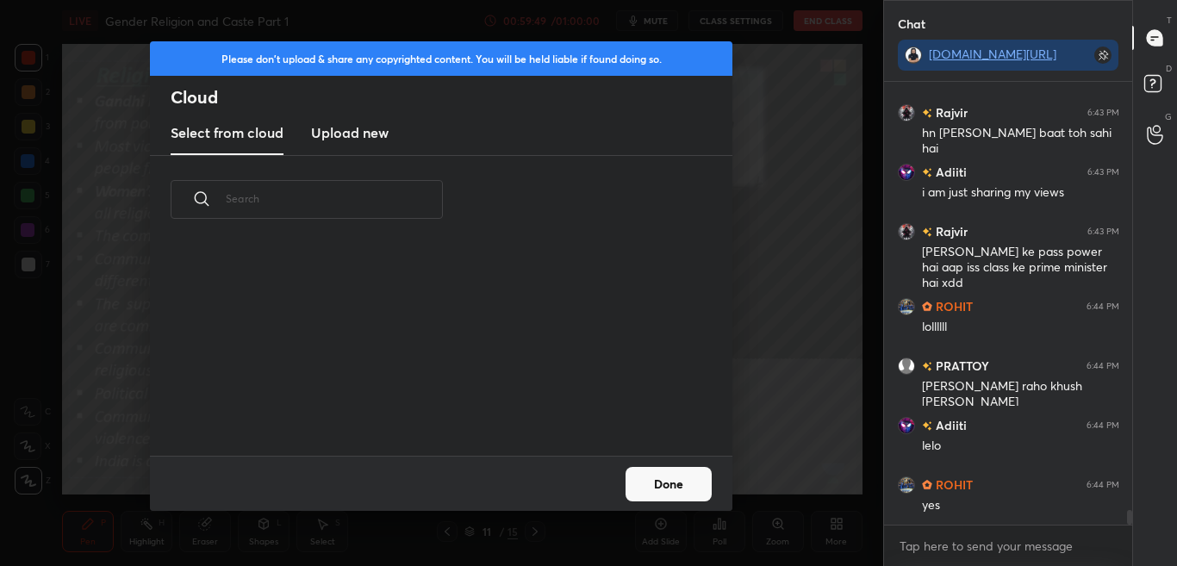
scroll to position [212, 553]
click at [377, 138] on h3 "Upload new" at bounding box center [350, 132] width 78 height 21
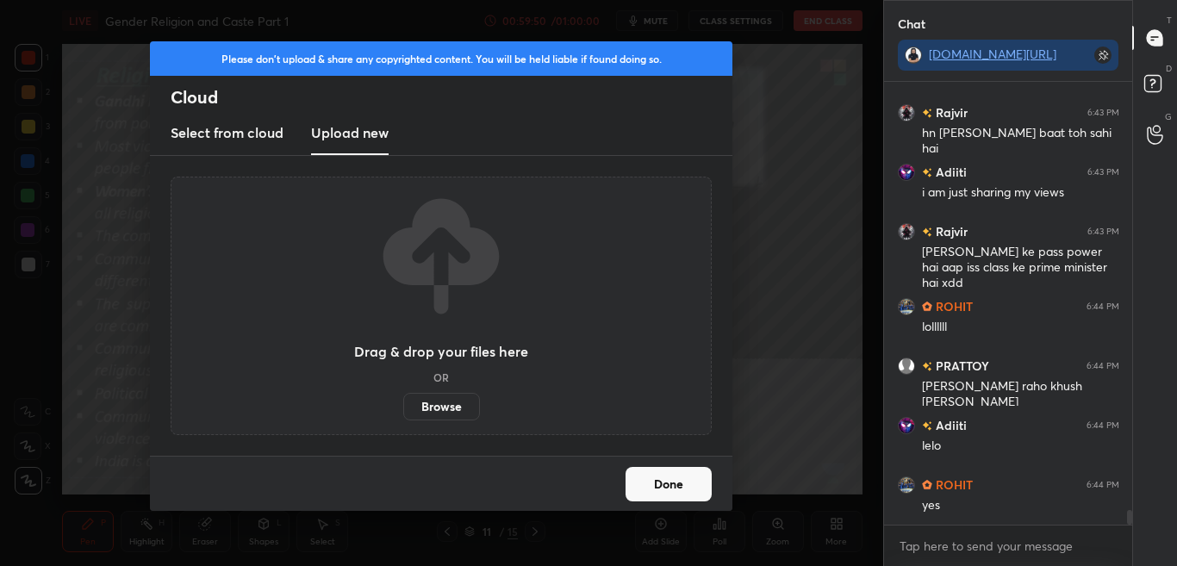
click at [442, 421] on div "Drag & drop your files here OR Browse" at bounding box center [441, 306] width 541 height 258
click at [443, 407] on label "Browse" at bounding box center [441, 407] width 77 height 28
click at [403, 407] on input "Browse" at bounding box center [403, 407] width 0 height 28
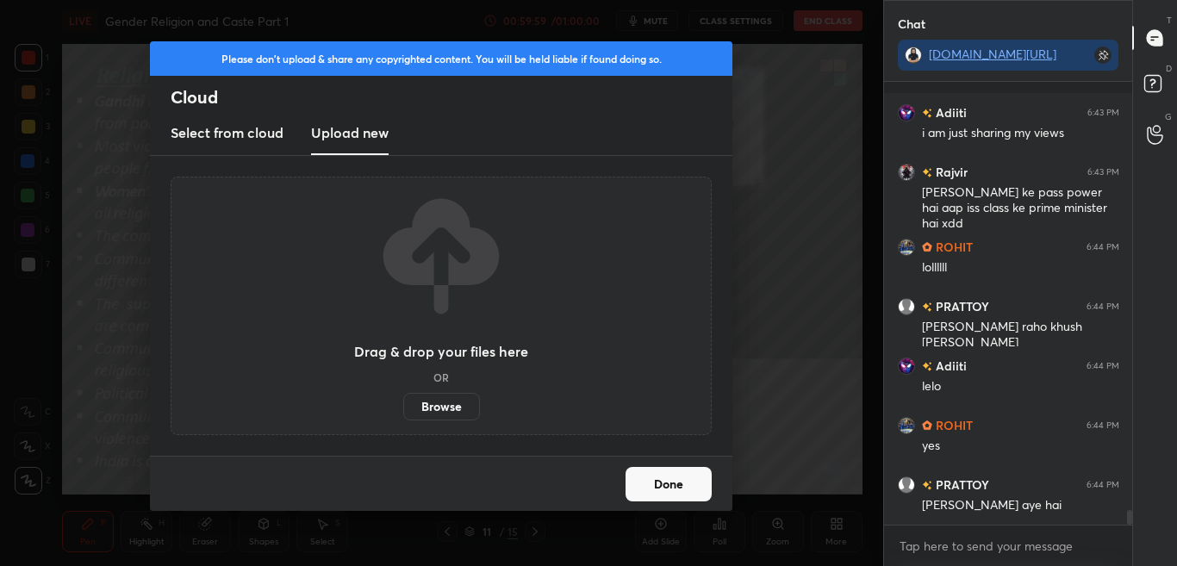
scroll to position [12745, 0]
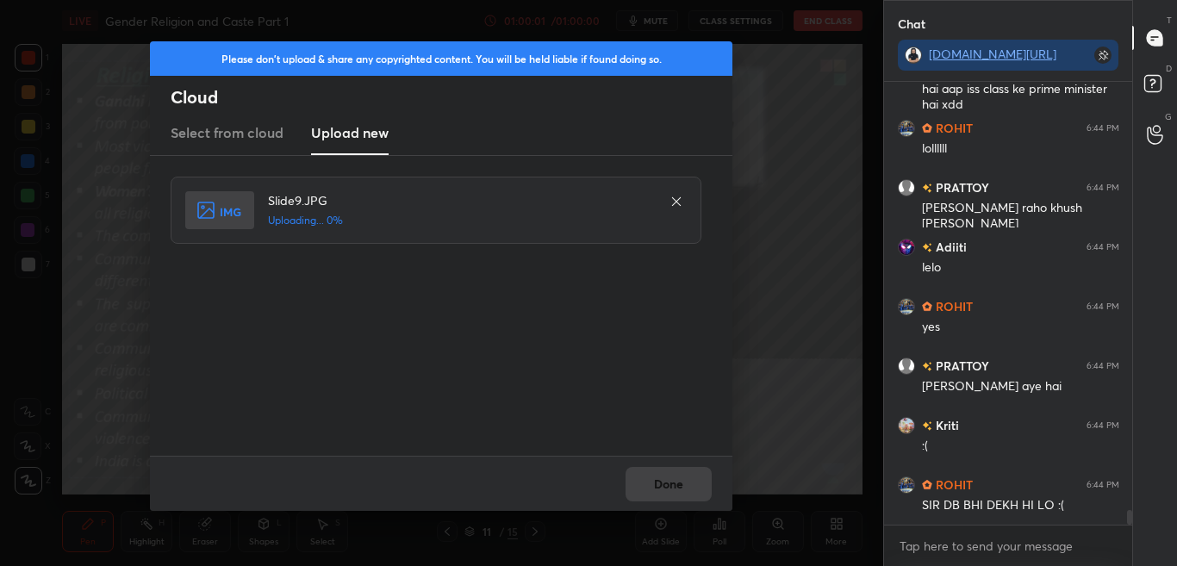
click at [679, 494] on div "Done" at bounding box center [441, 483] width 582 height 55
click at [680, 494] on button "Done" at bounding box center [668, 484] width 86 height 34
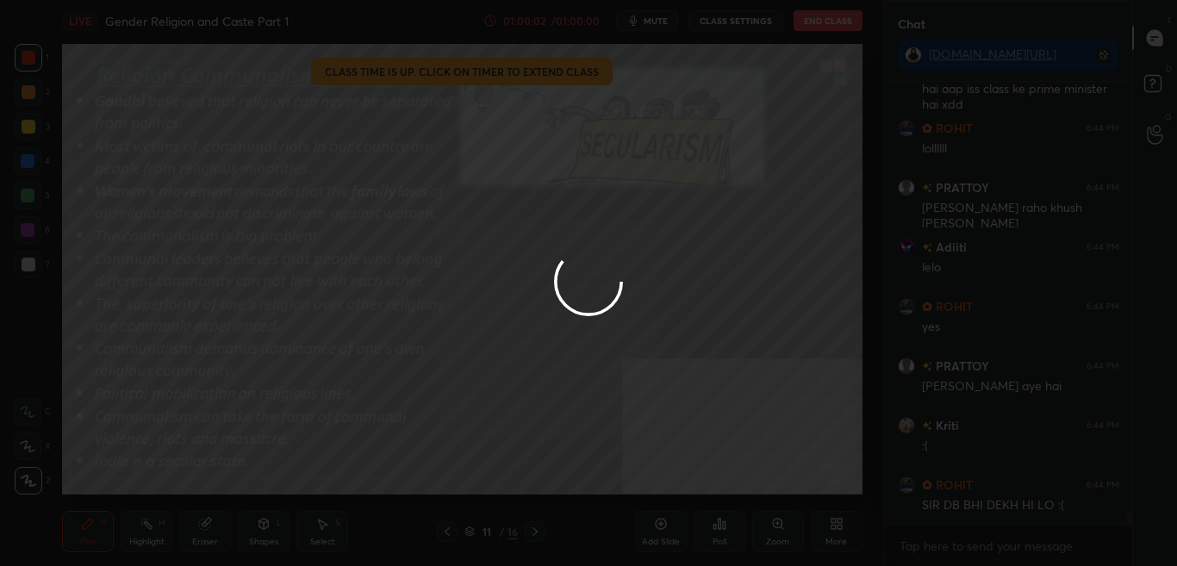
click at [680, 492] on button "Done" at bounding box center [668, 484] width 86 height 34
click at [680, 492] on div at bounding box center [588, 283] width 1177 height 566
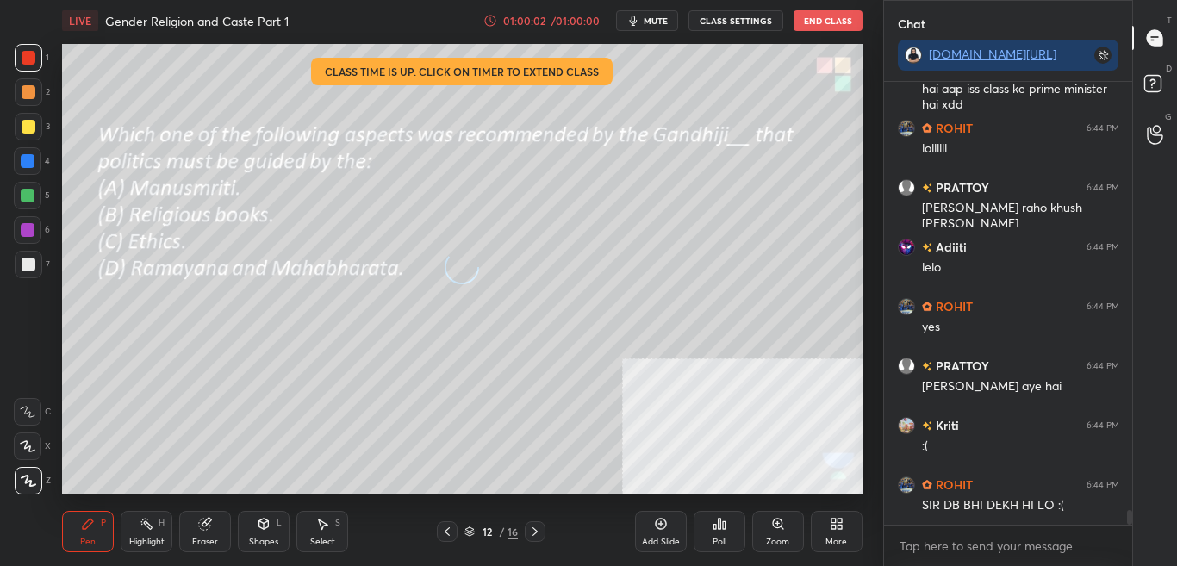
click at [646, 26] on span "mute" at bounding box center [656, 21] width 24 height 12
click at [1167, 77] on icon at bounding box center [1155, 86] width 31 height 31
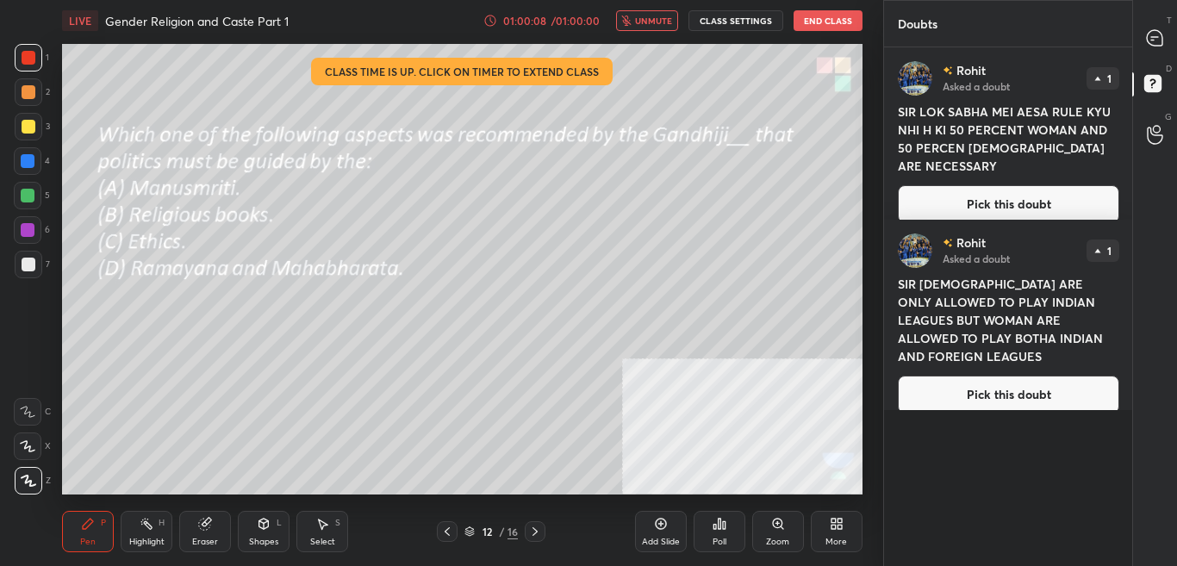
click at [663, 20] on span "unmute" at bounding box center [653, 21] width 37 height 12
click at [1038, 379] on button "Pick this doubt" at bounding box center [1008, 395] width 221 height 38
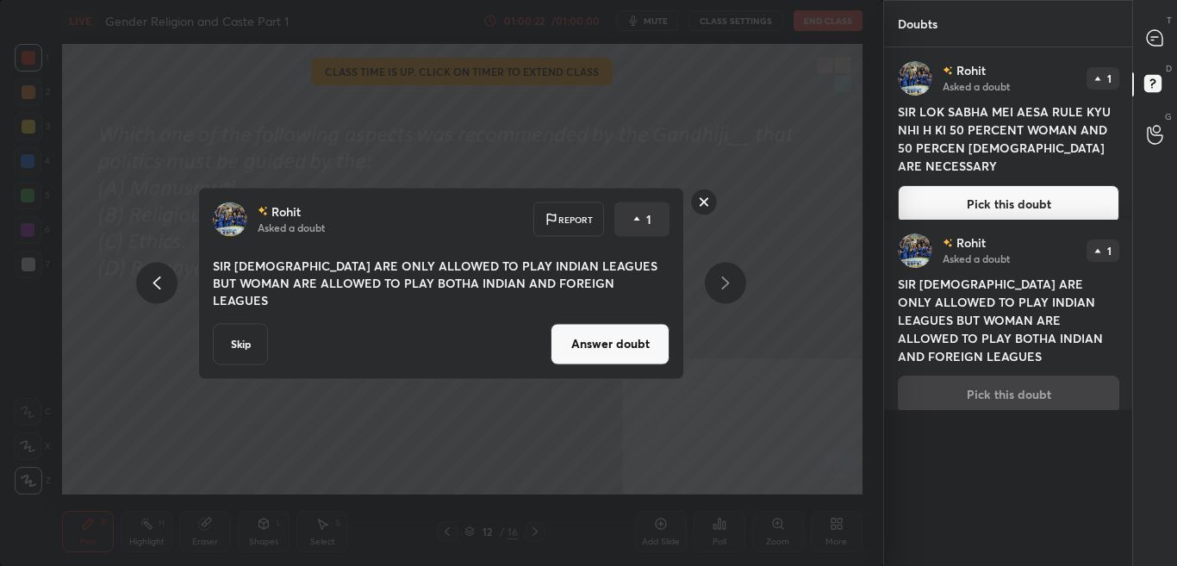
click at [601, 331] on button "Answer doubt" at bounding box center [609, 343] width 119 height 41
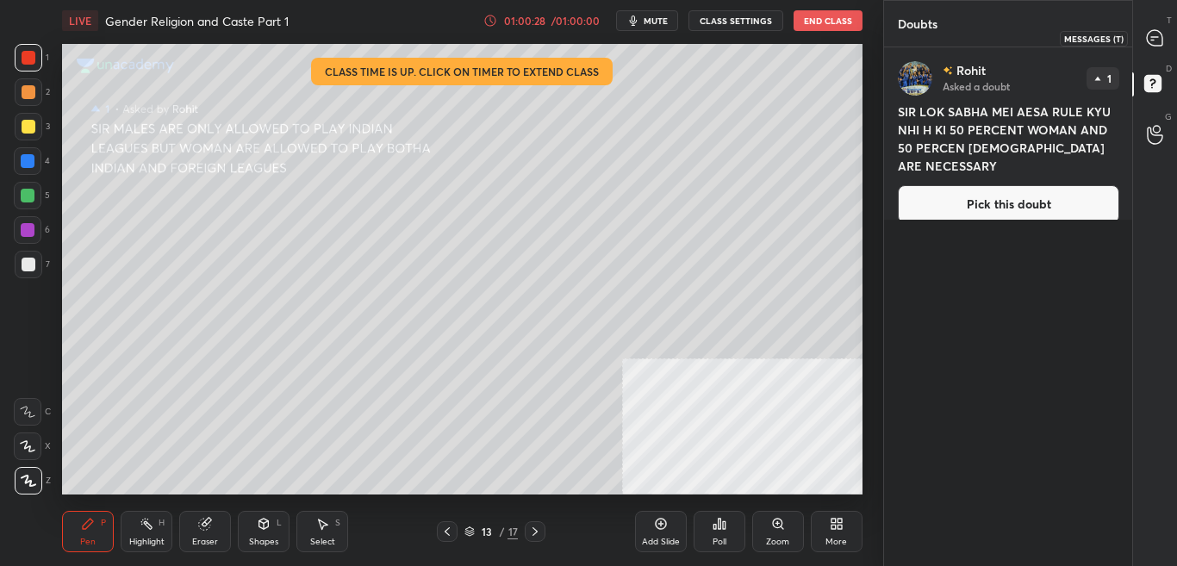
drag, startPoint x: 1158, startPoint y: 32, endPoint x: 1166, endPoint y: 46, distance: 15.8
click at [1158, 31] on icon at bounding box center [1155, 38] width 16 height 16
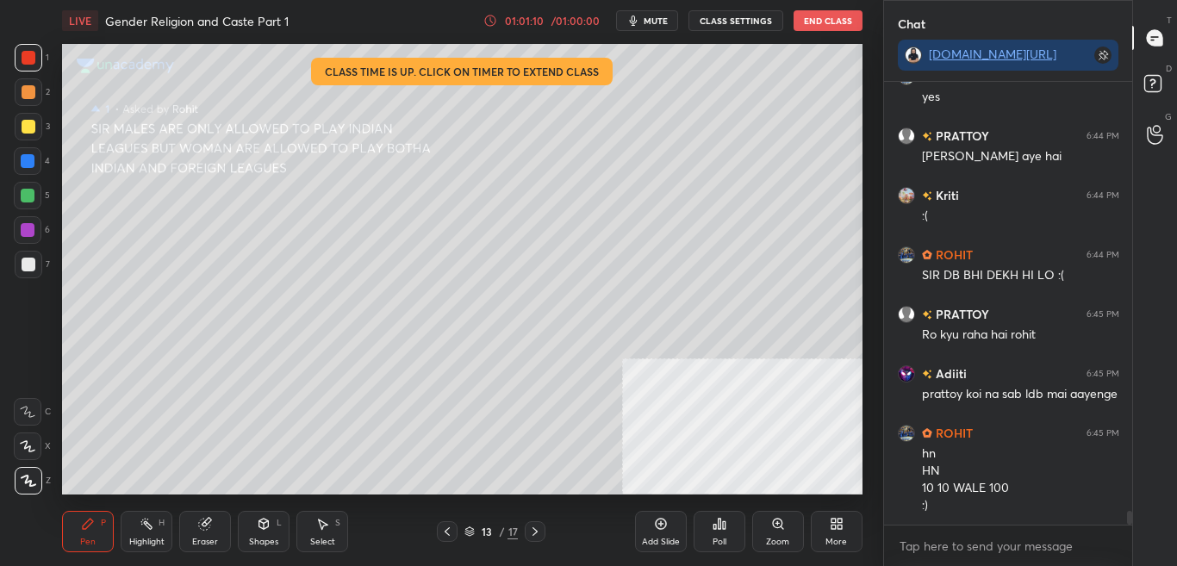
scroll to position [13641, 0]
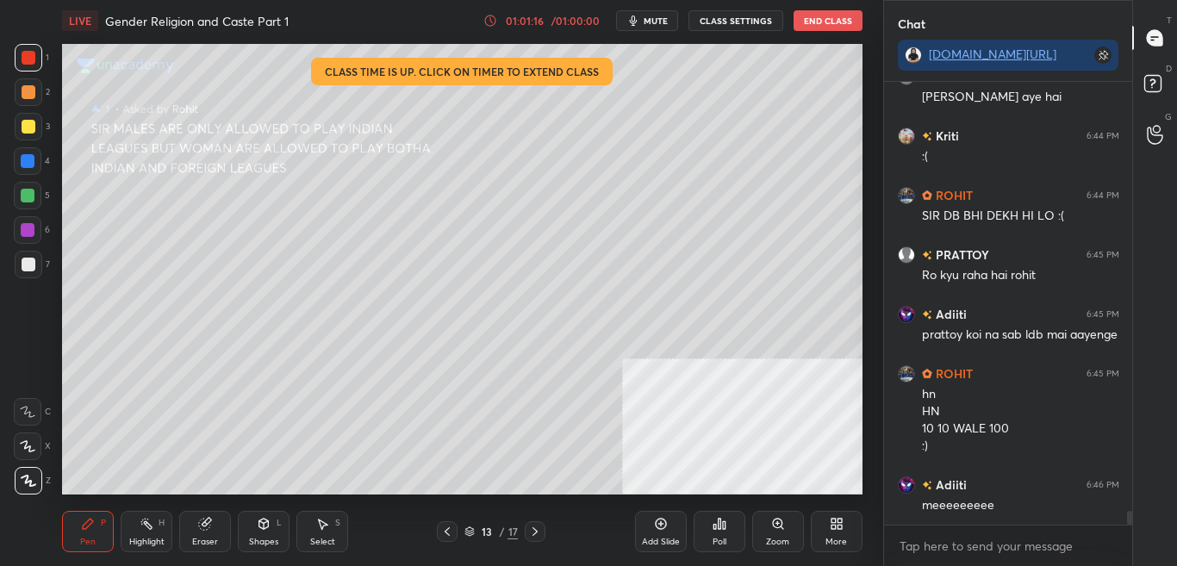
click at [446, 530] on icon at bounding box center [447, 531] width 5 height 9
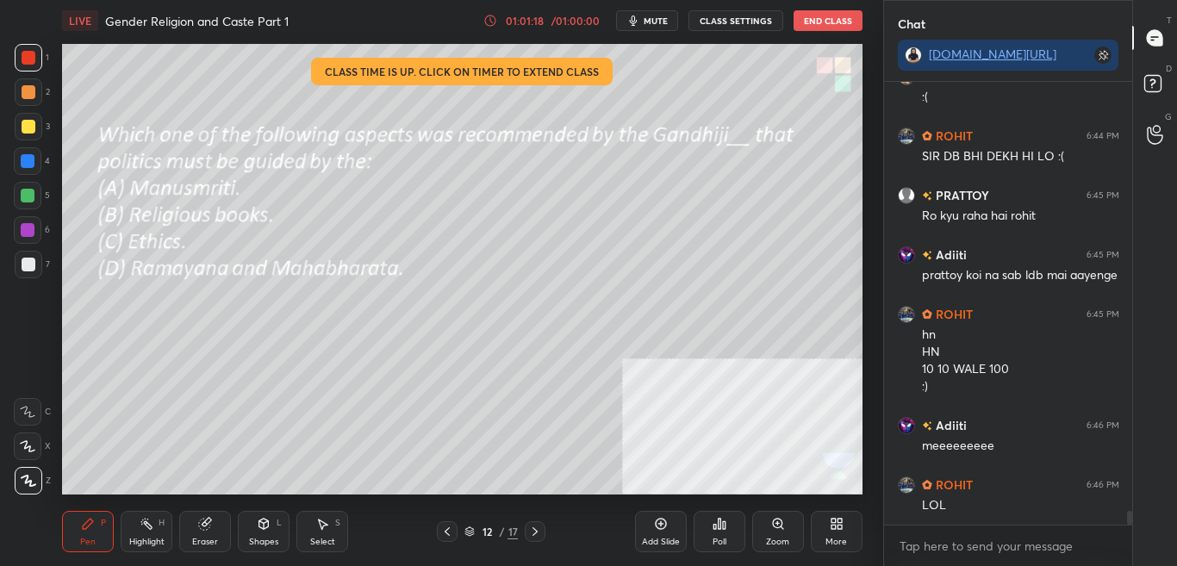
click at [718, 535] on div "Poll" at bounding box center [719, 531] width 52 height 41
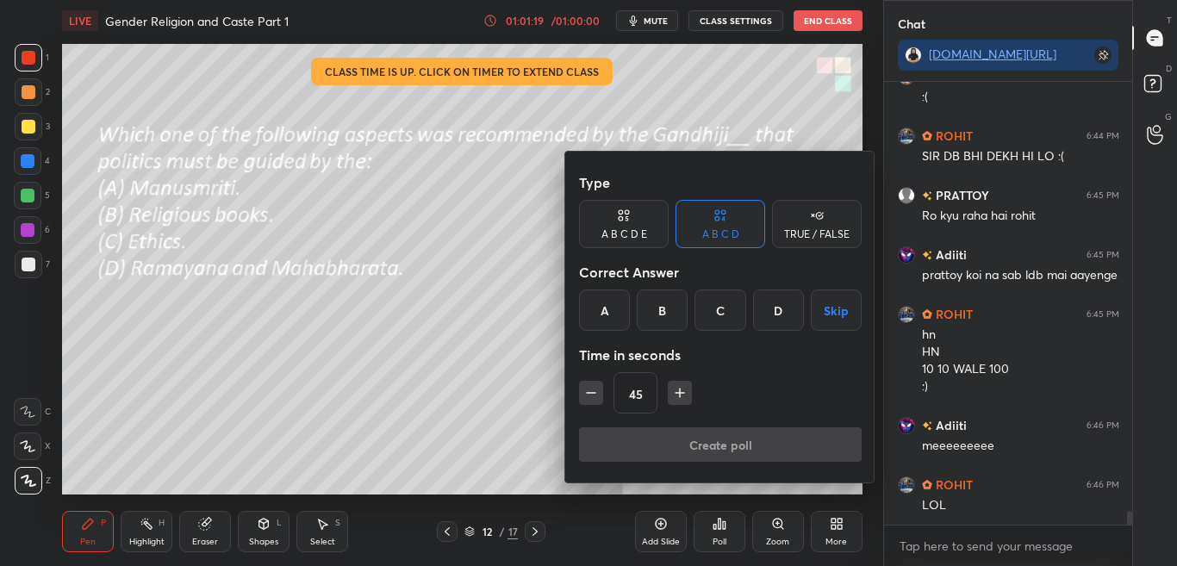
click at [723, 315] on div "C" at bounding box center [719, 309] width 51 height 41
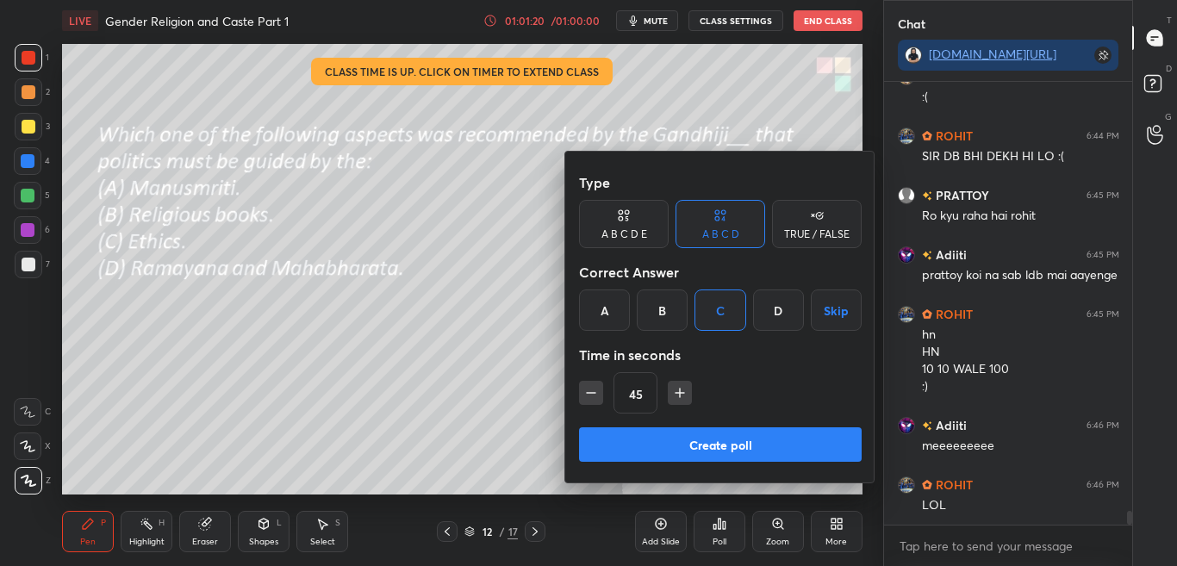
click at [700, 450] on button "Create poll" at bounding box center [720, 444] width 283 height 34
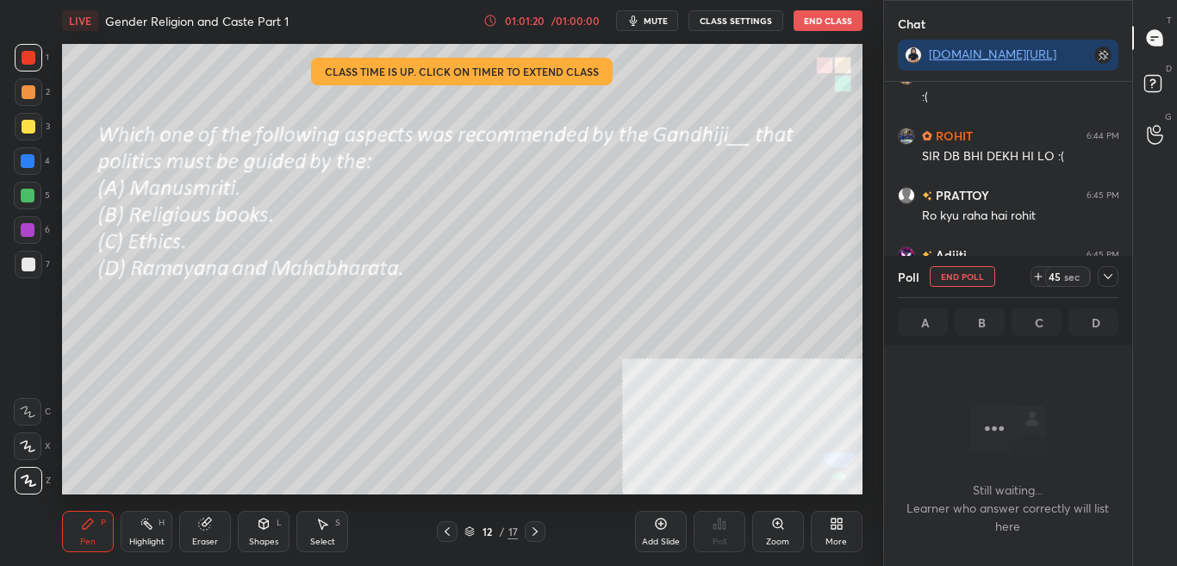
scroll to position [389, 243]
click at [1108, 277] on icon at bounding box center [1108, 277] width 14 height 14
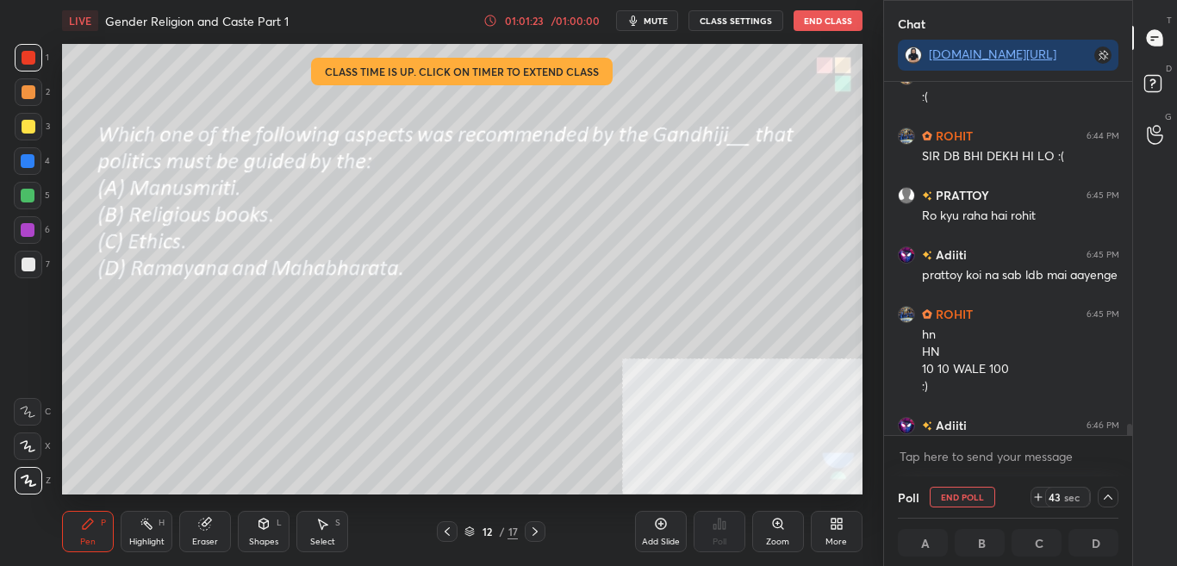
scroll to position [13849, 0]
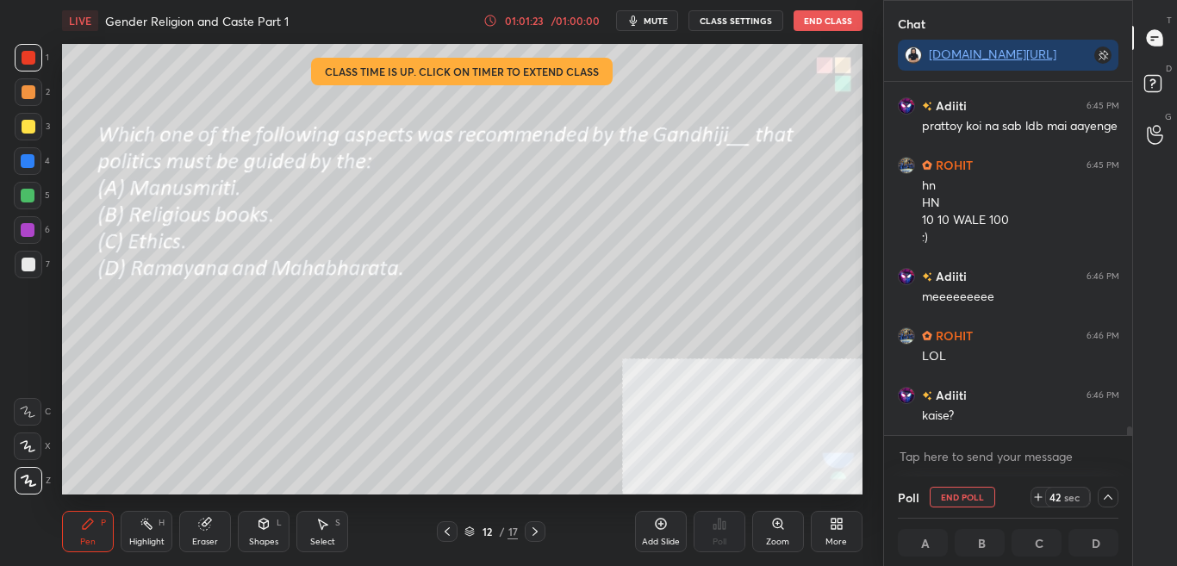
drag, startPoint x: 1125, startPoint y: 427, endPoint x: 1126, endPoint y: 438, distance: 10.4
click at [1126, 437] on div "ROHIT 6:44 PM SIR DB BHI DEKH HI LO :( PRATTOY 6:45 PM Ro kyu raha hai rohit Ad…" at bounding box center [1008, 279] width 249 height 395
click at [1111, 502] on icon at bounding box center [1108, 497] width 14 height 14
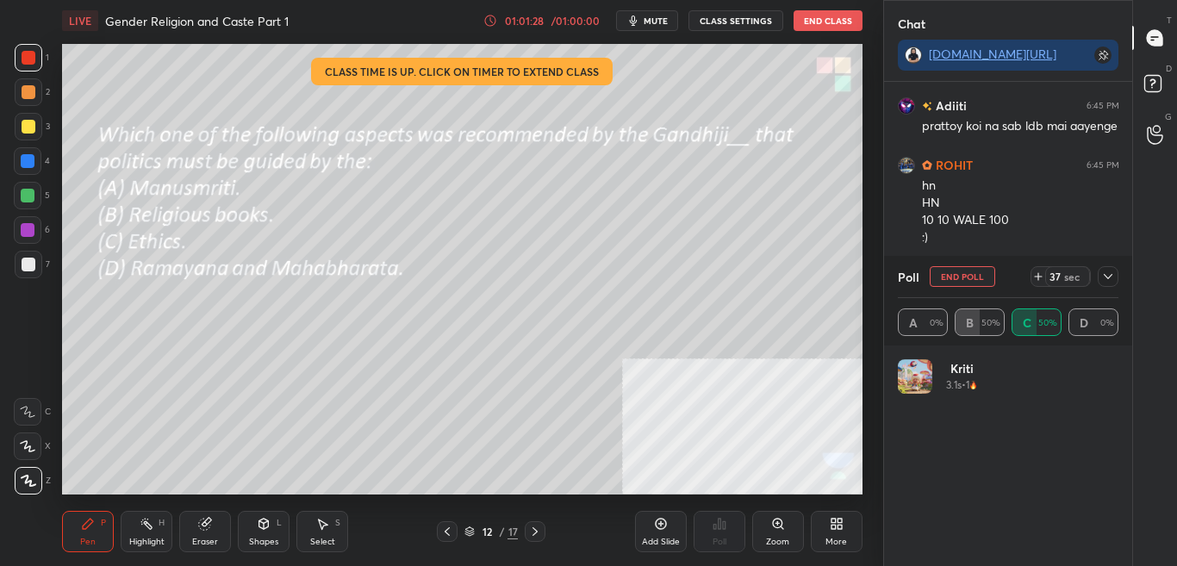
scroll to position [202, 215]
click at [1106, 271] on icon at bounding box center [1108, 277] width 14 height 14
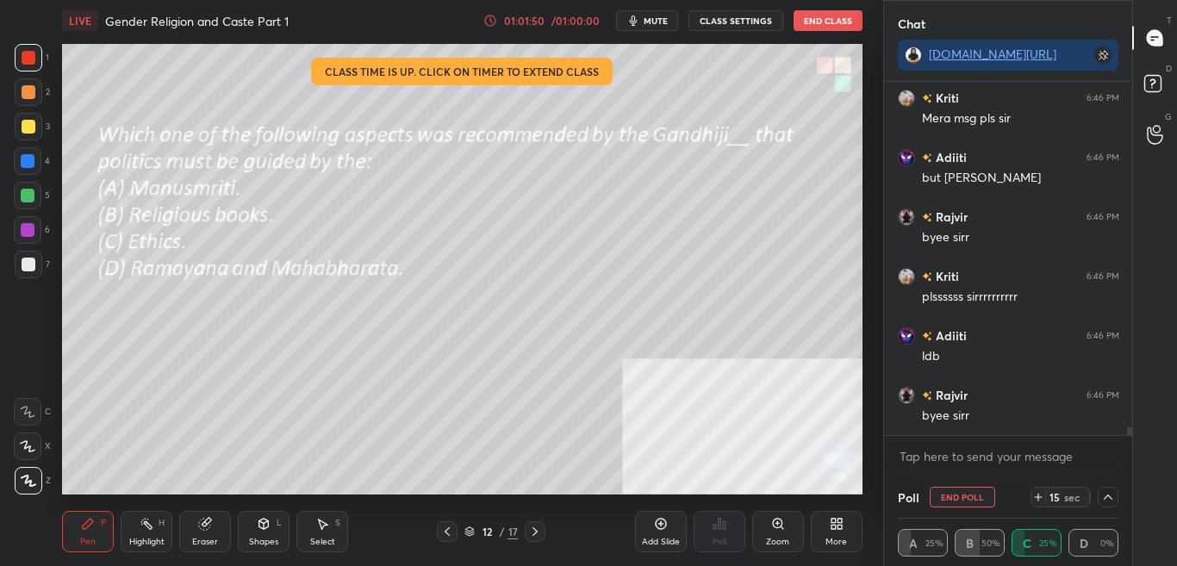
scroll to position [14578, 0]
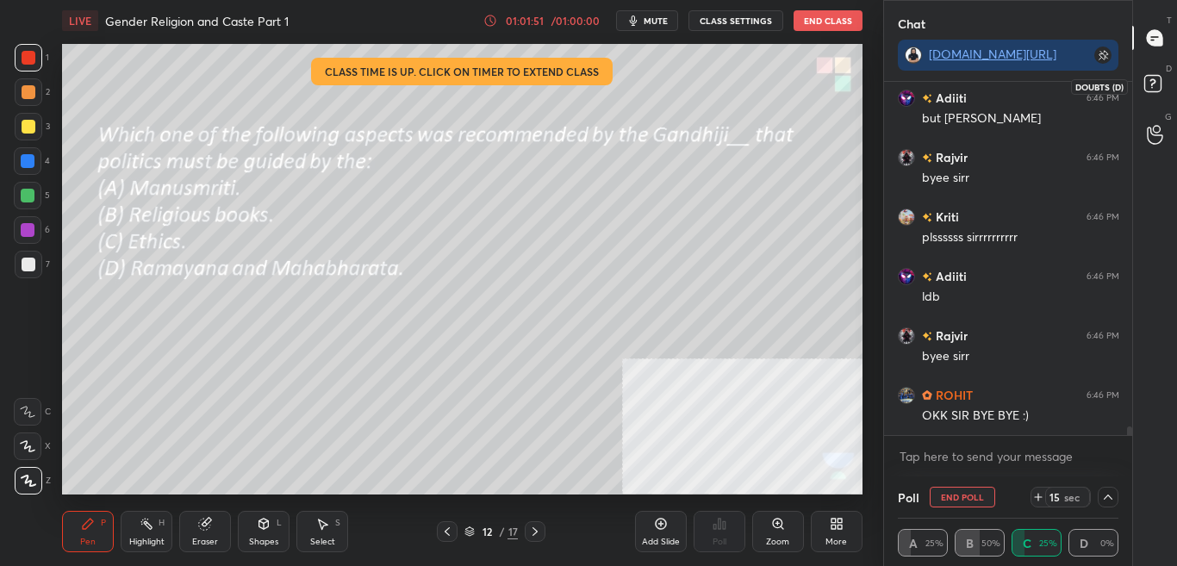
click at [1160, 98] on icon at bounding box center [1155, 86] width 31 height 31
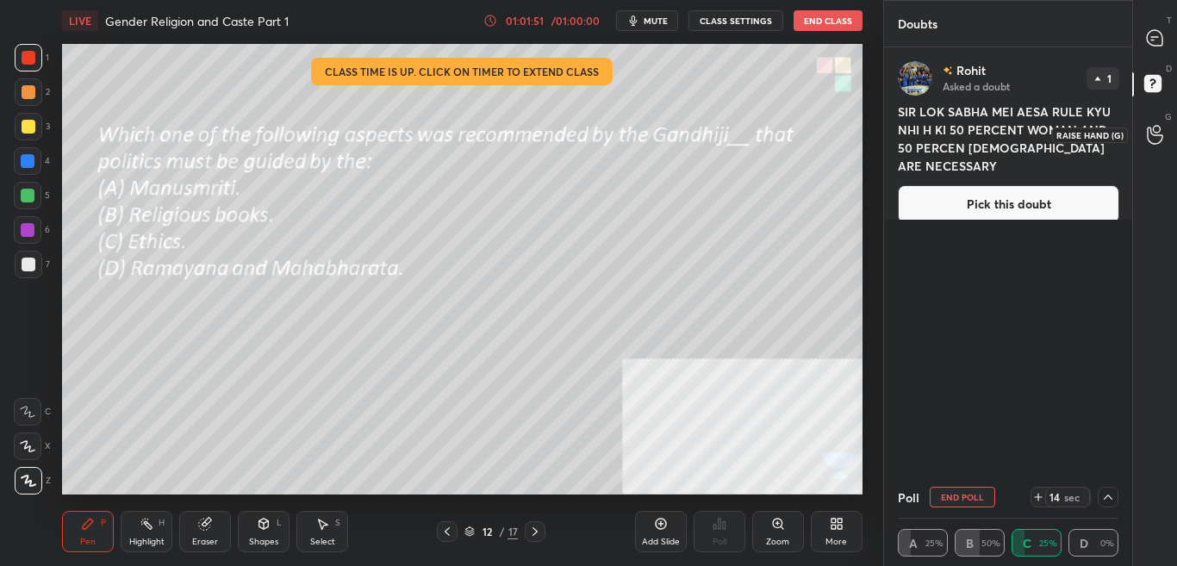
click at [1162, 134] on icon at bounding box center [1155, 135] width 16 height 17
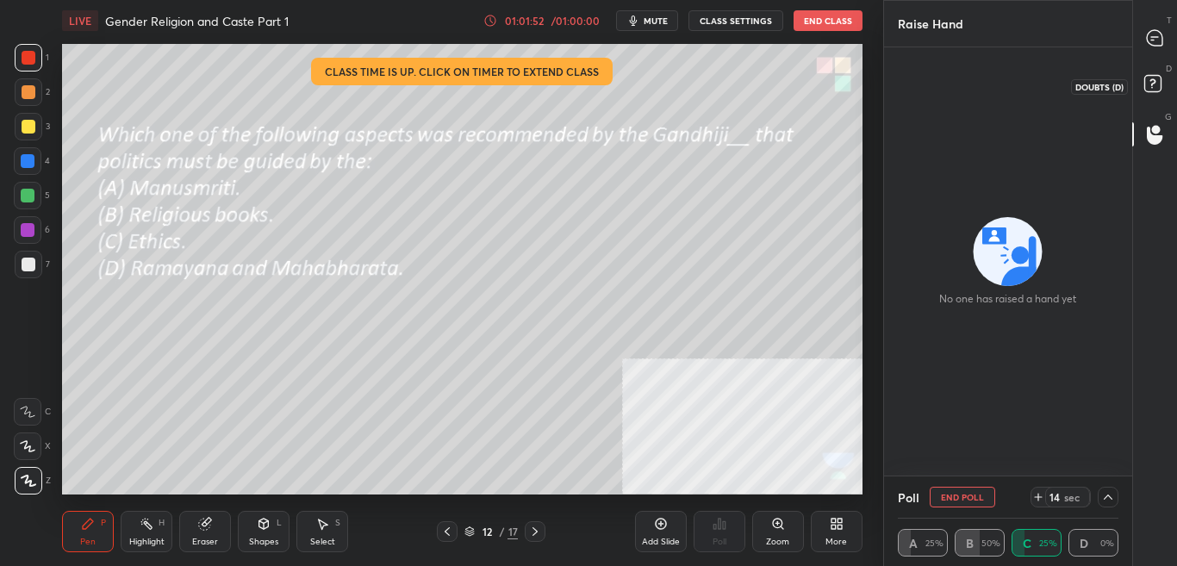
click at [1161, 90] on icon at bounding box center [1155, 86] width 31 height 31
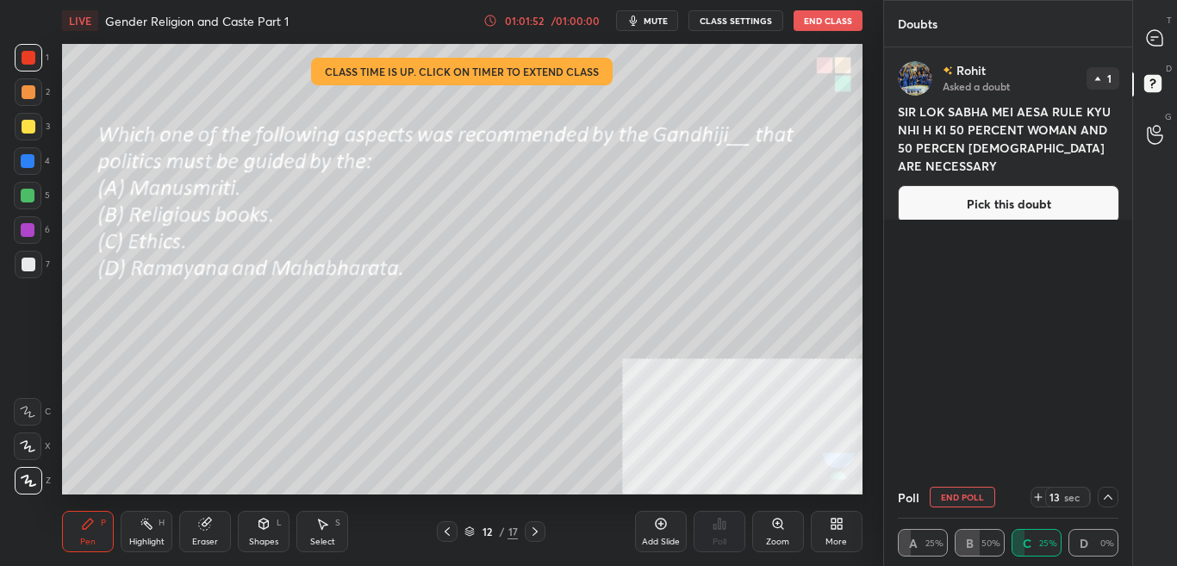
click at [1160, 53] on div at bounding box center [1155, 37] width 34 height 31
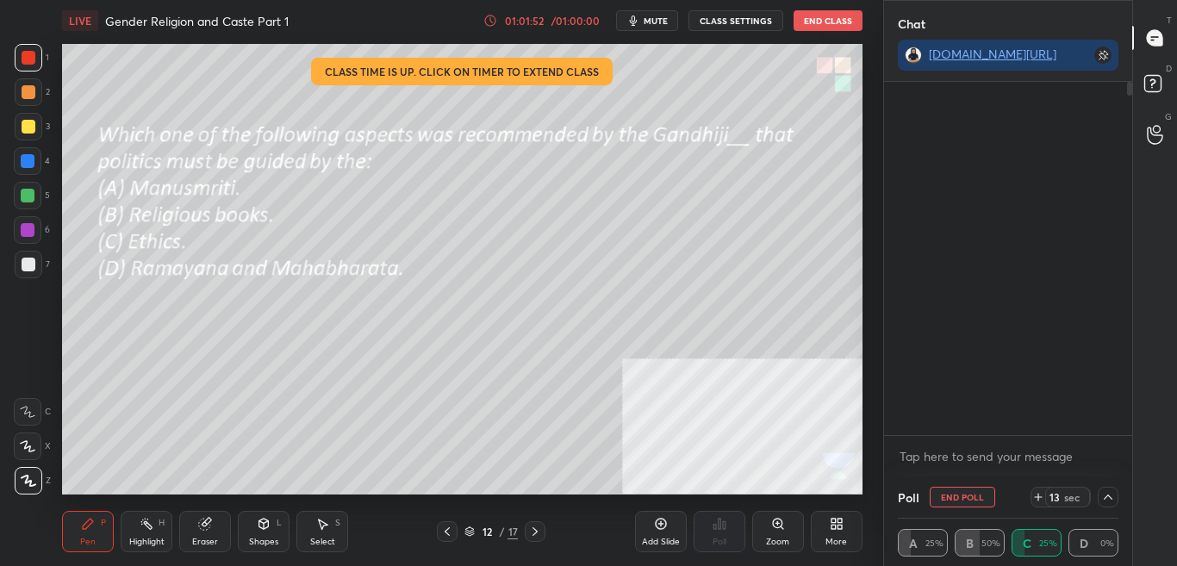
scroll to position [348, 243]
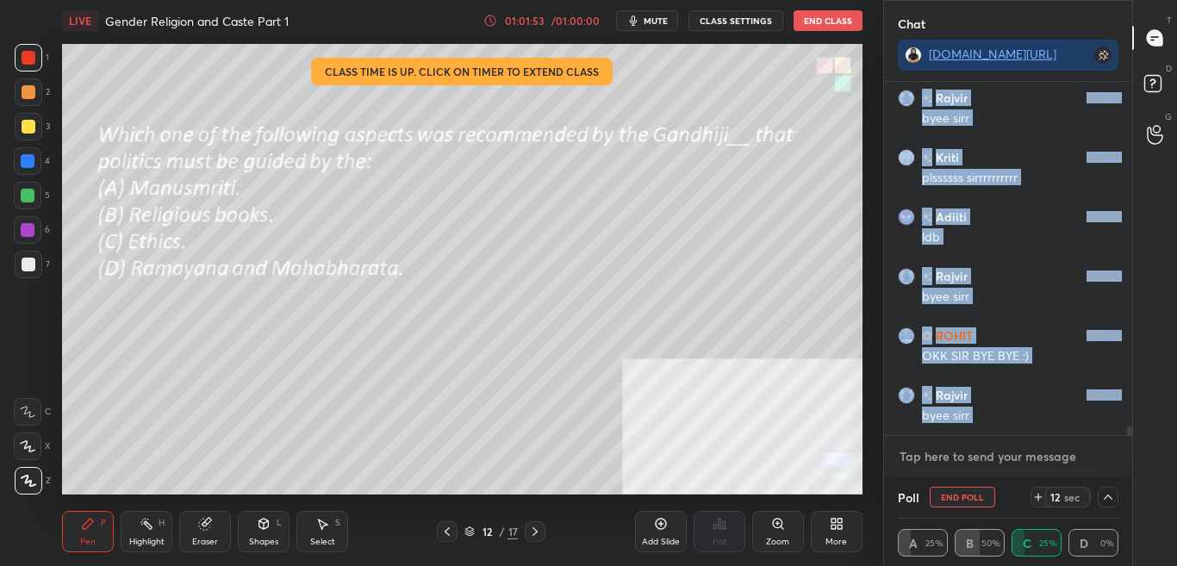
click at [989, 466] on textarea at bounding box center [1008, 457] width 221 height 28
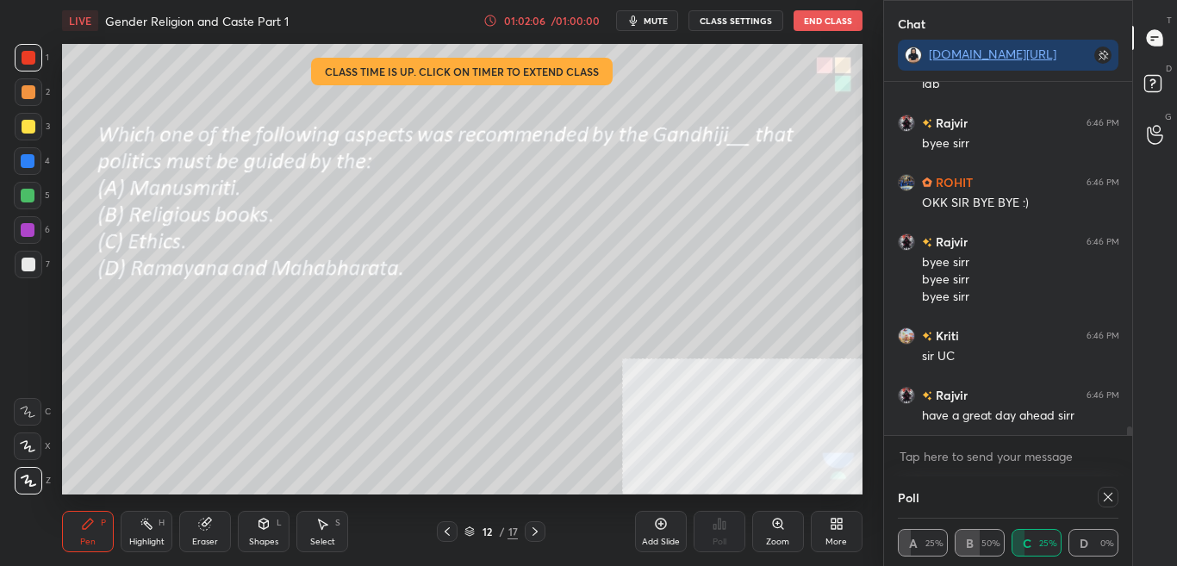
drag, startPoint x: 1129, startPoint y: 434, endPoint x: 1139, endPoint y: 462, distance: 29.4
click at [1140, 461] on div "Chat [DOMAIN_NAME][URL] Kriti 6:46 PM plssssss sirrrrrrrrrr Adiiti 6:46 PM ldb …" at bounding box center [1030, 283] width 295 height 566
click at [1109, 504] on div at bounding box center [1108, 497] width 21 height 21
drag, startPoint x: 1114, startPoint y: 490, endPoint x: 1106, endPoint y: 496, distance: 9.8
click at [1114, 492] on div "Poll A 25% B 50% C 25% D 0%" at bounding box center [1008, 521] width 249 height 90
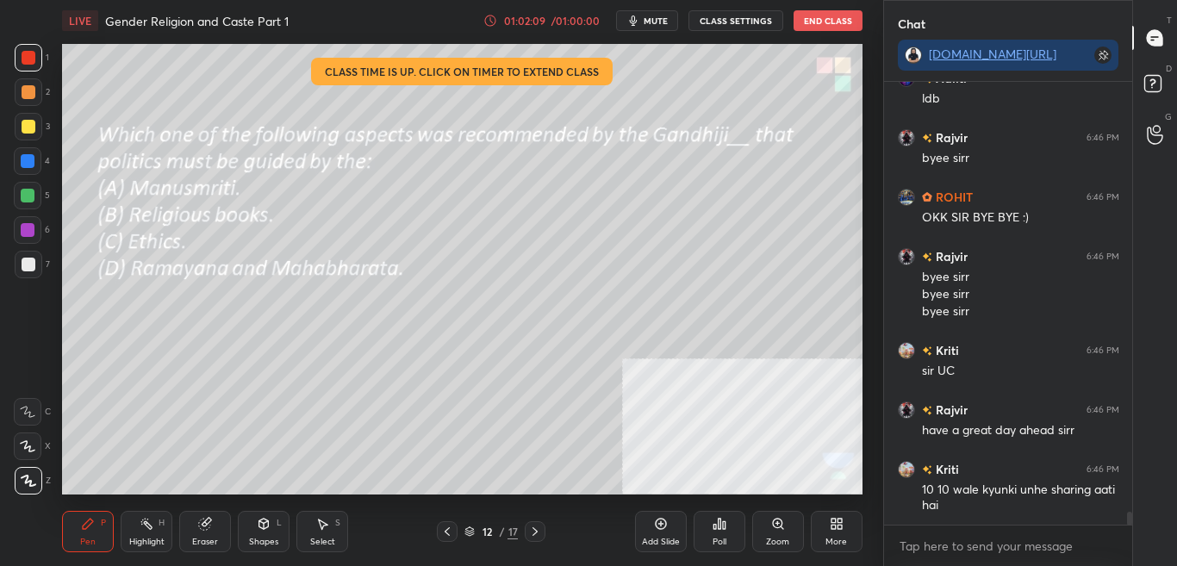
click at [713, 540] on div "Poll" at bounding box center [719, 542] width 14 height 9
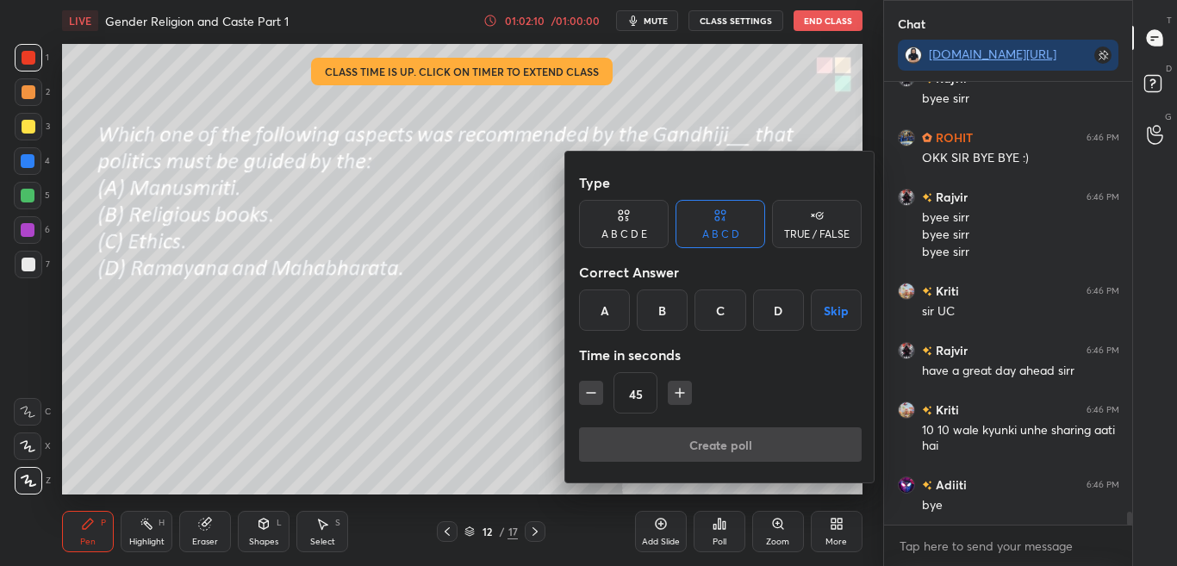
click at [738, 448] on div "Create poll" at bounding box center [720, 447] width 283 height 41
click at [501, 420] on div at bounding box center [588, 283] width 1177 height 566
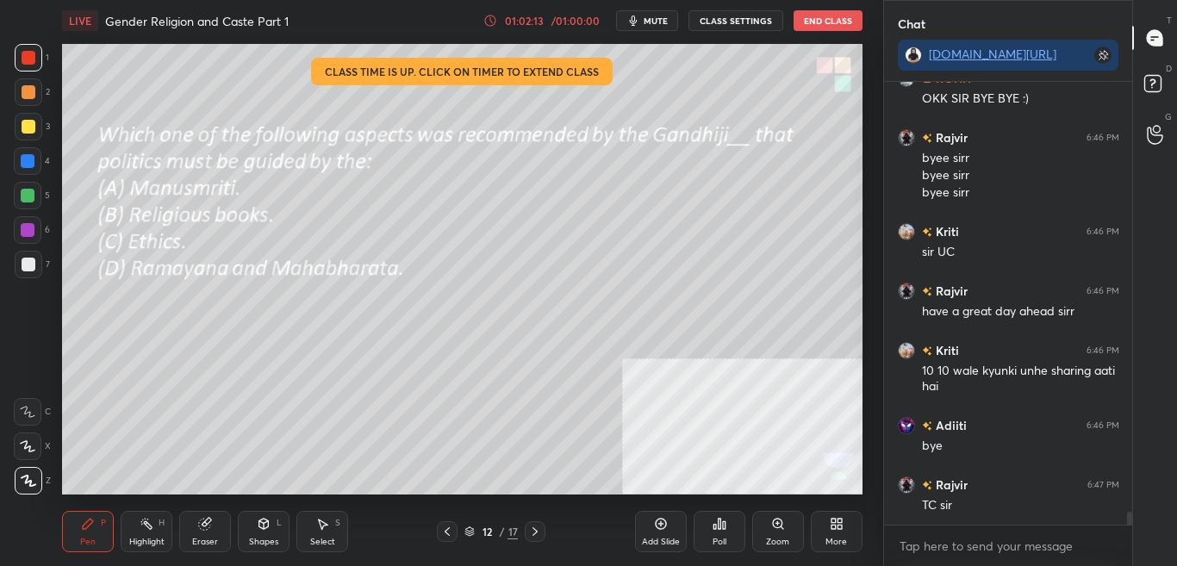
click at [843, 20] on button "End Class" at bounding box center [827, 20] width 69 height 21
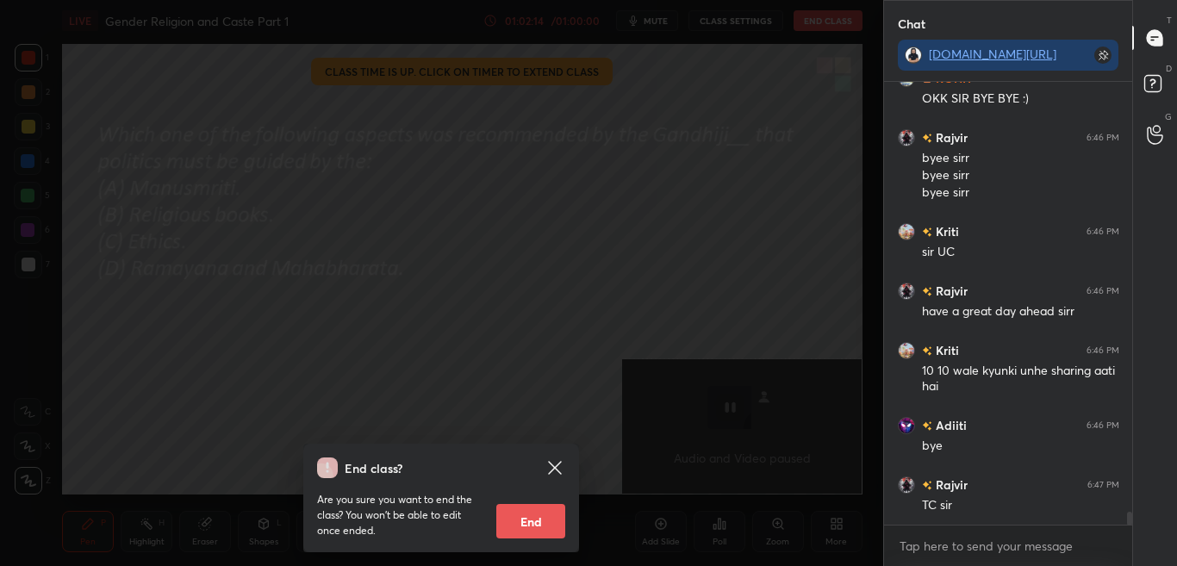
click at [541, 518] on button "End" at bounding box center [530, 521] width 69 height 34
type textarea "x"
